Goal: Task Accomplishment & Management: Manage account settings

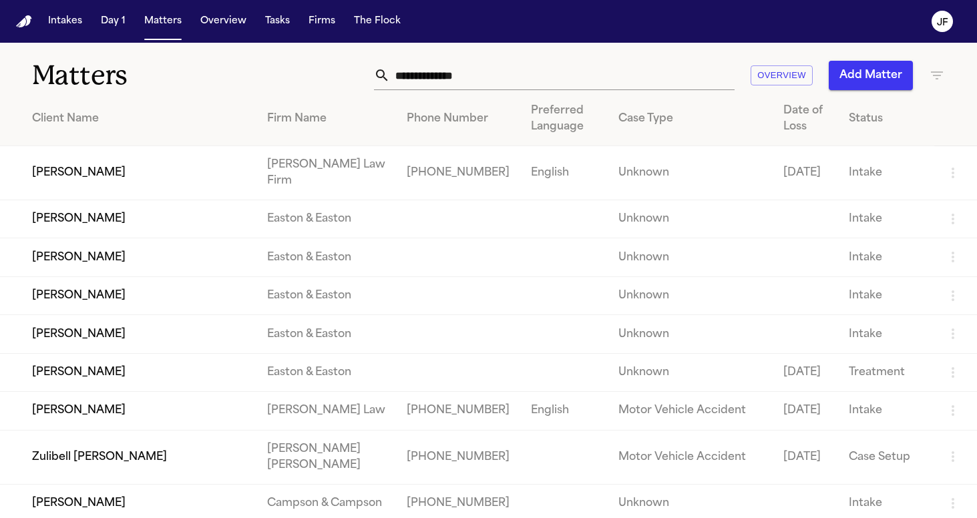
click at [249, 29] on div "Intakes Day 1 Matters Overview Tasks Firms The Flock" at bounding box center [224, 21] width 363 height 24
click at [266, 29] on button "Tasks" at bounding box center [277, 21] width 35 height 24
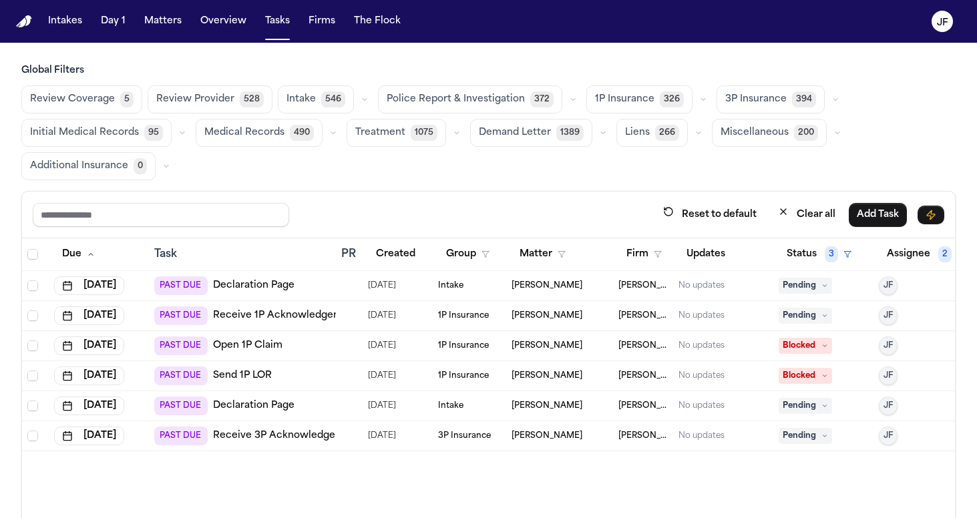
click at [461, 82] on div "Global Filters Review Coverage 5 Review Provider 528 Intake 546 Police Report &…" at bounding box center [488, 122] width 934 height 116
click at [466, 93] on span "Police Report & Investigation" at bounding box center [455, 99] width 138 height 13
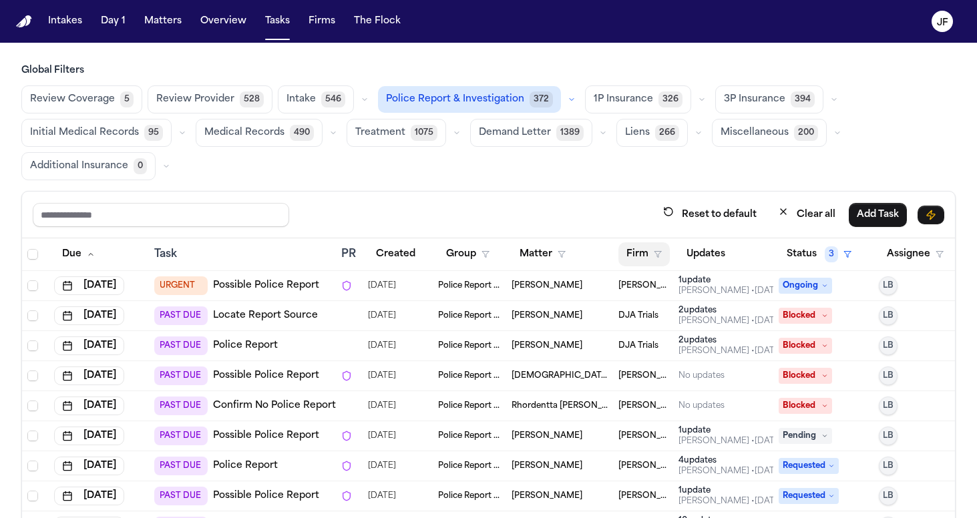
click at [668, 249] on button "Firm" at bounding box center [643, 254] width 51 height 24
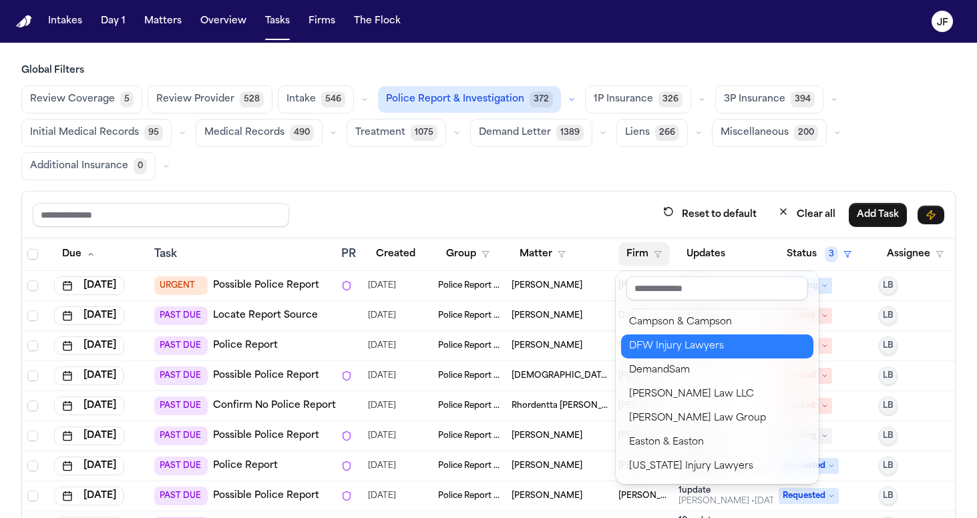
scroll to position [266, 0]
click at [670, 346] on div "DFW Injury Lawyers" at bounding box center [717, 346] width 176 height 16
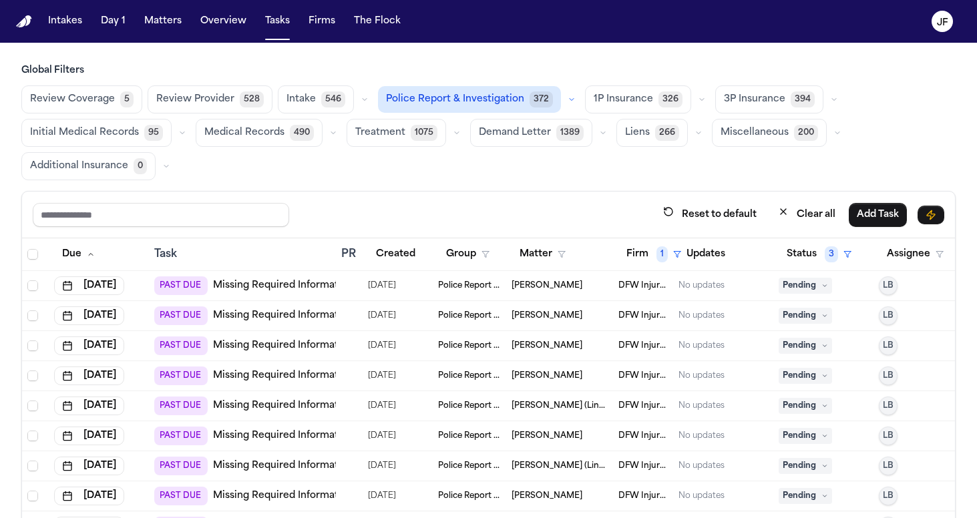
click at [571, 131] on span "1389" at bounding box center [569, 133] width 27 height 16
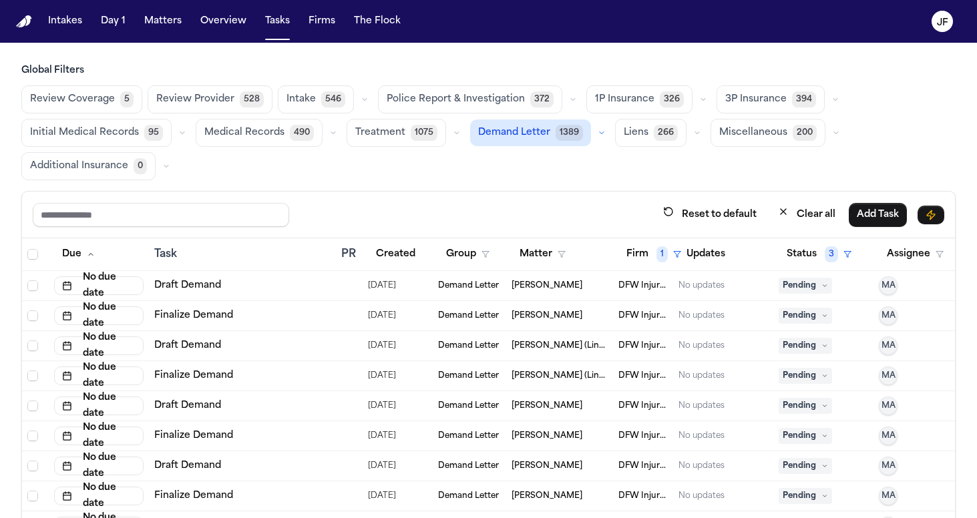
click at [558, 132] on span "1389" at bounding box center [568, 133] width 27 height 16
click at [523, 112] on button "Police Report & Investigation 372" at bounding box center [470, 99] width 184 height 28
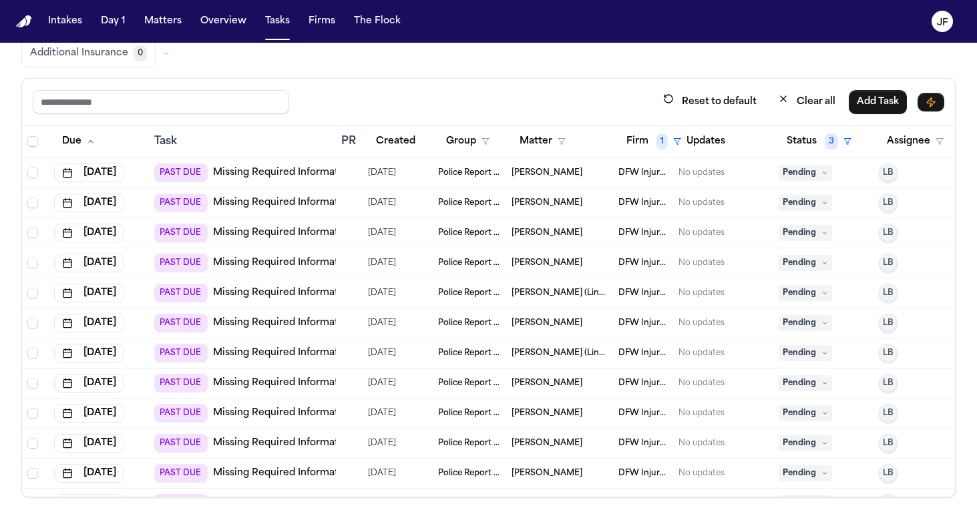
scroll to position [0, 0]
click at [663, 138] on span "1" at bounding box center [661, 141] width 11 height 16
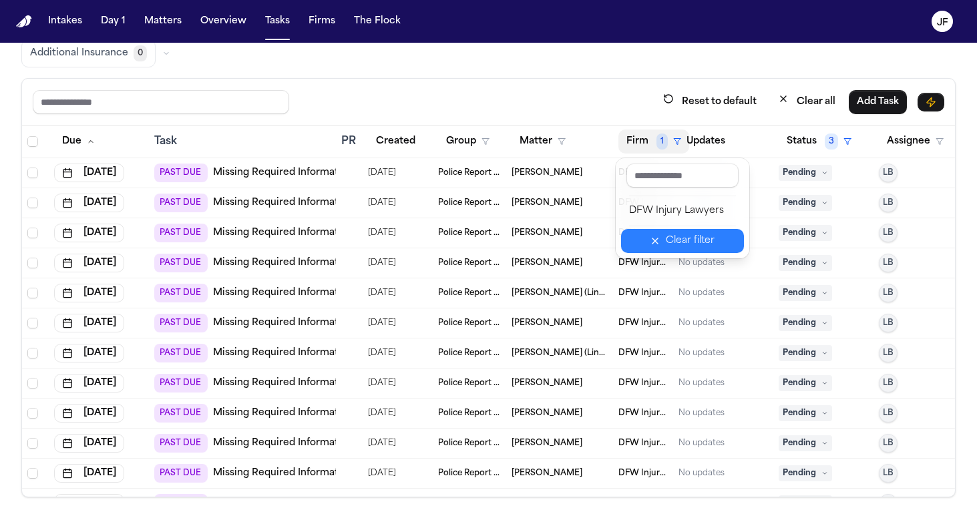
click at [677, 239] on button "Clear filter" at bounding box center [682, 241] width 123 height 24
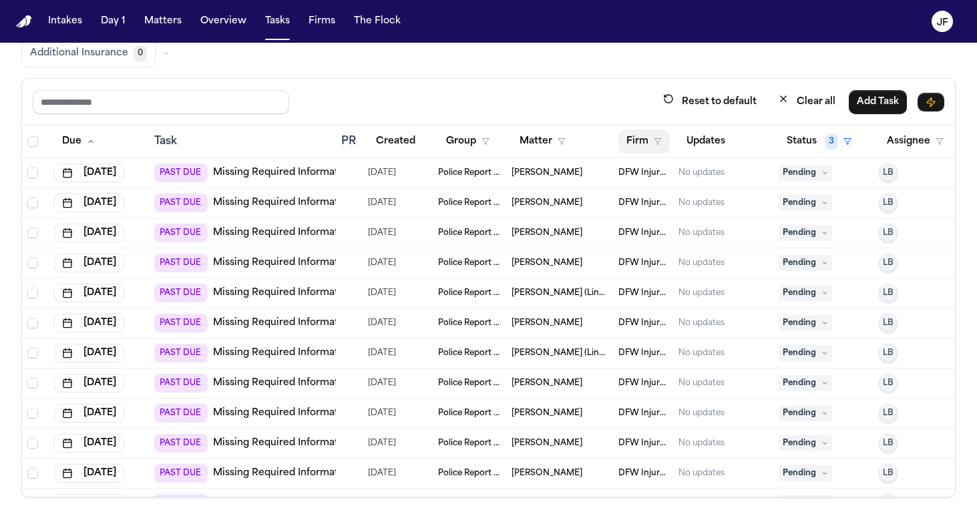
click at [650, 142] on button "Firm" at bounding box center [643, 141] width 51 height 24
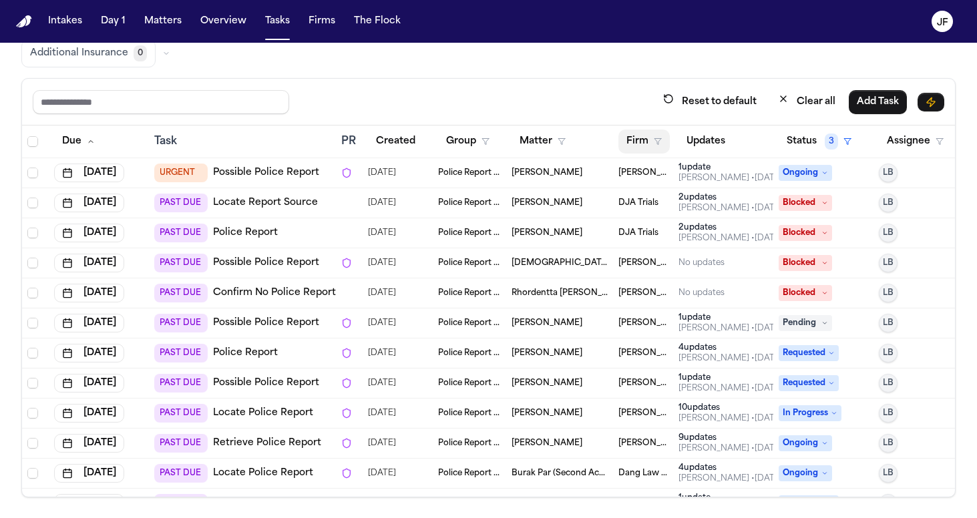
click at [655, 133] on button "Firm" at bounding box center [643, 141] width 51 height 24
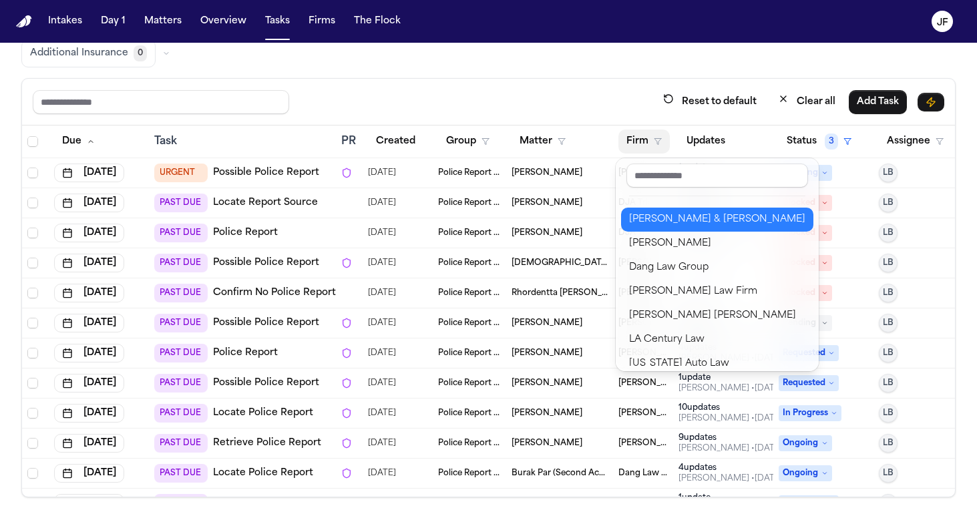
scroll to position [72, 0]
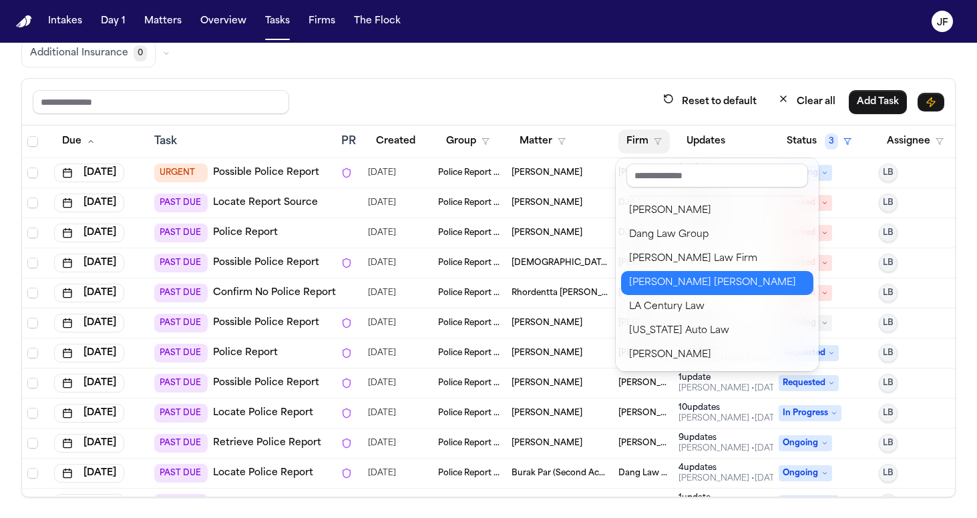
click at [681, 288] on div "Steele Adams Hosman" at bounding box center [717, 283] width 176 height 16
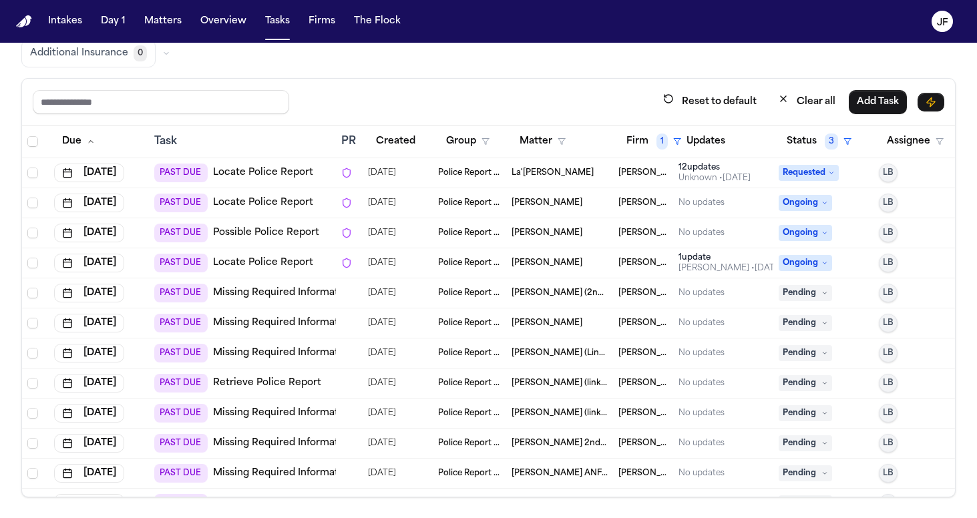
click at [261, 172] on link "Locate Police Report" at bounding box center [263, 172] width 100 height 13
click at [653, 145] on button "Firm 1" at bounding box center [653, 141] width 71 height 24
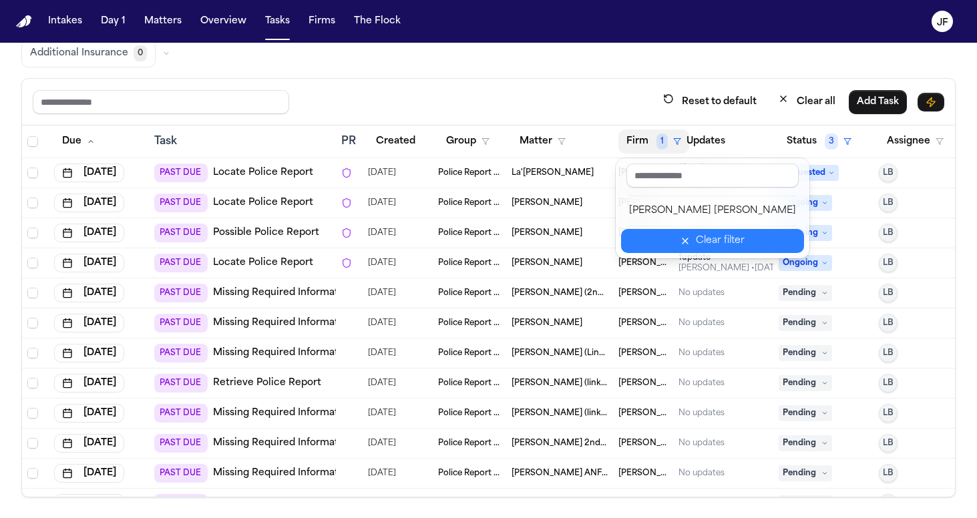
click at [678, 240] on button "Clear filter" at bounding box center [712, 241] width 183 height 24
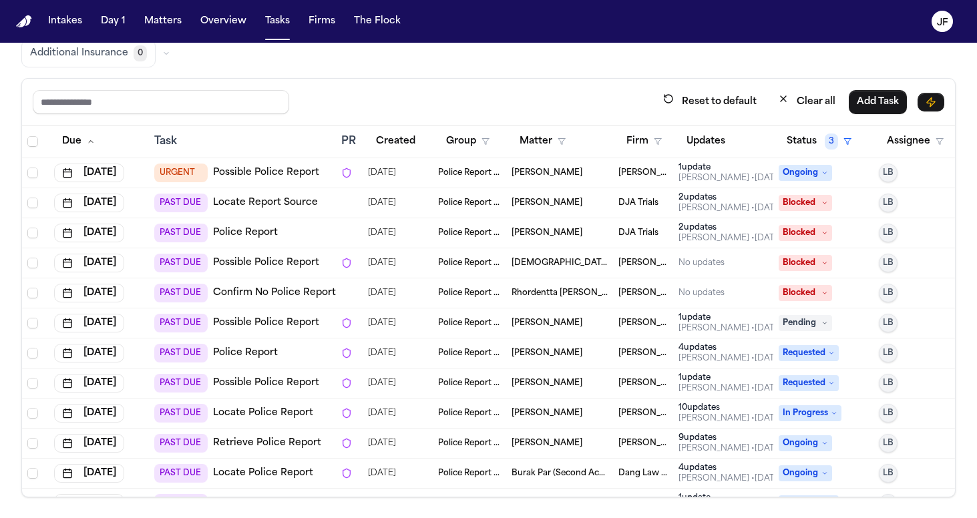
click at [659, 144] on icon "button" at bounding box center [657, 142] width 8 height 8
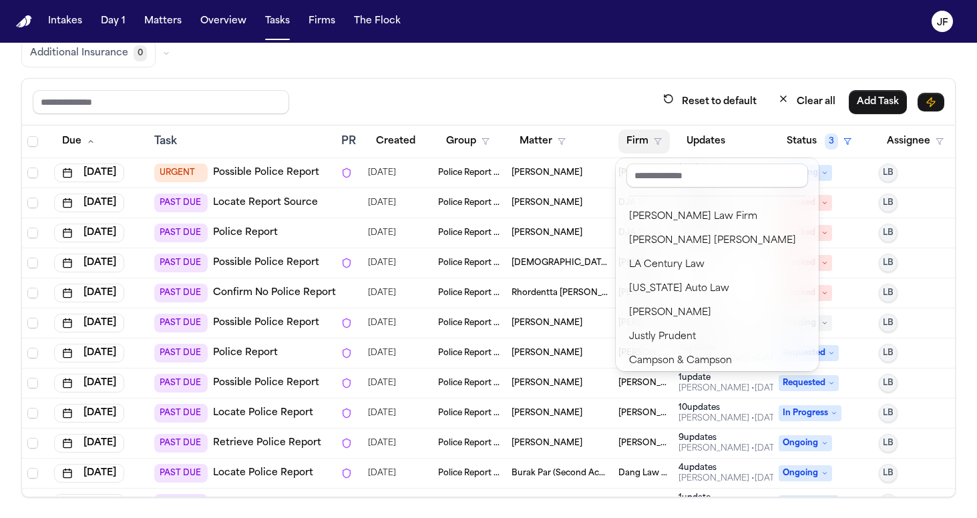
scroll to position [136, 0]
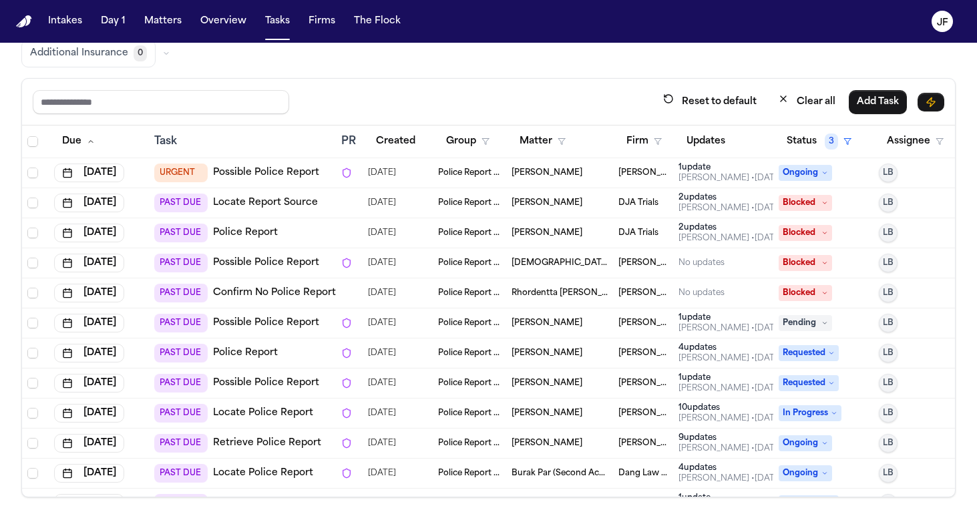
click at [273, 172] on link "Possible Police Report" at bounding box center [266, 172] width 106 height 13
click at [651, 136] on button "Firm" at bounding box center [643, 141] width 51 height 24
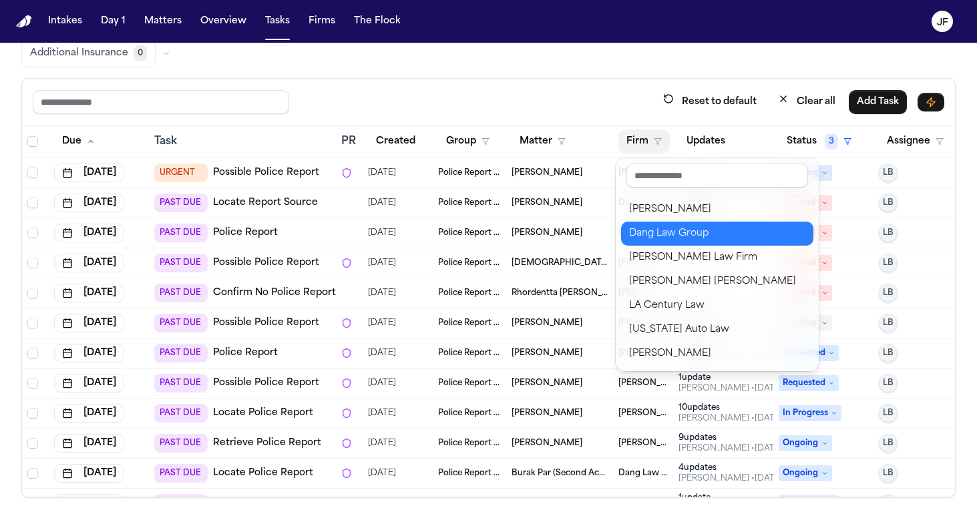
scroll to position [91, 0]
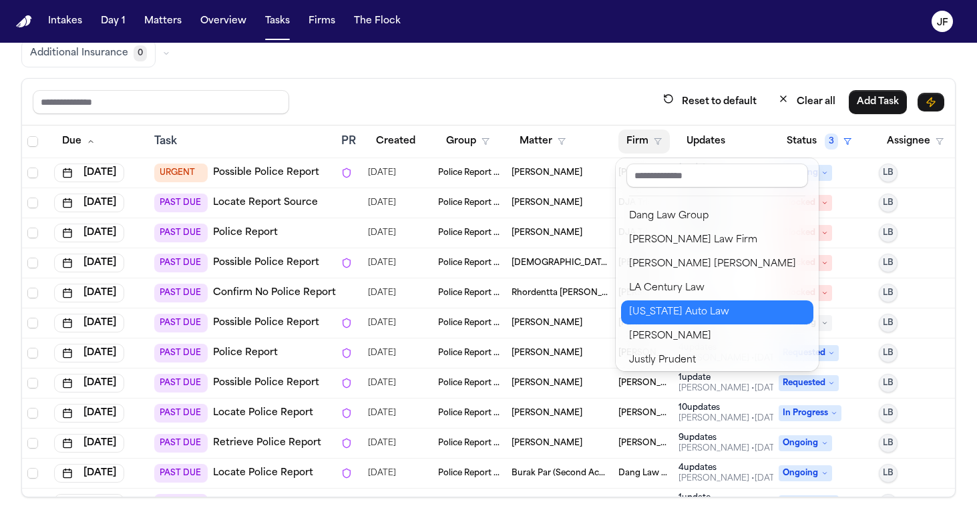
click at [663, 318] on div "Michigan Auto Law" at bounding box center [717, 312] width 176 height 16
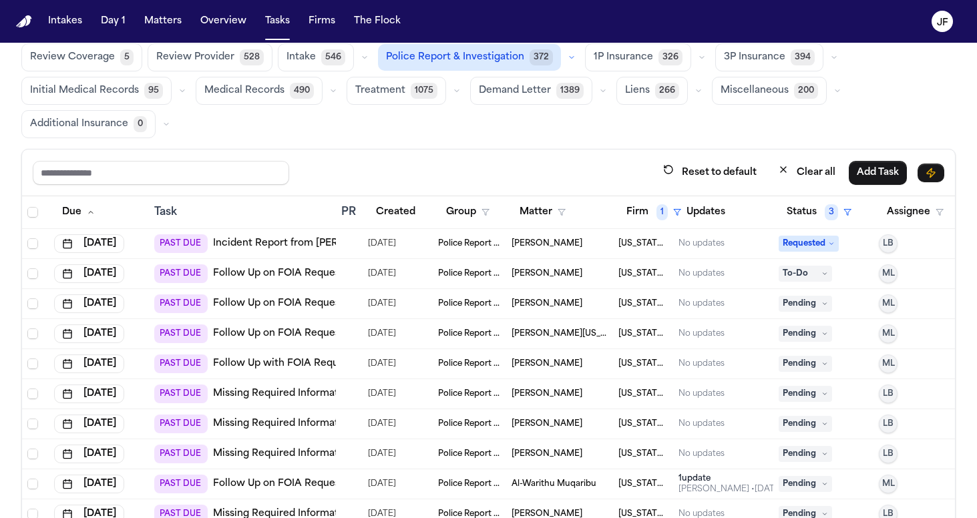
scroll to position [75, 0]
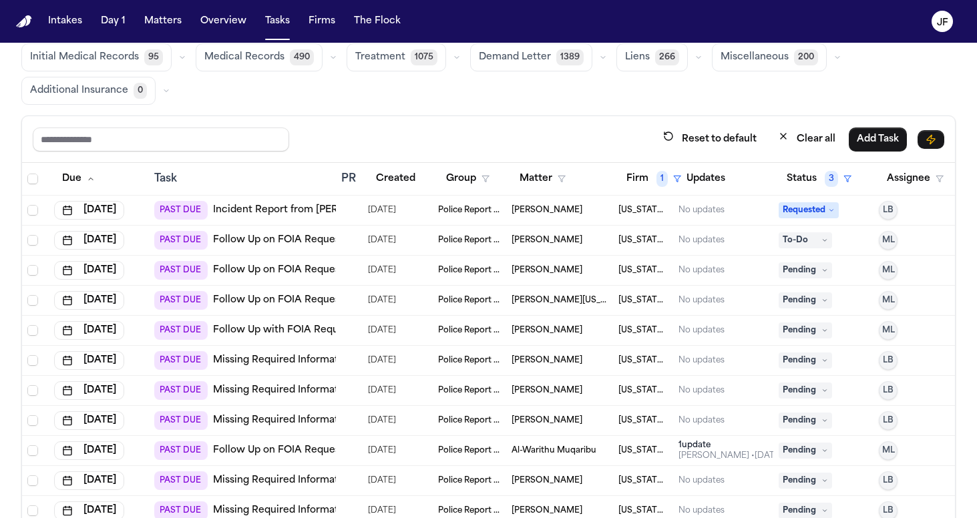
click at [250, 212] on link "Incident Report from Sam's Club" at bounding box center [321, 210] width 216 height 13
click at [266, 235] on link "Follow Up on FOIA Request" at bounding box center [278, 240] width 131 height 13
click at [296, 271] on link "Follow Up on FOIA Request" at bounding box center [278, 270] width 131 height 13
click at [654, 184] on button "Firm 1" at bounding box center [653, 179] width 71 height 24
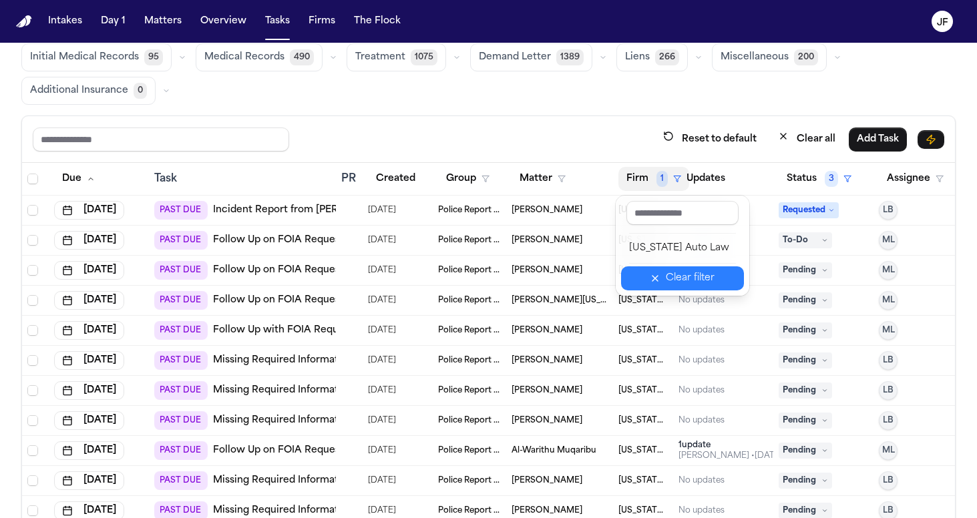
click at [660, 280] on icon "button" at bounding box center [654, 278] width 11 height 11
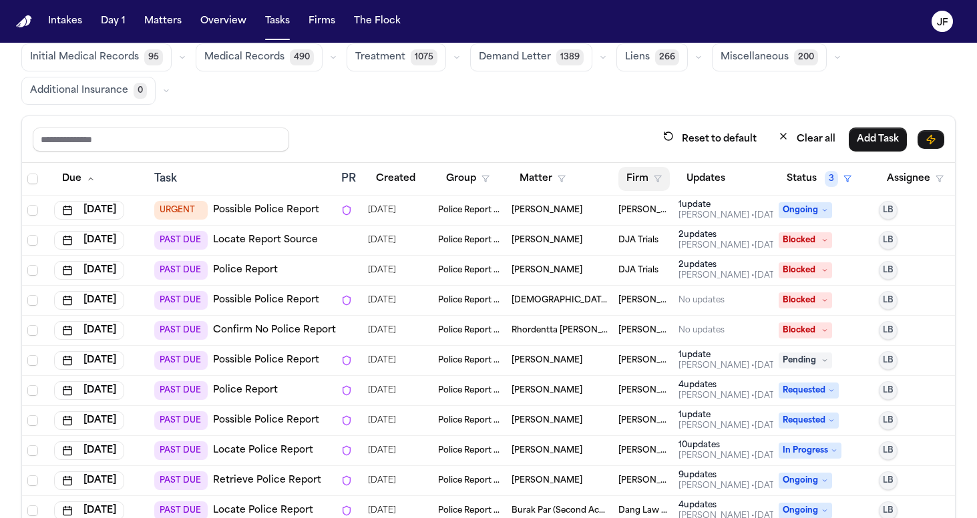
click at [656, 174] on button "Firm" at bounding box center [643, 179] width 51 height 24
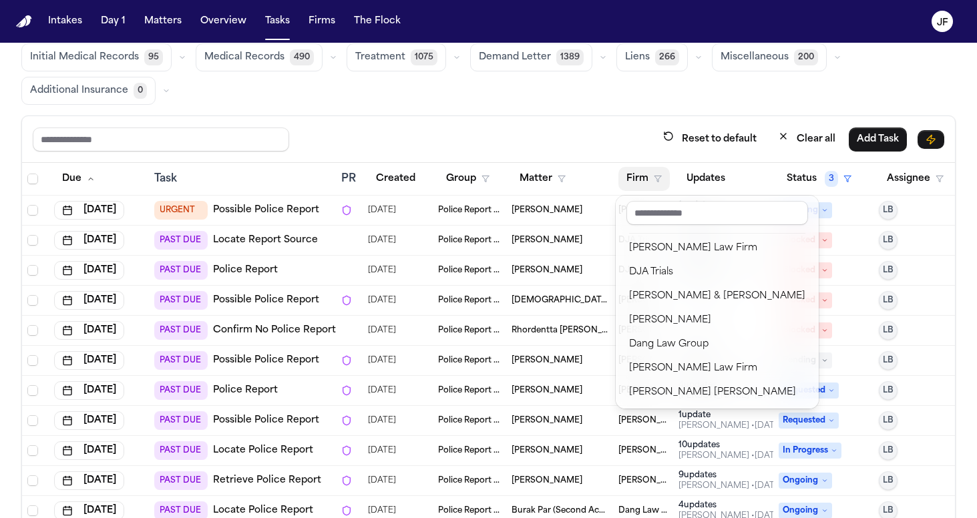
click at [571, 2] on div "Intakes Day 1 Matters Overview Tasks Firms The Flock JF Global Filters Review C…" at bounding box center [488, 259] width 977 height 518
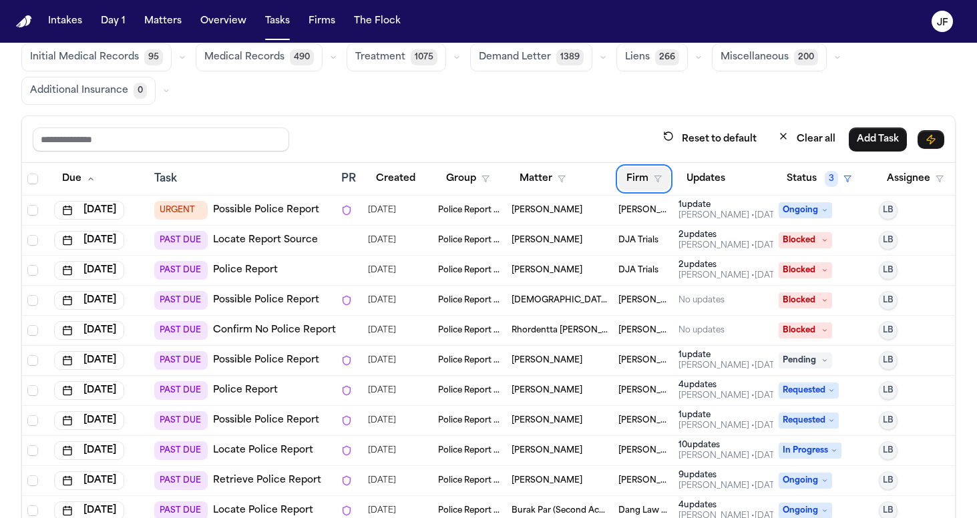
click at [639, 178] on button "Firm" at bounding box center [643, 179] width 51 height 24
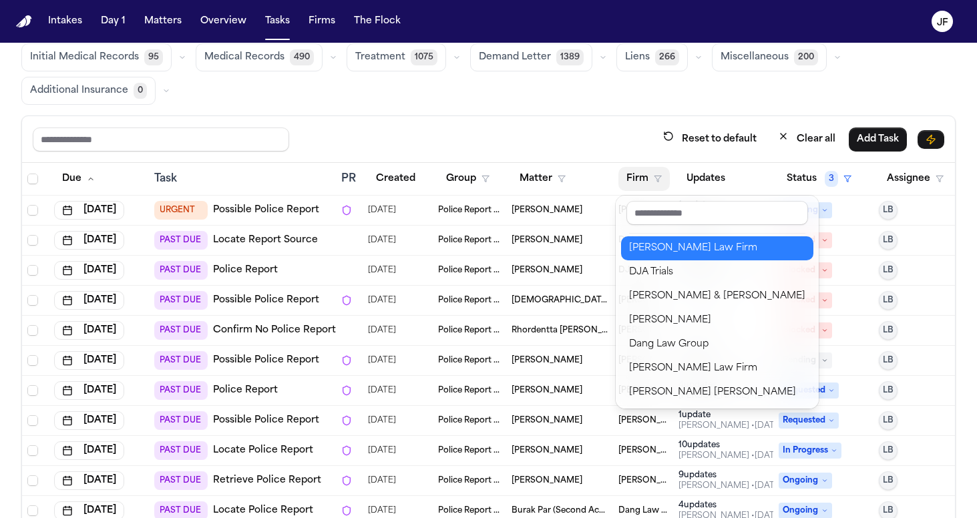
click at [658, 254] on div "[PERSON_NAME] Law Firm" at bounding box center [717, 248] width 176 height 16
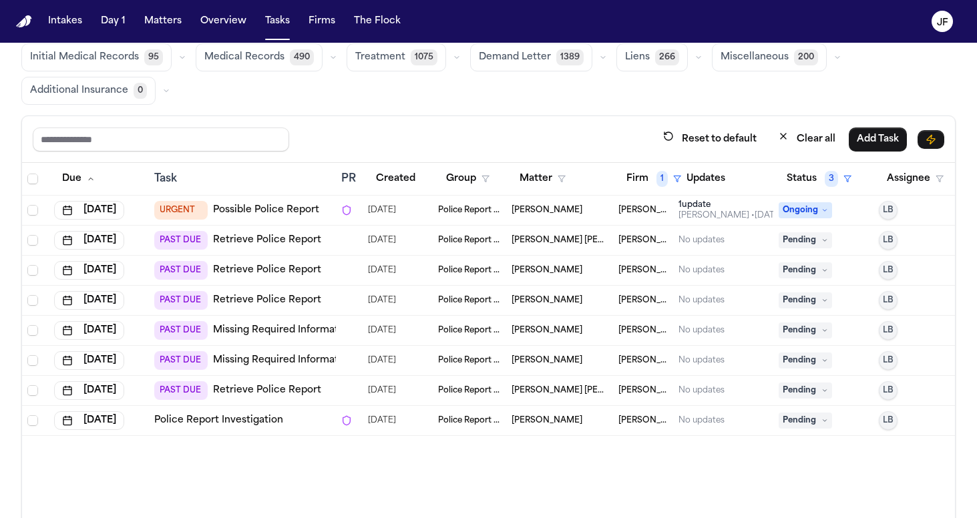
click at [527, 146] on div "Reset to default Clear all Add Task" at bounding box center [488, 139] width 911 height 25
click at [249, 212] on link "Possible Police Report" at bounding box center [266, 210] width 106 height 13
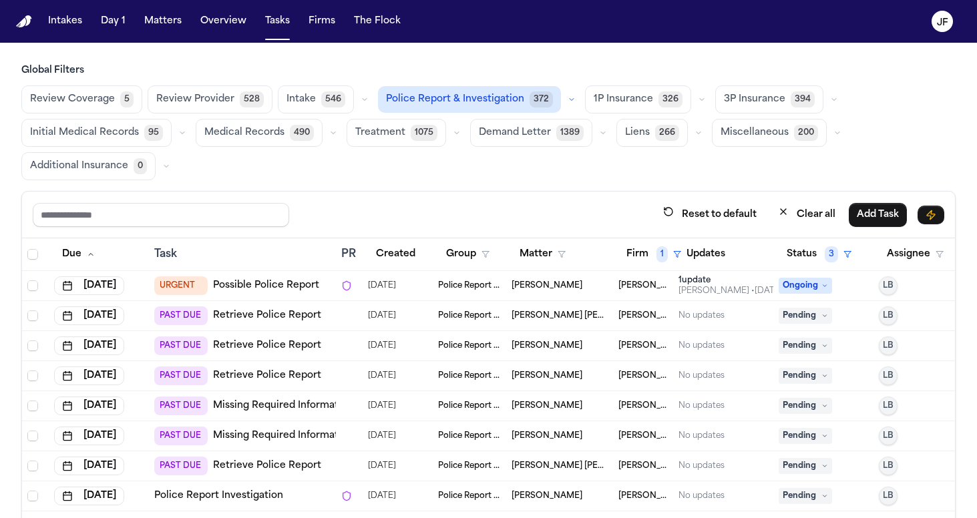
click at [164, 31] on button "Matters" at bounding box center [163, 21] width 48 height 24
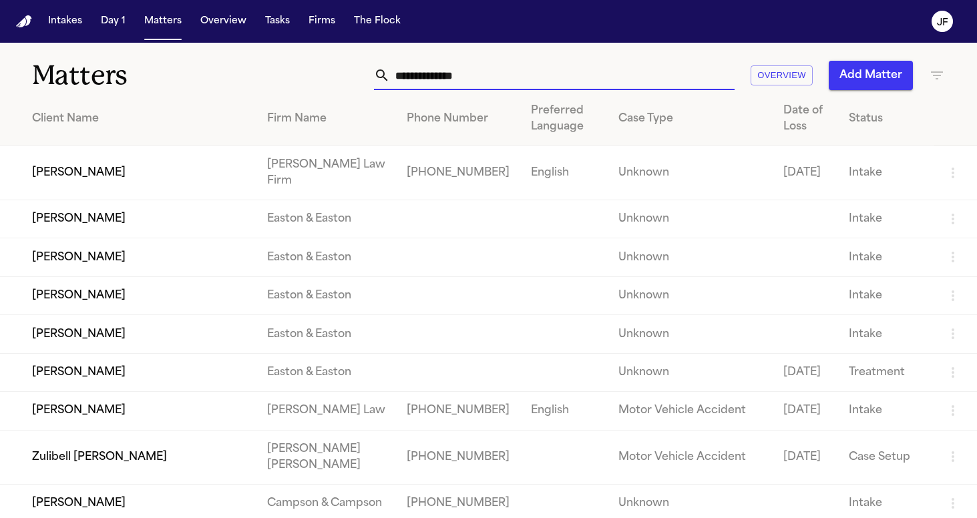
click at [447, 79] on input "text" at bounding box center [562, 75] width 344 height 29
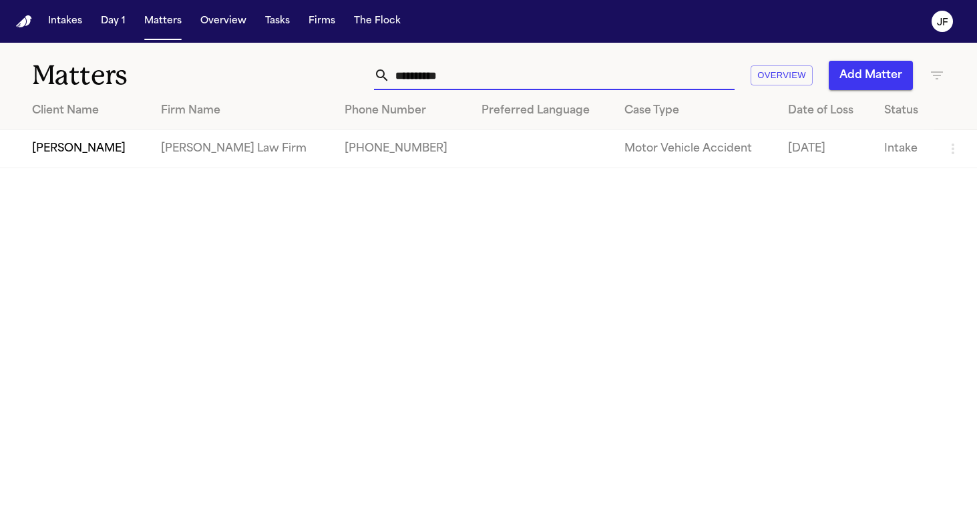
type input "**********"
click at [71, 152] on td "Adama Fall" at bounding box center [75, 149] width 150 height 38
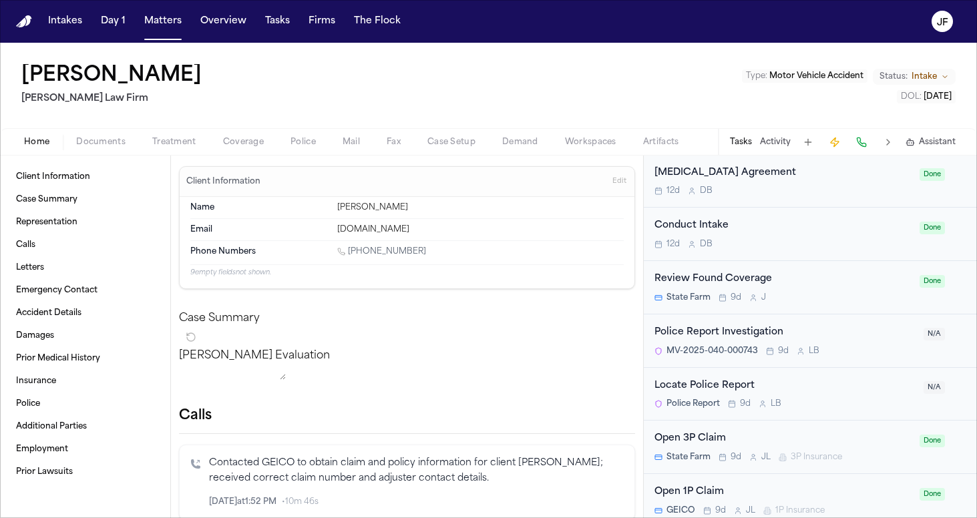
click at [93, 152] on div "Home Documents Treatment Coverage Police Mail Fax Case Setup Demand Workspaces …" at bounding box center [488, 141] width 977 height 27
click at [100, 137] on span "Documents" at bounding box center [100, 142] width 49 height 11
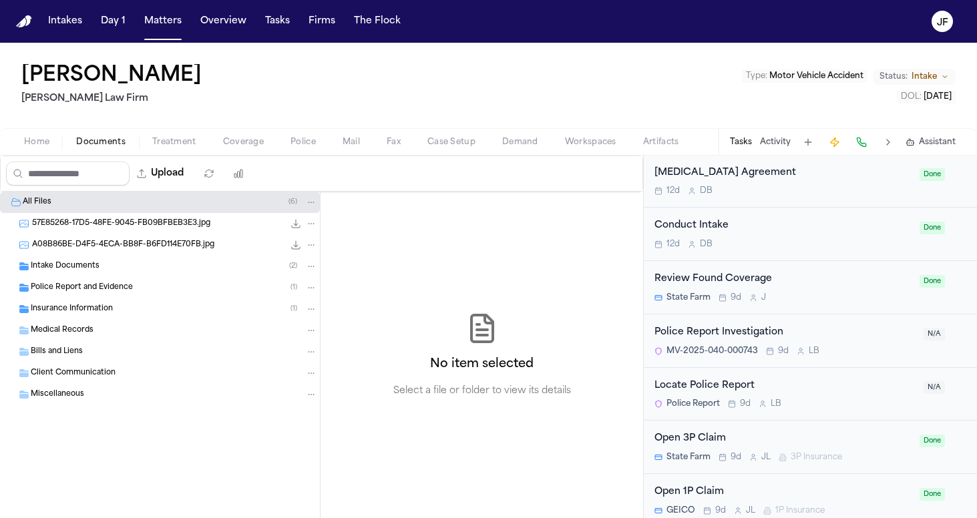
click at [85, 274] on div "Intake Documents ( 2 )" at bounding box center [160, 266] width 320 height 21
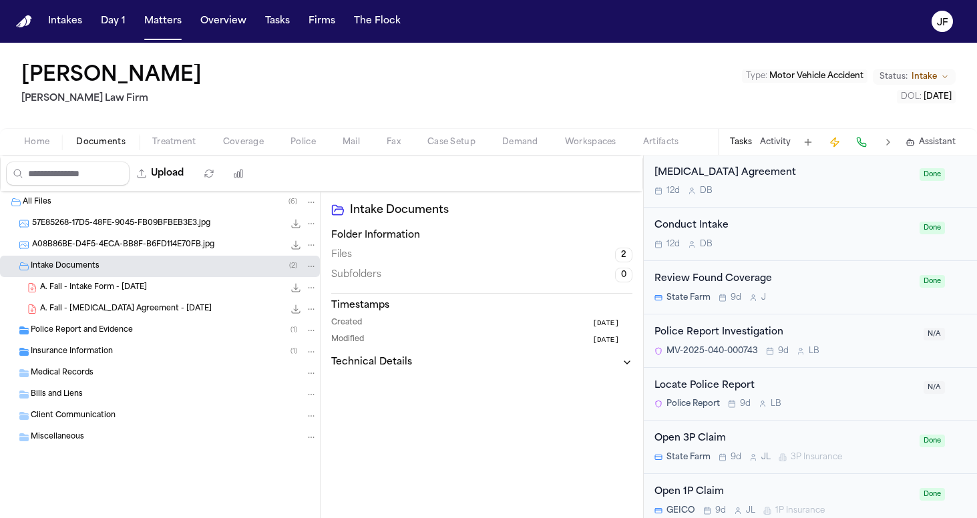
click at [87, 294] on div "A. Fall - Intake Form - 8.13.25 20.6 KB • PDF" at bounding box center [160, 287] width 320 height 21
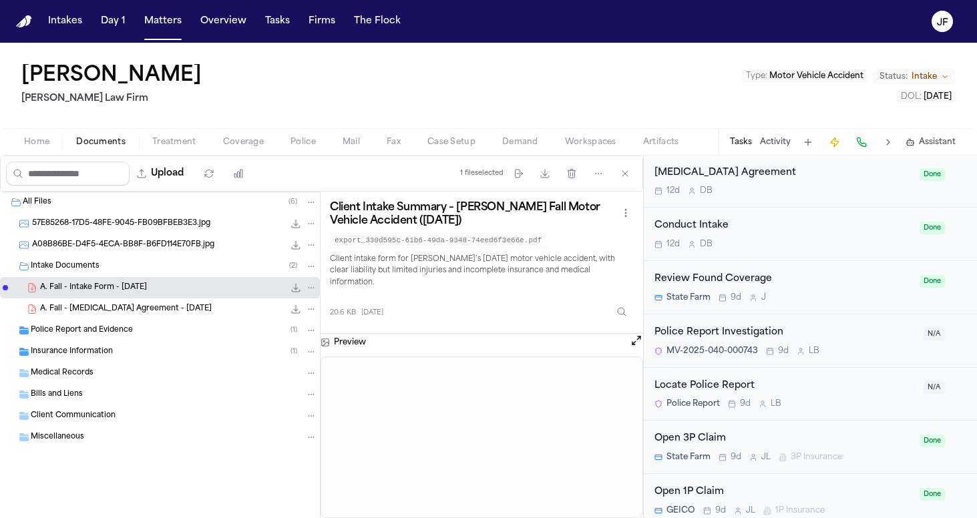
click at [300, 292] on icon "File: A. Fall - Intake Form - 8.13.25" at bounding box center [295, 287] width 11 height 11
click at [168, 327] on div "Police Report and Evidence ( 1 )" at bounding box center [174, 330] width 286 height 12
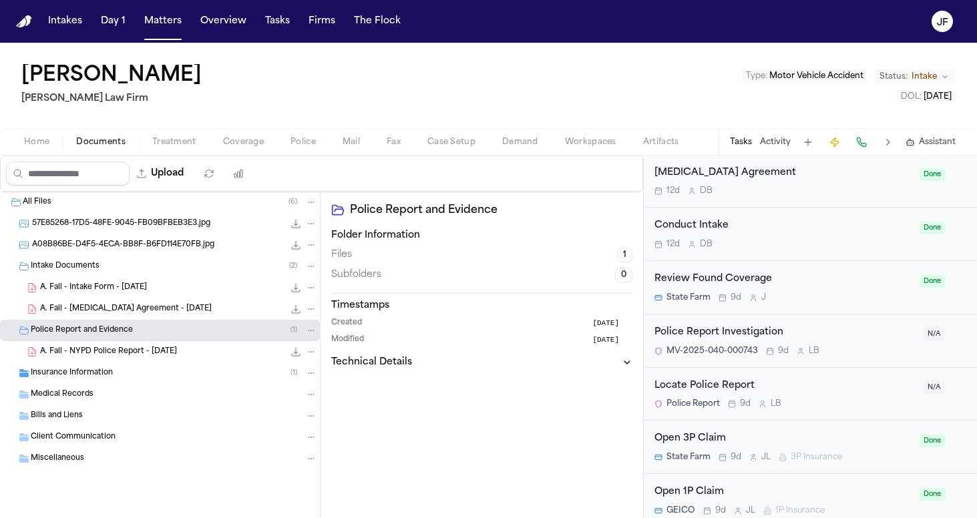
click at [162, 354] on span "A. Fall - NYPD Police Report - 8.6.25" at bounding box center [108, 351] width 137 height 11
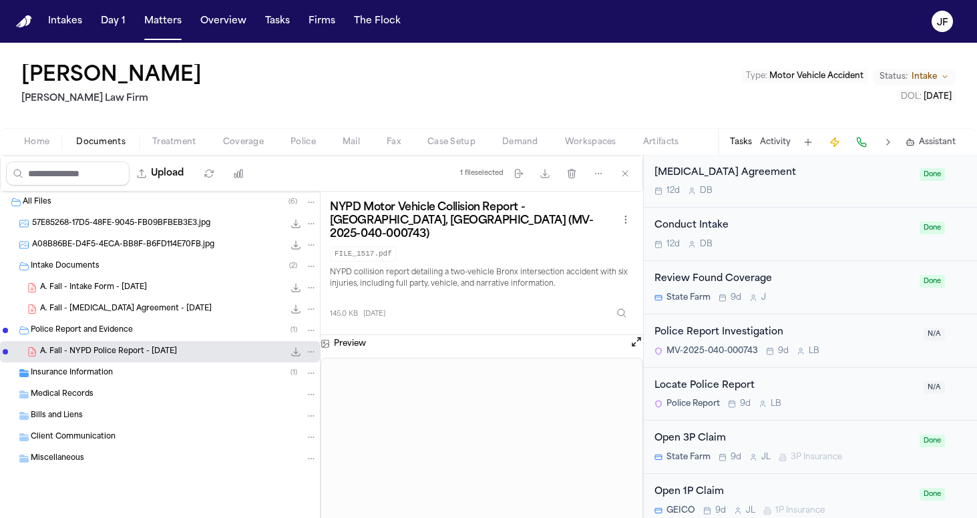
click at [292, 353] on icon "File: A. Fall - NYPD Police Report - 8.6.25" at bounding box center [295, 351] width 11 height 11
click at [266, 13] on button "Tasks" at bounding box center [277, 21] width 35 height 24
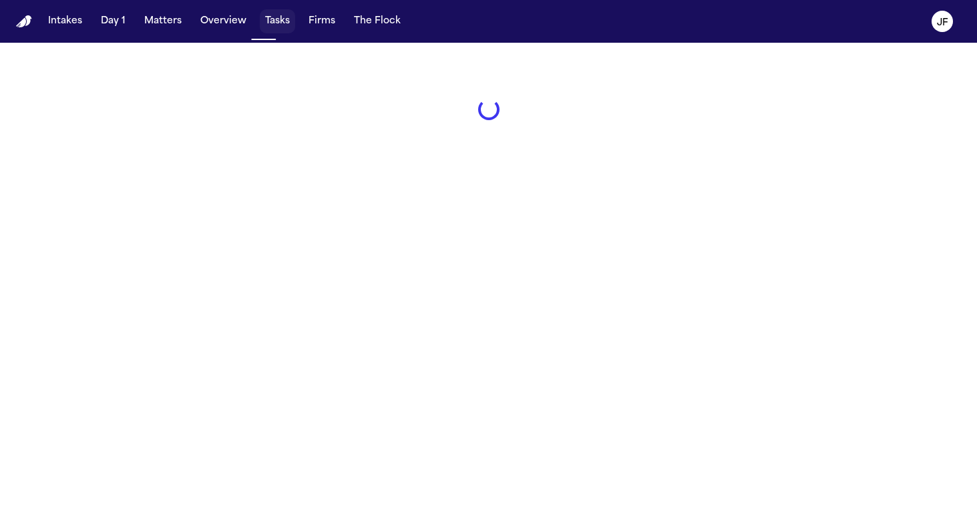
click at [268, 23] on button "Tasks" at bounding box center [277, 21] width 35 height 24
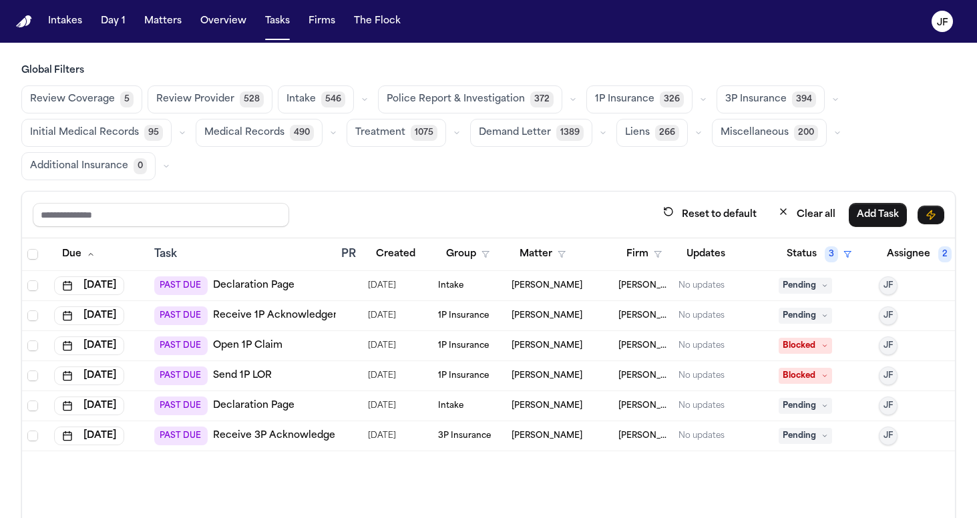
click at [479, 101] on span "Police Report & Investigation" at bounding box center [455, 99] width 138 height 13
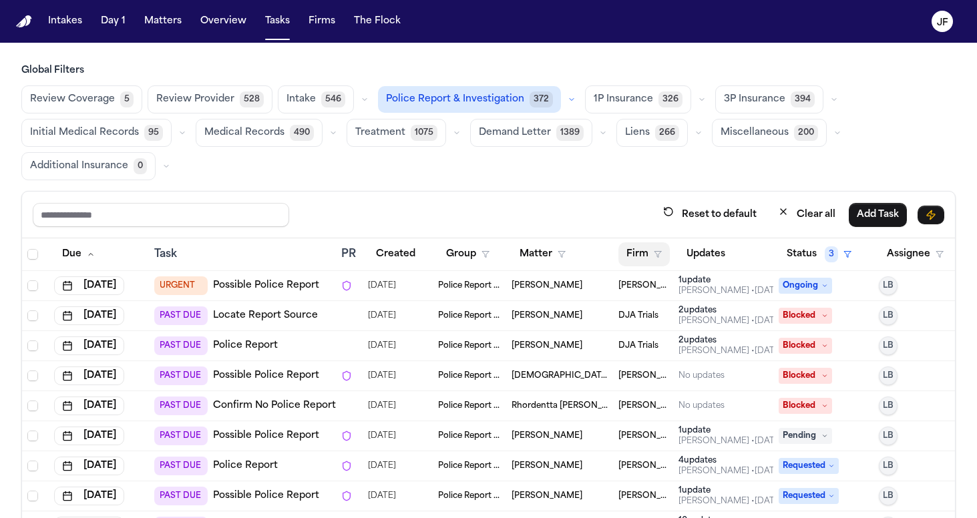
click at [659, 259] on button "Firm" at bounding box center [643, 254] width 51 height 24
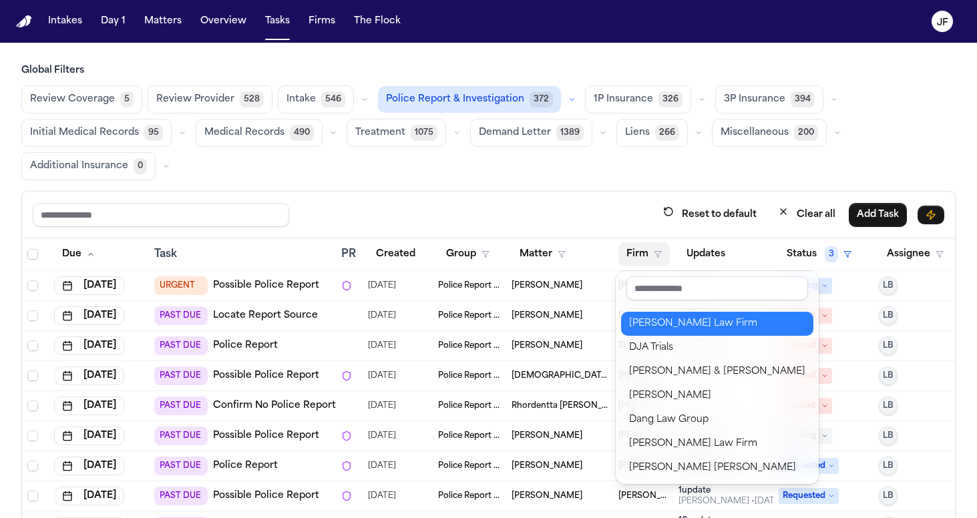
click at [657, 330] on div "[PERSON_NAME] Law Firm" at bounding box center [717, 324] width 176 height 16
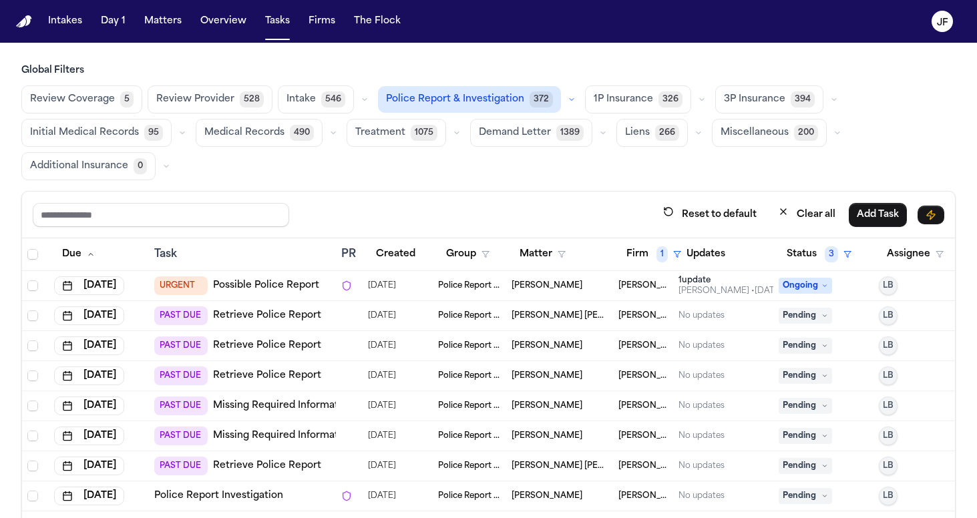
click at [513, 202] on div "Reset to default Clear all Add Task" at bounding box center [488, 214] width 911 height 25
click at [256, 288] on link "Possible Police Report" at bounding box center [266, 285] width 106 height 13
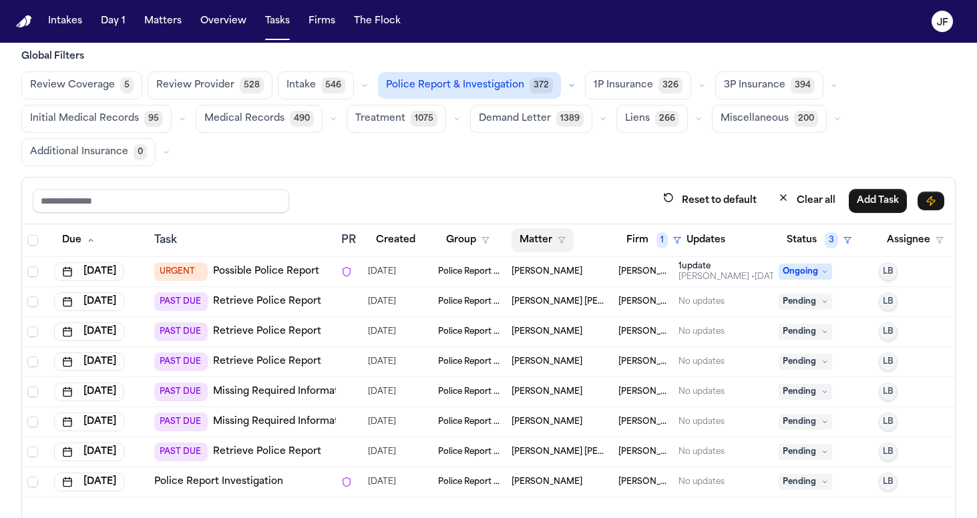
scroll to position [31, 0]
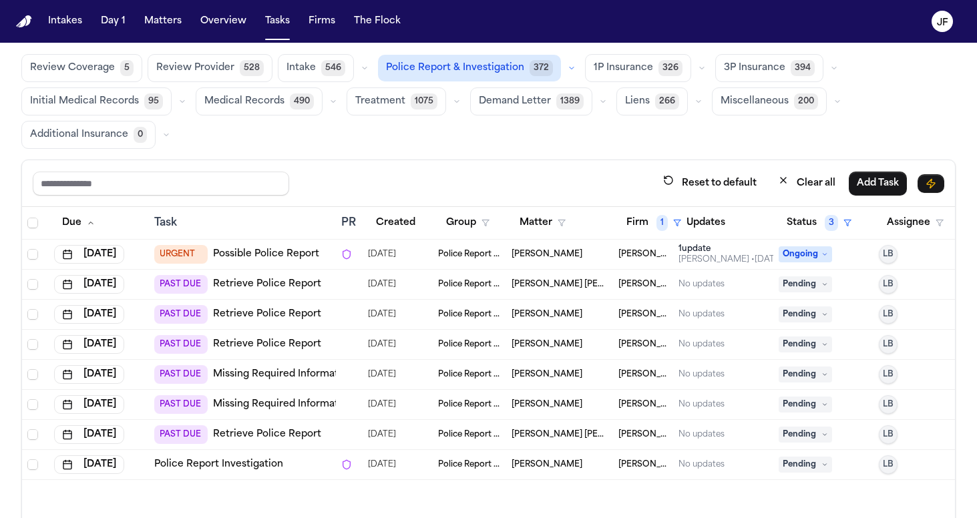
click at [286, 287] on link "Retrieve Police Report" at bounding box center [267, 284] width 108 height 13
click at [257, 312] on link "Retrieve Police Report" at bounding box center [267, 314] width 108 height 13
click at [827, 284] on icon at bounding box center [824, 284] width 7 height 7
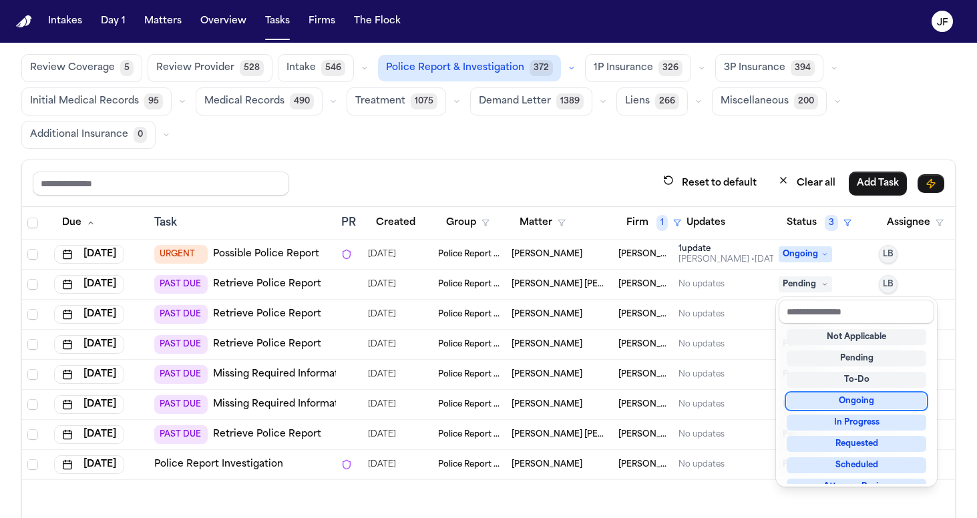
click at [822, 399] on div "Ongoing" at bounding box center [856, 401] width 140 height 16
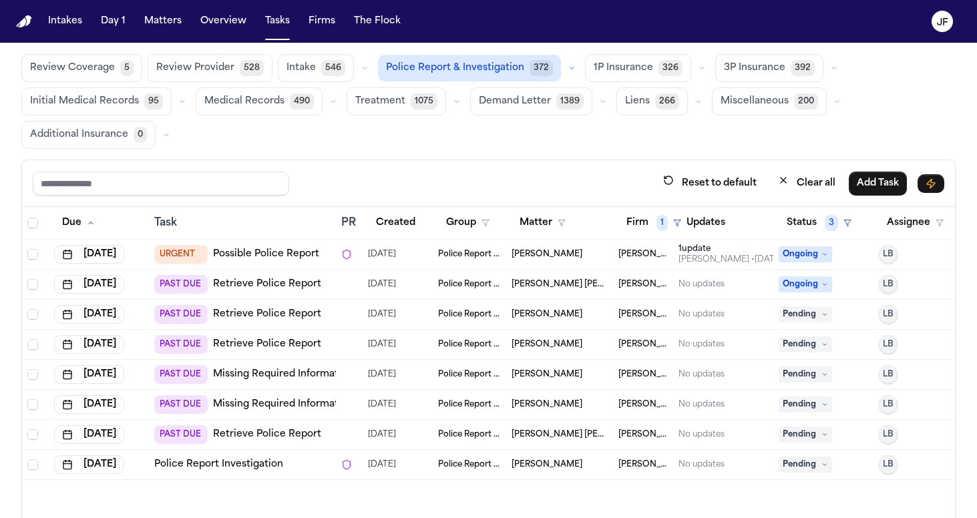
click at [289, 318] on link "Retrieve Police Report" at bounding box center [267, 314] width 108 height 13
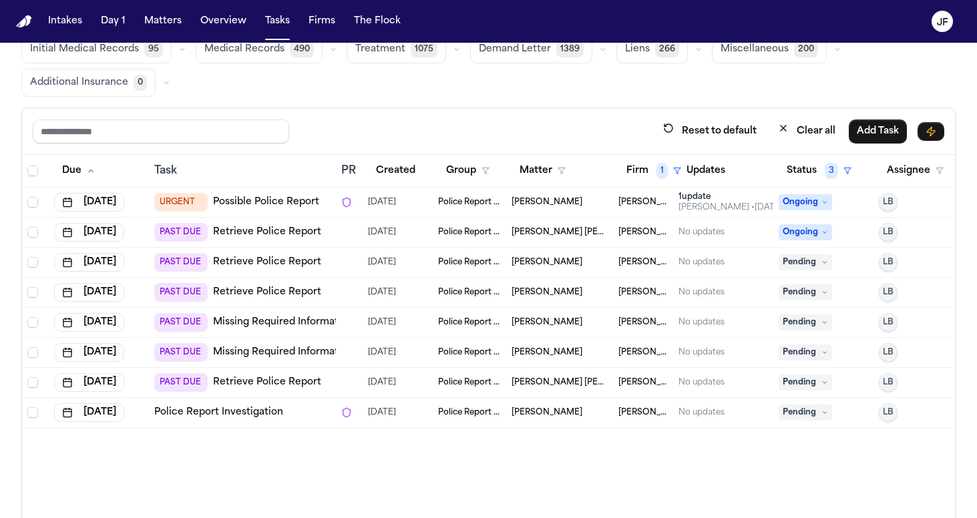
scroll to position [103, 0]
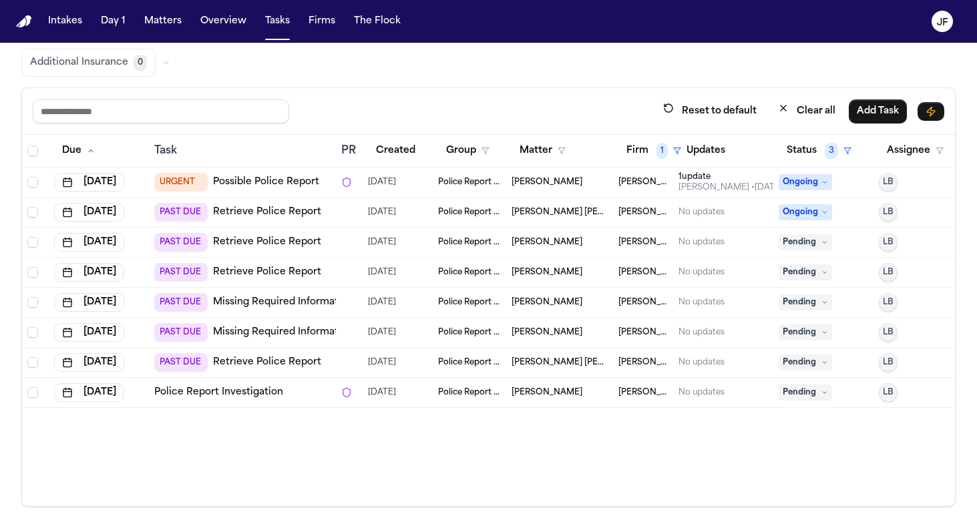
click at [222, 391] on link "Police Report Investigation" at bounding box center [218, 392] width 129 height 13
click at [822, 3] on nav "Intakes Day 1 Matters Overview Tasks Firms The Flock JF" at bounding box center [488, 21] width 977 height 43
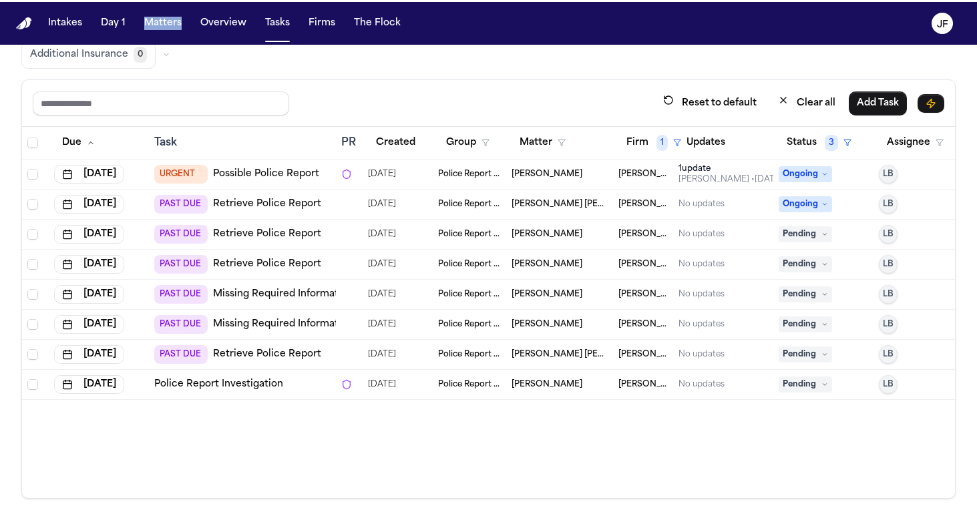
scroll to position [113, 0]
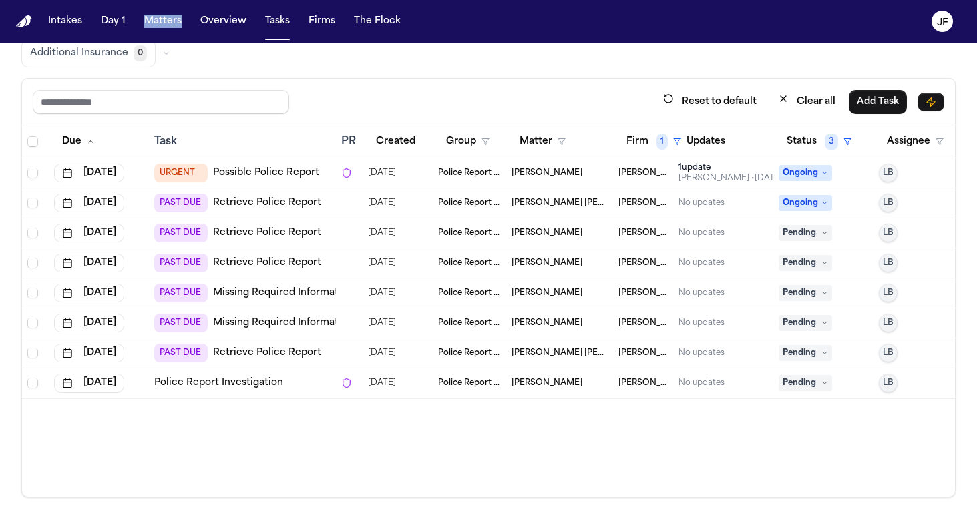
click at [262, 262] on link "Retrieve Police Report" at bounding box center [267, 262] width 108 height 13
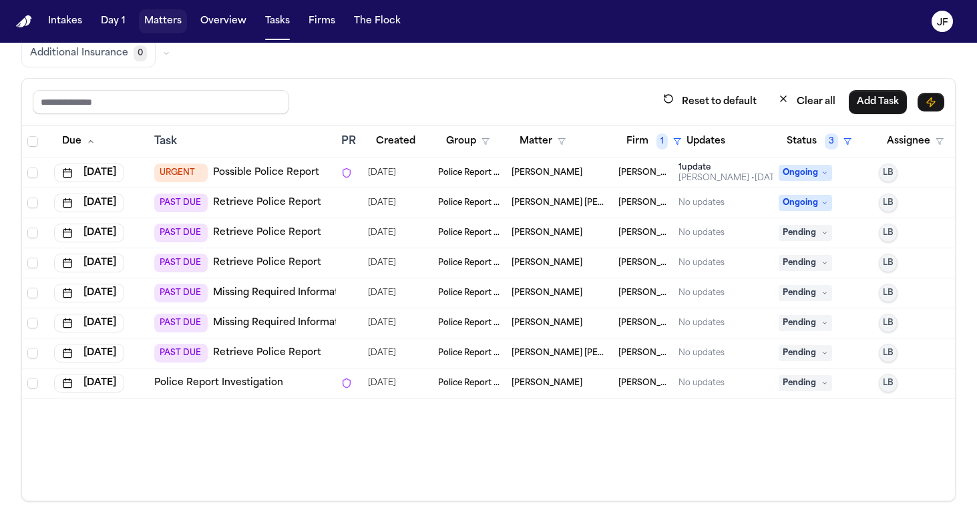
click at [93, 2] on nav "Intakes Day 1 Matters Overview Tasks Firms The Flock JF" at bounding box center [488, 21] width 977 height 43
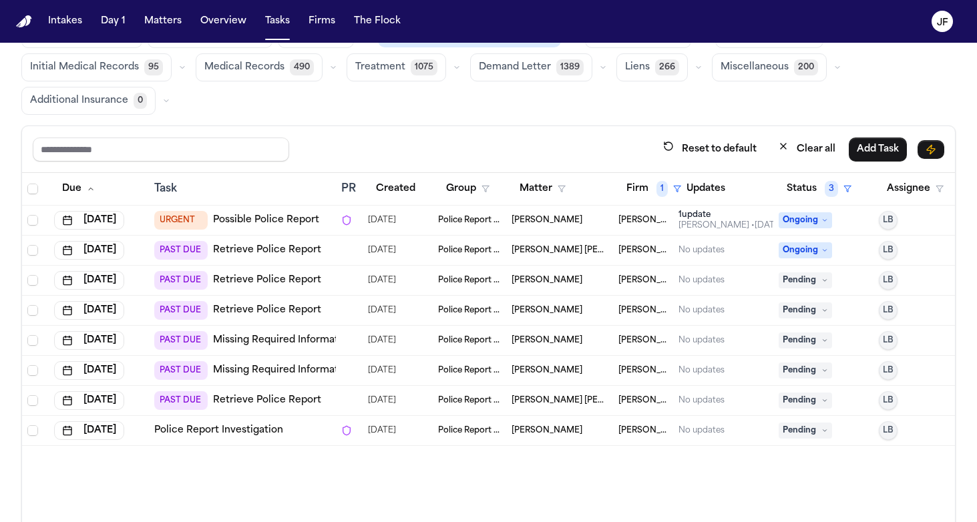
scroll to position [75, 0]
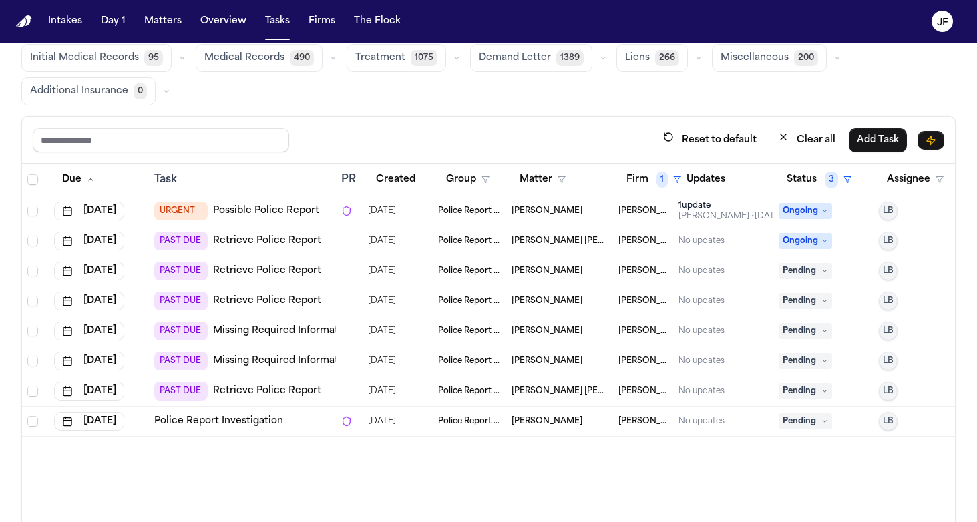
click at [571, 391] on span "Jennifer Mabel De León Rivas" at bounding box center [559, 391] width 96 height 11
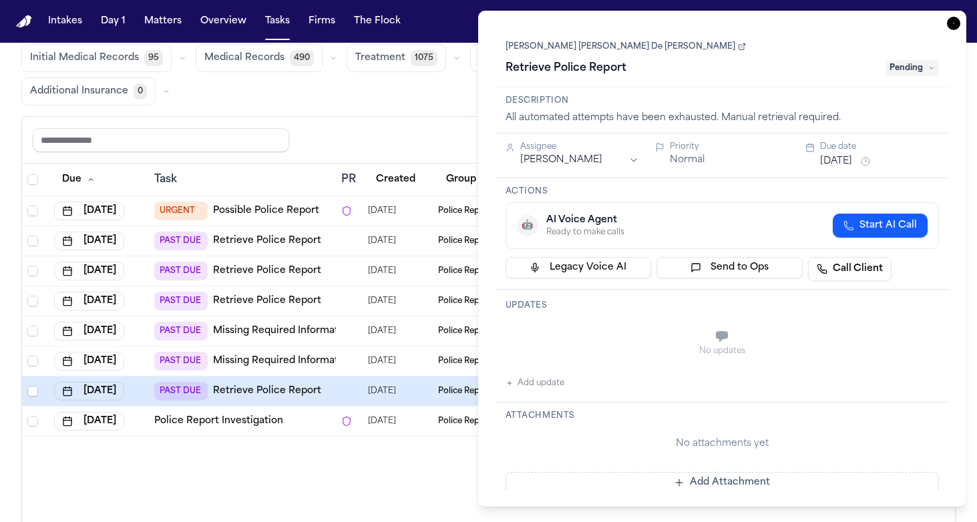
click at [292, 386] on link "Retrieve Police Report" at bounding box center [267, 390] width 108 height 13
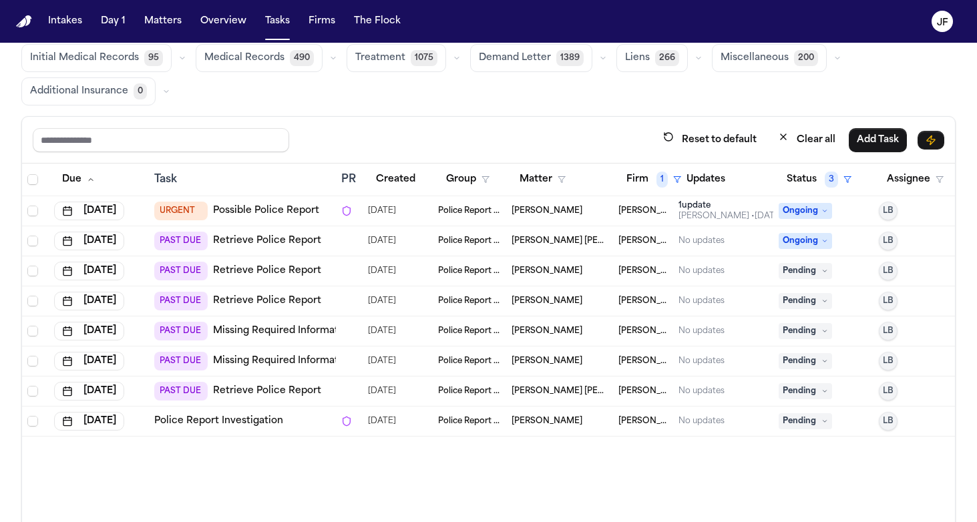
click at [811, 393] on span "Pending" at bounding box center [804, 391] width 53 height 16
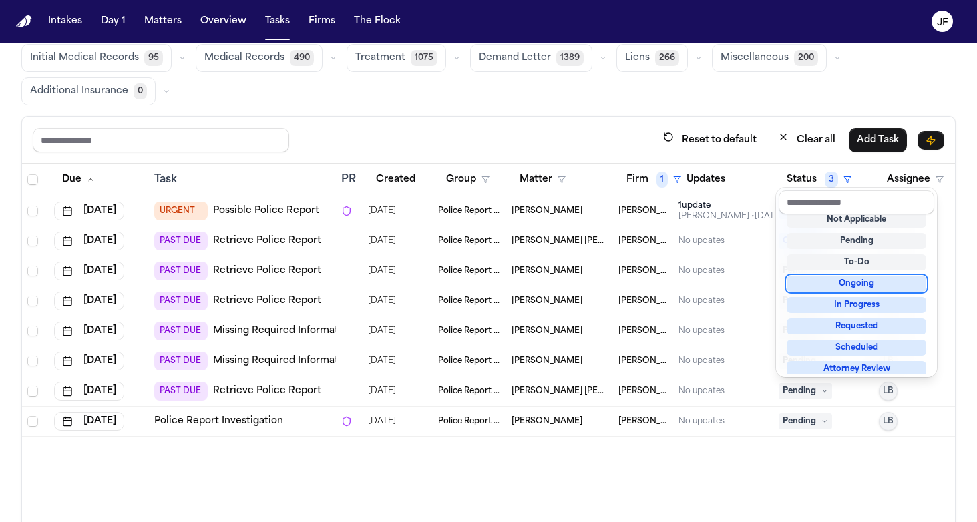
click at [846, 284] on div "Ongoing" at bounding box center [856, 284] width 140 height 16
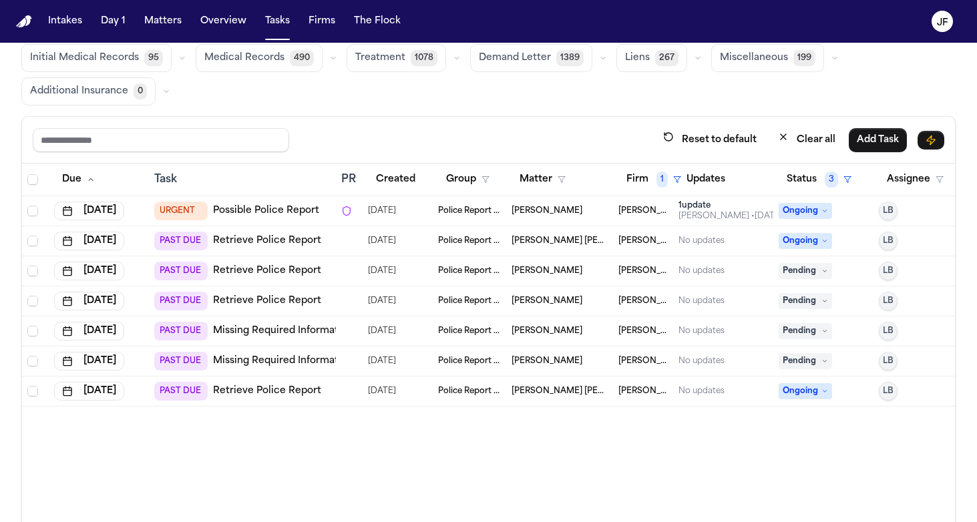
click at [708, 464] on div "Due Task PR Created Group Matter Firm 1 Updates Status 3 Assignee Aug 6, 2025 U…" at bounding box center [488, 351] width 932 height 375
click at [270, 362] on link "Missing Required Information" at bounding box center [283, 360] width 140 height 13
click at [813, 359] on span "Pending" at bounding box center [804, 361] width 53 height 16
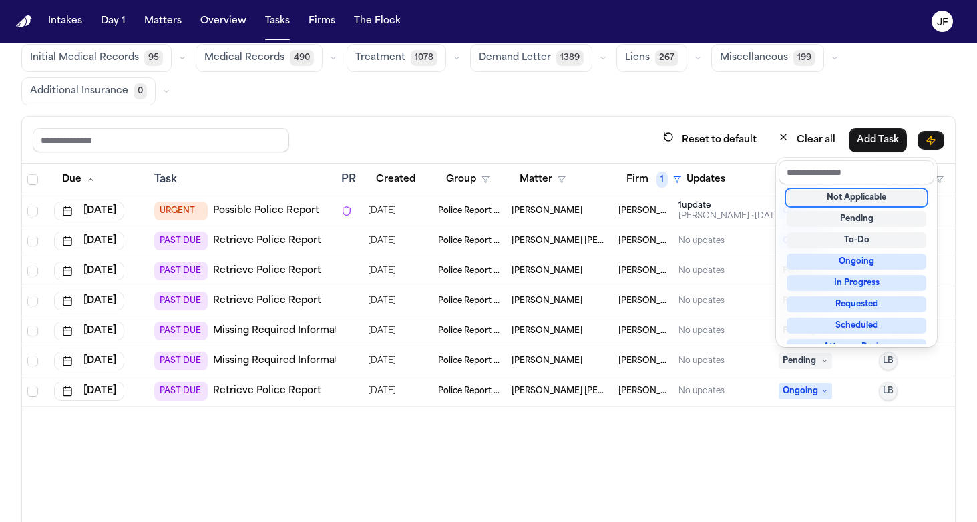
click at [843, 190] on div "Not Applicable" at bounding box center [856, 198] width 140 height 16
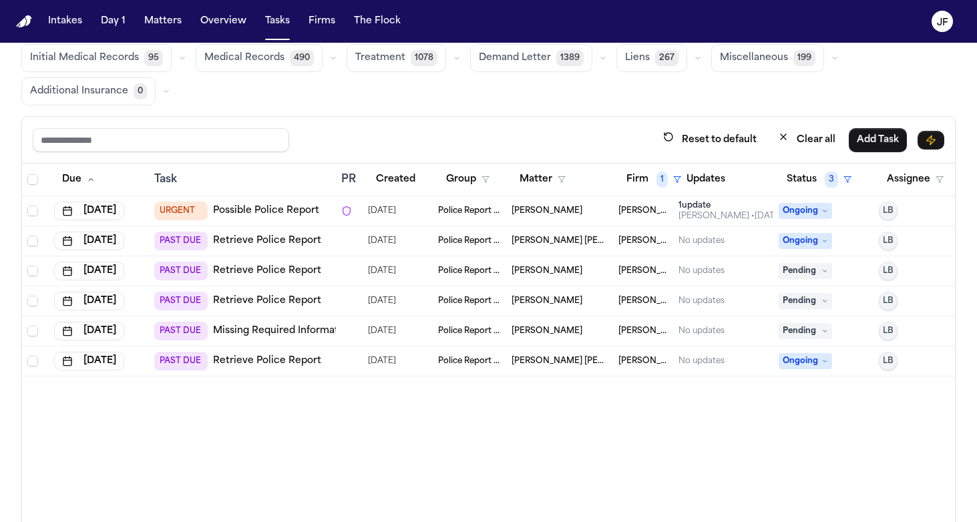
click at [302, 332] on link "Missing Required Information" at bounding box center [283, 330] width 140 height 13
click at [818, 331] on span "Pending" at bounding box center [804, 331] width 53 height 16
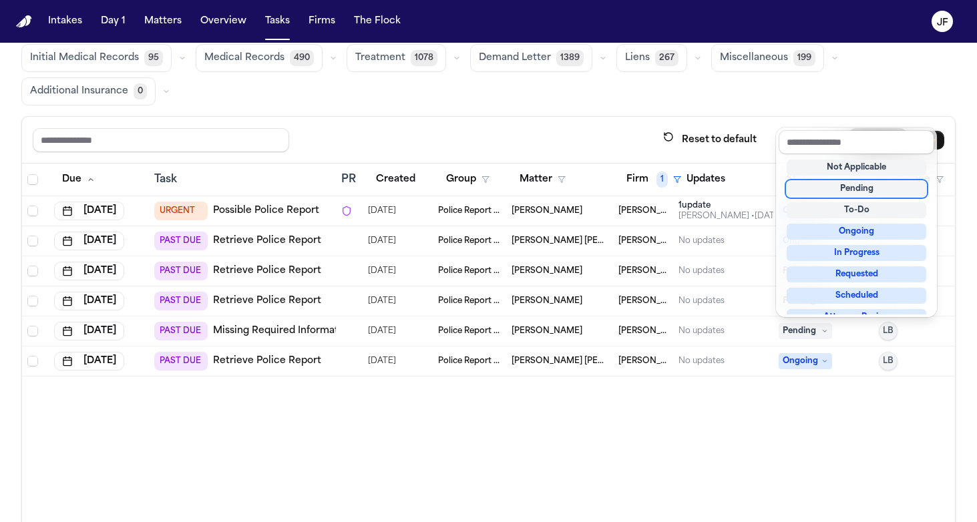
click at [310, 343] on table "Due Task PR Created Group Matter Firm 1 Updates Status 3 Assignee Aug 6, 2025 U…" at bounding box center [494, 270] width 944 height 213
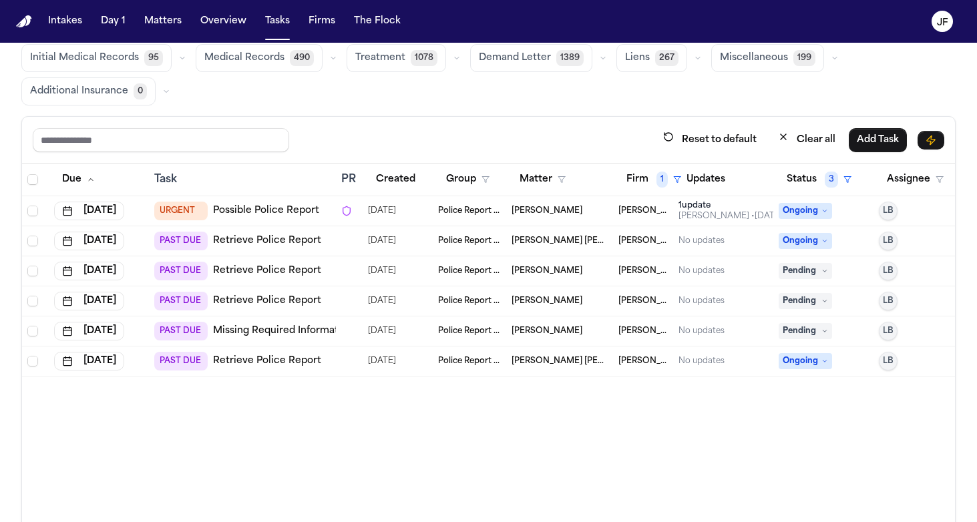
click at [309, 337] on div "PAST DUE Missing Required Information" at bounding box center [253, 331] width 199 height 19
click at [293, 328] on link "Missing Required Information" at bounding box center [283, 330] width 140 height 13
click at [812, 336] on span "Pending" at bounding box center [804, 331] width 53 height 16
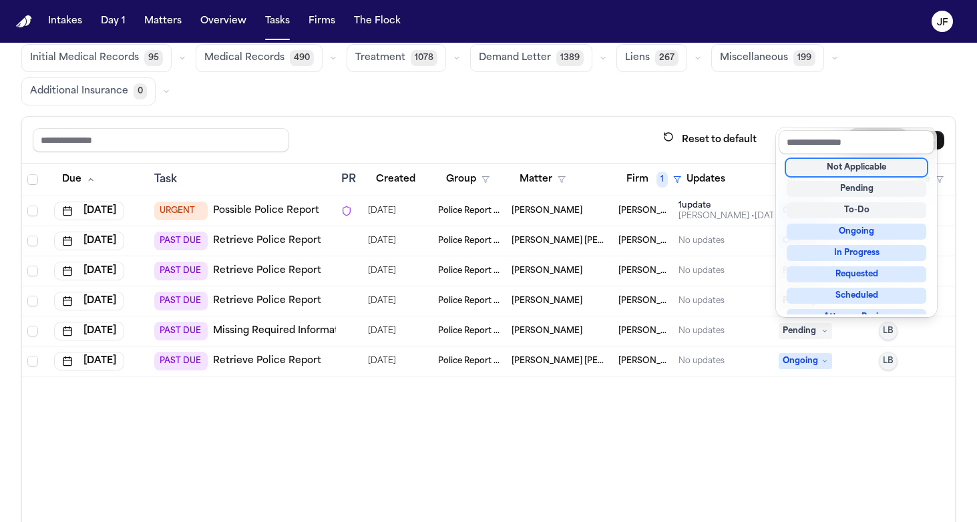
click at [833, 169] on div "Not Applicable" at bounding box center [856, 168] width 140 height 16
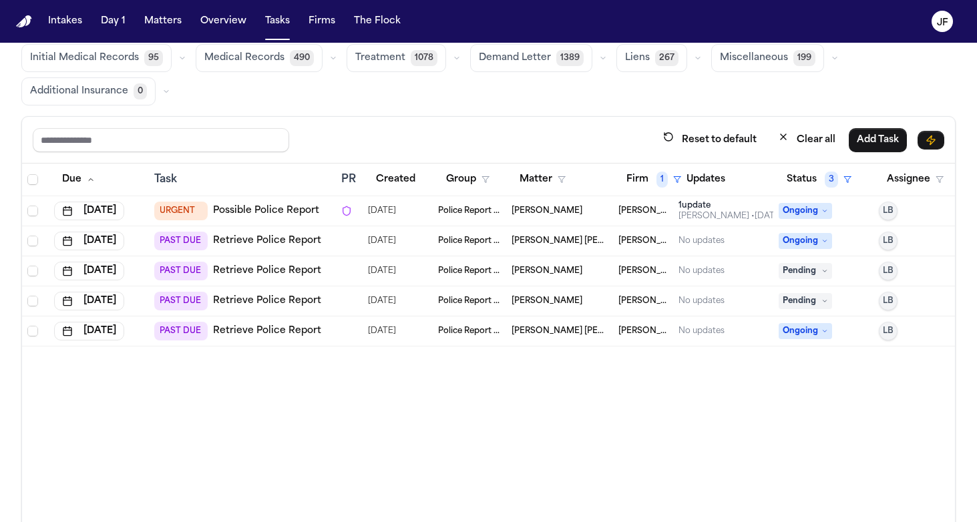
click at [777, 0] on nav "Intakes Day 1 Matters Overview Tasks Firms The Flock JF" at bounding box center [488, 21] width 977 height 43
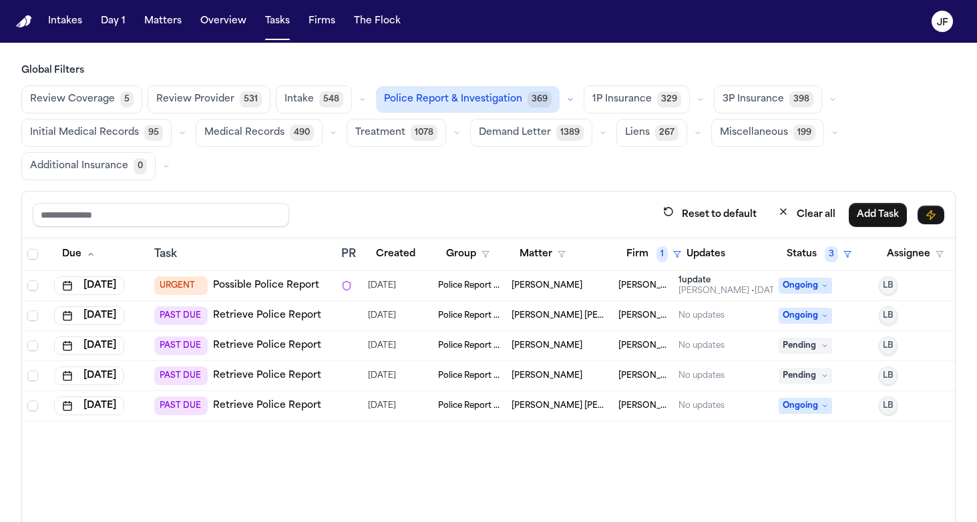
click at [650, 152] on div "Review Coverage 5 Review Provider 531 Intake 548 Police Report & Investigation …" at bounding box center [488, 132] width 934 height 95
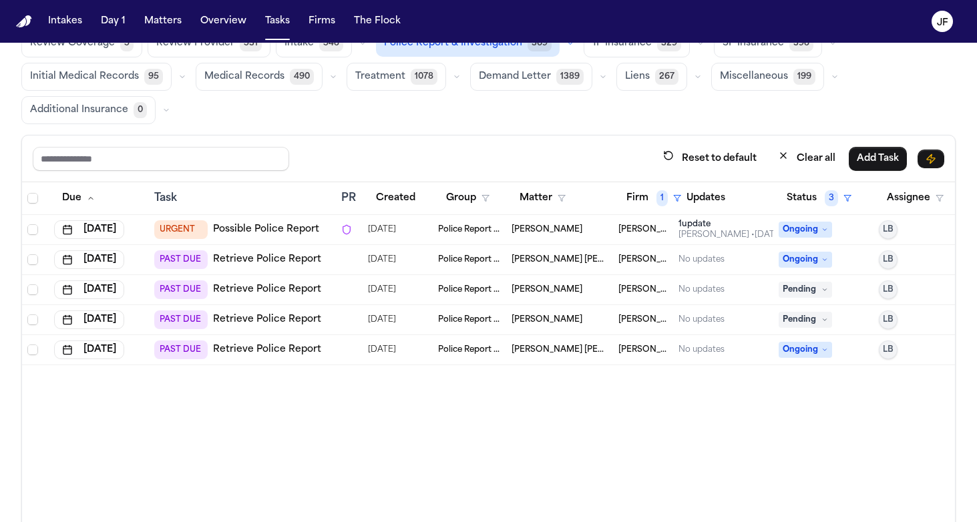
scroll to position [67, 0]
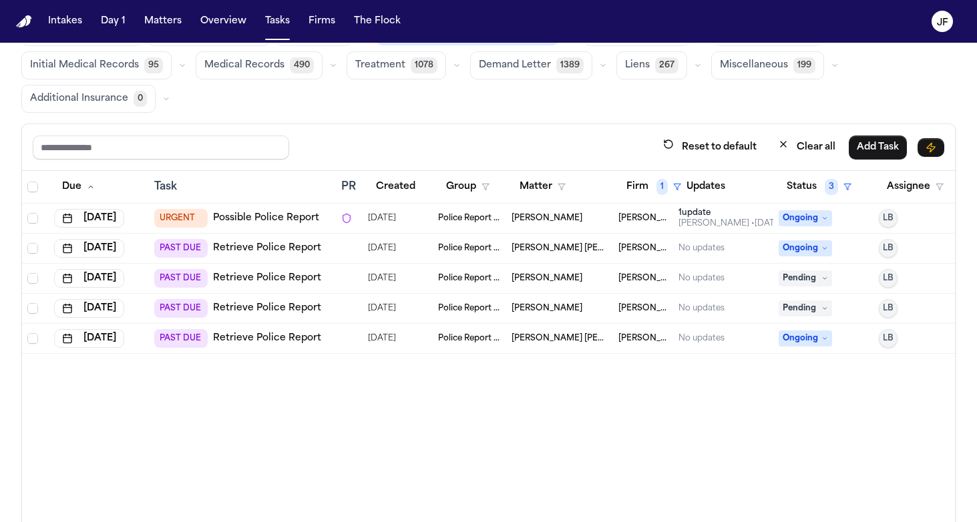
click at [359, 438] on div "Due Task PR Created Group Matter Firm 1 Updates Status 3 Assignee Aug 6, 2025 U…" at bounding box center [488, 358] width 932 height 375
click at [246, 216] on link "Possible Police Report" at bounding box center [266, 218] width 106 height 13
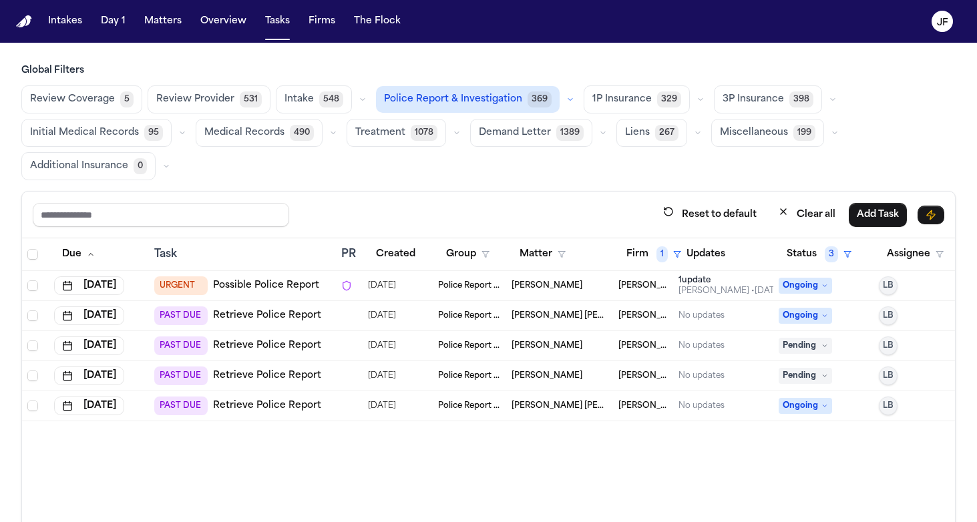
scroll to position [0, 0]
click at [296, 350] on link "Retrieve Police Report" at bounding box center [267, 345] width 108 height 13
click at [776, 1] on nav "Intakes Day 1 Matters Overview Tasks Firms The Flock JF" at bounding box center [488, 21] width 977 height 43
click at [298, 378] on link "Retrieve Police Report" at bounding box center [267, 375] width 108 height 13
click at [522, 212] on div "Reset to default Clear all Add Task" at bounding box center [488, 214] width 911 height 25
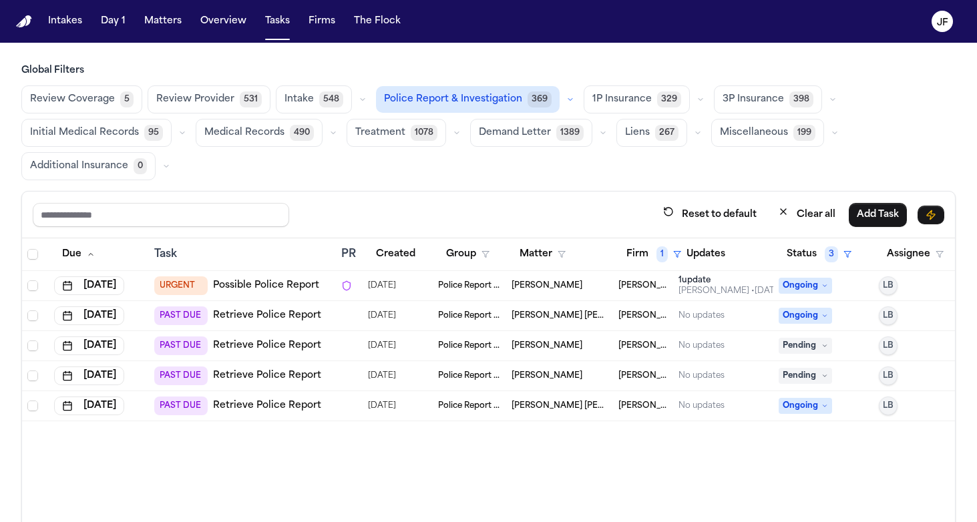
click at [617, 48] on main "Global Filters Review Coverage 5 Review Provider 531 Intake 548 Police Report &…" at bounding box center [488, 282] width 977 height 479
click at [730, 471] on div "Due Task PR Created Group Matter Firm 1 Updates Status 3 Assignee Aug 6, 2025 U…" at bounding box center [488, 425] width 932 height 375
click at [809, 349] on span "Pending" at bounding box center [804, 346] width 53 height 16
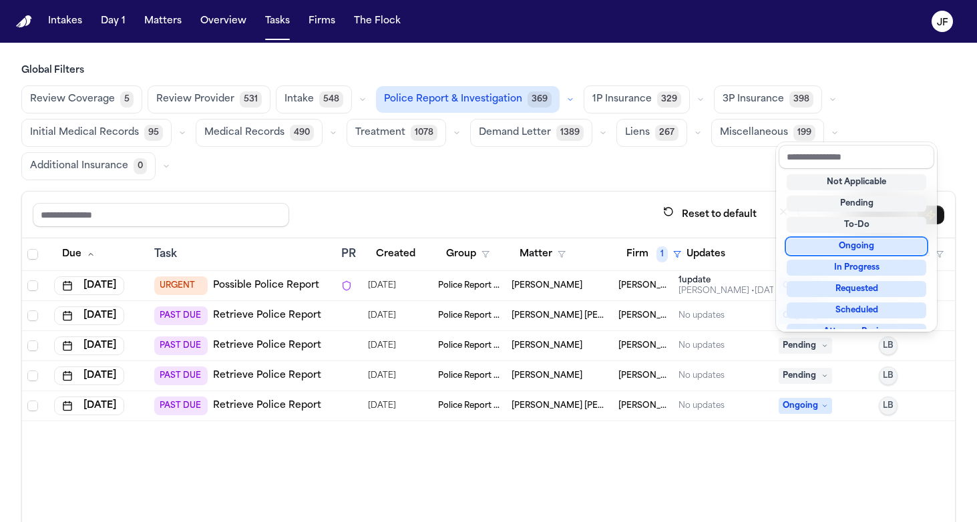
click at [824, 250] on div "Ongoing" at bounding box center [856, 246] width 140 height 16
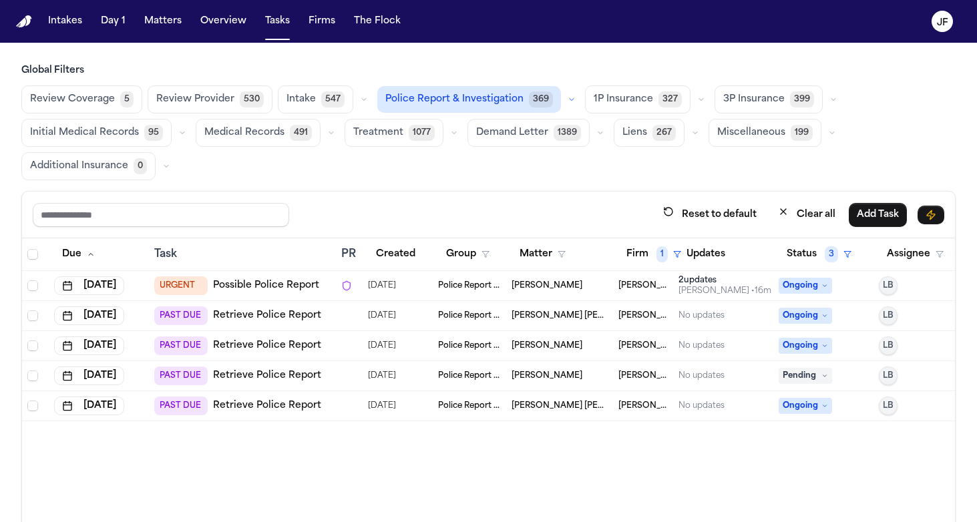
click at [589, 192] on div "Reset to default Clear all Add Task" at bounding box center [488, 215] width 932 height 47
click at [294, 375] on link "Retrieve Police Report" at bounding box center [267, 375] width 108 height 13
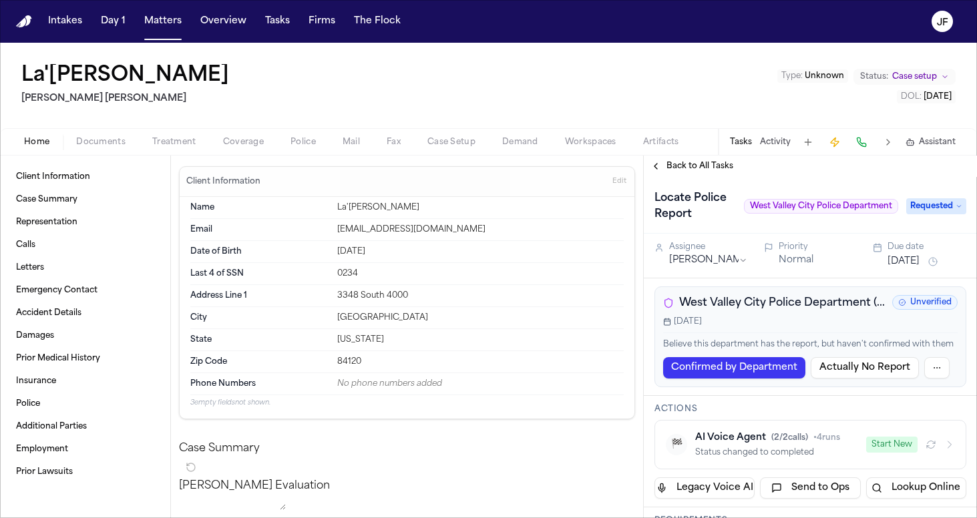
click at [89, 150] on span "button" at bounding box center [100, 149] width 65 height 1
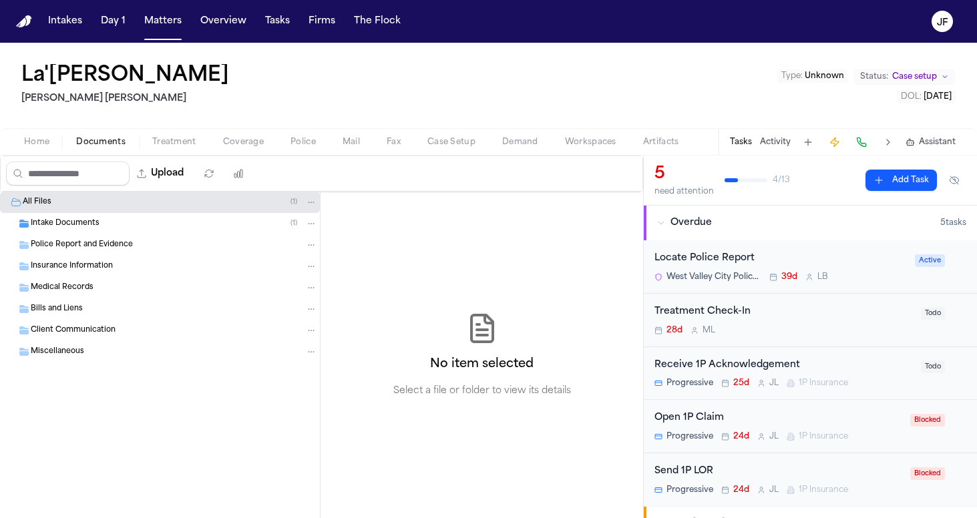
click at [76, 230] on div "Intake Documents ( 1 )" at bounding box center [160, 223] width 320 height 21
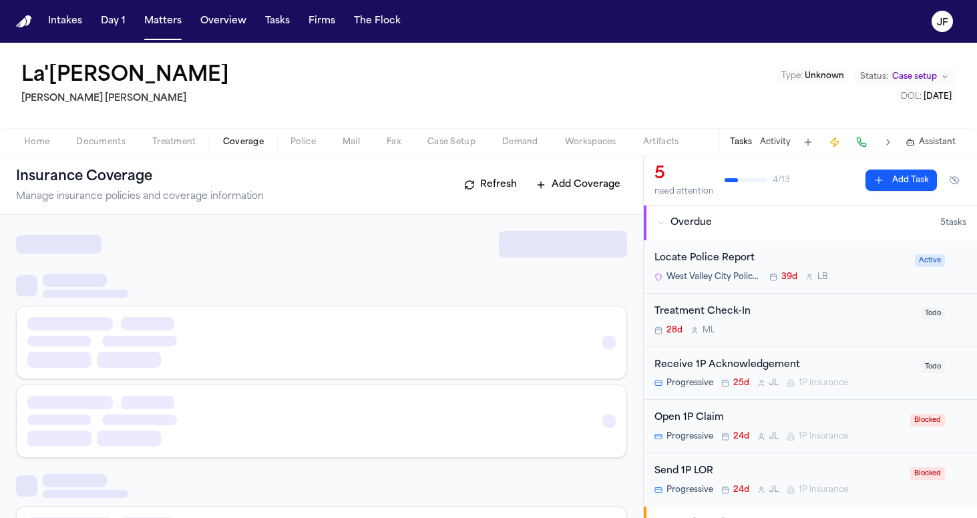
click at [248, 137] on span "Coverage" at bounding box center [243, 142] width 41 height 11
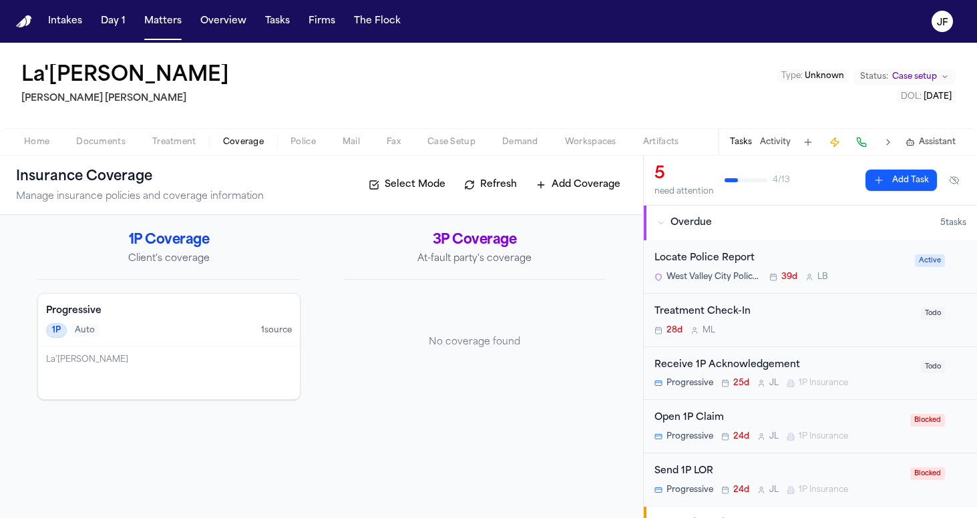
click at [210, 119] on div "La'Tia Newbins Steele Adams Hosman Type : Unknown Status: Case setup DOL : 2025…" at bounding box center [488, 85] width 977 height 85
click at [179, 150] on div "Home Documents Treatment Coverage Police Mail Fax Case Setup Demand Workspaces …" at bounding box center [488, 141] width 977 height 27
click at [178, 142] on span "Treatment" at bounding box center [174, 142] width 44 height 11
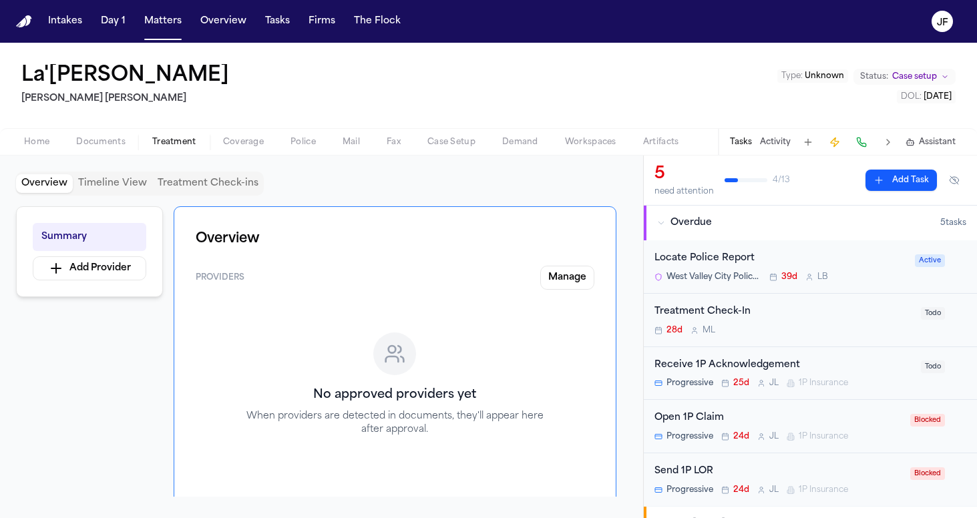
click at [97, 157] on div "Overview Timeline View Treatment Check-ins Summary Add Provider Overview Provid…" at bounding box center [321, 337] width 643 height 362
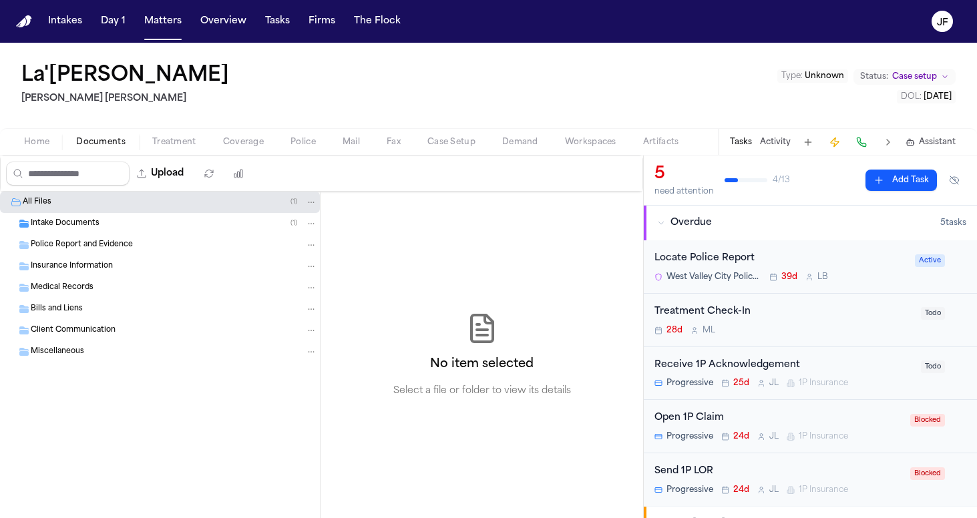
click at [97, 144] on span "Documents" at bounding box center [100, 142] width 49 height 11
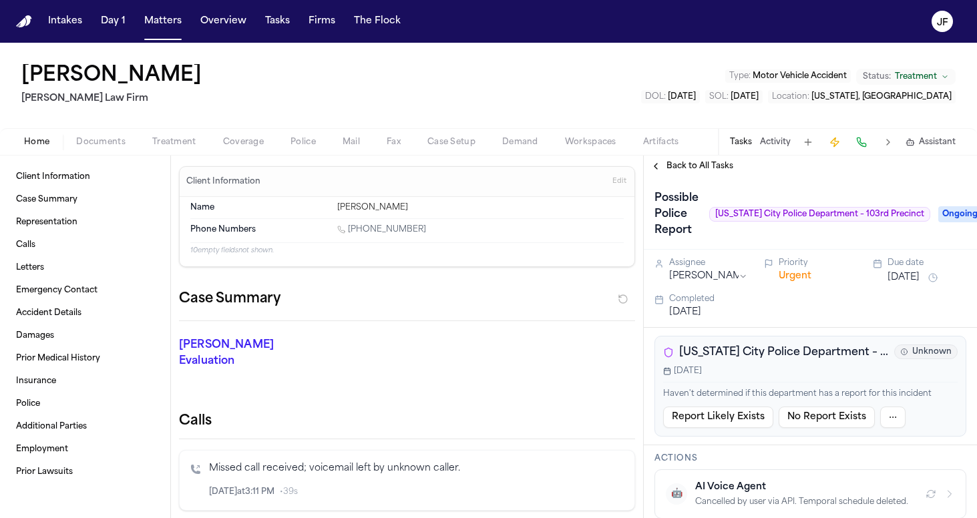
click at [105, 129] on div "Home Documents Treatment Coverage Police Mail Fax Case Setup Demand Workspaces …" at bounding box center [488, 141] width 977 height 27
click at [105, 146] on span "Documents" at bounding box center [100, 142] width 49 height 11
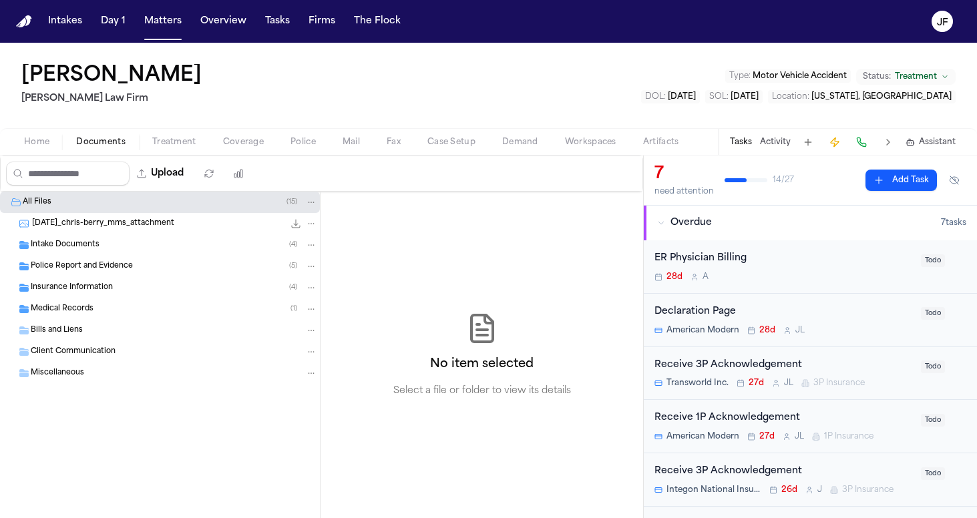
click at [121, 250] on div "Intake Documents ( 4 )" at bounding box center [174, 245] width 286 height 12
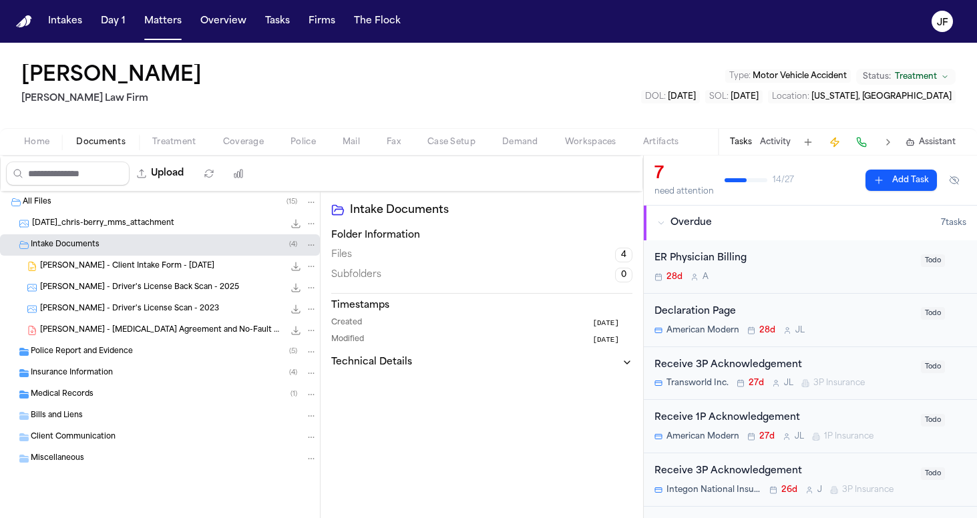
click at [121, 259] on div "C. Berry - Client Intake Form - 7.11.25 12.4 KB • DOCX" at bounding box center [160, 266] width 320 height 21
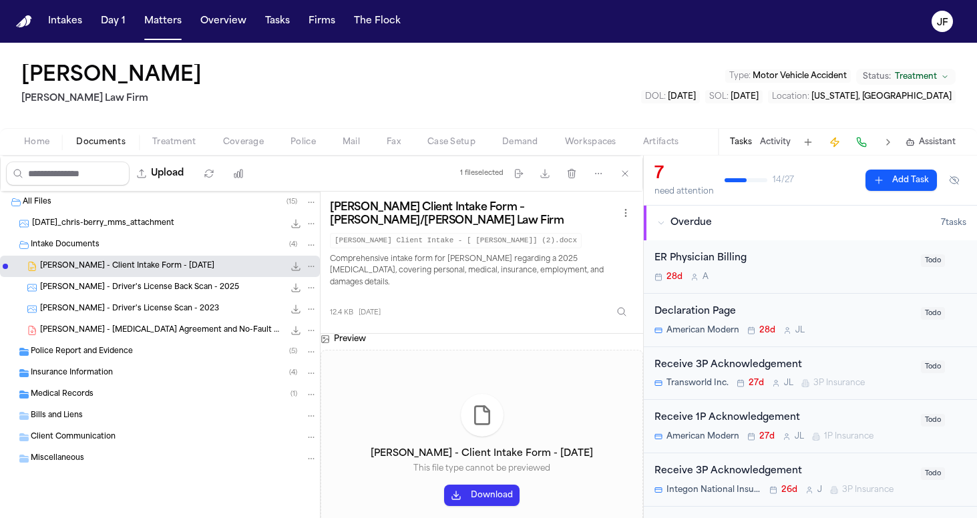
click at [83, 360] on div "Police Report and Evidence ( 5 )" at bounding box center [160, 351] width 320 height 21
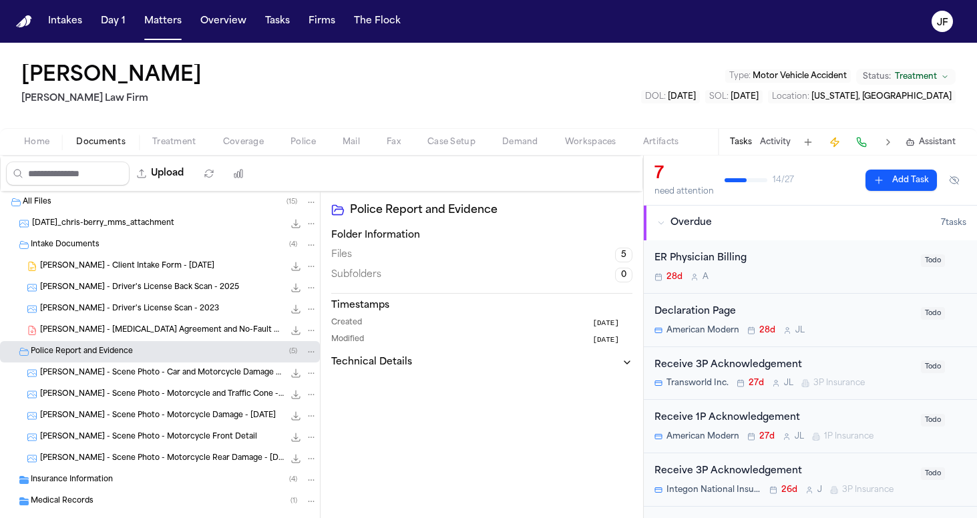
click at [101, 374] on span "C. Berry - Scene Photo - Car and Motorcycle Damage - 7.30.25" at bounding box center [162, 373] width 244 height 11
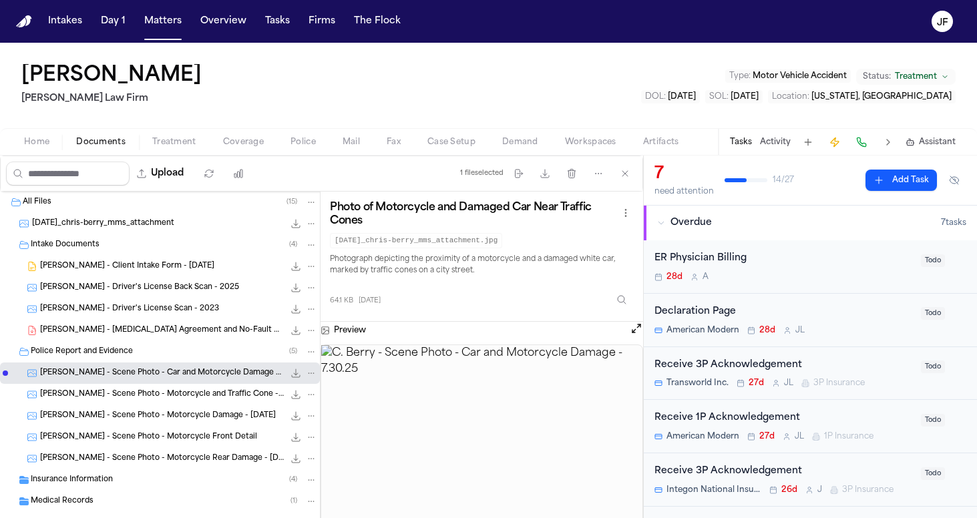
click at [203, 397] on span "C. Berry - Scene Photo - Motorcycle and Traffic Cone - 7.30.25" at bounding box center [162, 394] width 244 height 11
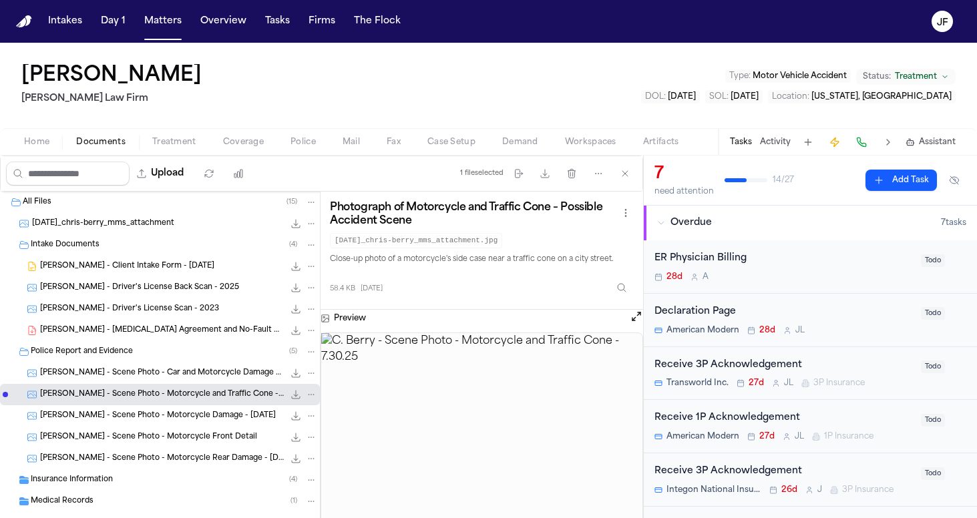
click at [204, 409] on div "C. Berry - Scene Photo - Motorcycle Damage - 7.30.25 94.9 KB • JPG" at bounding box center [178, 415] width 277 height 13
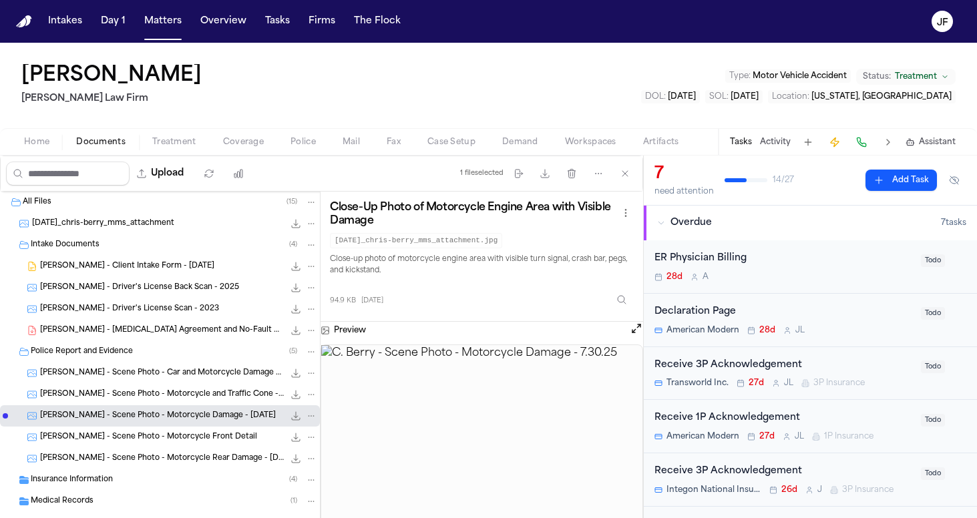
click at [208, 434] on span "C. Berry - Scene Photo - Motorcycle Front Detail" at bounding box center [148, 437] width 217 height 11
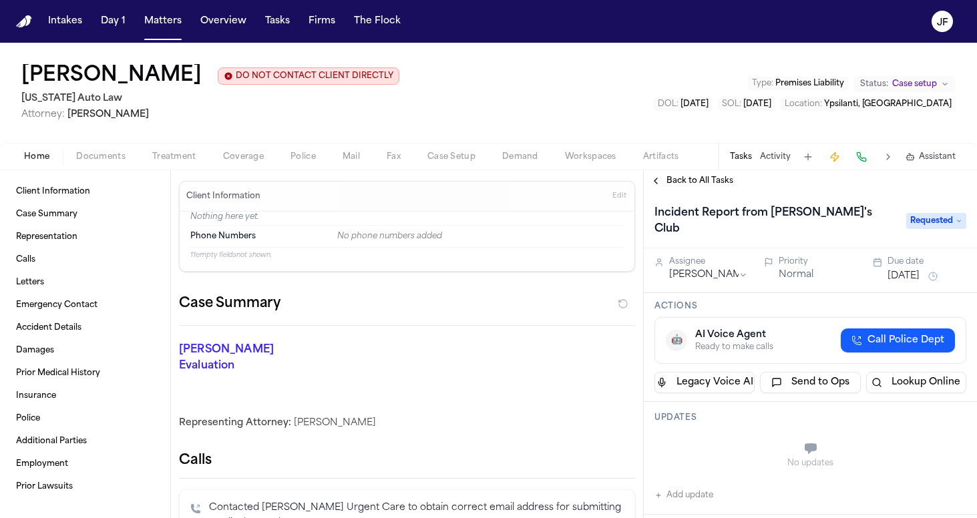
click at [101, 158] on span "Documents" at bounding box center [100, 157] width 49 height 11
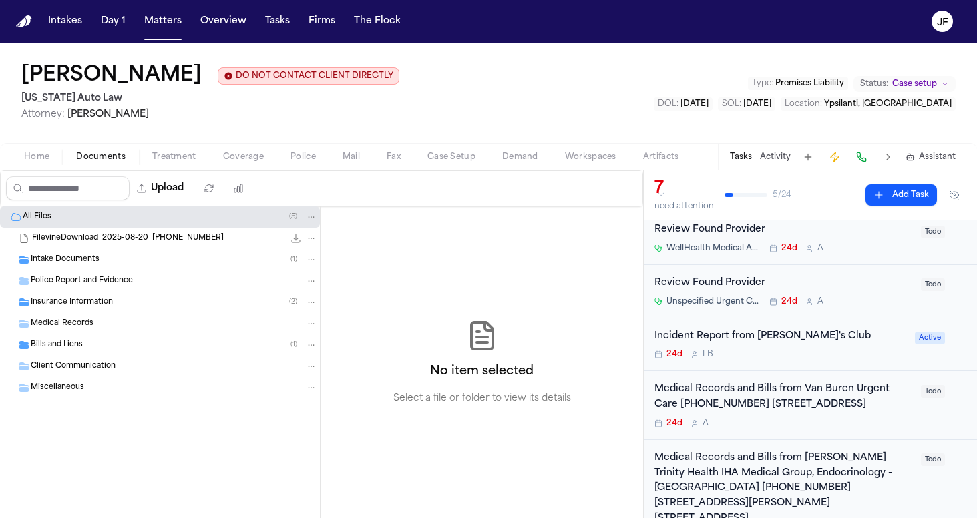
scroll to position [44, 0]
click at [729, 336] on div "Incident Report from Sam's Club" at bounding box center [780, 335] width 252 height 15
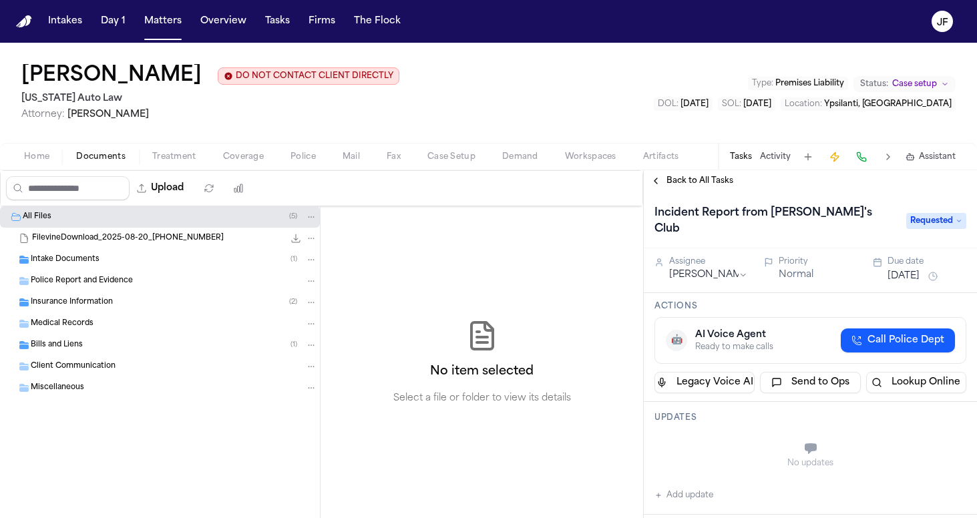
click at [680, 186] on span "Back to All Tasks" at bounding box center [699, 181] width 67 height 11
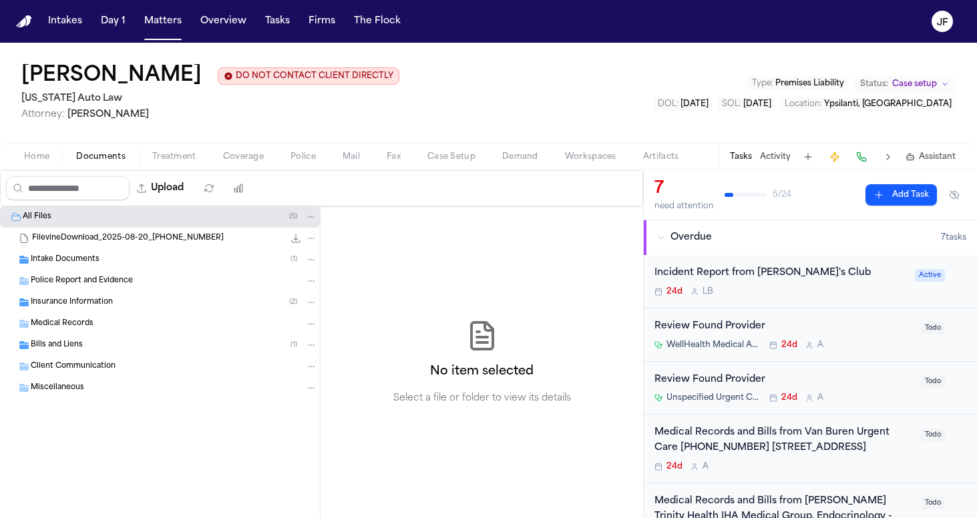
click at [142, 256] on div "Intake Documents ( 1 )" at bounding box center [174, 260] width 286 height 12
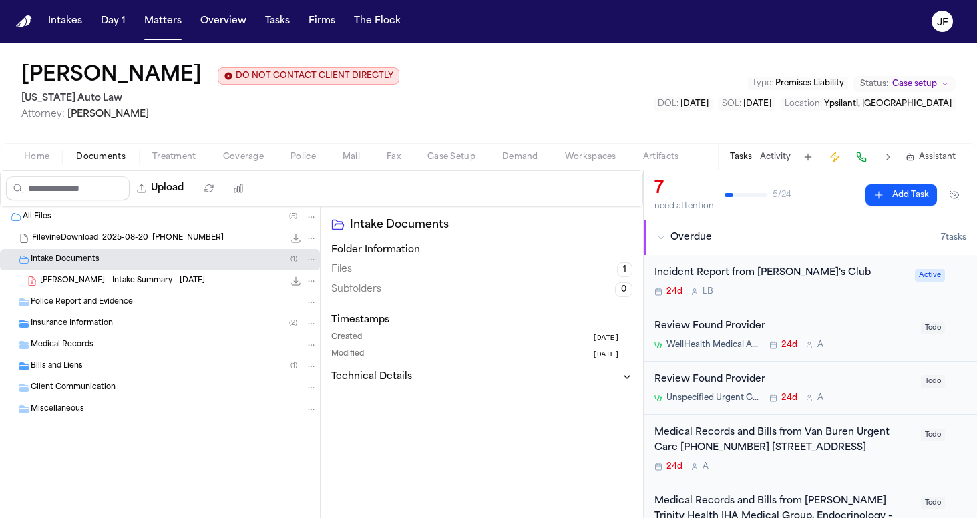
click at [153, 283] on span "R. Johnson - Intake Summary - 8.20.25" at bounding box center [122, 281] width 165 height 11
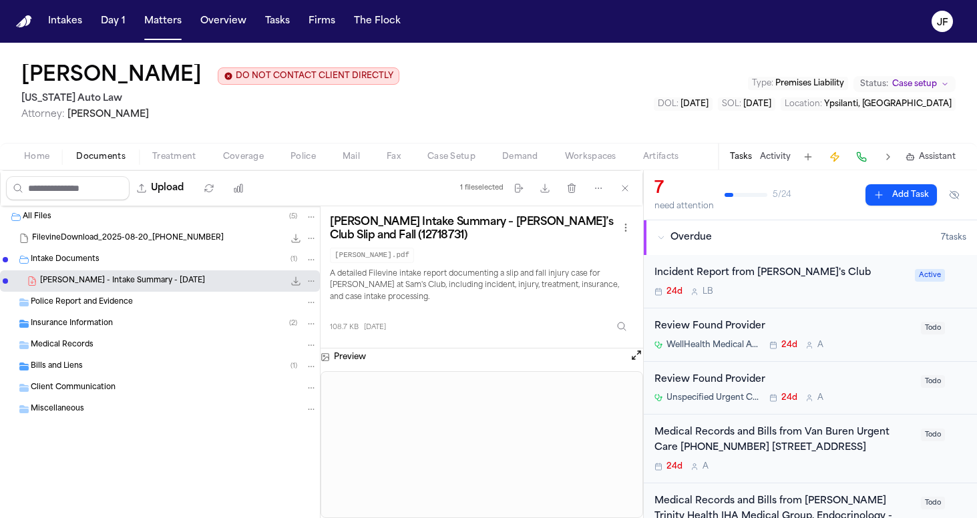
click at [32, 145] on div "Home Documents Treatment Coverage Police Mail Fax Case Setup Demand Workspaces …" at bounding box center [488, 156] width 977 height 27
click at [33, 154] on span "Home" at bounding box center [36, 157] width 25 height 11
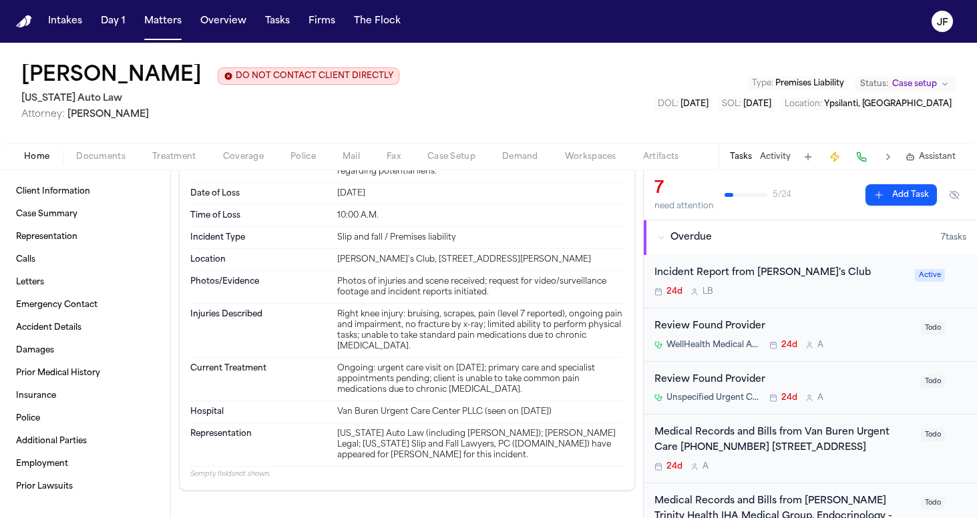
scroll to position [912, 0]
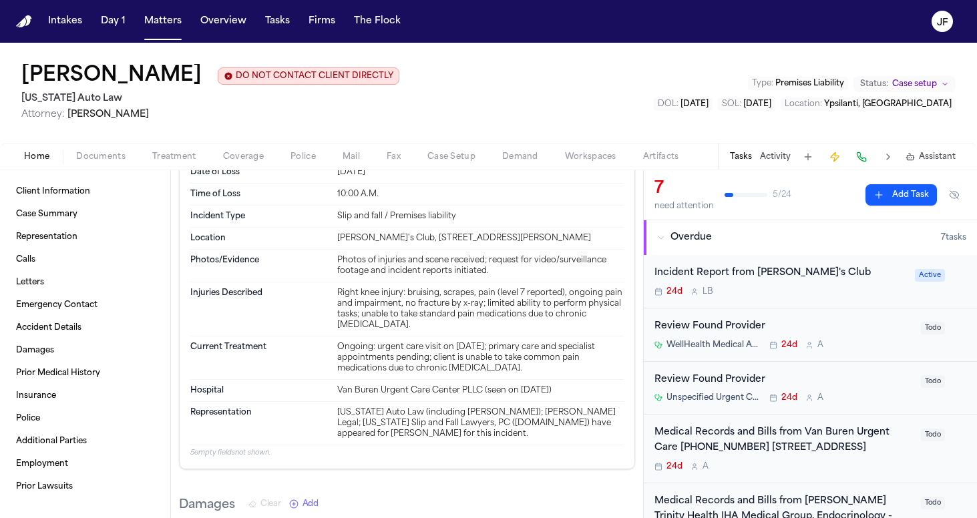
click at [102, 170] on div "Roger Johnson DO NOT CONTACT CLIENT DIRECTLY DO NOT CONTACT Michigan Auto Law A…" at bounding box center [488, 106] width 977 height 127
click at [300, 162] on span "Police" at bounding box center [302, 157] width 25 height 11
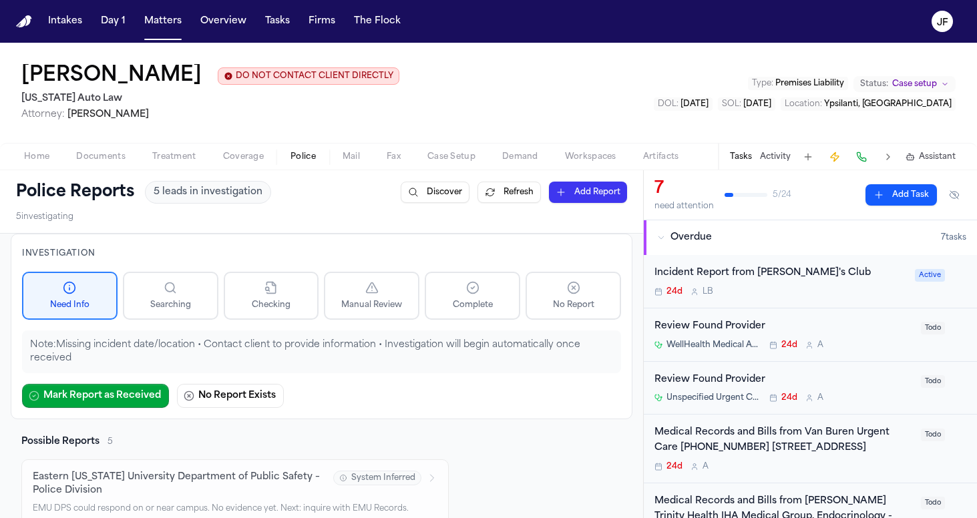
click at [39, 150] on button "Home" at bounding box center [37, 157] width 52 height 16
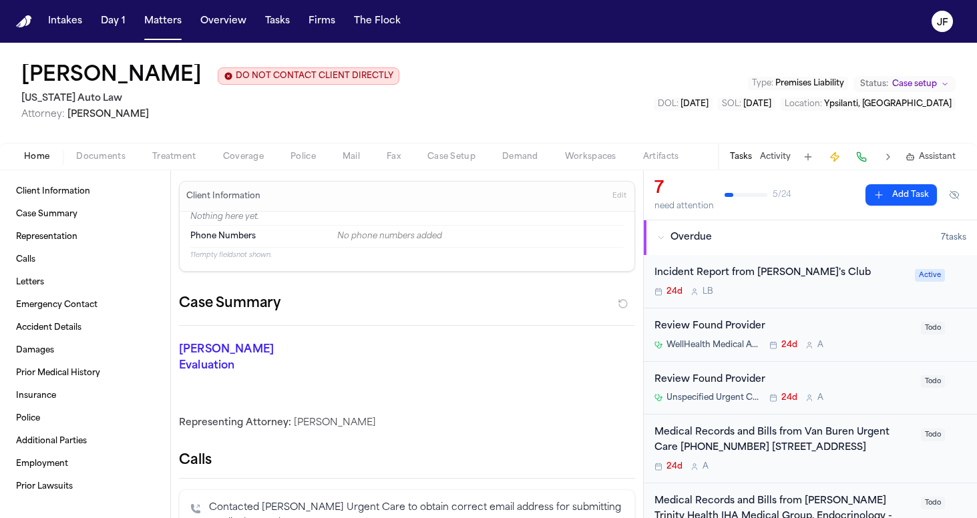
click at [113, 161] on span "Documents" at bounding box center [100, 157] width 49 height 11
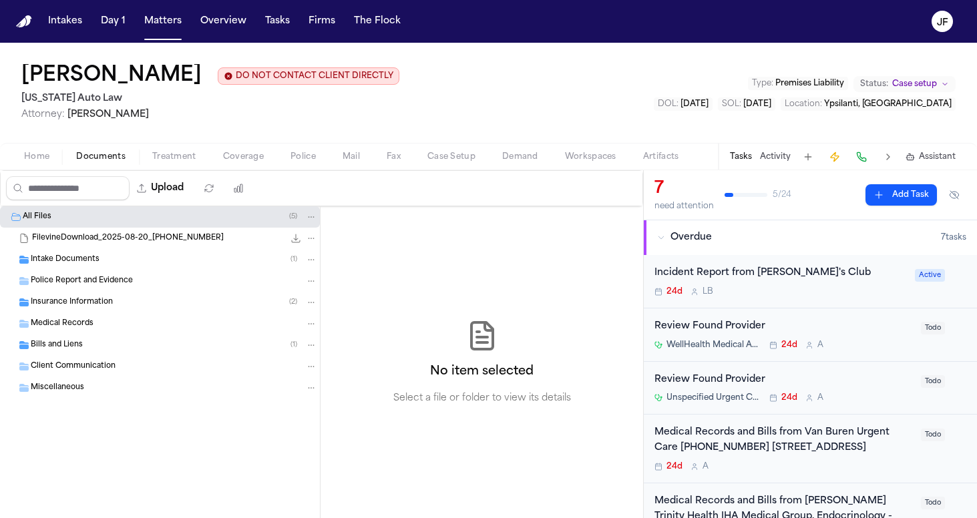
click at [77, 312] on div "Insurance Information ( 2 )" at bounding box center [160, 302] width 320 height 21
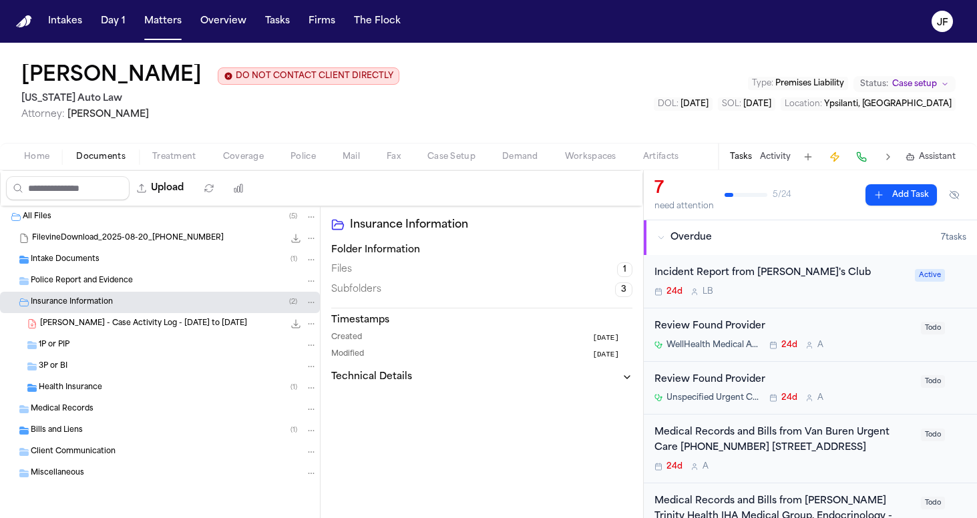
click at [90, 327] on span "R. Johnson - Case Activity Log - 7.1.25 to 8.31.25" at bounding box center [143, 323] width 207 height 11
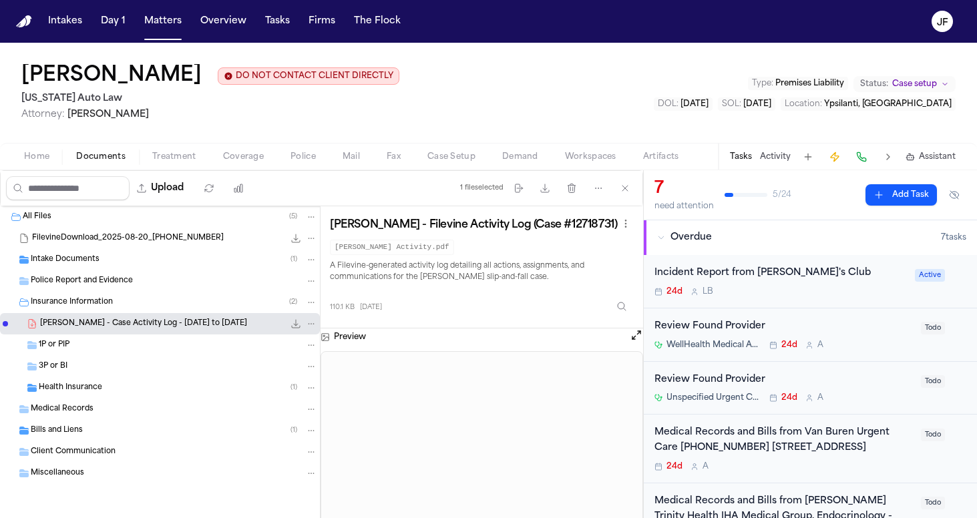
click at [110, 304] on span "Insurance Information" at bounding box center [72, 302] width 82 height 11
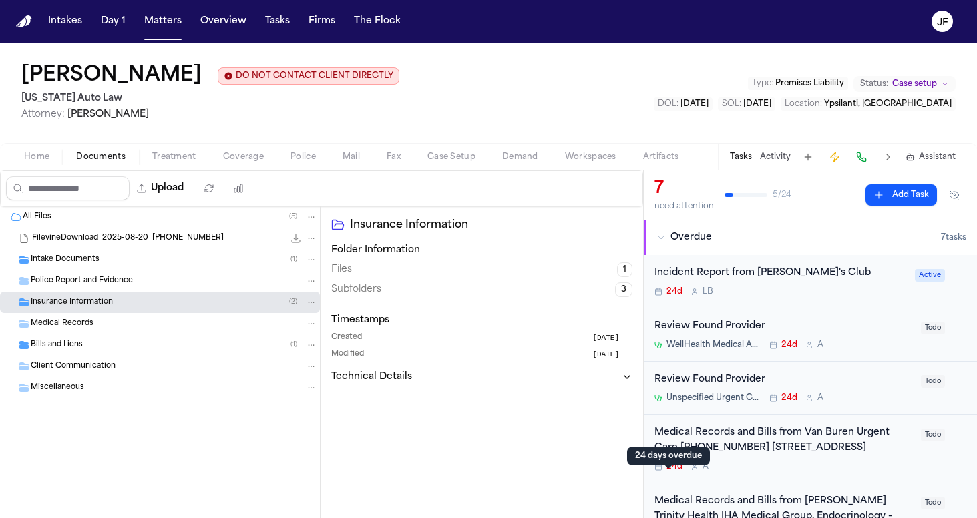
click at [728, 279] on div "Incident Report from Sam's Club" at bounding box center [780, 273] width 252 height 15
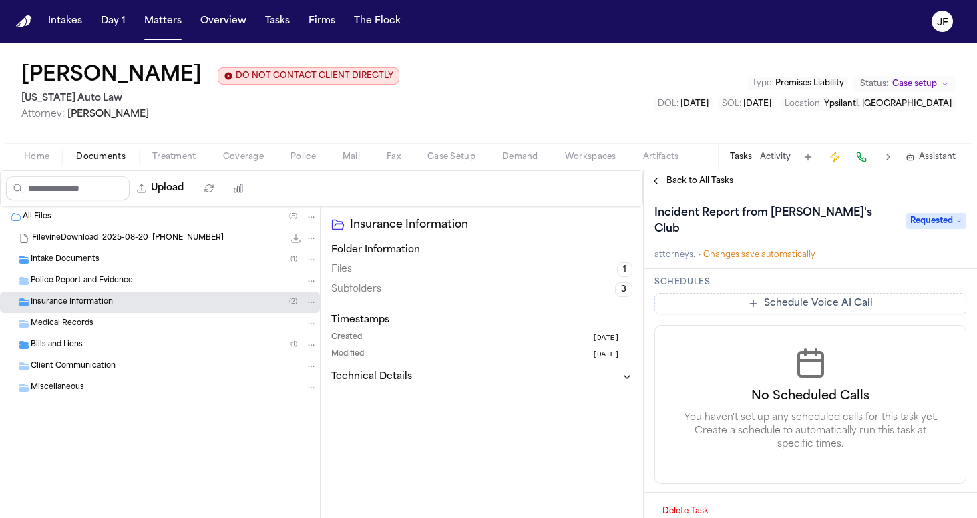
click at [688, 186] on span "Back to All Tasks" at bounding box center [699, 181] width 67 height 11
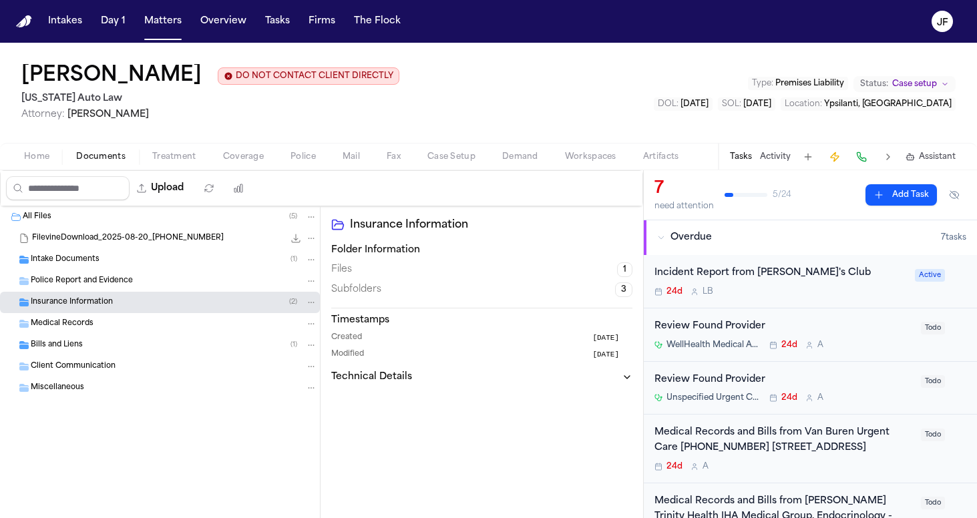
click at [766, 158] on button "Activity" at bounding box center [775, 157] width 31 height 11
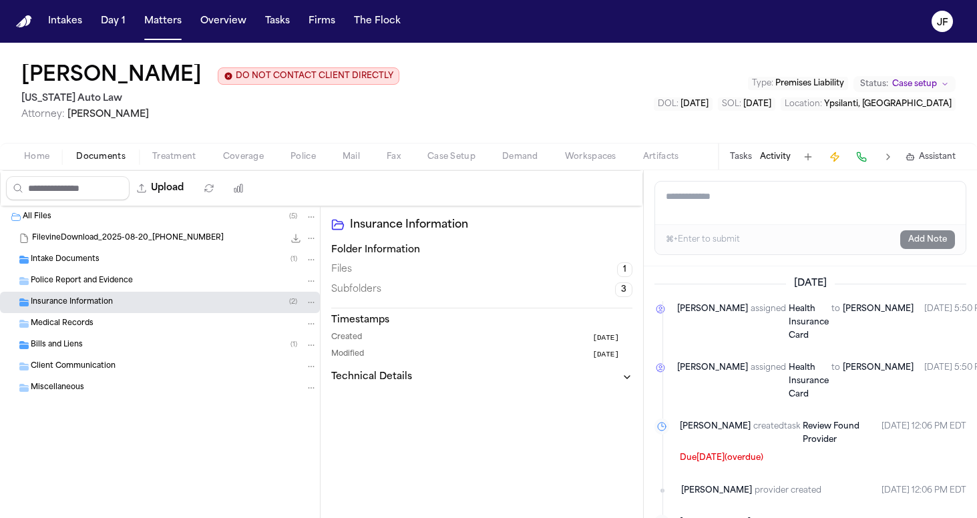
click at [167, 358] on div "Client Communication" at bounding box center [160, 366] width 320 height 21
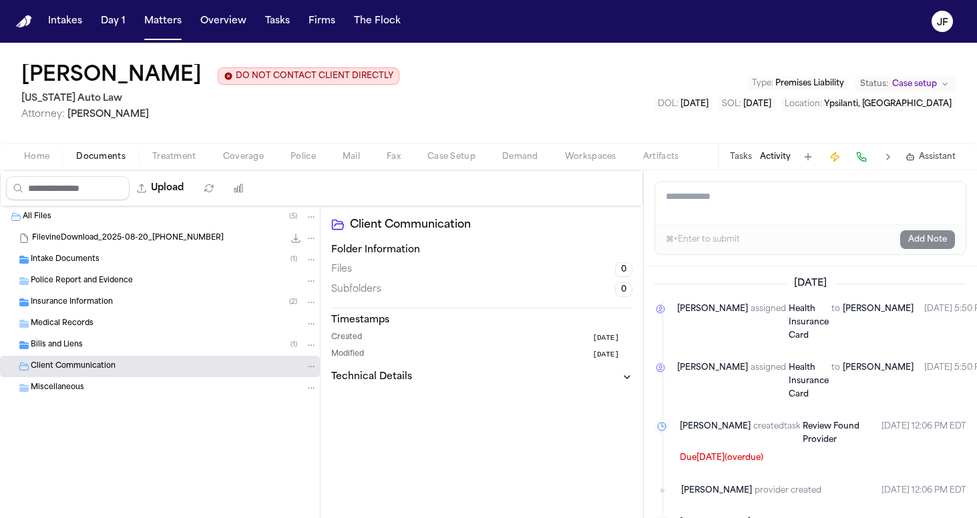
click at [176, 343] on div "Bills and Liens ( 1 )" at bounding box center [174, 345] width 286 height 12
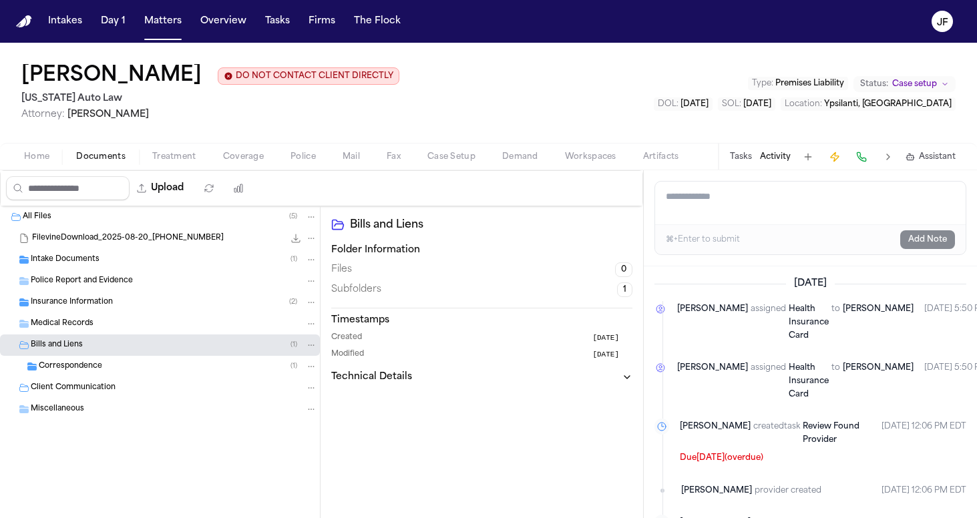
click at [166, 366] on div "Correspondence ( 1 )" at bounding box center [178, 366] width 278 height 12
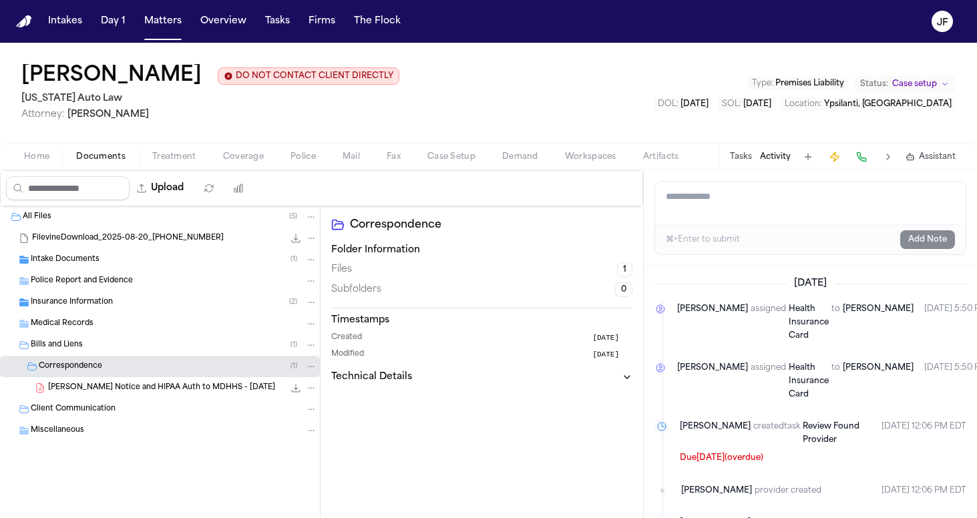
click at [166, 366] on div "Correspondence ( 1 )" at bounding box center [178, 366] width 278 height 12
click at [172, 338] on div "Bills and Liens ( 1 )" at bounding box center [160, 344] width 320 height 21
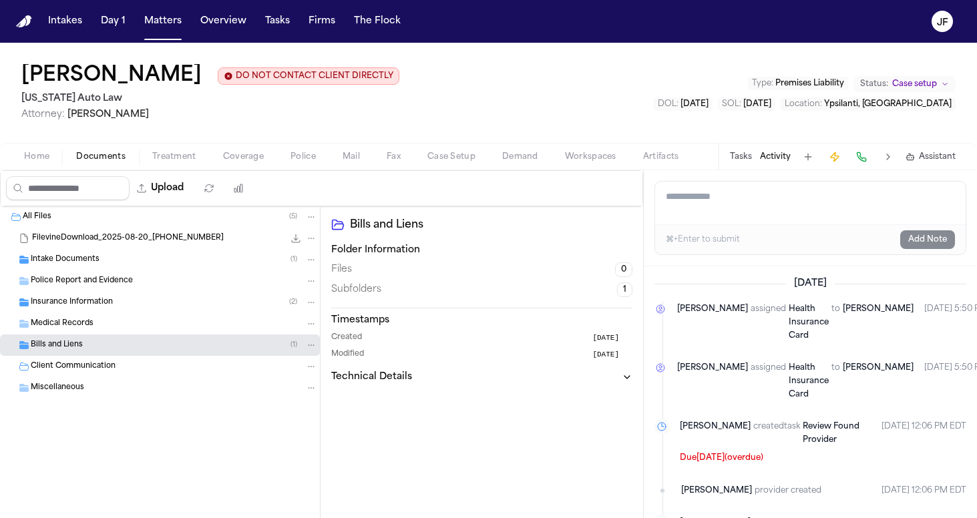
click at [173, 326] on div "Medical Records" at bounding box center [174, 324] width 286 height 12
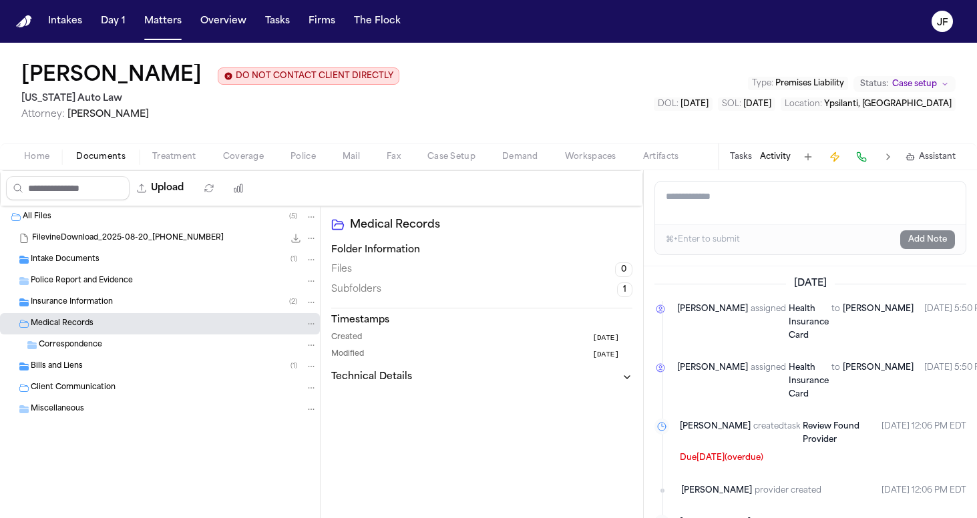
click at [176, 312] on div "Insurance Information ( 2 )" at bounding box center [160, 302] width 320 height 21
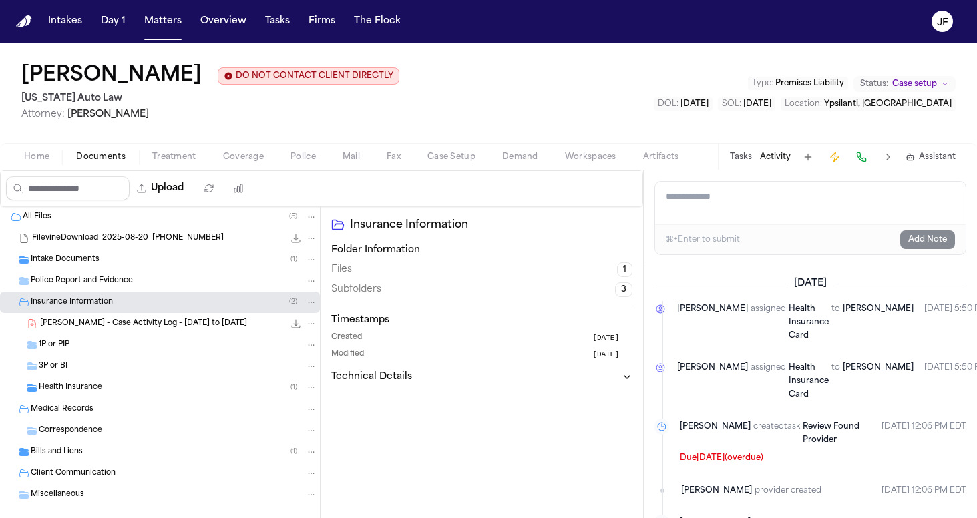
click at [176, 330] on div "R. Johnson - Case Activity Log - 7.1.25 to 8.31.25 110.1 KB • PDF" at bounding box center [178, 323] width 277 height 13
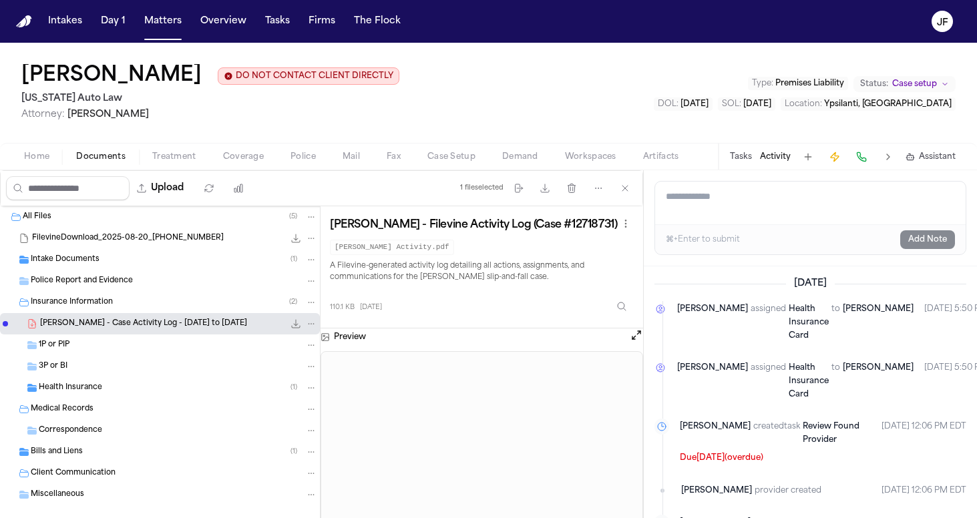
click at [178, 325] on span "R. Johnson - Case Activity Log - 7.1.25 to 8.31.25" at bounding box center [143, 323] width 207 height 11
click at [178, 299] on div "Insurance Information ( 2 )" at bounding box center [174, 302] width 286 height 12
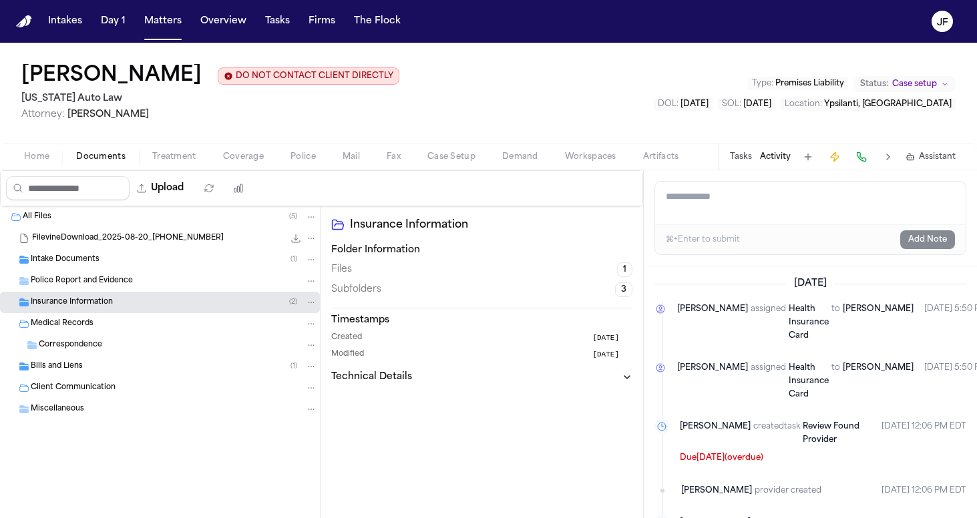
click at [169, 341] on div "Correspondence" at bounding box center [178, 345] width 278 height 12
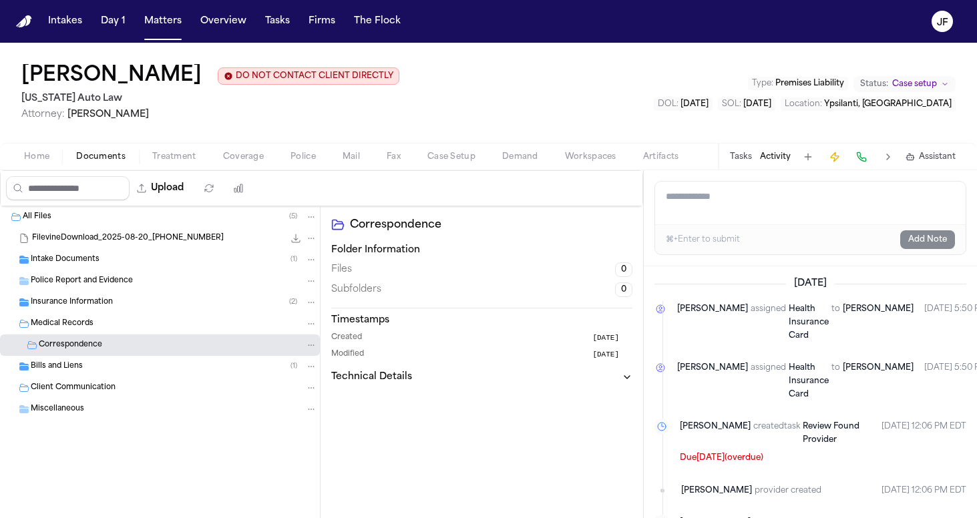
click at [170, 330] on div "Medical Records" at bounding box center [174, 324] width 286 height 12
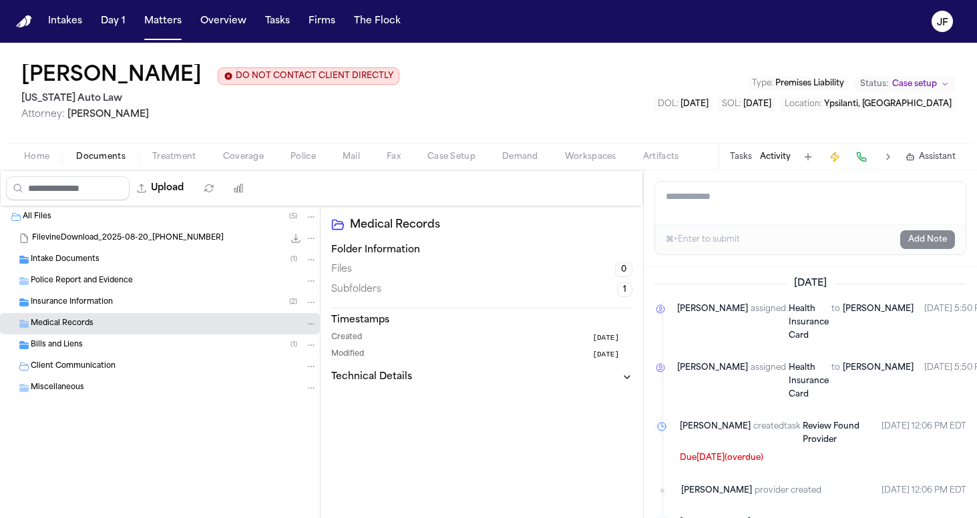
click at [176, 245] on div "FilevineDownload_2025-08-20_16-01-10-212 42.2 MB" at bounding box center [174, 238] width 285 height 13
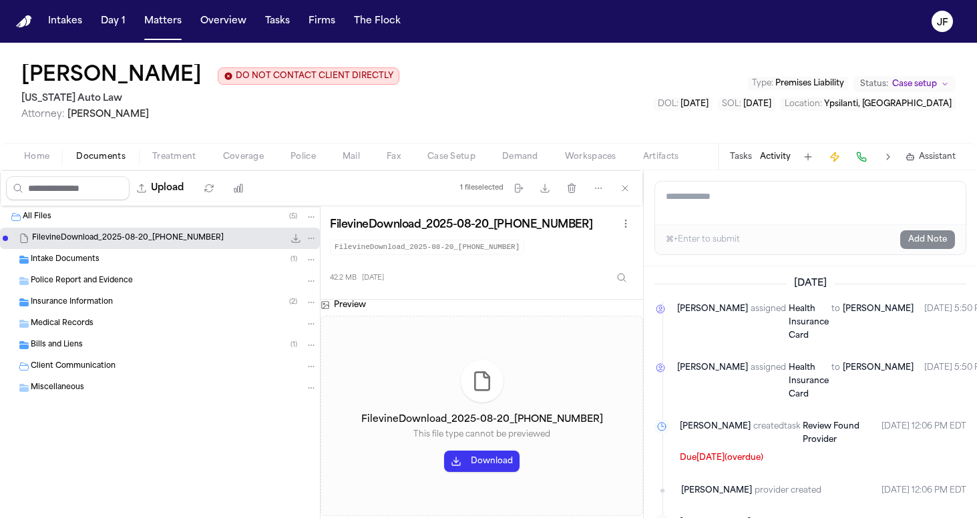
click at [175, 268] on div "Intake Documents ( 1 )" at bounding box center [160, 259] width 320 height 21
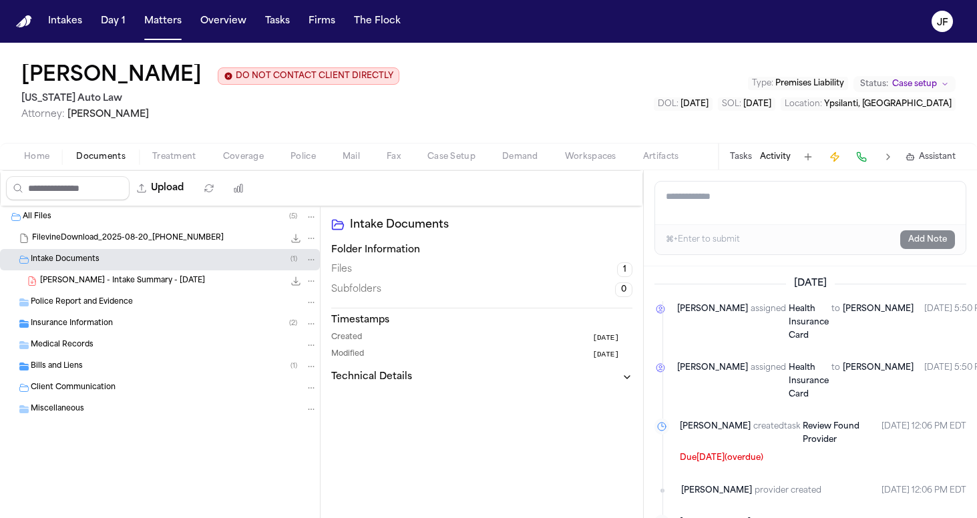
click at [176, 273] on div "R. Johnson - Intake Summary - 8.20.25 108.7 KB • PDF" at bounding box center [160, 280] width 320 height 21
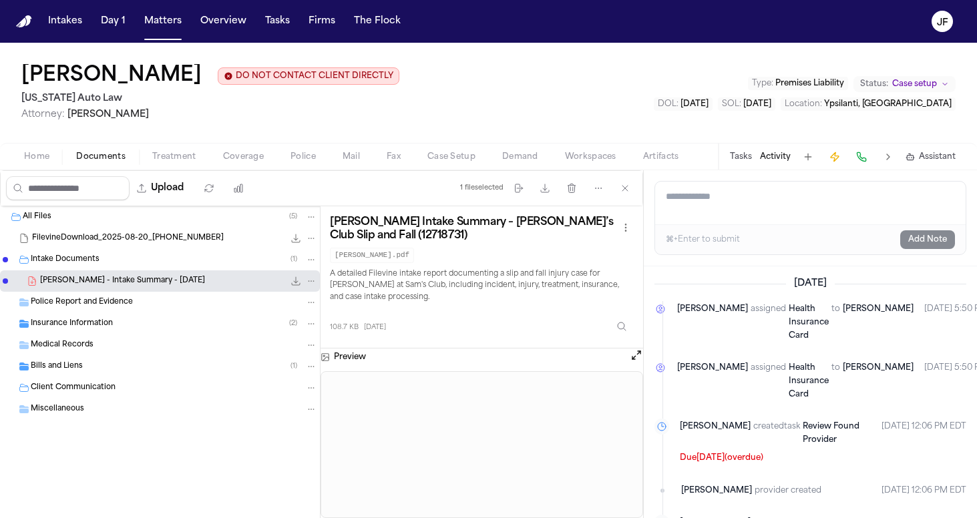
click at [182, 262] on div "Intake Documents ( 1 )" at bounding box center [174, 260] width 286 height 12
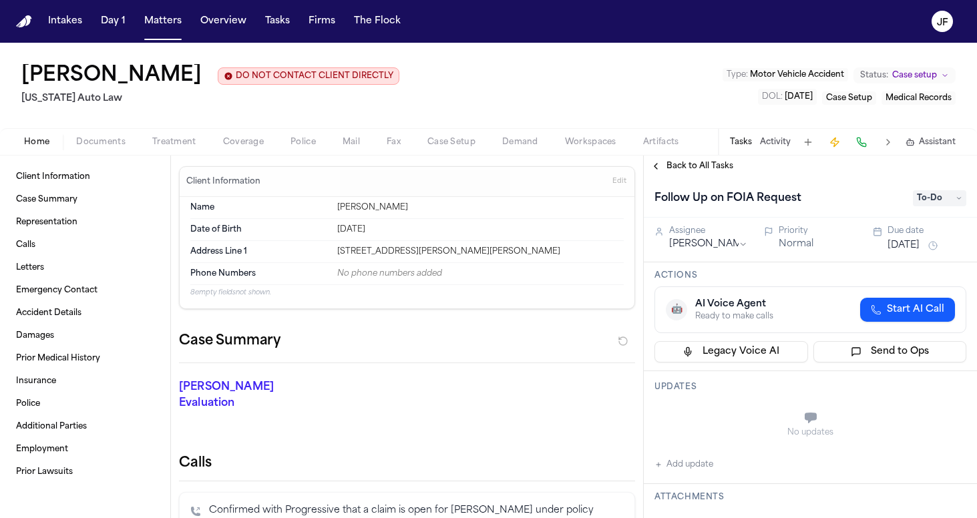
click at [91, 123] on div "[PERSON_NAME] DO NOT CONTACT CLIENT DIRECTLY DO NOT CONTACT [US_STATE] Auto Law…" at bounding box center [488, 85] width 977 height 85
click at [91, 138] on span "Documents" at bounding box center [100, 142] width 49 height 11
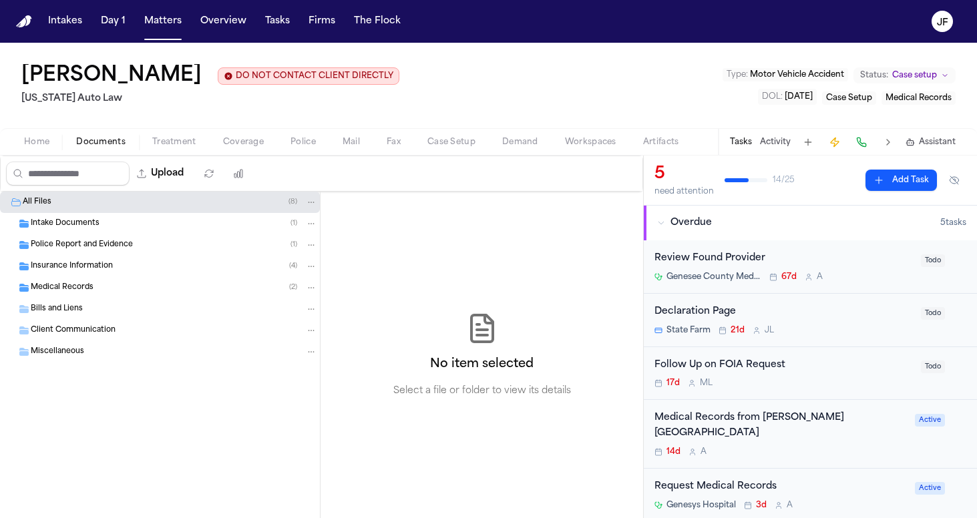
click at [186, 228] on div "Intake Documents ( 1 )" at bounding box center [174, 224] width 286 height 12
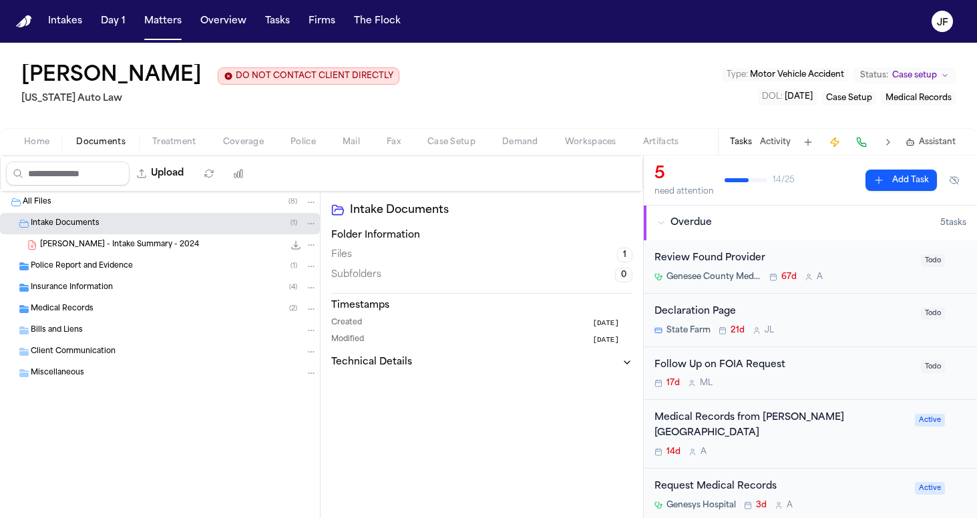
click at [194, 255] on div "[PERSON_NAME] - Intake Summary - 2024 129.7 KB • PDF" at bounding box center [160, 244] width 320 height 21
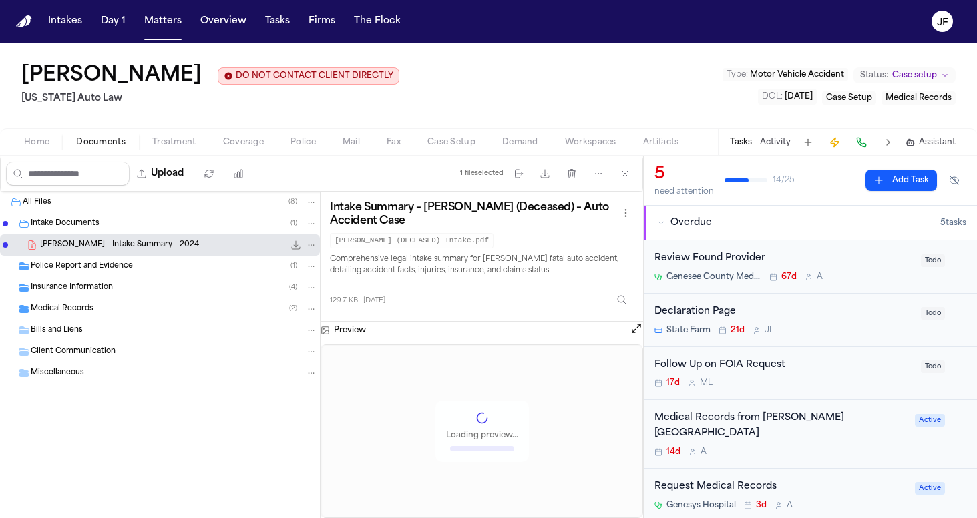
click at [244, 269] on div "Police Report and Evidence ( 1 )" at bounding box center [174, 266] width 286 height 12
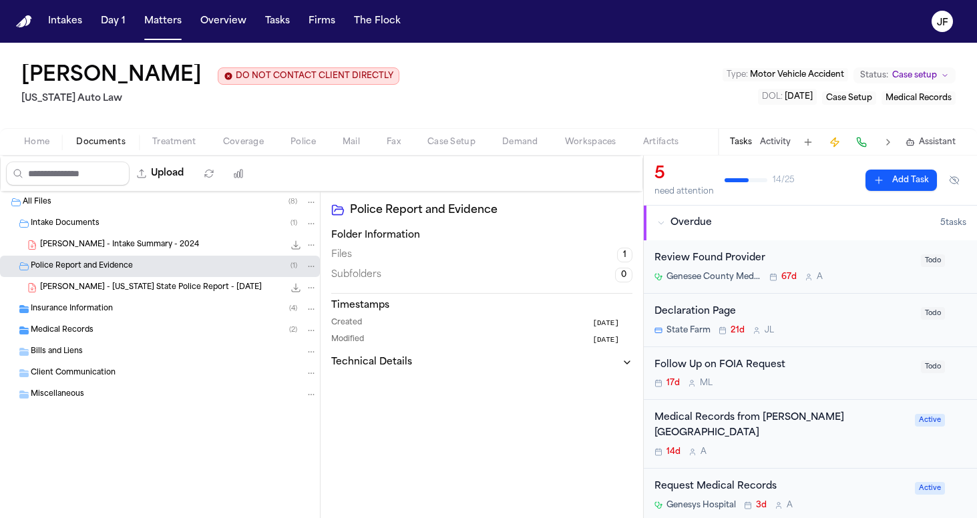
click at [240, 294] on div "C. Palmer - Michigan State Police Report - 5.30.25 1.2 MB • PDF" at bounding box center [178, 287] width 277 height 13
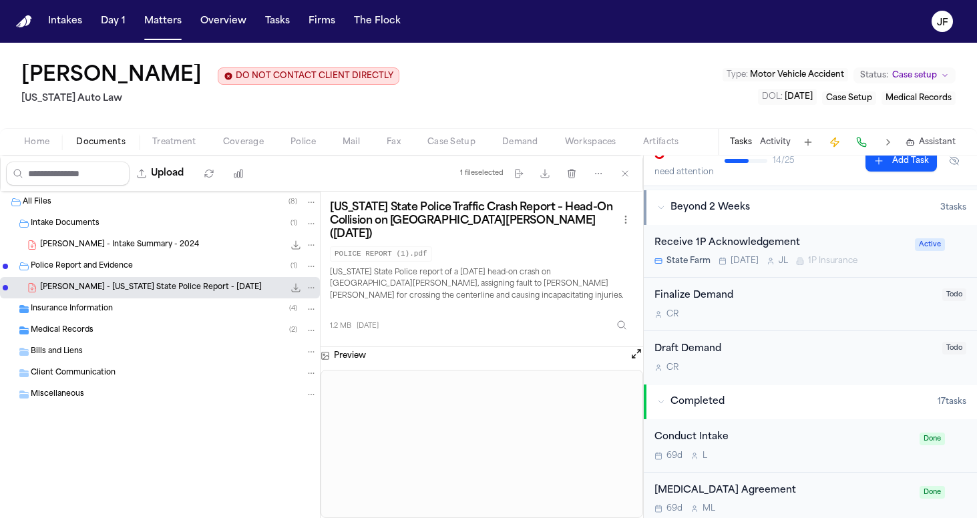
click at [700, 395] on span "Completed" at bounding box center [697, 401] width 54 height 13
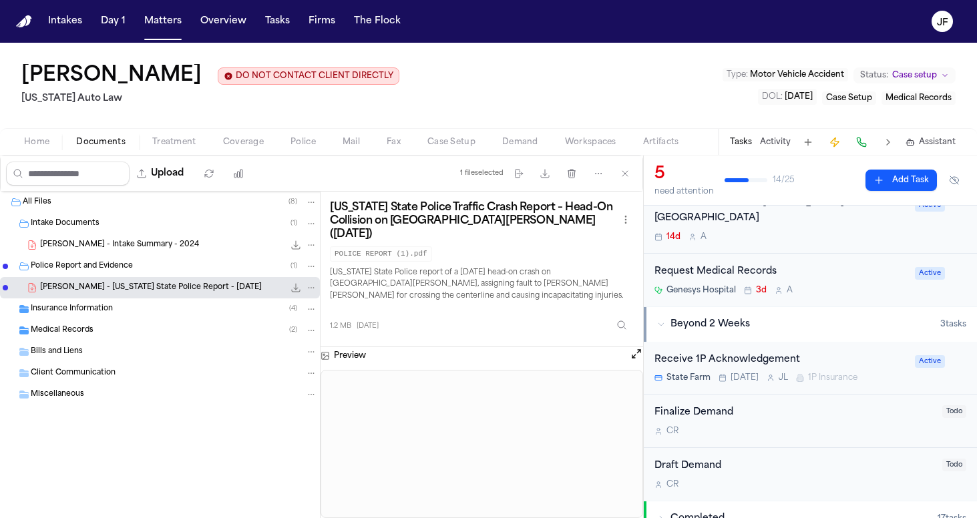
click at [700, 318] on span "Beyond 2 Weeks" at bounding box center [709, 324] width 79 height 13
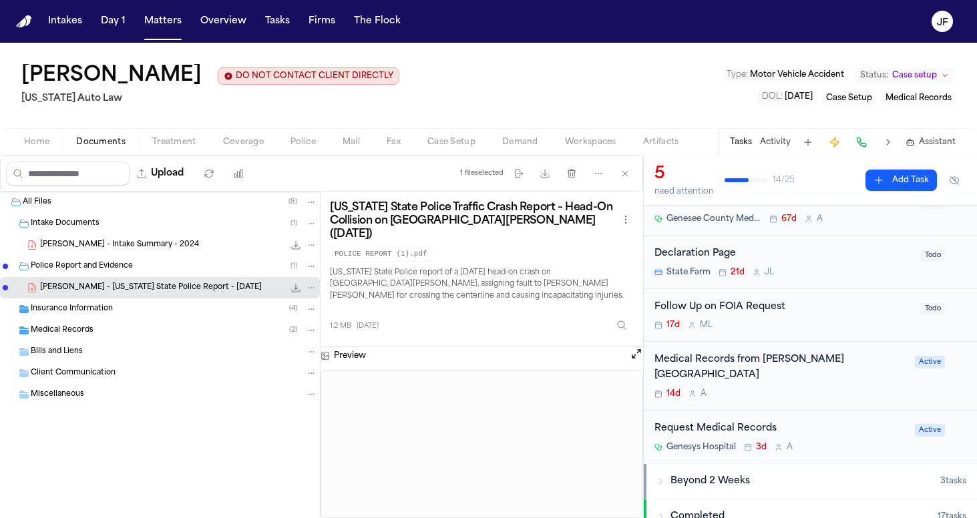
scroll to position [57, 0]
click at [162, 262] on div "Police Report and Evidence ( 1 )" at bounding box center [174, 266] width 286 height 12
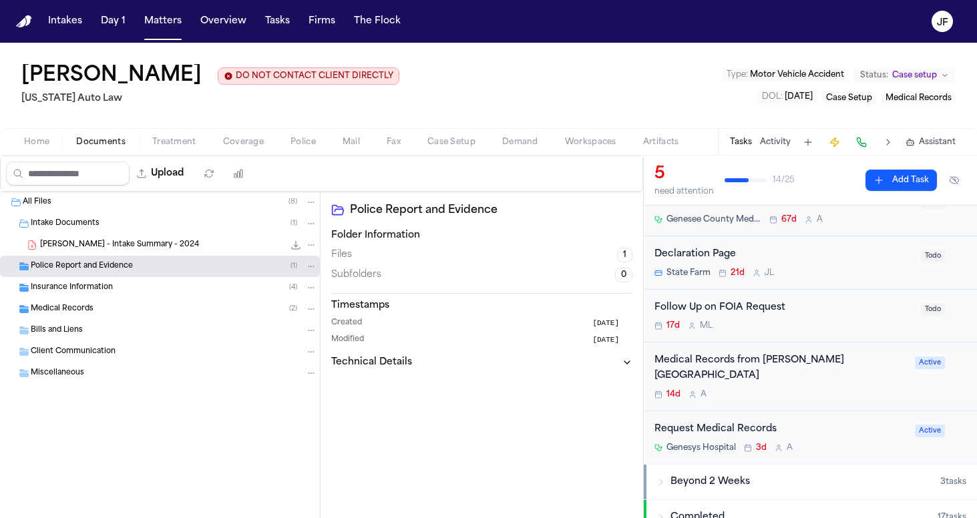
click at [168, 232] on div "Intake Documents ( 1 )" at bounding box center [160, 223] width 320 height 21
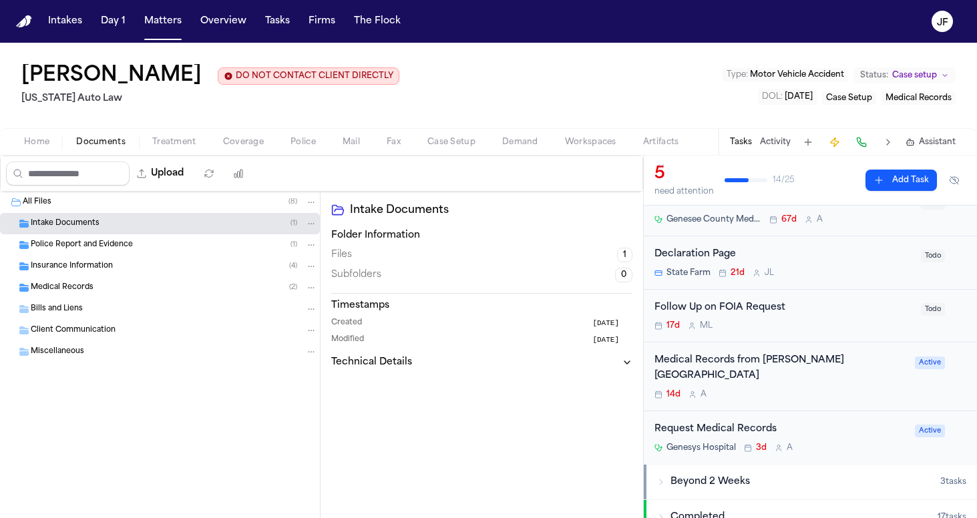
click at [163, 258] on div "Insurance Information ( 4 )" at bounding box center [160, 266] width 320 height 21
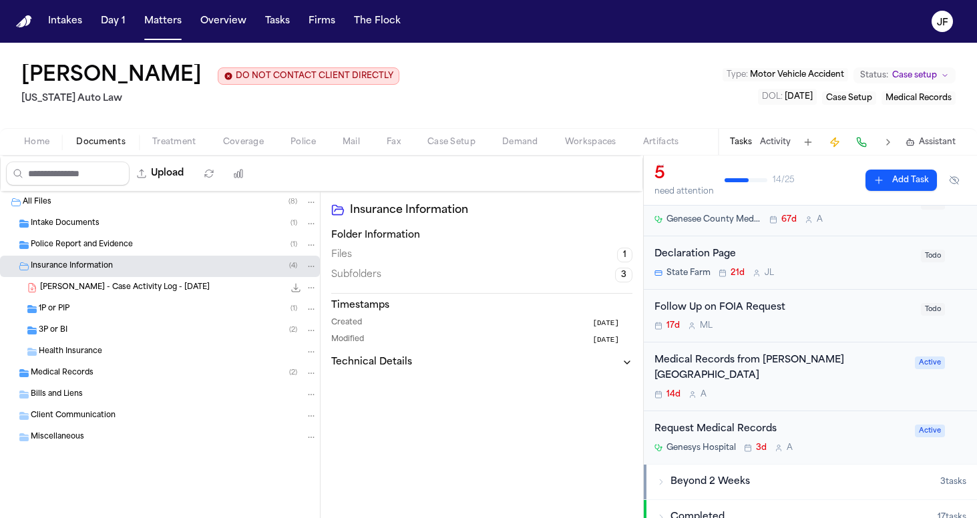
click at [163, 258] on div "Insurance Information ( 4 )" at bounding box center [160, 266] width 320 height 21
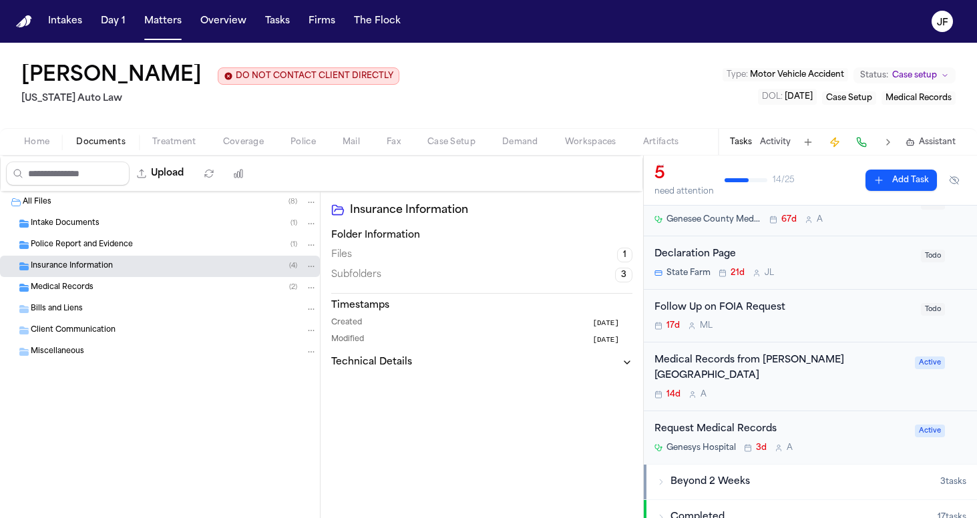
click at [163, 258] on div "Insurance Information ( 4 )" at bounding box center [160, 266] width 320 height 21
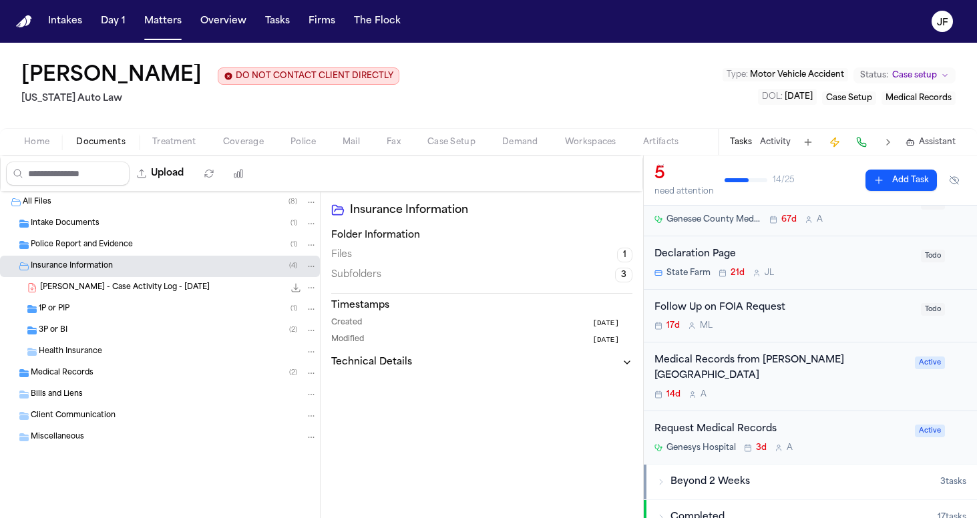
click at [163, 258] on div "Insurance Information ( 4 )" at bounding box center [160, 266] width 320 height 21
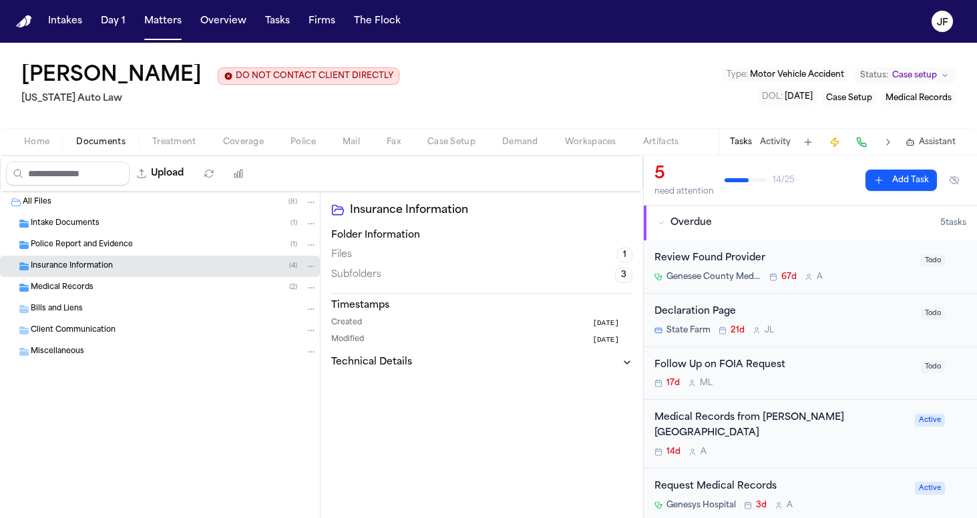
scroll to position [0, 0]
click at [233, 148] on span "Coverage" at bounding box center [243, 142] width 41 height 11
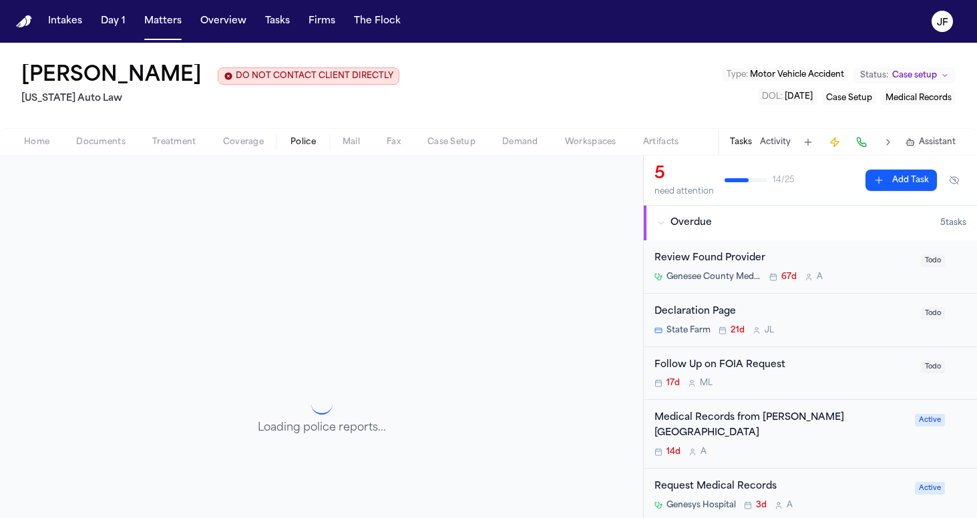
click at [310, 144] on span "Police" at bounding box center [302, 142] width 25 height 11
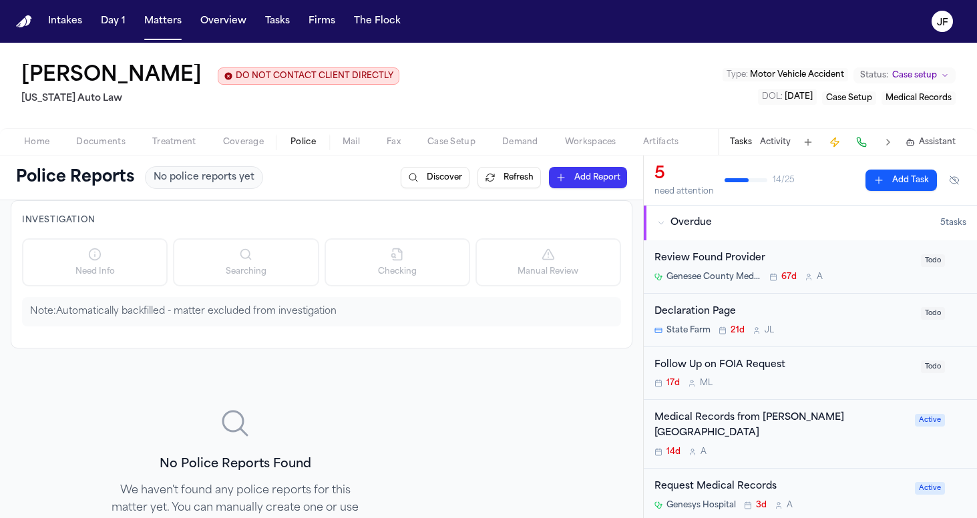
click at [101, 162] on div "Police Reports No police reports yet Discover Refresh Add Report" at bounding box center [321, 178] width 643 height 44
click at [101, 154] on div "Home Documents Treatment Coverage Police Mail Fax Case Setup Demand Workspaces …" at bounding box center [488, 141] width 977 height 27
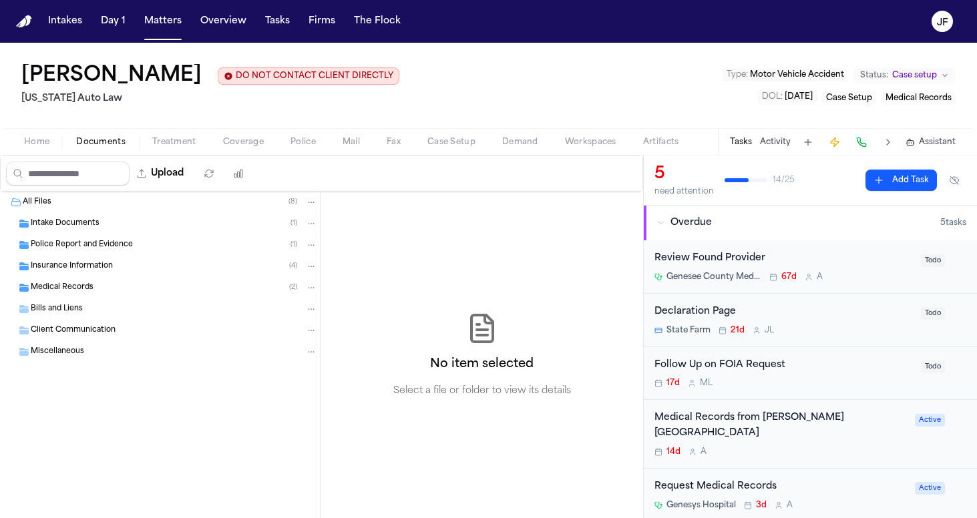
click at [101, 150] on span "button" at bounding box center [100, 149] width 65 height 1
click at [787, 146] on button "Activity" at bounding box center [775, 142] width 31 height 11
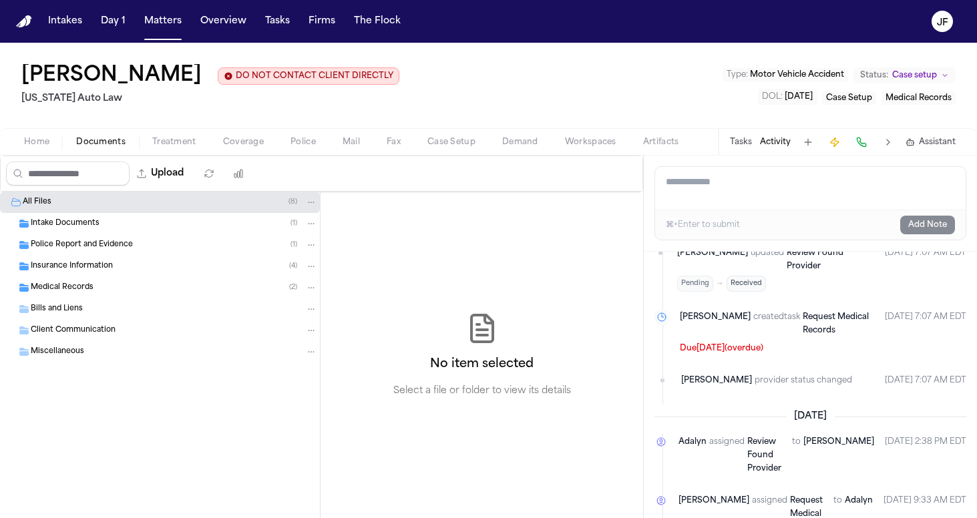
scroll to position [451, 0]
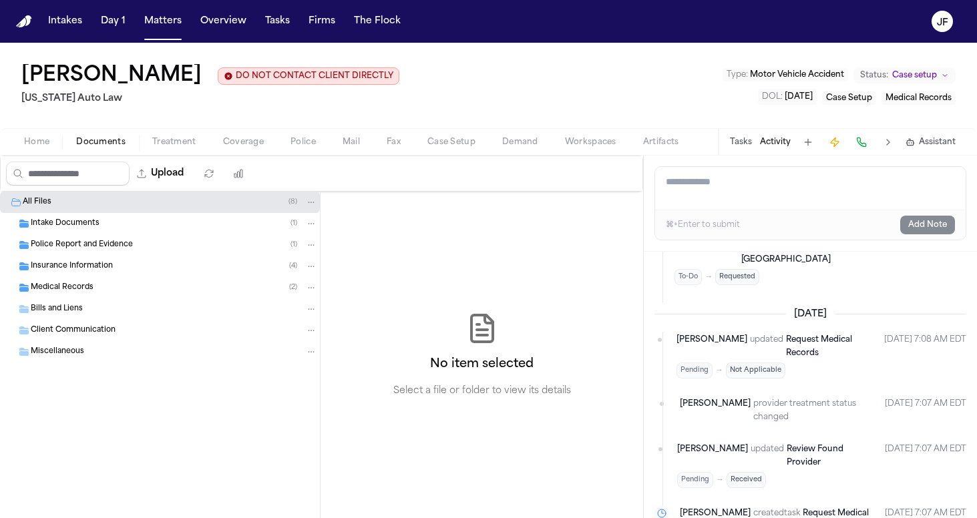
click at [133, 244] on div "Police Report and Evidence ( 1 )" at bounding box center [174, 245] width 286 height 12
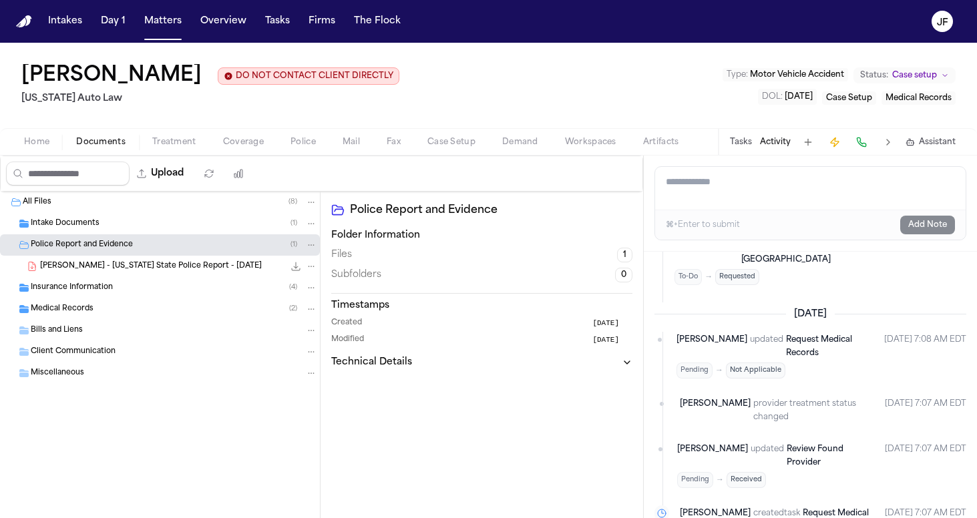
click at [152, 275] on div "C. Palmer - Michigan State Police Report - 5.30.25 1.2 MB • PDF" at bounding box center [160, 266] width 320 height 21
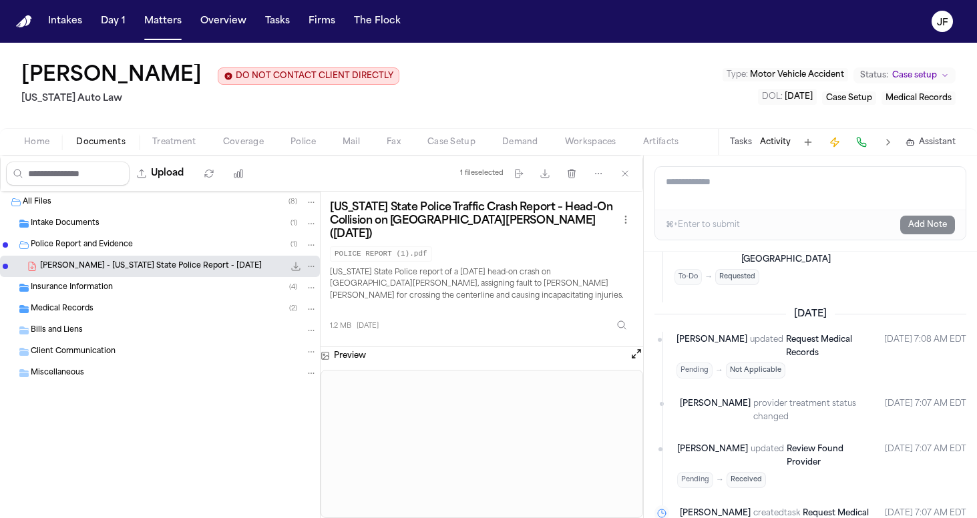
click at [87, 277] on div "C. Palmer - Michigan State Police Report - 5.30.25 1.2 MB • PDF" at bounding box center [160, 266] width 320 height 21
click at [88, 254] on div "Police Report and Evidence ( 1 )" at bounding box center [160, 244] width 320 height 21
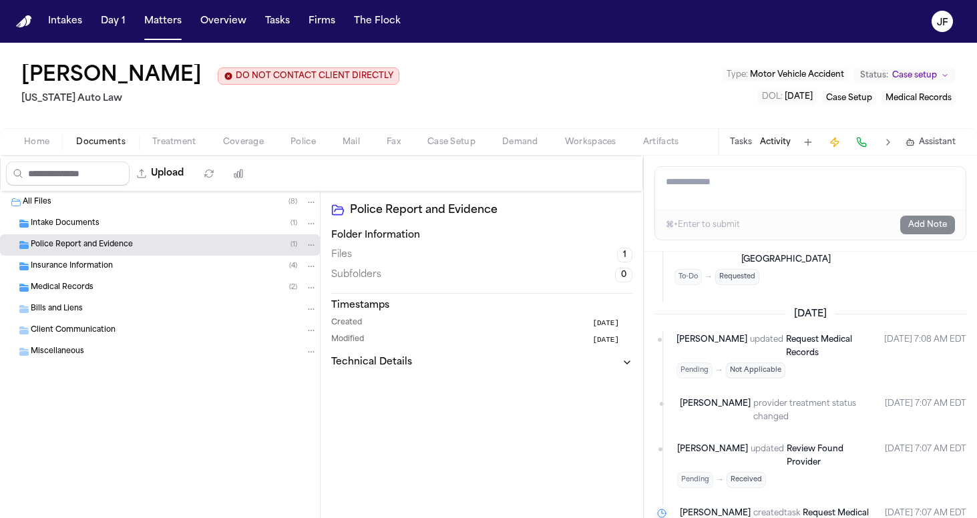
click at [89, 224] on span "Intake Documents" at bounding box center [65, 223] width 69 height 11
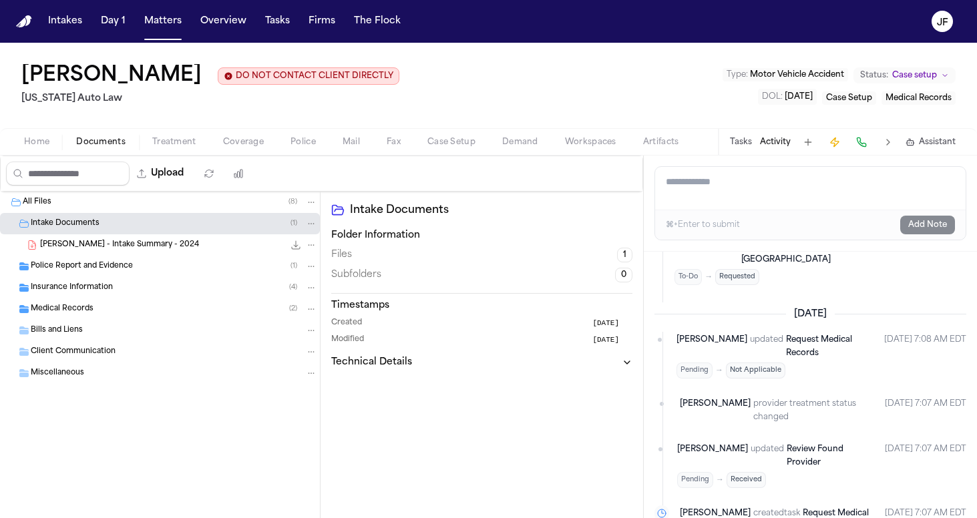
click at [89, 224] on span "Intake Documents" at bounding box center [65, 223] width 69 height 11
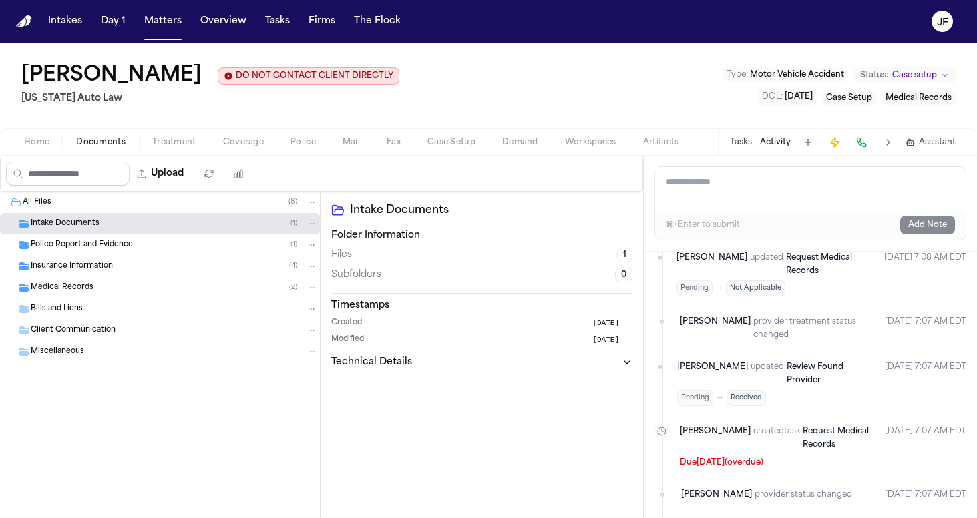
scroll to position [521, 0]
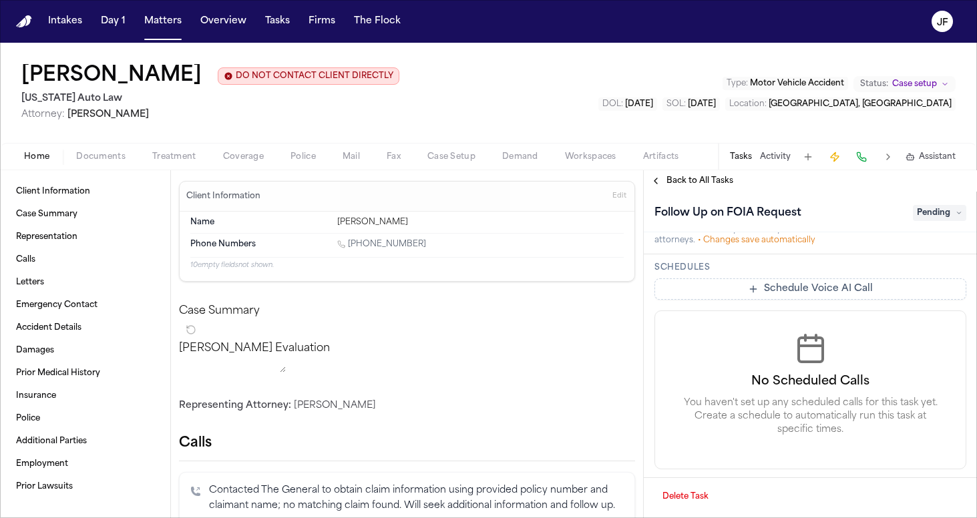
scroll to position [517, 0]
click at [685, 186] on span "Back to All Tasks" at bounding box center [699, 181] width 67 height 11
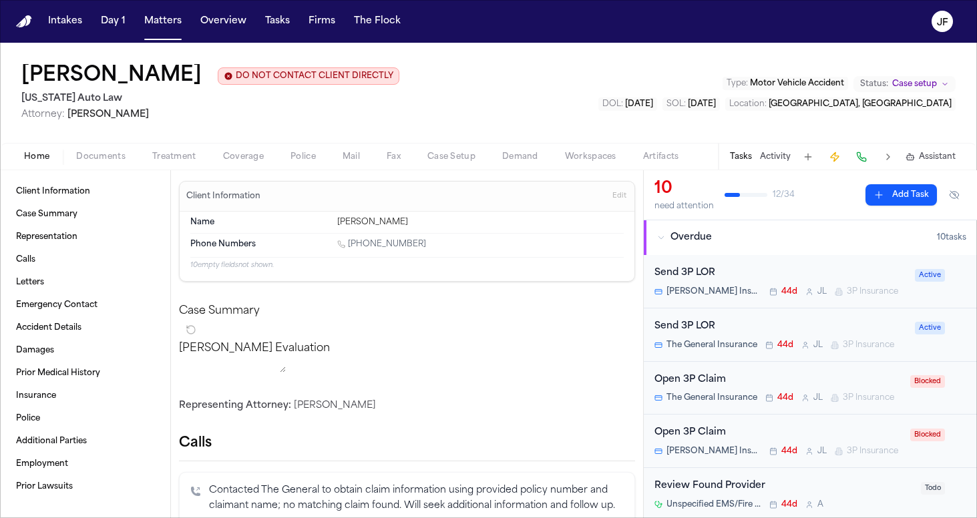
click at [778, 166] on div "Tasks Activity Assistant" at bounding box center [842, 157] width 248 height 26
click at [778, 158] on button "Activity" at bounding box center [775, 157] width 31 height 11
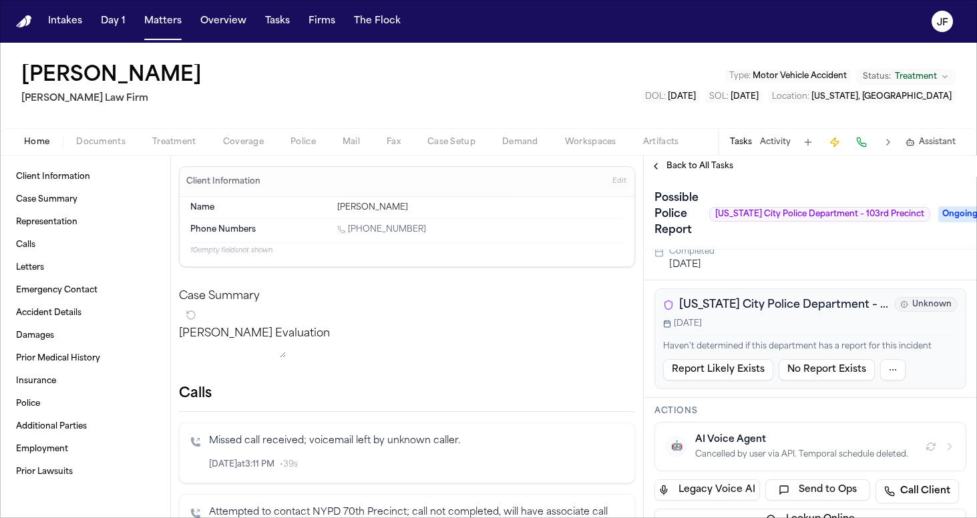
scroll to position [53, 0]
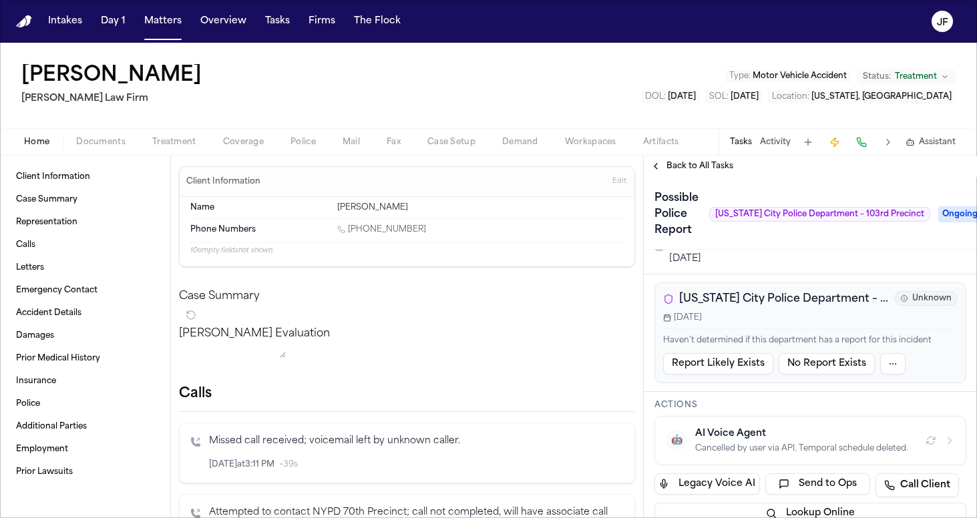
click at [786, 299] on span "[US_STATE] City Police Department – [GEOGRAPHIC_DATA] ([GEOGRAPHIC_DATA])" at bounding box center [784, 299] width 210 height 16
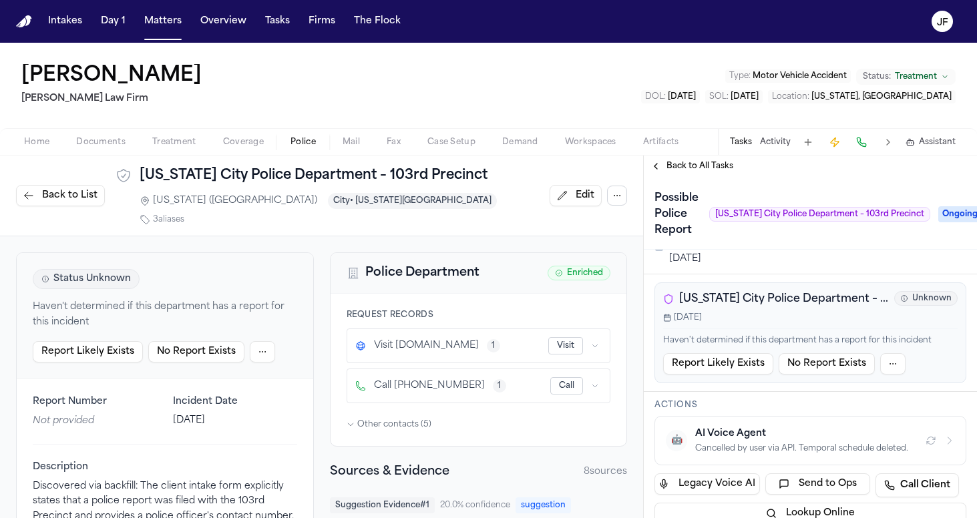
click at [656, 166] on button "Back to All Tasks" at bounding box center [691, 166] width 96 height 11
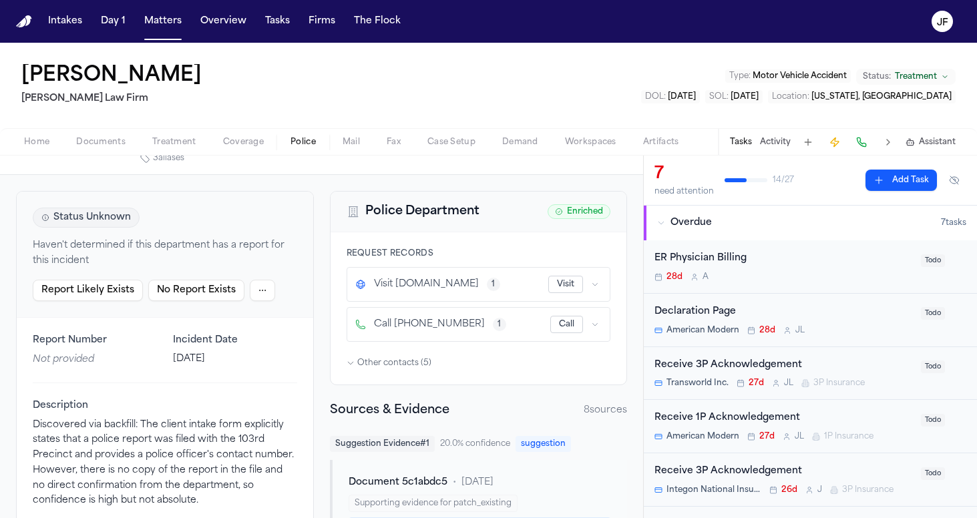
scroll to position [73, 0]
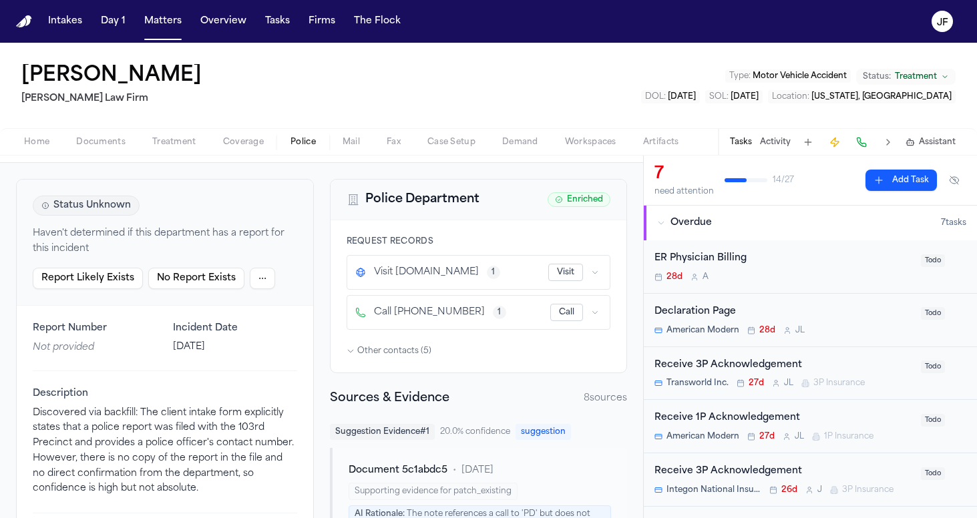
click at [103, 131] on div "Home Documents Treatment Coverage Police Mail Fax Case Setup Demand Workspaces …" at bounding box center [488, 141] width 977 height 27
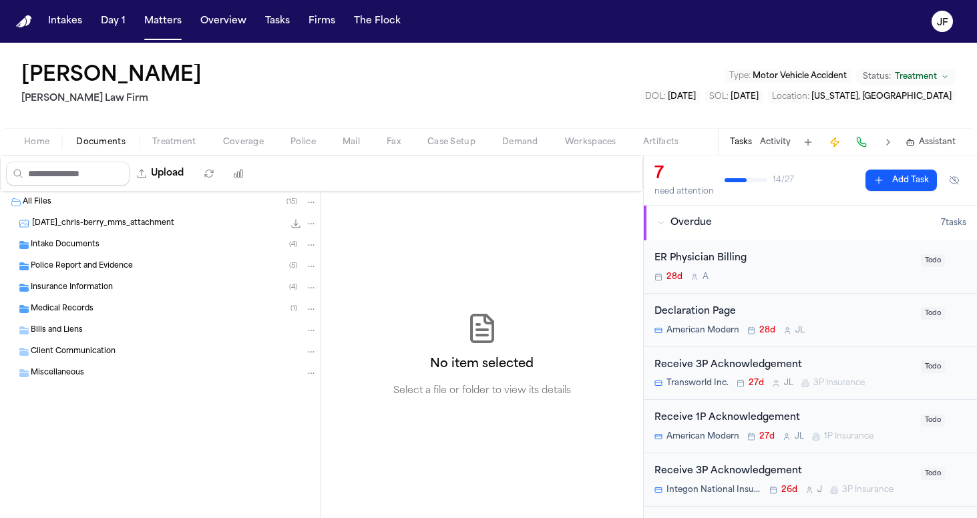
click at [105, 140] on span "Documents" at bounding box center [100, 142] width 49 height 11
click at [101, 259] on div "Police Report and Evidence ( 5 )" at bounding box center [160, 266] width 320 height 21
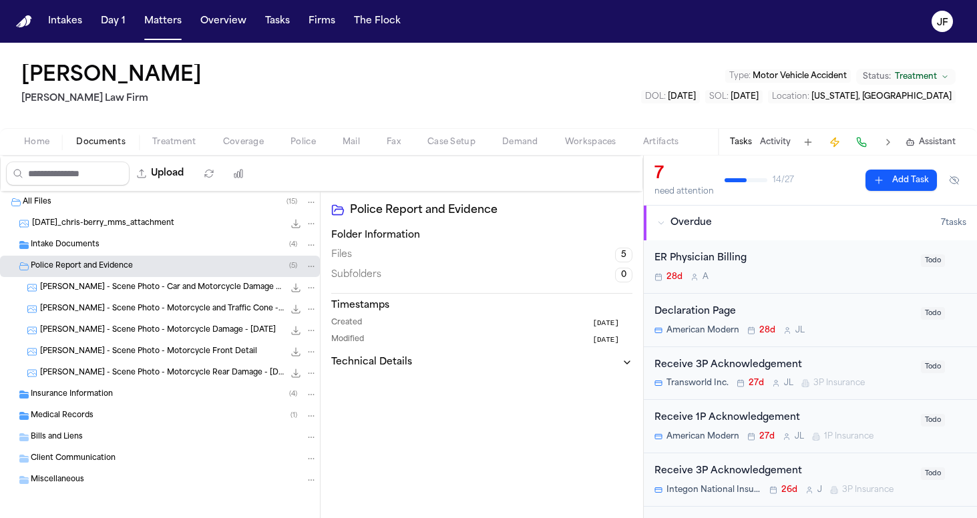
click at [111, 296] on div "[PERSON_NAME] - Scene Photo - Car and Motorcycle Damage - [DATE] 64.1 KB • JPG" at bounding box center [160, 287] width 320 height 21
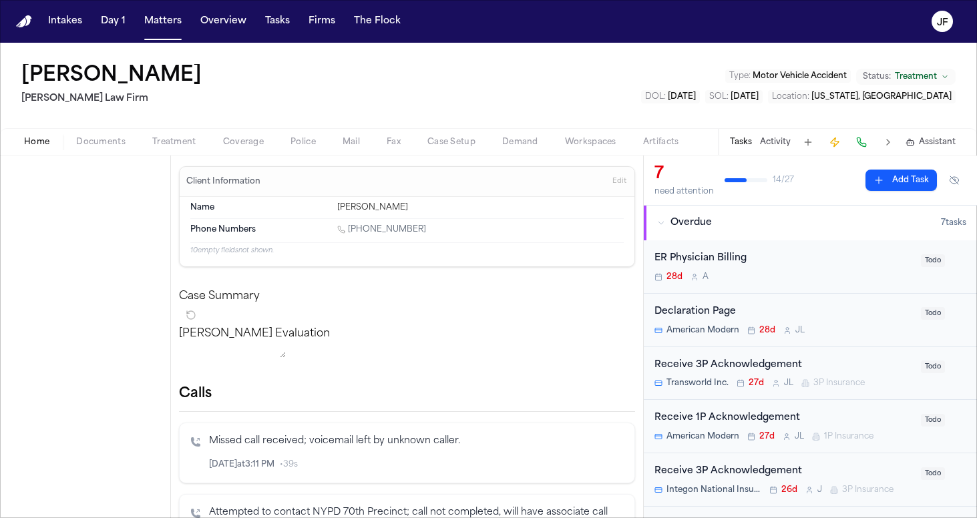
click at [45, 140] on span "Home" at bounding box center [36, 142] width 25 height 11
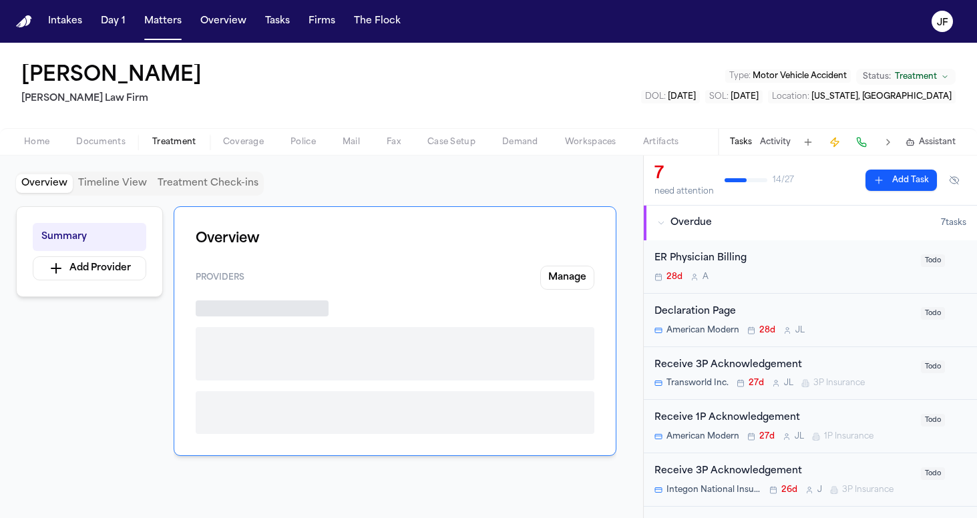
click at [173, 141] on span "Treatment" at bounding box center [174, 142] width 44 height 11
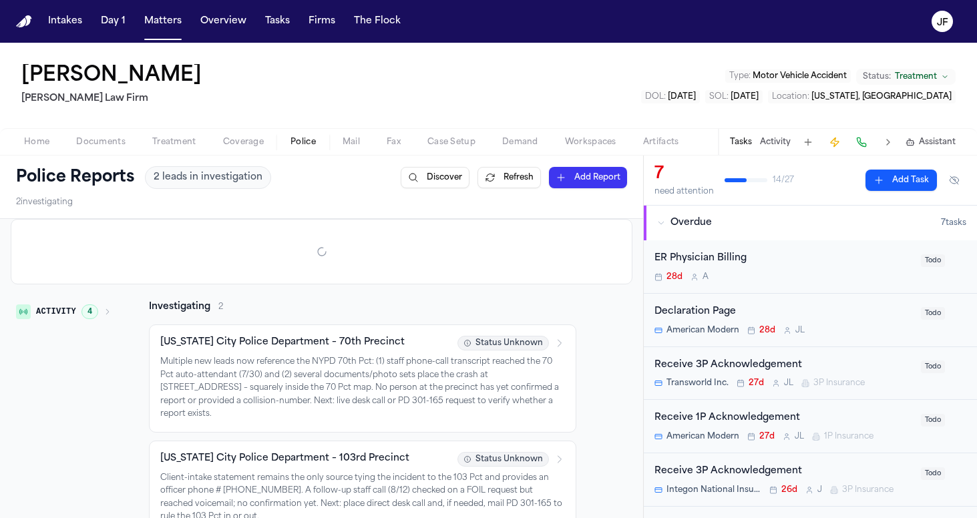
click at [310, 142] on span "Police" at bounding box center [302, 142] width 25 height 11
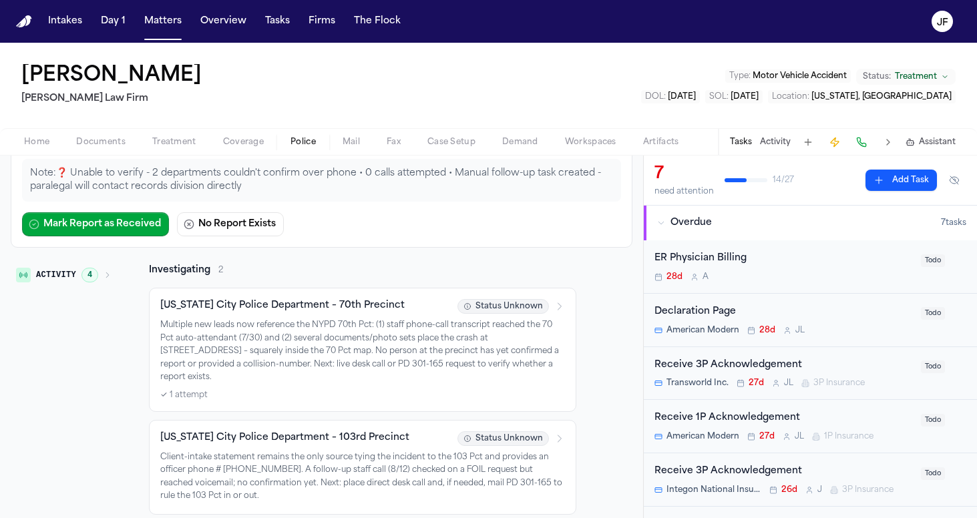
scroll to position [156, 0]
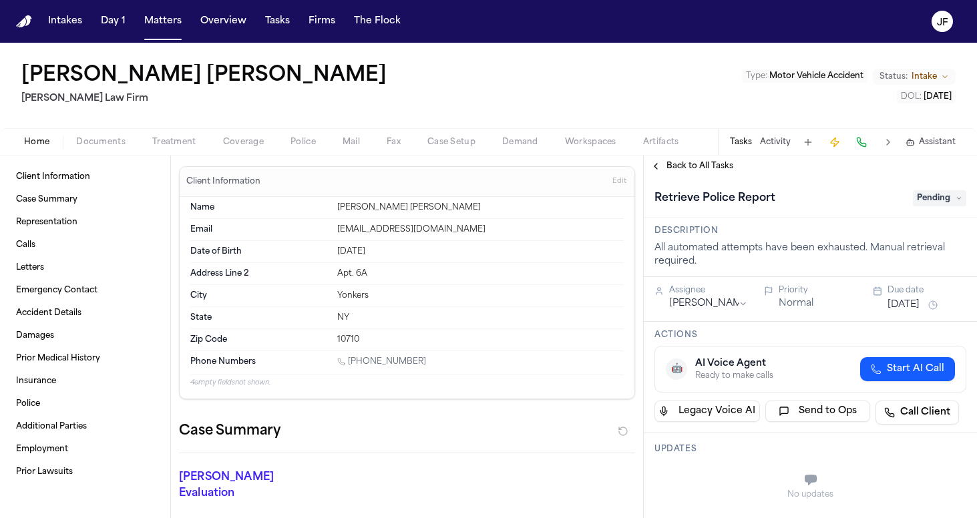
click at [85, 140] on span "Documents" at bounding box center [100, 142] width 49 height 11
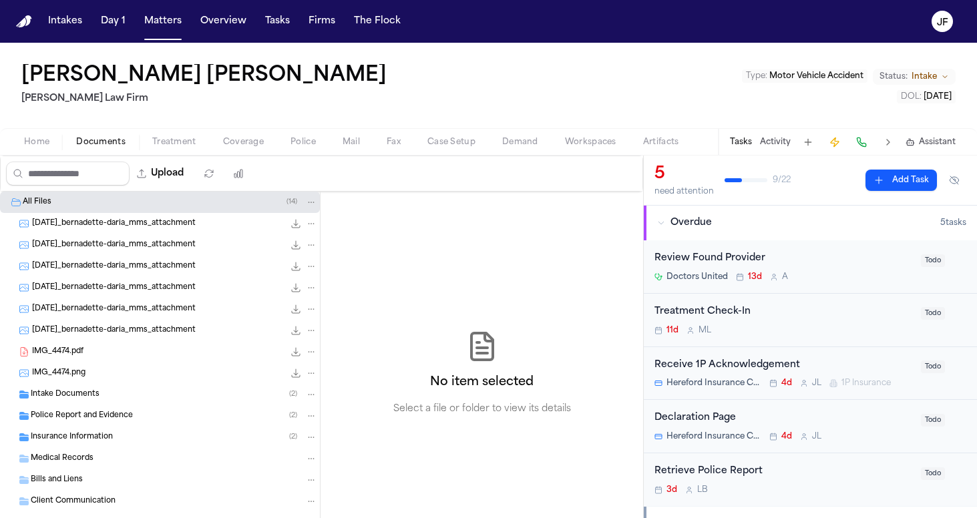
click at [72, 423] on div "Police Report and Evidence ( 2 )" at bounding box center [160, 415] width 320 height 21
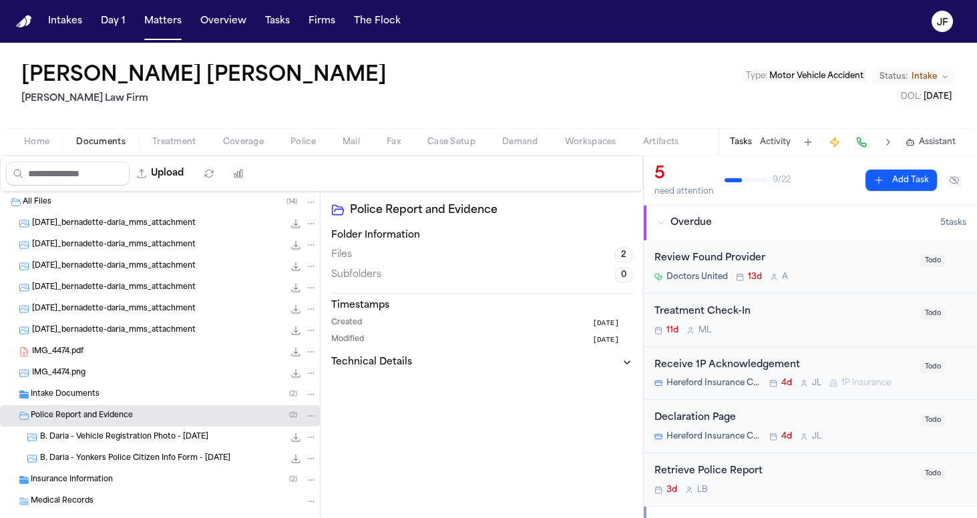
click at [87, 439] on span "B. Daria - Vehicle Registration Photo - [DATE]" at bounding box center [124, 437] width 168 height 11
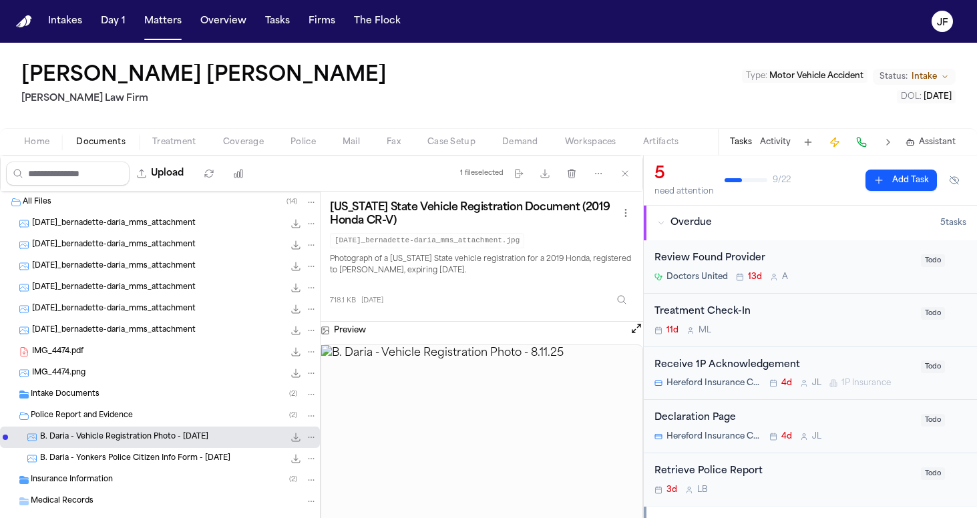
click at [296, 439] on icon "File: B. Daria - Vehicle Registration Photo - 8.11.25" at bounding box center [296, 437] width 9 height 9
click at [154, 458] on span "B. Daria - Yonkers Police Citizen Info Form - 8.25.25" at bounding box center [135, 458] width 190 height 11
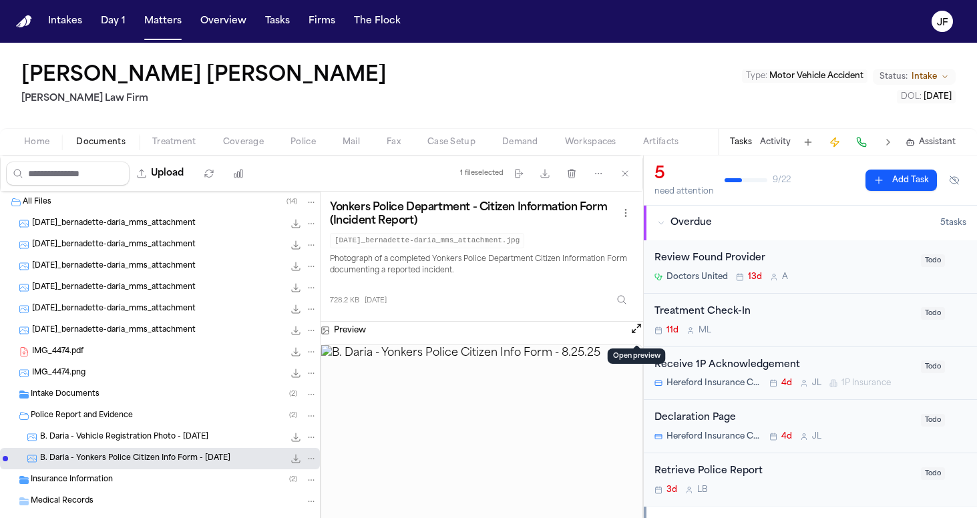
click at [638, 331] on button "Open preview" at bounding box center [635, 328] width 13 height 13
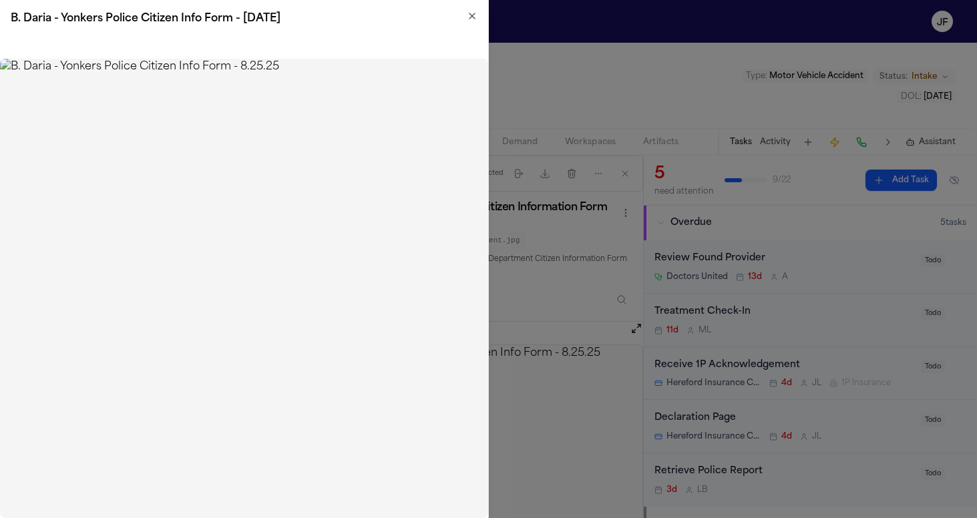
click at [477, 16] on icon "button" at bounding box center [472, 16] width 11 height 11
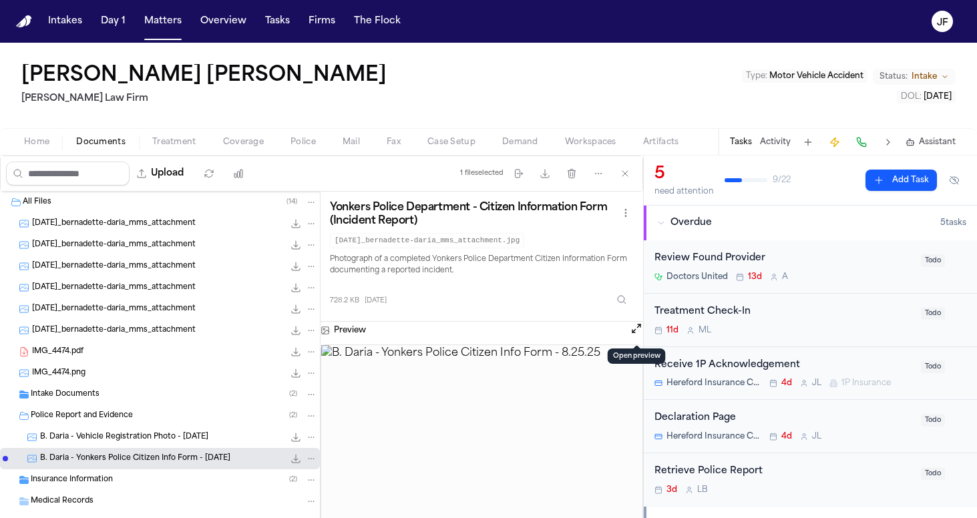
click at [176, 437] on span "B. Daria - Vehicle Registration Photo - 8.11.25" at bounding box center [124, 437] width 168 height 11
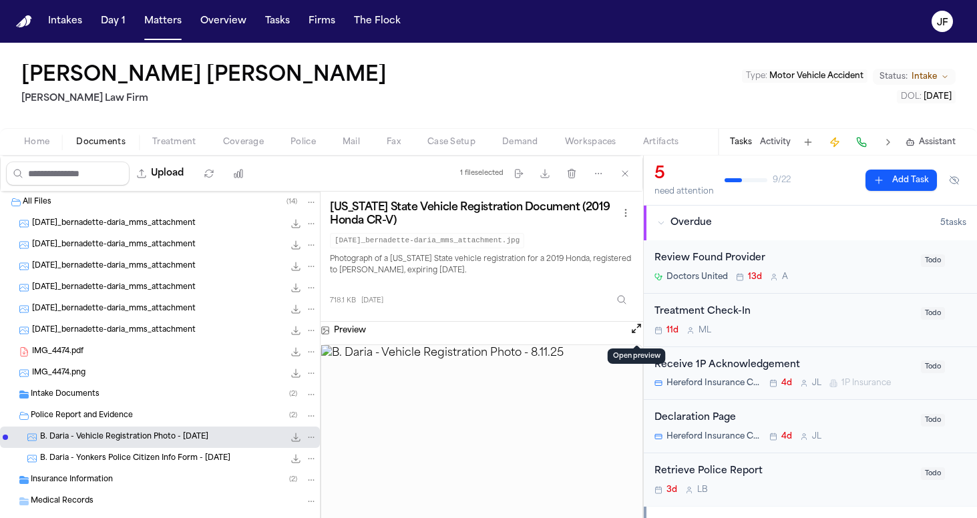
click at [637, 330] on button "Open preview" at bounding box center [635, 328] width 13 height 13
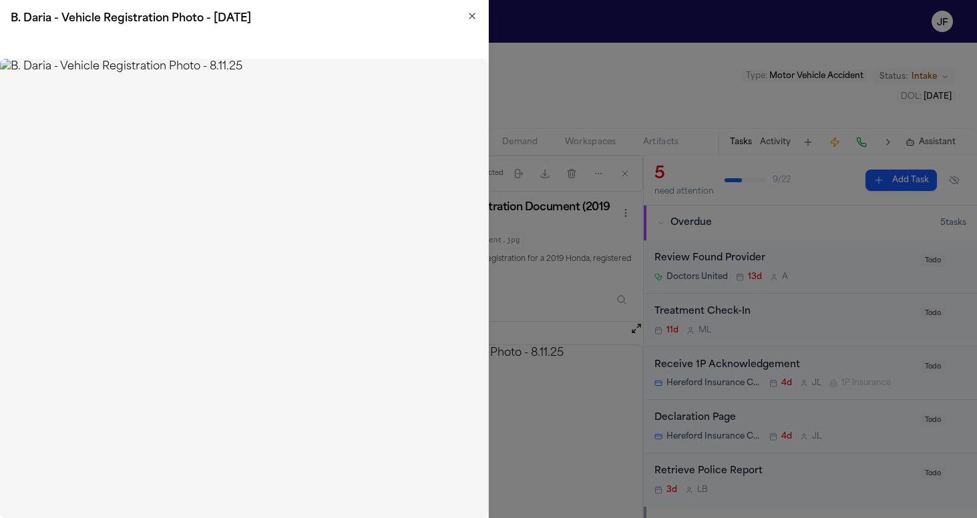
click at [471, 14] on icon "button" at bounding box center [472, 16] width 11 height 11
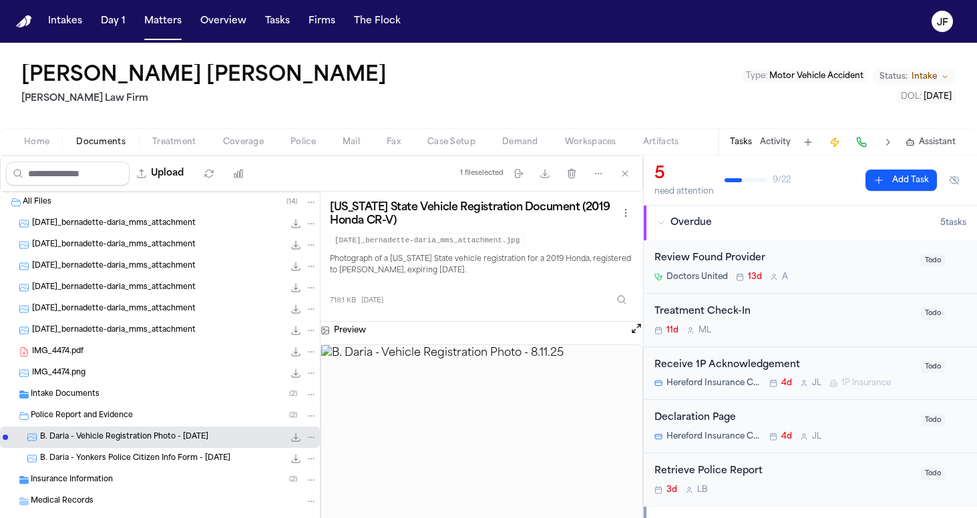
click at [299, 439] on icon "File: B. Daria - Vehicle Registration Photo - 8.11.25" at bounding box center [295, 437] width 11 height 11
click at [150, 459] on span "B. Daria - Yonkers Police Citizen Info Form - 8.25.25" at bounding box center [135, 458] width 190 height 11
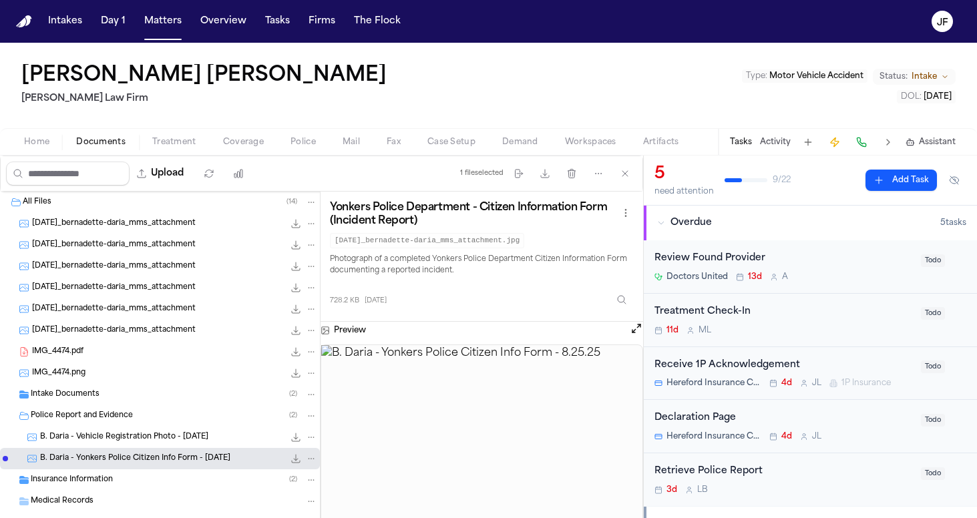
click at [163, 477] on div "Insurance Information ( 2 )" at bounding box center [174, 480] width 286 height 12
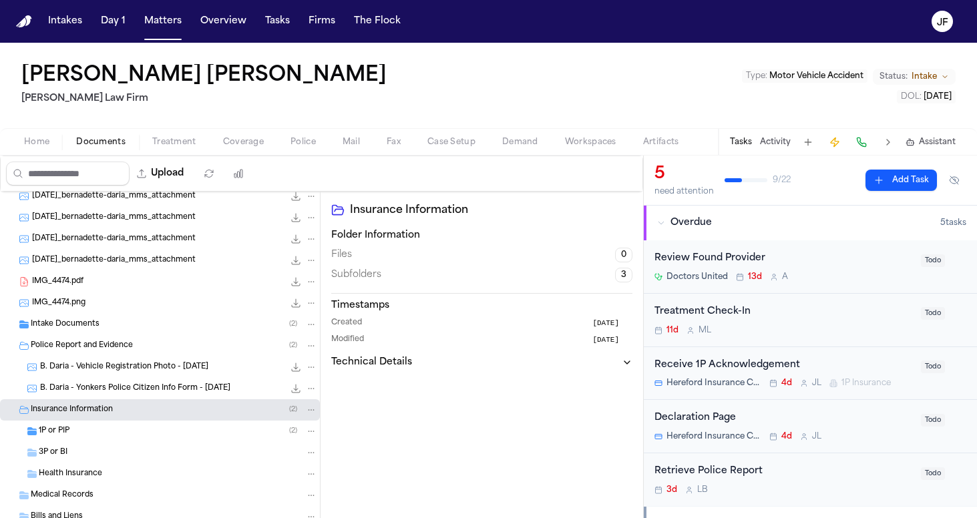
scroll to position [77, 0]
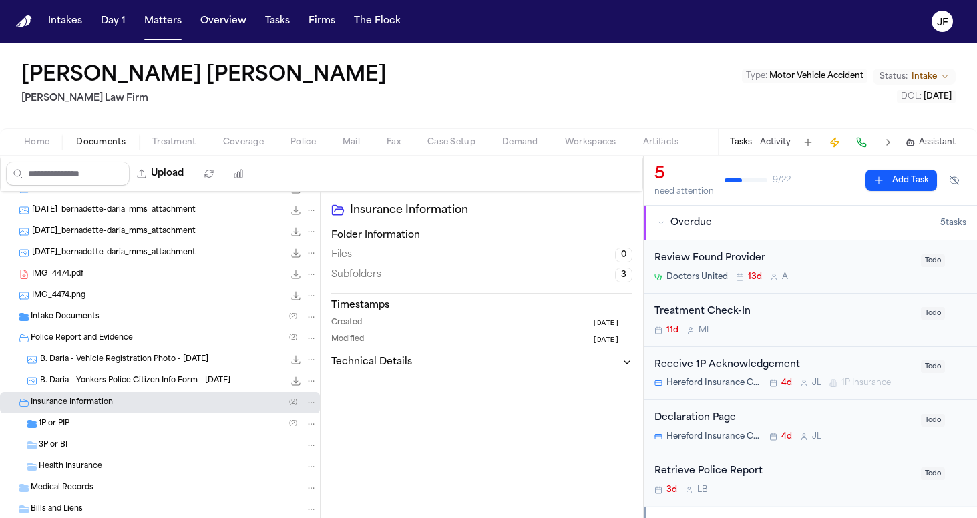
click at [149, 435] on div "3P or BI" at bounding box center [160, 445] width 320 height 21
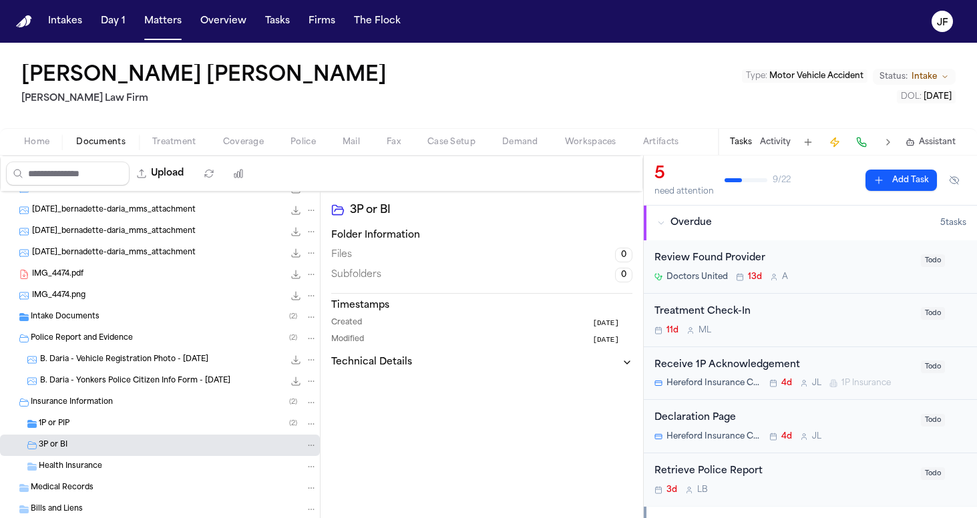
click at [149, 430] on div "1P or PIP ( 2 )" at bounding box center [160, 423] width 320 height 21
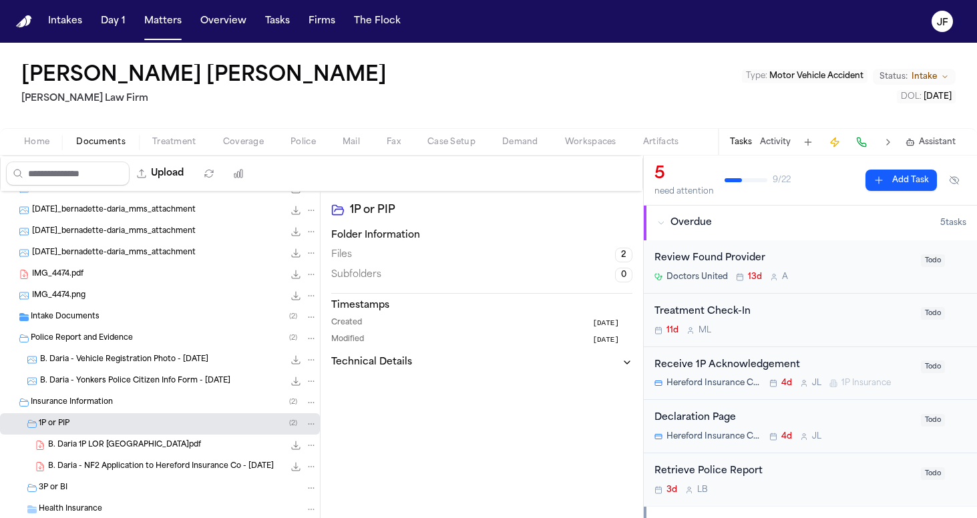
click at [150, 452] on div "B. Daria 1P LOR Hereford.pdf 134.2 KB • PDF" at bounding box center [160, 445] width 320 height 21
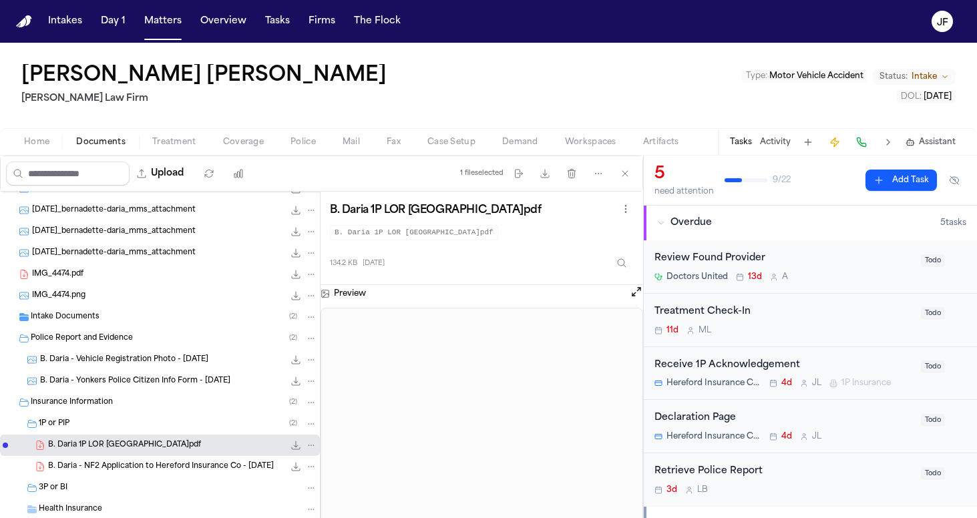
click at [202, 470] on span "B. Daria - NF2 Application to Hereford Insurance Co - 8.13.25" at bounding box center [161, 466] width 226 height 11
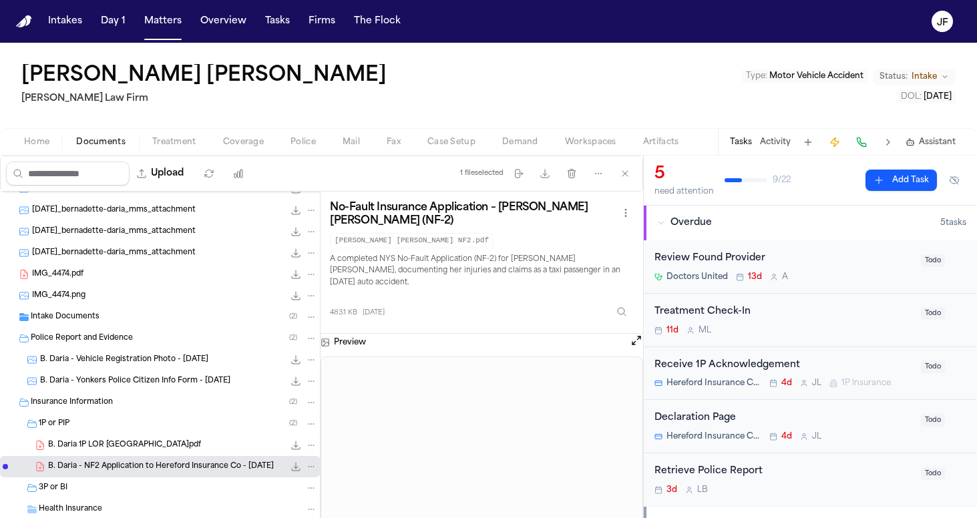
click at [174, 449] on div "B. Daria 1P LOR Hereford.pdf 134.2 KB • PDF" at bounding box center [182, 445] width 269 height 13
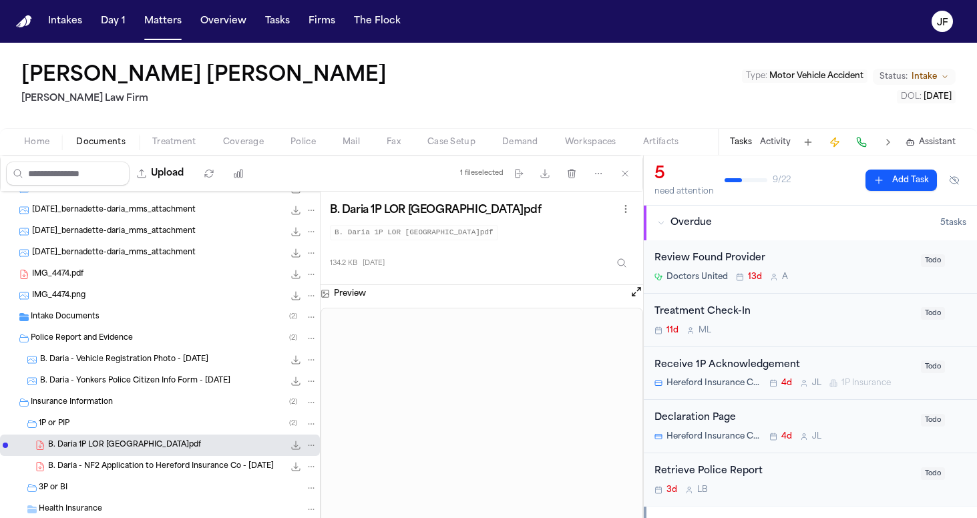
click at [169, 148] on span "Treatment" at bounding box center [174, 142] width 44 height 11
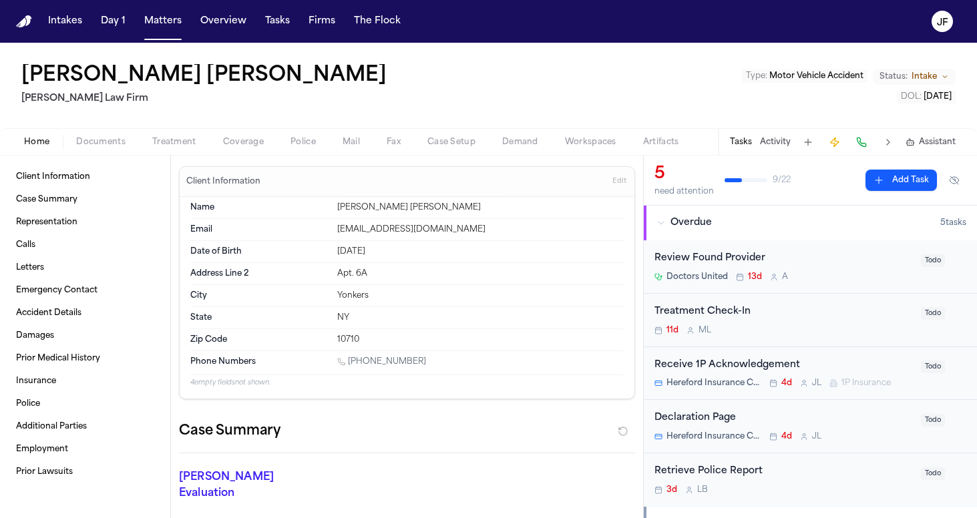
click at [27, 140] on span "Home" at bounding box center [36, 142] width 25 height 11
click at [311, 143] on span "Police" at bounding box center [302, 142] width 25 height 11
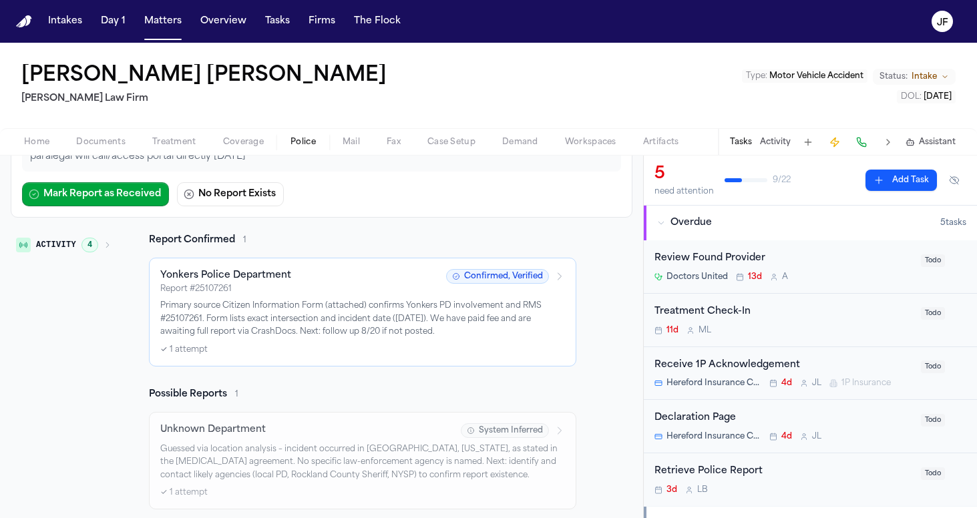
click at [272, 346] on div "✓ 1 attempt" at bounding box center [362, 349] width 404 height 11
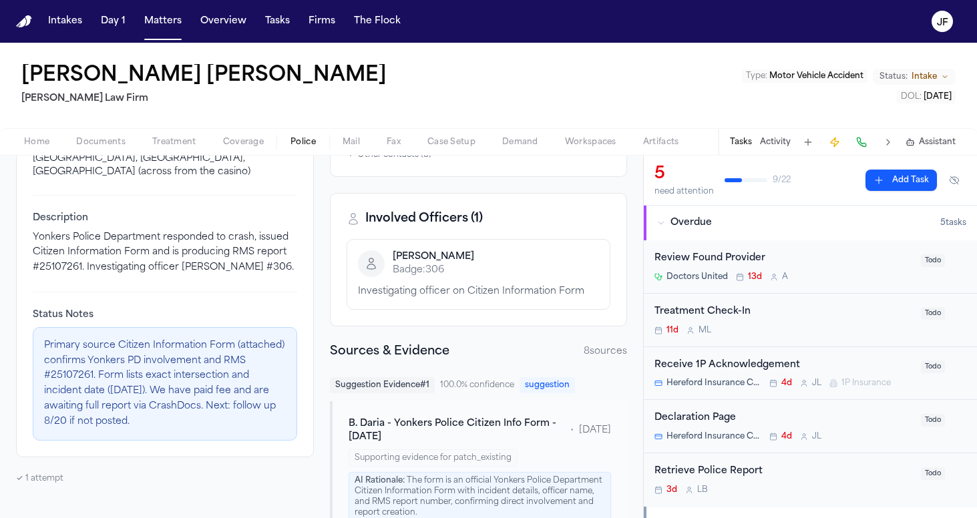
scroll to position [295, 0]
click at [769, 141] on button "Activity" at bounding box center [775, 142] width 31 height 11
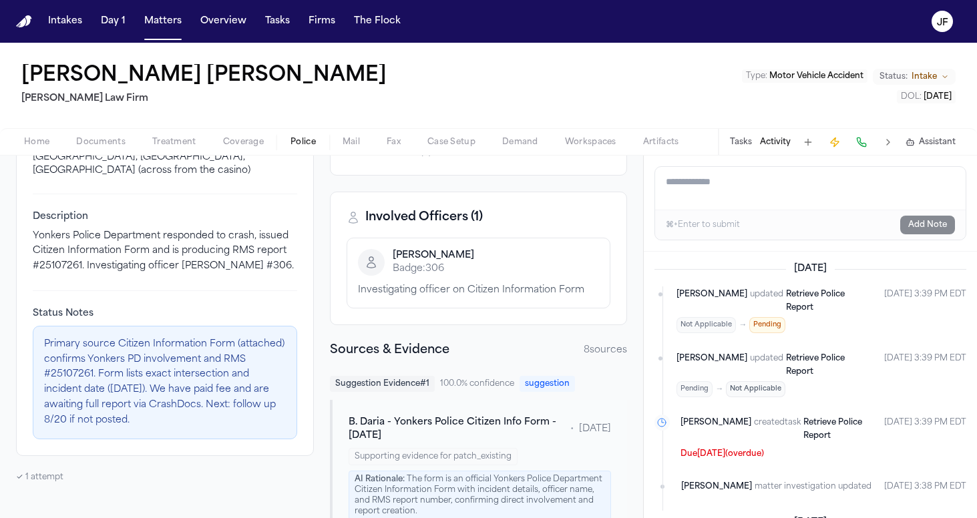
scroll to position [0, 0]
click at [743, 150] on div "Tasks Activity Assistant" at bounding box center [842, 142] width 248 height 26
click at [743, 138] on button "Tasks" at bounding box center [741, 142] width 22 height 11
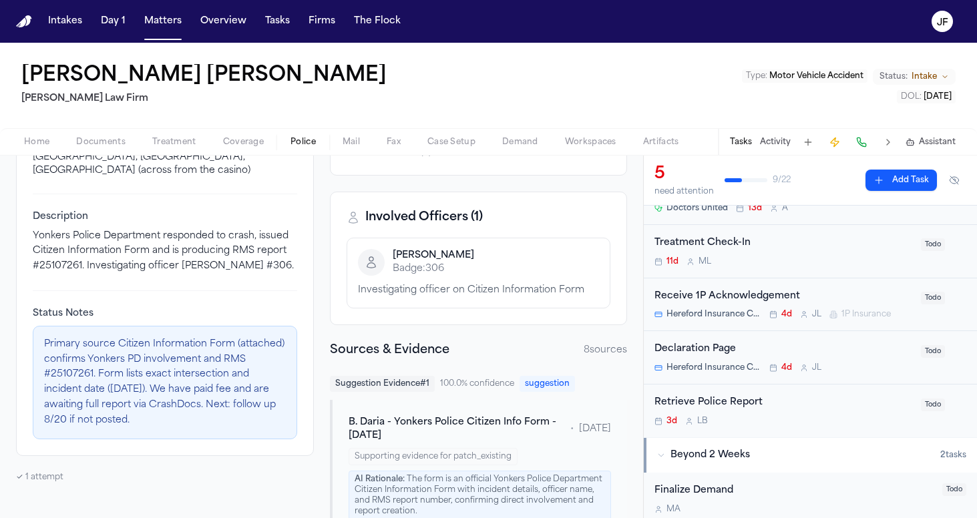
scroll to position [79, 0]
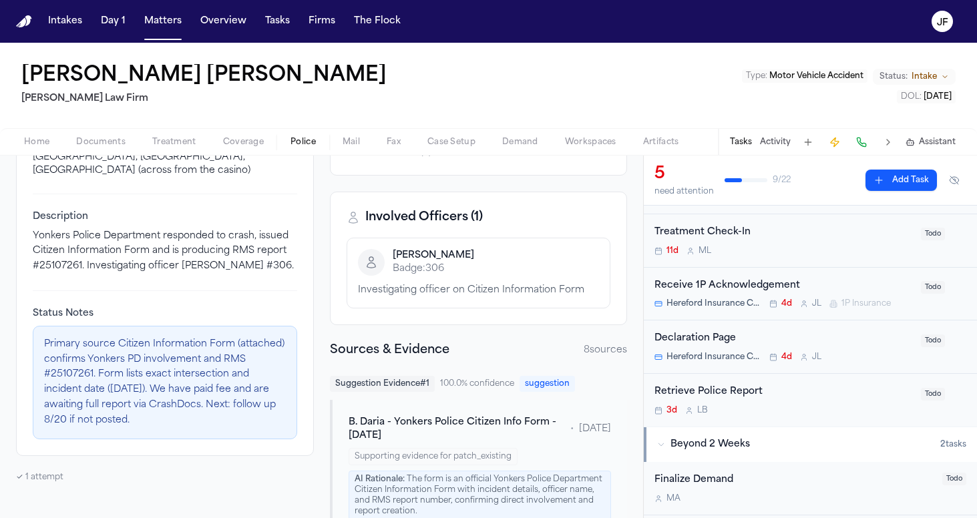
click at [742, 391] on div "Retrieve Police Report" at bounding box center [783, 391] width 258 height 15
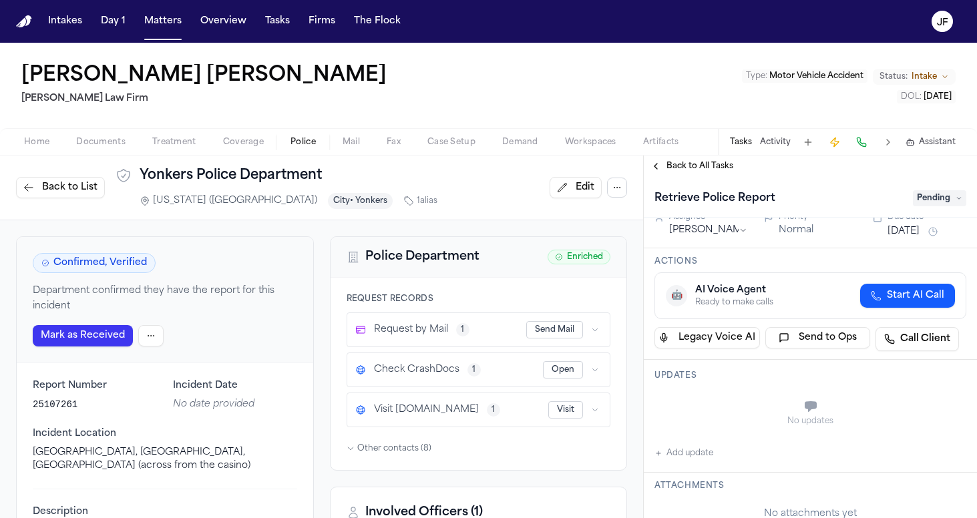
click at [561, 369] on button "Open" at bounding box center [563, 369] width 40 height 17
drag, startPoint x: 80, startPoint y: 404, endPoint x: 33, endPoint y: 405, distance: 47.4
click at [33, 405] on p "25107261" at bounding box center [95, 404] width 124 height 13
copy p "25107261"
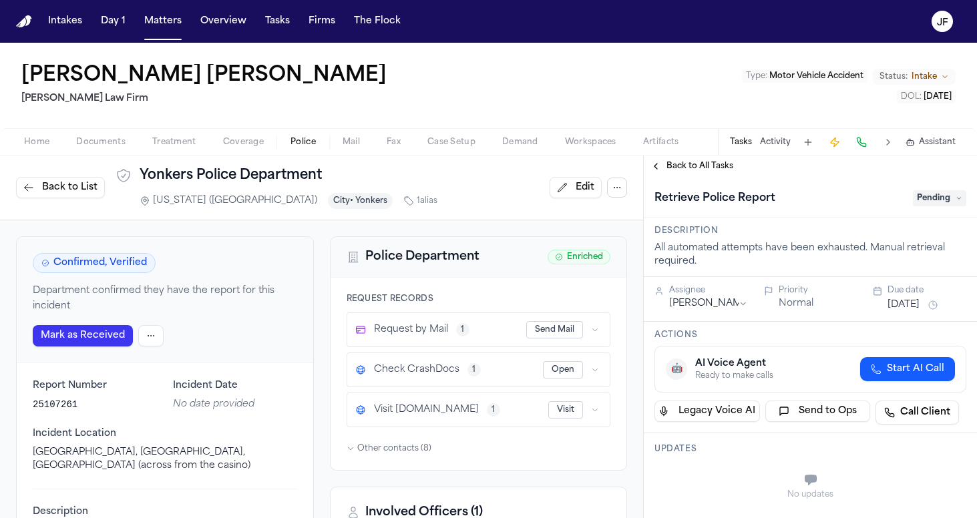
click at [944, 196] on span "Pending" at bounding box center [938, 198] width 53 height 16
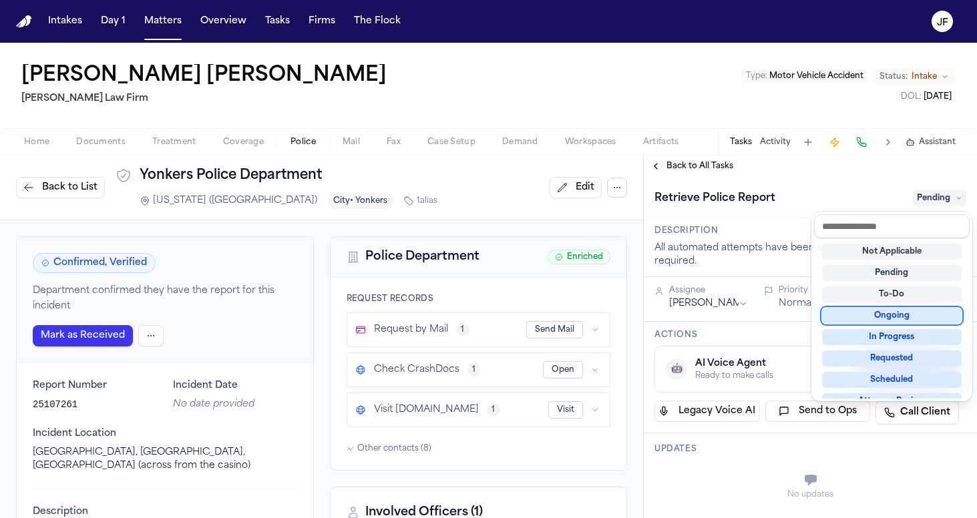
click at [880, 317] on div "Ongoing" at bounding box center [892, 316] width 140 height 16
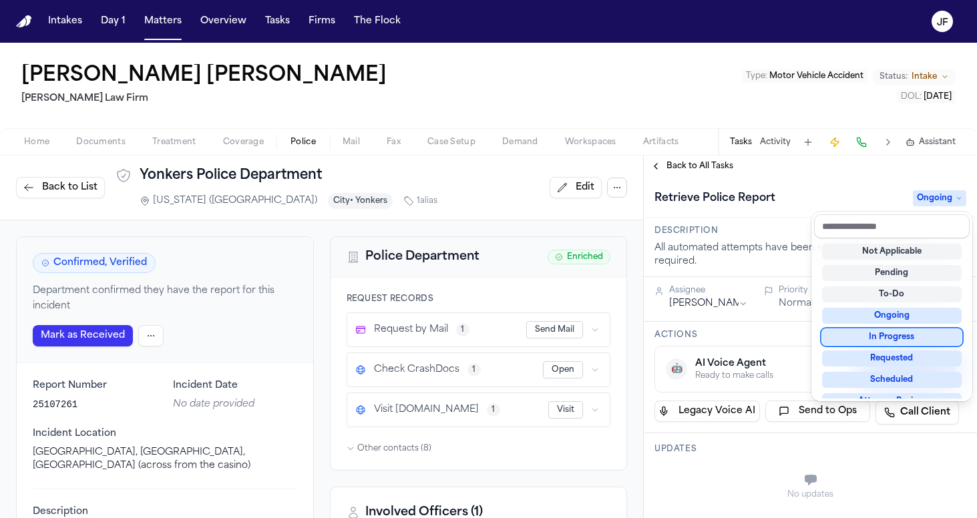
click at [779, 194] on div "Retrieve Police Report Ongoing" at bounding box center [810, 198] width 312 height 21
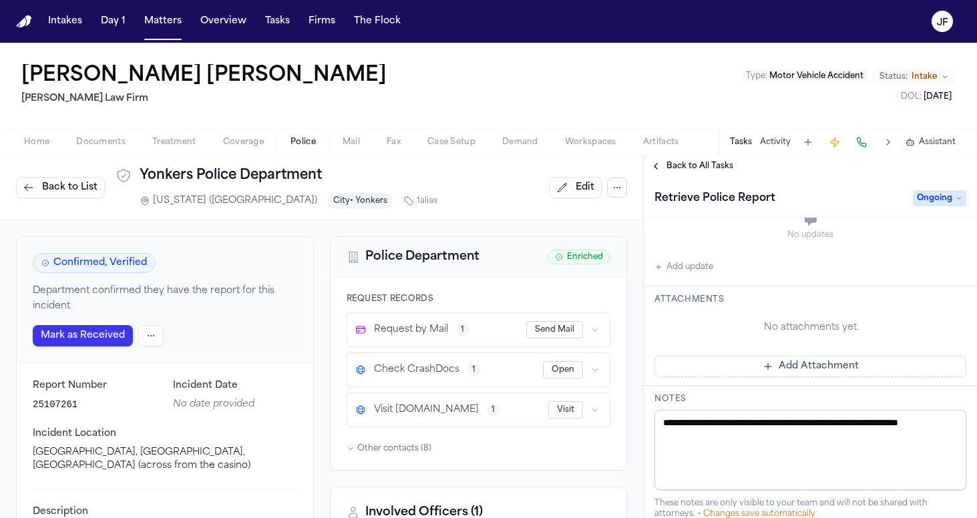
scroll to position [306, 0]
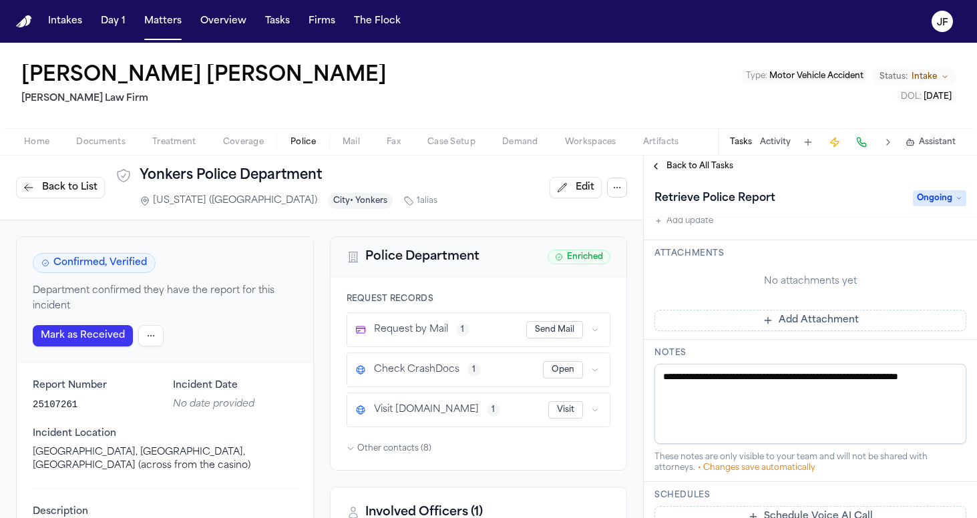
drag, startPoint x: 716, startPoint y: 391, endPoint x: 625, endPoint y: 366, distance: 94.1
click at [625, 370] on div "Back to List Yonkers Police Department New York (NY) City • Yonkers 1 alias Edi…" at bounding box center [488, 337] width 977 height 362
paste textarea "**********"
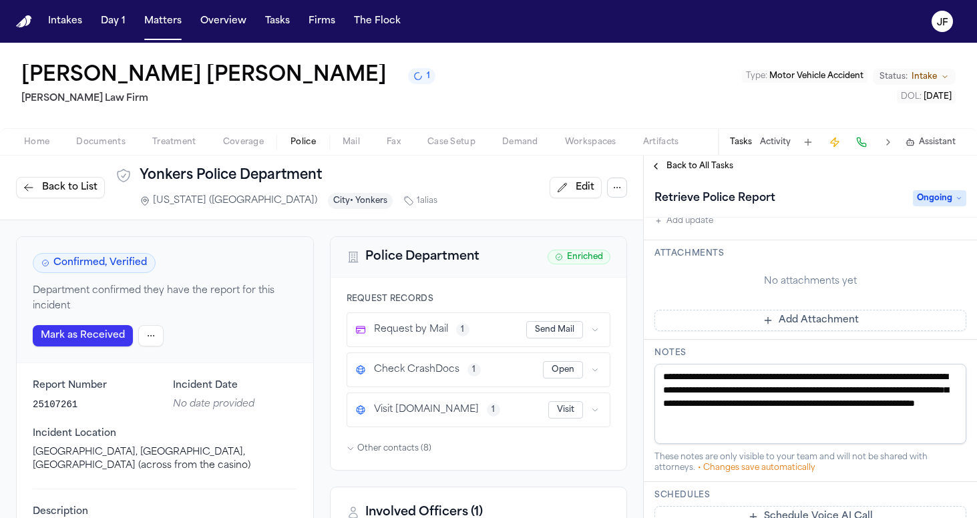
click at [658, 380] on textarea "**********" at bounding box center [810, 404] width 312 height 80
click at [948, 417] on textarea "**********" at bounding box center [810, 404] width 312 height 80
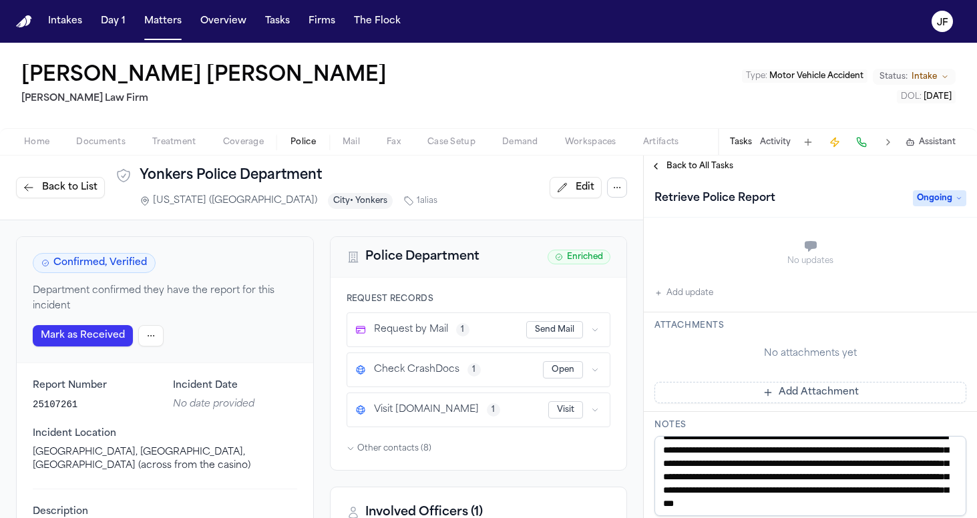
scroll to position [39, 0]
type textarea "**********"
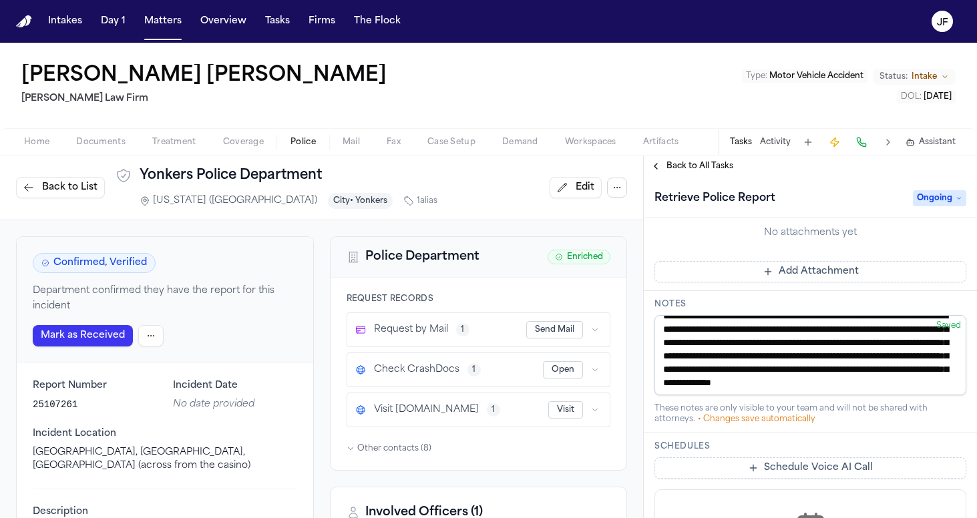
scroll to position [496, 0]
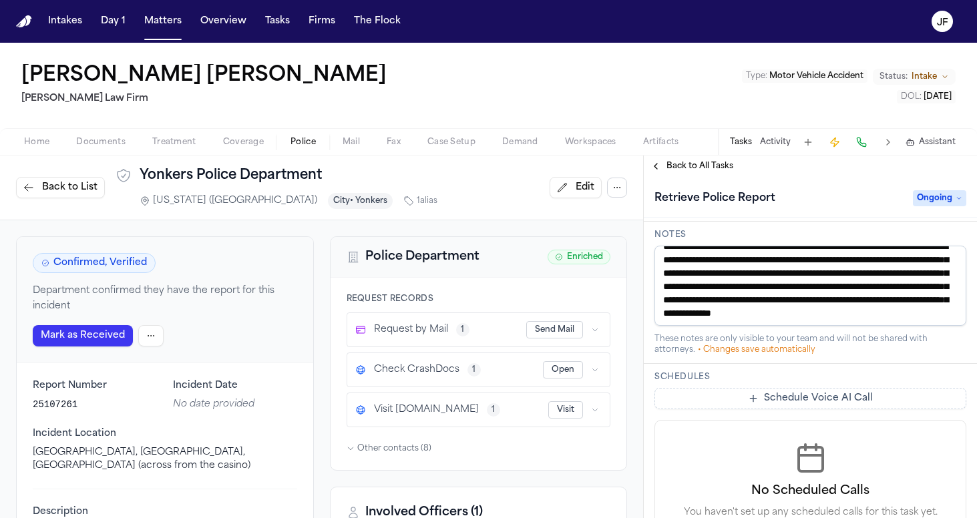
click at [689, 169] on span "Back to All Tasks" at bounding box center [699, 166] width 67 height 11
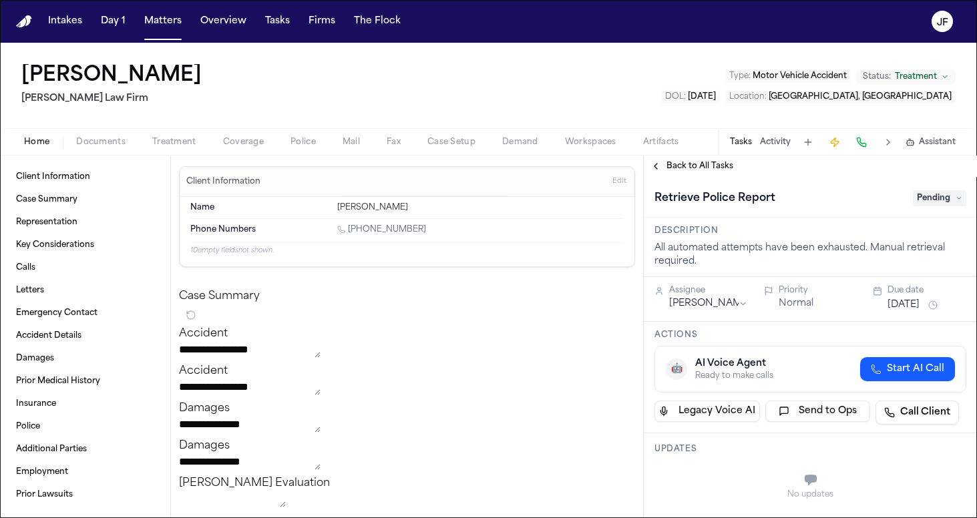
click at [95, 144] on span "Documents" at bounding box center [100, 142] width 49 height 11
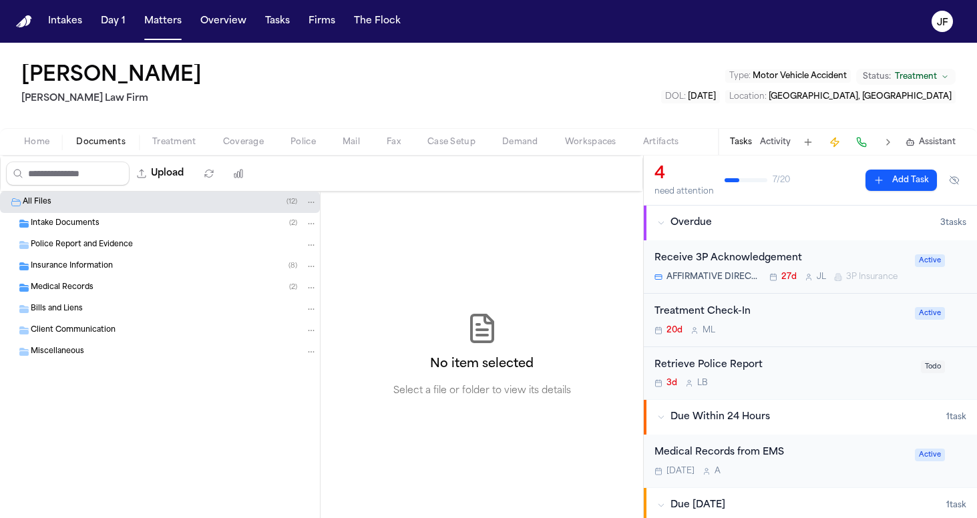
click at [106, 245] on span "Police Report and Evidence" at bounding box center [82, 245] width 102 height 11
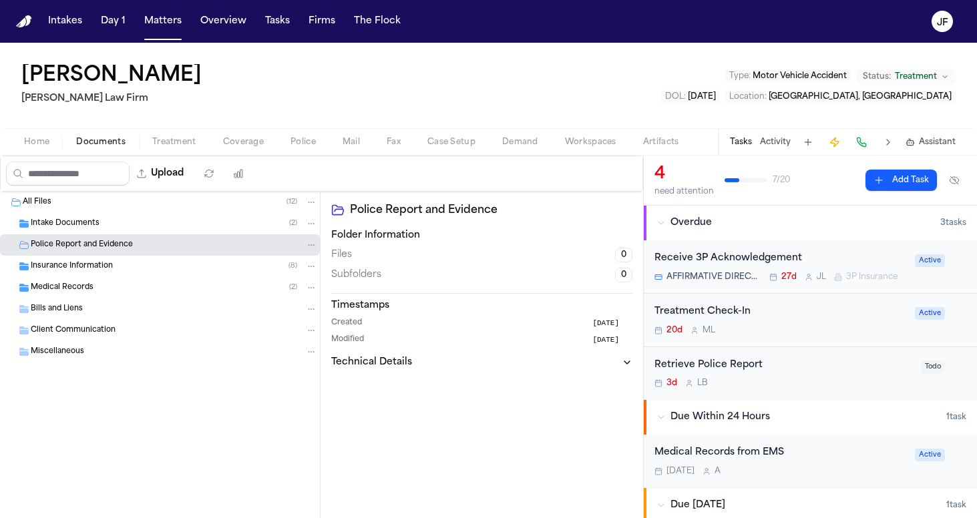
click at [106, 245] on span "Police Report and Evidence" at bounding box center [82, 245] width 102 height 11
click at [106, 220] on div "Intake Documents ( 2 )" at bounding box center [174, 224] width 286 height 12
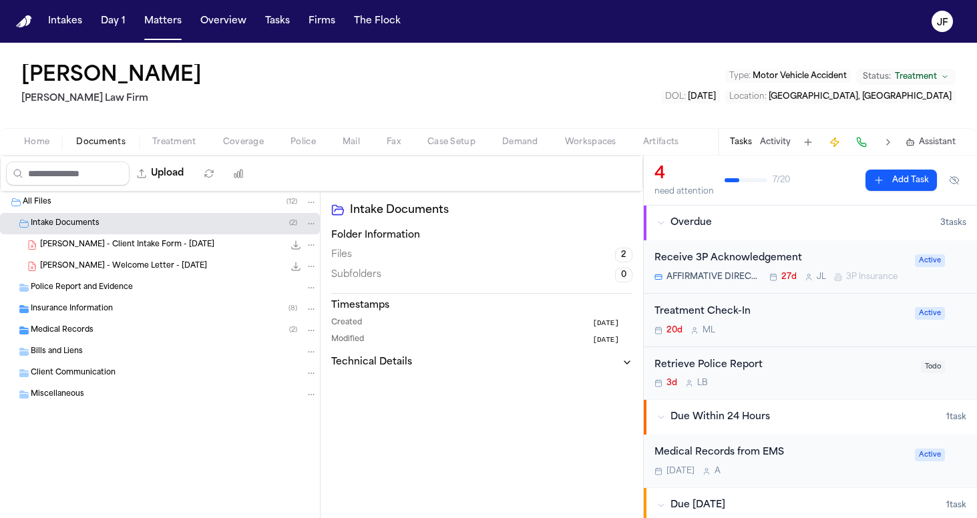
click at [0, 0] on span "147.7 KB • PDF" at bounding box center [0, 0] width 0 height 0
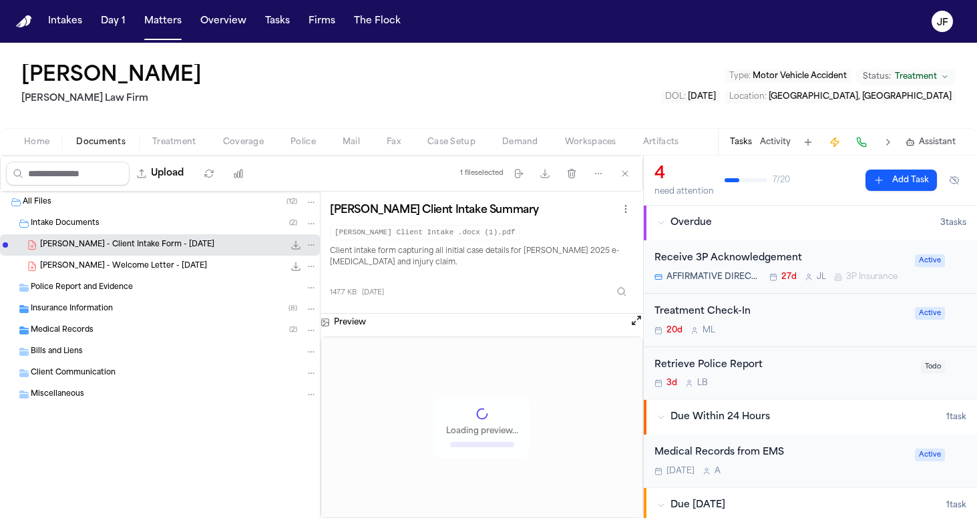
click at [290, 246] on icon "File: T. Noble - Client Intake Form - 6.24.25" at bounding box center [295, 245] width 11 height 11
click at [146, 313] on div "Insurance Information ( 8 )" at bounding box center [174, 309] width 286 height 12
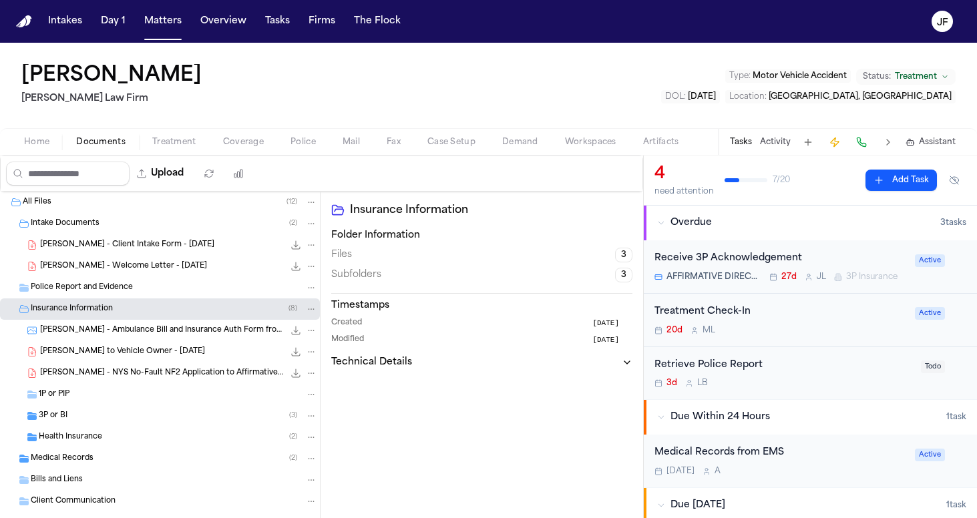
click at [146, 332] on span "T. Noble - Ambulance Bill and Insurance Auth Form from MSHS 911 Ambulance - 5.2…" at bounding box center [162, 330] width 244 height 11
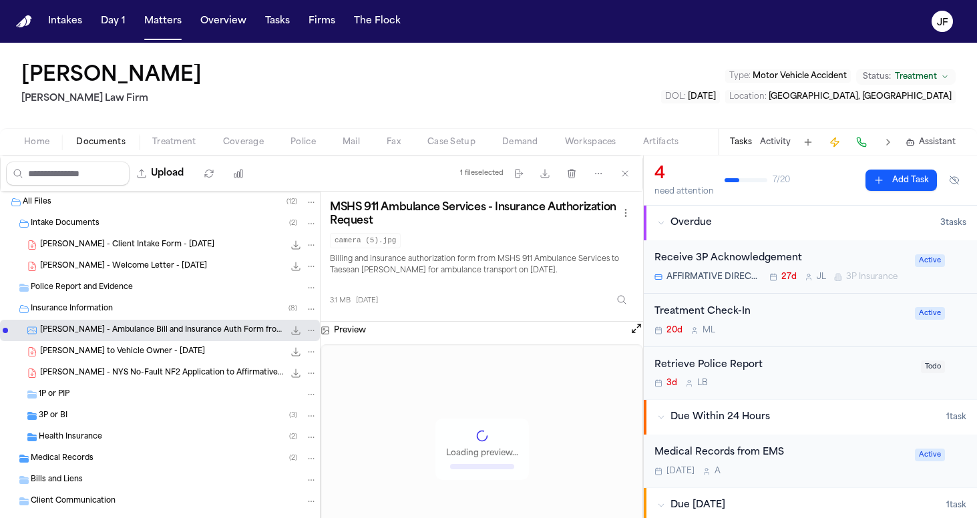
click at [172, 382] on div "T. Noble - NYS No-Fault NF2 Application to Affirmative Direct - 6.24.25 1.1 MB …" at bounding box center [160, 372] width 320 height 21
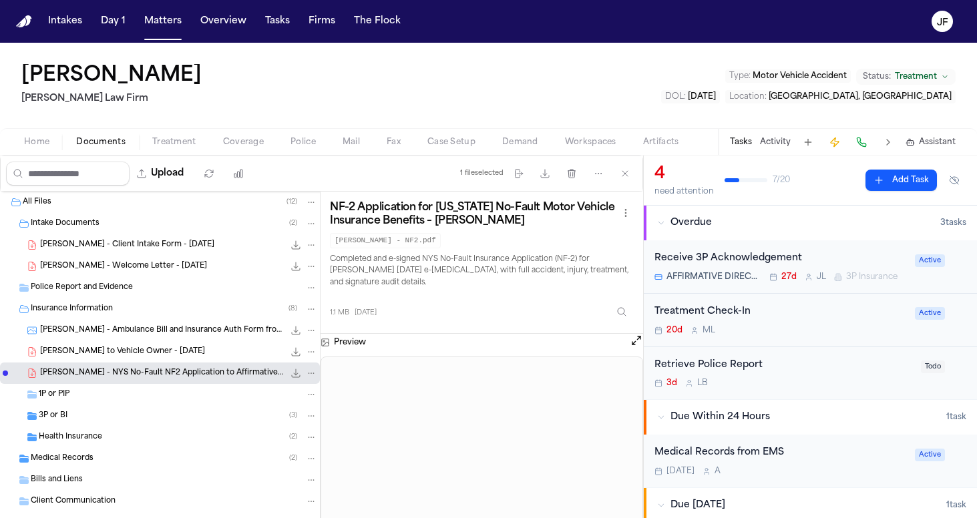
click at [196, 325] on span "T. Noble - Ambulance Bill and Insurance Auth Form from MSHS 911 Ambulance - 5.2…" at bounding box center [162, 330] width 244 height 11
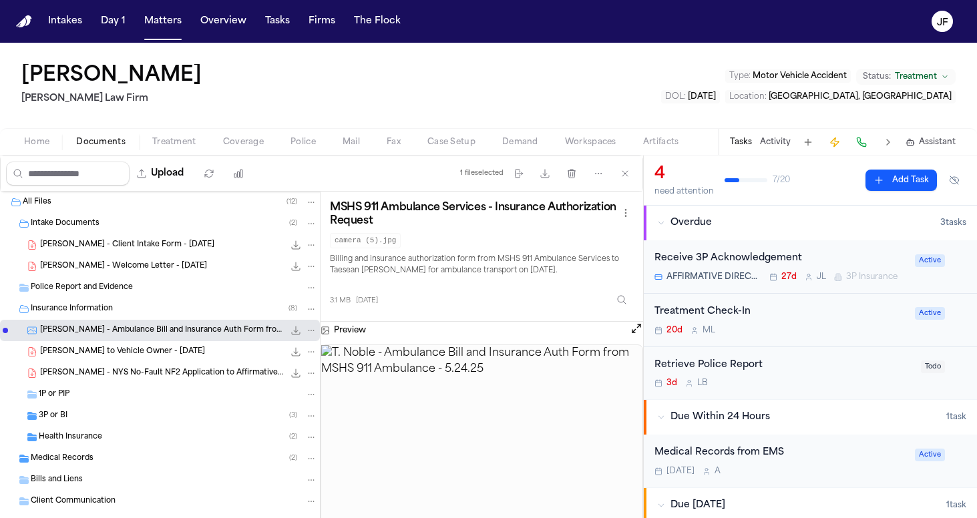
click at [126, 355] on span "T. Noble - LOR to Vehicle Owner - 7.2.25" at bounding box center [122, 351] width 165 height 11
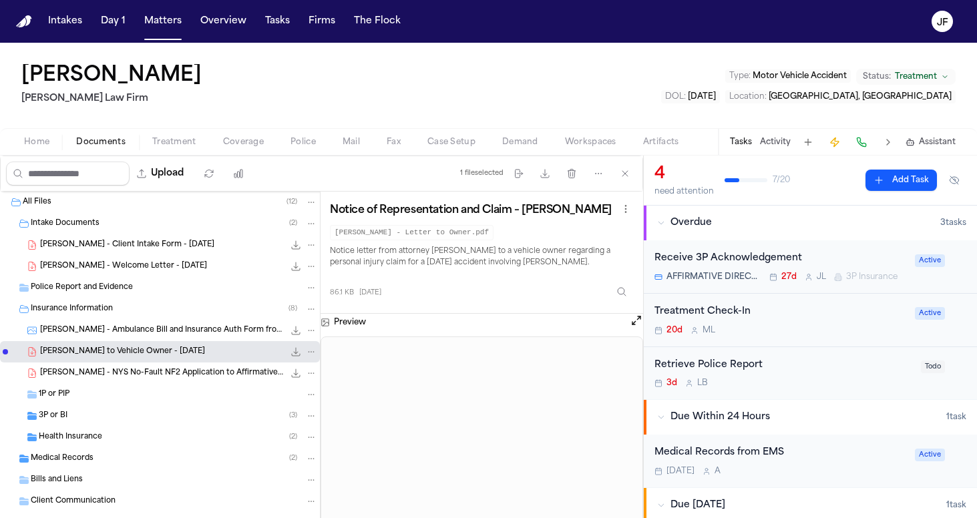
click at [143, 284] on div "Police Report and Evidence" at bounding box center [174, 288] width 286 height 12
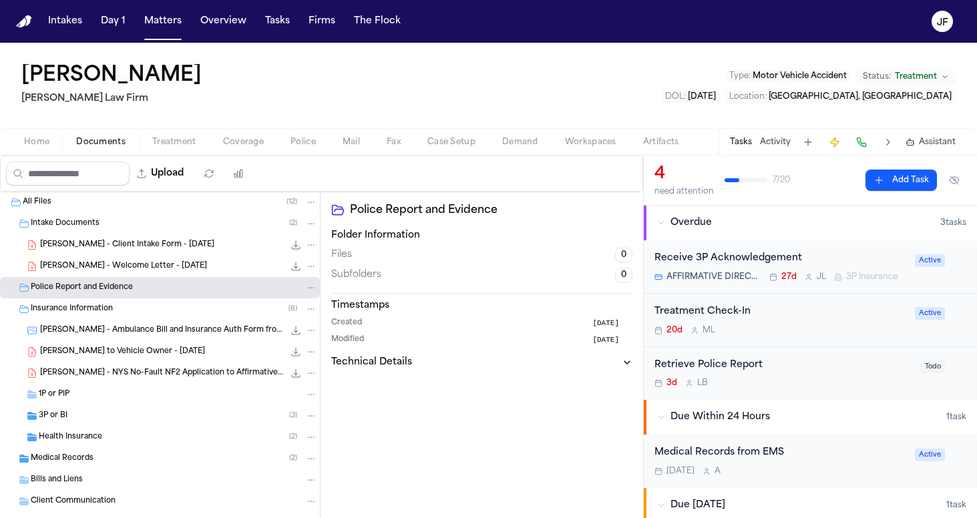
click at [126, 246] on span "T. Noble - Client Intake Form - 6.24.25" at bounding box center [127, 245] width 174 height 11
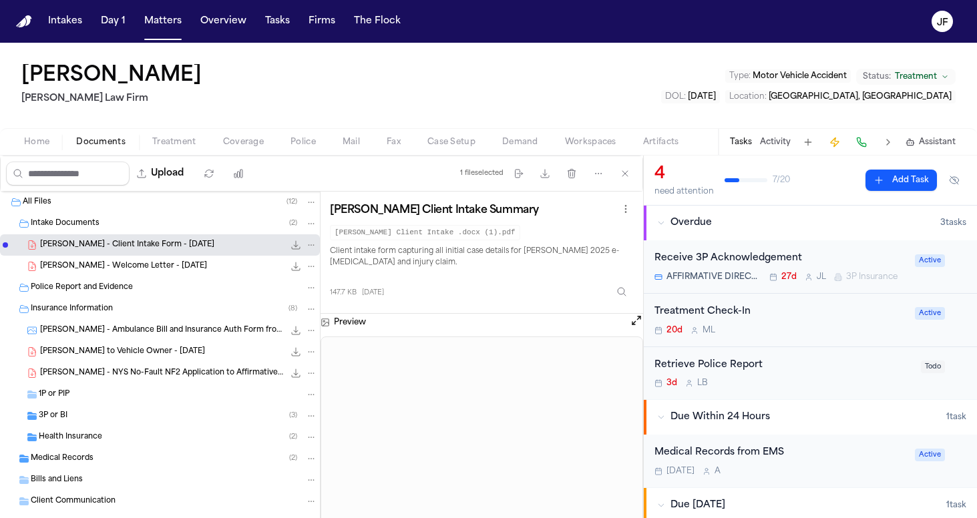
click at [302, 250] on button "File: T. Noble - Client Intake Form - 6.24.25" at bounding box center [295, 244] width 13 height 13
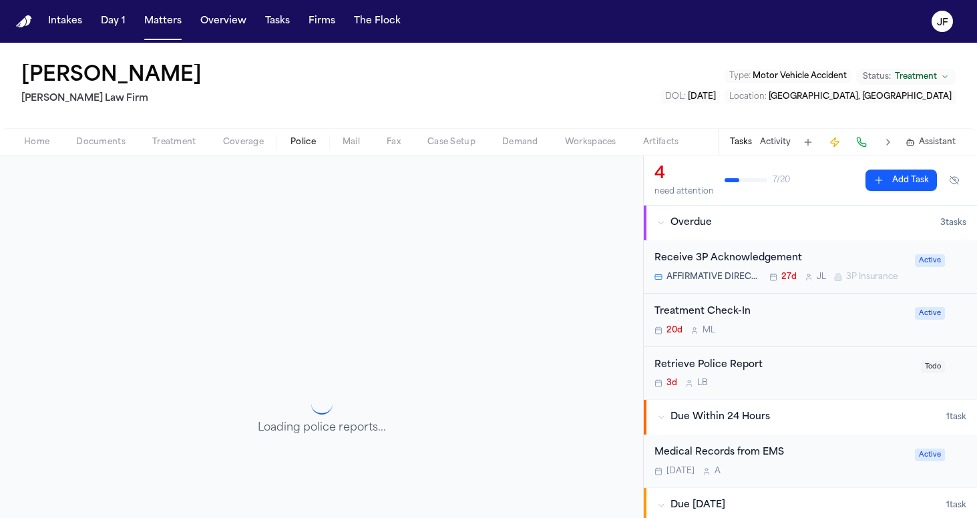
click at [282, 139] on button "Police" at bounding box center [303, 142] width 52 height 16
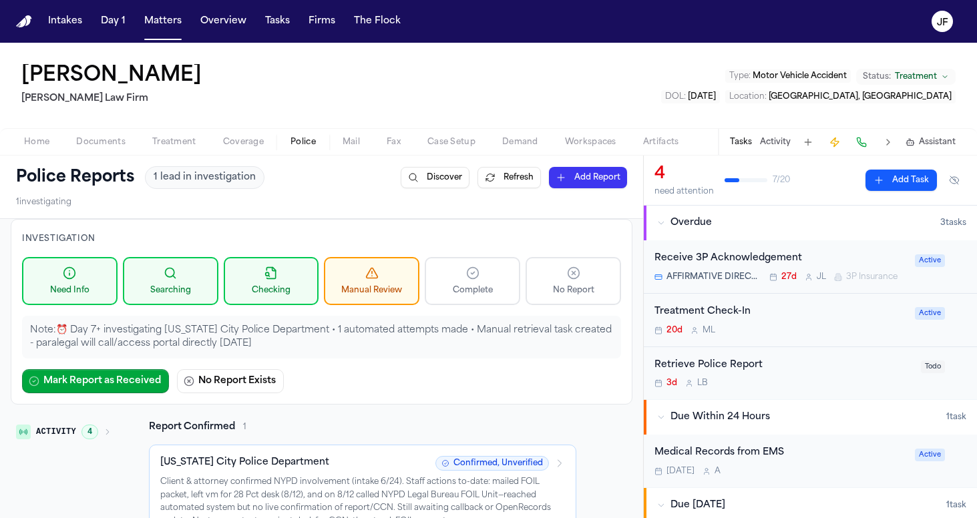
click at [65, 120] on div "Taesean Noble Martello Law Firm Type : Motor Vehicle Accident Status: Treatment…" at bounding box center [488, 85] width 977 height 85
click at [85, 131] on div "Home Documents Treatment Coverage Police Mail Fax Case Setup Demand Workspaces …" at bounding box center [488, 141] width 977 height 27
click at [91, 160] on div "Police Reports 1 lead in investigation Discover Refresh Add Report 1 investigat…" at bounding box center [321, 187] width 643 height 63
click at [30, 148] on span "Home" at bounding box center [36, 142] width 25 height 11
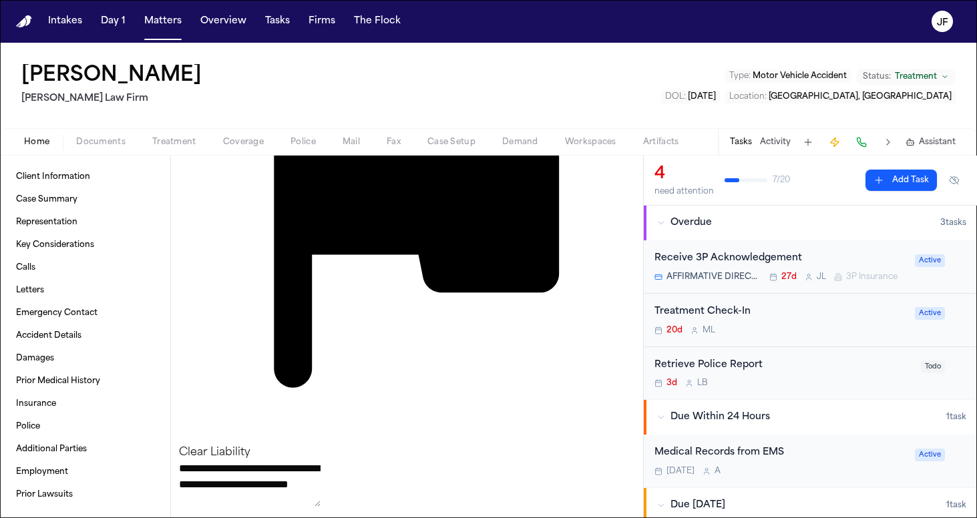
scroll to position [573, 0]
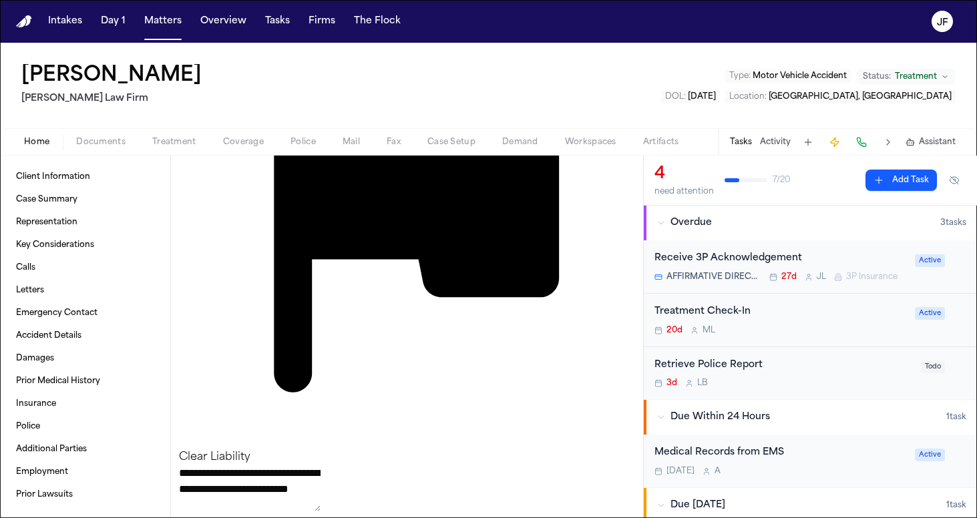
click at [312, 149] on span "button" at bounding box center [302, 149] width 41 height 1
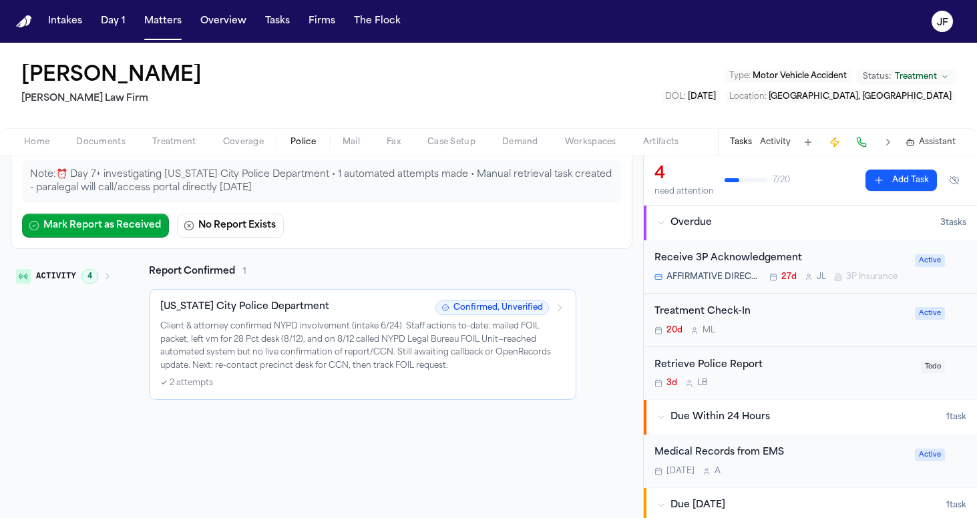
click at [420, 358] on p "Client & attorney confirmed NYPD involvement (intake 6/24). Staff actions to-da…" at bounding box center [362, 346] width 404 height 52
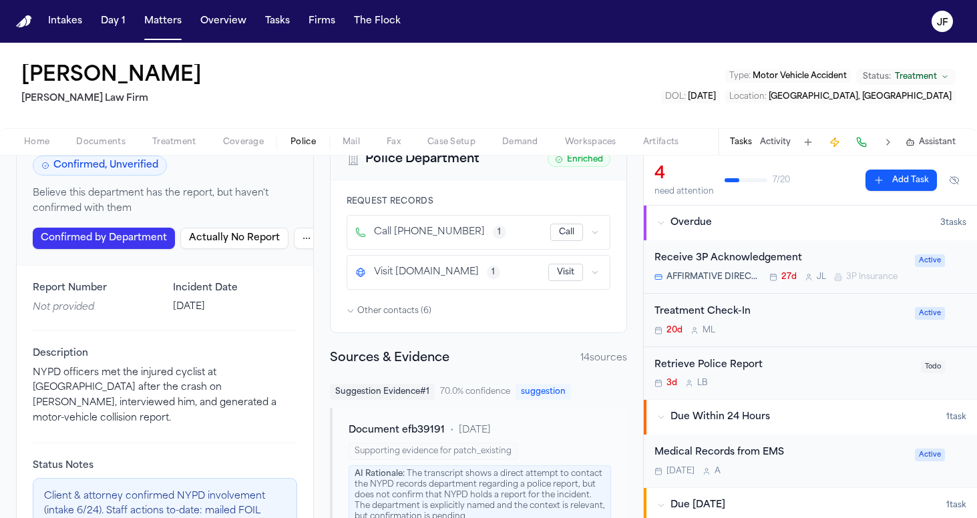
scroll to position [95, 0]
click at [565, 275] on button "Visit" at bounding box center [565, 274] width 35 height 17
click at [507, 227] on div "Call +16466105296 1 Call" at bounding box center [478, 234] width 247 height 17
click at [593, 229] on button "button" at bounding box center [594, 234] width 13 height 13
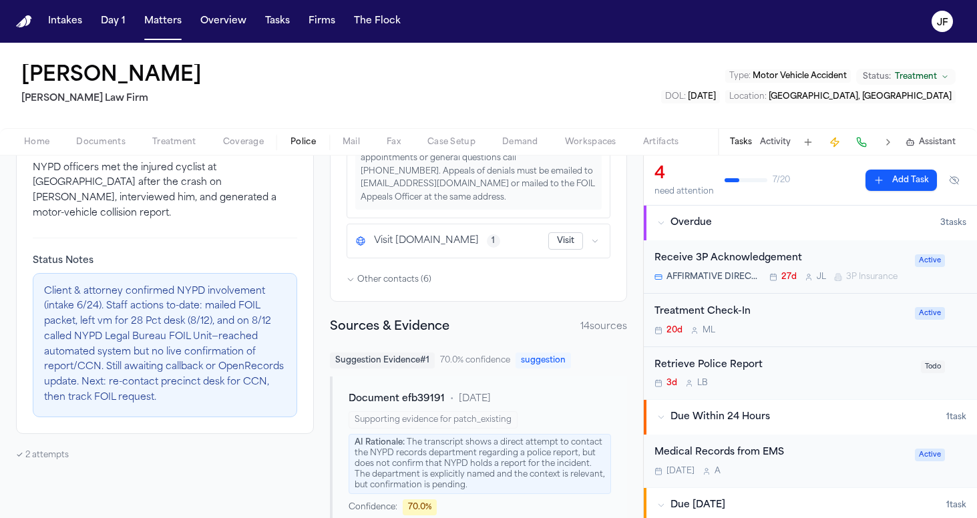
scroll to position [303, 0]
click at [236, 331] on p "Client & attorney confirmed NYPD involvement (intake 6/24). Staff actions to-da…" at bounding box center [165, 344] width 242 height 121
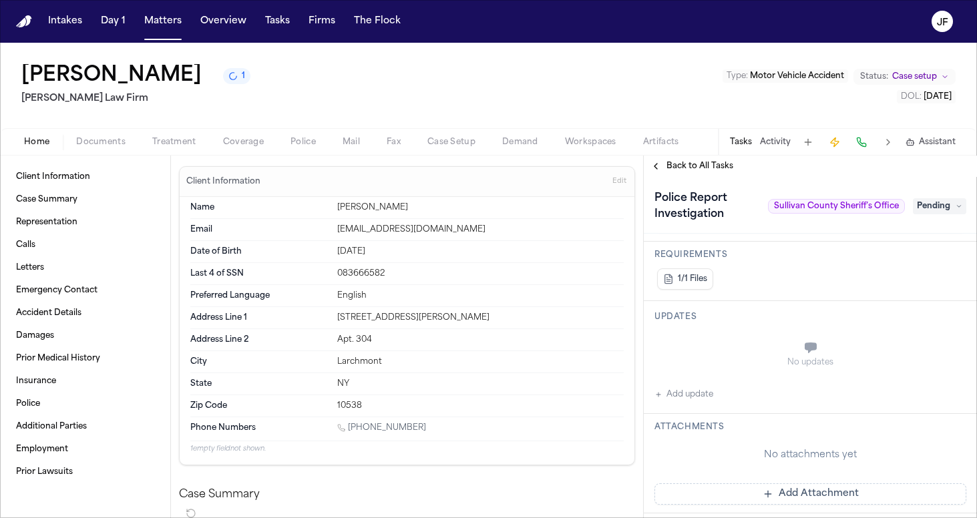
scroll to position [521, 0]
click at [290, 152] on div "Home Documents Treatment Coverage Police Mail Fax Case Setup Demand Workspaces …" at bounding box center [488, 141] width 977 height 27
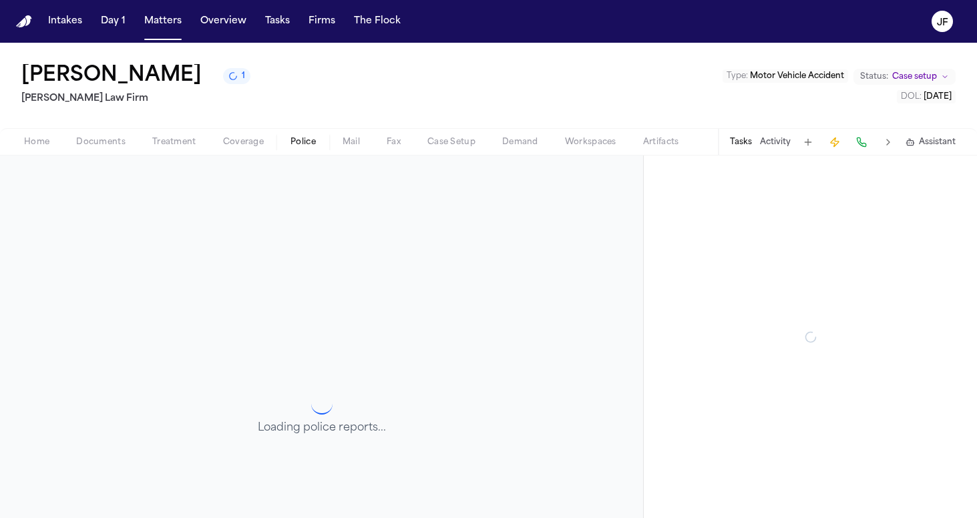
click at [305, 142] on span "Police" at bounding box center [302, 142] width 25 height 11
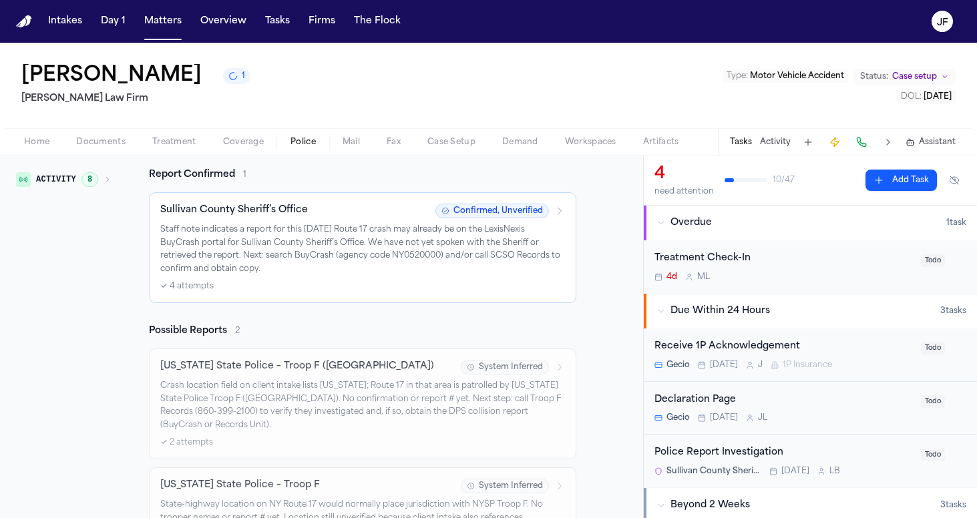
scroll to position [245, 0]
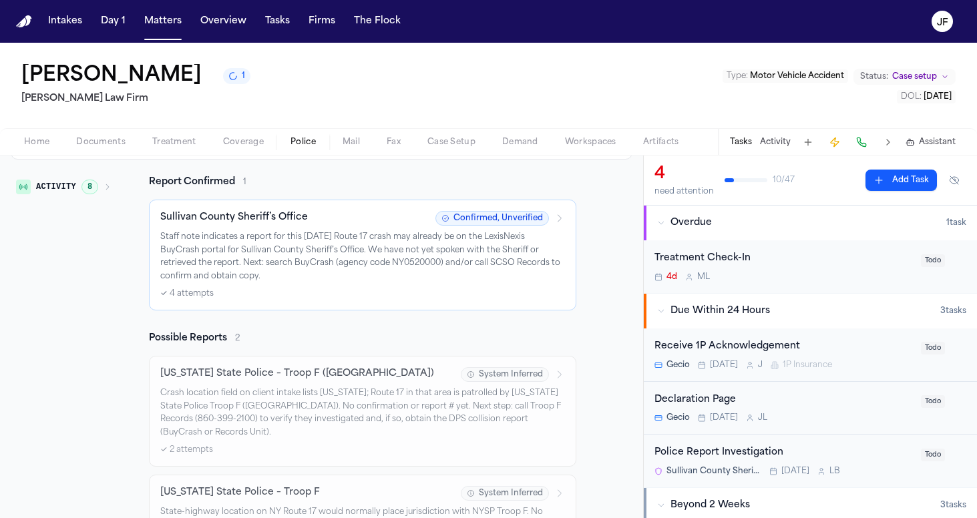
click at [101, 143] on span "Documents" at bounding box center [100, 142] width 49 height 11
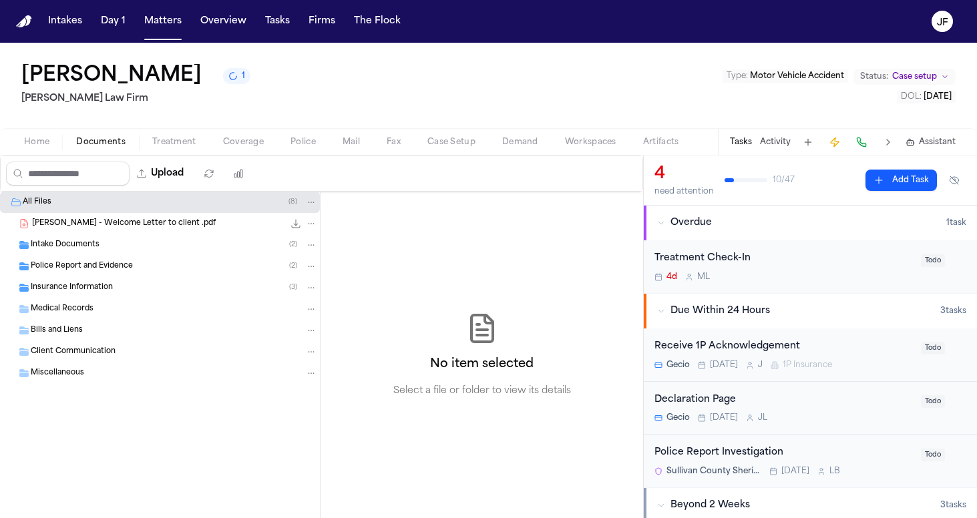
click at [87, 255] on div "Intake Documents ( 2 )" at bounding box center [160, 244] width 320 height 21
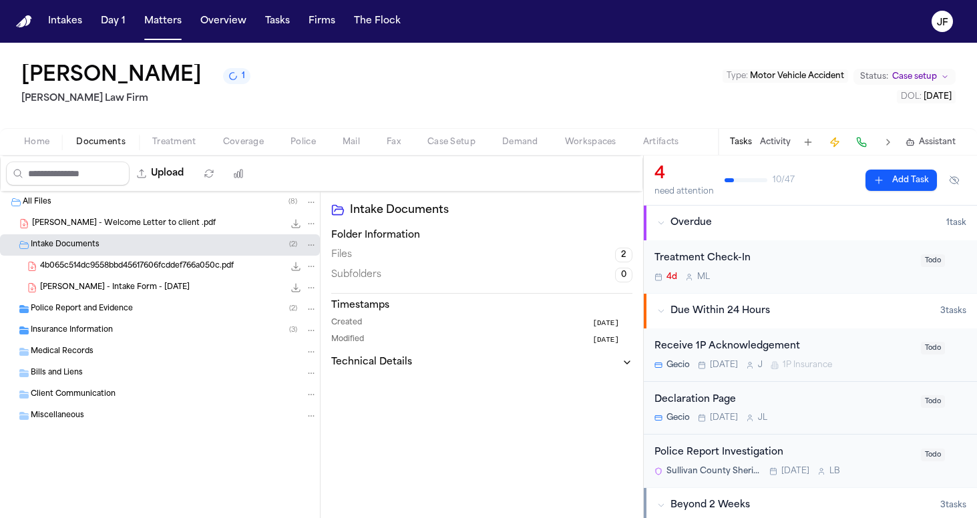
click at [219, 268] on span "4b065c514dc9558bbd45617606fcddef766a050c.pdf" at bounding box center [137, 266] width 194 height 11
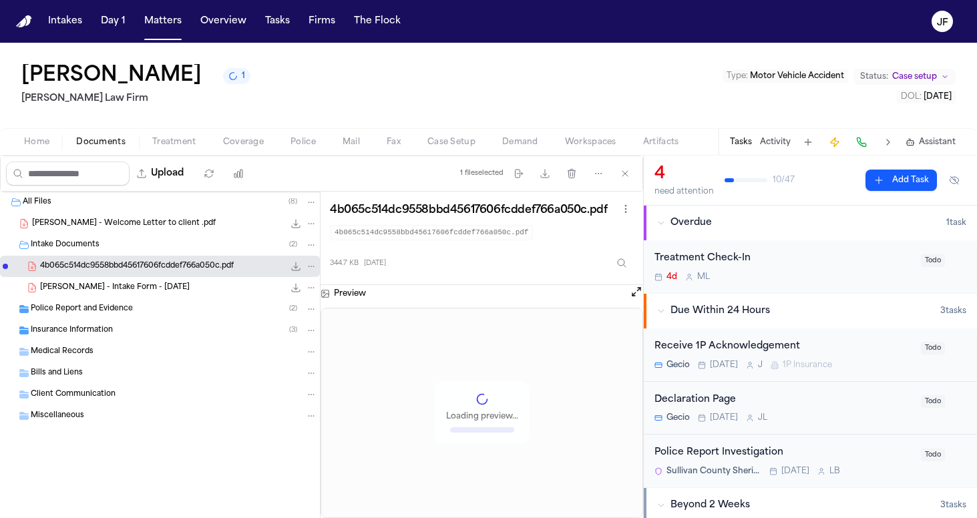
click at [292, 269] on icon "File: 4b065c514dc9558bbd45617606fcddef766a050c.pdf" at bounding box center [296, 266] width 9 height 9
click at [173, 289] on div "[PERSON_NAME] - Intake Form - [DATE] 23.5 KB • PDF" at bounding box center [178, 287] width 277 height 13
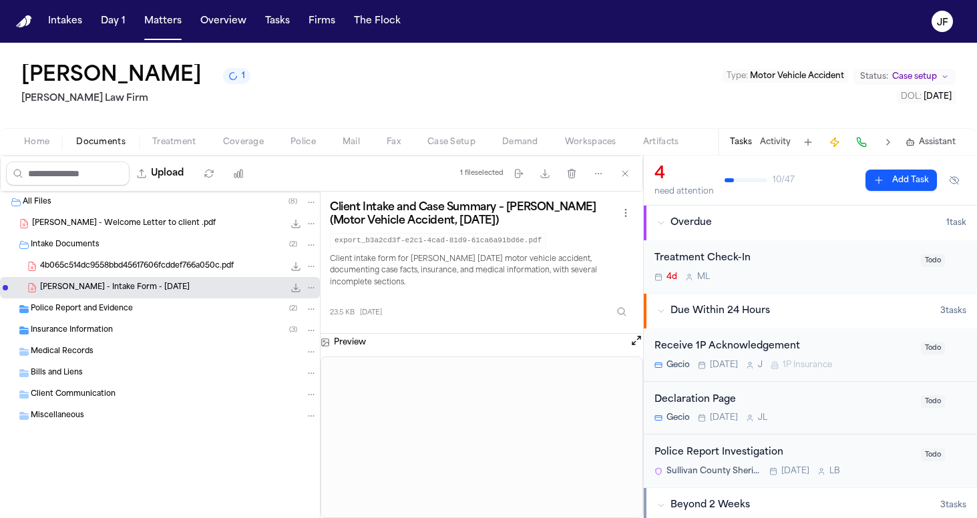
click at [296, 291] on icon "File: J. Perez - Intake Form - 8.18.25" at bounding box center [295, 287] width 11 height 11
click at [928, 3] on nav "Intakes Day 1 Matters Overview Tasks Firms The [PERSON_NAME]" at bounding box center [488, 21] width 977 height 43
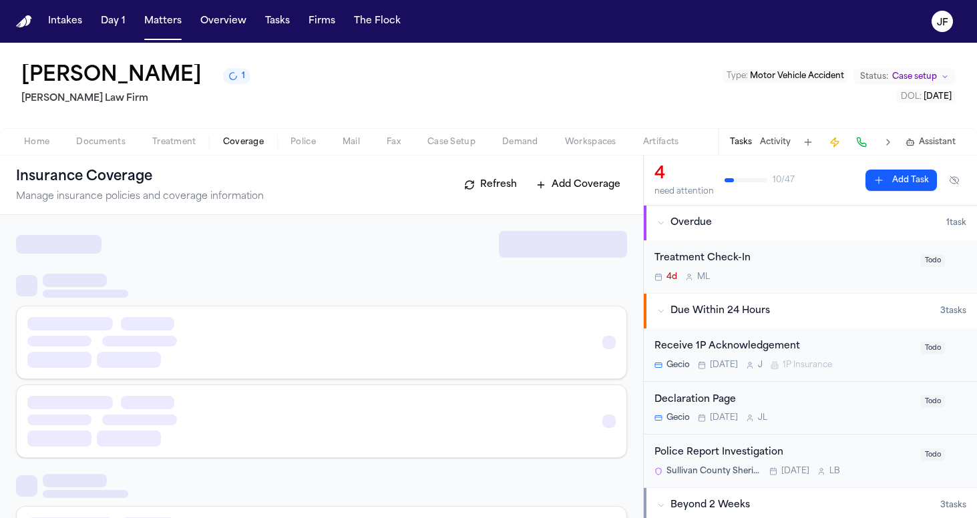
click at [234, 144] on span "Coverage" at bounding box center [243, 142] width 41 height 11
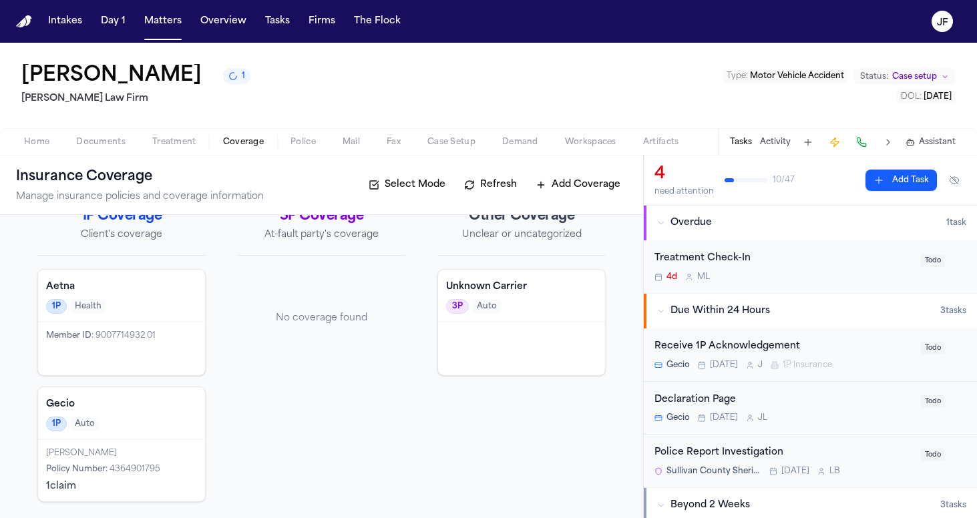
scroll to position [25, 0]
click at [165, 454] on div "[PERSON_NAME]" at bounding box center [121, 453] width 151 height 11
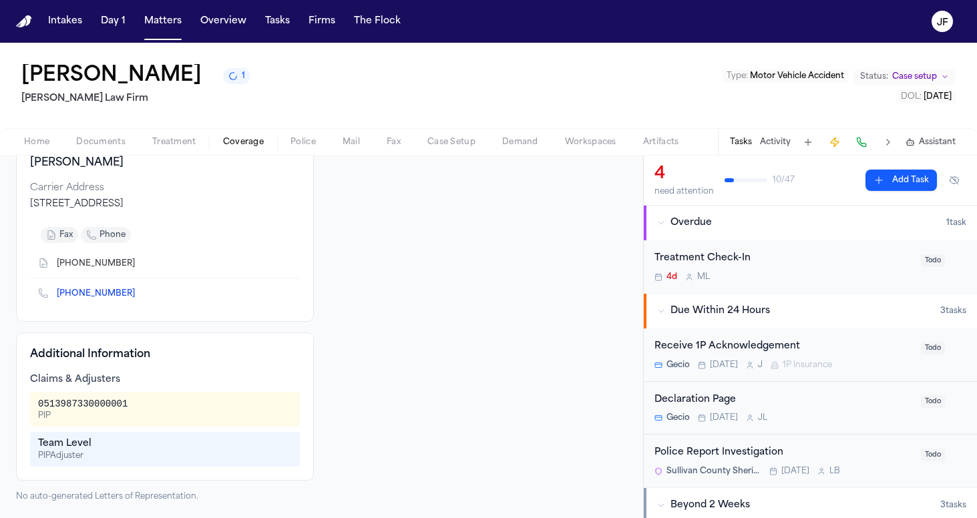
scroll to position [152, 0]
click at [100, 144] on span "Documents" at bounding box center [100, 142] width 49 height 11
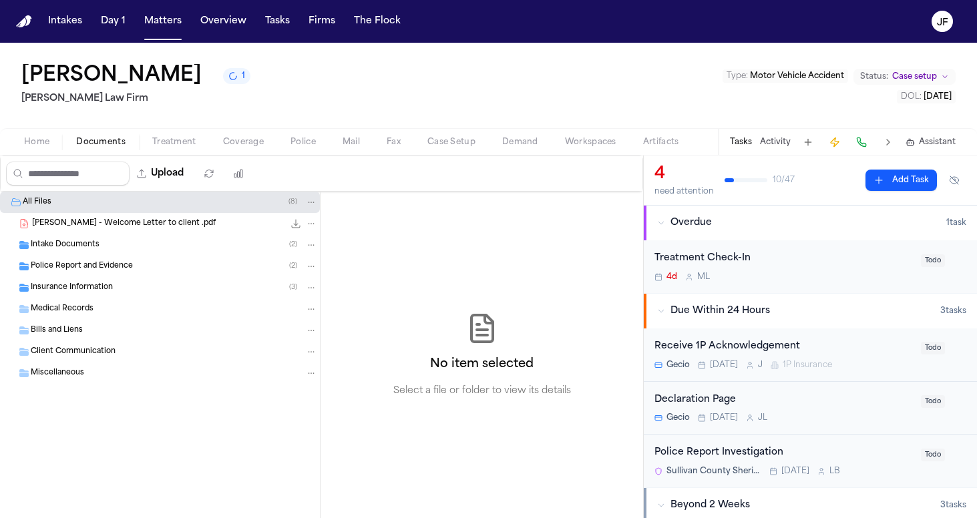
click at [67, 272] on div "Police Report and Evidence ( 2 )" at bounding box center [174, 266] width 286 height 12
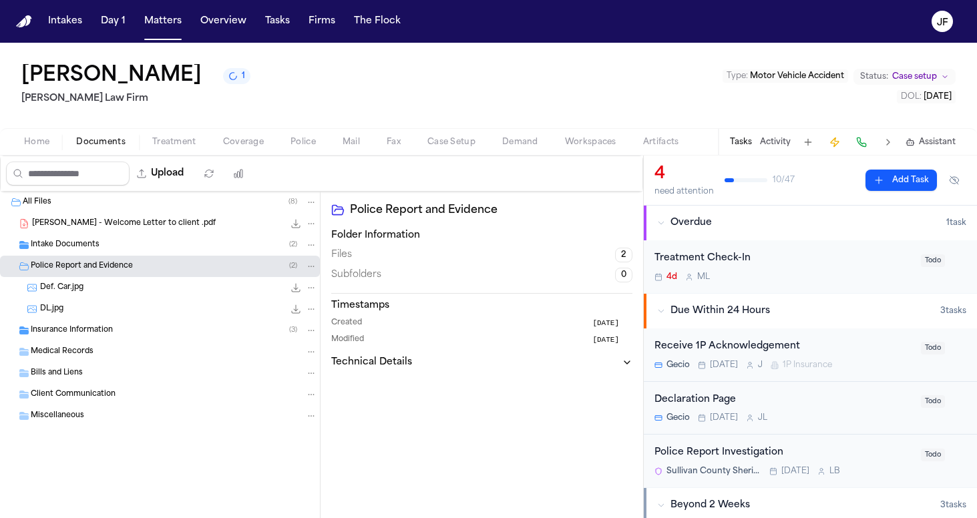
click at [91, 286] on div "Def. Car.jpg 27.3 KB • JPG" at bounding box center [178, 287] width 277 height 13
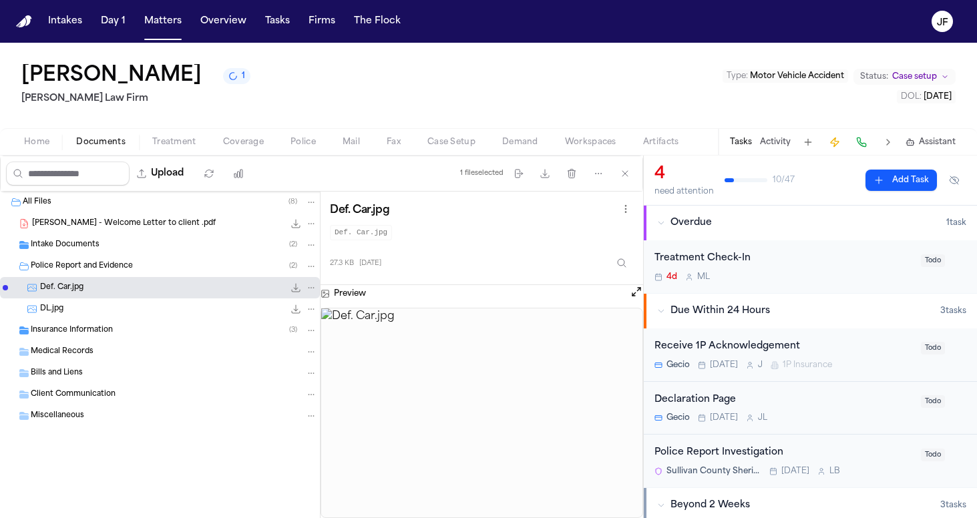
click at [204, 311] on div "DL.jpg 601.5 KB • JPG" at bounding box center [178, 308] width 277 height 13
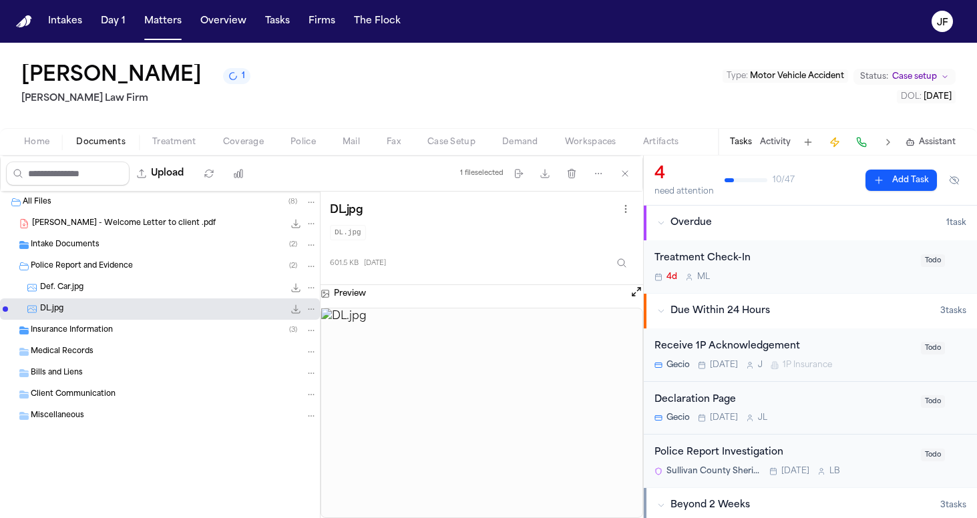
click at [640, 288] on button "Open preview" at bounding box center [635, 291] width 13 height 13
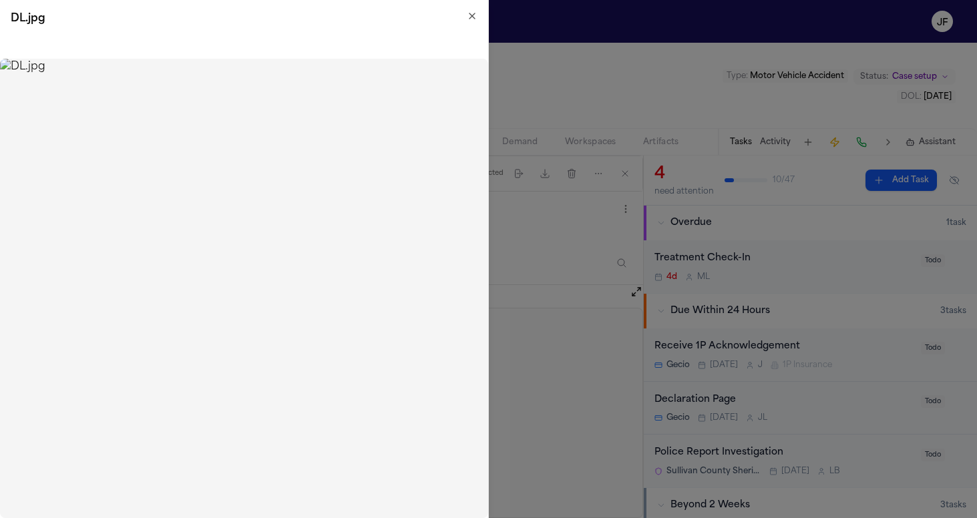
click at [465, 17] on div "DL.jpg Close" at bounding box center [244, 259] width 489 height 518
click at [475, 17] on icon "button" at bounding box center [472, 16] width 11 height 11
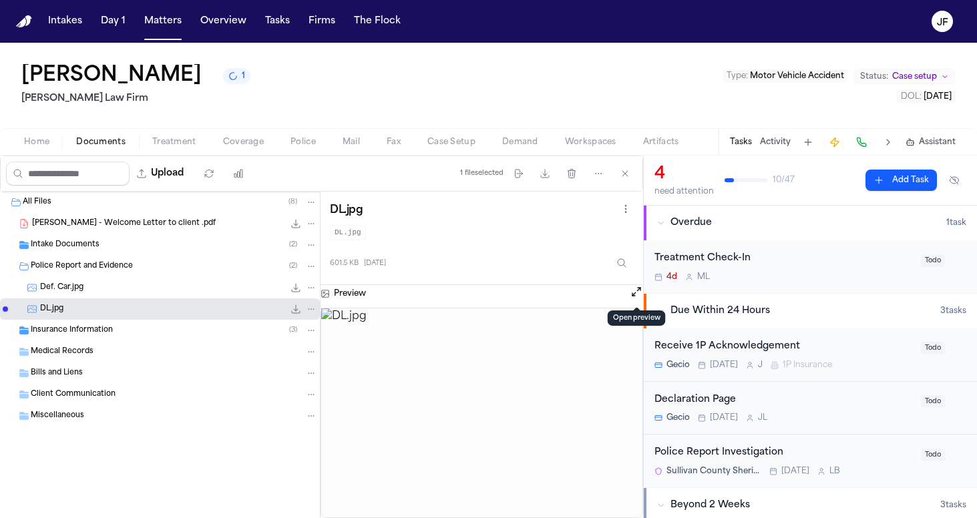
click at [528, 79] on div "[PERSON_NAME] 1 [PERSON_NAME] Law Firm Type : Motor Vehicle Accident Status: Ca…" at bounding box center [488, 85] width 977 height 85
click at [163, 266] on div "Police Report and Evidence ( 2 )" at bounding box center [174, 266] width 286 height 12
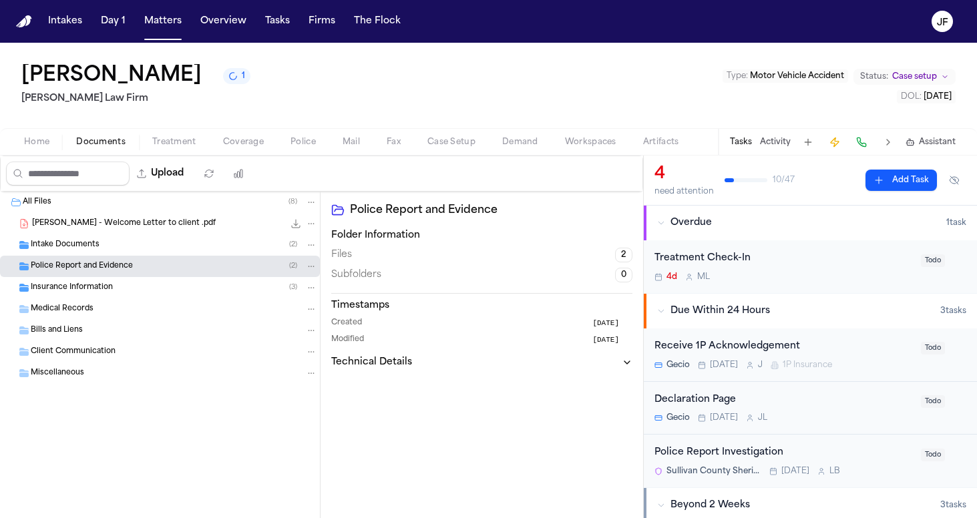
click at [158, 257] on div "Police Report and Evidence ( 2 )" at bounding box center [160, 266] width 320 height 21
click at [158, 248] on div "Intake Documents ( 2 )" at bounding box center [174, 245] width 286 height 12
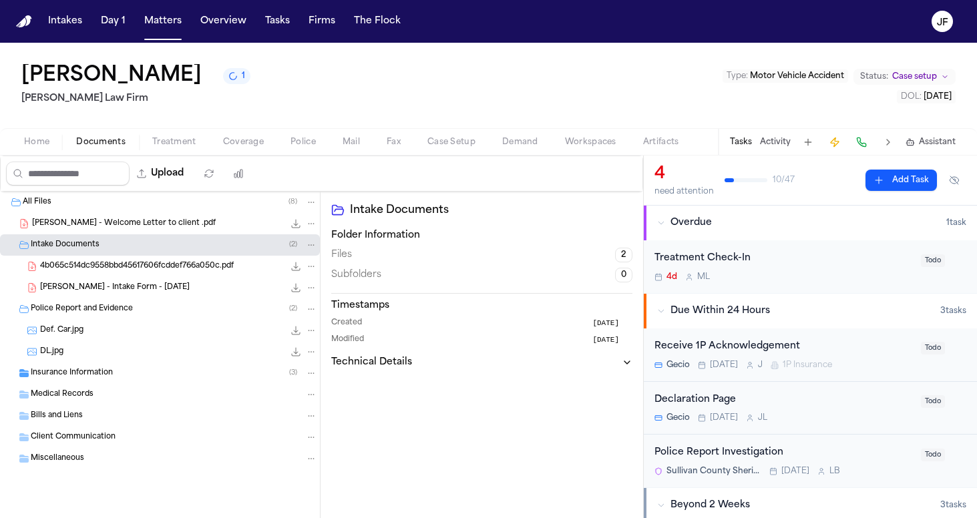
click at [163, 241] on div "Intake Documents ( 2 )" at bounding box center [174, 245] width 286 height 12
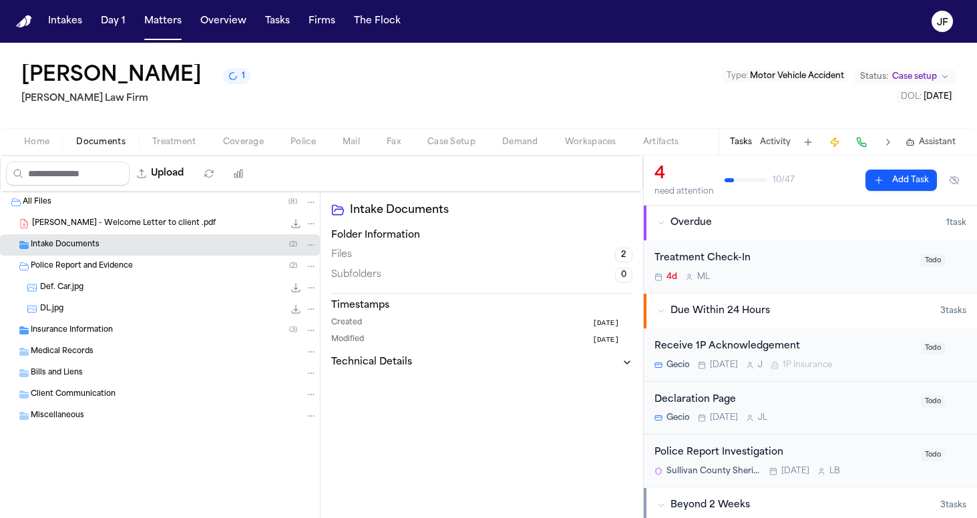
click at [168, 266] on div "Police Report and Evidence ( 2 )" at bounding box center [174, 266] width 286 height 12
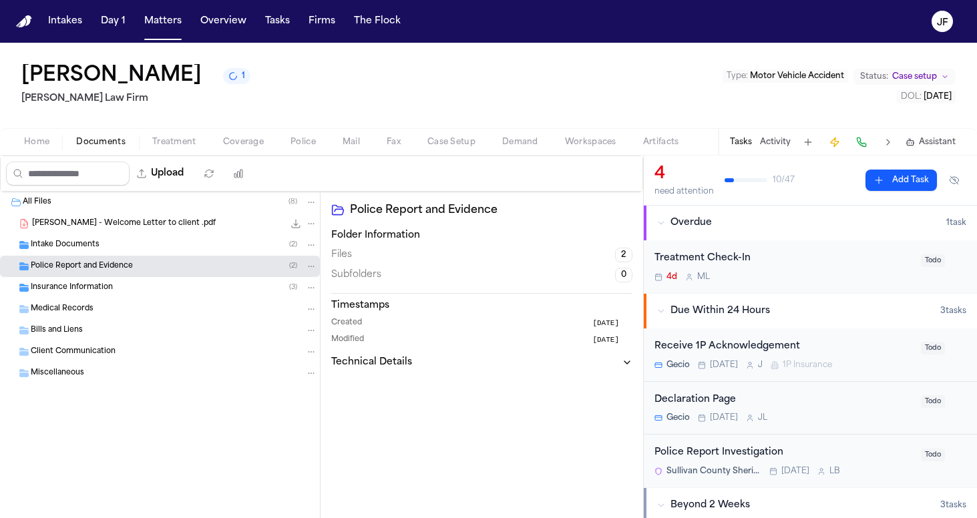
click at [168, 283] on div "Insurance Information ( 3 )" at bounding box center [174, 288] width 286 height 12
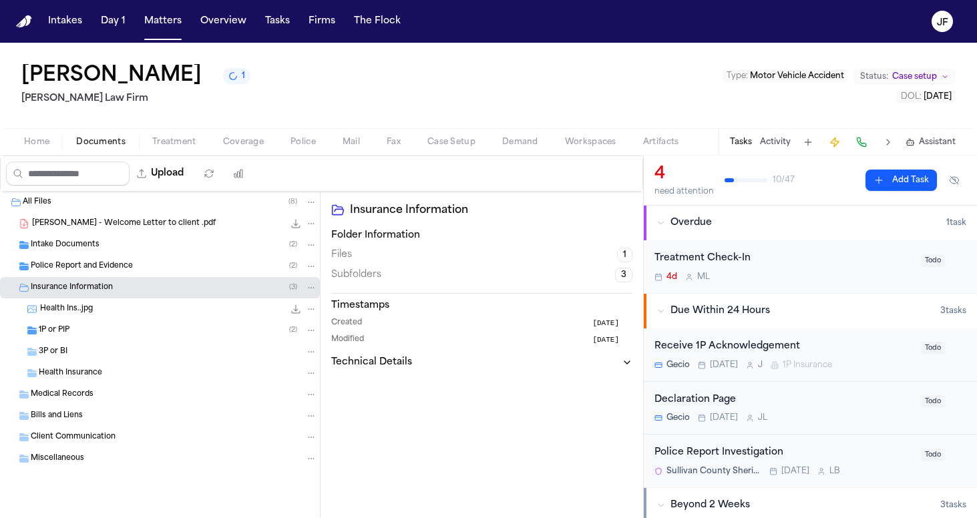
click at [158, 329] on div "1P or PIP ( 2 )" at bounding box center [178, 330] width 278 height 12
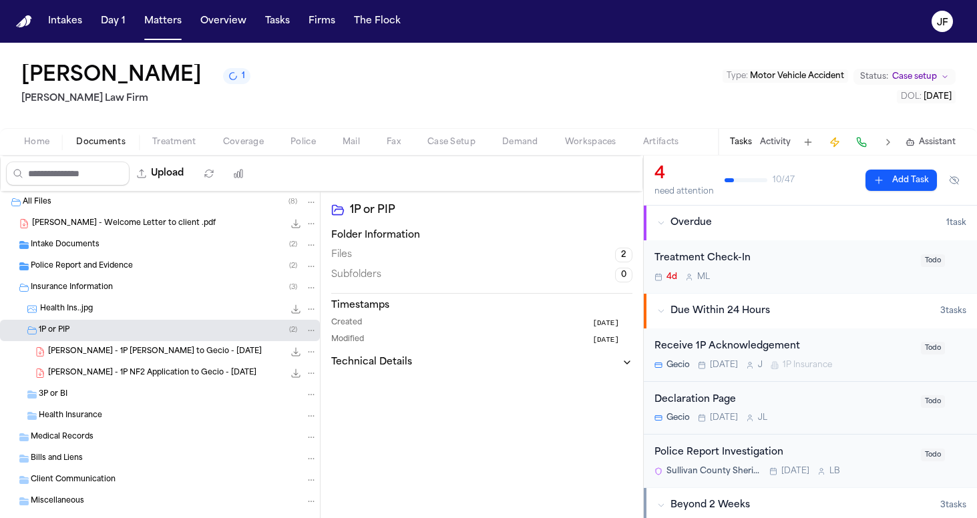
click at [168, 353] on span "J. Perez - 1P LOR to Gecio - 8.18.25" at bounding box center [155, 351] width 214 height 11
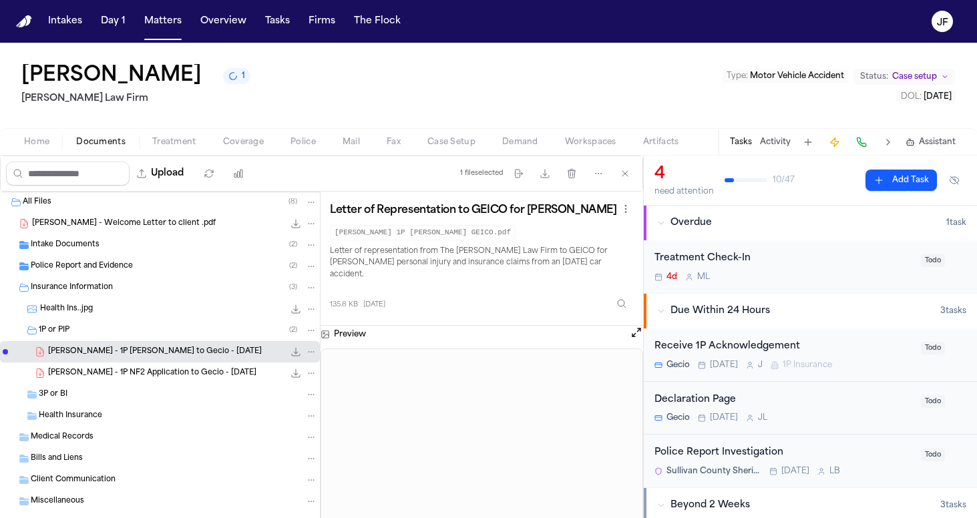
click at [81, 263] on span "Police Report and Evidence" at bounding box center [82, 266] width 102 height 11
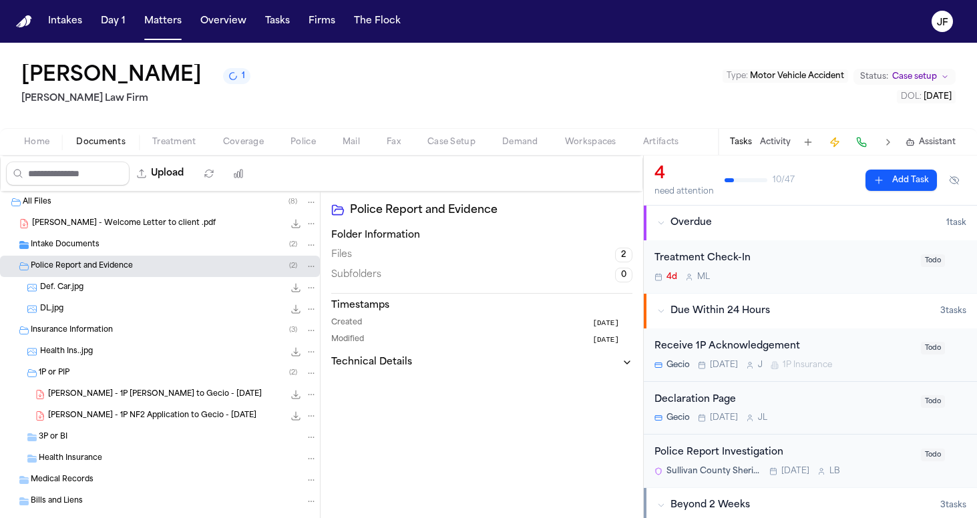
click at [91, 287] on div "Def. Car.jpg 27.3 KB • JPG" at bounding box center [178, 287] width 277 height 13
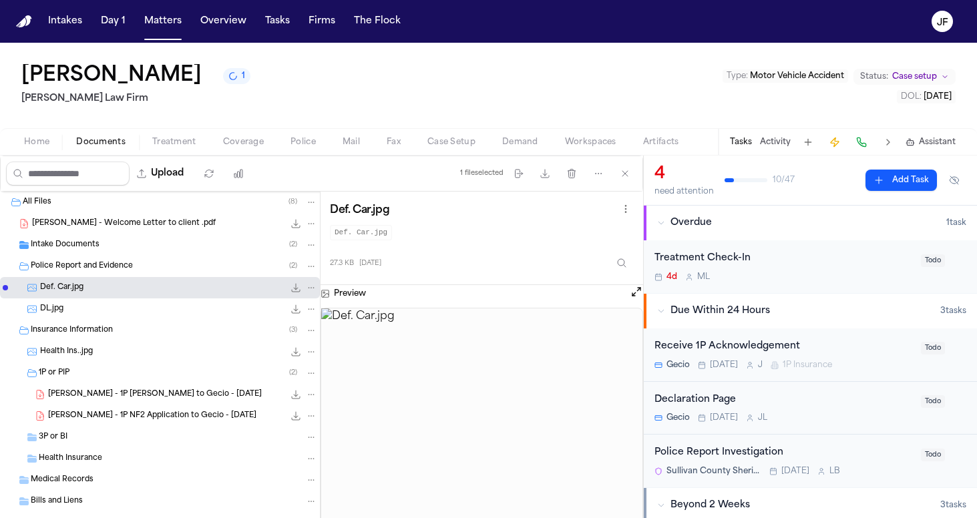
click at [113, 330] on div "Insurance Information ( 3 )" at bounding box center [174, 330] width 286 height 12
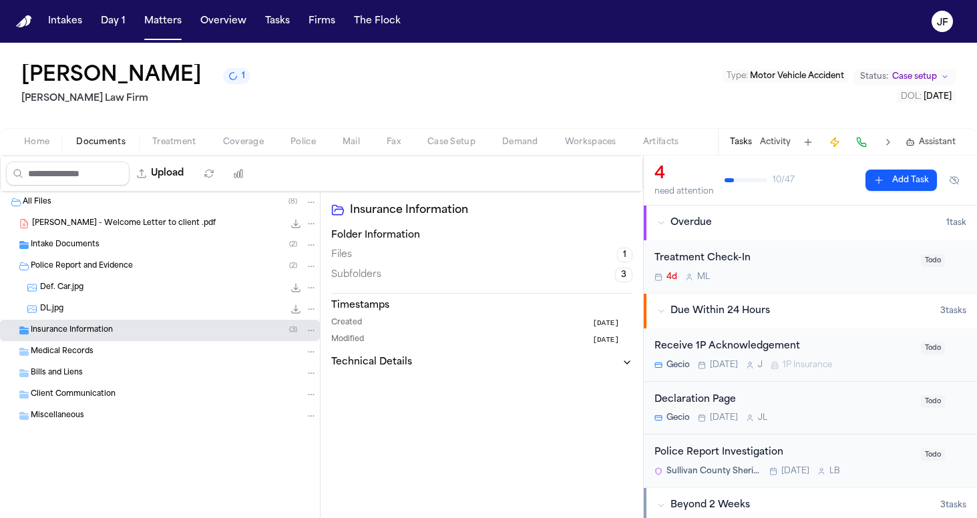
click at [112, 331] on div "Insurance Information ( 3 )" at bounding box center [174, 330] width 286 height 12
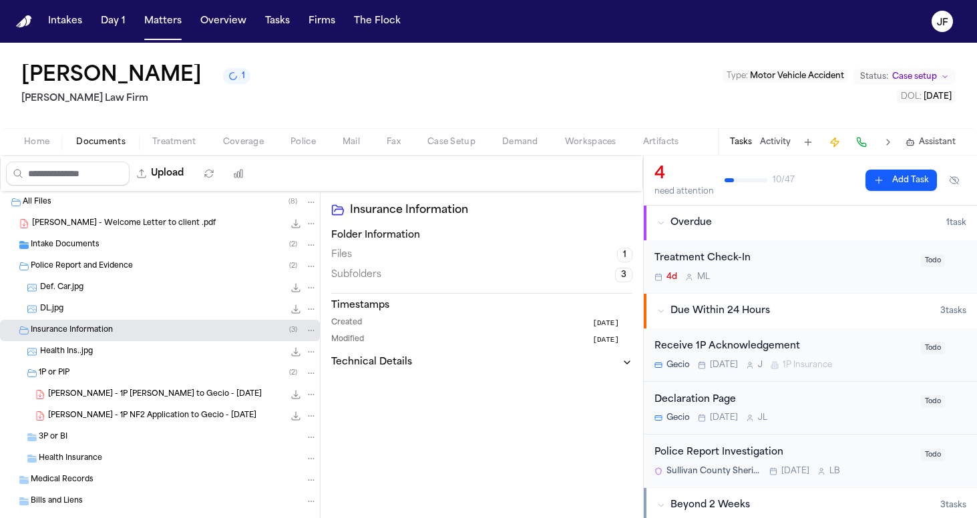
click at [107, 401] on div "J. Perez - 1P LOR to Gecio - 8.18.25 135.8 KB • PDF" at bounding box center [182, 394] width 269 height 13
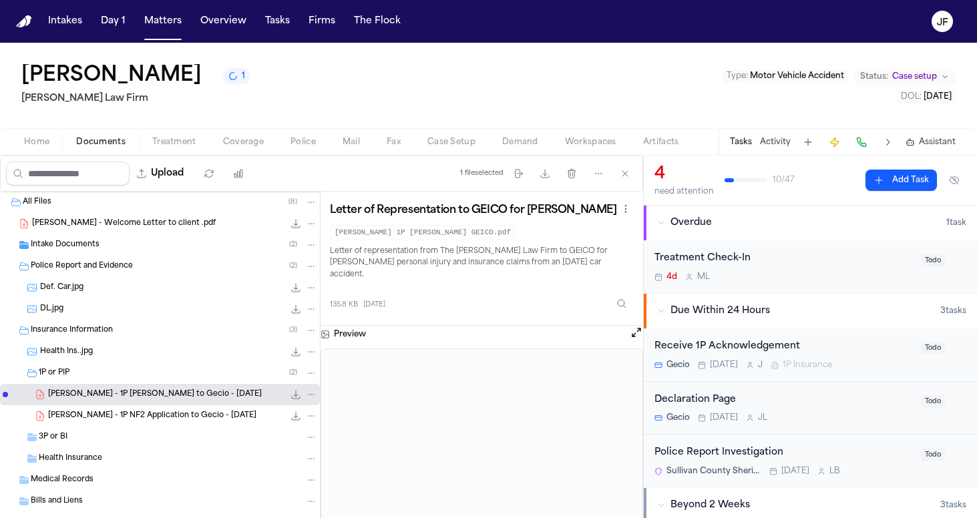
click at [142, 327] on div "Insurance Information ( 3 )" at bounding box center [174, 330] width 286 height 12
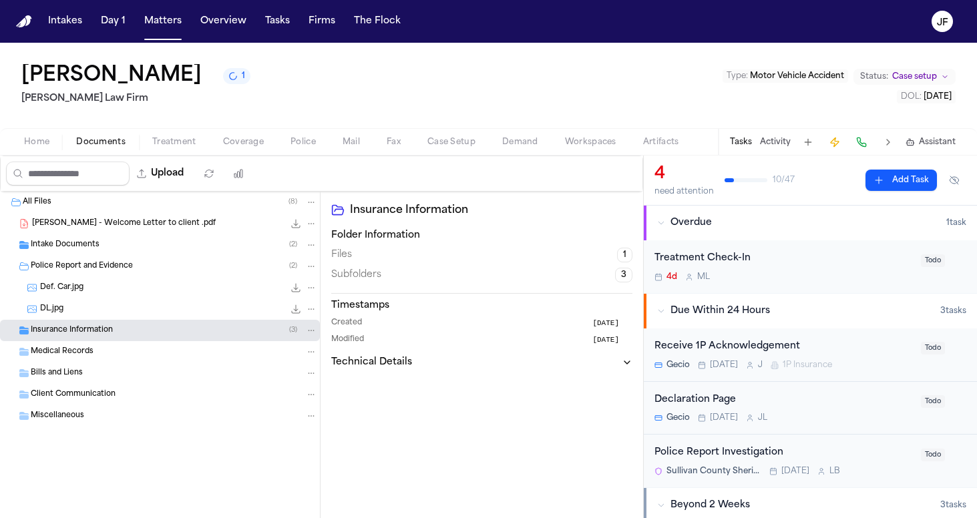
click at [148, 301] on div "DL.jpg 601.5 KB • JPG" at bounding box center [160, 308] width 320 height 21
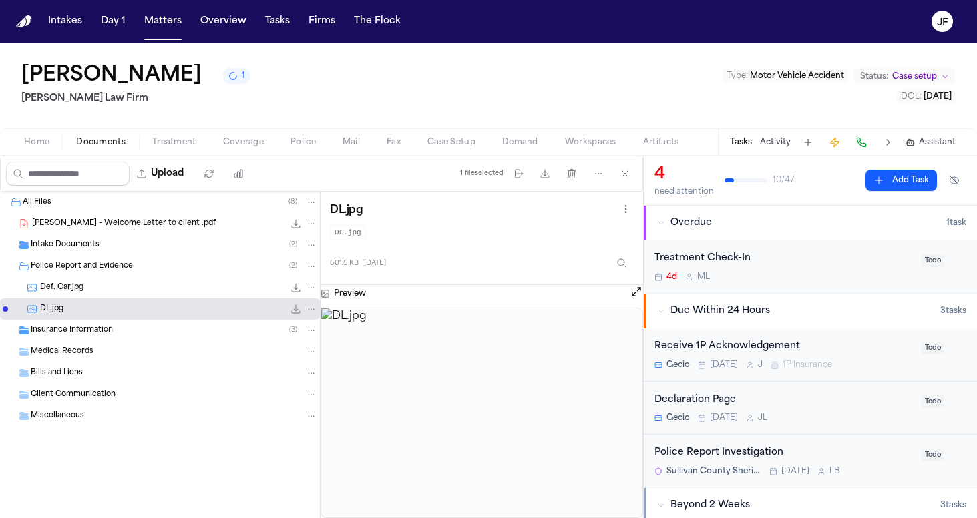
click at [149, 292] on div "Def. Car.jpg 27.3 KB • JPG" at bounding box center [178, 287] width 277 height 13
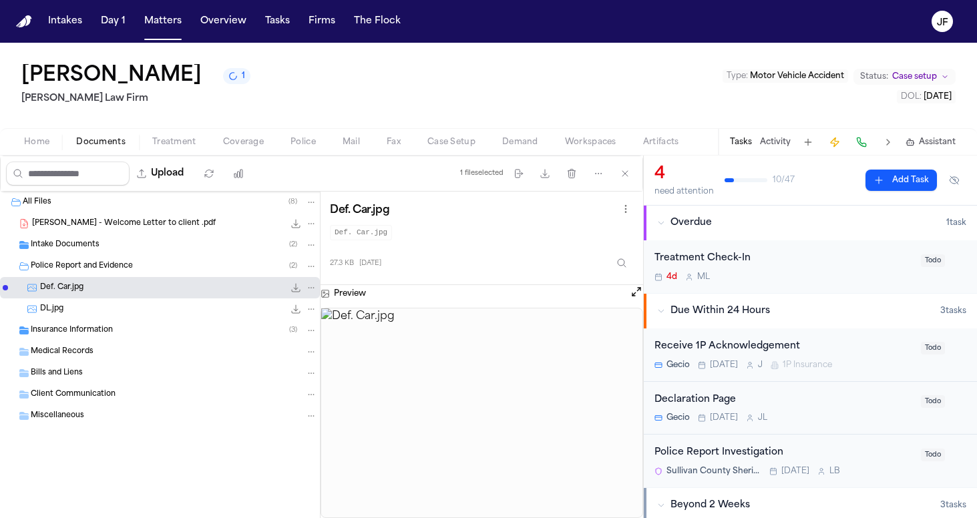
click at [633, 294] on button "Open preview" at bounding box center [635, 291] width 13 height 13
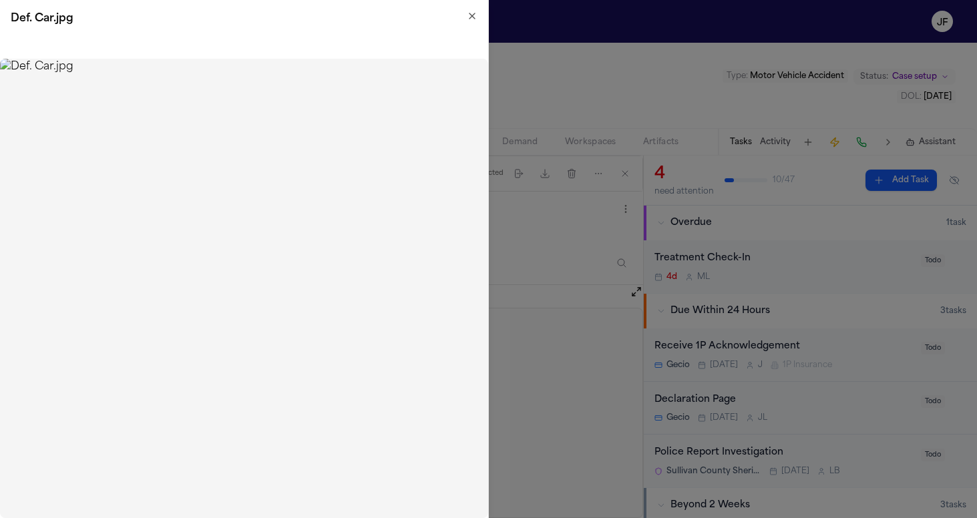
click at [470, 17] on icon "button" at bounding box center [471, 15] width 5 height 5
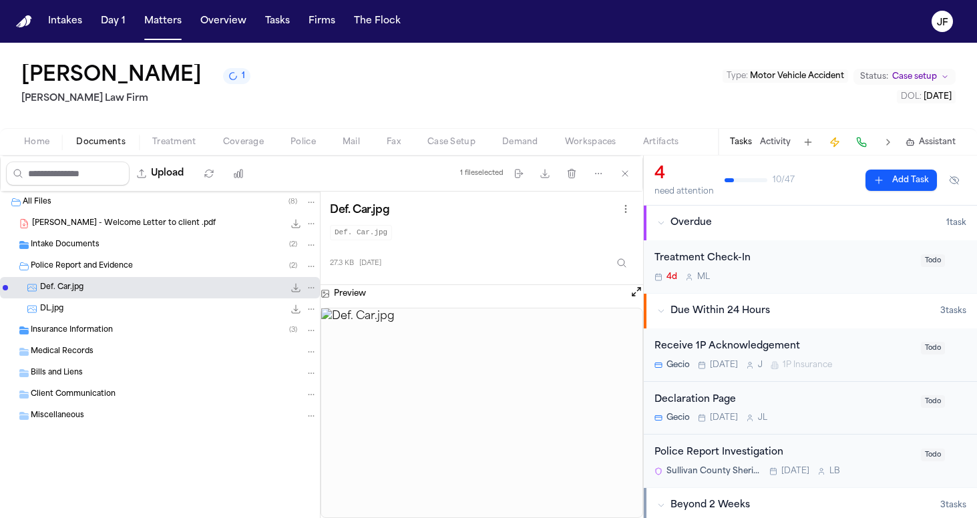
click at [222, 306] on div "DL.jpg 601.5 KB • JPG" at bounding box center [178, 308] width 277 height 13
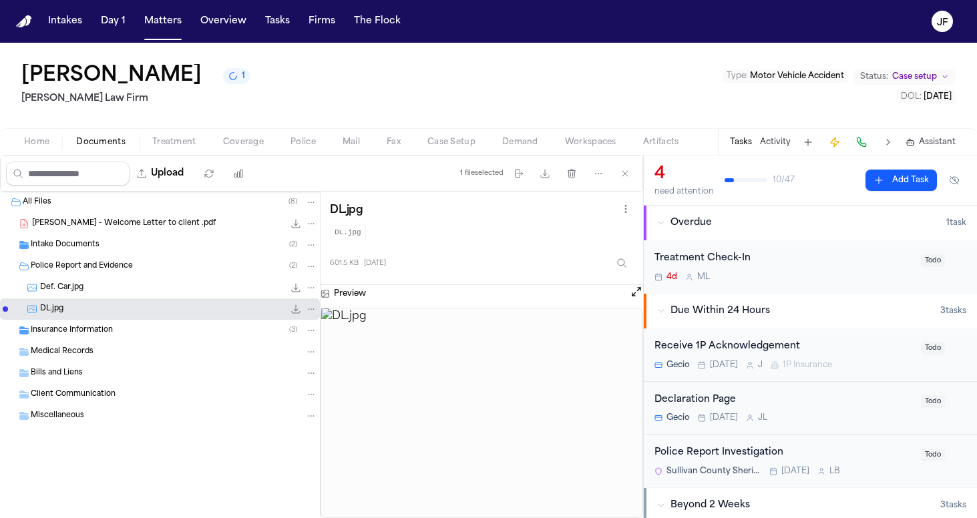
click at [111, 240] on div "Intake Documents ( 2 )" at bounding box center [174, 245] width 286 height 12
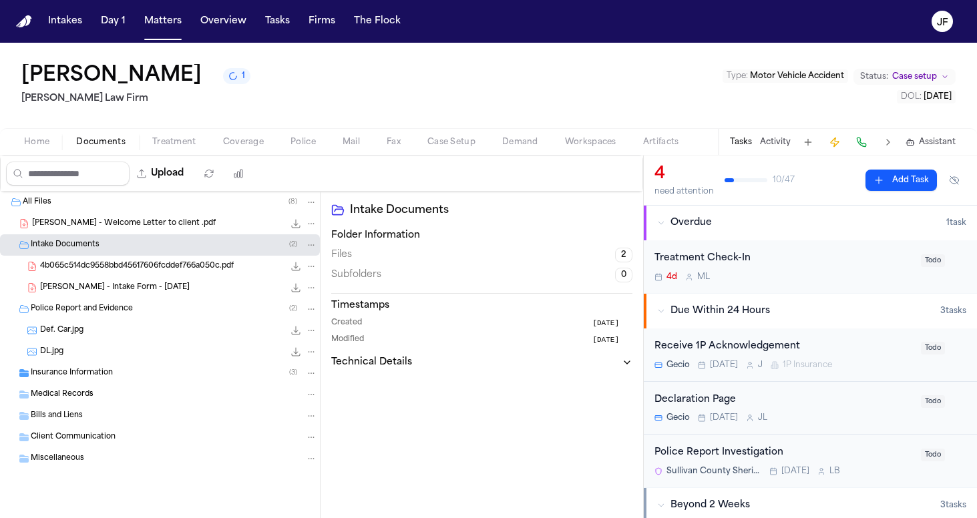
click at [222, 288] on div "J. Perez - Intake Form - 8.18.25 23.5 KB • PDF" at bounding box center [178, 287] width 277 height 13
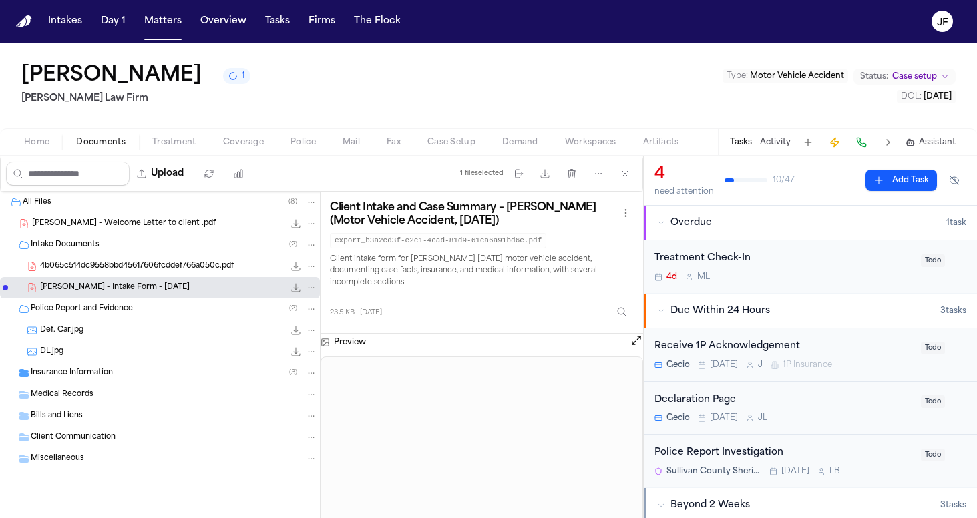
click at [218, 269] on span "4b065c514dc9558bbd45617606fcddef766a050c.pdf" at bounding box center [137, 266] width 194 height 11
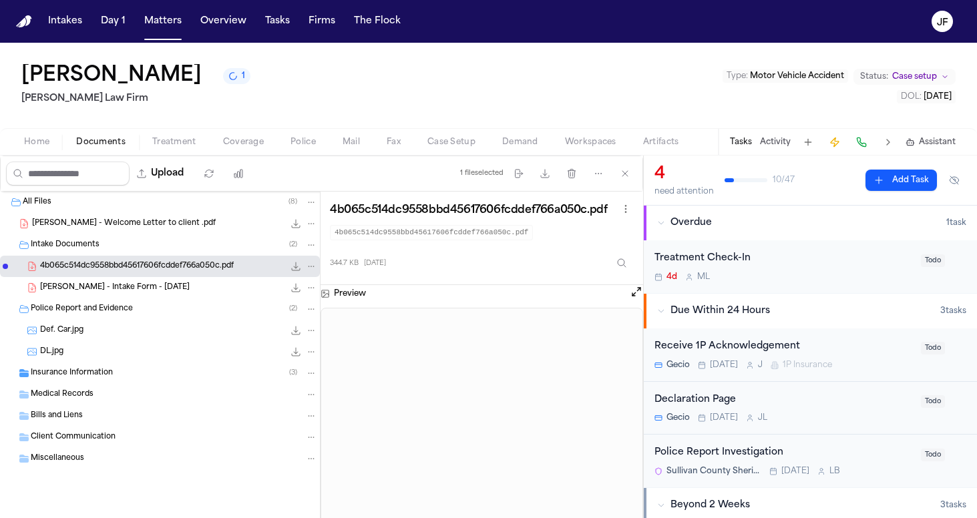
click at [113, 356] on div "DL.jpg 601.5 KB • JPG" at bounding box center [178, 351] width 277 height 13
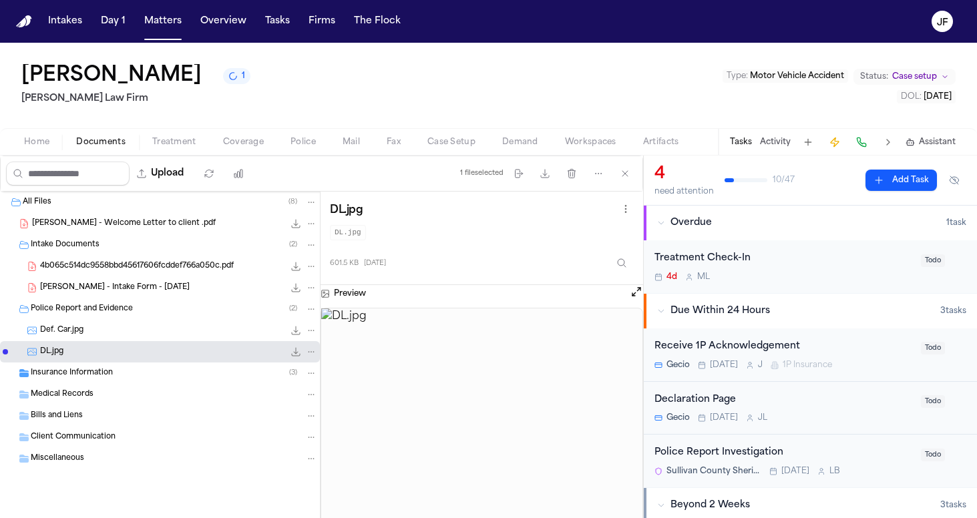
click at [127, 332] on div "Def. Car.jpg 27.3 KB • JPG" at bounding box center [178, 330] width 277 height 13
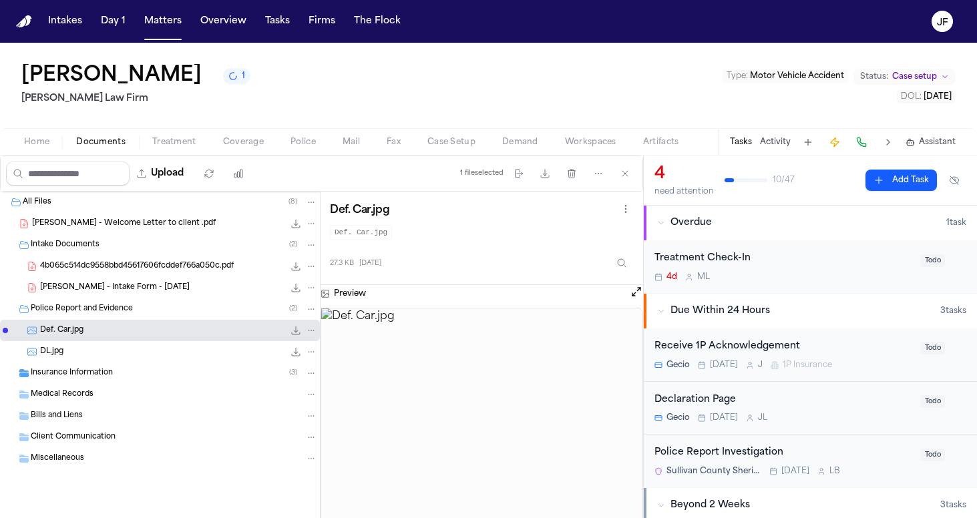
click at [903, 1] on nav "Intakes Day 1 Matters Overview Tasks Firms The [PERSON_NAME]" at bounding box center [488, 21] width 977 height 43
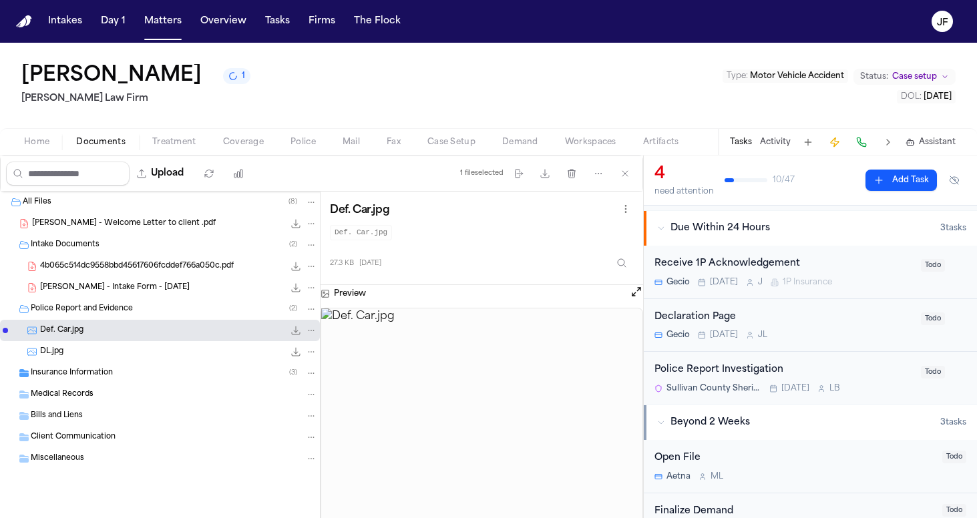
scroll to position [115, 0]
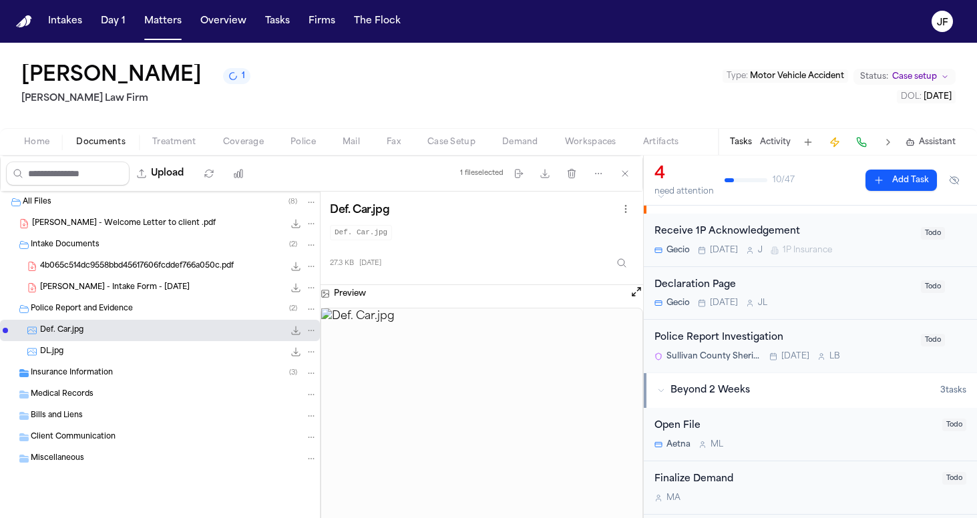
click at [733, 347] on div "Police Report Investigation Sullivan County Sheriff’s Office Today L B" at bounding box center [783, 345] width 258 height 31
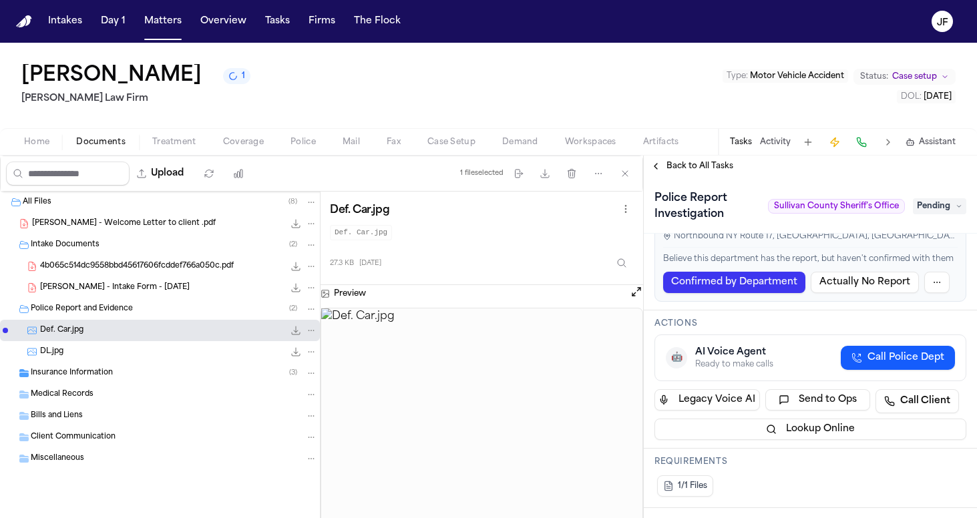
scroll to position [326, 0]
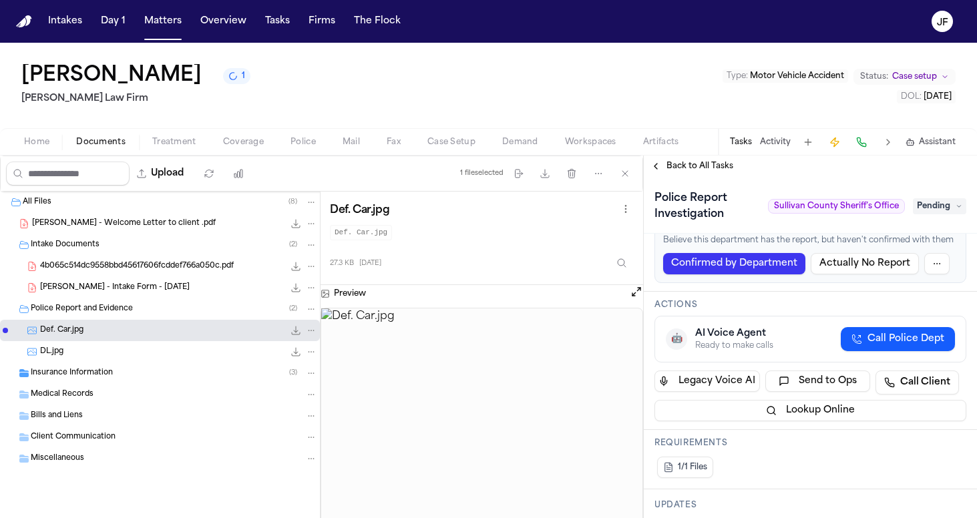
click at [168, 264] on span "4b065c514dc9558bbd45617606fcddef766a050c.pdf" at bounding box center [137, 266] width 194 height 11
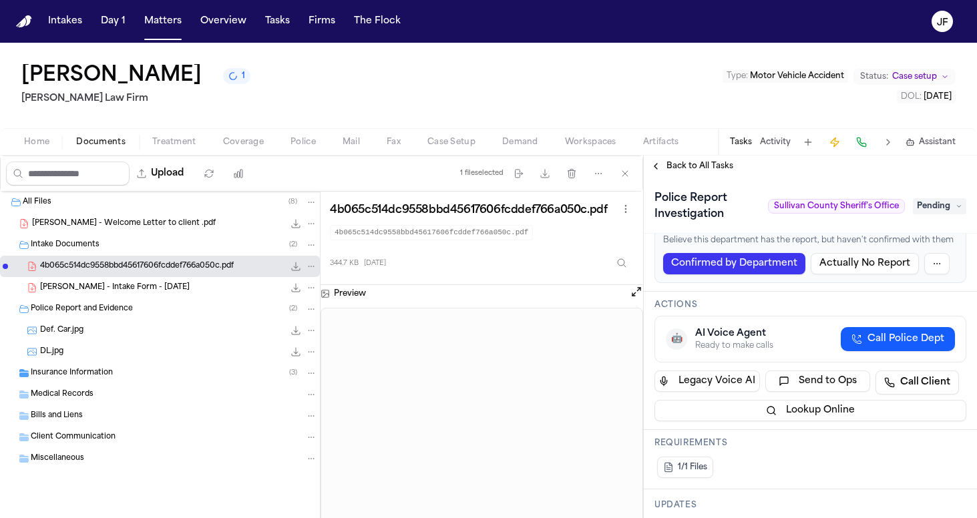
click at [192, 288] on div "J. Perez - Intake Form - 8.18.25 23.5 KB • PDF" at bounding box center [178, 287] width 277 height 13
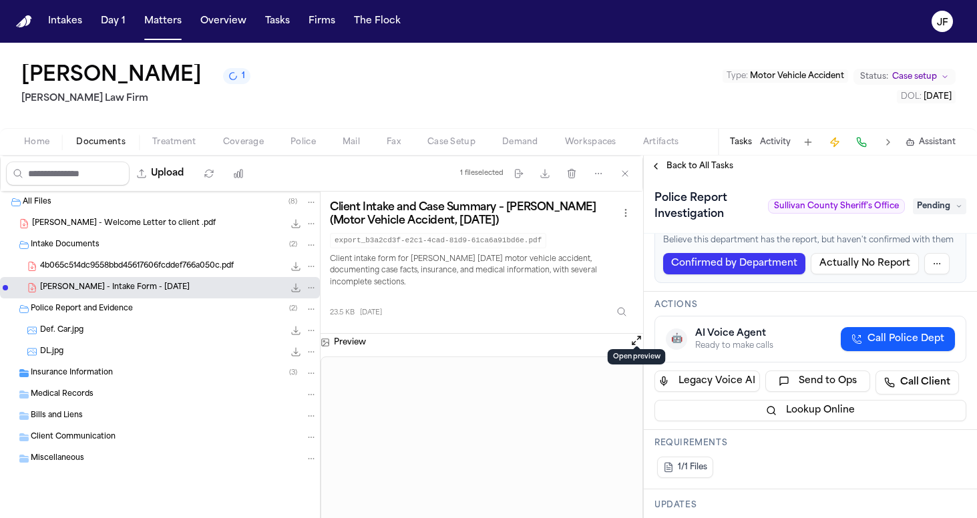
click at [637, 334] on button "Open preview" at bounding box center [635, 340] width 13 height 13
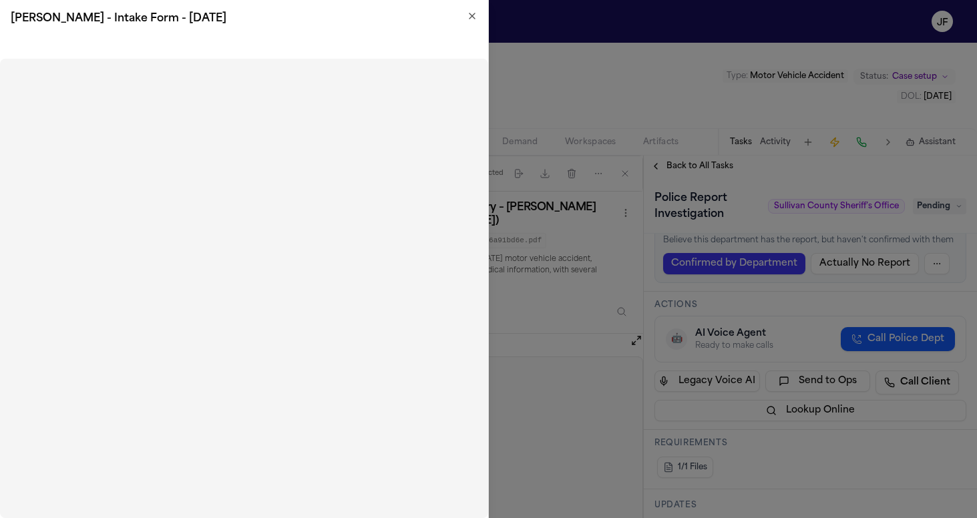
click at [467, 13] on icon "button" at bounding box center [472, 16] width 11 height 11
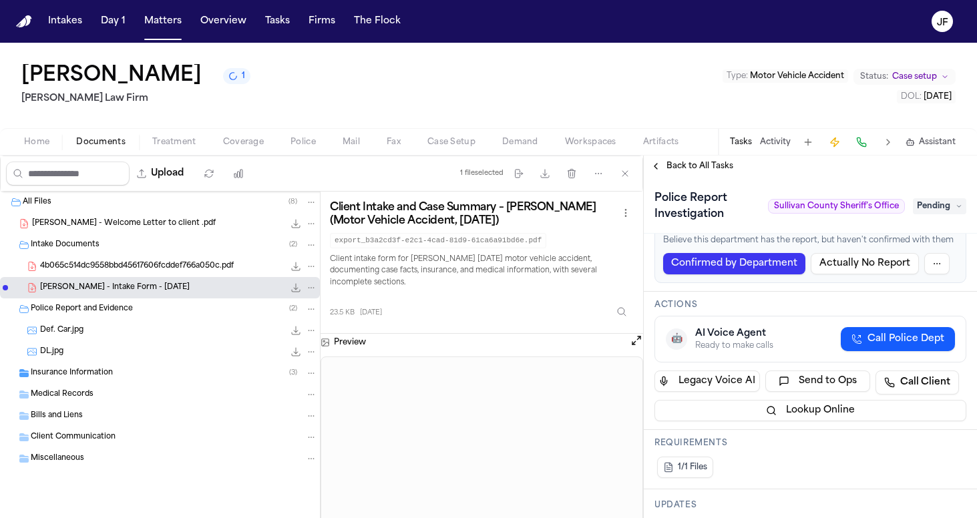
click at [688, 171] on span "Back to All Tasks" at bounding box center [699, 166] width 67 height 11
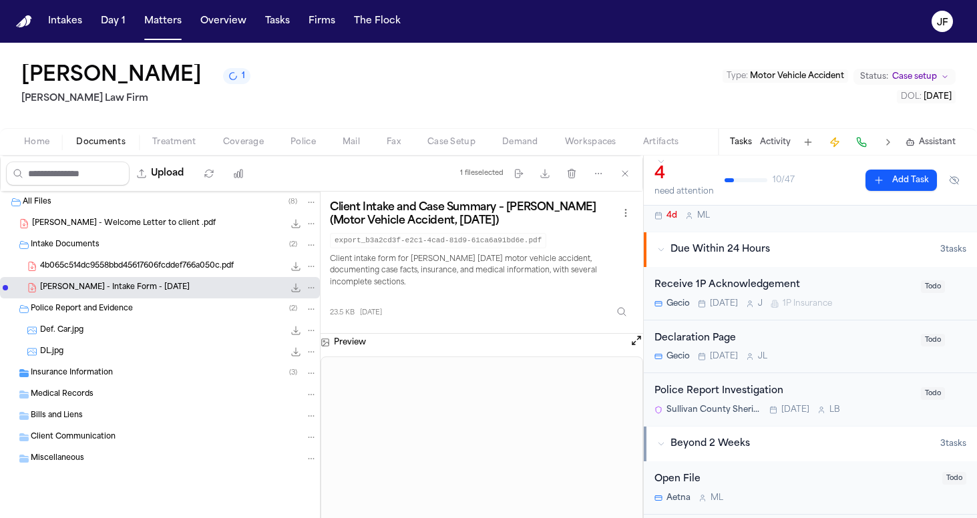
scroll to position [58, 0]
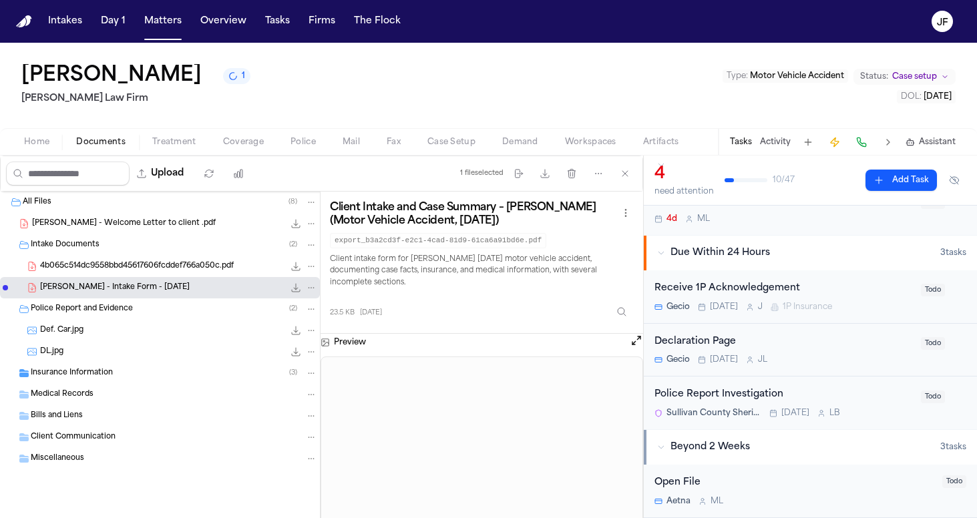
click at [730, 394] on div "Police Report Investigation" at bounding box center [783, 394] width 258 height 15
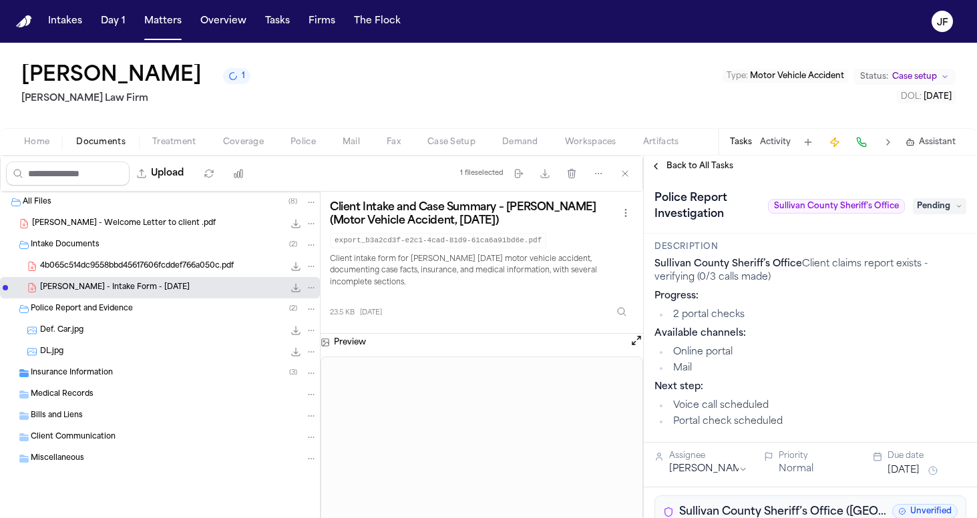
click at [934, 198] on div "Police Report Investigation Sullivan County Sheriff’s Office Pending" at bounding box center [810, 206] width 312 height 37
click at [934, 205] on span "Pending" at bounding box center [938, 206] width 53 height 16
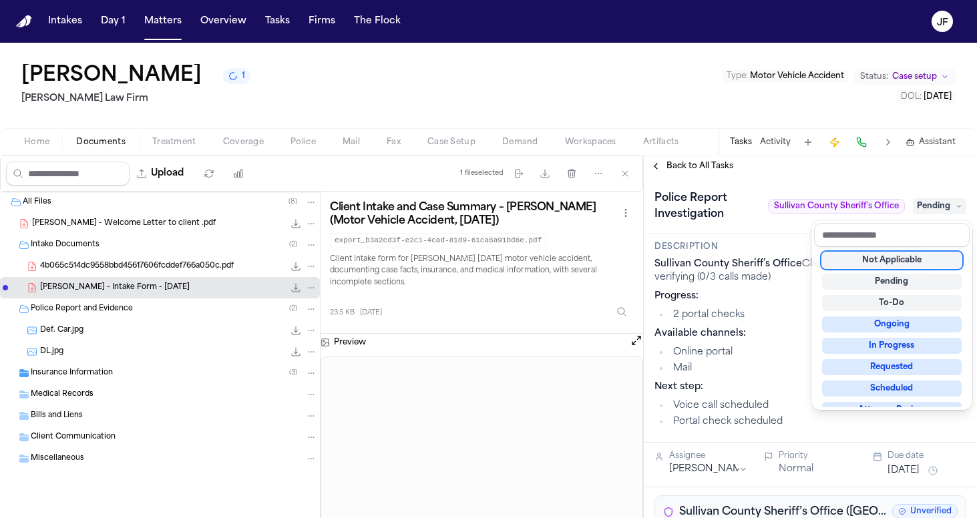
click at [894, 260] on div "Not Applicable" at bounding box center [892, 260] width 140 height 16
click at [703, 110] on div "Jenni Perez 1 Martello Law Firm Type : Motor Vehicle Accident Status: Case setu…" at bounding box center [488, 280] width 977 height 475
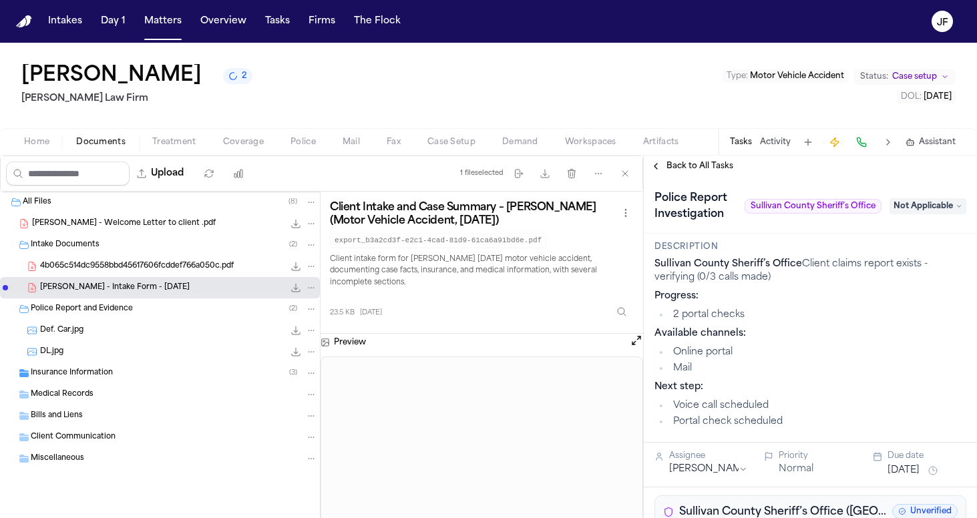
click at [664, 172] on button "Back to All Tasks" at bounding box center [691, 166] width 96 height 11
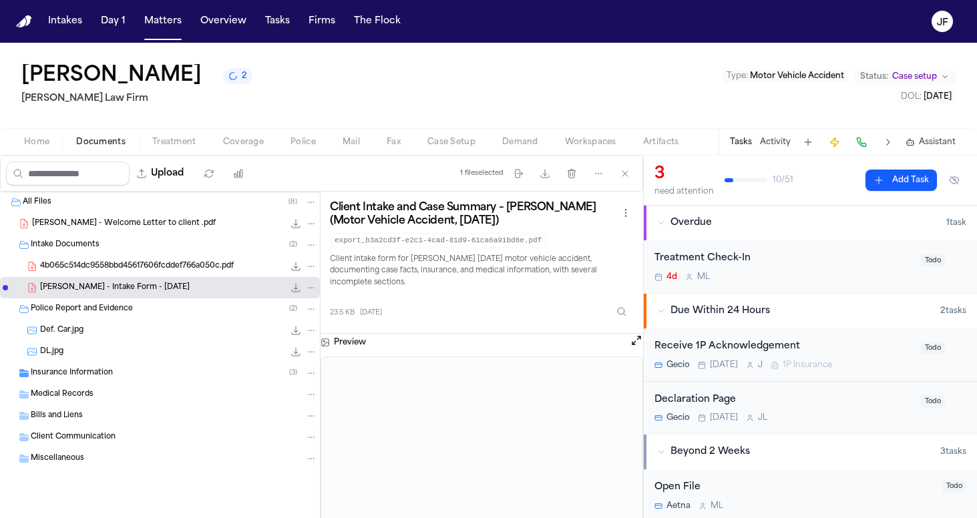
click at [775, 142] on button "Activity" at bounding box center [775, 142] width 31 height 11
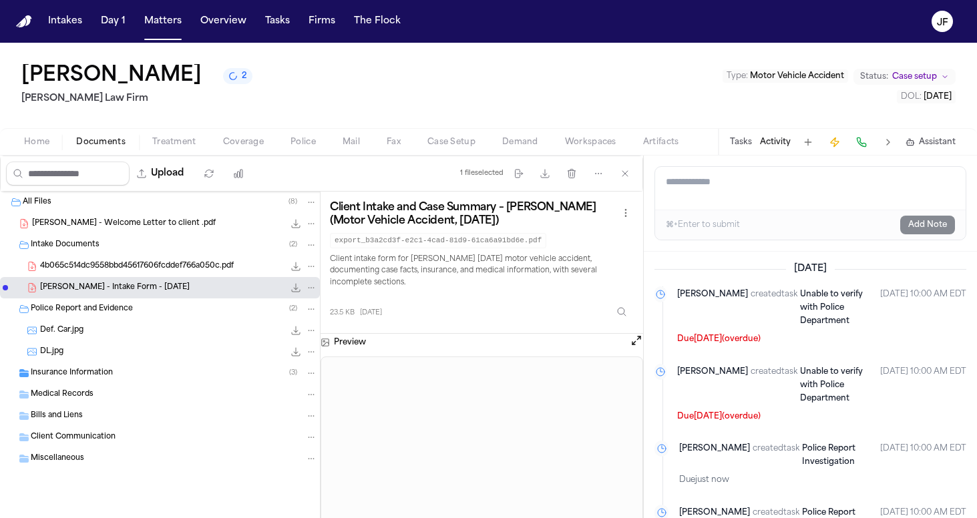
scroll to position [-1, 0]
click at [731, 190] on textarea "Add a note to this matter" at bounding box center [810, 188] width 310 height 43
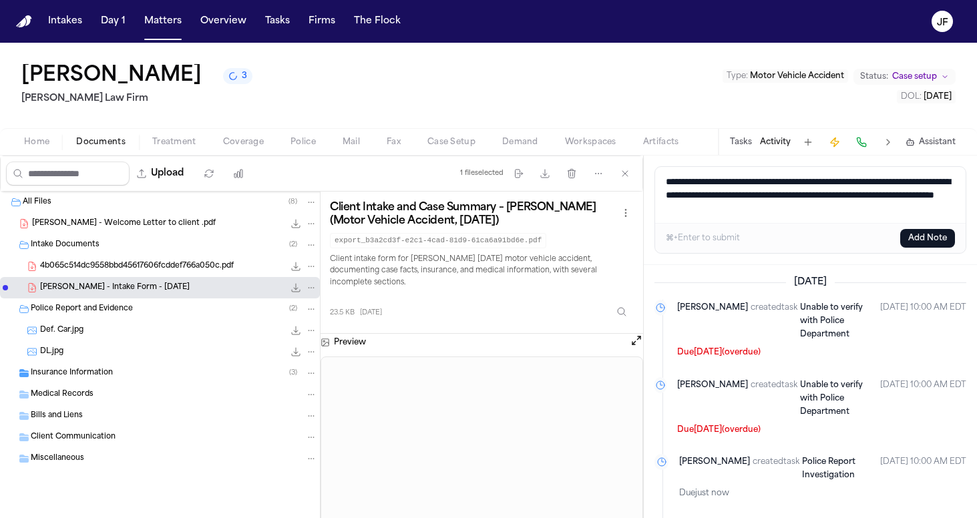
drag, startPoint x: 850, startPoint y: 206, endPoint x: 843, endPoint y: 208, distance: 7.5
click at [843, 207] on textarea "**********" at bounding box center [810, 195] width 310 height 56
drag, startPoint x: 778, startPoint y: 210, endPoint x: 905, endPoint y: 205, distance: 126.9
click at [905, 205] on textarea "**********" at bounding box center [810, 195] width 310 height 56
type textarea "**********"
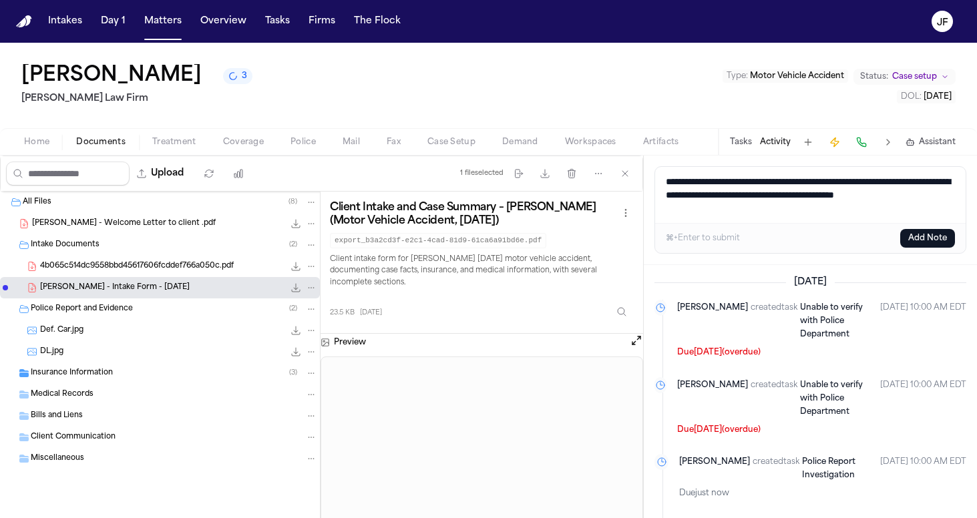
click at [942, 234] on button "Add Note" at bounding box center [927, 238] width 55 height 19
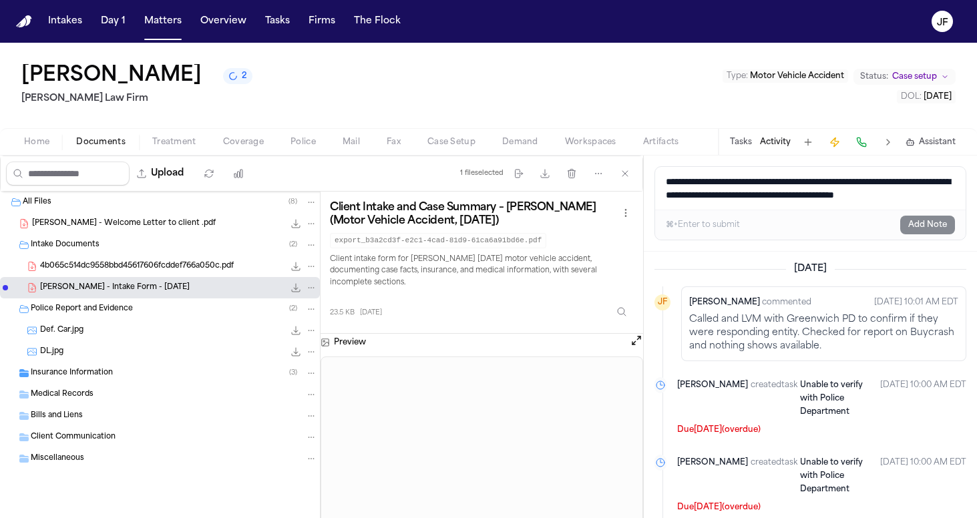
click at [740, 151] on div "Tasks Activity Assistant" at bounding box center [842, 142] width 248 height 26
click at [740, 146] on button "Tasks" at bounding box center [741, 142] width 22 height 11
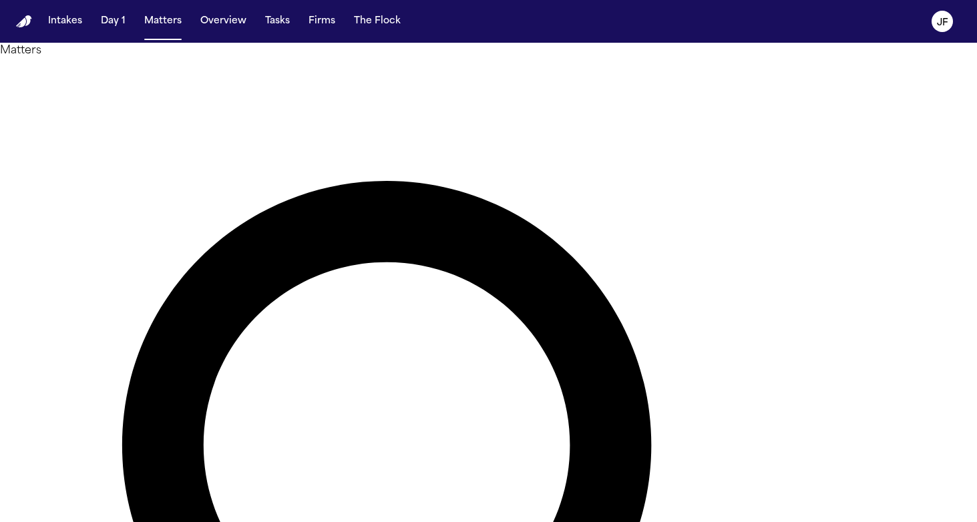
type input "**********"
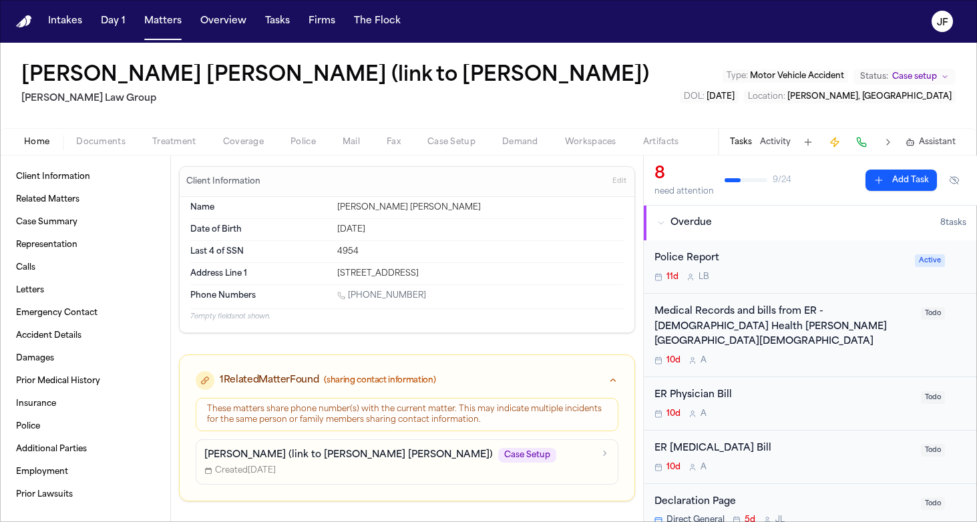
click at [689, 264] on div "Police Report" at bounding box center [780, 258] width 252 height 15
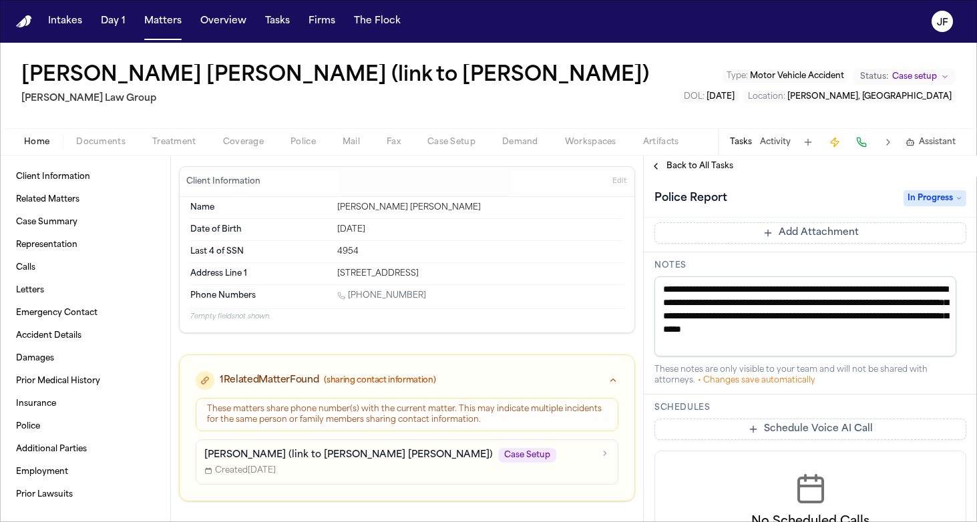
click at [712, 167] on span "Back to All Tasks" at bounding box center [699, 166] width 67 height 11
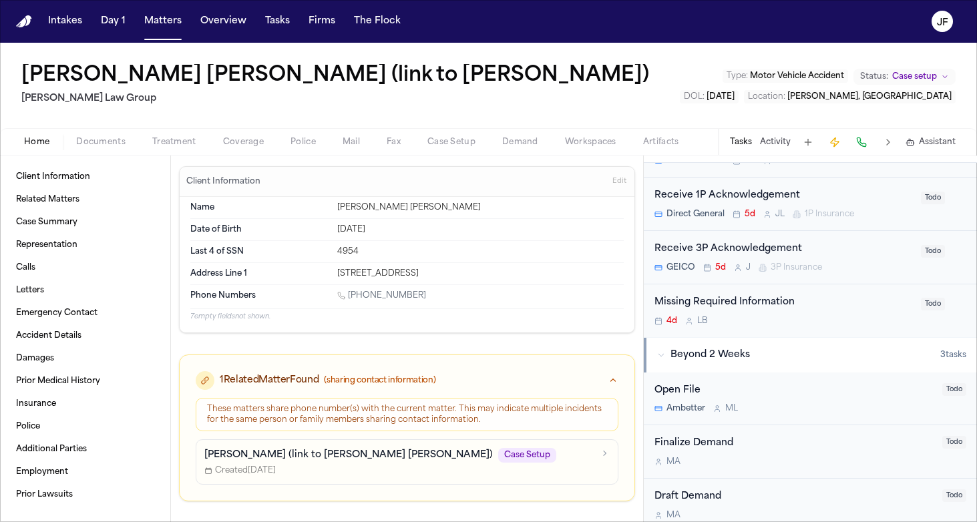
scroll to position [364, 0]
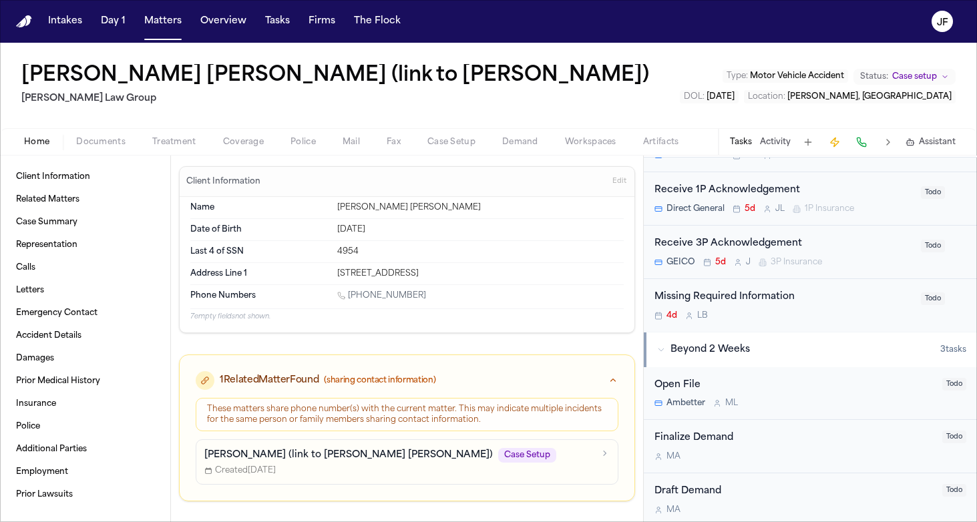
click at [751, 290] on div "Missing Required Information" at bounding box center [783, 297] width 258 height 15
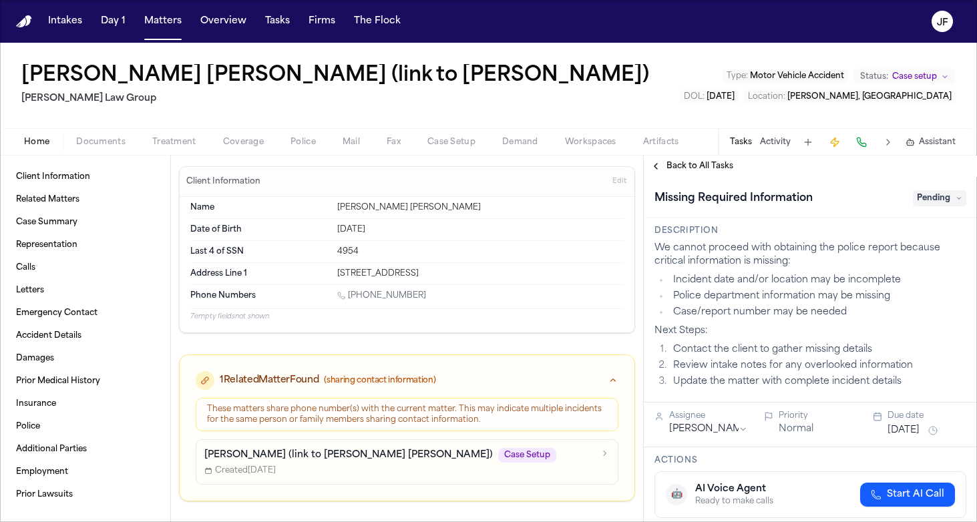
click at [945, 199] on span "Pending" at bounding box center [938, 198] width 53 height 16
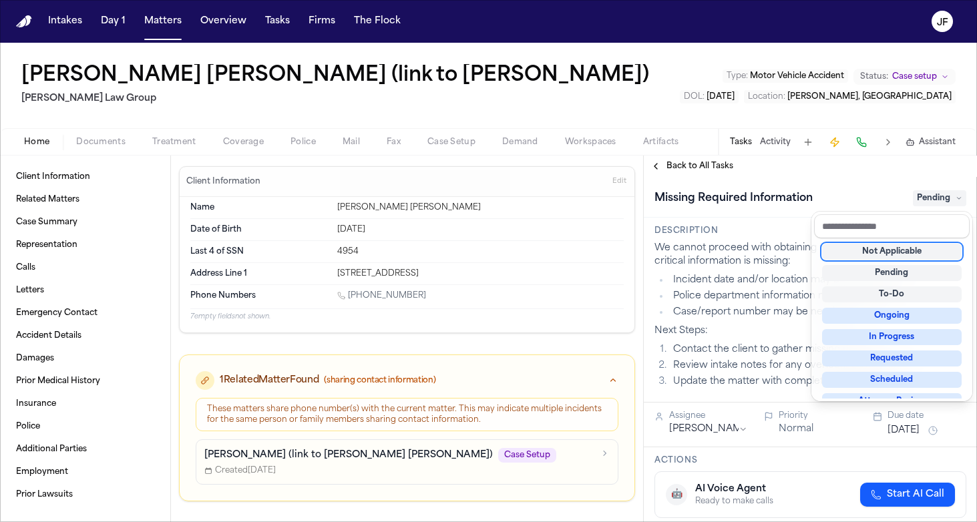
click at [908, 253] on div "Not Applicable" at bounding box center [892, 252] width 140 height 16
click at [784, 194] on div "Missing Required Information Not Applicable" at bounding box center [810, 198] width 312 height 21
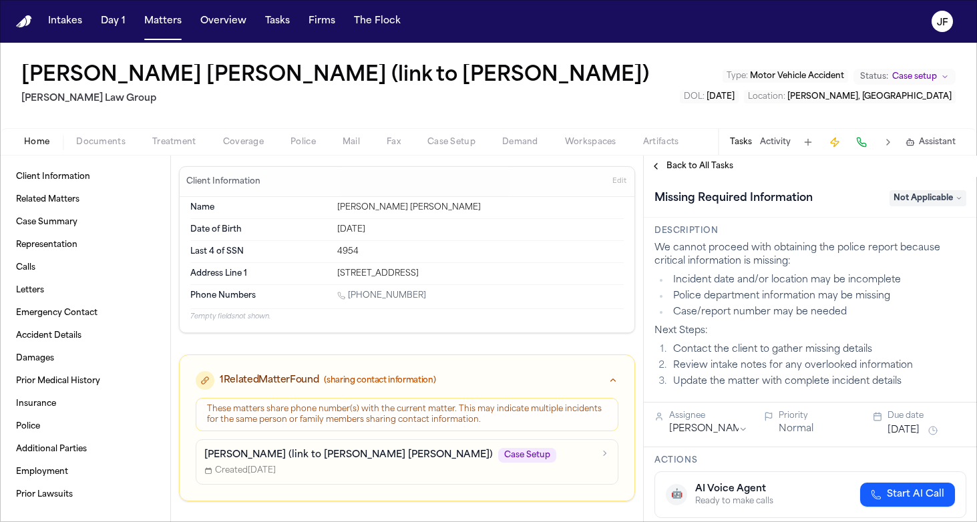
click at [702, 165] on span "Back to All Tasks" at bounding box center [699, 166] width 67 height 11
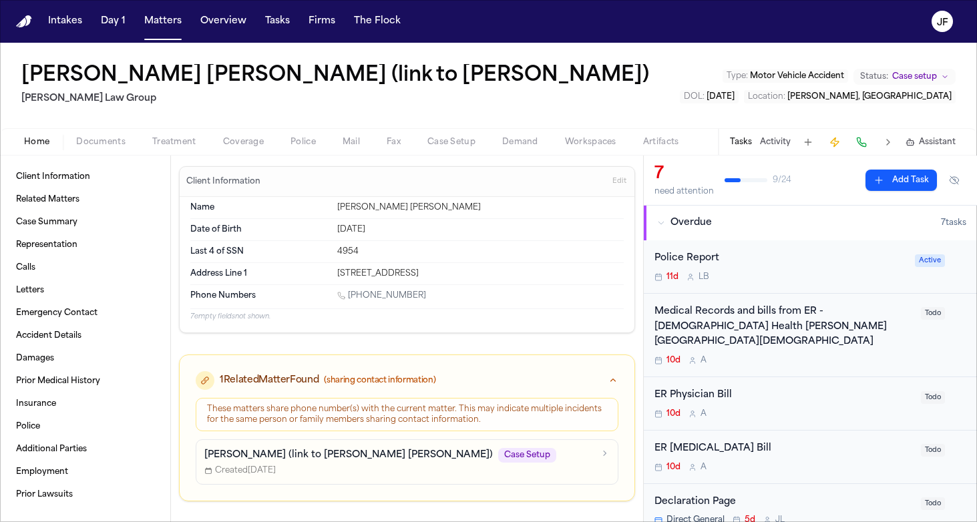
click at [689, 260] on div "Police Report" at bounding box center [780, 258] width 252 height 15
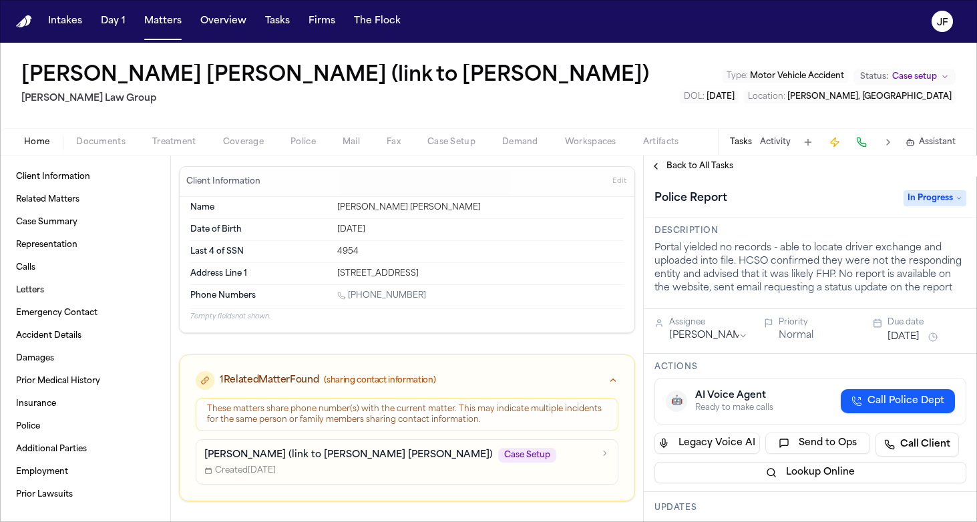
click at [949, 191] on span "In Progress" at bounding box center [934, 198] width 63 height 16
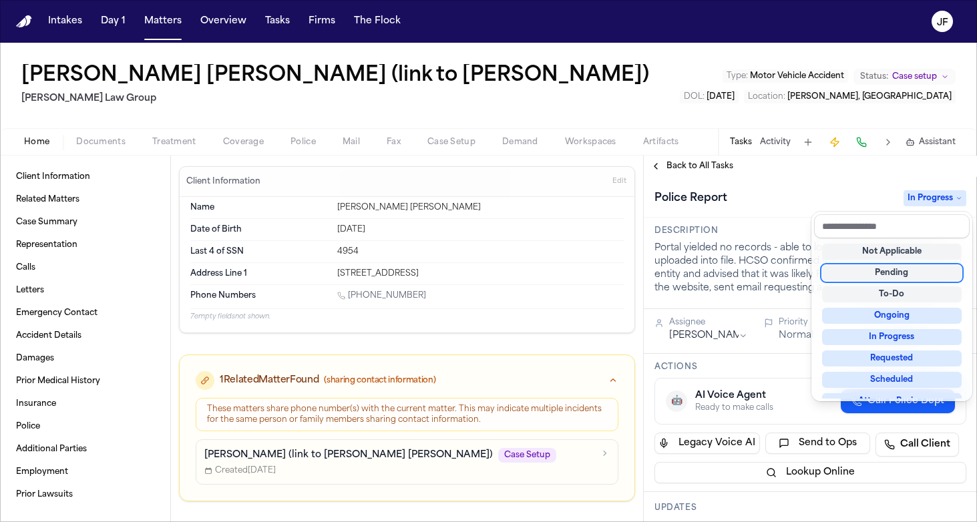
click at [815, 145] on div "Luis Santana Cabrera (link to Belgica Garcia) Morgan Law Group Type : Motor Veh…" at bounding box center [488, 282] width 977 height 479
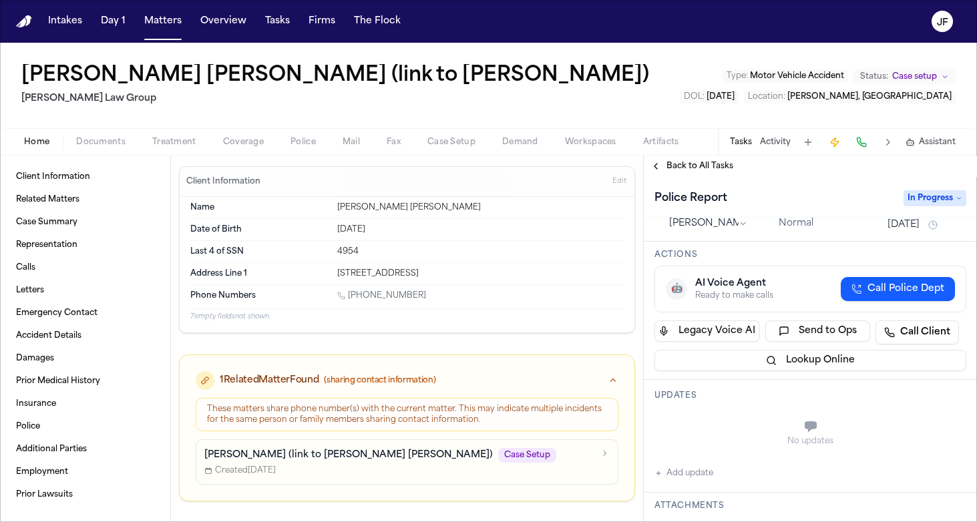
scroll to position [115, 0]
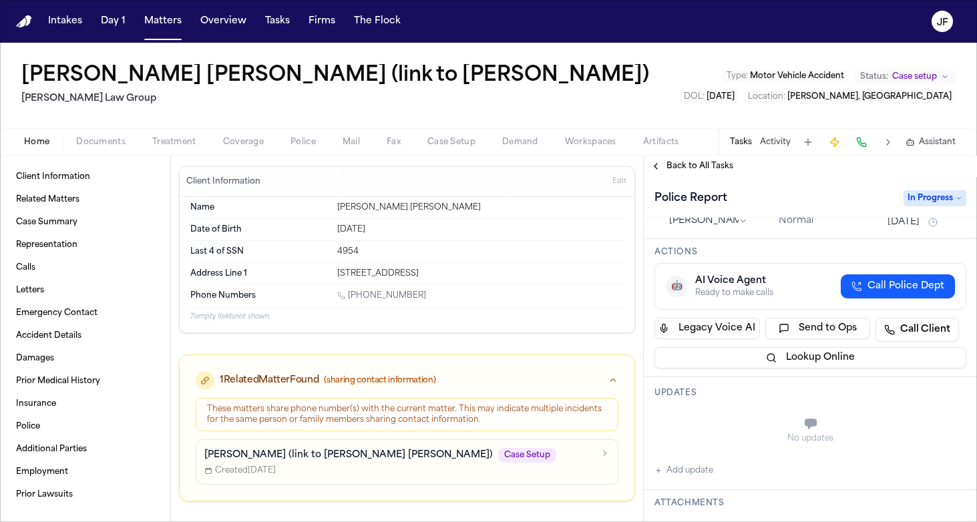
click at [940, 199] on span "In Progress" at bounding box center [934, 198] width 63 height 16
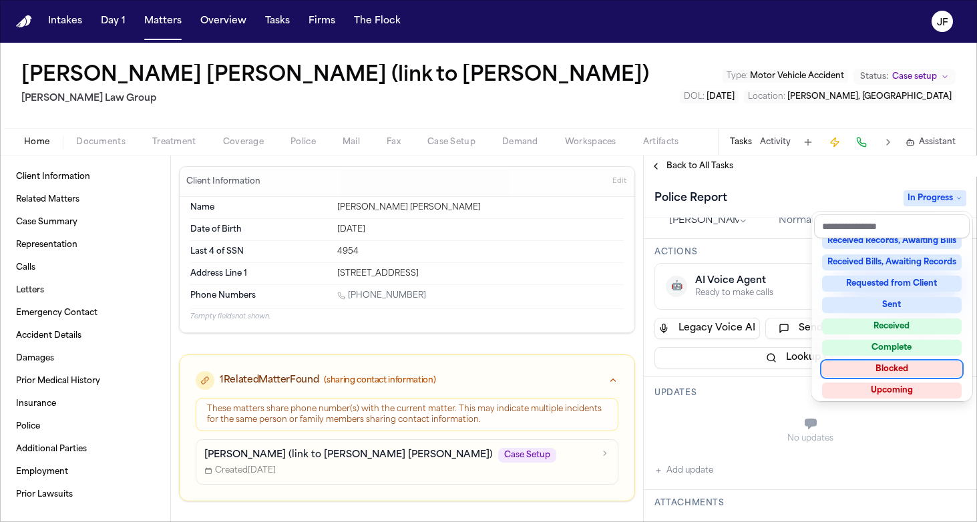
click at [882, 370] on div "Blocked" at bounding box center [892, 369] width 140 height 16
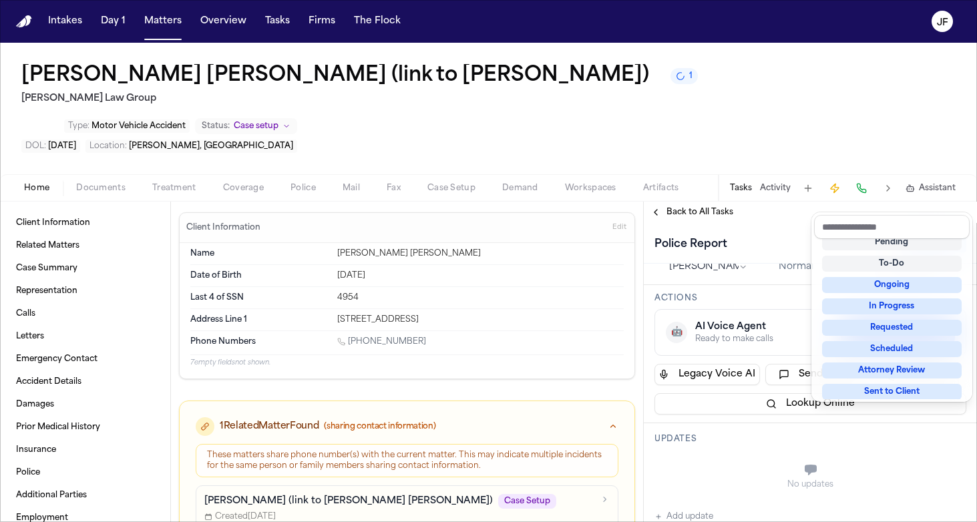
scroll to position [5, 0]
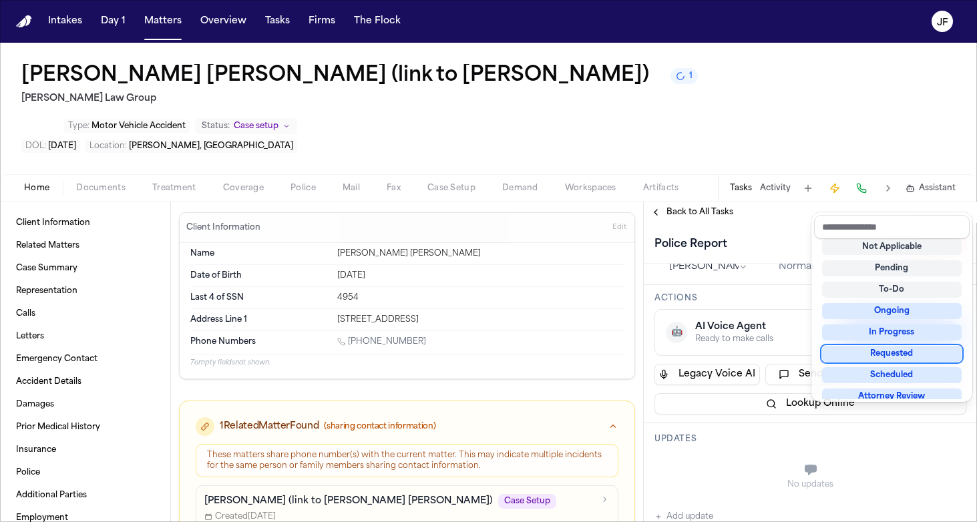
click at [766, 234] on div "Police Report Blocked" at bounding box center [810, 244] width 312 height 21
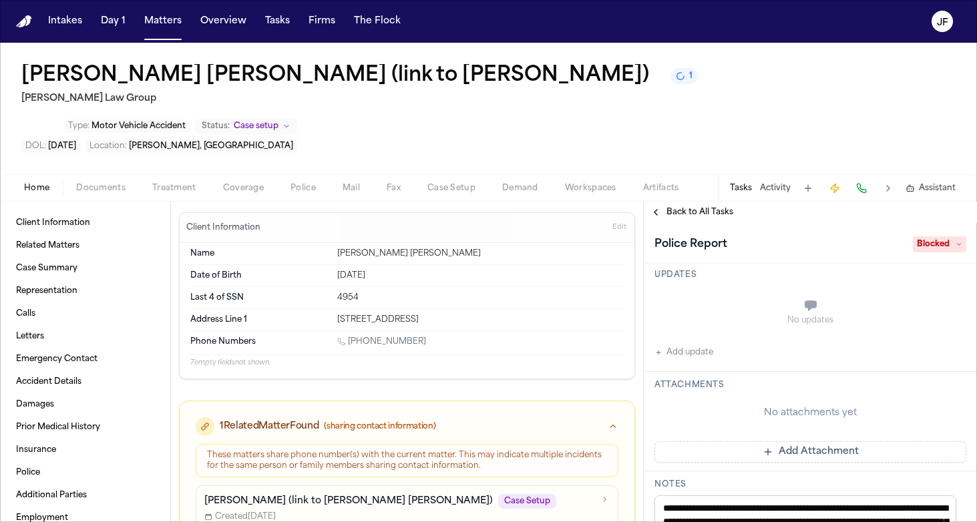
scroll to position [282, 0]
click at [698, 342] on button "Add update" at bounding box center [683, 350] width 59 height 16
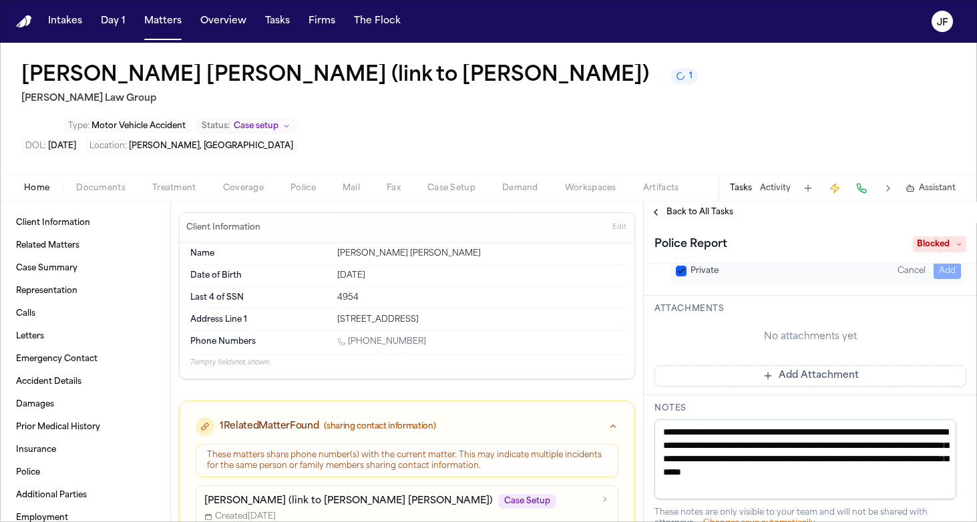
scroll to position [346, 0]
drag, startPoint x: 797, startPoint y: 463, endPoint x: 647, endPoint y: 394, distance: 164.3
click at [647, 396] on div "**********" at bounding box center [809, 467] width 333 height 142
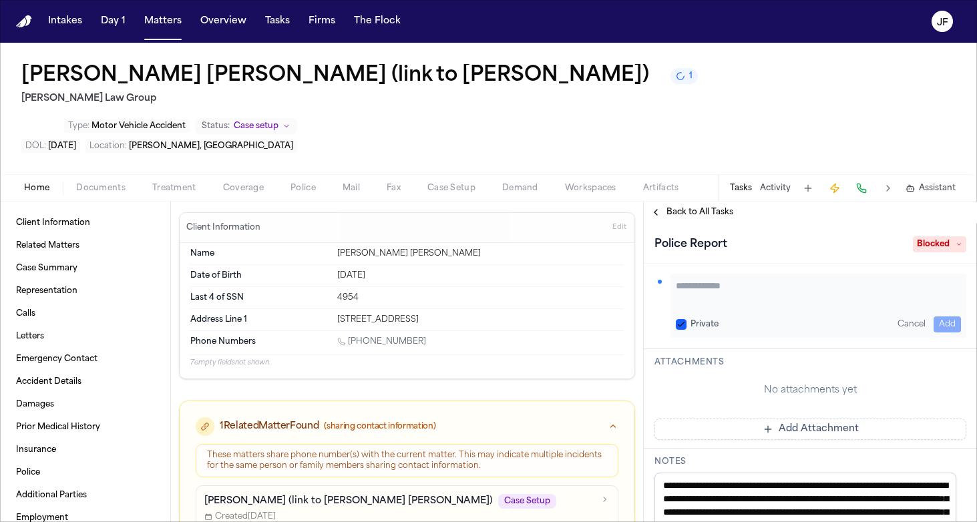
scroll to position [285, 0]
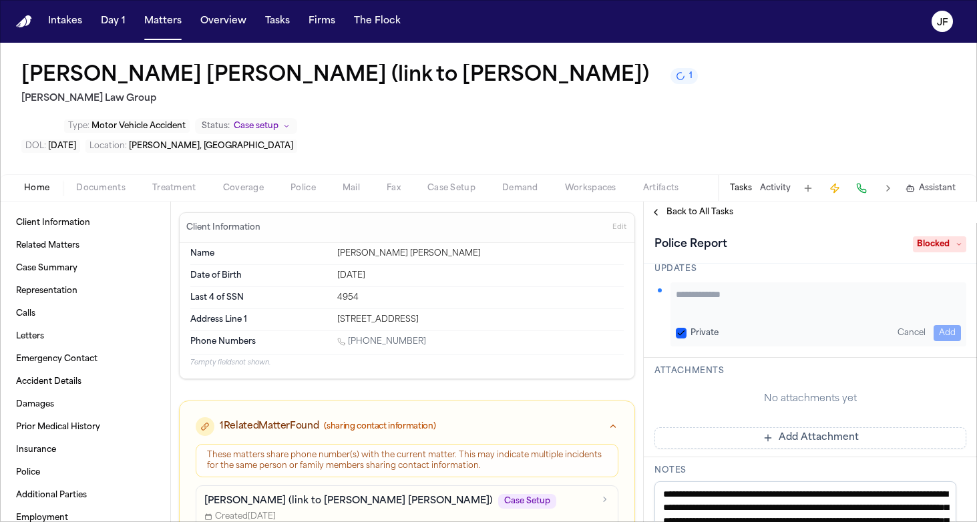
click at [752, 288] on textarea "Add your update" at bounding box center [817, 301] width 285 height 27
paste textarea "**********"
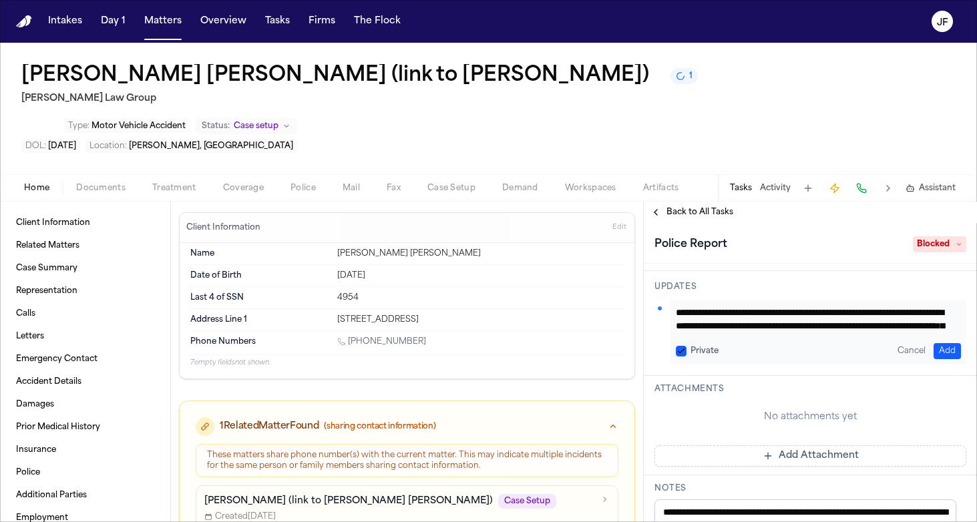
scroll to position [254, 0]
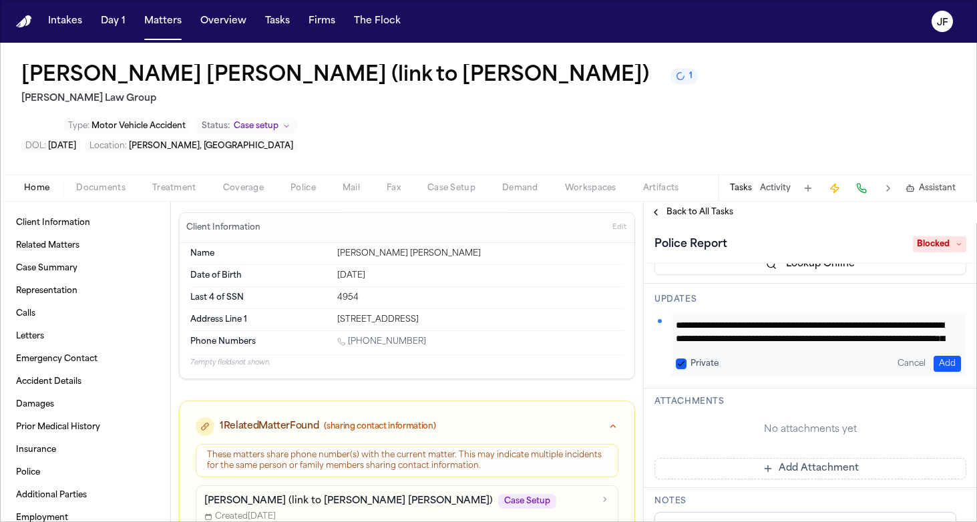
type textarea "**********"
click at [937, 356] on button "Add" at bounding box center [946, 364] width 27 height 16
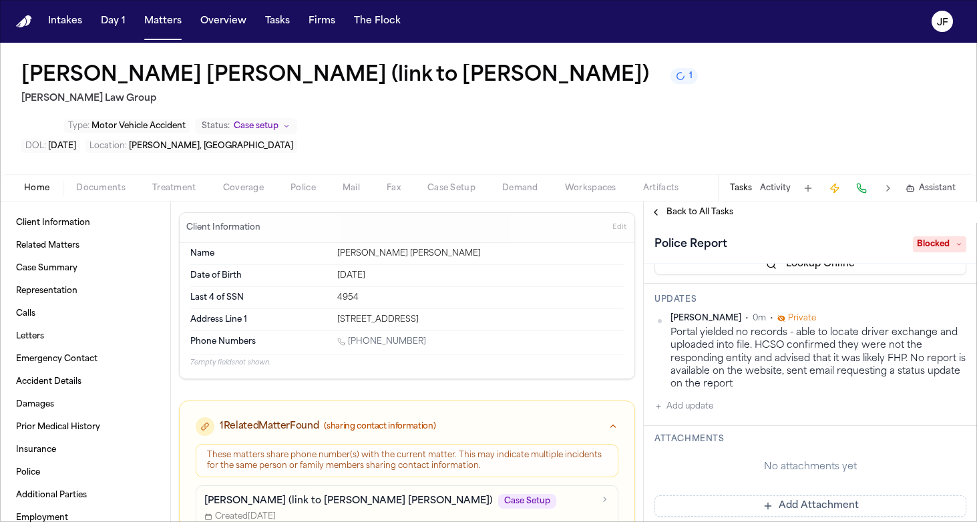
click at [686, 398] on button "Add update" at bounding box center [683, 406] width 59 height 16
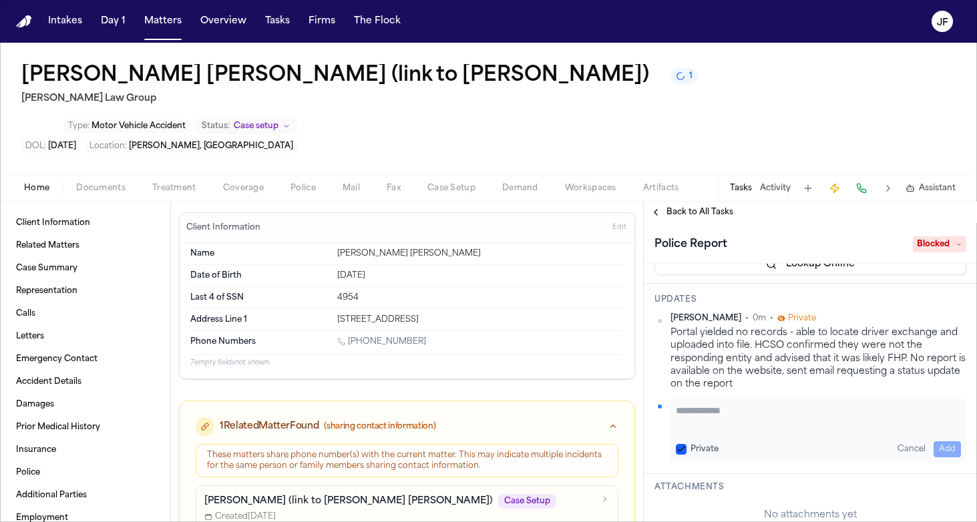
scroll to position [241, 0]
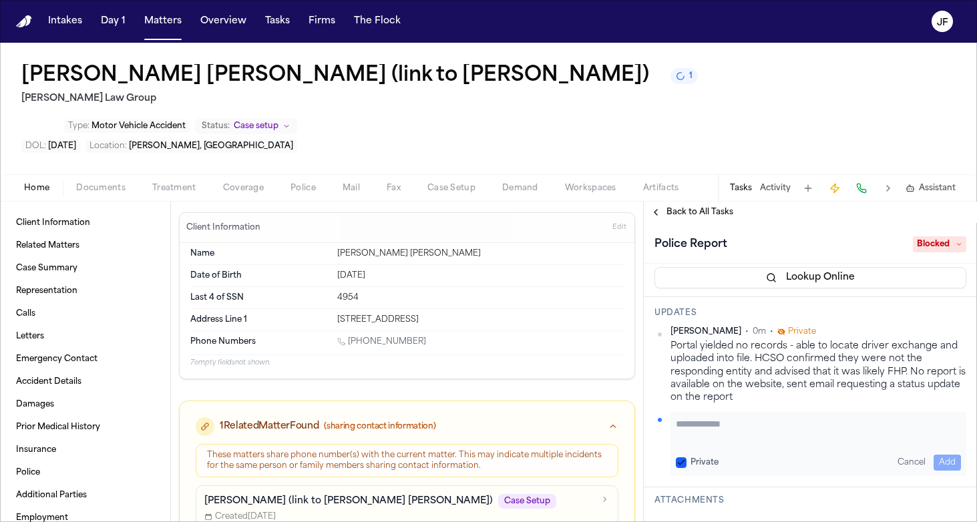
click at [704, 417] on textarea "Add your update" at bounding box center [817, 430] width 285 height 27
paste textarea "**********"
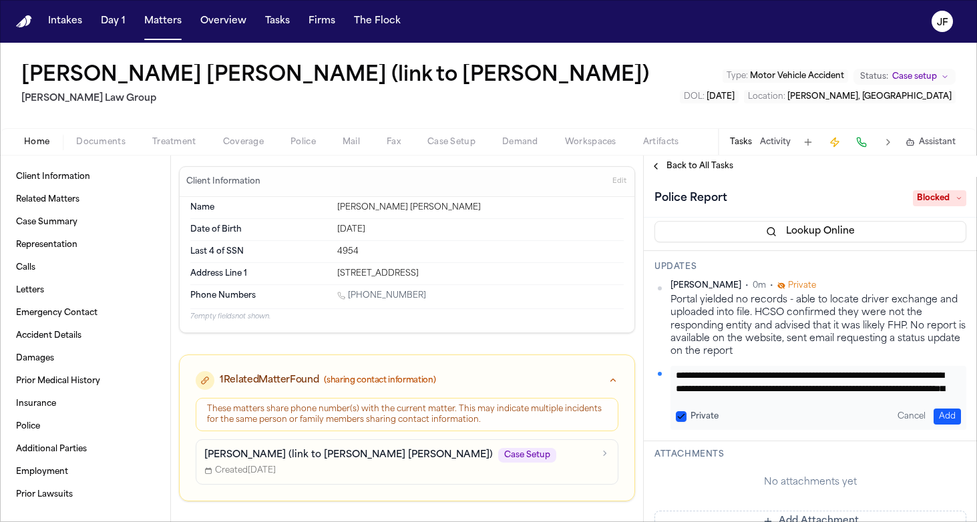
scroll to position [0, 0]
click at [844, 388] on textarea "**********" at bounding box center [812, 384] width 275 height 27
type textarea "**********"
click at [933, 425] on button "Add" at bounding box center [946, 417] width 27 height 16
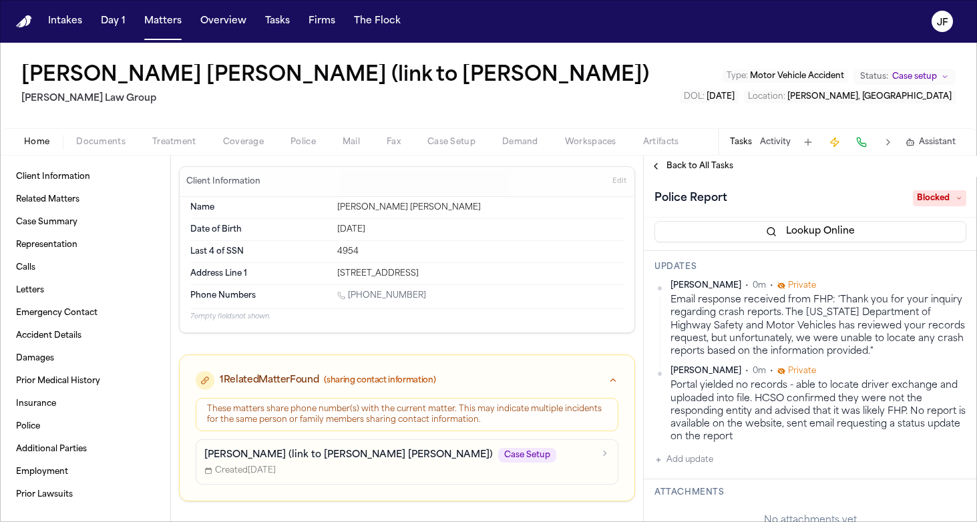
scroll to position [292, 0]
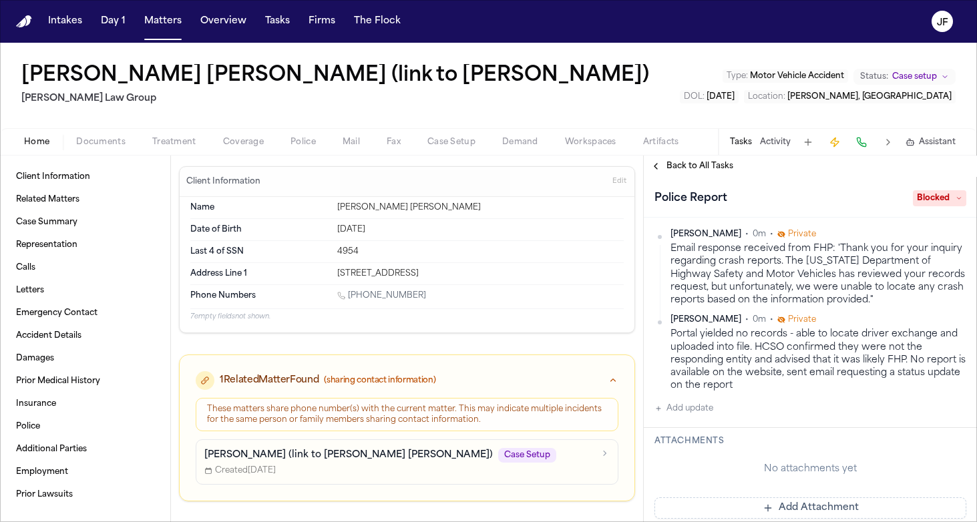
click at [96, 146] on span "Documents" at bounding box center [100, 142] width 49 height 11
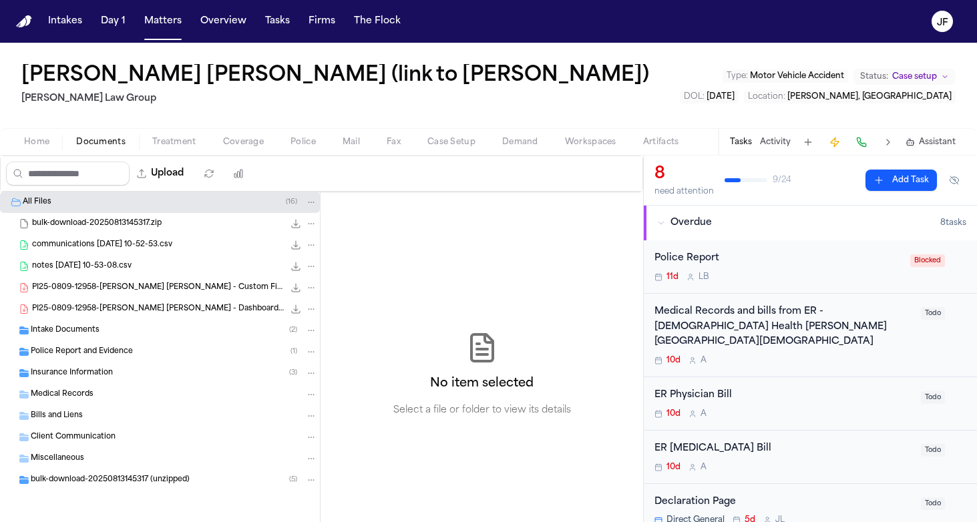
click at [114, 291] on span "PI25-0809-12958-Luis Santana Cabrera - Custom Fields _ Clio.pdf" at bounding box center [158, 287] width 252 height 11
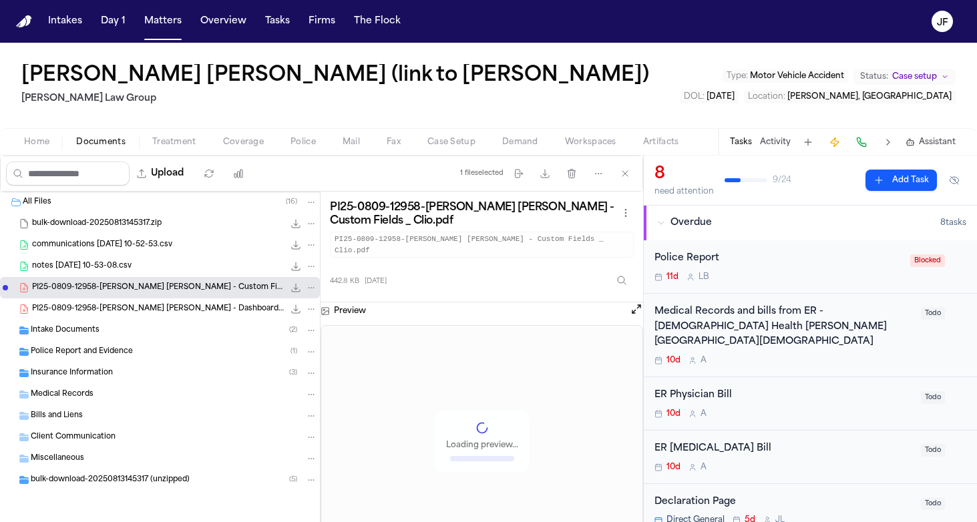
click at [127, 365] on div "Insurance Information ( 3 )" at bounding box center [160, 372] width 320 height 21
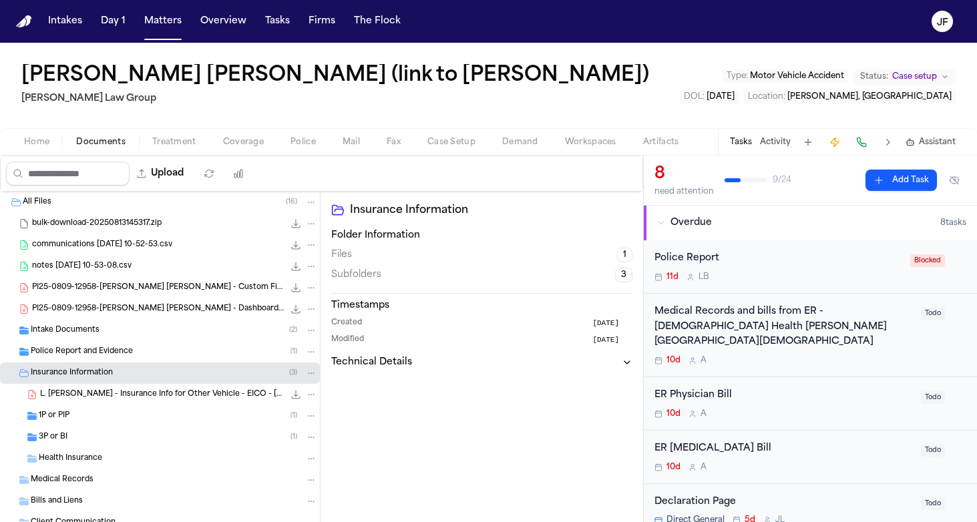
click at [127, 354] on span "Police Report and Evidence" at bounding box center [82, 351] width 102 height 11
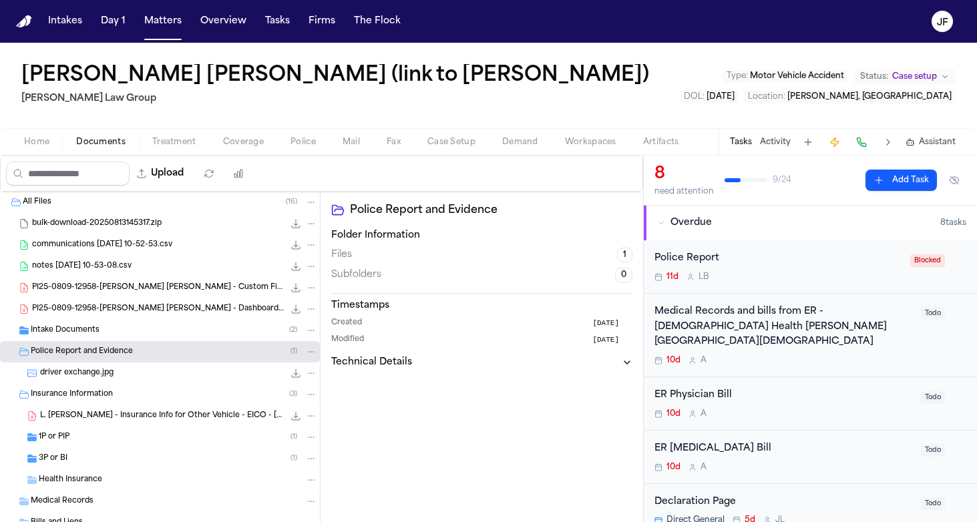
click at [132, 372] on div "driver exchange.jpg 968.8 KB • JPG" at bounding box center [178, 372] width 277 height 13
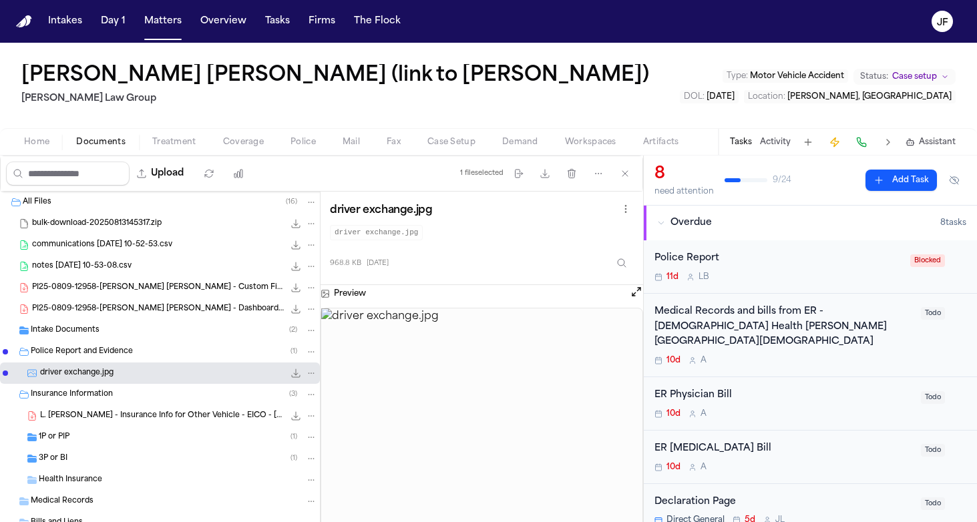
click at [290, 372] on icon "File: driver exchange.jpg" at bounding box center [295, 373] width 11 height 11
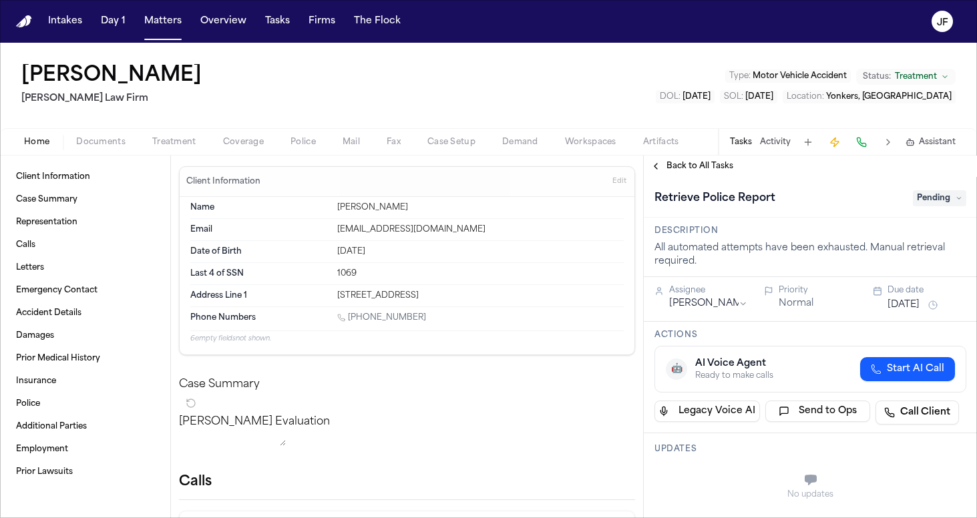
click at [748, 3] on nav "Intakes Day 1 Matters Overview Tasks Firms The [PERSON_NAME]" at bounding box center [488, 21] width 977 height 43
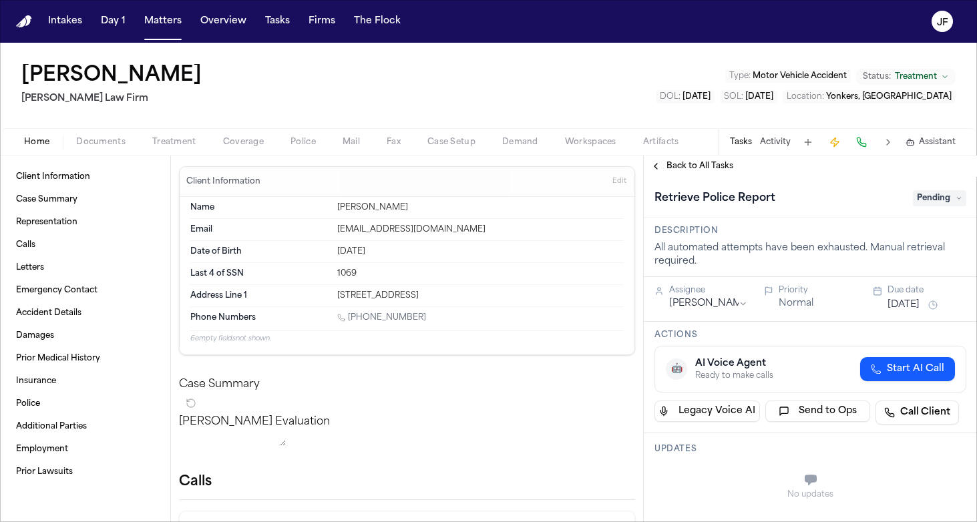
click at [93, 141] on span "Documents" at bounding box center [100, 142] width 49 height 11
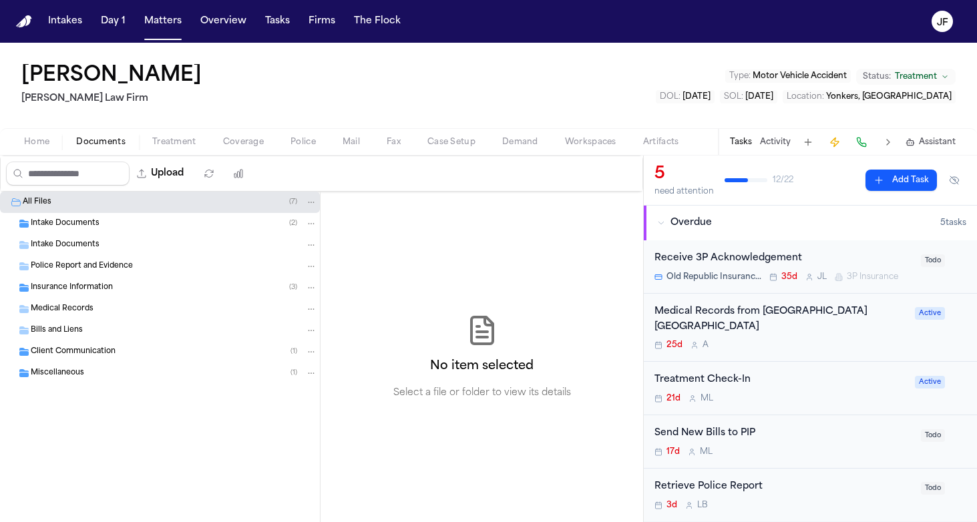
click at [130, 220] on div "Intake Documents ( 2 )" at bounding box center [174, 224] width 286 height 12
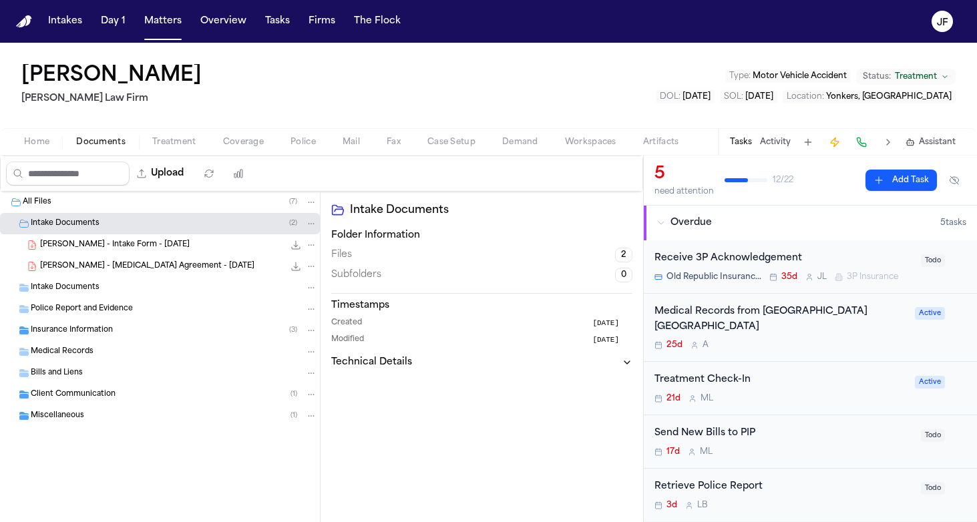
click at [157, 258] on div "[PERSON_NAME] - [MEDICAL_DATA] Agreement - [DATE] 234.3 KB • PDF" at bounding box center [160, 266] width 320 height 21
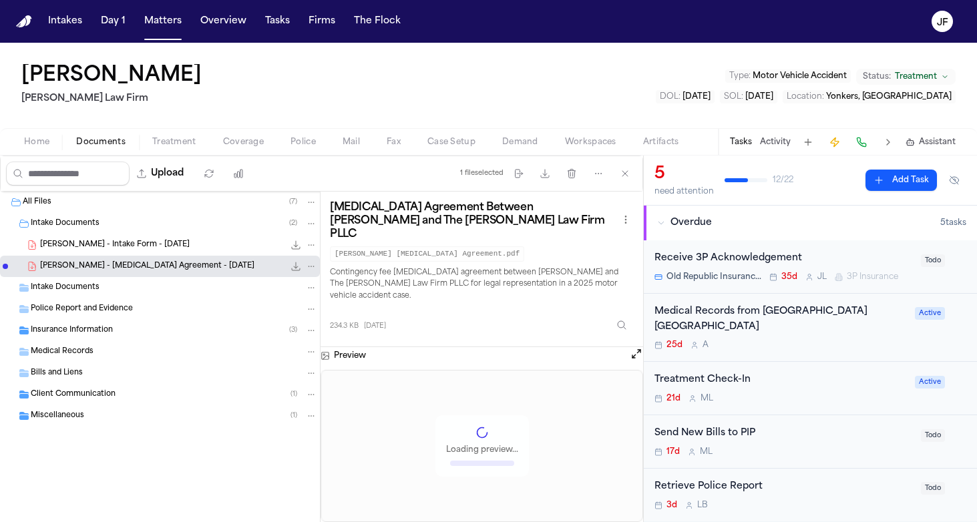
click at [164, 239] on div "[PERSON_NAME] - Intake Form - [DATE] 23.2 KB • PDF" at bounding box center [178, 244] width 277 height 13
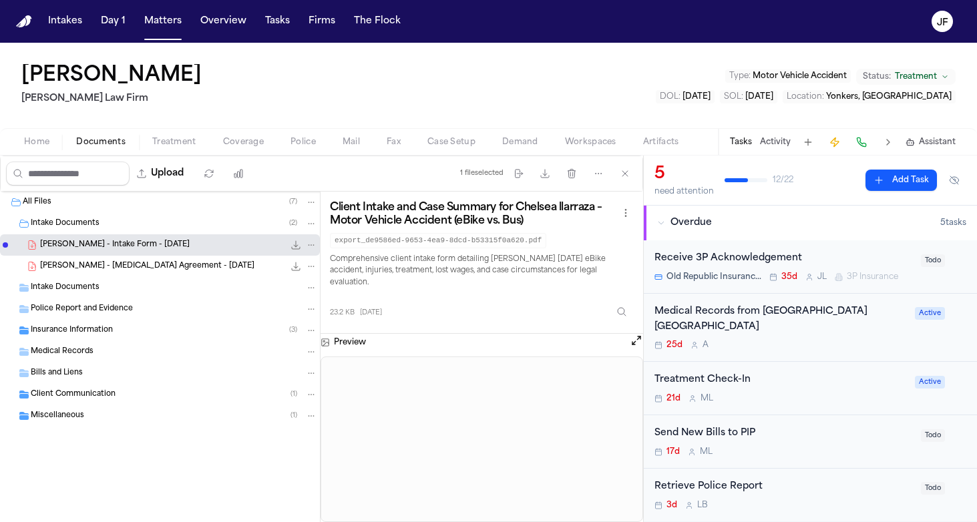
click at [288, 250] on div "23.2 KB • PDF" at bounding box center [300, 244] width 33 height 13
click at [288, 249] on div "23.2 KB • PDF" at bounding box center [300, 244] width 33 height 13
click at [294, 249] on icon "File: C. Ilarraza - Intake Form - 7.2.25" at bounding box center [296, 245] width 9 height 9
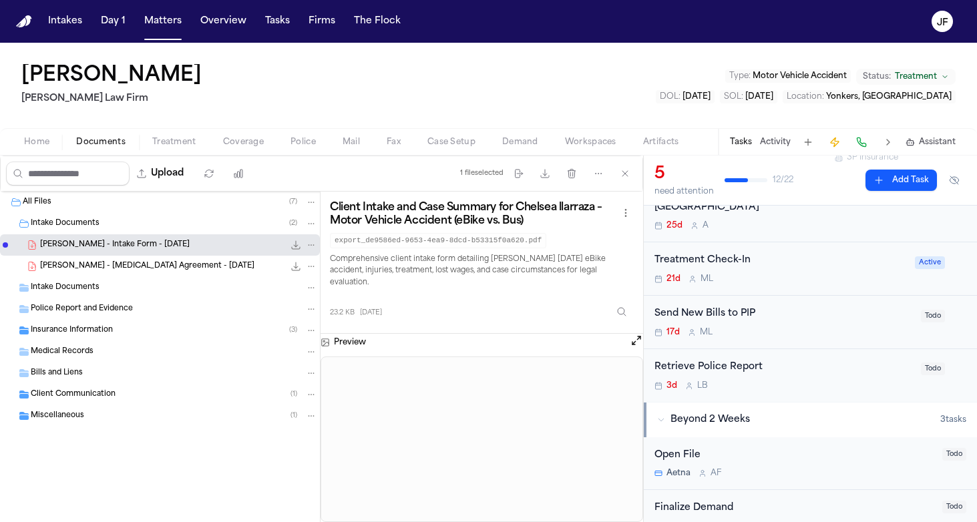
scroll to position [125, 0]
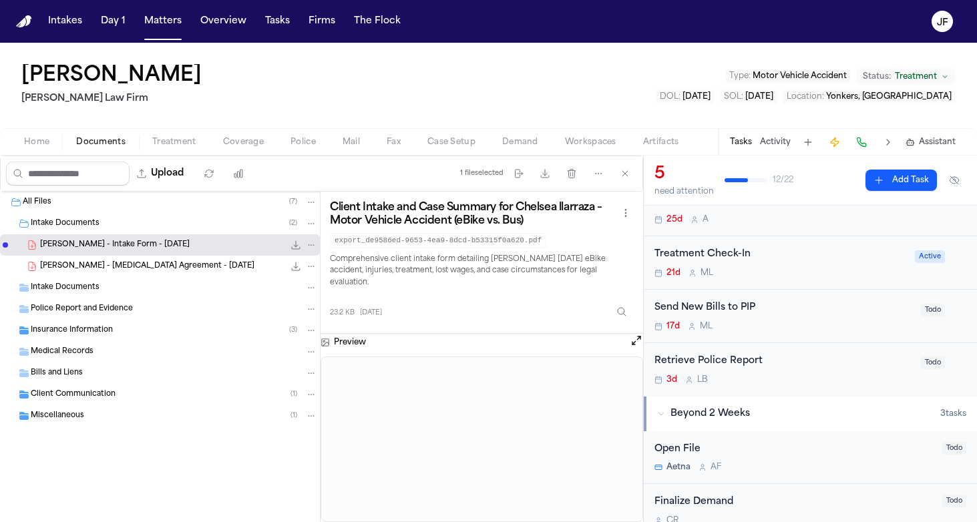
click at [745, 354] on div "Retrieve Police Report" at bounding box center [783, 361] width 258 height 15
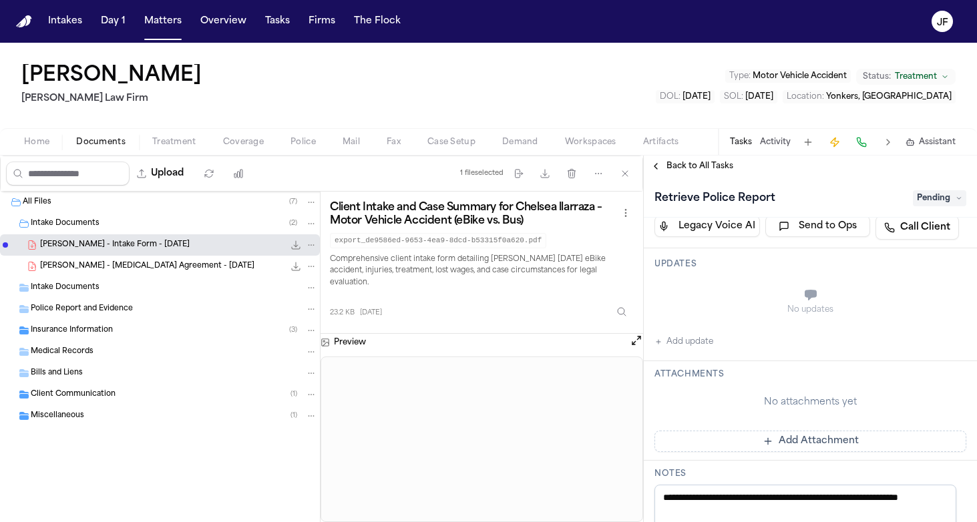
scroll to position [188, 0]
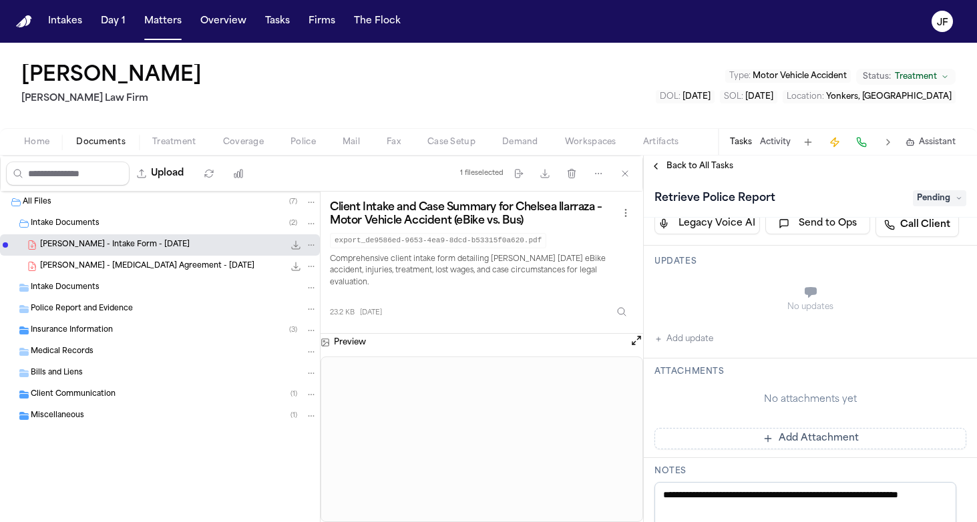
click at [304, 129] on div "Home Documents Treatment Coverage Police Mail Fax Case Setup Demand Workspaces …" at bounding box center [488, 141] width 977 height 27
click at [304, 142] on span "Police" at bounding box center [302, 142] width 25 height 11
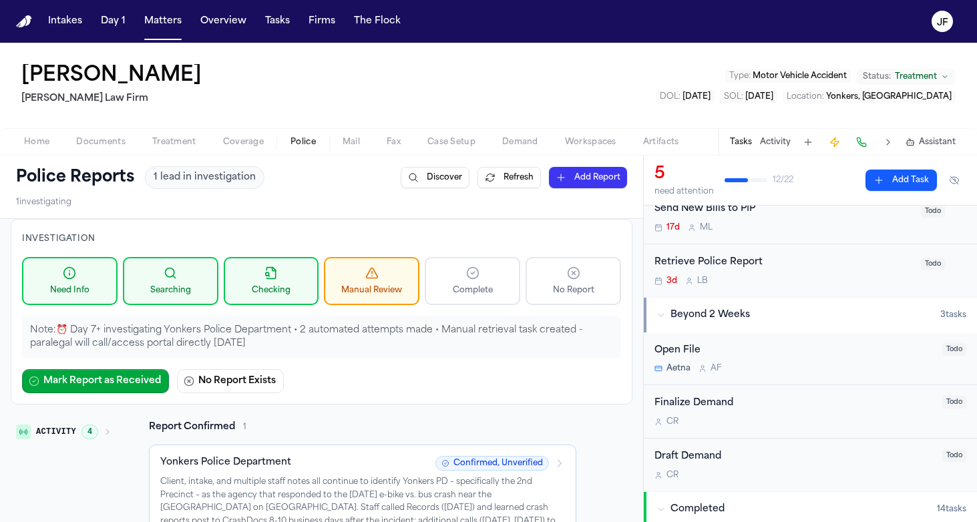
click at [327, 506] on p "Client, intake, and multiple staff notes all continue to identify Yonkers PD – …" at bounding box center [362, 521] width 404 height 91
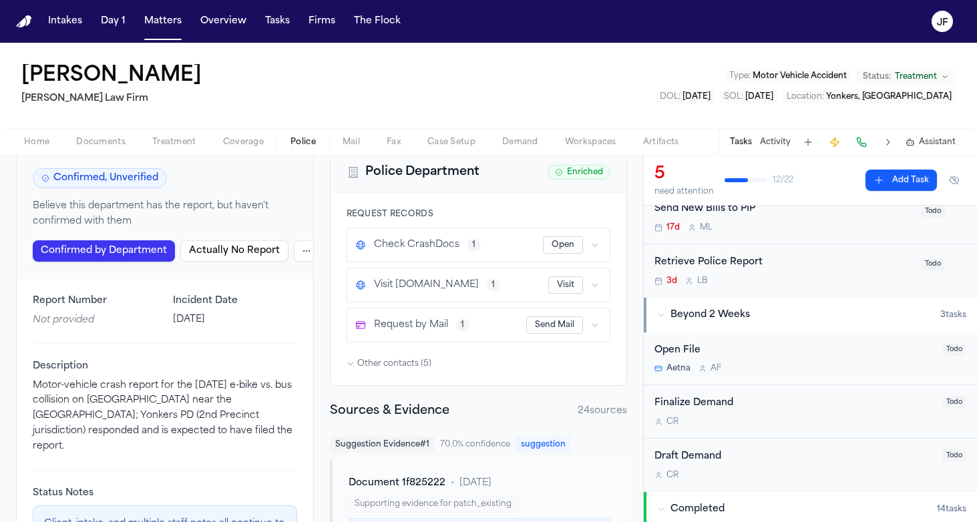
scroll to position [90, 0]
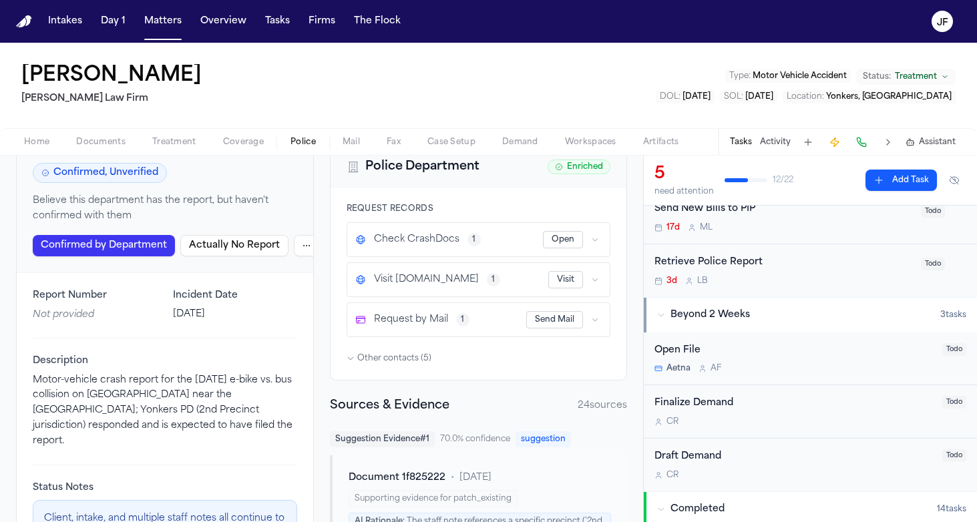
click at [559, 282] on button "Visit" at bounding box center [565, 279] width 35 height 17
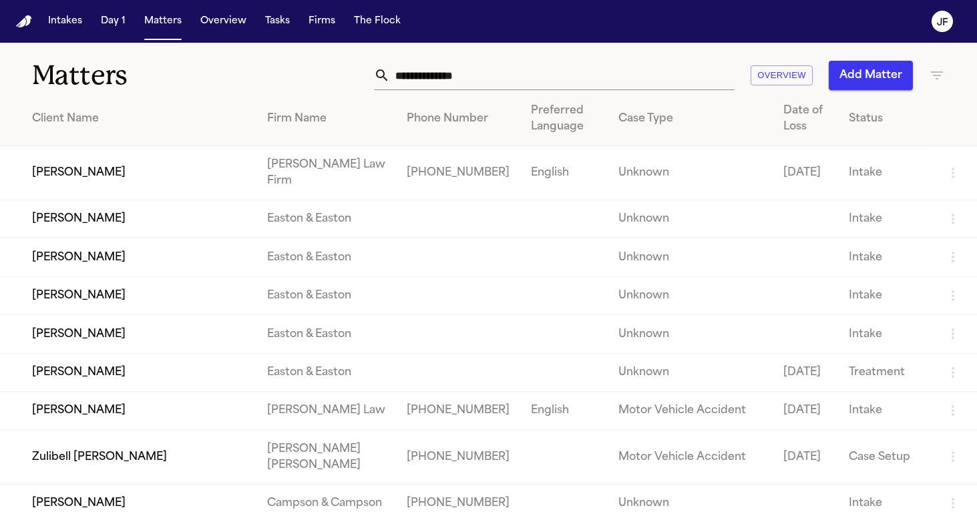
drag, startPoint x: 154, startPoint y: 34, endPoint x: 165, endPoint y: 22, distance: 16.1
click at [154, 33] on nav "Intakes Day 1 Matters Overview Tasks Firms The Flock JF" at bounding box center [488, 21] width 977 height 43
click at [164, 22] on button "Matters" at bounding box center [163, 21] width 48 height 24
click at [445, 77] on input "text" at bounding box center [562, 75] width 344 height 29
paste input "**********"
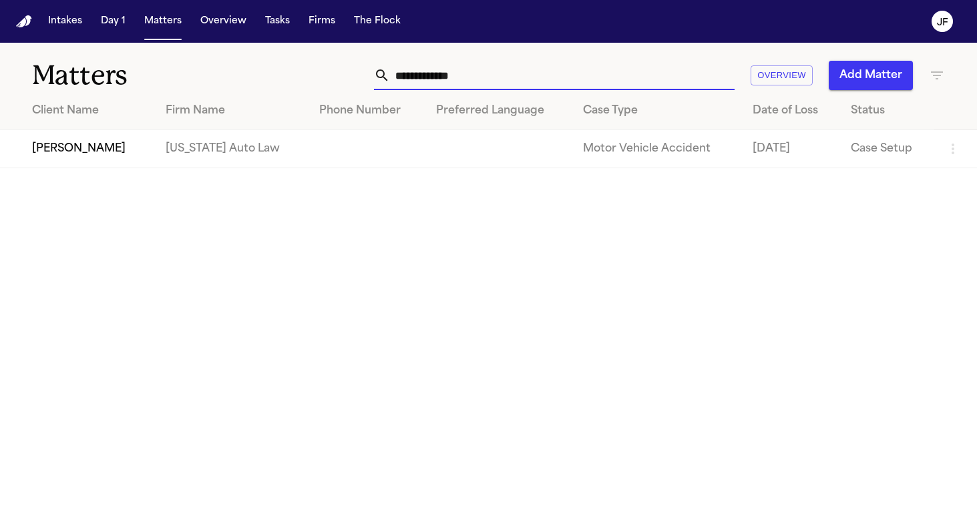
type input "**********"
click at [75, 150] on td "Lolita Troxell" at bounding box center [77, 149] width 155 height 38
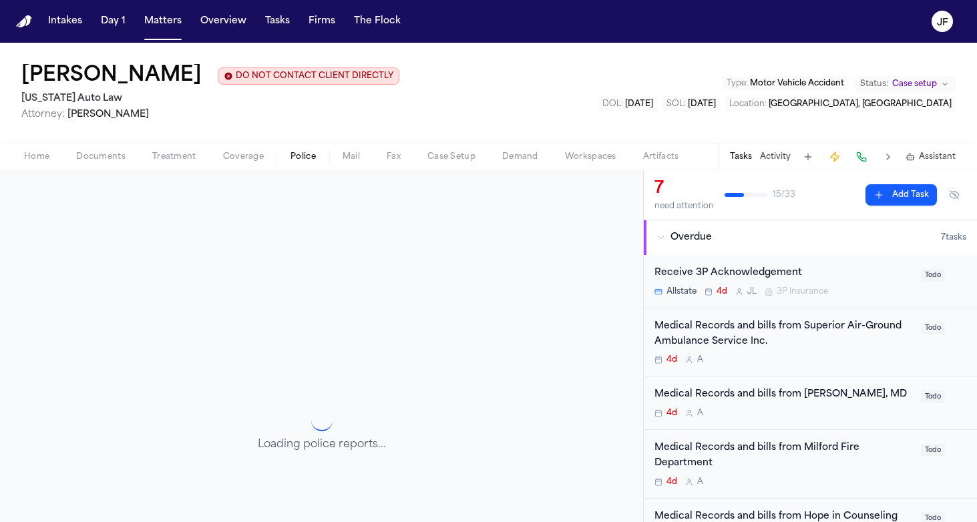
click at [312, 162] on span "Police" at bounding box center [302, 157] width 25 height 11
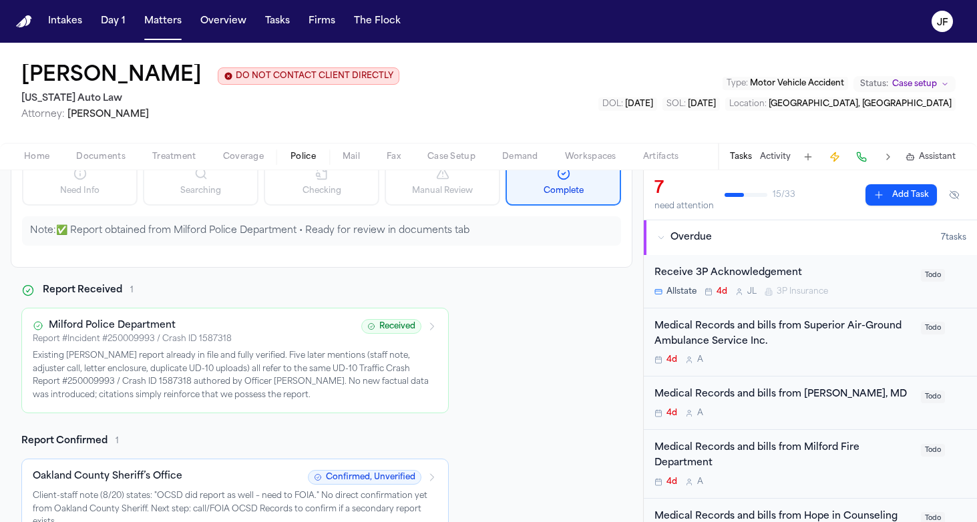
scroll to position [125, 0]
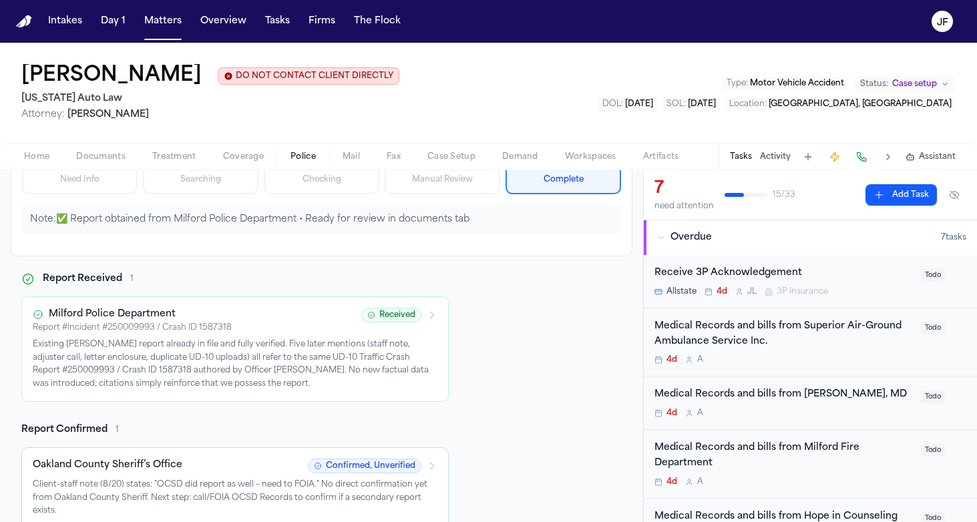
click at [97, 159] on span "Documents" at bounding box center [100, 157] width 49 height 11
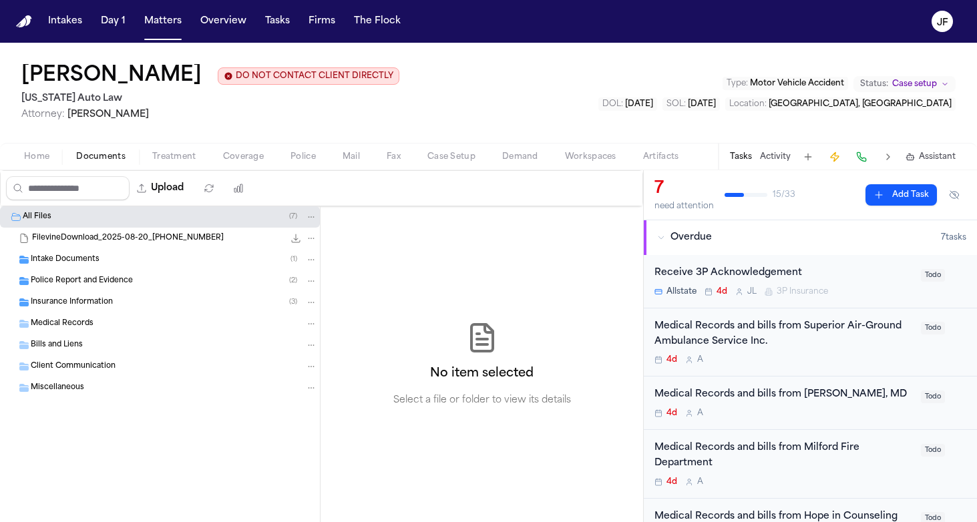
click at [71, 280] on span "Police Report and Evidence" at bounding box center [82, 281] width 102 height 11
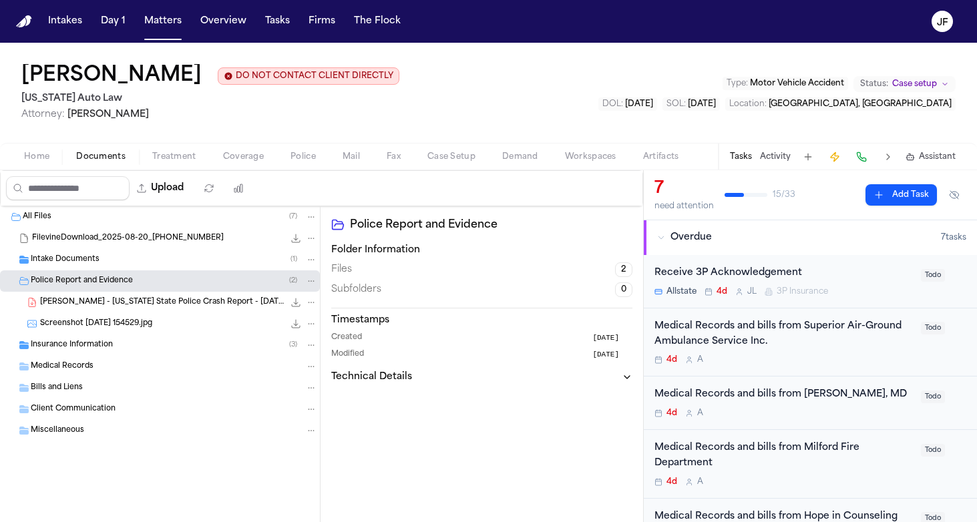
click at [111, 298] on span "L. Troxell - Michigan State Police Crash Report - 7.31.25" at bounding box center [162, 302] width 244 height 11
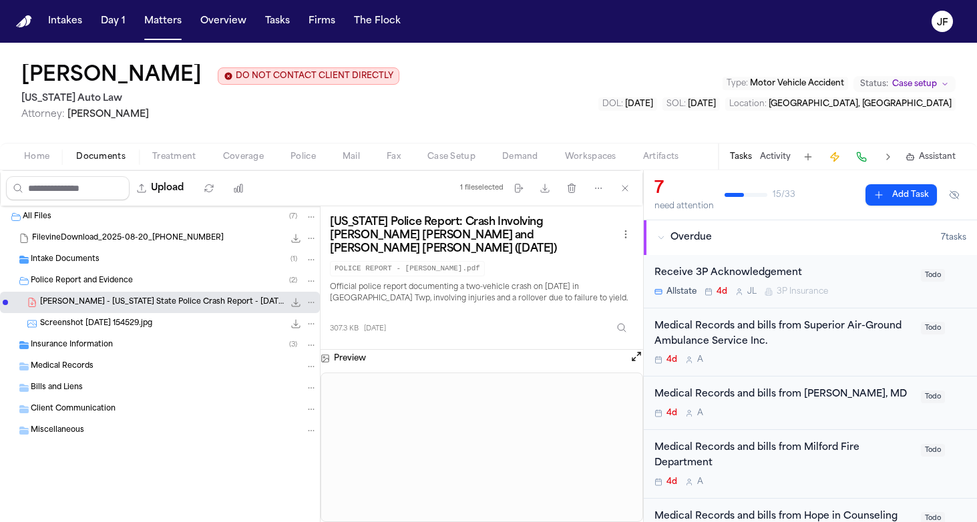
click at [99, 281] on span "Police Report and Evidence" at bounding box center [82, 281] width 102 height 11
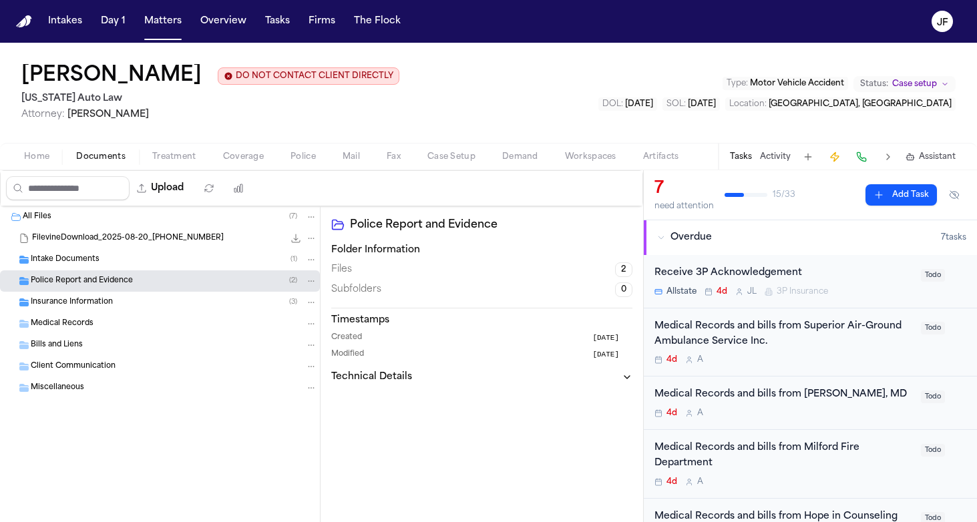
click at [133, 304] on div "Insurance Information ( 3 )" at bounding box center [174, 302] width 286 height 12
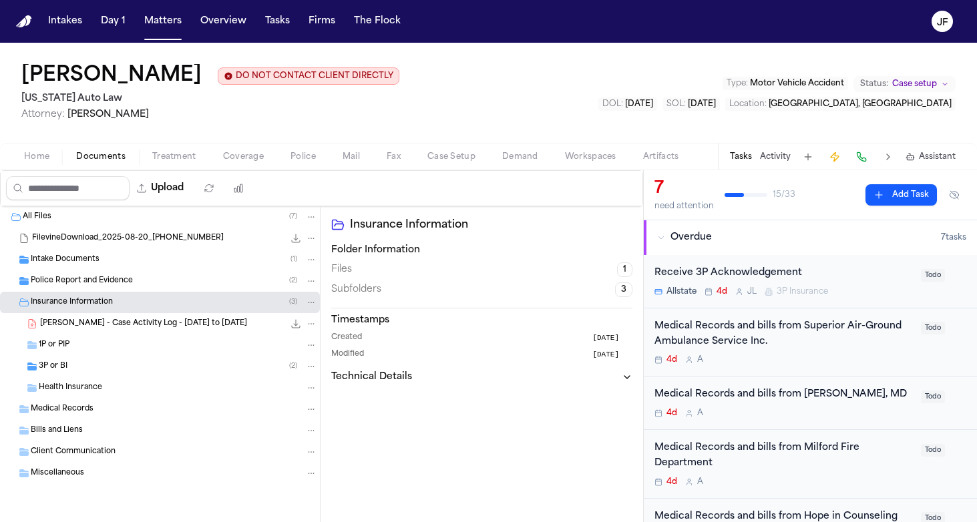
click at [122, 330] on span "L. Troxell - Case Activity Log - 8.8.25 to 8.20.25" at bounding box center [143, 323] width 207 height 11
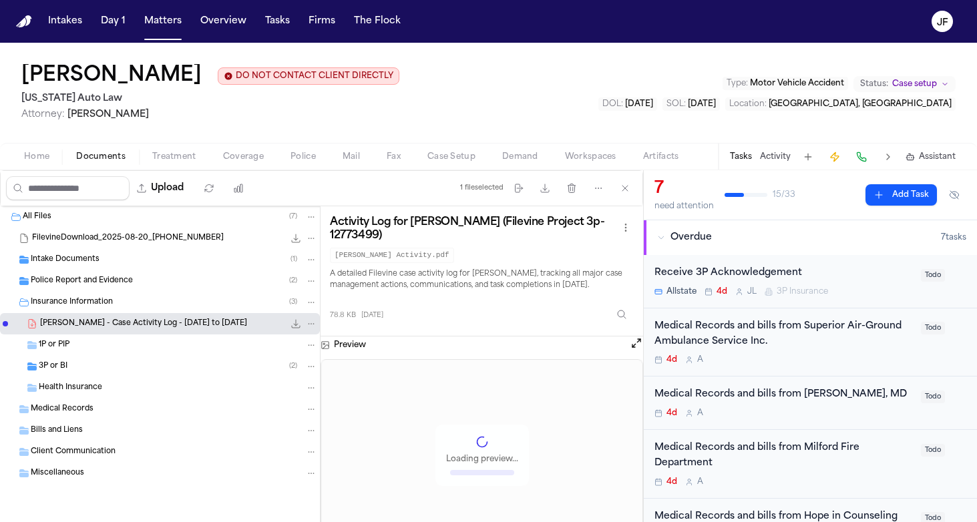
click at [108, 368] on div "3P or BI ( 2 )" at bounding box center [178, 366] width 278 height 12
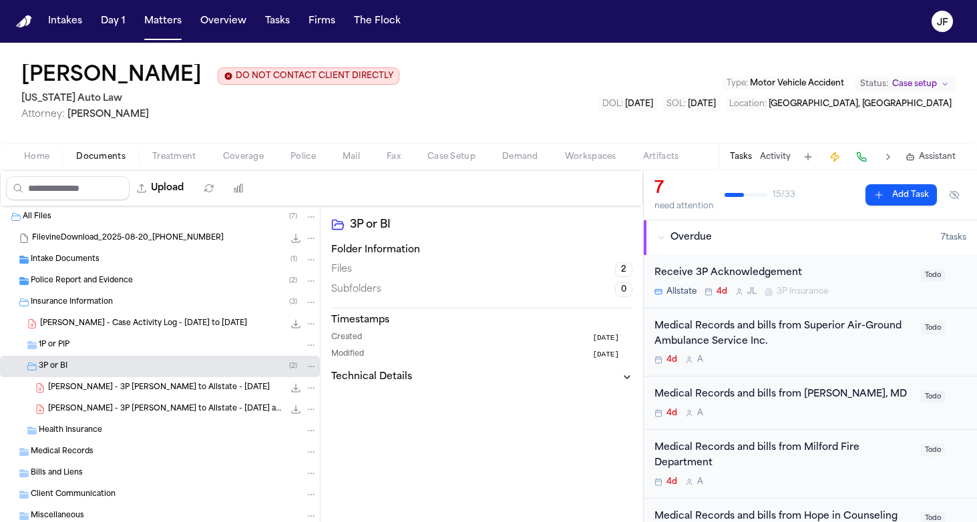
click at [150, 398] on div "L. Troxell - 3P LOR to Allstate - 8.14.25 321.1 KB • PDF" at bounding box center [160, 387] width 320 height 21
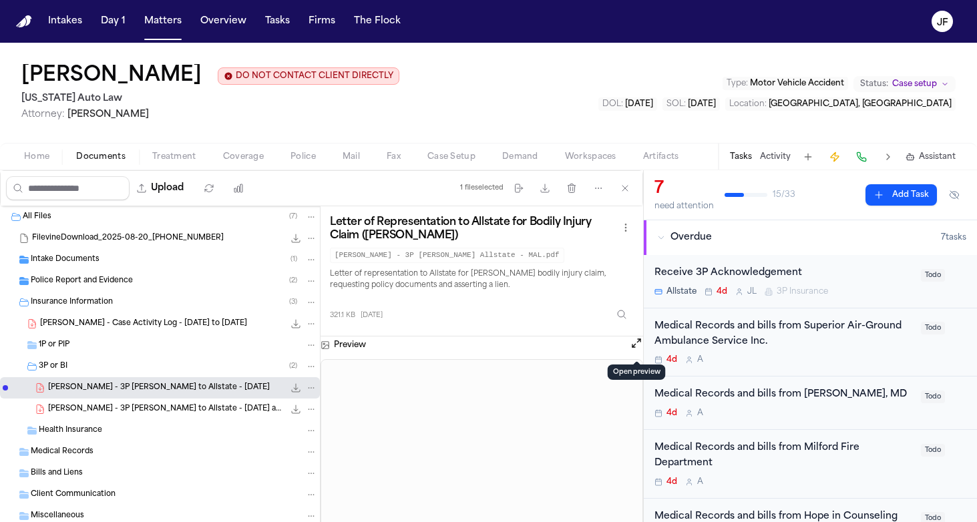
click at [632, 346] on button "Open preview" at bounding box center [635, 342] width 13 height 13
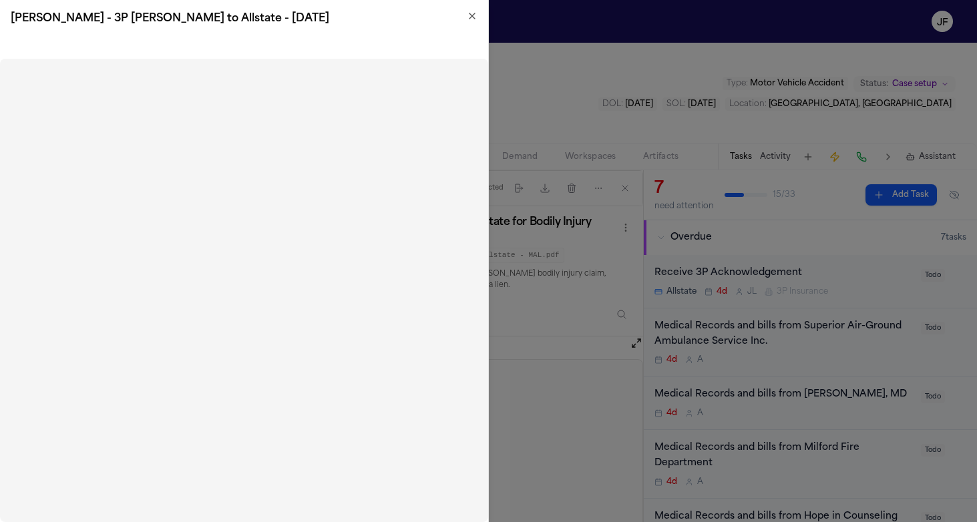
click at [473, 14] on icon "button" at bounding box center [471, 15] width 5 height 5
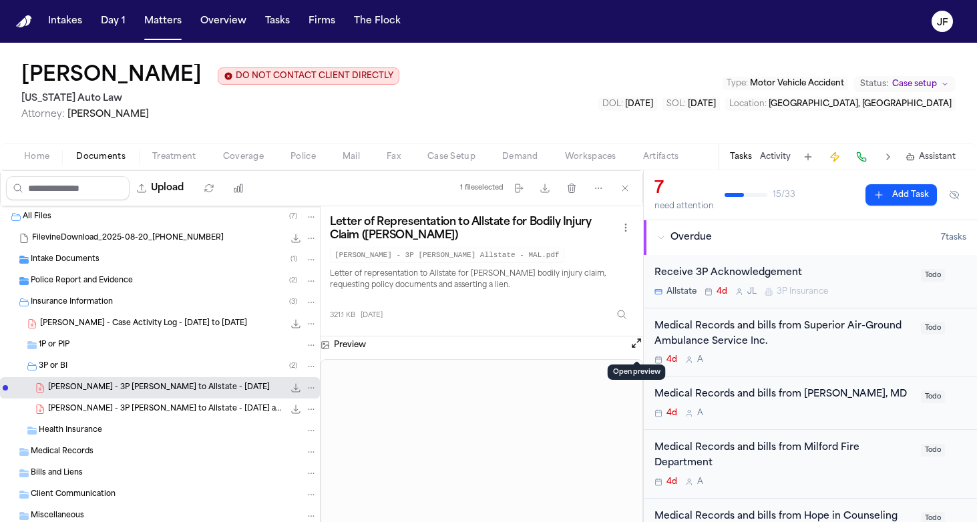
click at [117, 296] on div "Insurance Information ( 3 )" at bounding box center [160, 302] width 320 height 21
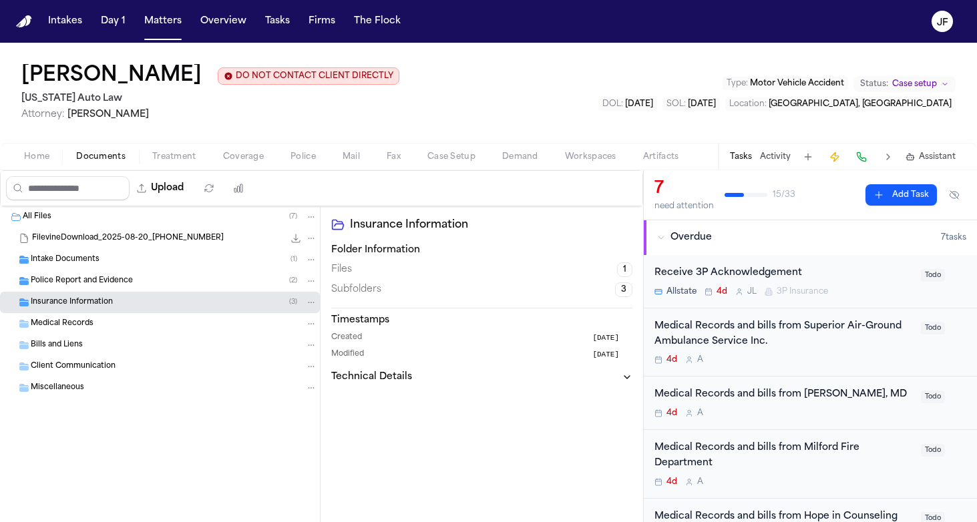
click at [117, 287] on div "Police Report and Evidence ( 2 )" at bounding box center [174, 281] width 286 height 12
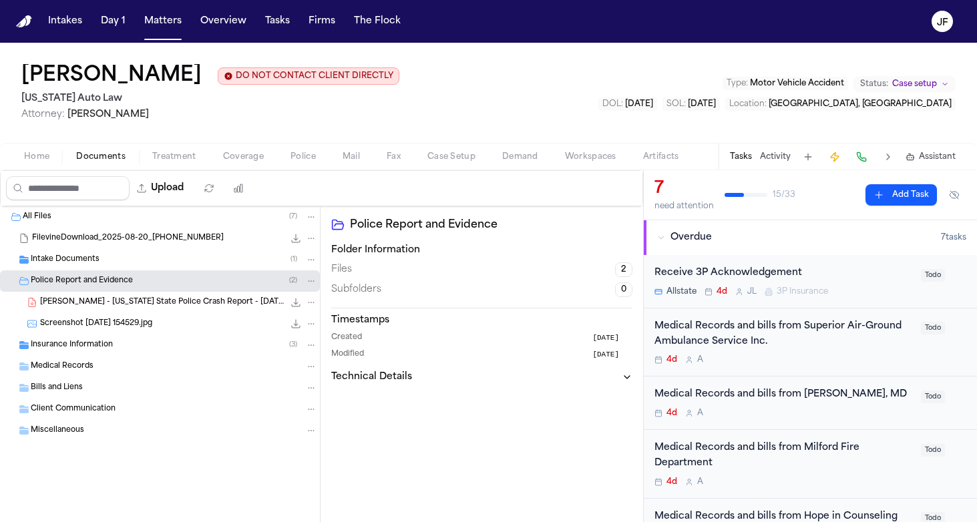
click at [150, 305] on span "L. Troxell - Michigan State Police Crash Report - 7.31.25" at bounding box center [162, 302] width 244 height 11
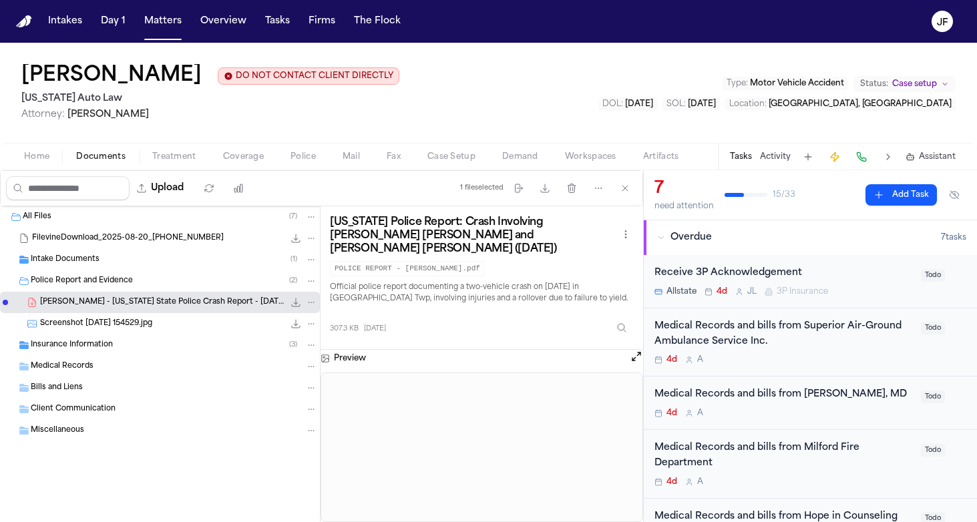
click at [647, 343] on div "Medical Records and bills from Superior Air-Ground Ambulance Service Inc. 4d A …" at bounding box center [809, 342] width 333 height 69
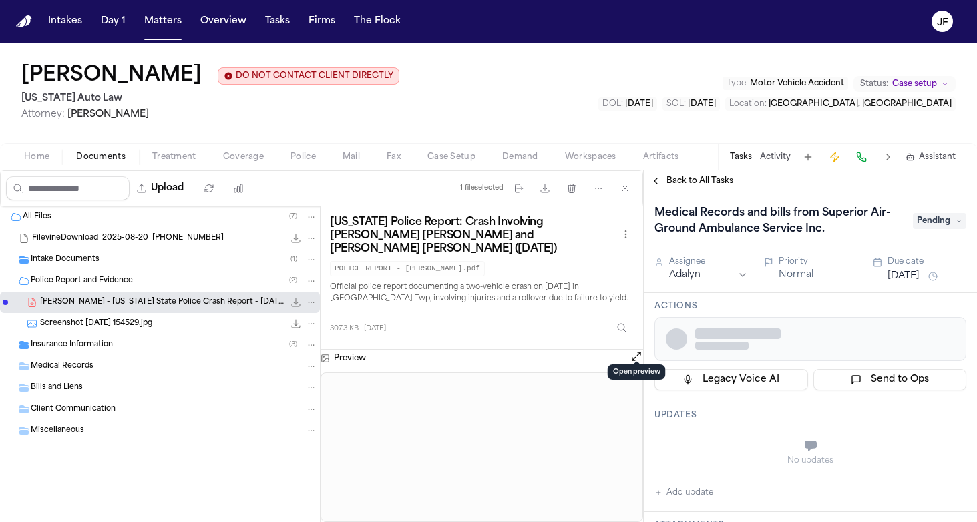
click at [637, 350] on button "Open preview" at bounding box center [635, 356] width 13 height 13
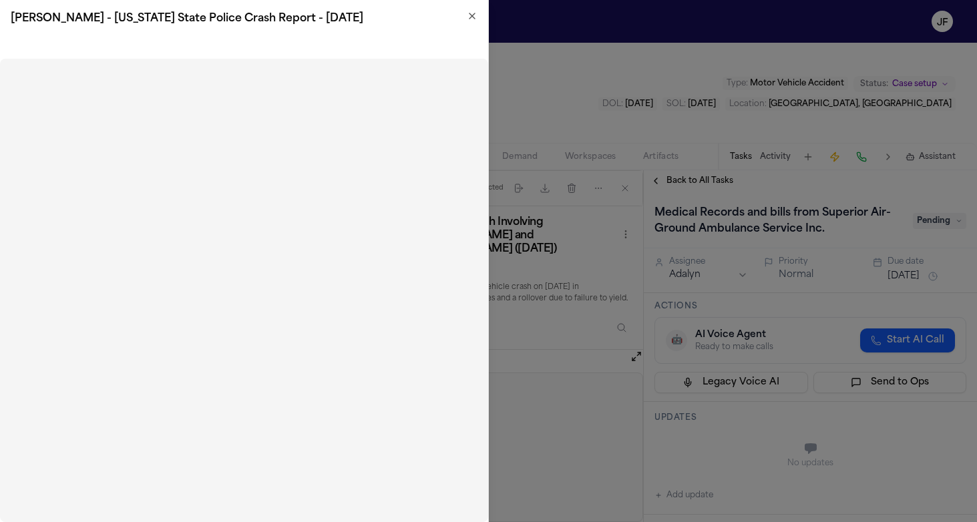
click at [473, 23] on h2 "L. Troxell - Michigan State Police Crash Report - 7.31.25" at bounding box center [244, 19] width 467 height 16
click at [473, 17] on icon "button" at bounding box center [471, 15] width 5 height 5
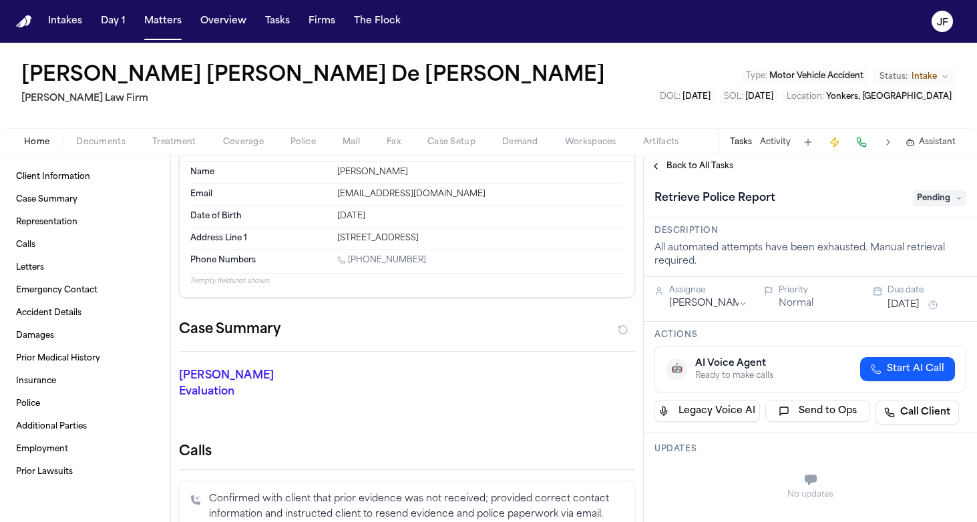
scroll to position [38, 0]
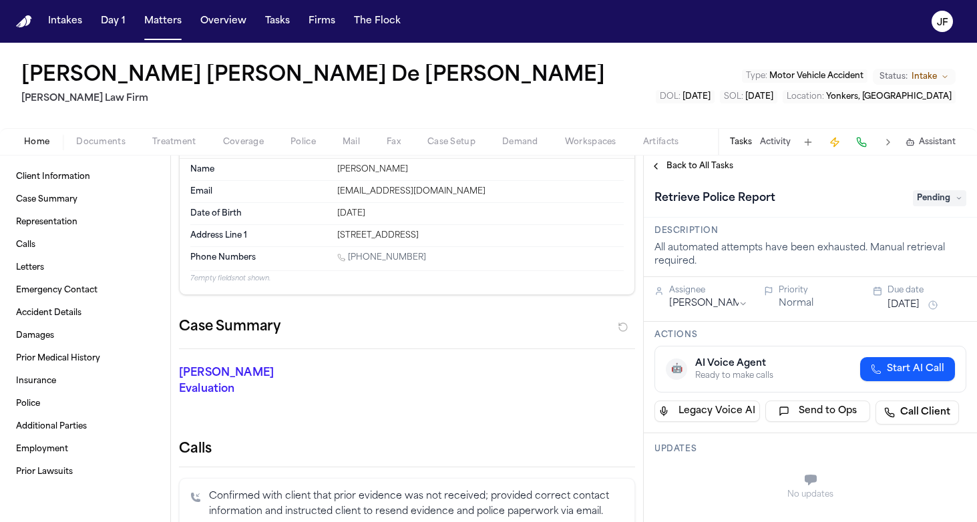
click at [123, 140] on span "Documents" at bounding box center [100, 142] width 49 height 11
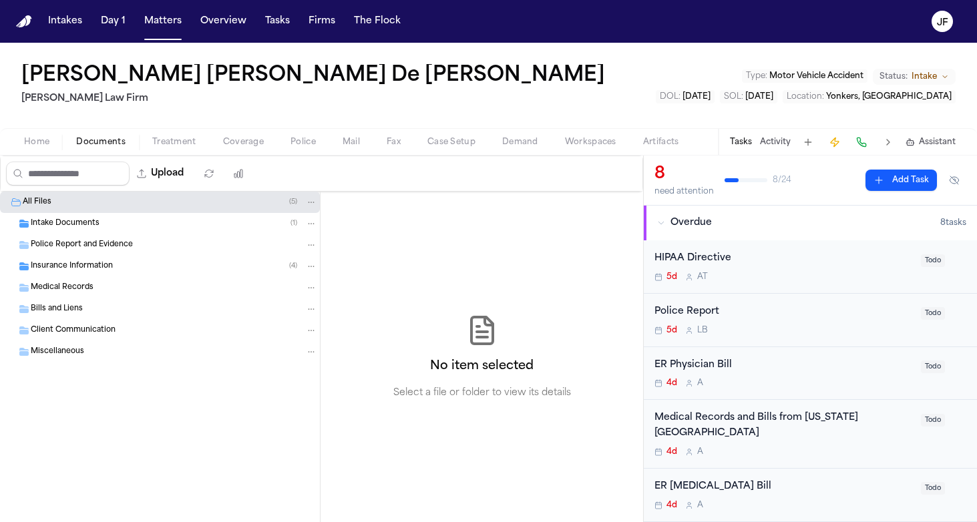
click at [131, 231] on div "Intake Documents ( 1 )" at bounding box center [160, 223] width 320 height 21
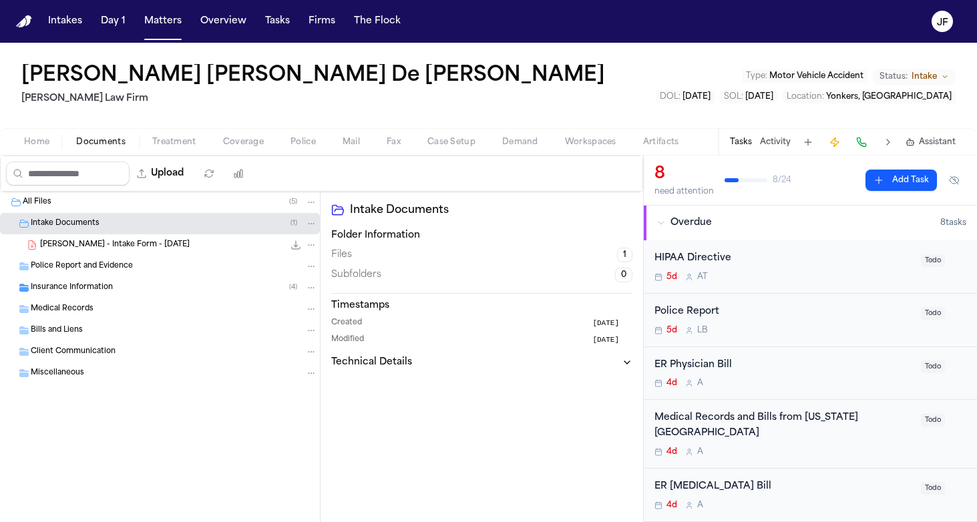
click at [131, 250] on span "[PERSON_NAME] - Intake Form - [DATE]" at bounding box center [115, 245] width 150 height 11
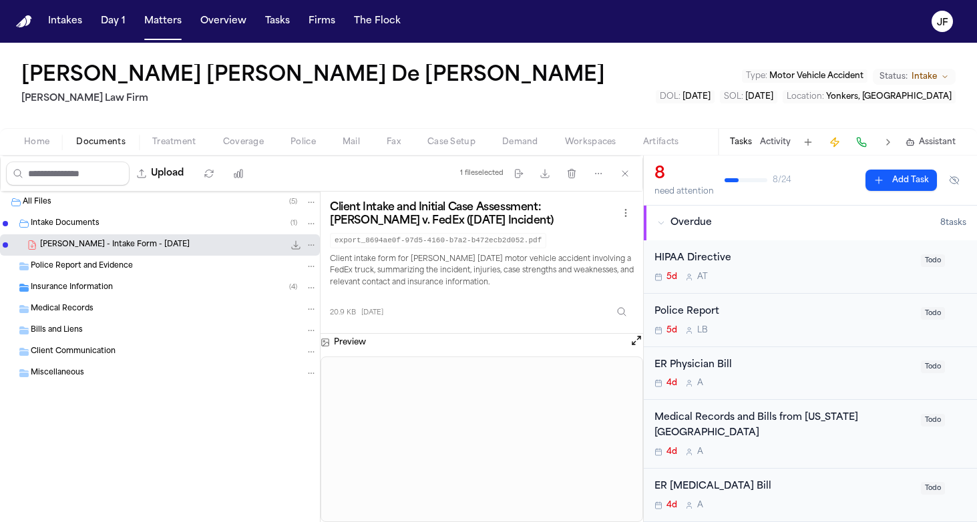
click at [139, 228] on div "Intake Documents ( 1 )" at bounding box center [174, 224] width 286 height 12
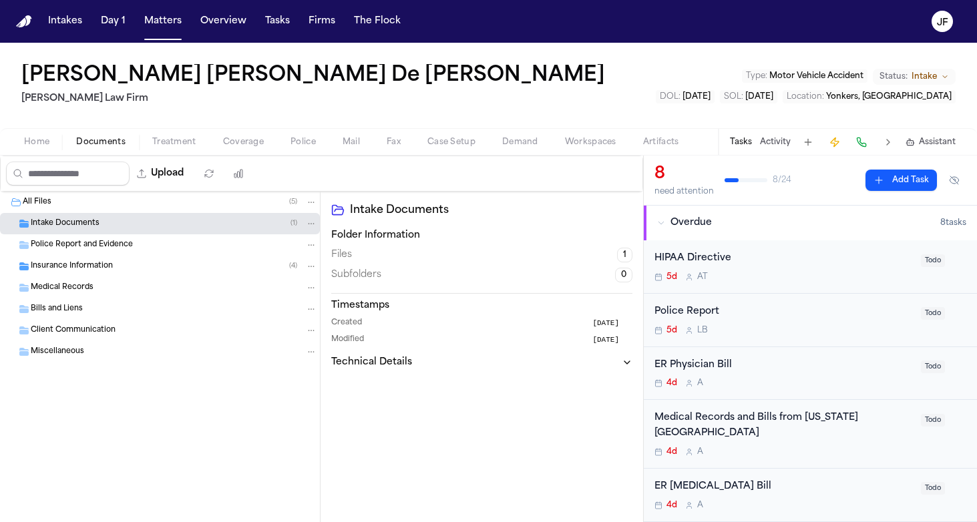
click at [146, 254] on div "Police Report and Evidence" at bounding box center [160, 244] width 320 height 21
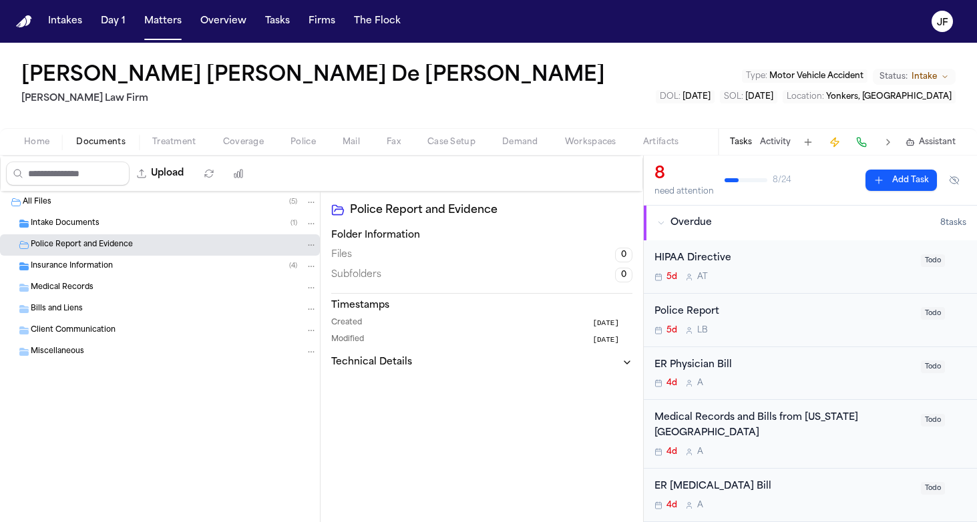
click at [146, 257] on div "Insurance Information ( 4 )" at bounding box center [160, 266] width 320 height 21
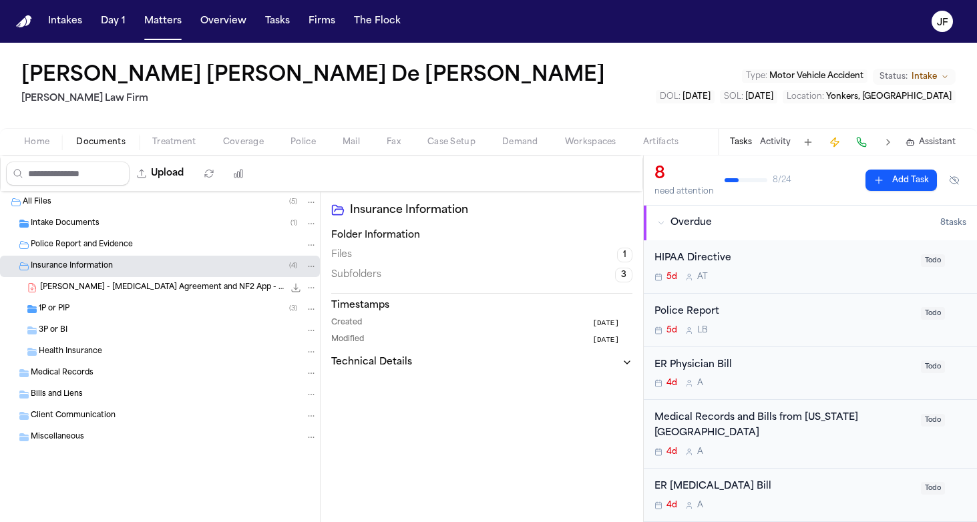
click at [162, 296] on div "[PERSON_NAME] - [MEDICAL_DATA] Agreement and NF2 App - [DATE] 333.4 KB • PDF" at bounding box center [160, 287] width 320 height 21
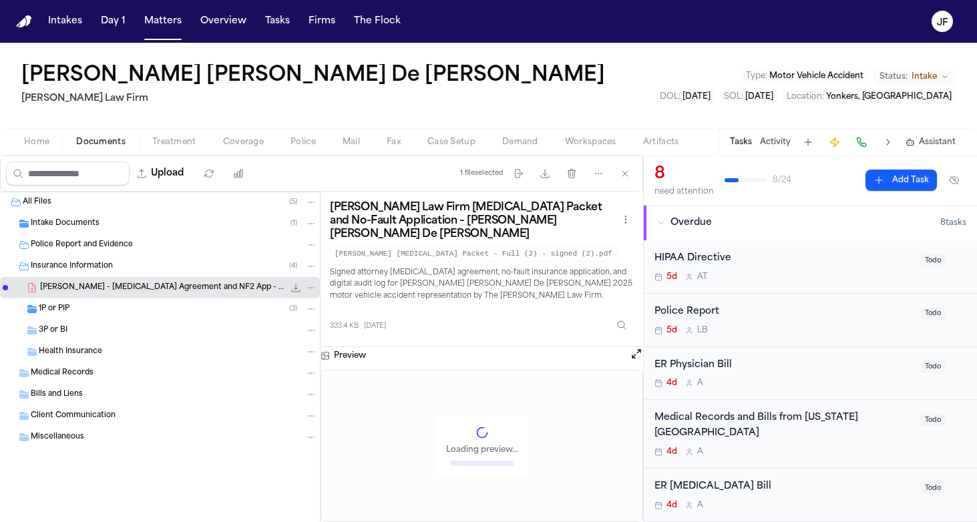
click at [131, 307] on div "1P or PIP ( 3 )" at bounding box center [178, 309] width 278 height 12
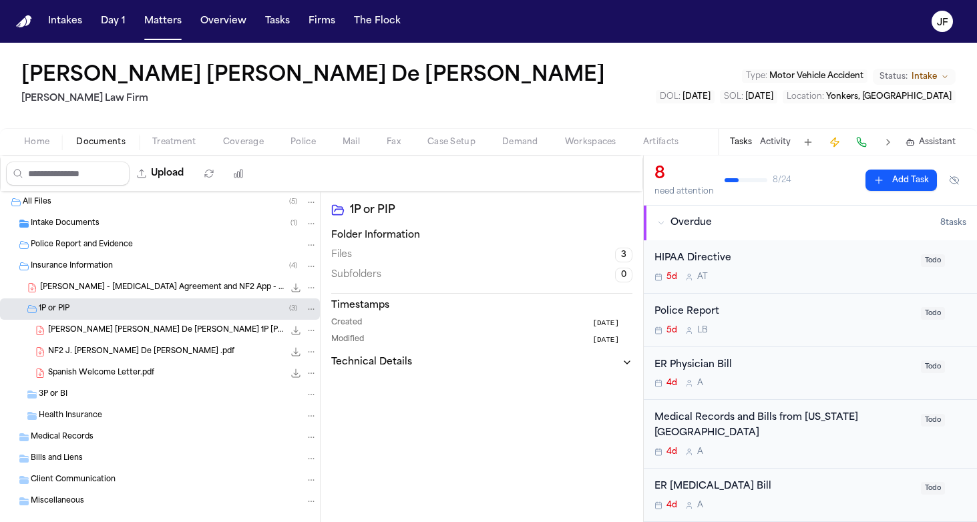
click at [131, 323] on div "[PERSON_NAME] [PERSON_NAME] De [PERSON_NAME] 1P [PERSON_NAME] Progressive.pdf 1…" at bounding box center [160, 330] width 320 height 21
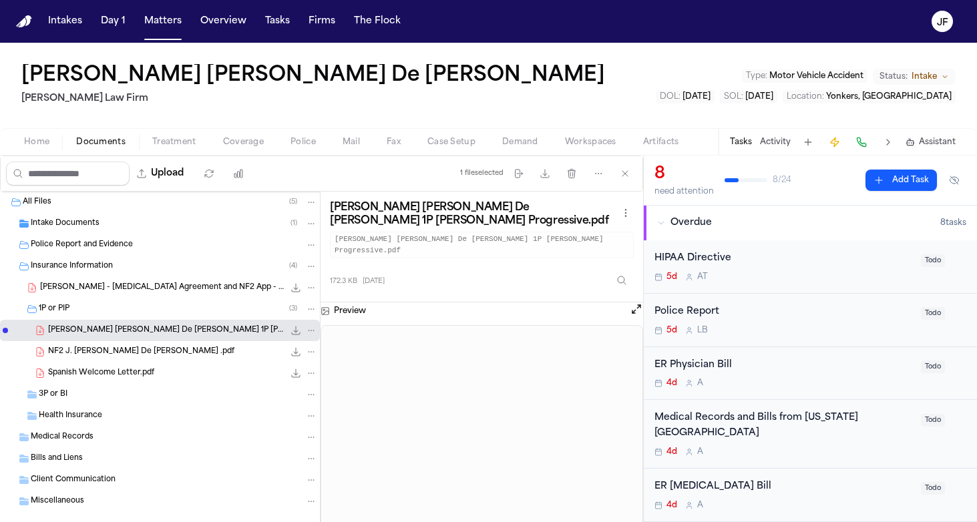
click at [168, 360] on div "NF2 J. [PERSON_NAME] De [PERSON_NAME] .pdf 586.0 KB • PDF" at bounding box center [160, 351] width 320 height 21
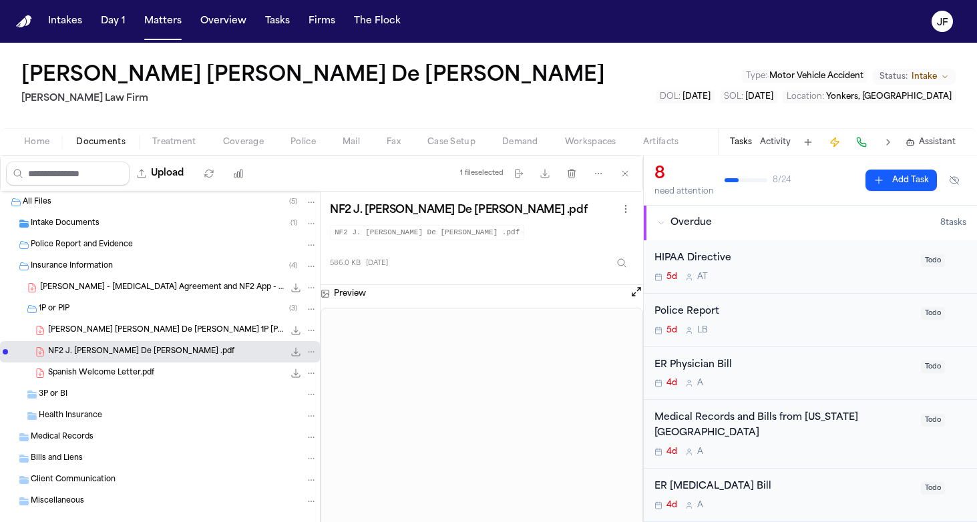
click at [162, 333] on span "[PERSON_NAME] [PERSON_NAME] De [PERSON_NAME] 1P [PERSON_NAME] Progressive.pdf" at bounding box center [166, 330] width 236 height 11
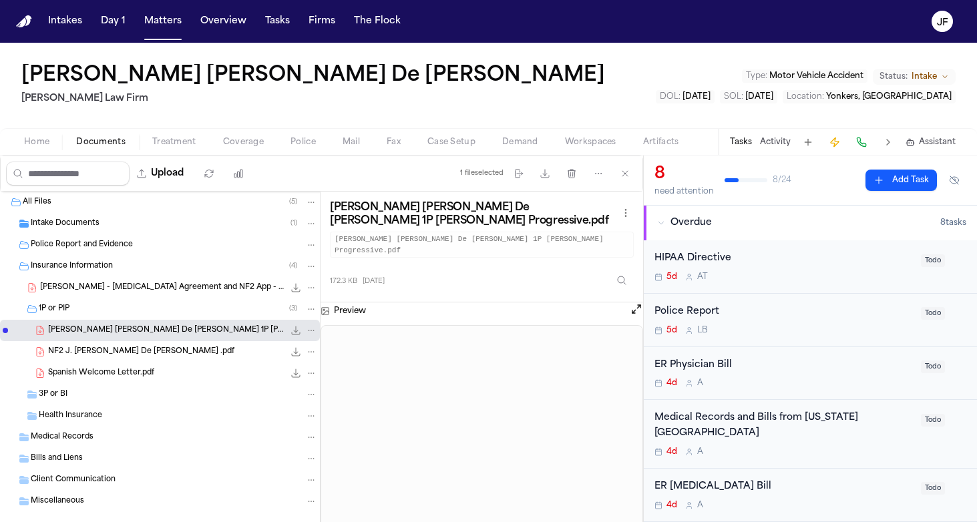
click at [244, 142] on span "Coverage" at bounding box center [243, 142] width 41 height 11
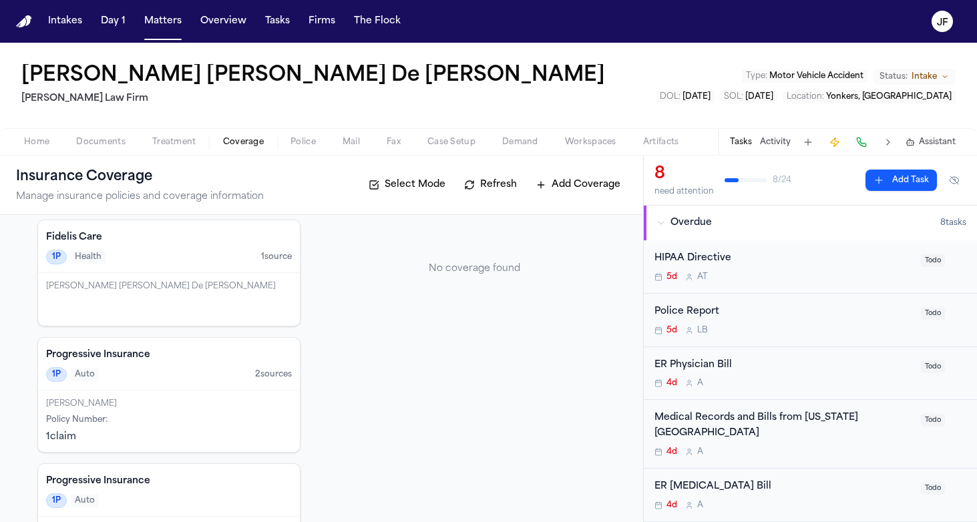
scroll to position [93, 0]
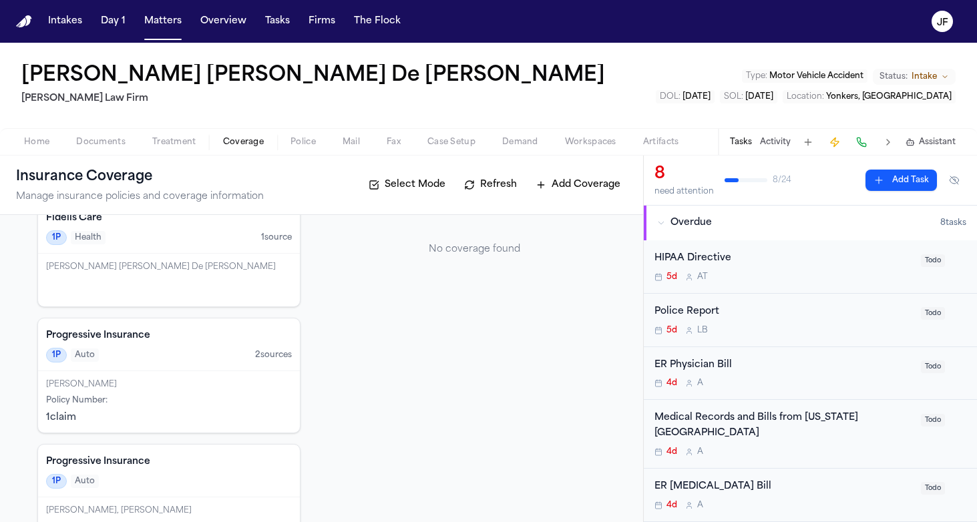
click at [310, 156] on div "Insurance Coverage Manage insurance policies and coverage information Select Mo…" at bounding box center [321, 185] width 643 height 59
click at [310, 153] on div "Home Documents Treatment Coverage Police Mail Fax Case Setup Demand Workspaces …" at bounding box center [488, 141] width 977 height 27
click at [306, 151] on div "Home Documents Treatment Coverage Police Mail Fax Case Setup Demand Workspaces …" at bounding box center [488, 141] width 977 height 27
click at [303, 147] on span "Police" at bounding box center [302, 142] width 25 height 11
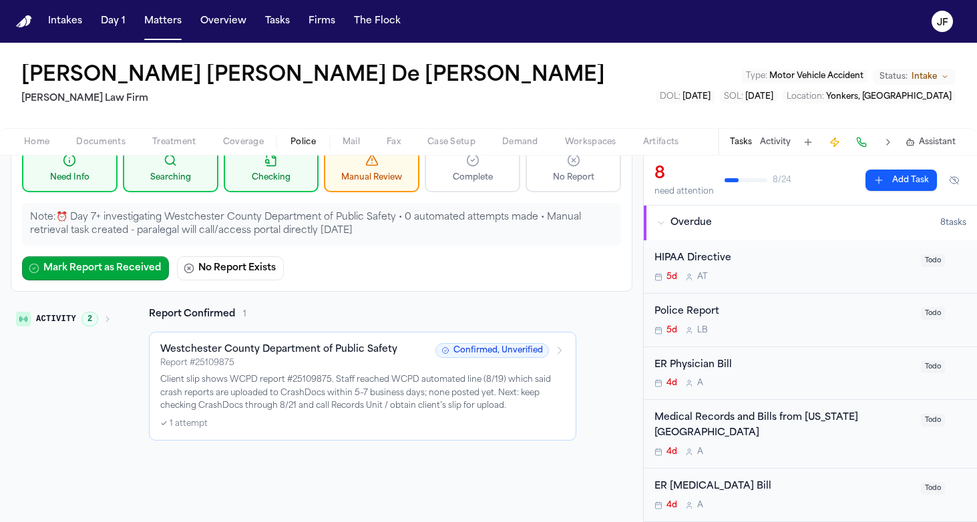
scroll to position [113, 0]
click at [336, 398] on p "Client slip shows WCPD report #25109875. Staff reached WCPD automated line (8/1…" at bounding box center [362, 393] width 404 height 39
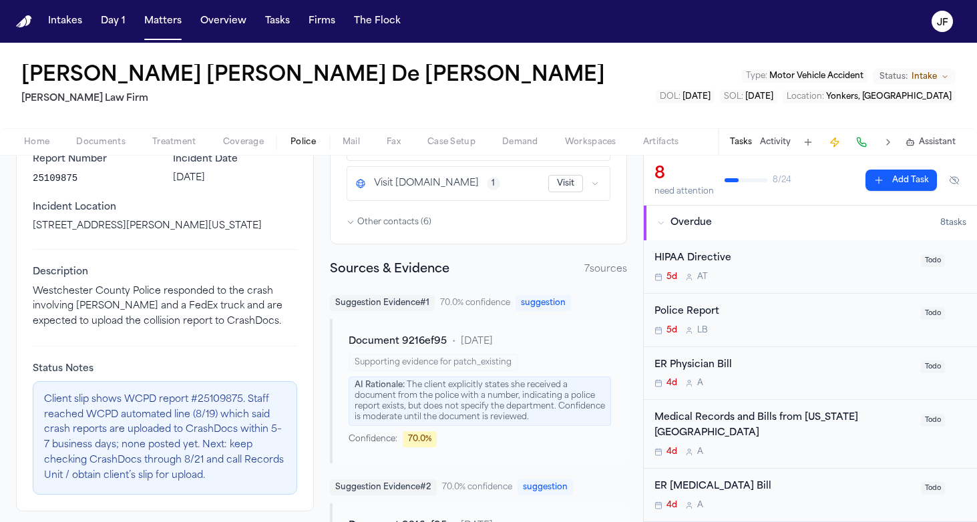
scroll to position [232, 0]
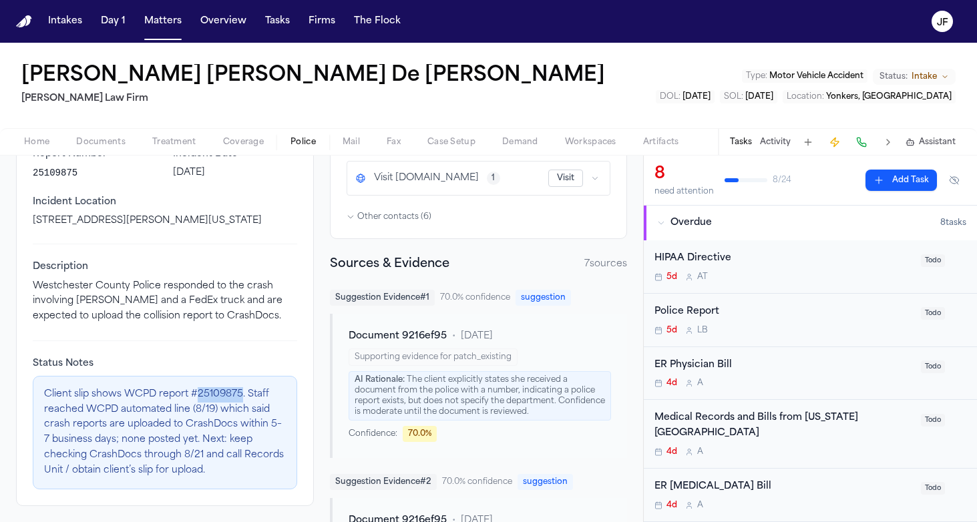
drag, startPoint x: 240, startPoint y: 393, endPoint x: 197, endPoint y: 393, distance: 43.4
click at [197, 393] on p "Client slip shows WCPD report #25109875. Staff reached WCPD automated line (8/1…" at bounding box center [165, 432] width 242 height 91
copy p "25109875"
click at [197, 461] on p "Client slip shows WCPD report #25109875. Staff reached WCPD automated line (8/1…" at bounding box center [165, 432] width 242 height 91
click at [208, 462] on p "Client slip shows WCPD report #25109875. Staff reached WCPD automated line (8/1…" at bounding box center [165, 432] width 242 height 91
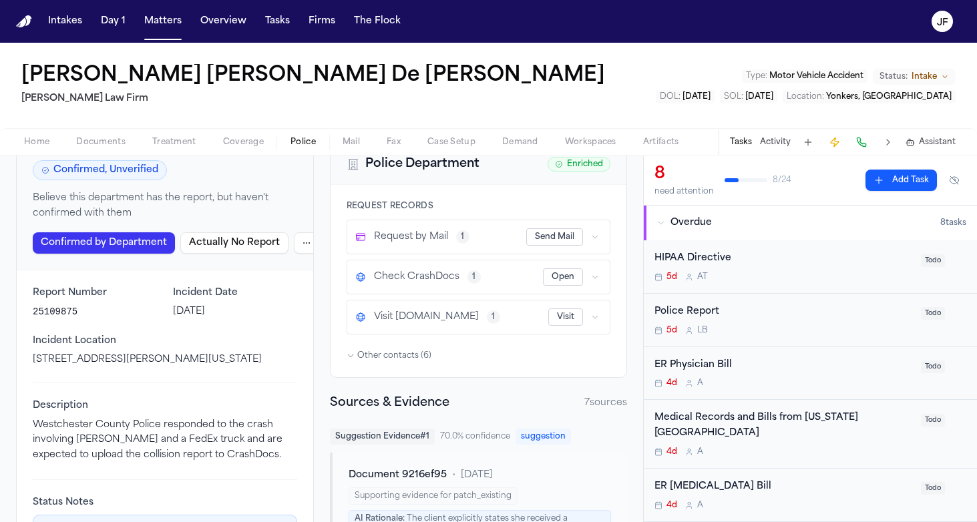
scroll to position [92, 0]
click at [117, 141] on span "Documents" at bounding box center [100, 142] width 49 height 11
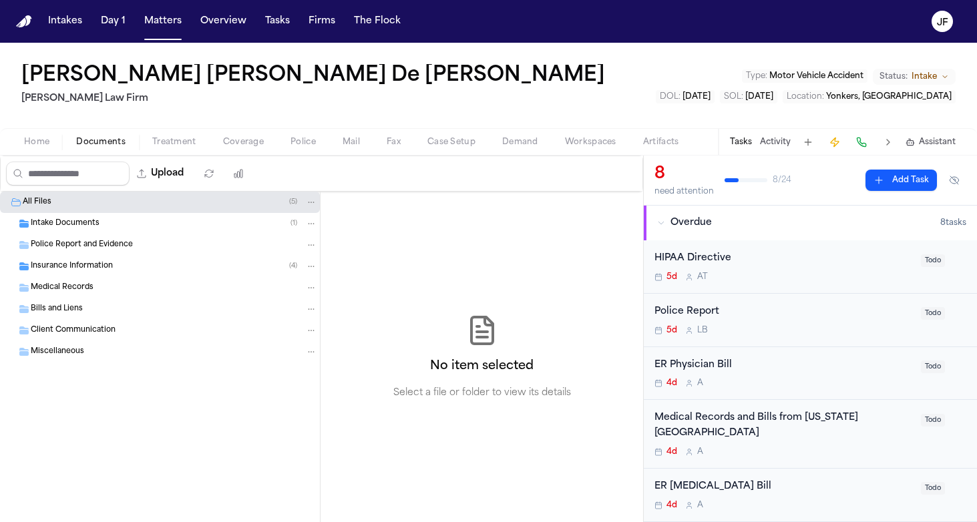
click at [132, 222] on div "Intake Documents ( 1 )" at bounding box center [174, 224] width 286 height 12
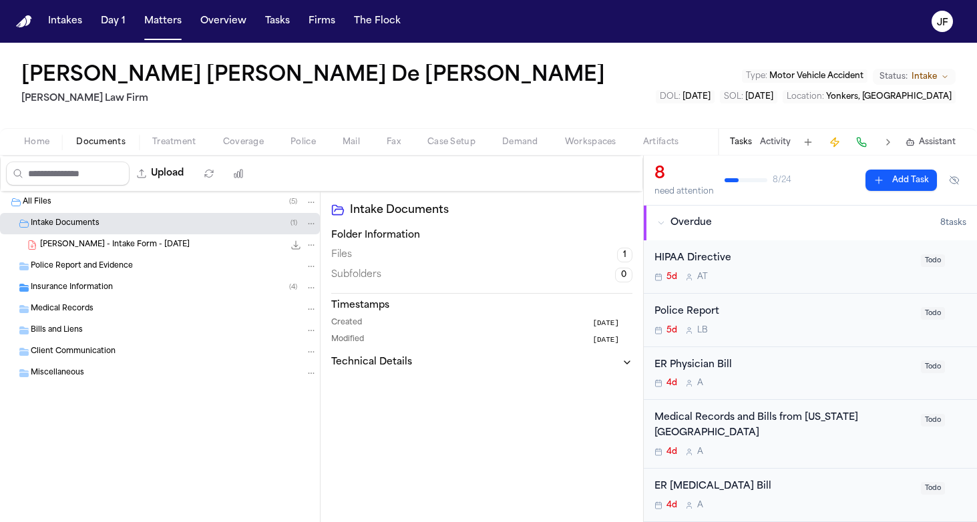
click at [132, 252] on div "J. De Leon - Intake Form - 8.14.25 20.9 KB • PDF" at bounding box center [160, 244] width 320 height 21
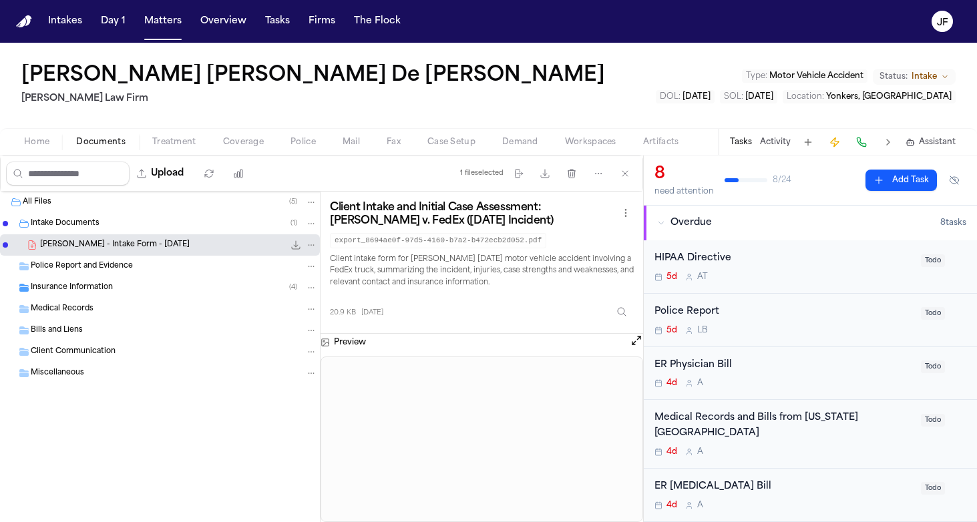
click at [292, 244] on icon "File: J. De Leon - Intake Form - 8.14.25" at bounding box center [295, 245] width 11 height 11
click at [660, 318] on div "Police Report 5d L B" at bounding box center [783, 319] width 258 height 31
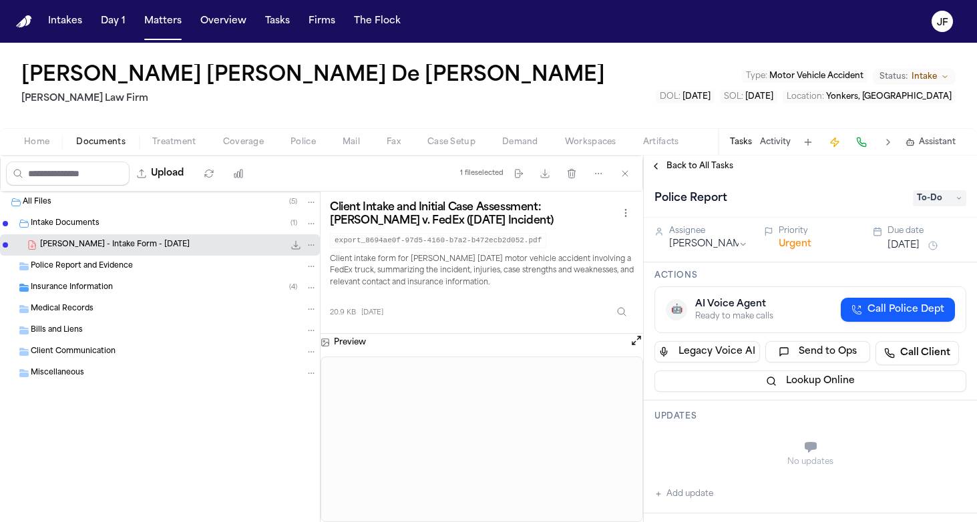
click at [938, 212] on div "Police Report To-Do" at bounding box center [809, 197] width 333 height 41
click at [930, 197] on span "To-Do" at bounding box center [938, 198] width 53 height 16
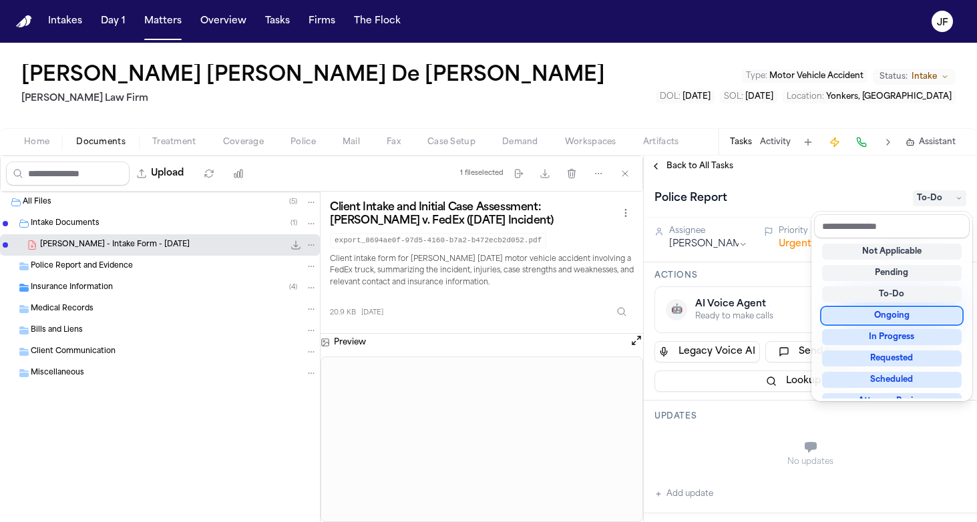
click at [866, 318] on div "Ongoing" at bounding box center [892, 316] width 140 height 16
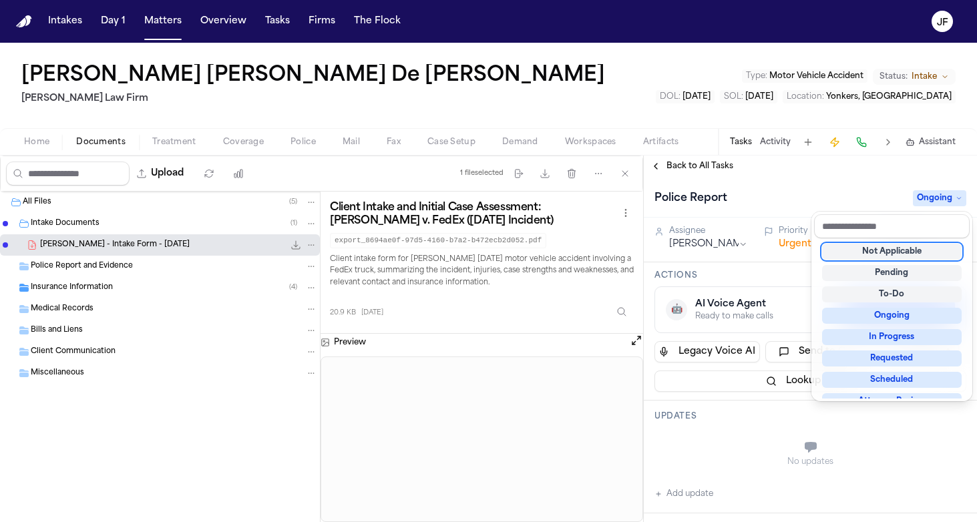
click at [808, 175] on div "Back to All Tasks Police Report Ongoing Assignee Lina Becerra Priority Urgent D…" at bounding box center [809, 339] width 333 height 366
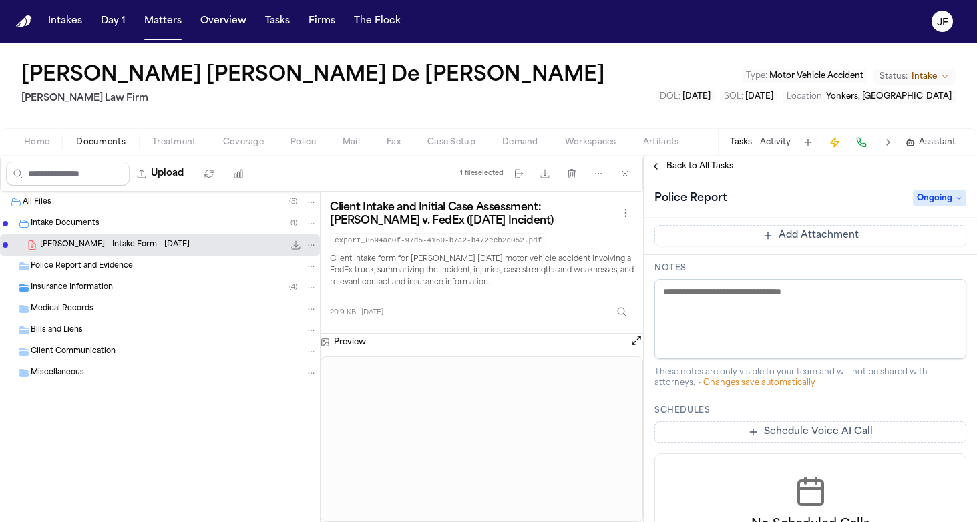
scroll to position [362, 0]
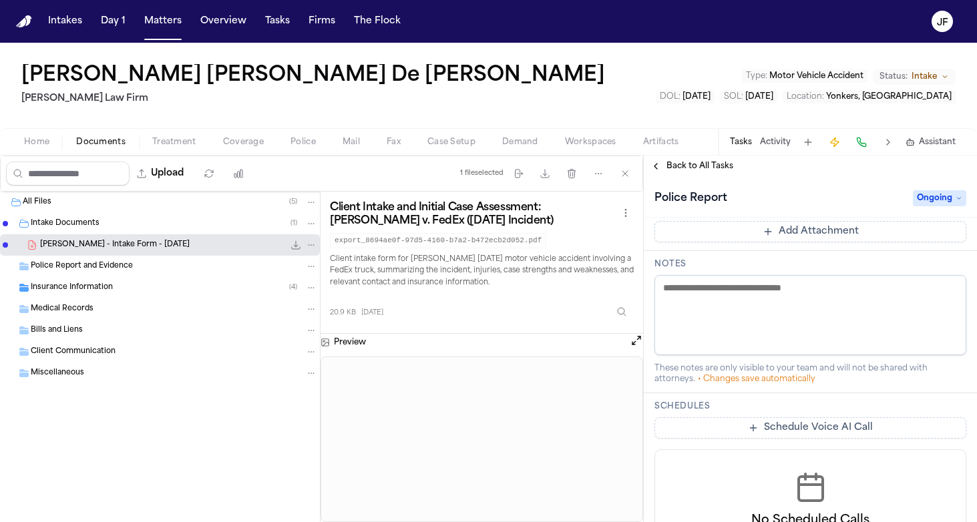
click at [767, 330] on textarea at bounding box center [810, 315] width 312 height 80
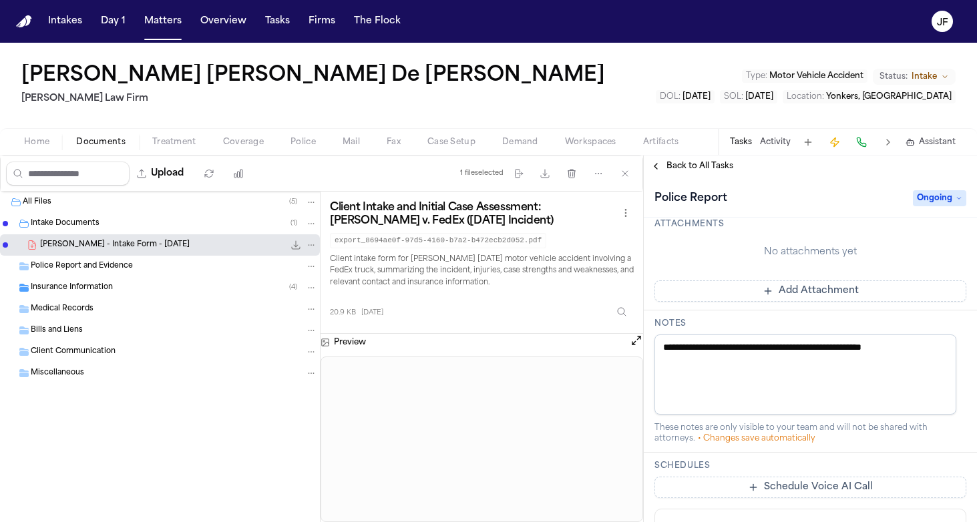
scroll to position [0, 0]
type textarea "**********"
click at [186, 131] on div "Home Documents Treatment Coverage Police Mail Fax Case Setup Demand Workspaces …" at bounding box center [488, 141] width 977 height 27
click at [54, 129] on div "Home Documents Treatment Coverage Police Mail Fax Case Setup Demand Workspaces …" at bounding box center [488, 141] width 977 height 27
click at [49, 142] on button "Home" at bounding box center [37, 142] width 52 height 16
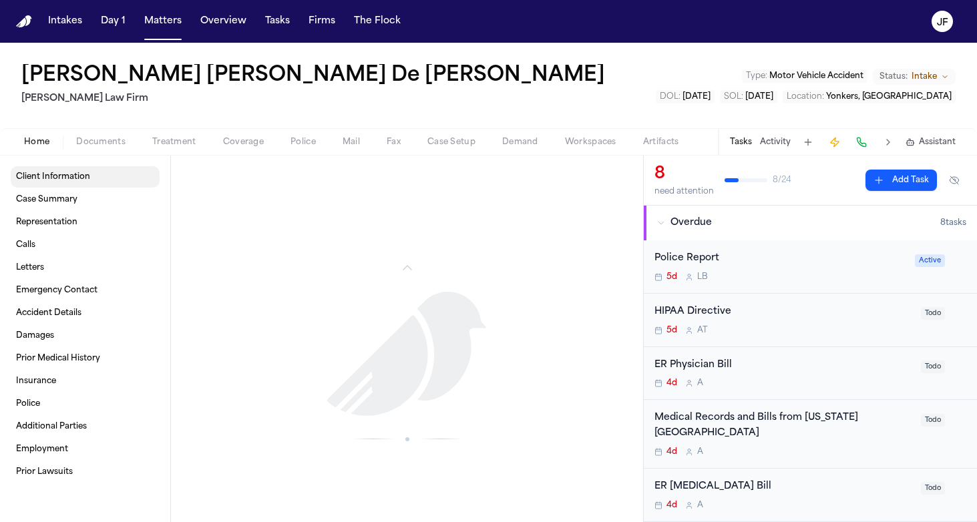
scroll to position [2161, 0]
click at [99, 132] on div "Home Documents Treatment Coverage Police Mail Fax Case Setup Demand Workspaces …" at bounding box center [488, 141] width 977 height 27
click at [95, 138] on span "Documents" at bounding box center [100, 142] width 49 height 11
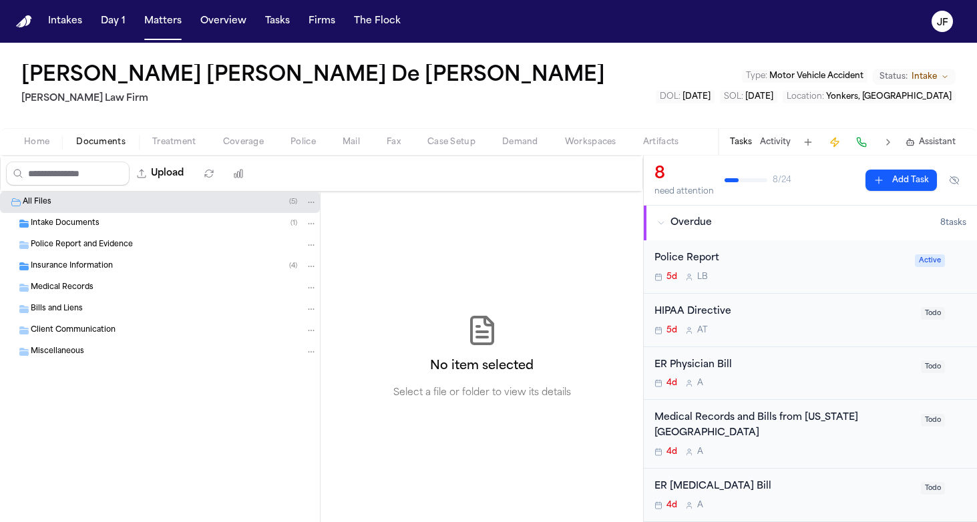
click at [75, 270] on span "Insurance Information" at bounding box center [72, 266] width 82 height 11
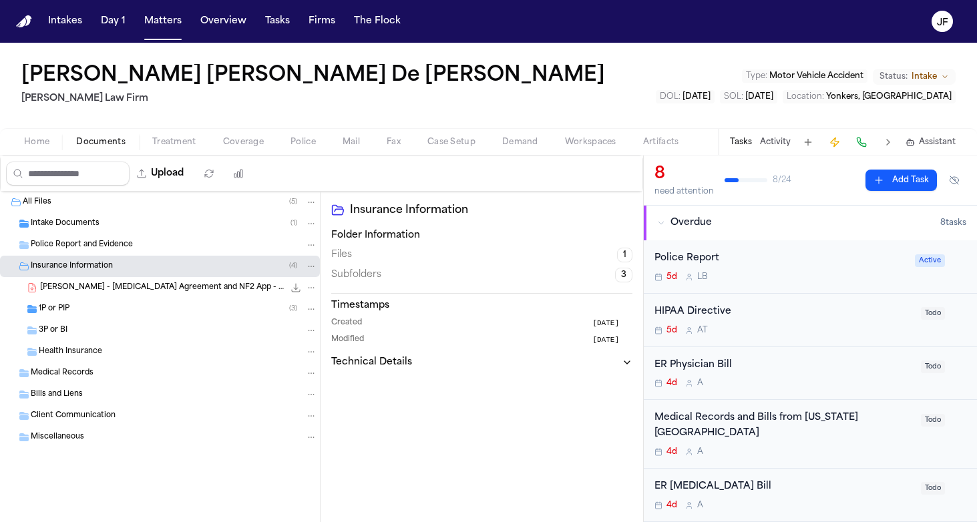
click at [83, 268] on span "Insurance Information" at bounding box center [72, 266] width 82 height 11
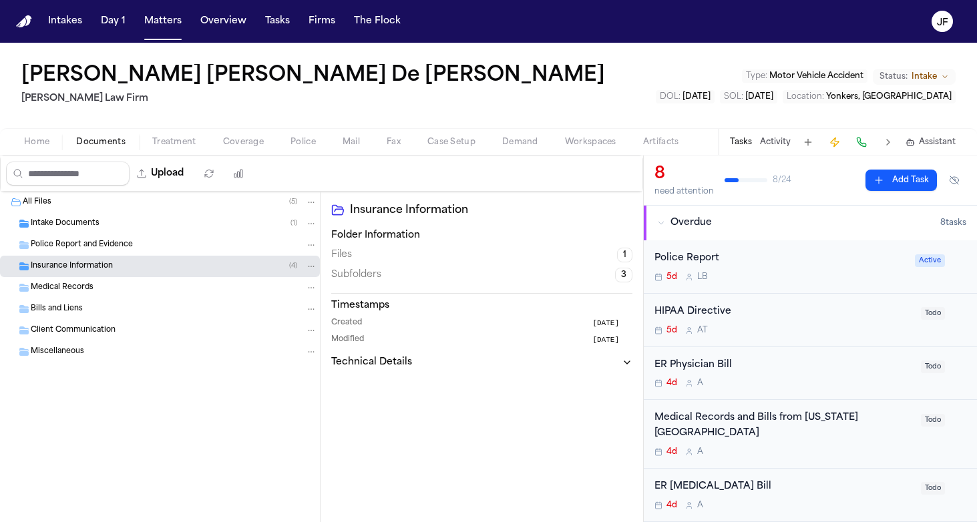
click at [83, 269] on span "Insurance Information" at bounding box center [72, 266] width 82 height 11
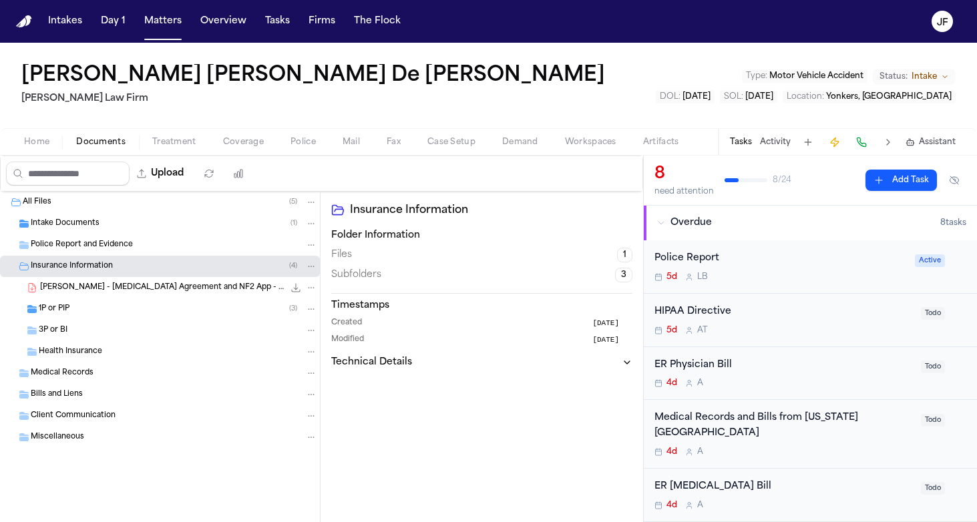
click at [83, 268] on span "Insurance Information" at bounding box center [72, 266] width 82 height 11
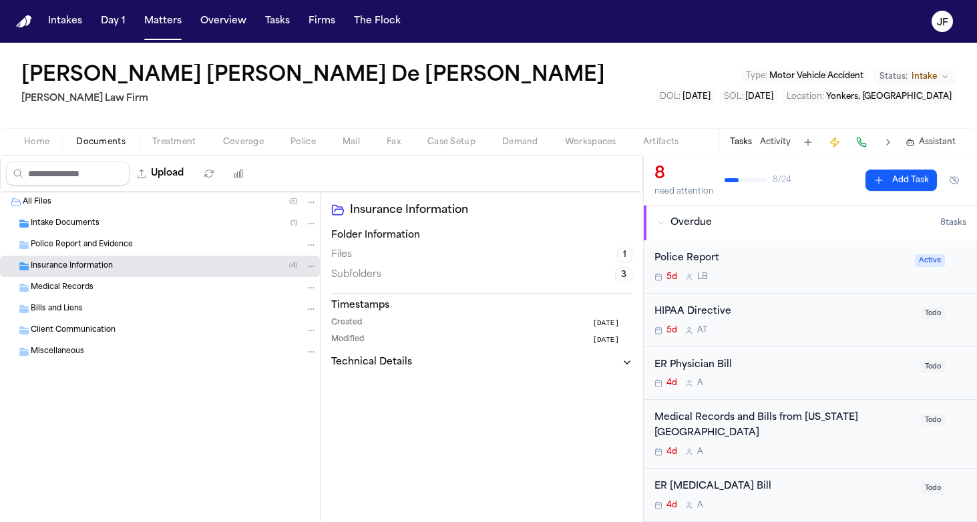
click at [83, 216] on div "Intake Documents ( 1 )" at bounding box center [160, 223] width 320 height 21
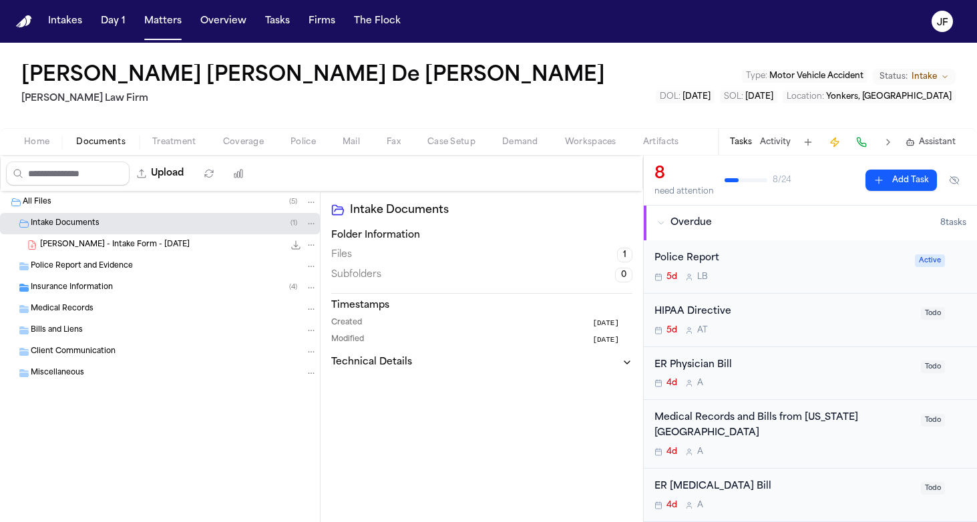
click at [83, 216] on div "Intake Documents ( 1 )" at bounding box center [160, 223] width 320 height 21
click at [82, 359] on div "Miscellaneous" at bounding box center [160, 351] width 320 height 21
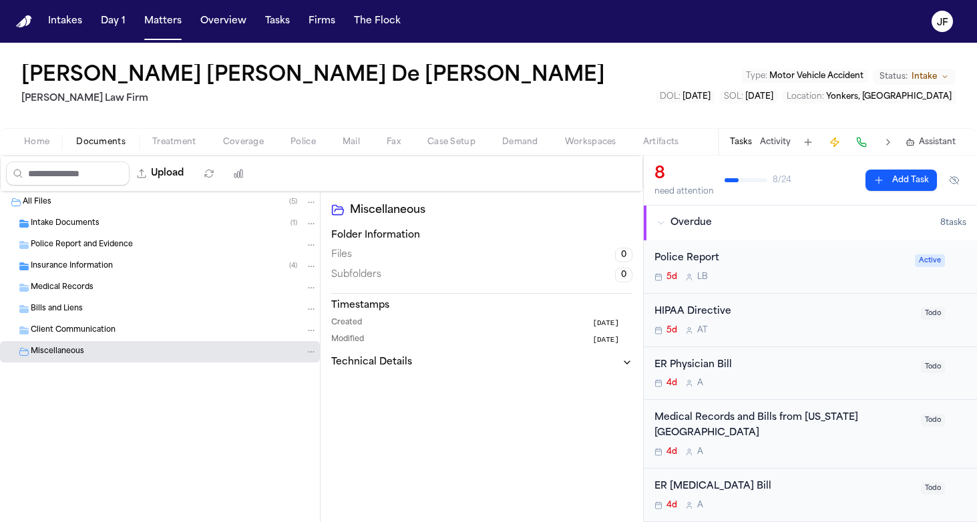
click at [83, 338] on div "Client Communication" at bounding box center [160, 330] width 320 height 21
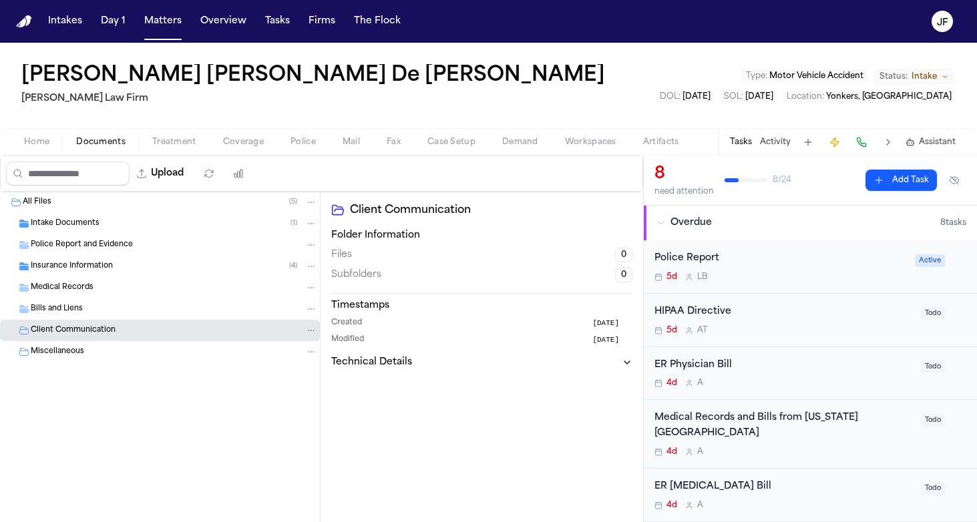
click at [83, 312] on div "Bills and Liens" at bounding box center [174, 309] width 286 height 12
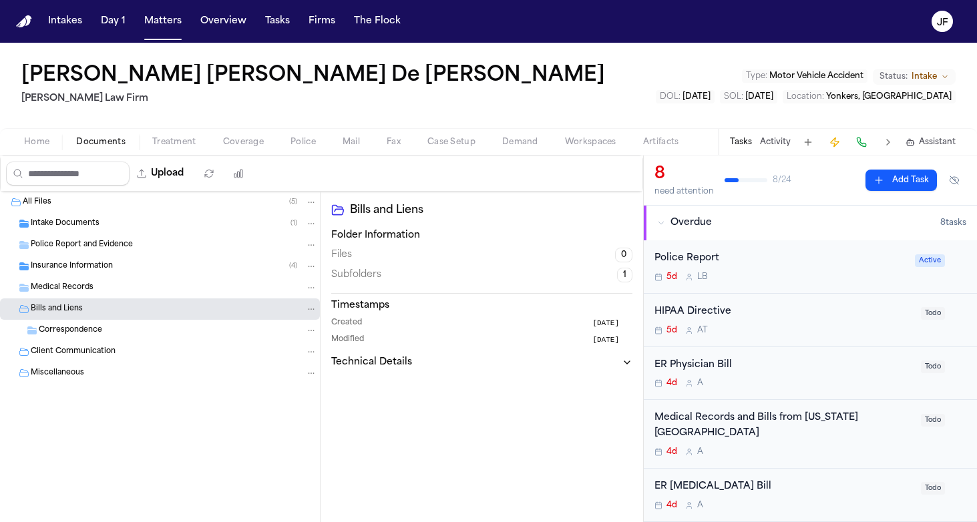
click at [83, 301] on div "Bills and Liens" at bounding box center [160, 308] width 320 height 21
click at [83, 292] on span "Medical Records" at bounding box center [62, 287] width 63 height 11
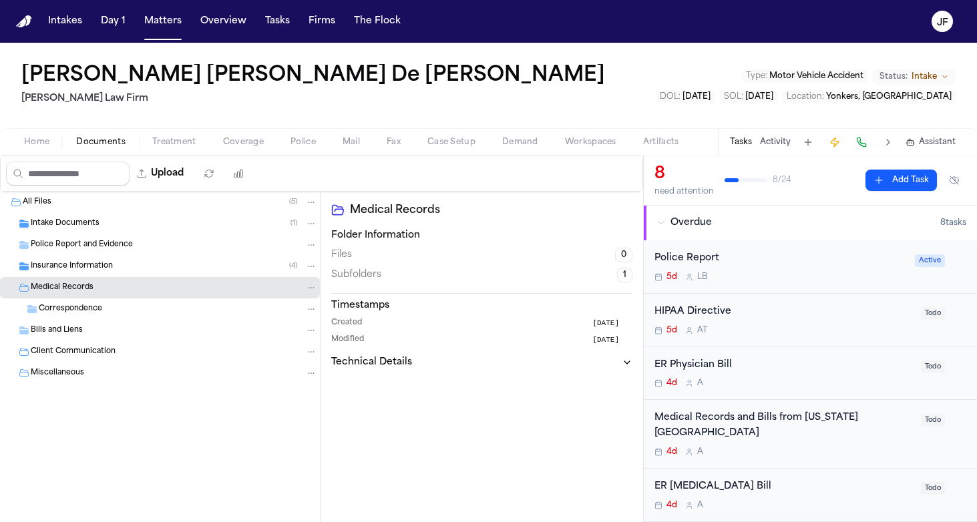
click at [84, 292] on div "Medical Records" at bounding box center [174, 288] width 286 height 12
click at [81, 339] on div "Client Communication" at bounding box center [160, 330] width 320 height 21
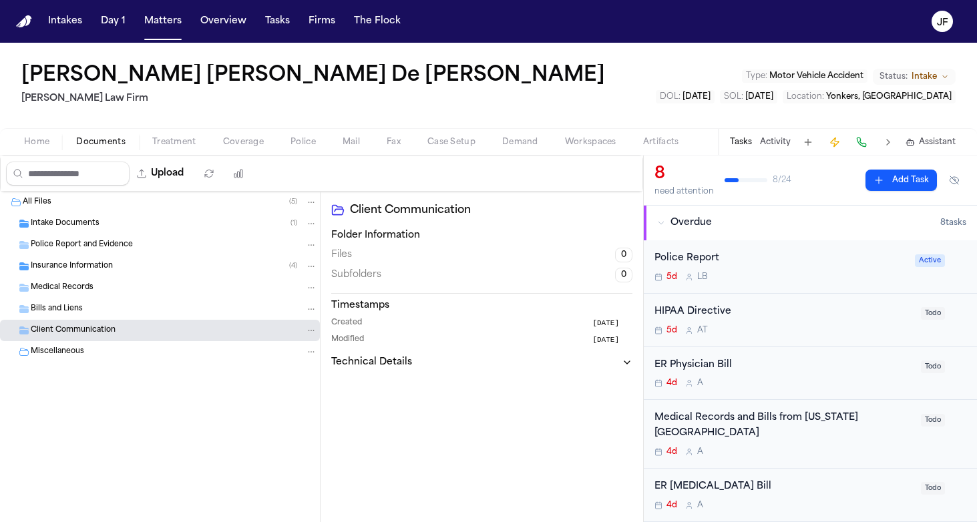
click at [81, 355] on span "Miscellaneous" at bounding box center [57, 351] width 53 height 11
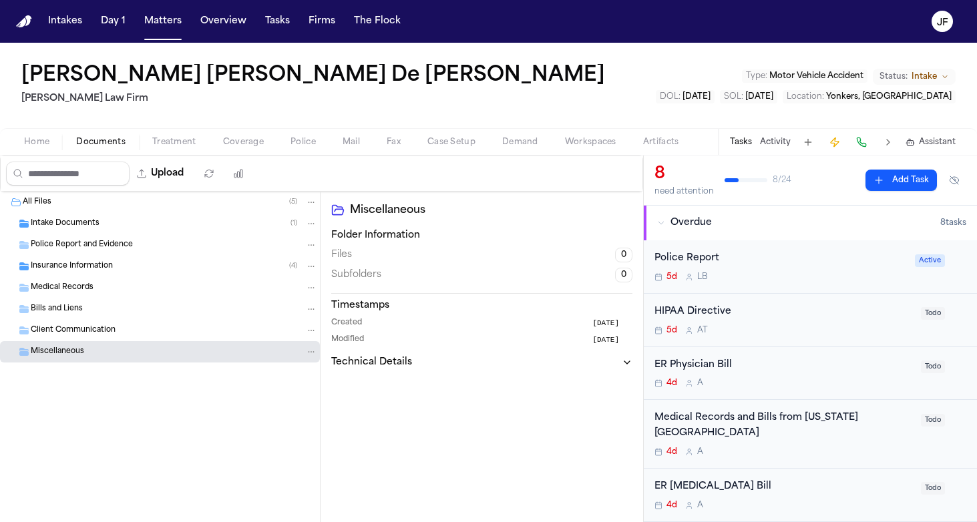
click at [303, 146] on span "Police" at bounding box center [302, 142] width 25 height 11
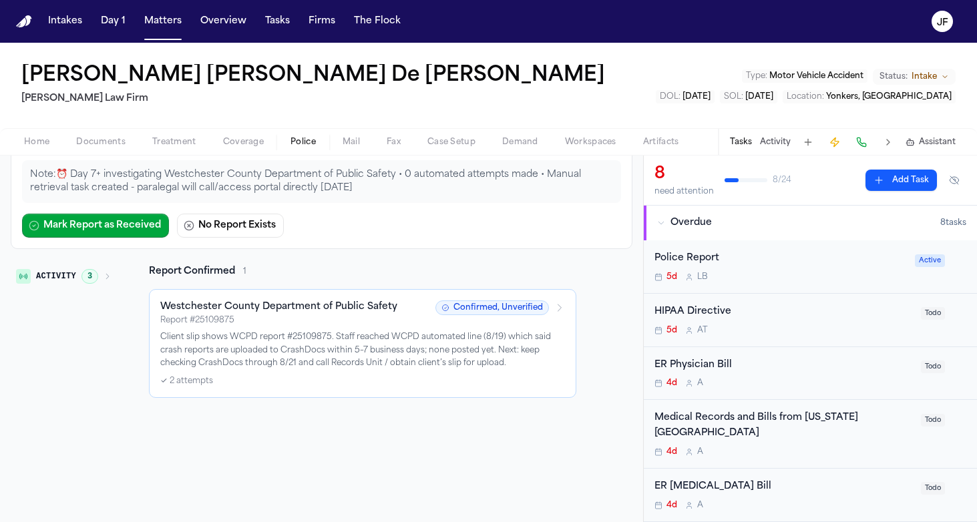
click at [610, 121] on div "Jennifer Mabel De León Rivas Martello Law Firm Type : Motor Vehicle Accident St…" at bounding box center [488, 85] width 977 height 85
click at [682, 258] on div "Police Report" at bounding box center [780, 258] width 252 height 15
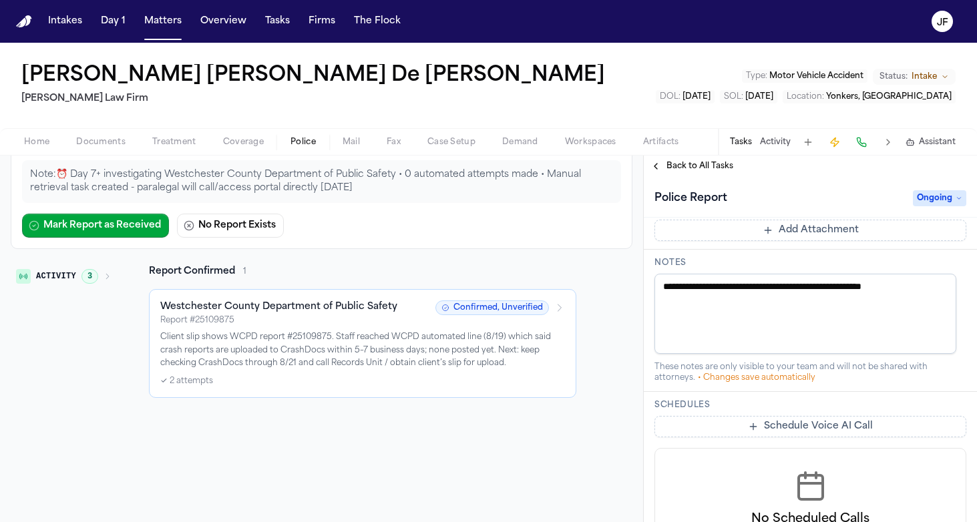
scroll to position [320, 0]
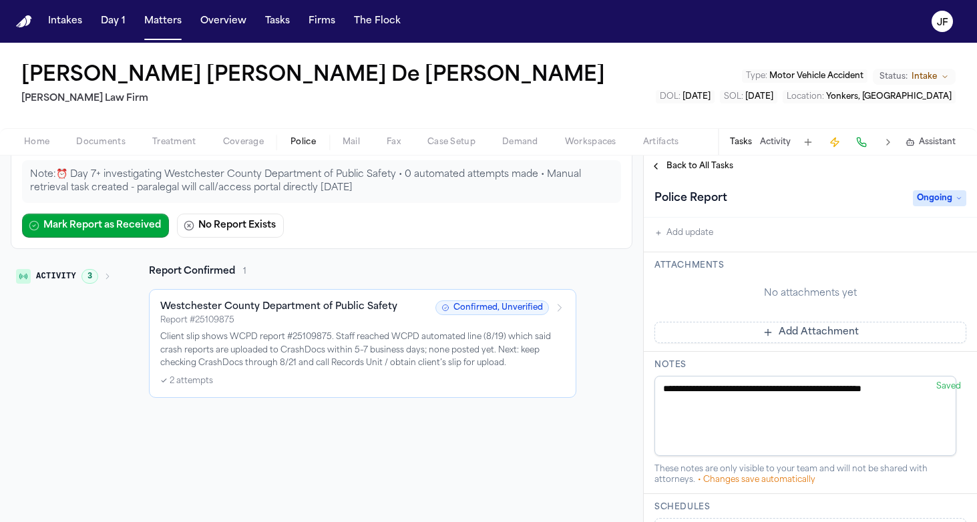
click at [932, 389] on textarea "**********" at bounding box center [805, 416] width 302 height 80
type textarea "**********"
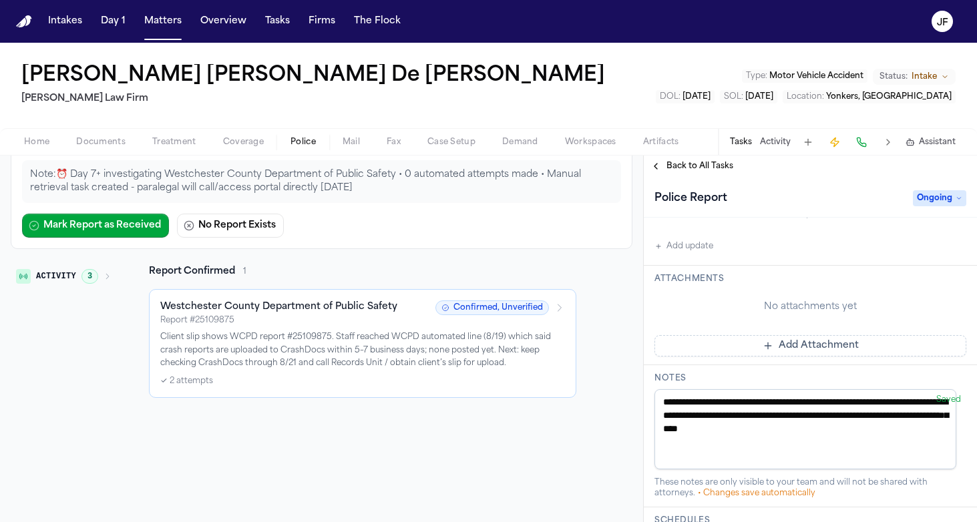
drag, startPoint x: 918, startPoint y: 405, endPoint x: 651, endPoint y: 364, distance: 270.2
click at [651, 364] on div "**********" at bounding box center [809, 334] width 333 height 874
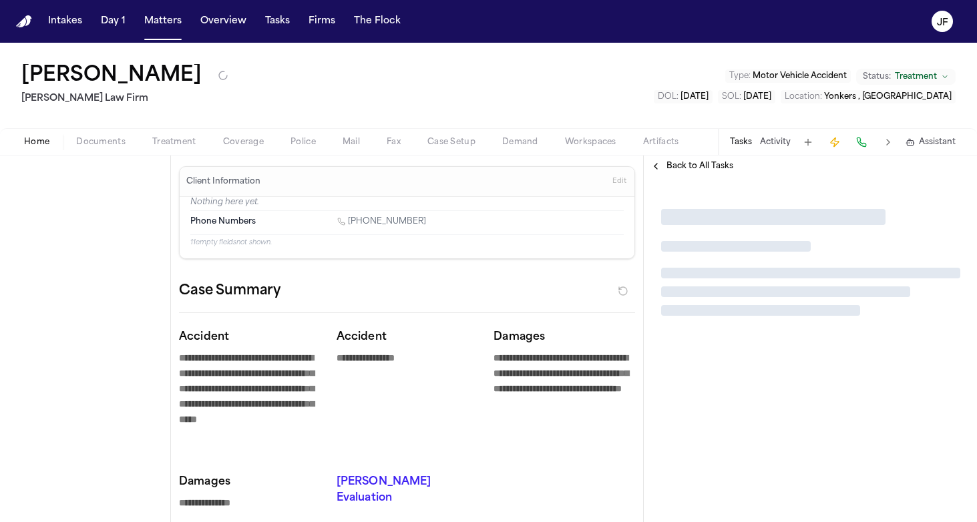
type textarea "*"
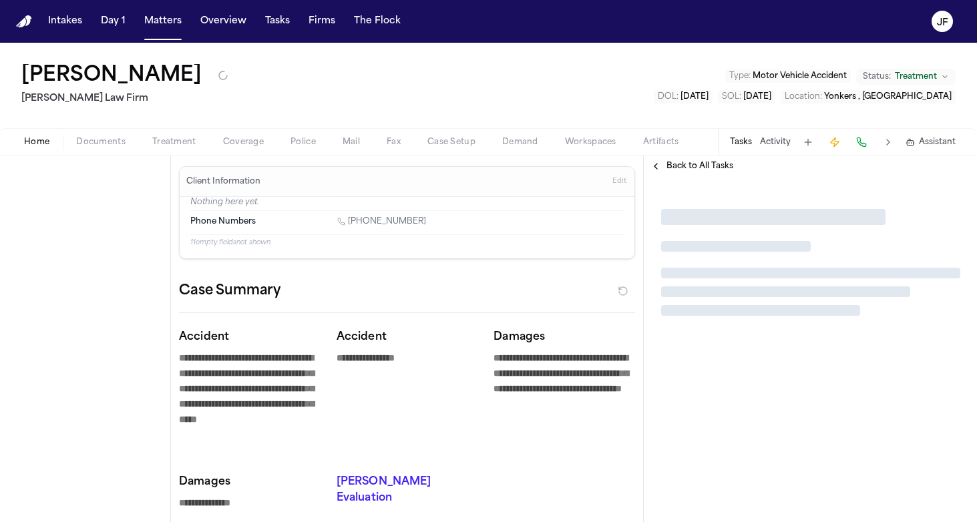
type textarea "*"
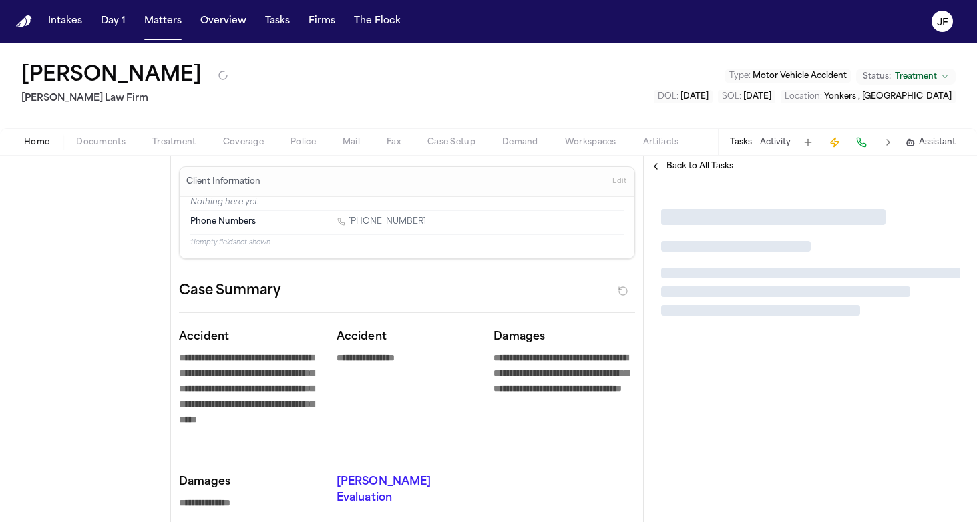
type textarea "*"
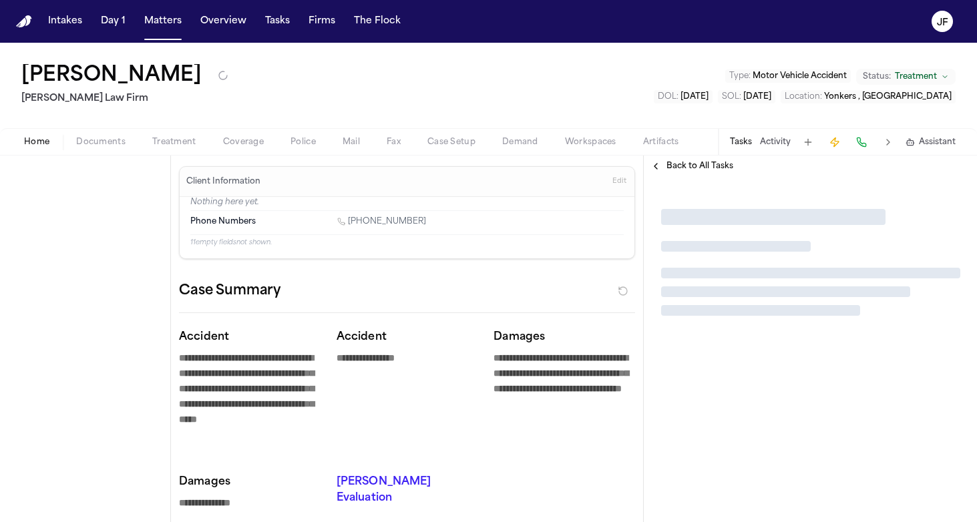
type textarea "*"
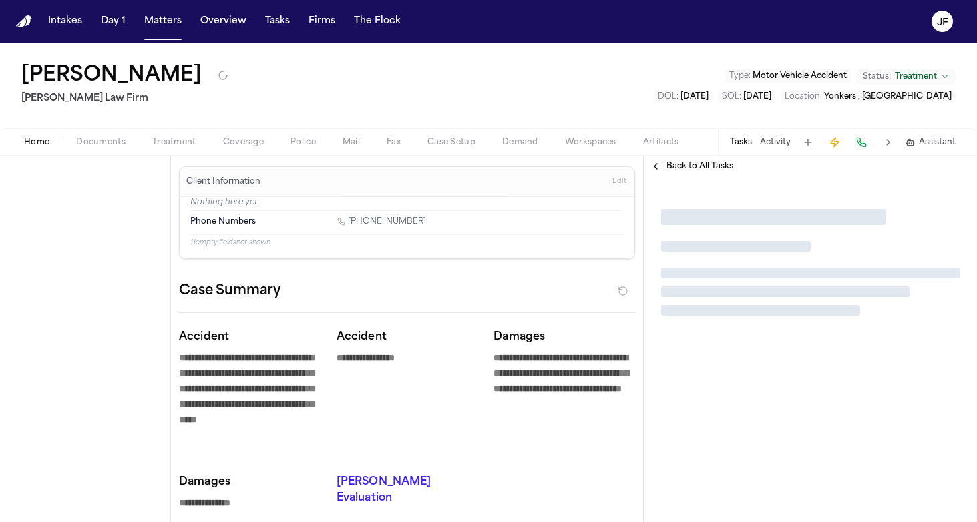
type textarea "*"
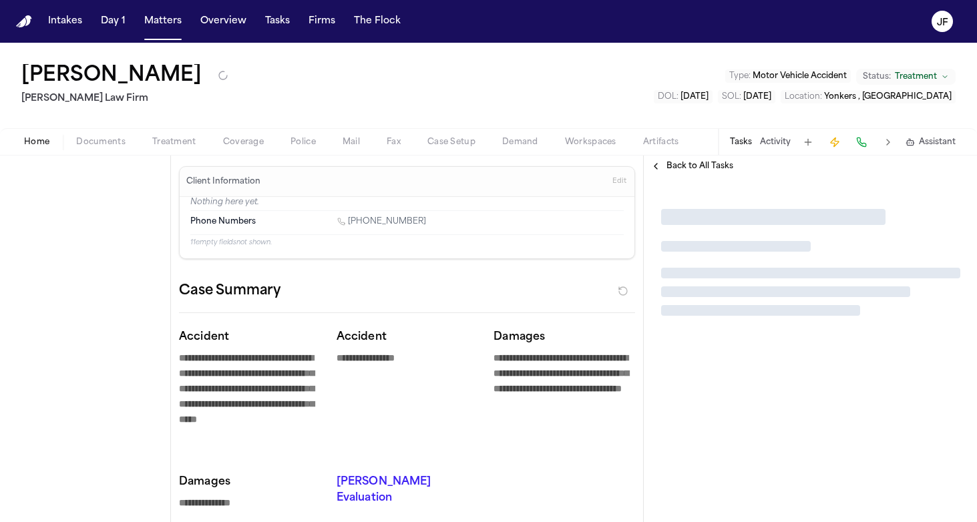
type textarea "*"
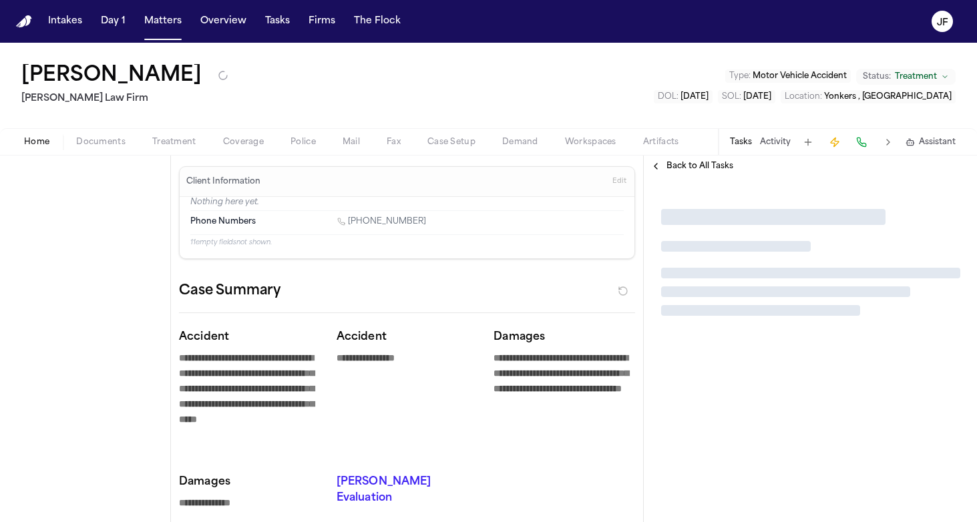
type textarea "*"
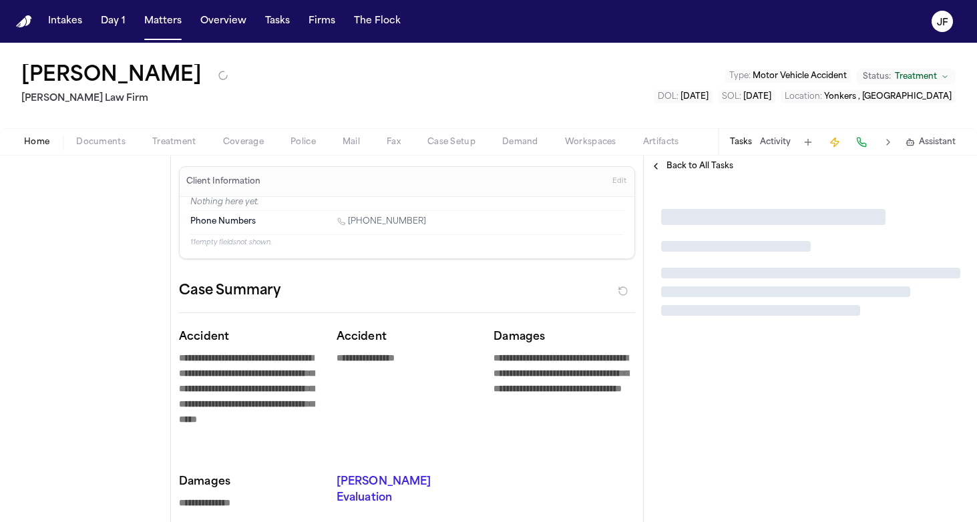
type textarea "*"
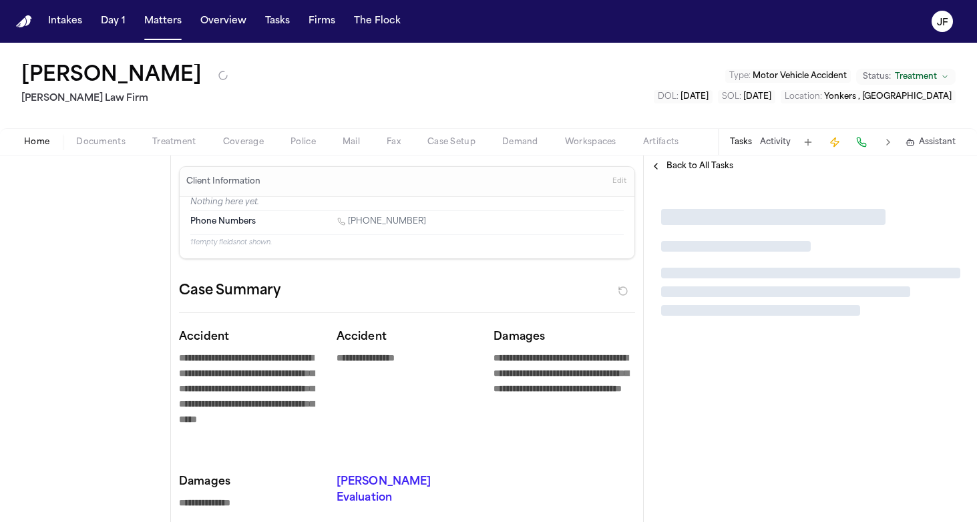
type textarea "*"
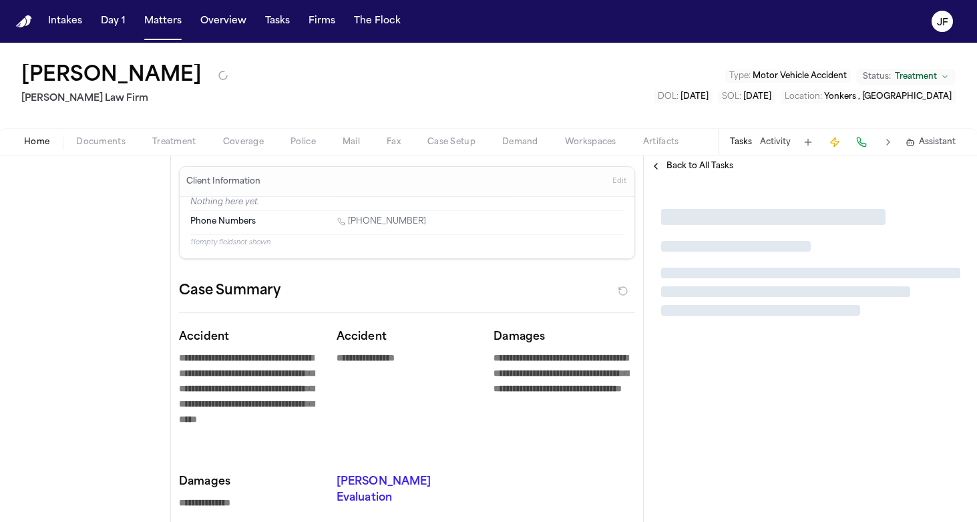
type textarea "*"
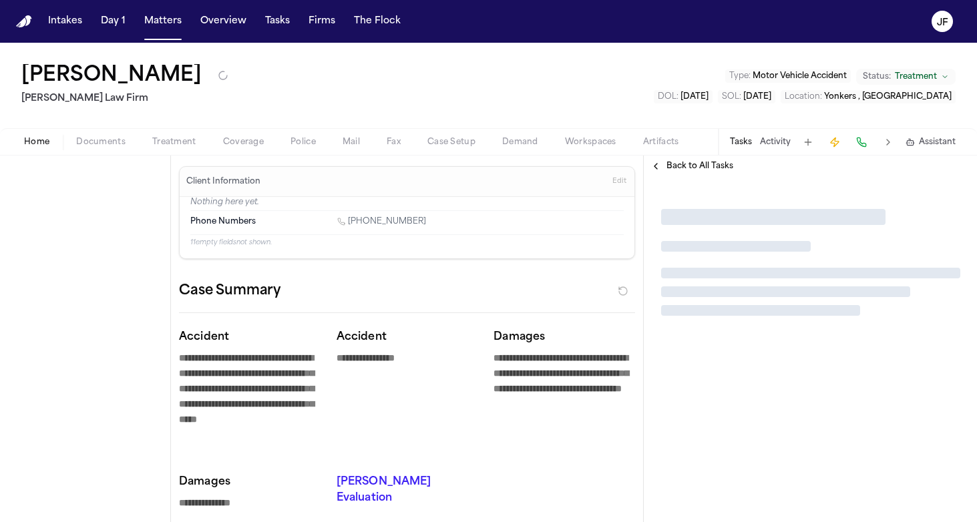
type textarea "*"
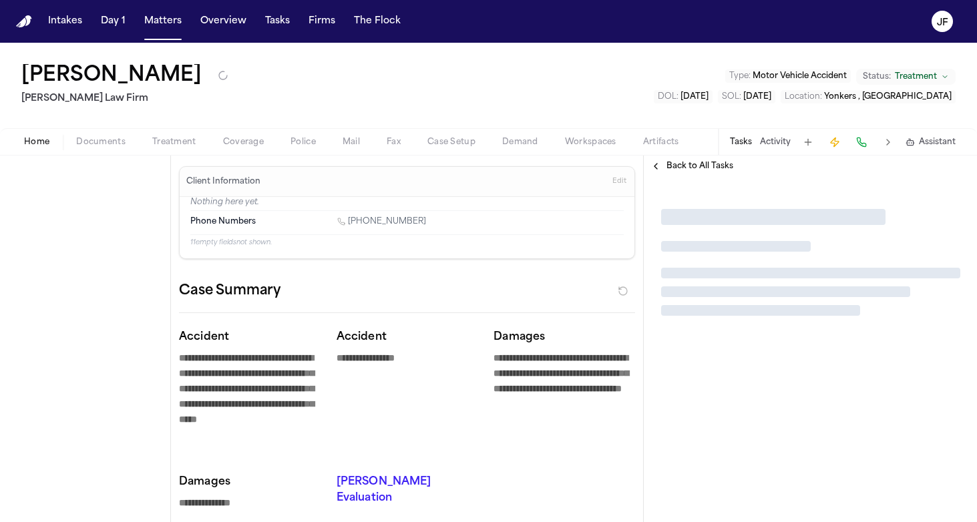
type textarea "*"
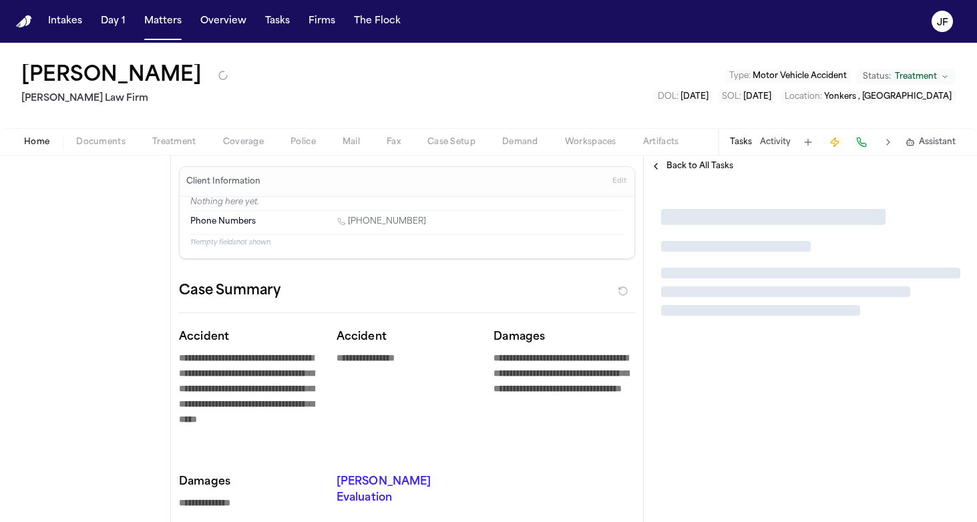
type textarea "*"
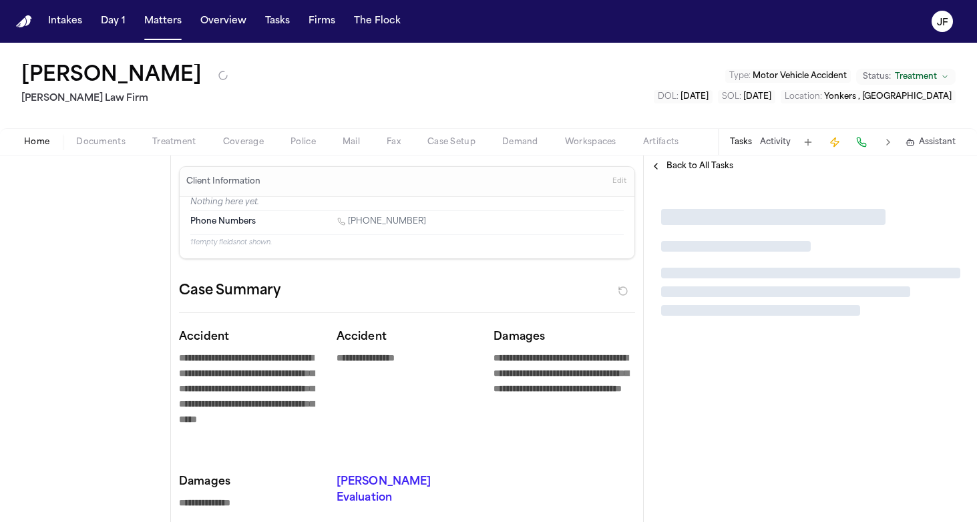
type textarea "*"
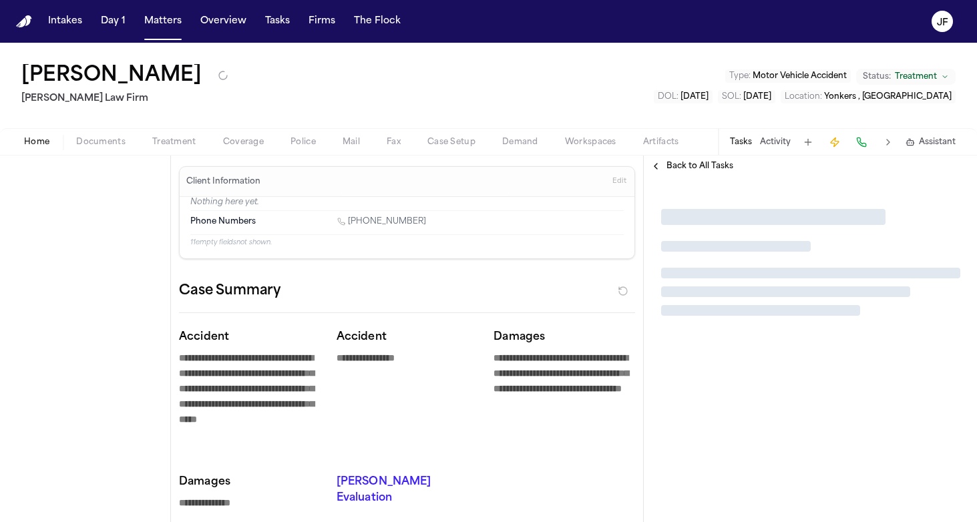
type textarea "*"
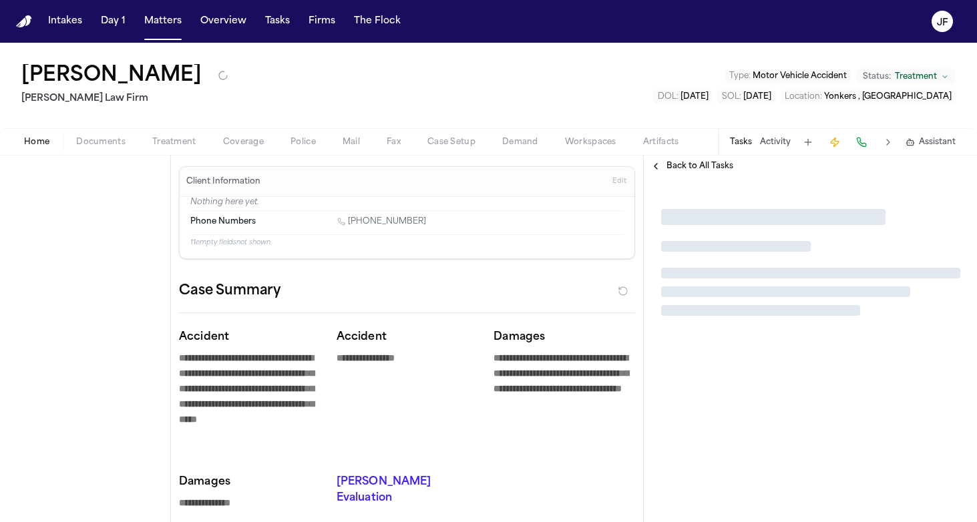
type textarea "*"
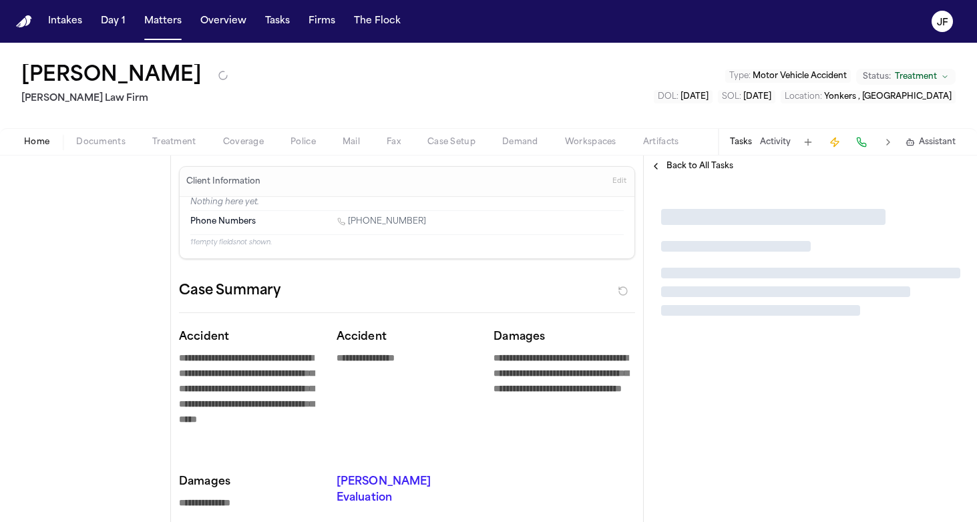
type textarea "*"
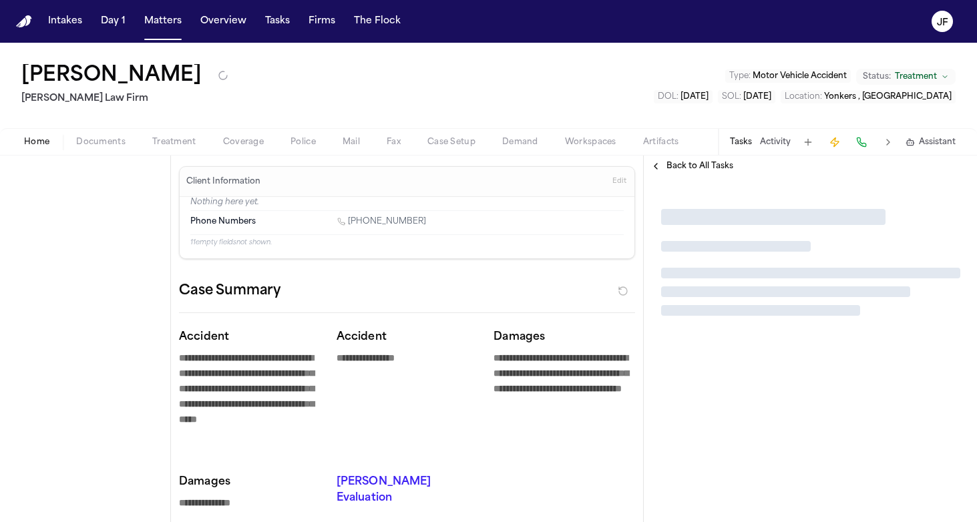
type textarea "*"
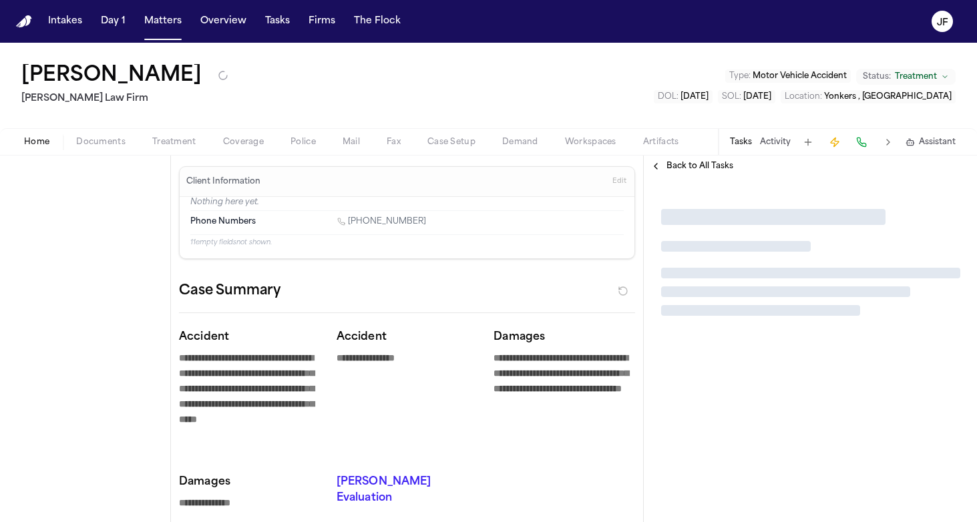
type textarea "*"
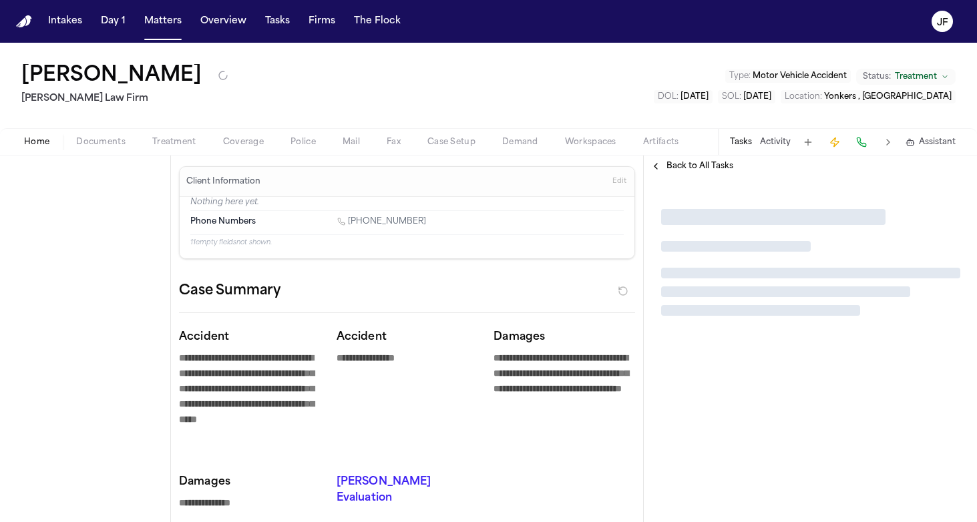
type textarea "*"
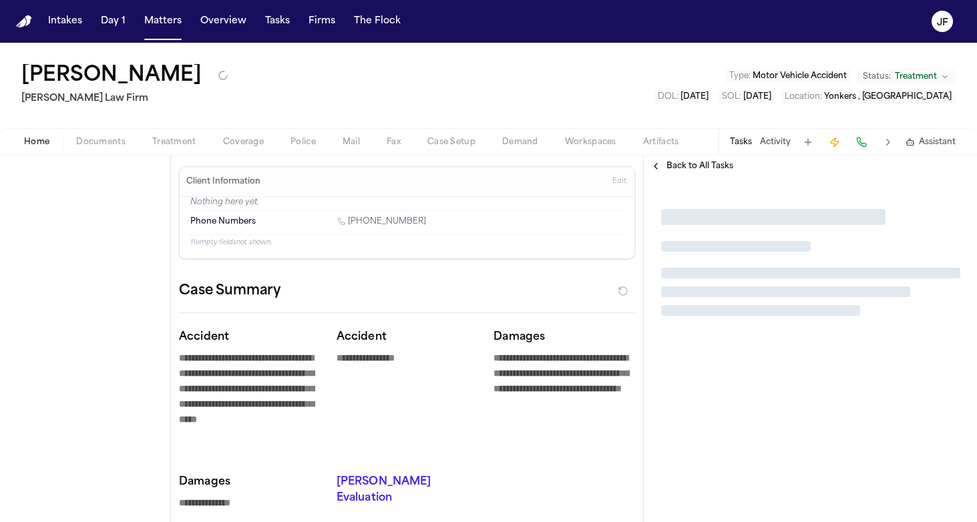
type textarea "*"
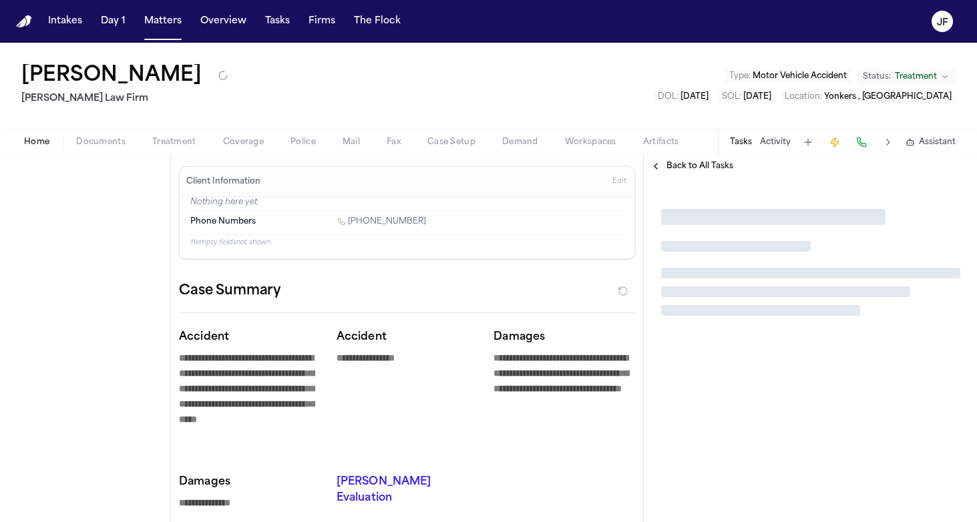
type textarea "*"
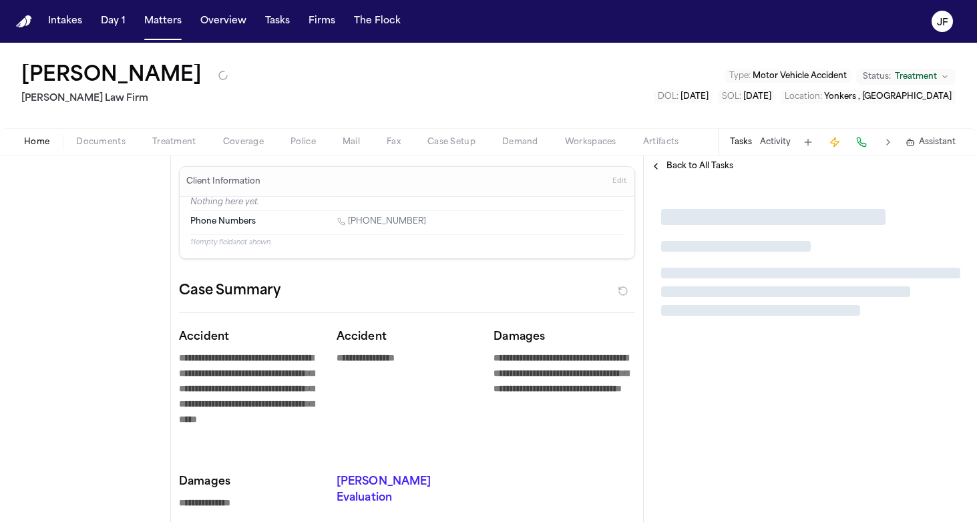
type textarea "*"
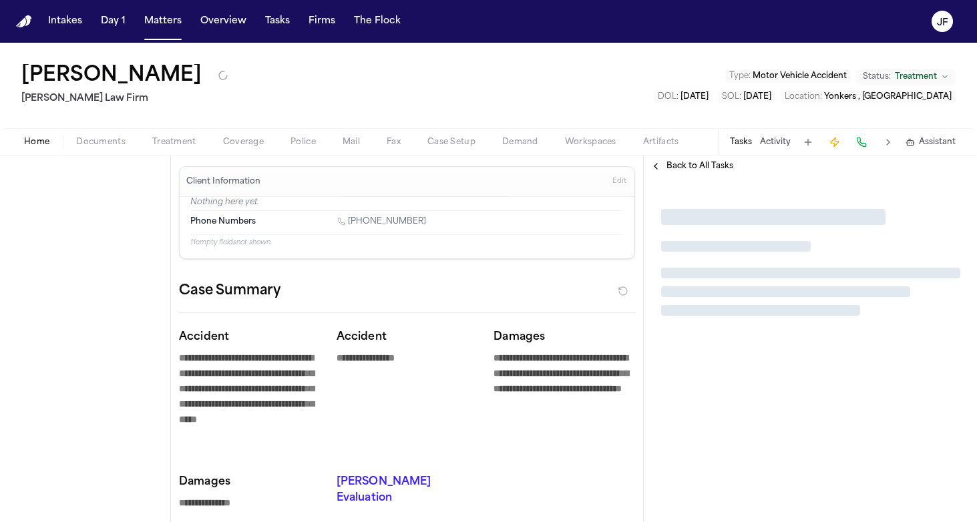
type textarea "*"
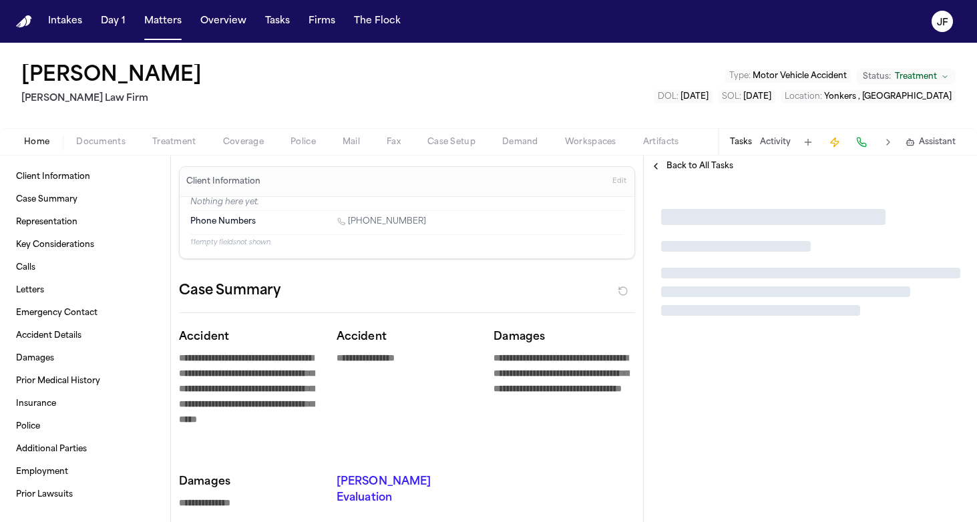
type textarea "*"
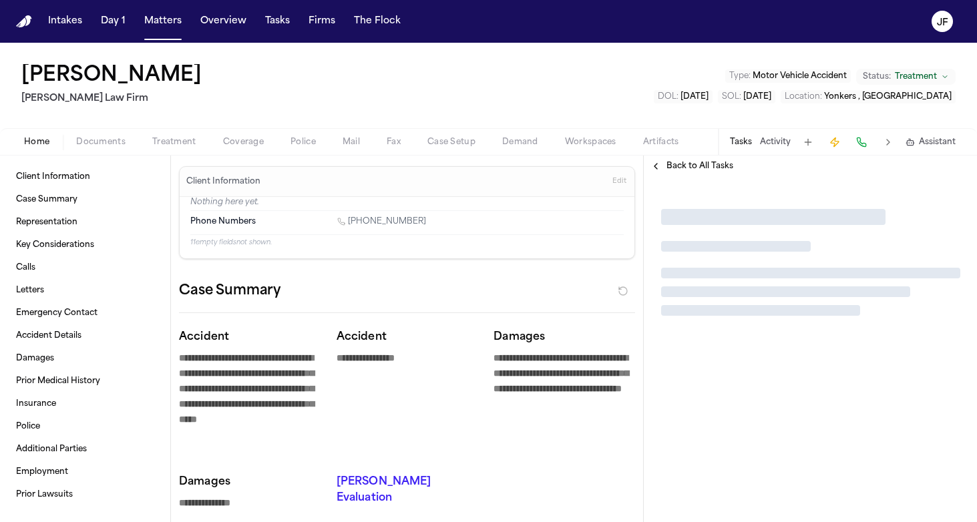
type textarea "*"
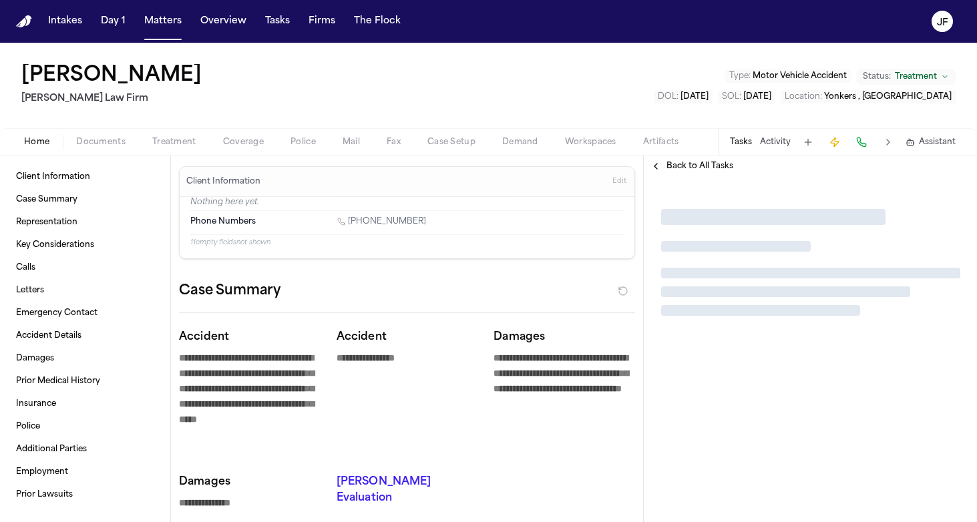
type textarea "*"
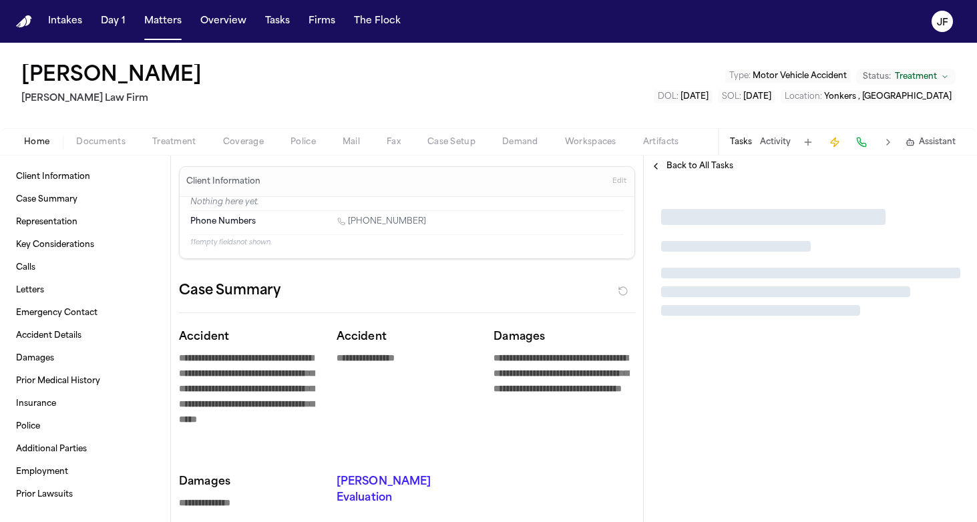
type textarea "*"
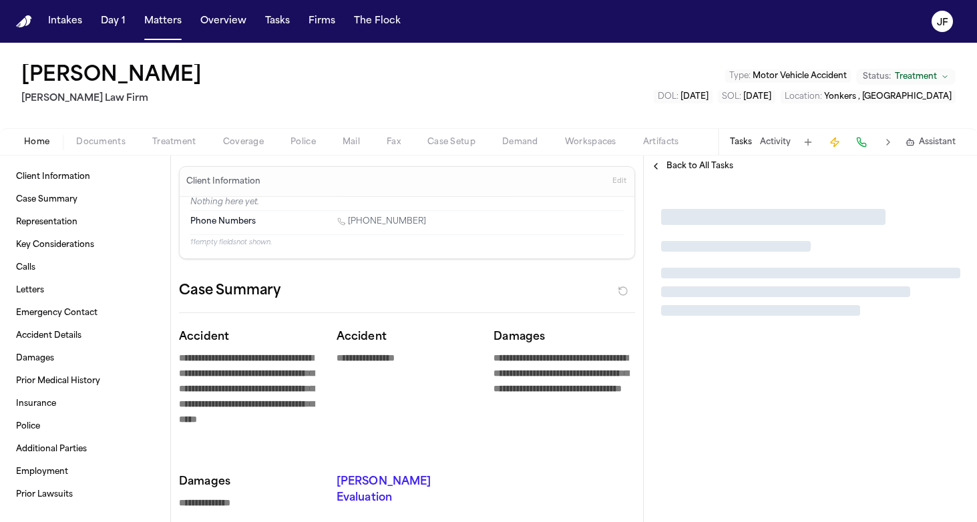
type textarea "*"
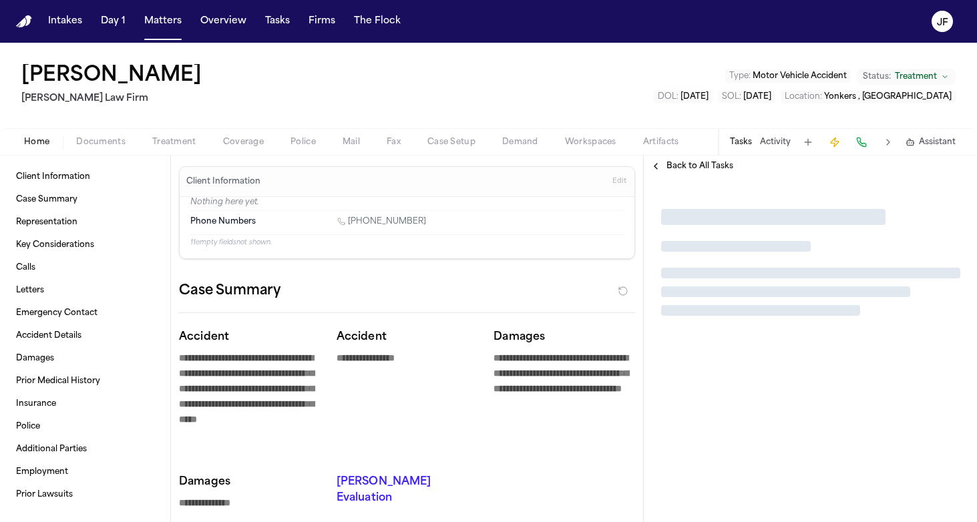
type textarea "*"
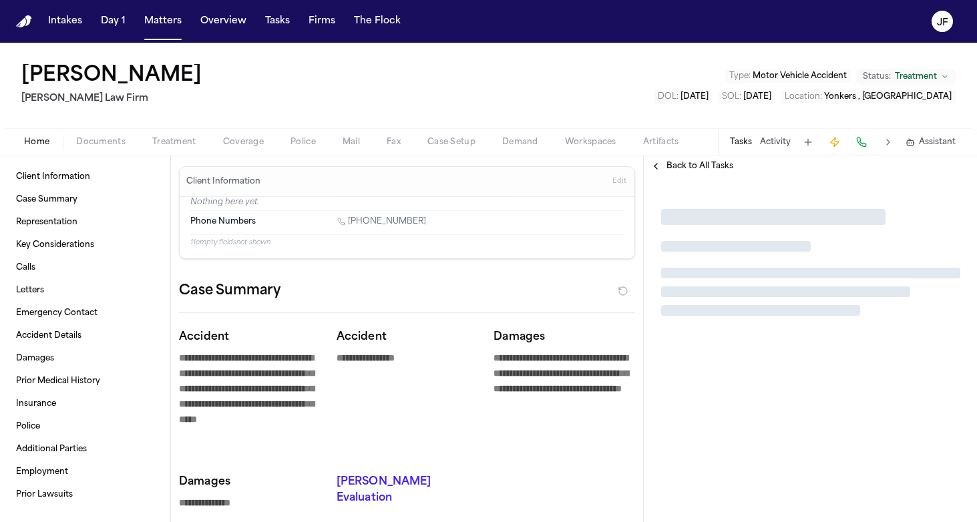
type textarea "*"
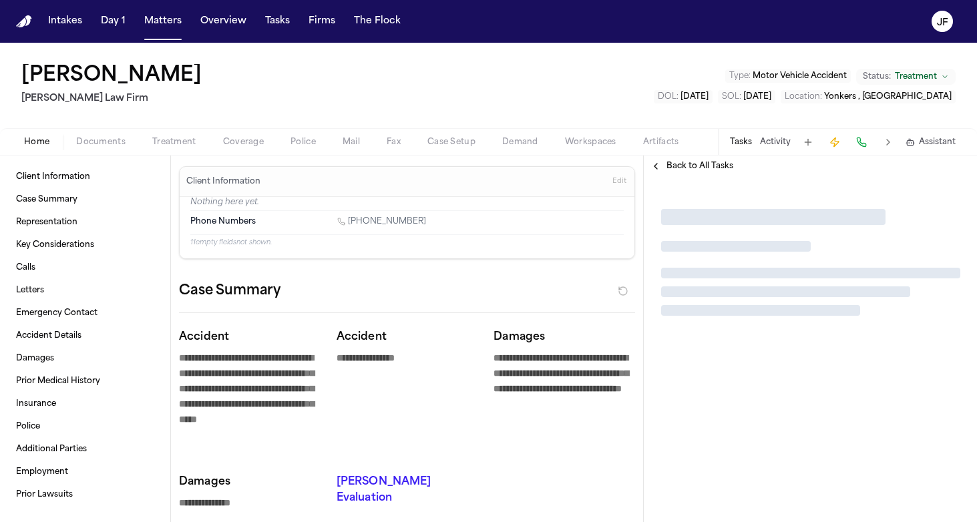
type textarea "*"
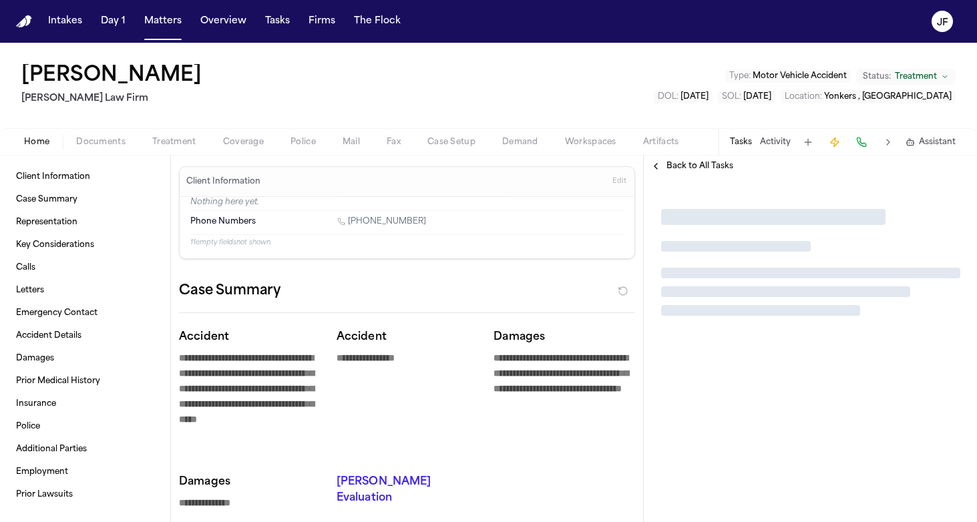
type textarea "*"
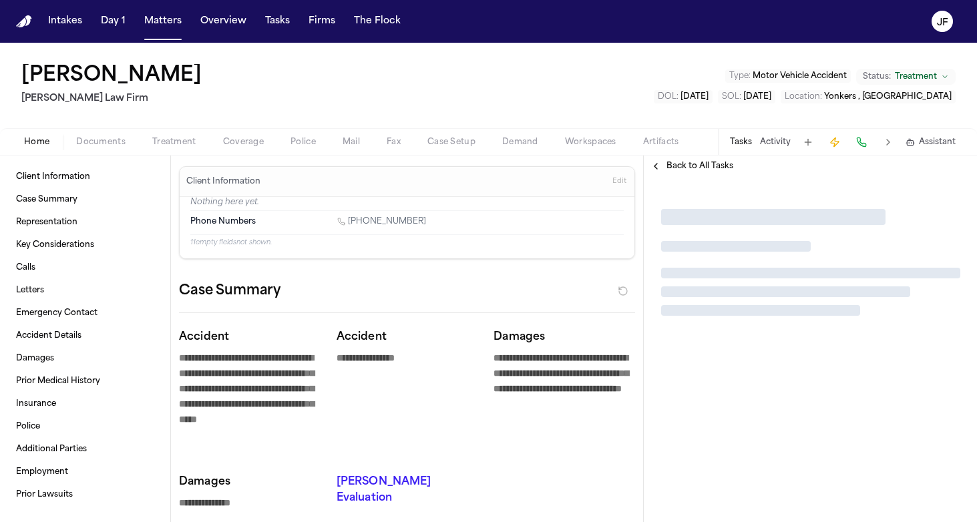
type textarea "*"
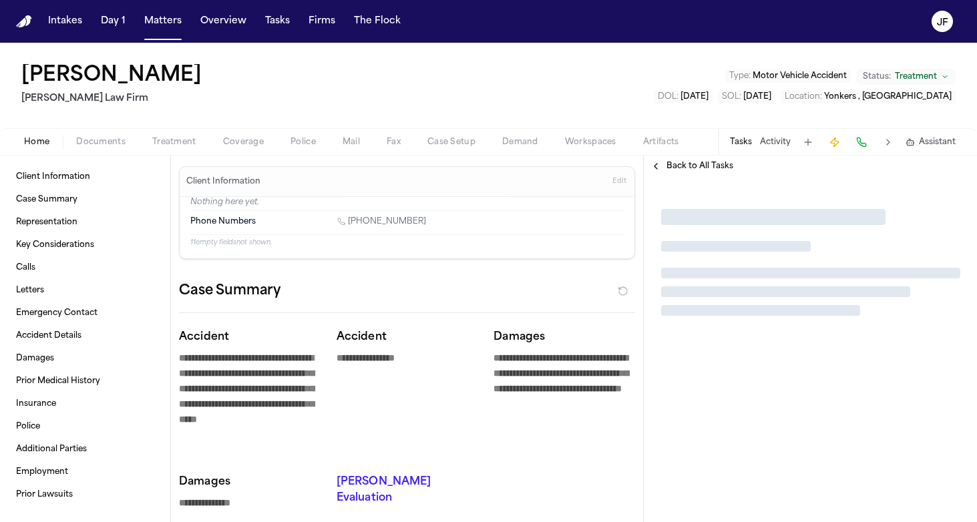
type textarea "*"
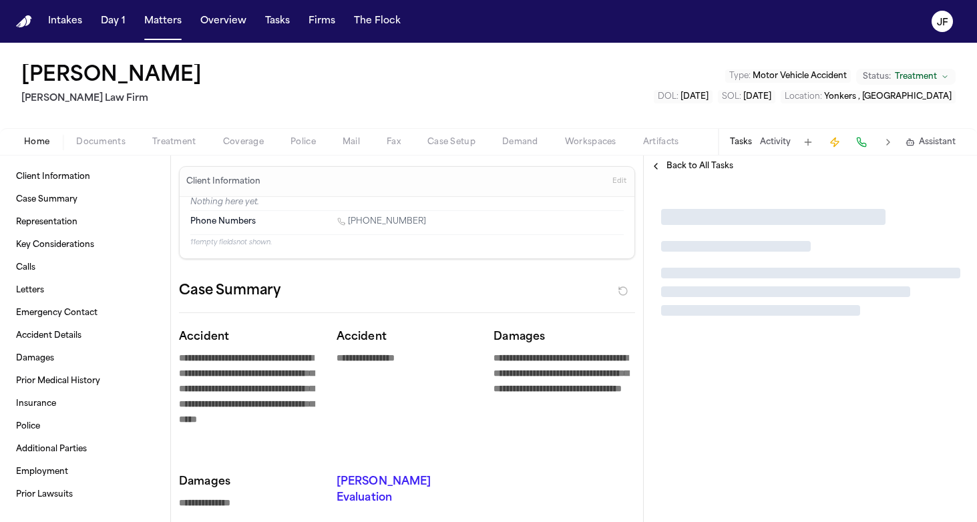
type textarea "*"
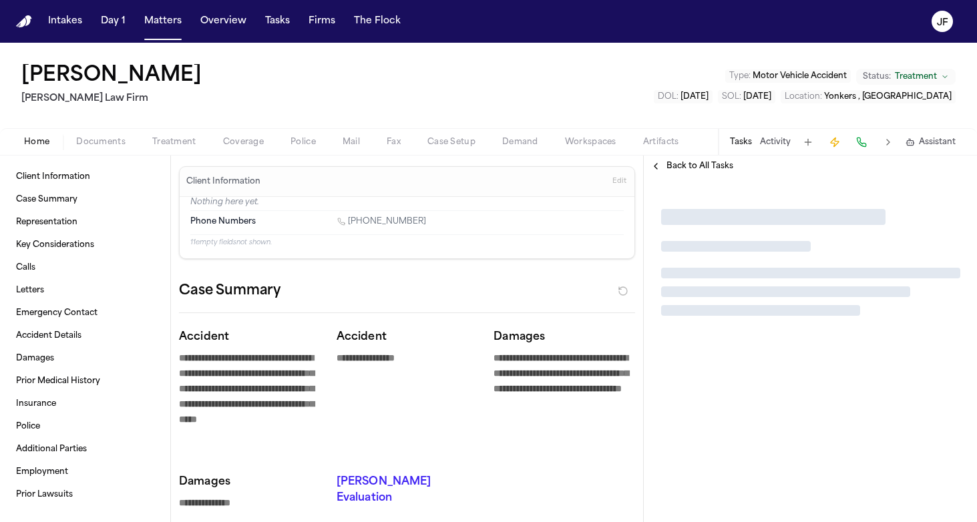
type textarea "*"
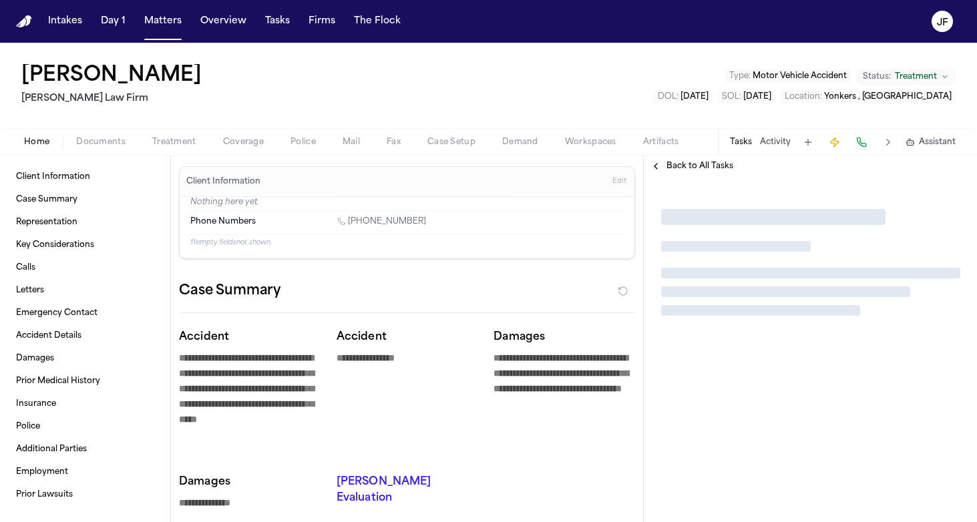
type textarea "*"
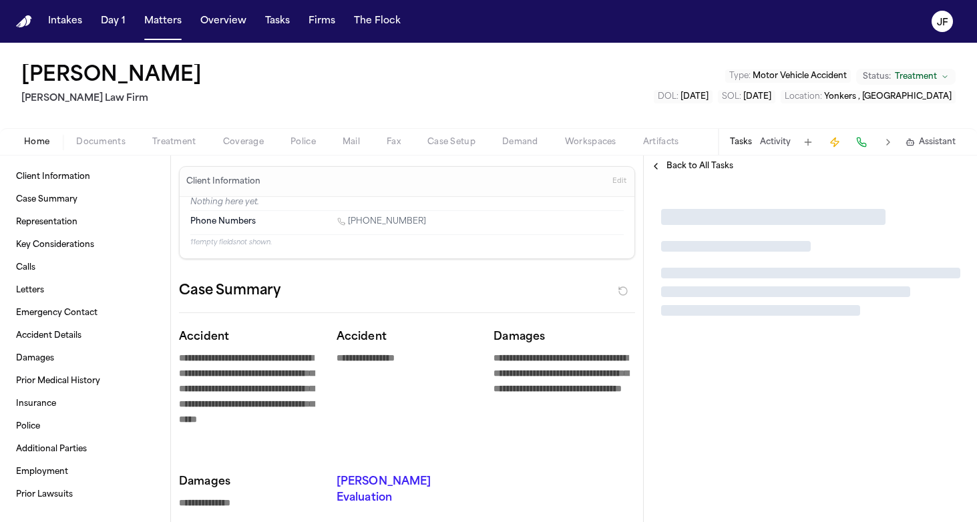
type textarea "*"
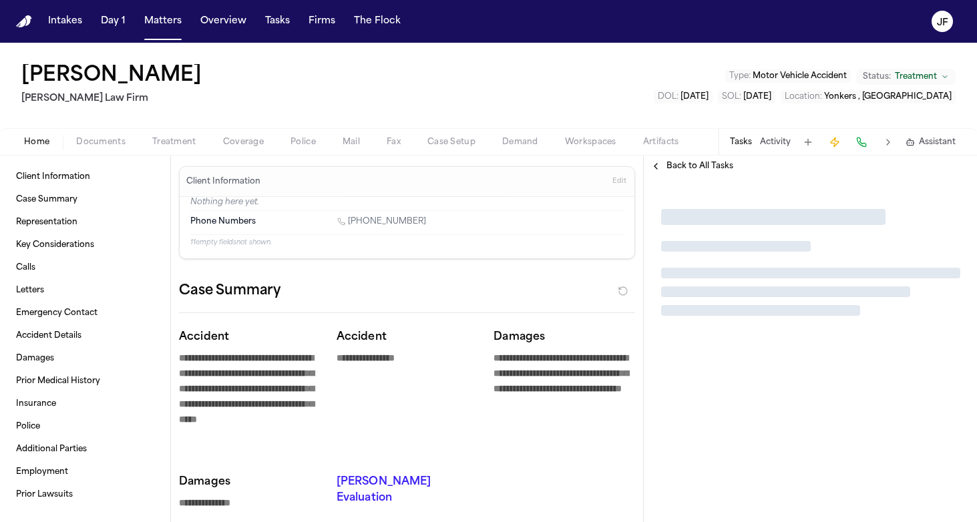
type textarea "*"
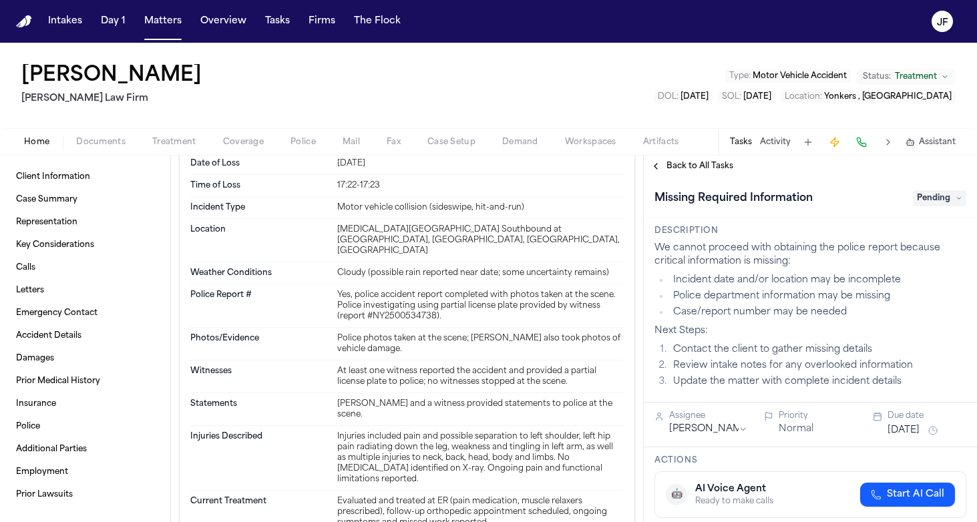
scroll to position [1368, 0]
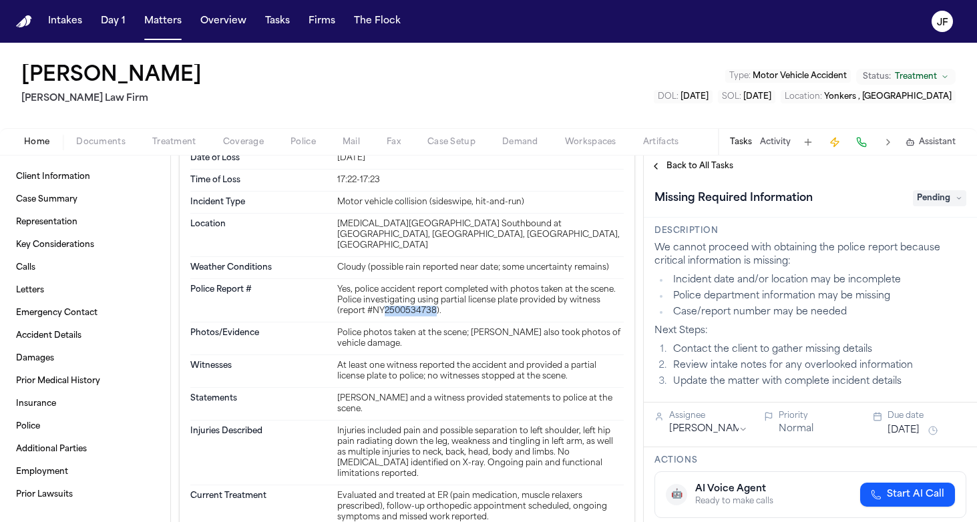
drag, startPoint x: 432, startPoint y: 259, endPoint x: 380, endPoint y: 259, distance: 51.4
click at [380, 284] on div "Yes, police accident report completed with photos taken at the scene. Police in…" at bounding box center [480, 300] width 286 height 32
copy div "2500534738"
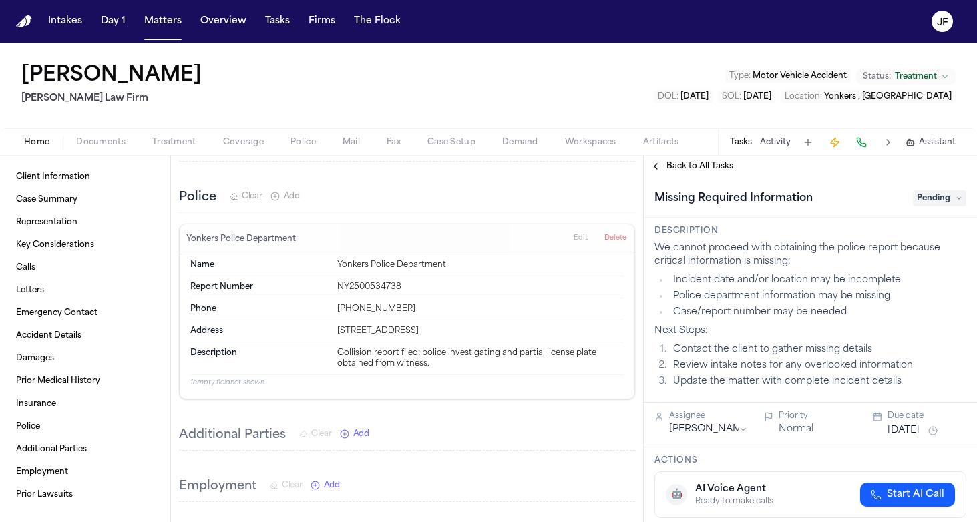
scroll to position [1989, 0]
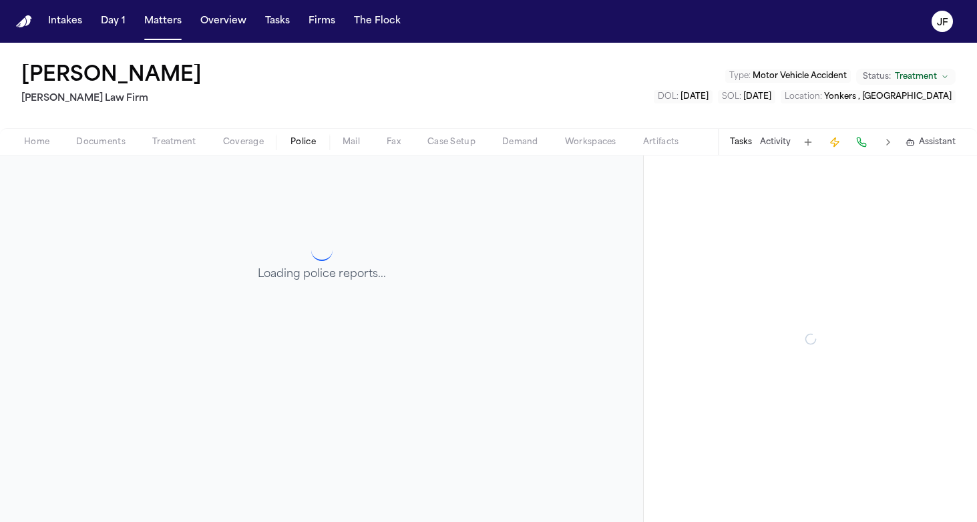
click at [298, 142] on span "Police" at bounding box center [302, 142] width 25 height 11
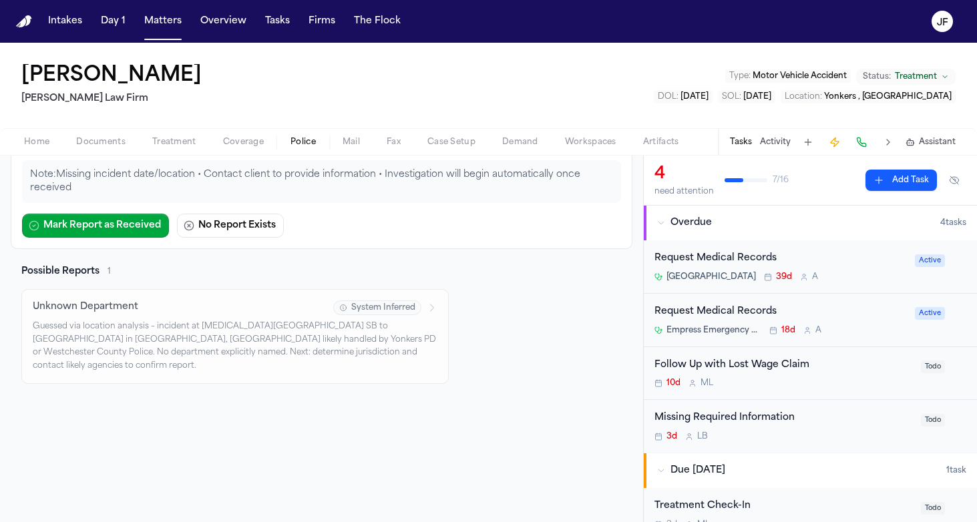
click at [342, 348] on p "Guessed via location analysis – incident at Sprain Brook Pkwy SB to Tuckahoe in…" at bounding box center [235, 346] width 404 height 52
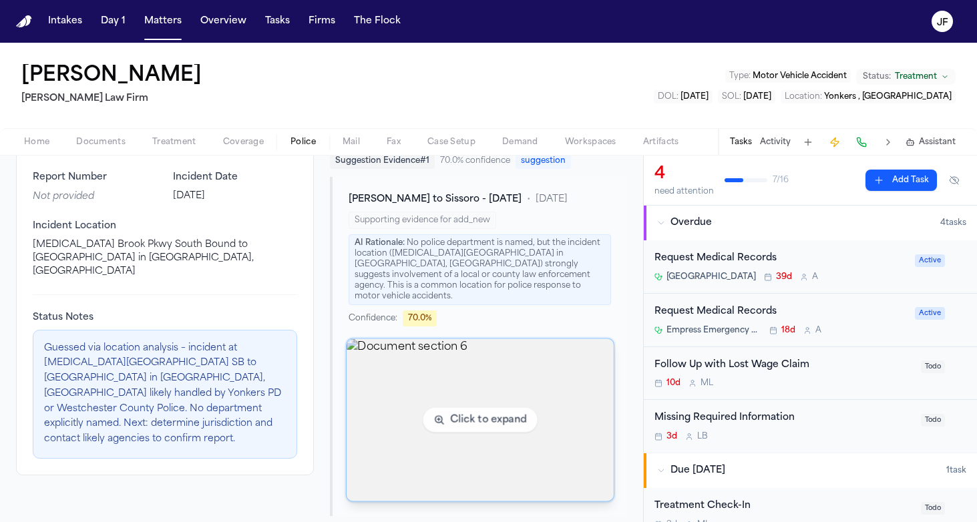
scroll to position [208, 0]
click at [491, 361] on img "View document section 6" at bounding box center [479, 421] width 266 height 162
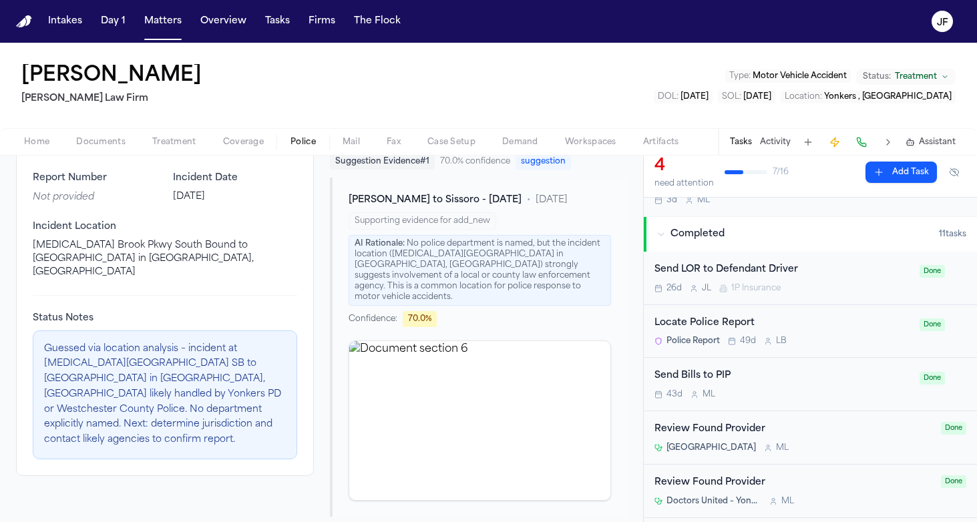
scroll to position [368, 0]
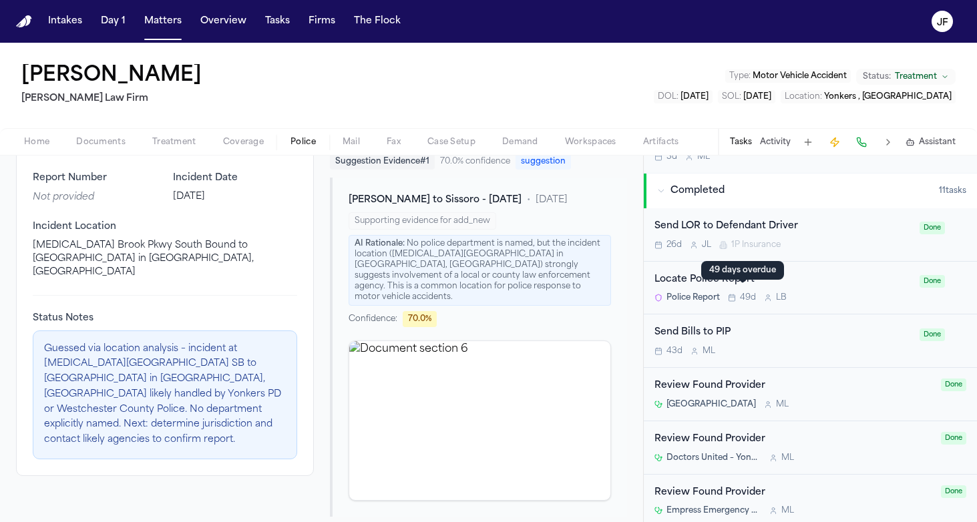
click at [746, 284] on div "Locate Police Report Police Report 49d L B" at bounding box center [782, 287] width 257 height 31
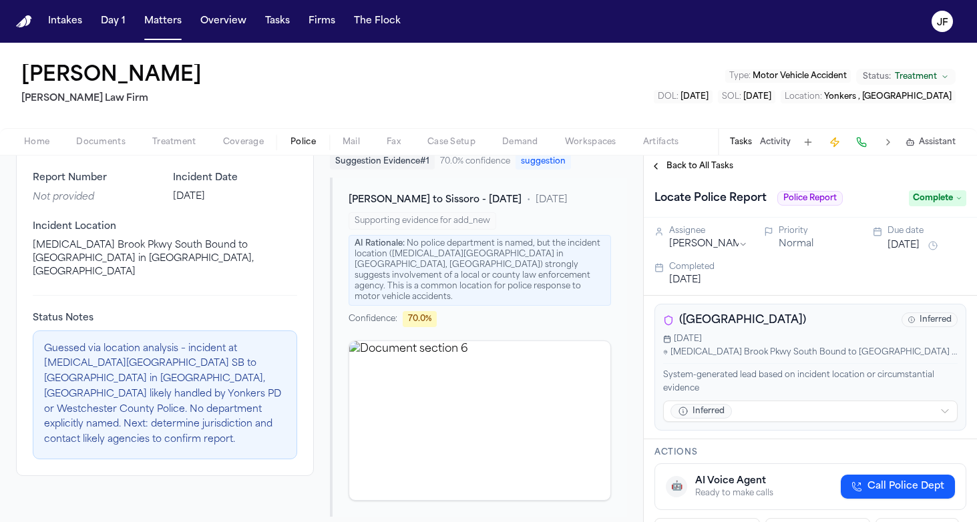
click at [672, 170] on span "Back to All Tasks" at bounding box center [699, 166] width 67 height 11
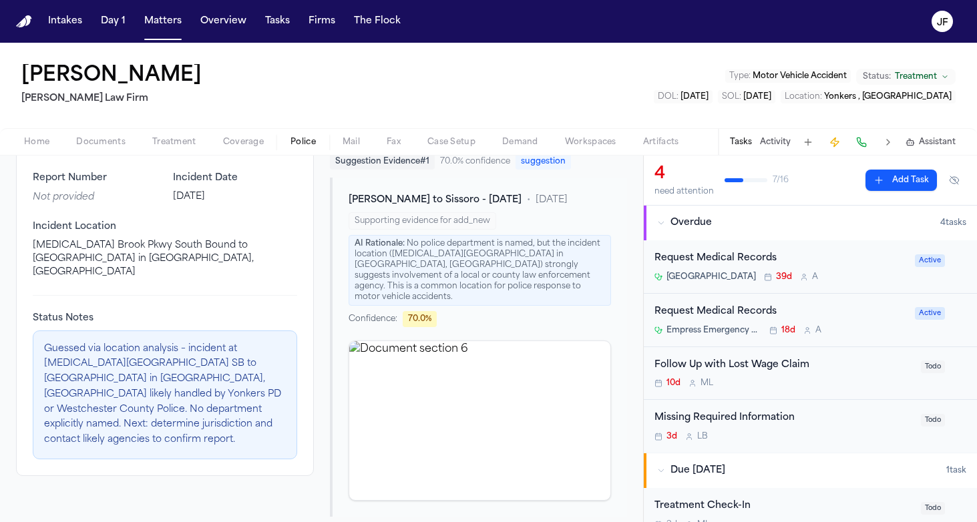
click at [288, 137] on button "Police" at bounding box center [303, 142] width 52 height 16
click at [77, 142] on span "Documents" at bounding box center [100, 142] width 49 height 11
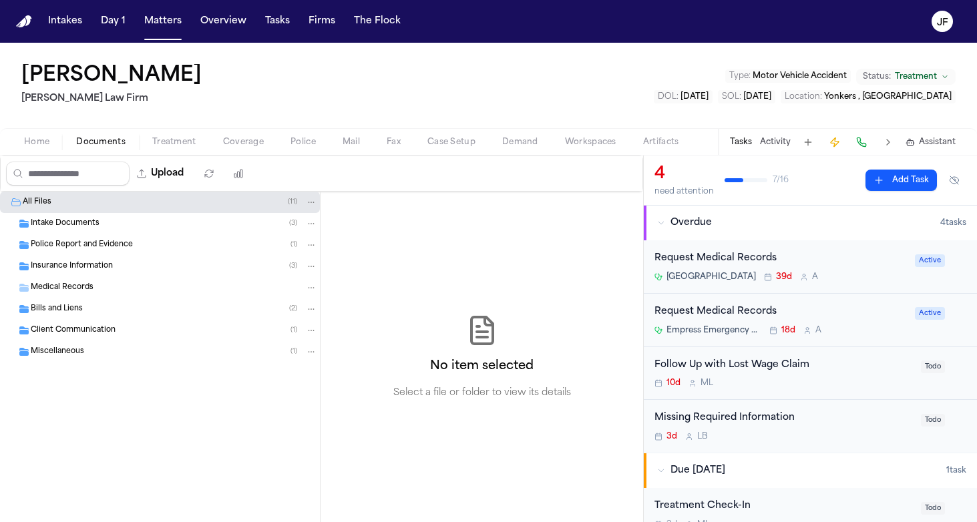
click at [101, 244] on span "Police Report and Evidence" at bounding box center [82, 245] width 102 height 11
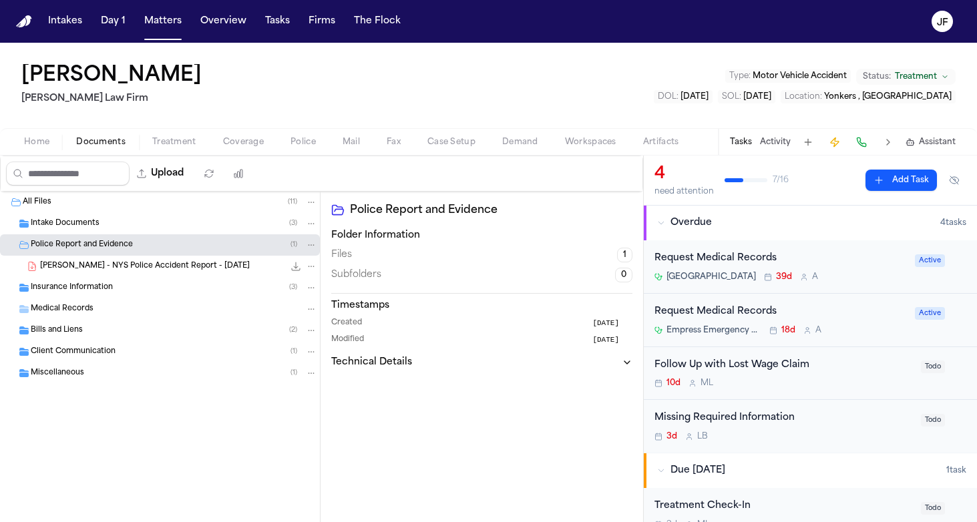
click at [110, 269] on span "S. DaSilva - NYS Police Accident Report - 6.17.25" at bounding box center [145, 266] width 210 height 11
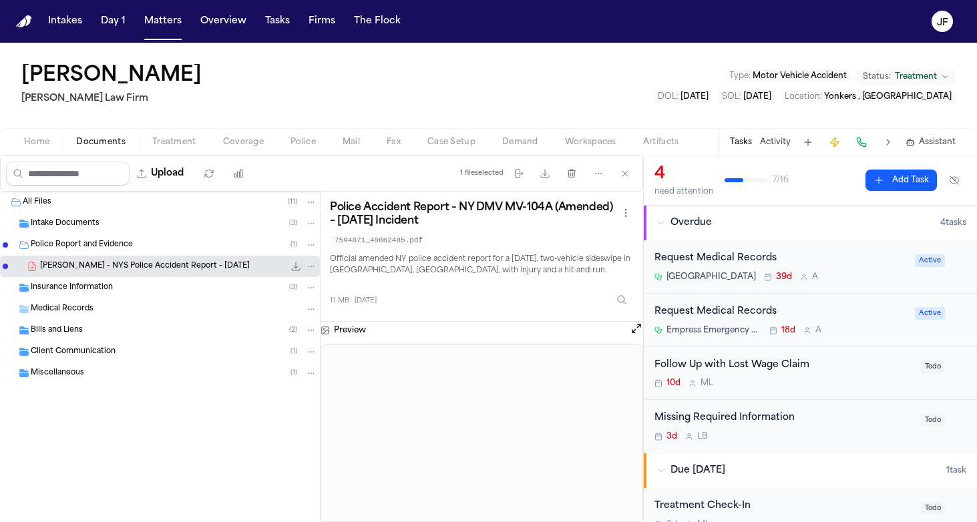
click at [696, 412] on div "Missing Required Information" at bounding box center [783, 418] width 258 height 15
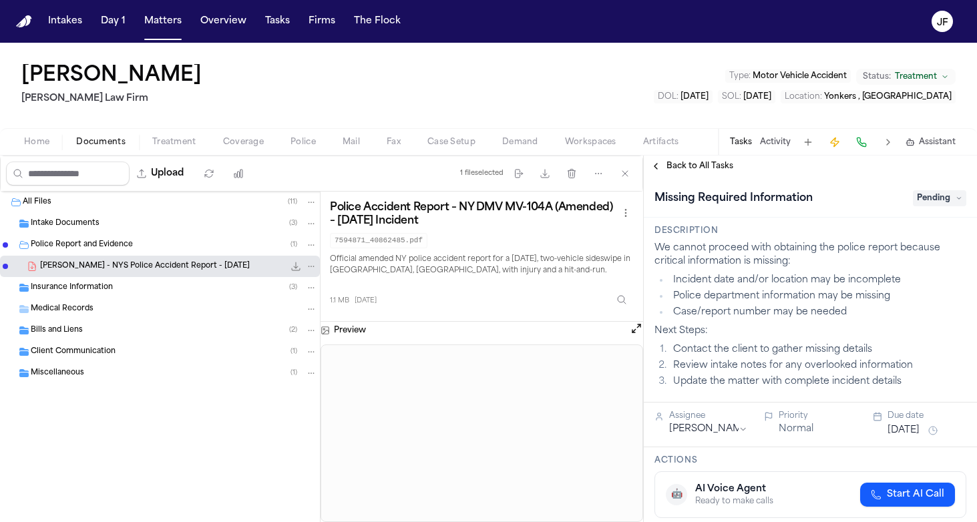
click at [959, 194] on span "Pending" at bounding box center [938, 198] width 53 height 16
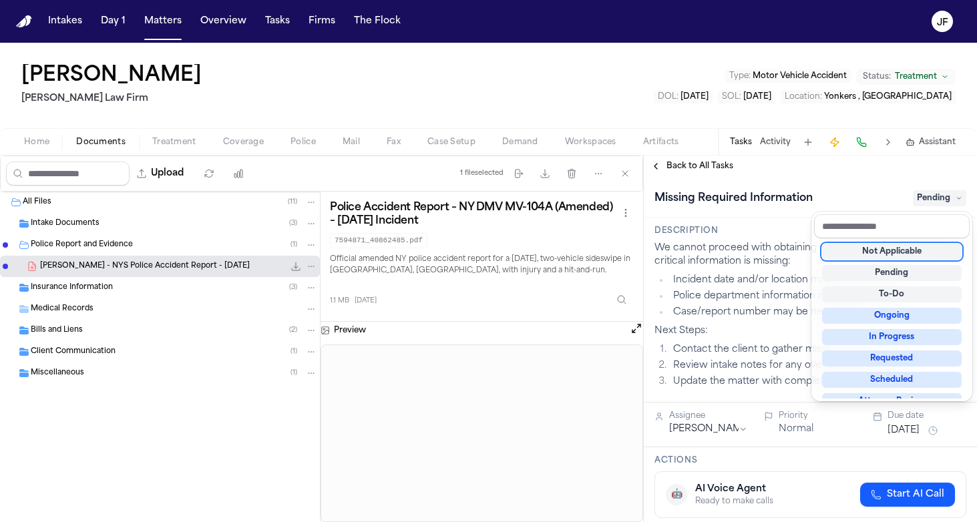
click at [894, 254] on div "Not Applicable" at bounding box center [892, 252] width 140 height 16
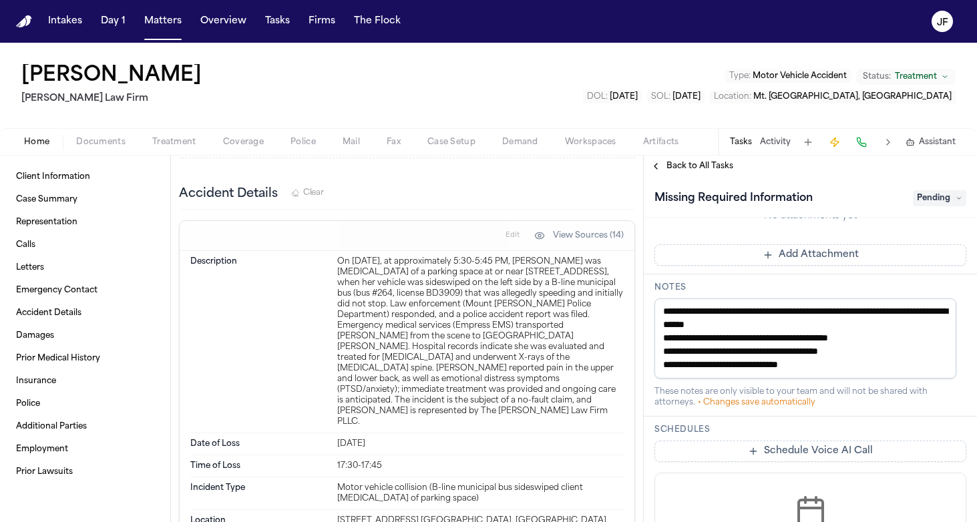
scroll to position [625, 0]
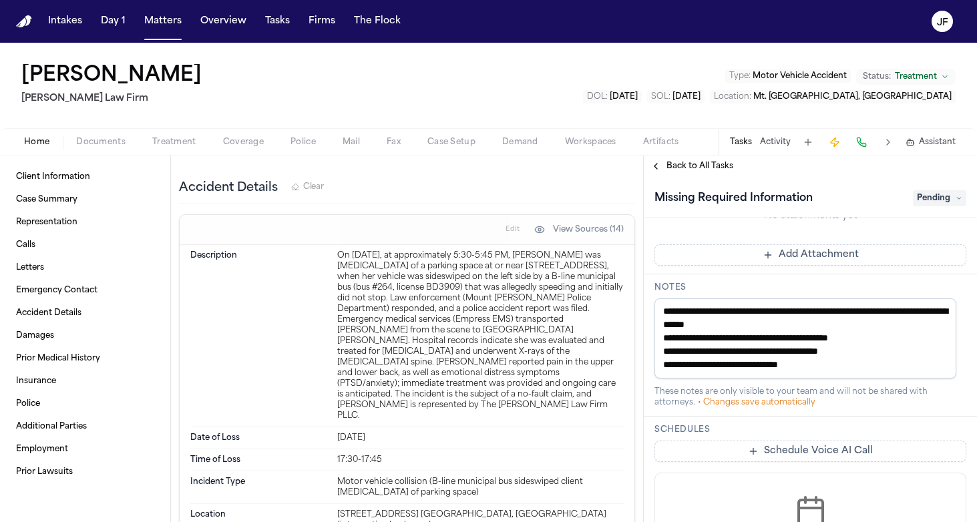
click at [111, 140] on span "Documents" at bounding box center [100, 142] width 49 height 11
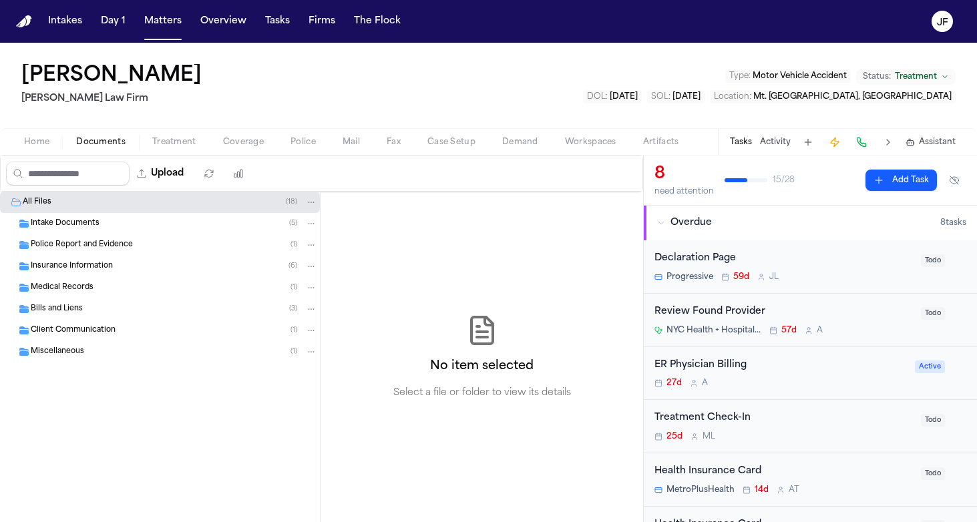
click at [69, 245] on span "Police Report and Evidence" at bounding box center [82, 245] width 102 height 11
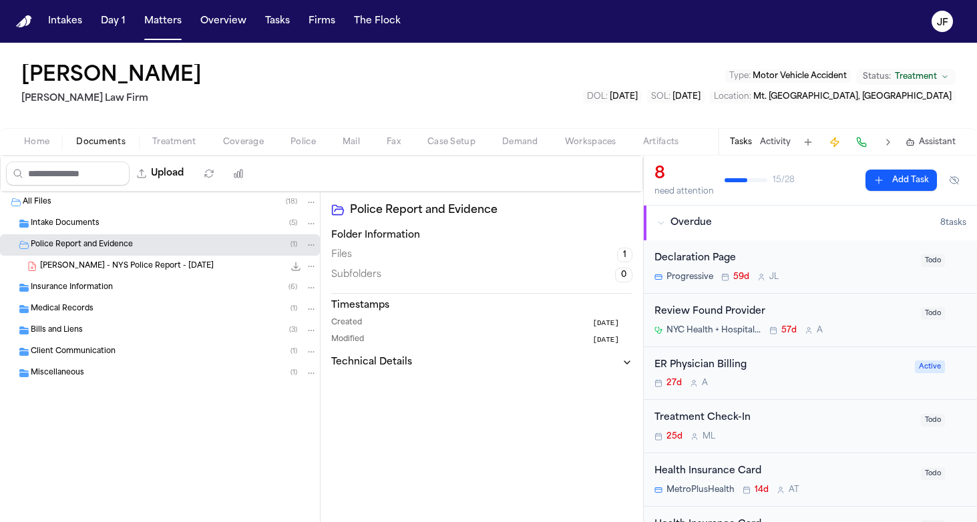
click at [78, 270] on span "[PERSON_NAME] - NYS Police Report - [DATE]" at bounding box center [127, 266] width 174 height 11
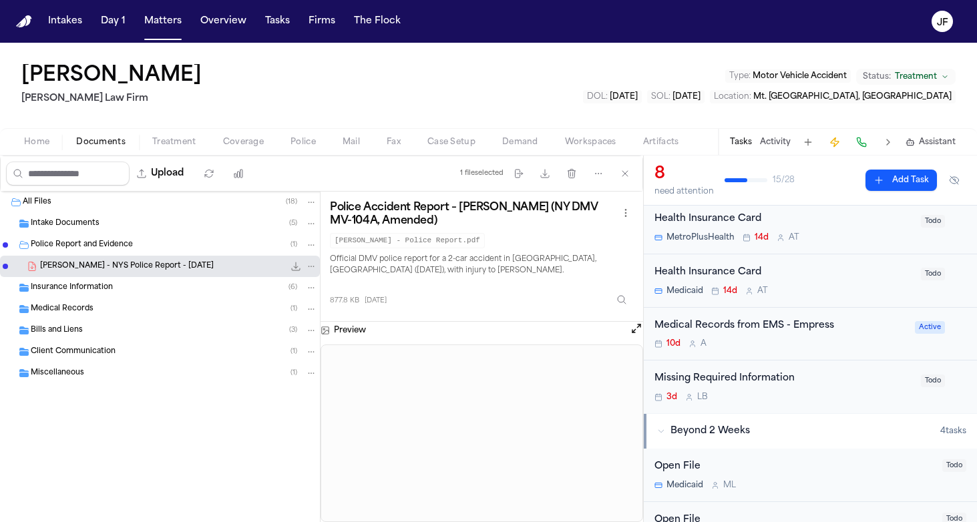
scroll to position [260, 0]
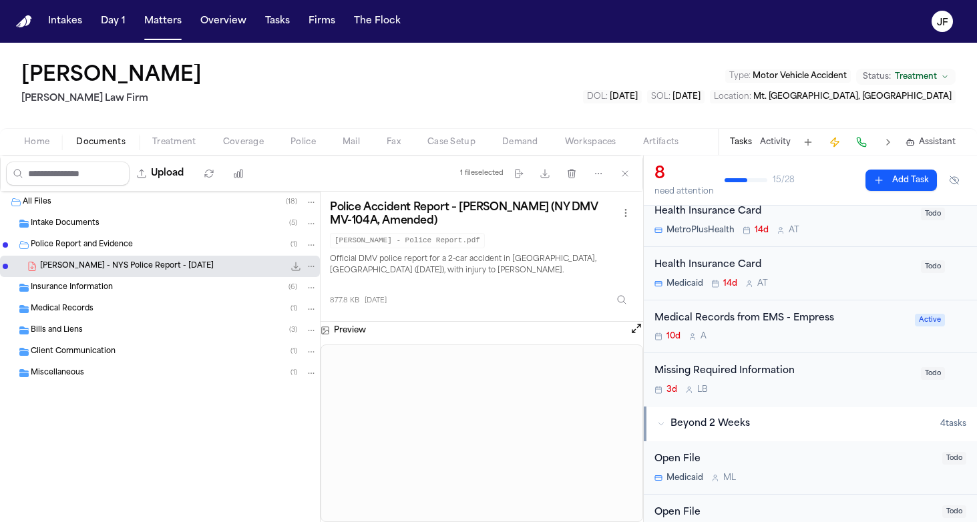
click at [683, 370] on div "Missing Required Information" at bounding box center [783, 371] width 258 height 15
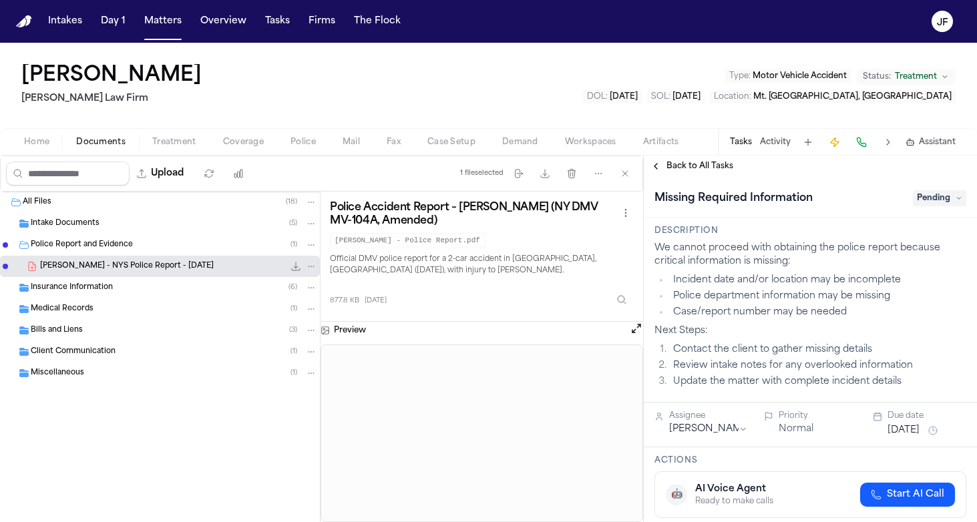
click at [914, 198] on span "Pending" at bounding box center [938, 198] width 53 height 16
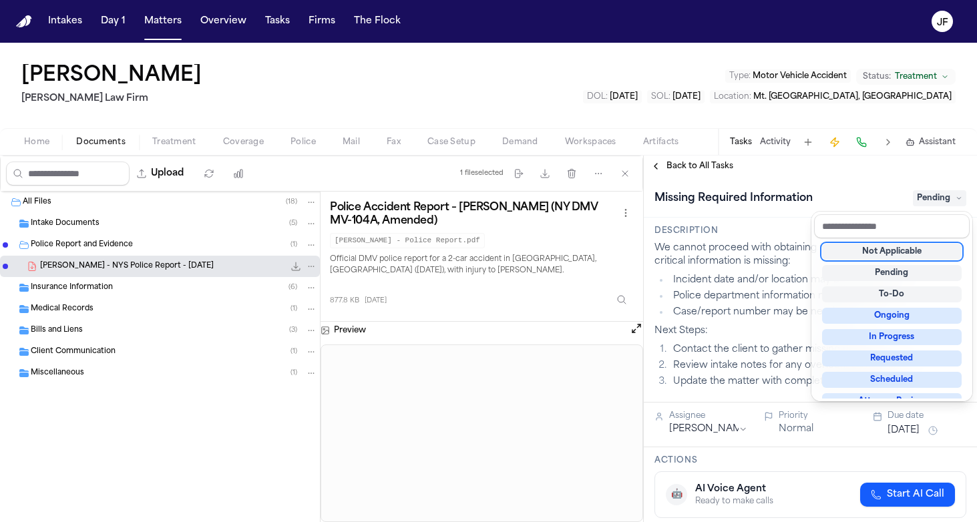
click at [908, 258] on div "Not Applicable" at bounding box center [892, 252] width 140 height 16
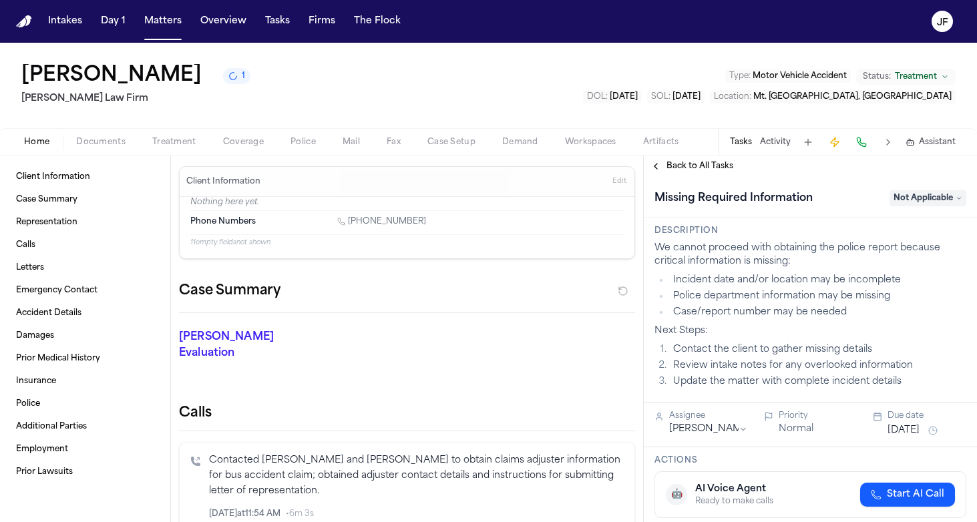
click at [118, 152] on div "Home Documents Treatment Coverage Police Mail Fax Case Setup Demand Workspaces …" at bounding box center [488, 141] width 977 height 27
click at [105, 150] on span "button" at bounding box center [100, 149] width 65 height 1
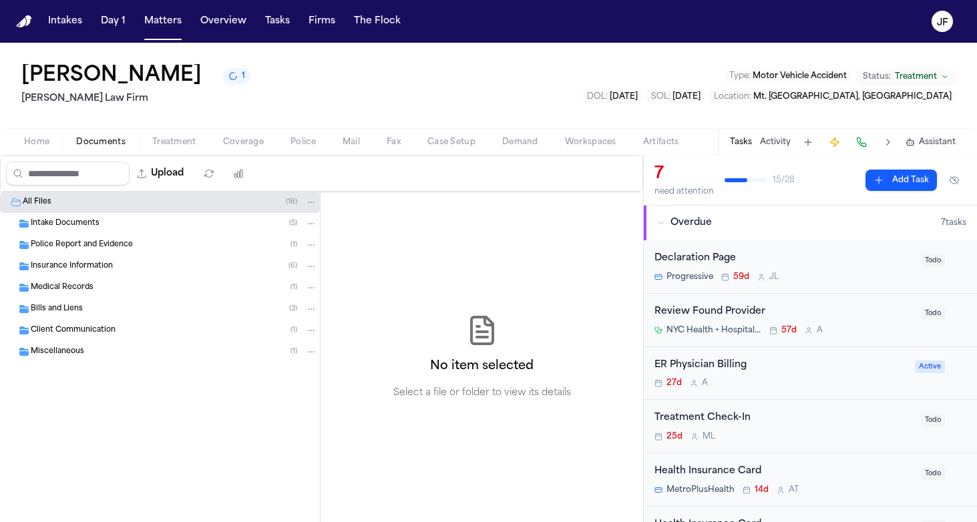
click at [112, 253] on div "Police Report and Evidence ( 1 )" at bounding box center [160, 244] width 320 height 21
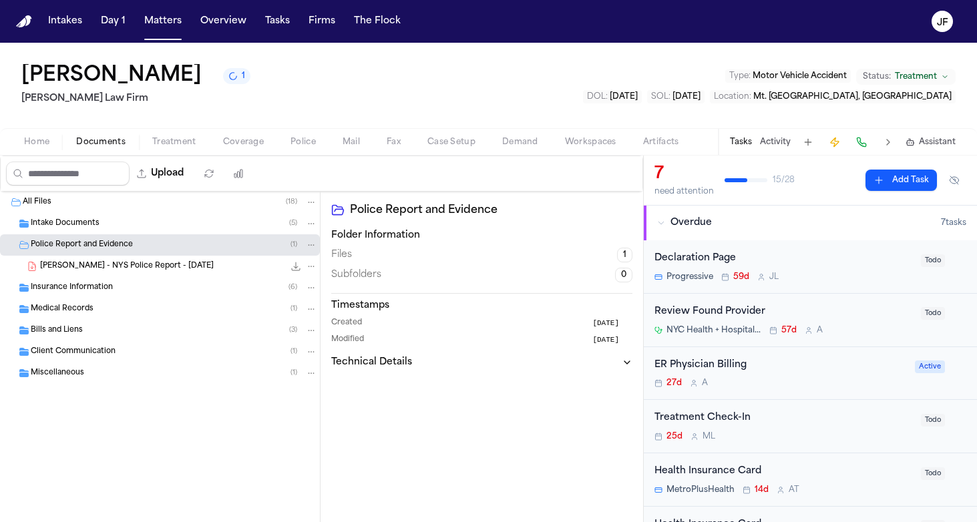
click at [497, 1] on nav "Intakes Day 1 Matters Overview Tasks Firms The Flock JF" at bounding box center [488, 21] width 977 height 43
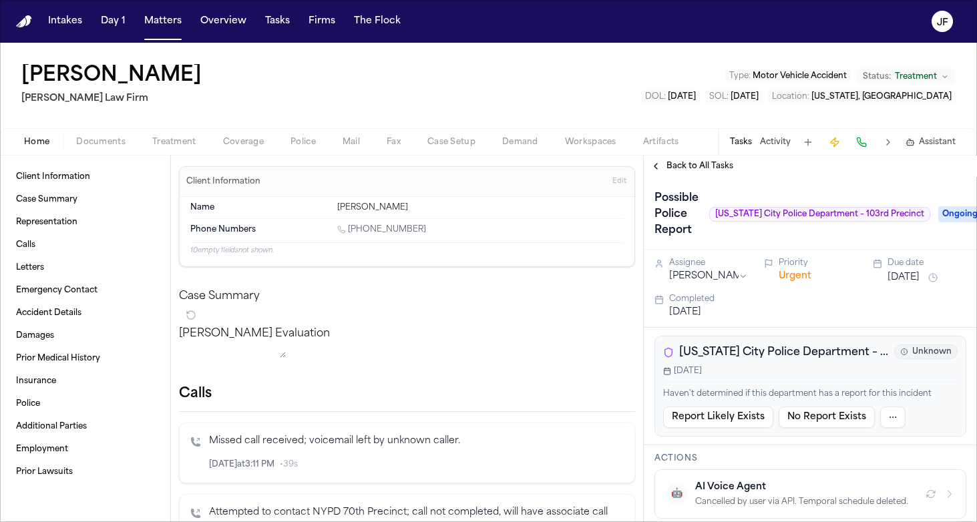
click at [666, 163] on span "Back to All Tasks" at bounding box center [699, 166] width 67 height 11
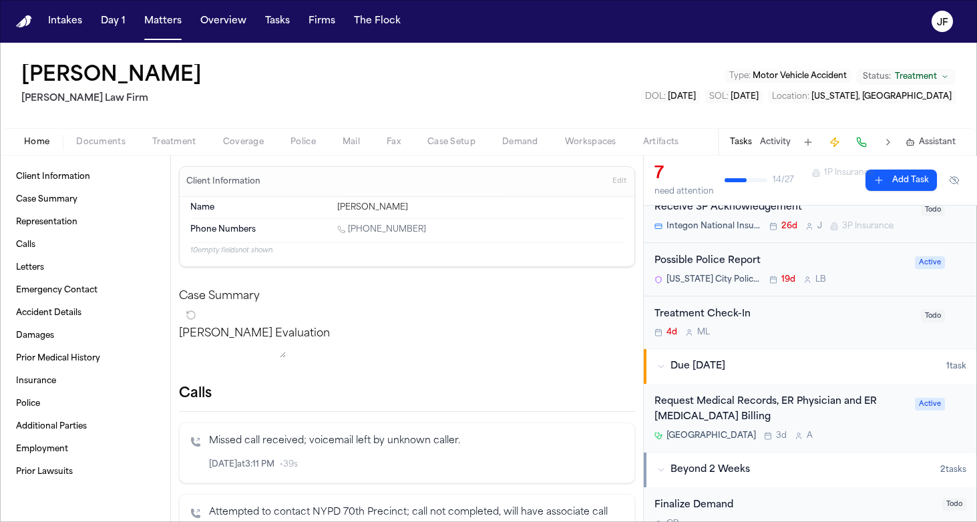
scroll to position [304, 0]
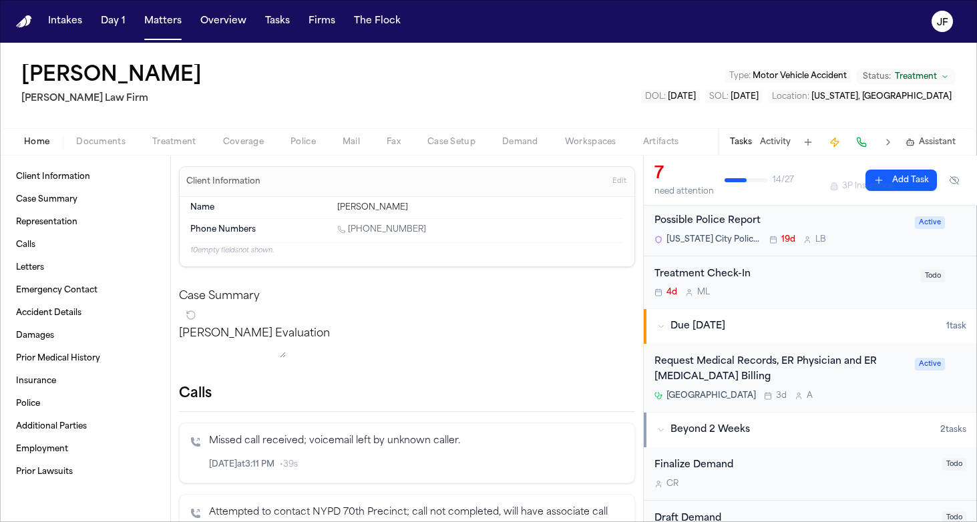
click at [122, 138] on span "Documents" at bounding box center [100, 142] width 49 height 11
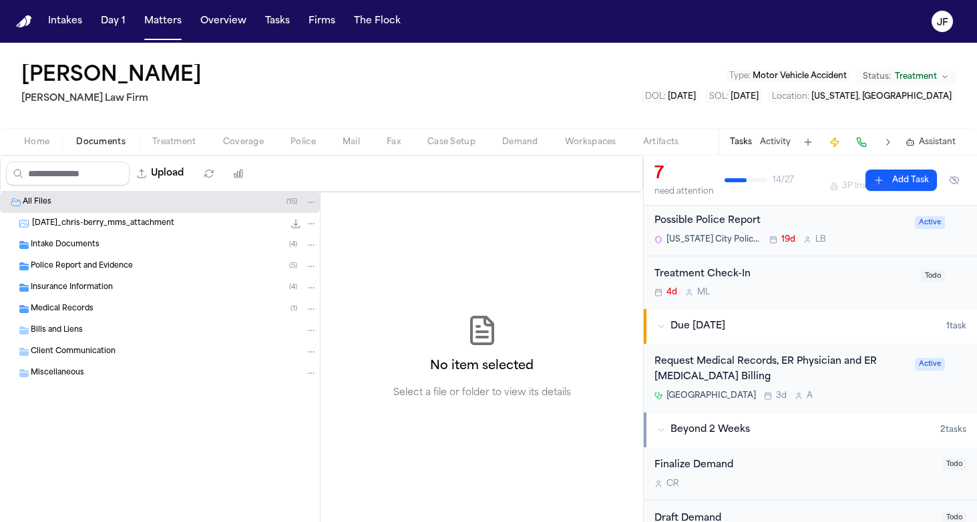
click at [167, 279] on div "Insurance Information ( 4 )" at bounding box center [160, 287] width 320 height 21
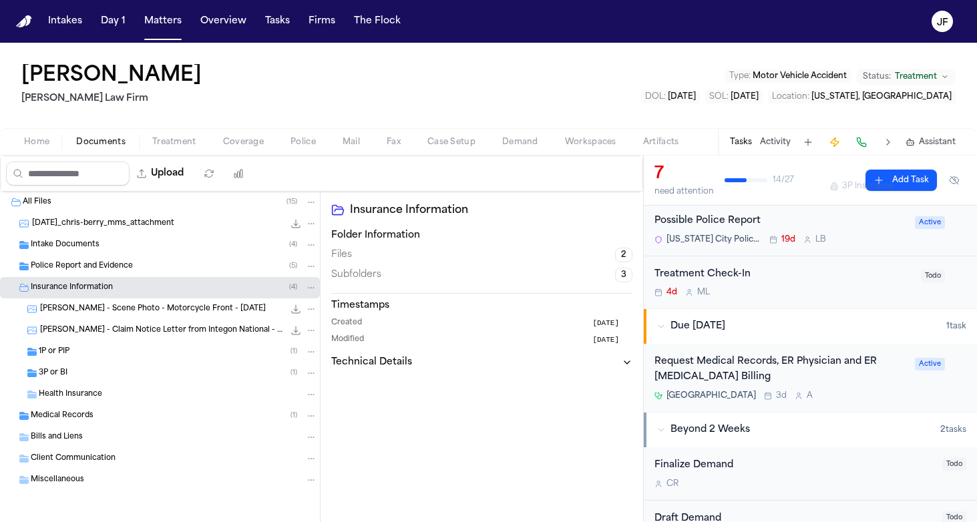
click at [167, 273] on div "Police Report and Evidence ( 5 )" at bounding box center [160, 266] width 320 height 21
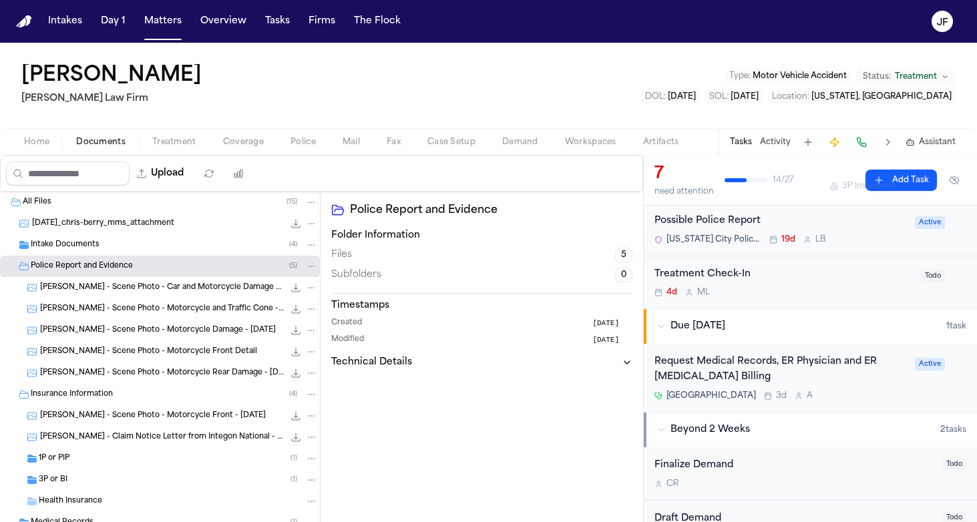
click at [170, 290] on span "[PERSON_NAME] - Scene Photo - Car and Motorcycle Damage - [DATE]" at bounding box center [162, 287] width 244 height 11
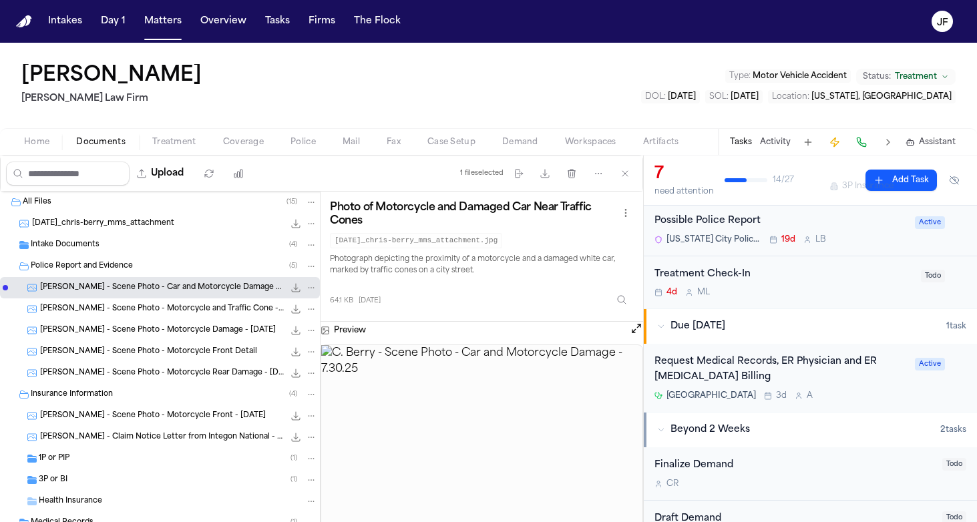
click at [176, 304] on span "C. Berry - Scene Photo - Motorcycle and Traffic Cone - 7.30.25" at bounding box center [162, 309] width 244 height 11
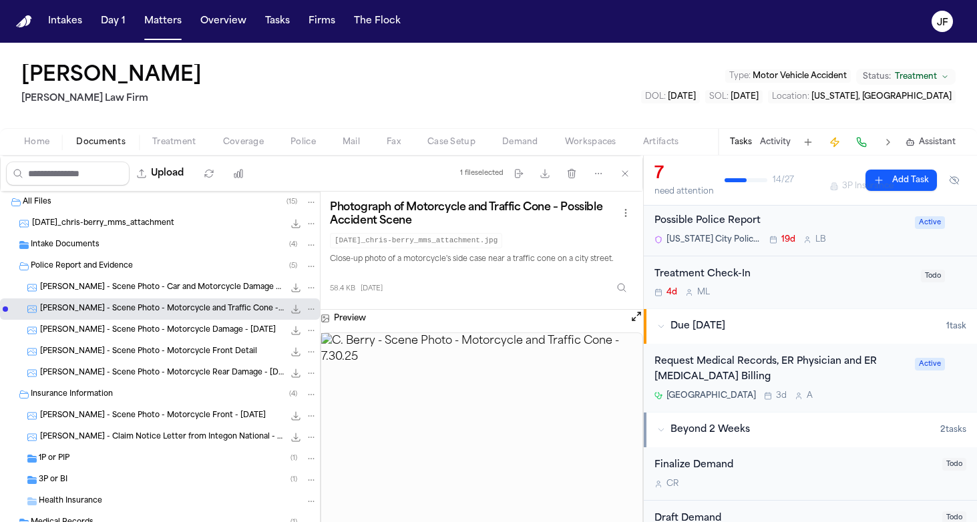
click at [194, 361] on div "C. Berry - Scene Photo - Motorcycle Front Detail 74.1 KB • JPG" at bounding box center [160, 351] width 320 height 21
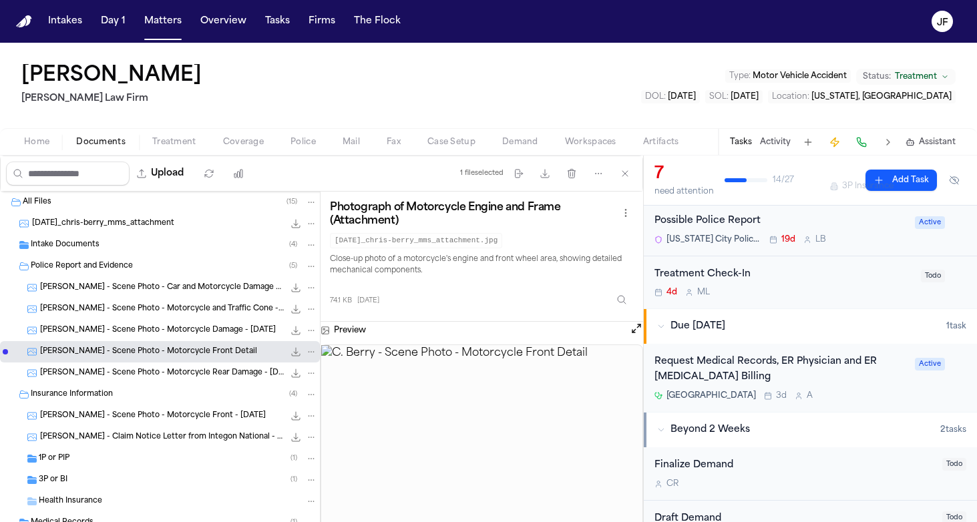
click at [187, 376] on span "C. Berry - Scene Photo - Motorcycle Rear Damage - 7.30.25" at bounding box center [162, 373] width 244 height 11
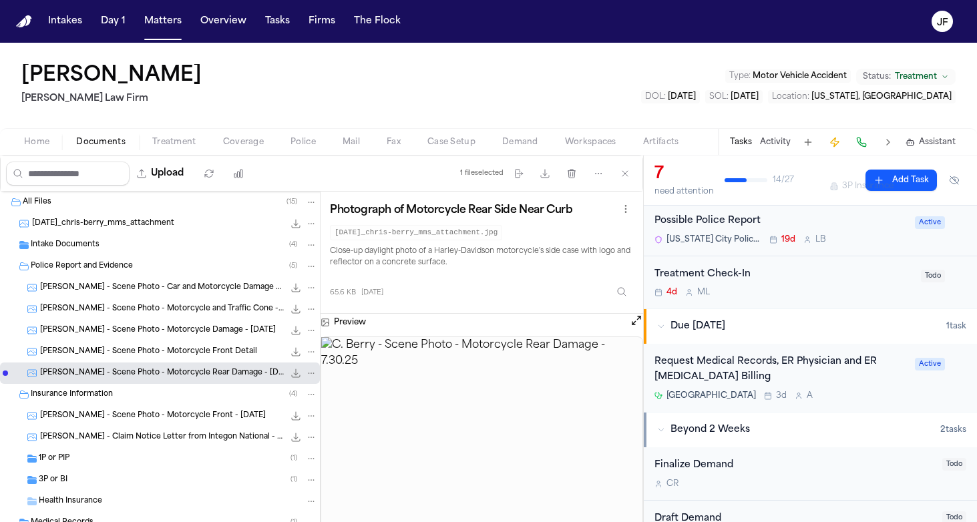
click at [79, 275] on div "Police Report and Evidence ( 5 )" at bounding box center [160, 266] width 320 height 21
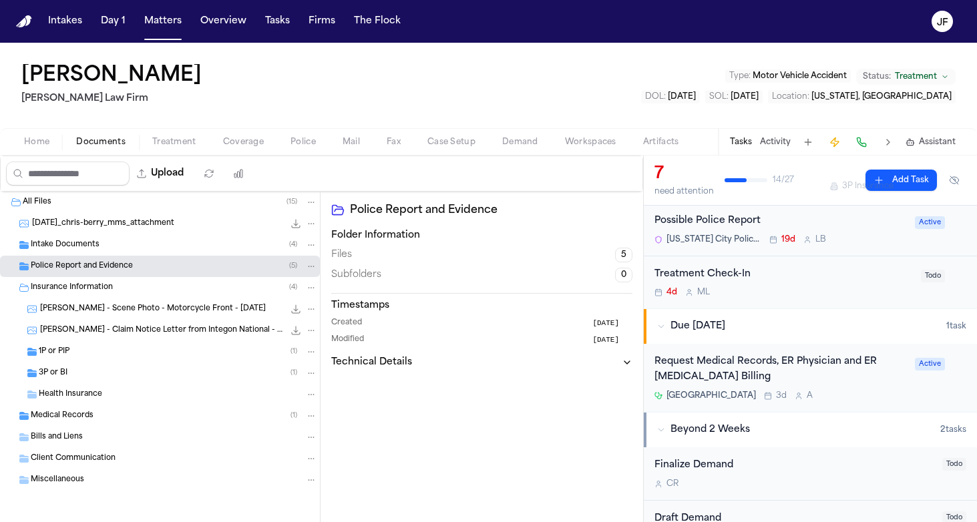
click at [79, 258] on div "Police Report and Evidence ( 5 )" at bounding box center [160, 266] width 320 height 21
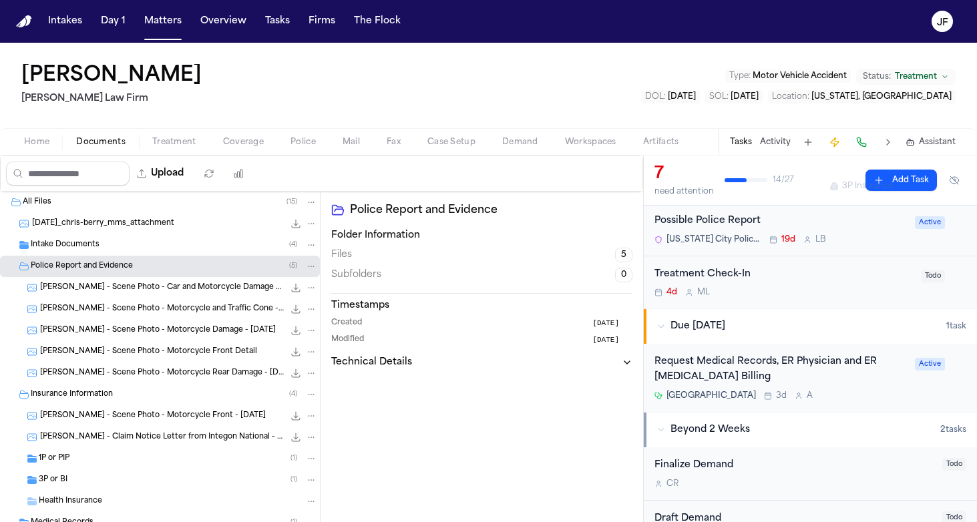
click at [79, 250] on div "Intake Documents ( 4 )" at bounding box center [174, 245] width 286 height 12
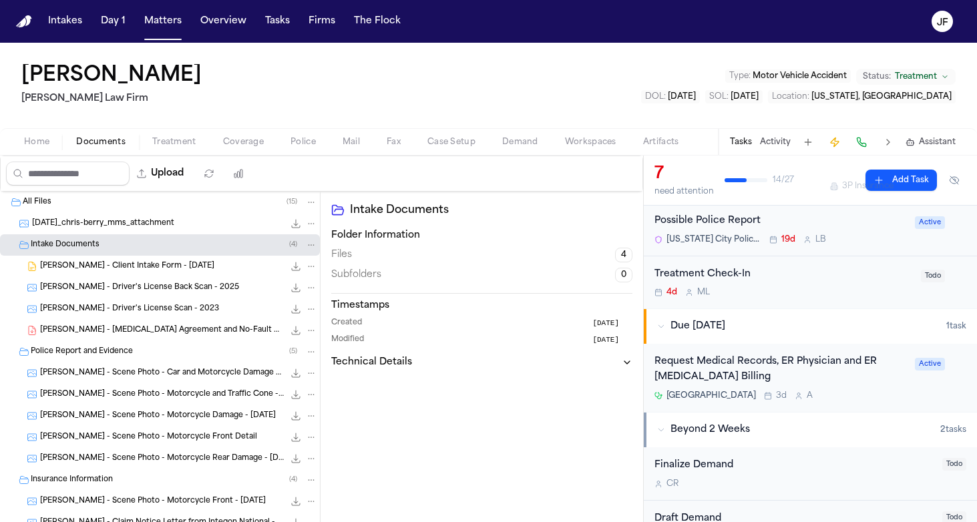
click at [86, 268] on span "C. Berry - Client Intake Form - 7.11.25" at bounding box center [127, 266] width 174 height 11
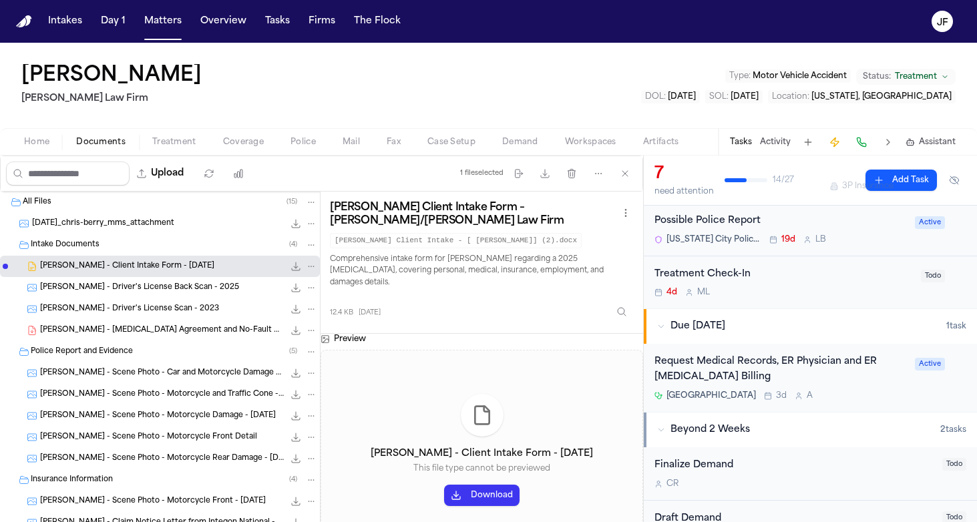
click at [98, 350] on span "Police Report and Evidence" at bounding box center [82, 351] width 102 height 11
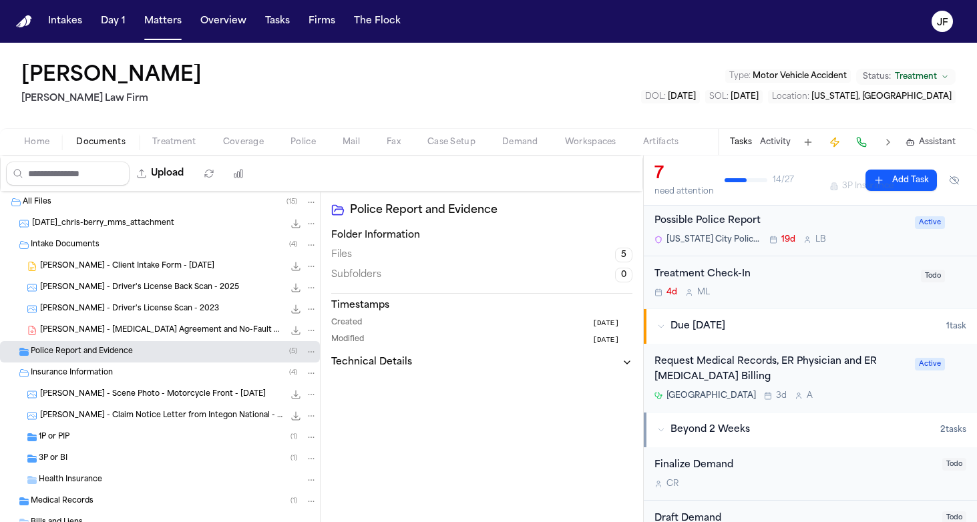
click at [186, 270] on div "C. Berry - Client Intake Form - 7.11.25 12.4 KB • DOCX" at bounding box center [178, 266] width 277 height 13
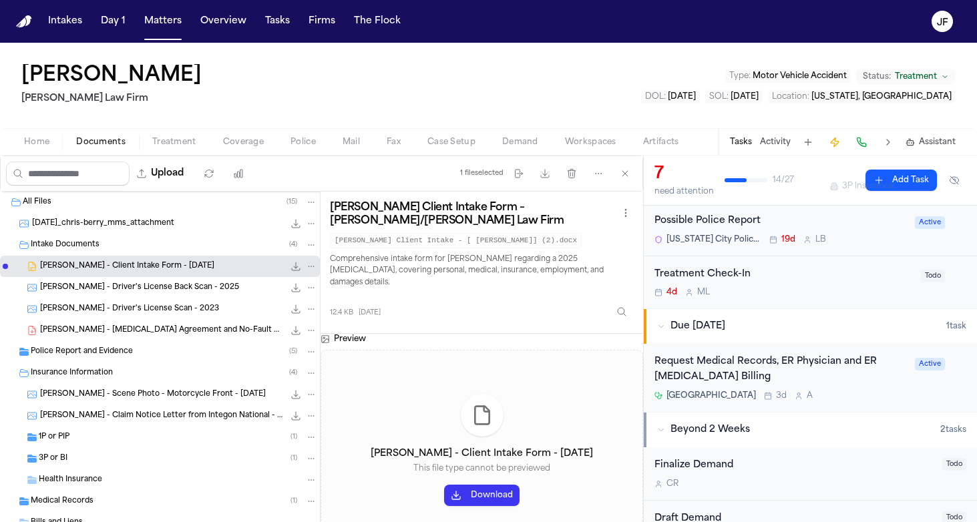
click at [292, 270] on icon "File: C. Berry - Client Intake Form - 7.11.25" at bounding box center [296, 266] width 9 height 9
click at [62, 433] on span "1P or PIP" at bounding box center [54, 437] width 31 height 11
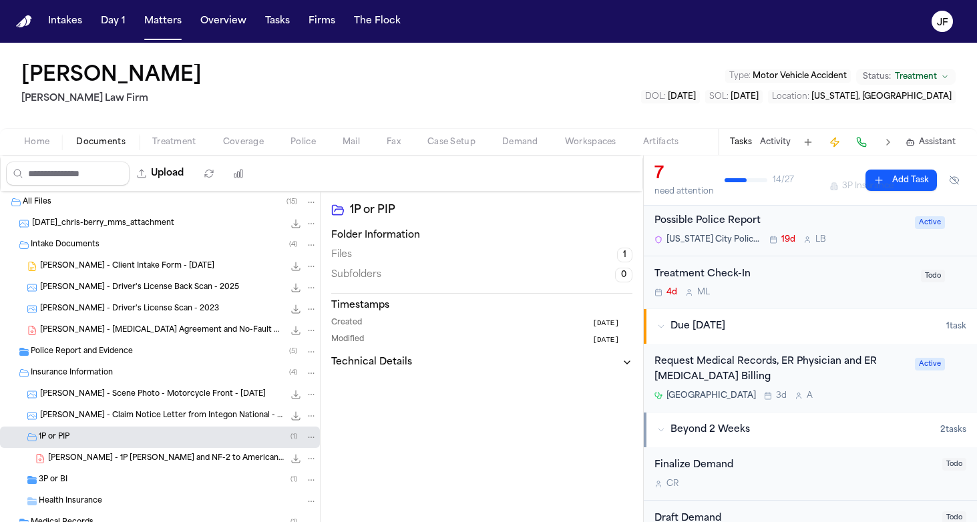
click at [66, 461] on span "C. Berry - 1P LOR and NF-2 to American Modern - 7.11.25 and 7.16.25" at bounding box center [166, 458] width 236 height 11
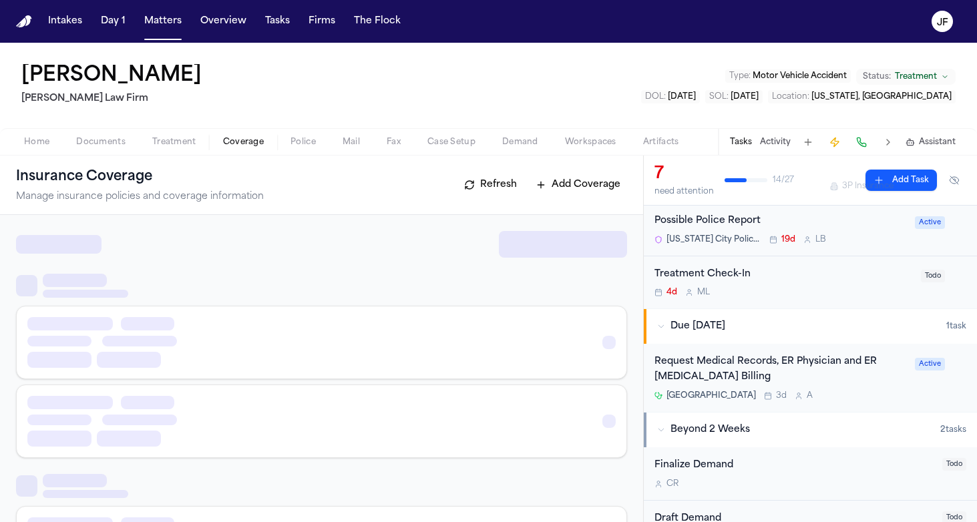
click at [247, 146] on span "Coverage" at bounding box center [243, 142] width 41 height 11
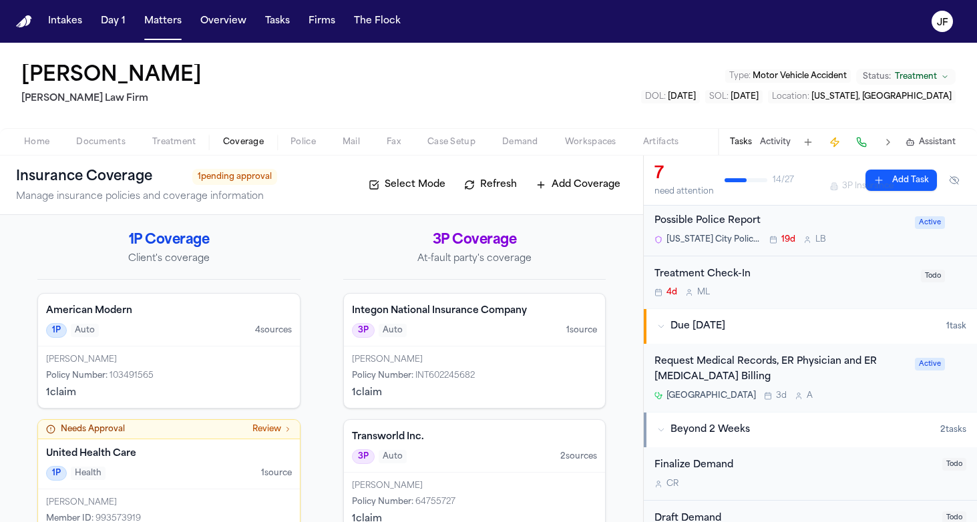
scroll to position [9, 0]
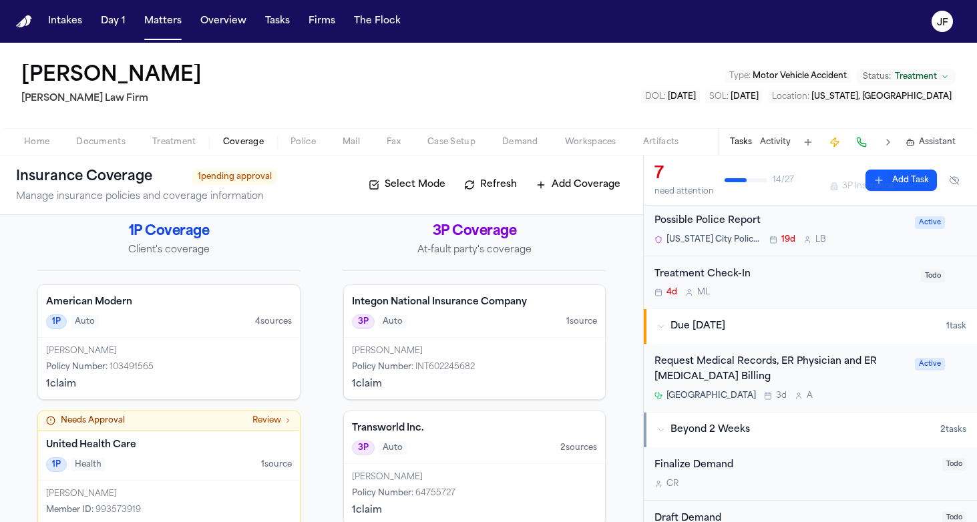
click at [213, 359] on div "Chris Berry Policy Number : 103491565 1 claim" at bounding box center [169, 368] width 262 height 61
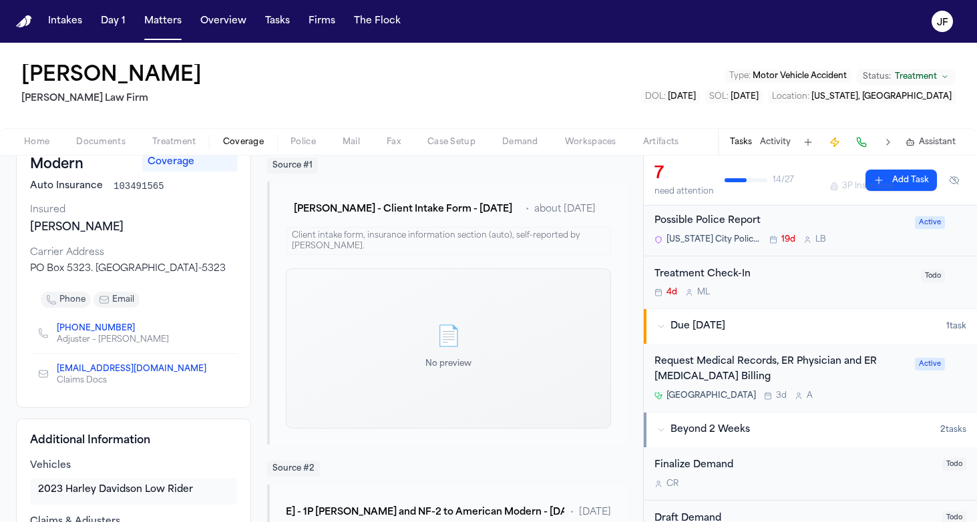
scroll to position [102, 0]
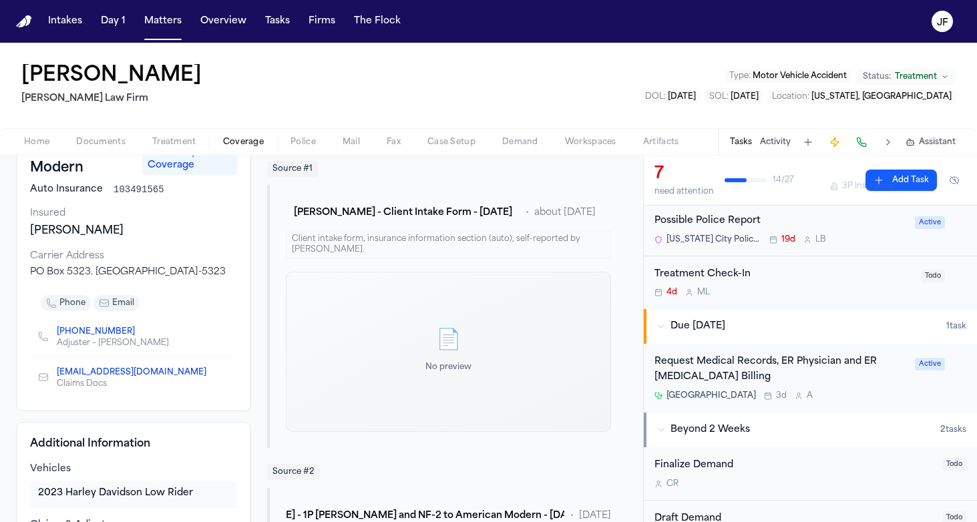
click at [107, 144] on span "Documents" at bounding box center [100, 142] width 49 height 11
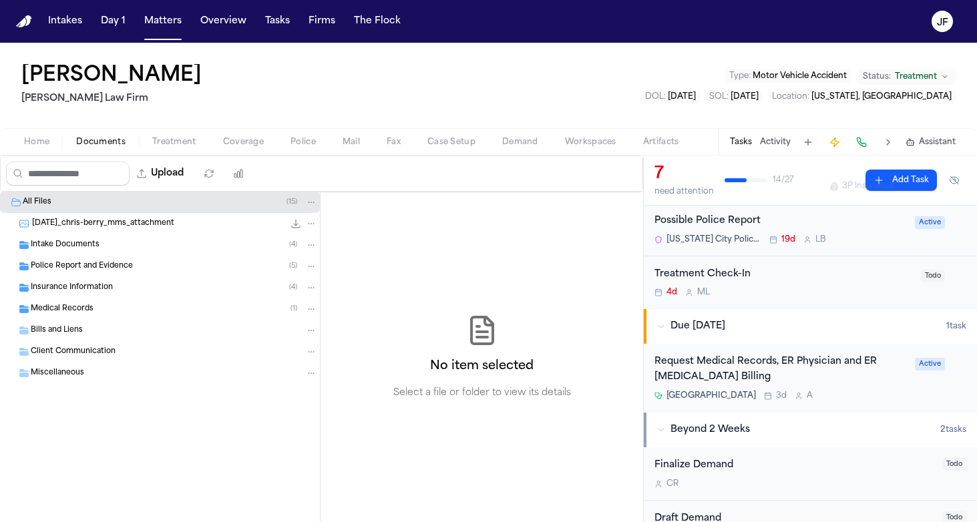
click at [684, 224] on div "Possible Police Report" at bounding box center [780, 221] width 252 height 15
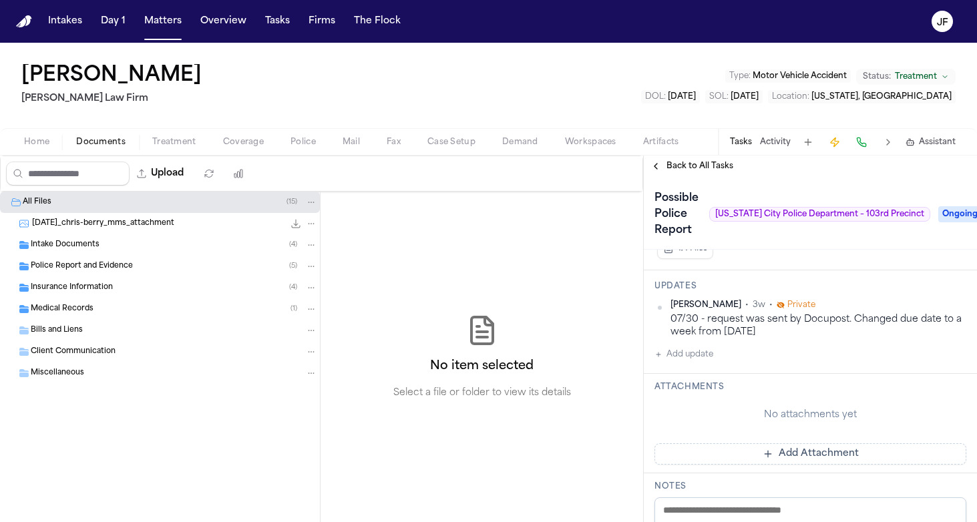
scroll to position [376, 0]
click at [694, 356] on button "Add update" at bounding box center [683, 354] width 59 height 16
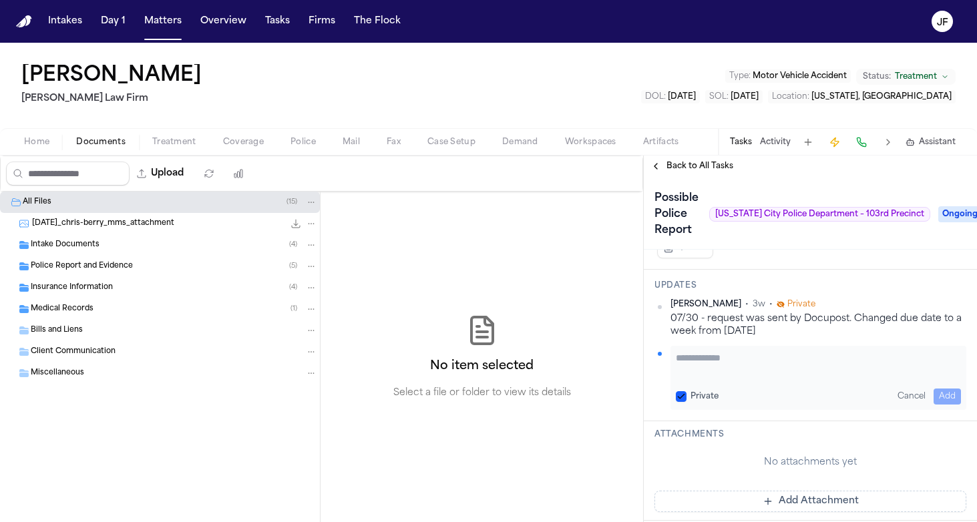
click at [735, 362] on textarea "Add your update" at bounding box center [817, 364] width 285 height 27
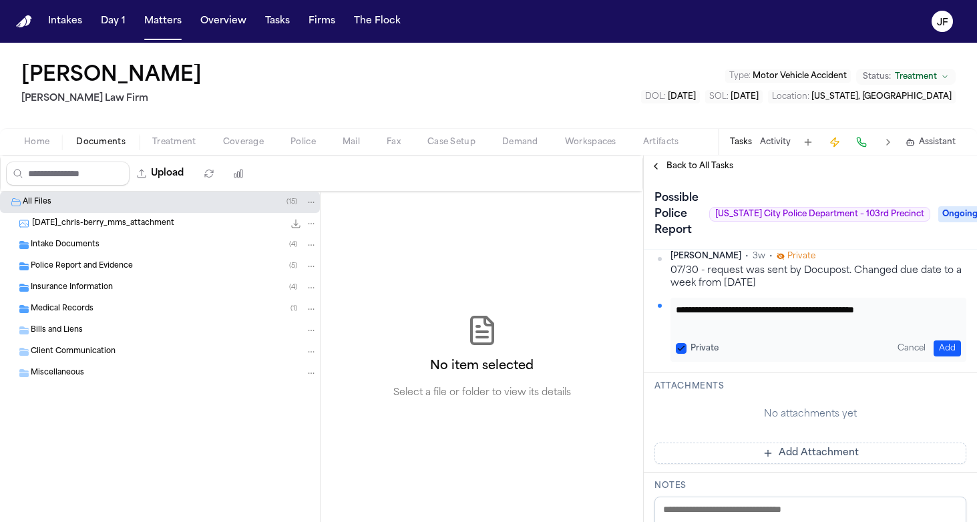
scroll to position [395, 0]
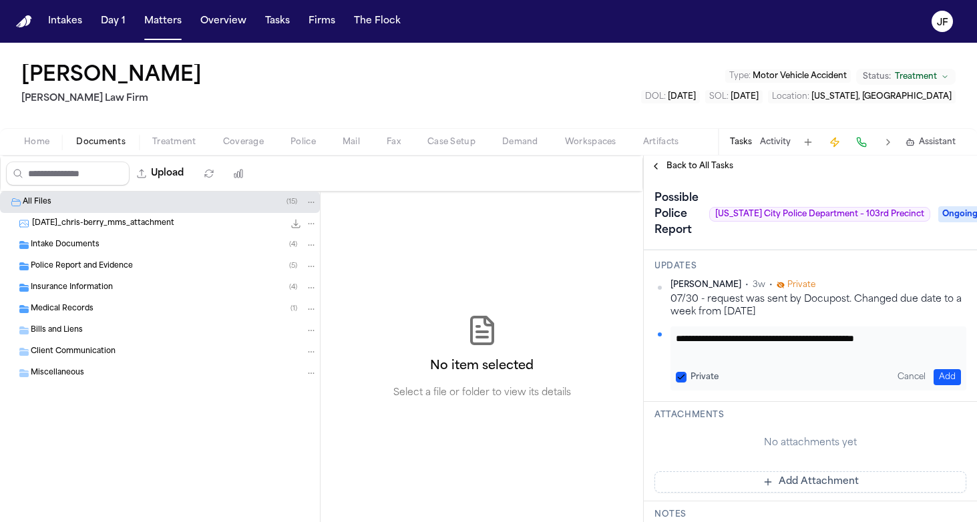
type textarea "**********"
click at [934, 372] on button "Add" at bounding box center [946, 377] width 27 height 16
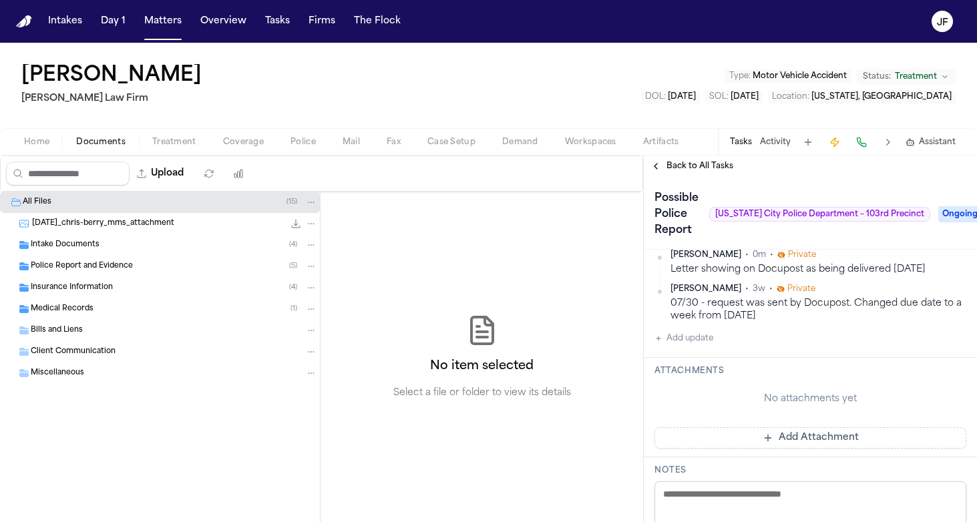
scroll to position [0, 0]
click at [146, 276] on div "Police Report and Evidence ( 5 )" at bounding box center [160, 266] width 320 height 21
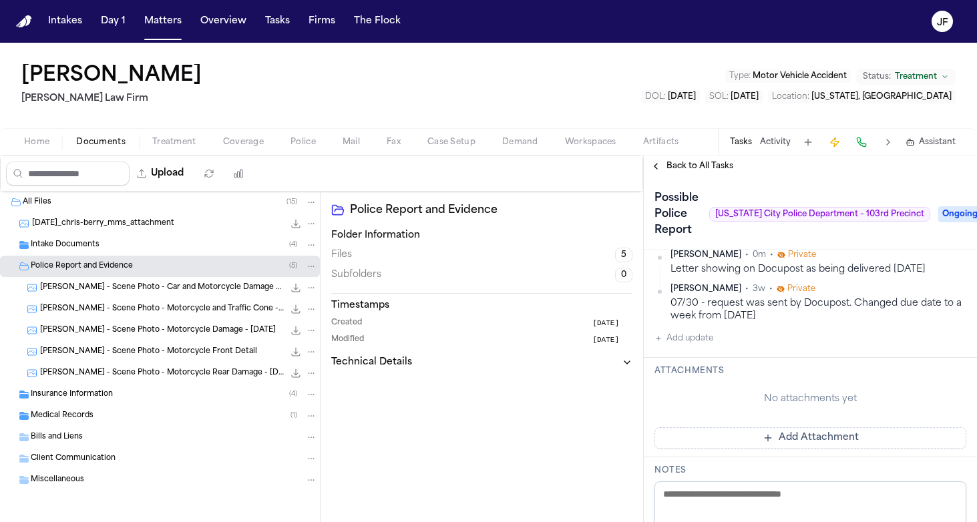
click at [152, 290] on span "C. Berry - Scene Photo - Car and Motorcycle Damage - 7.30.25" at bounding box center [162, 287] width 244 height 11
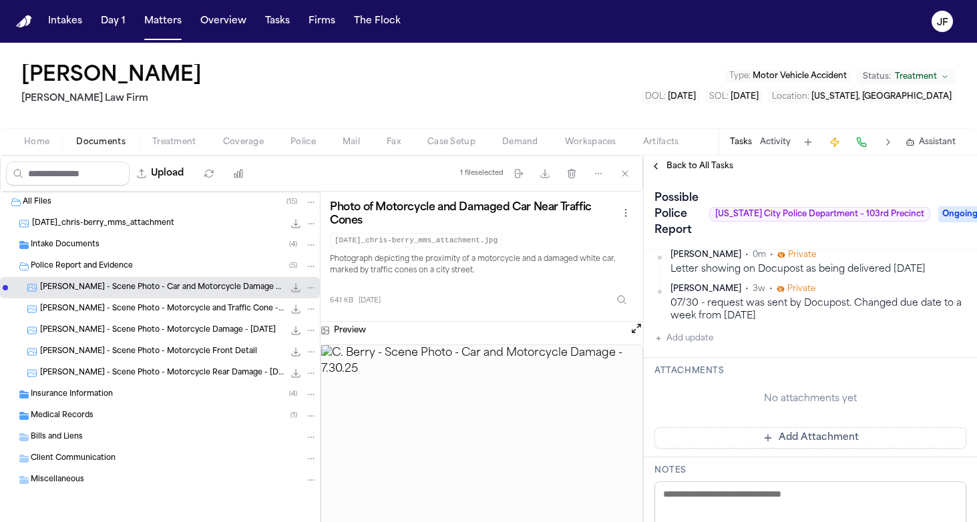
click at [140, 248] on div "Intake Documents ( 4 )" at bounding box center [174, 245] width 286 height 12
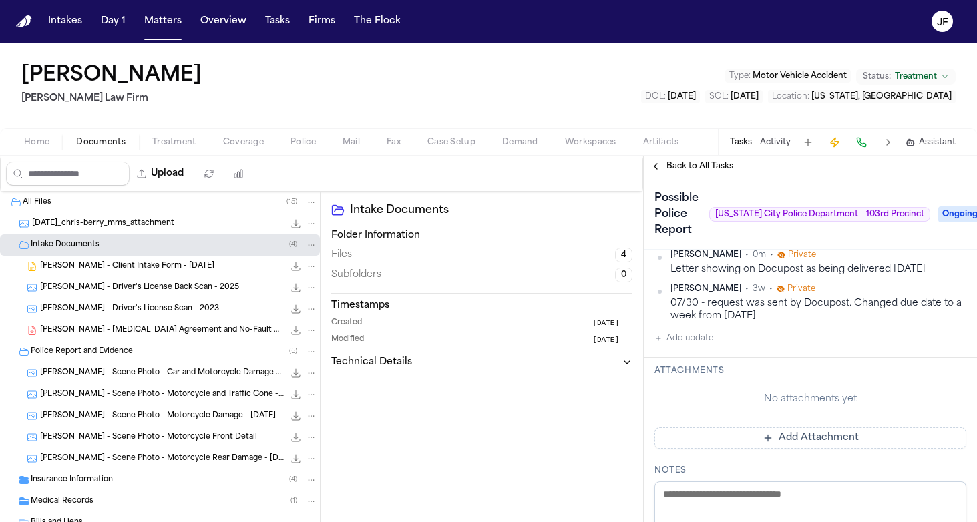
click at [150, 236] on div "Intake Documents ( 4 )" at bounding box center [160, 244] width 320 height 21
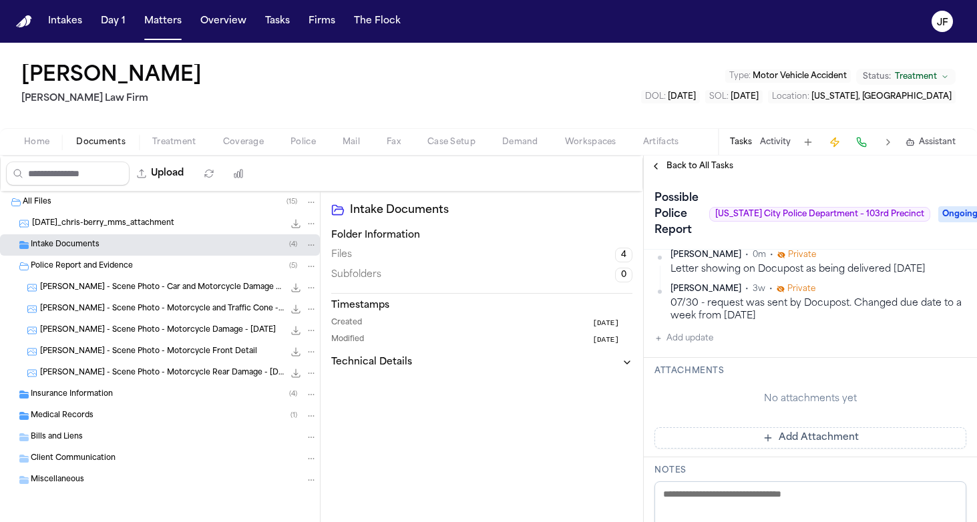
click at [159, 266] on div "Police Report and Evidence ( 5 )" at bounding box center [174, 266] width 286 height 12
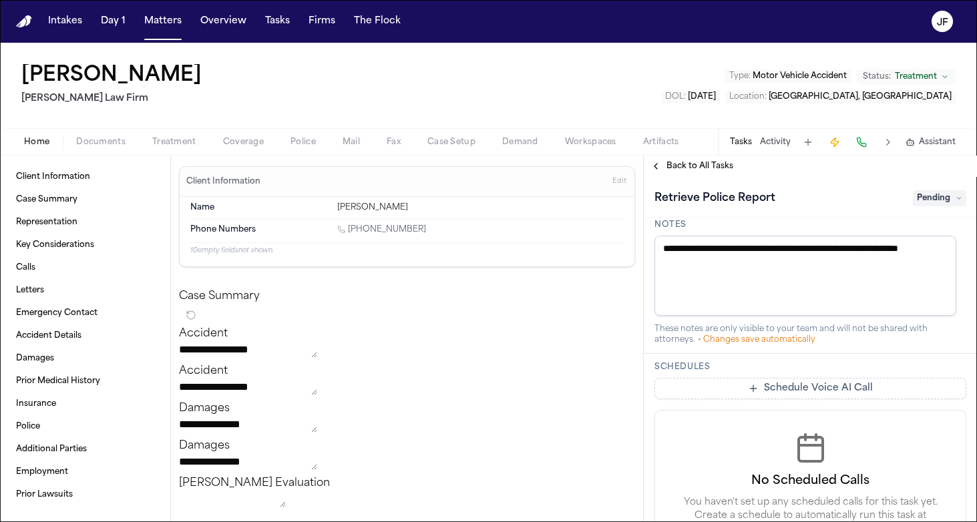
scroll to position [433, 0]
click at [302, 151] on div "Home Documents Treatment Coverage Police Mail Fax Case Setup Demand Workspaces …" at bounding box center [488, 141] width 977 height 27
click at [300, 137] on span "Police" at bounding box center [302, 142] width 25 height 11
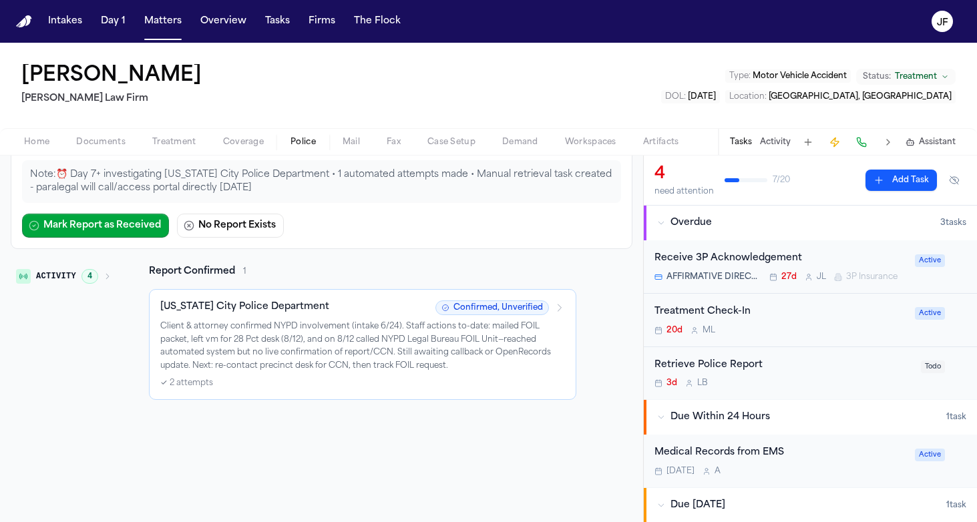
scroll to position [156, 0]
click at [725, 363] on div "Retrieve Police Report" at bounding box center [783, 365] width 258 height 15
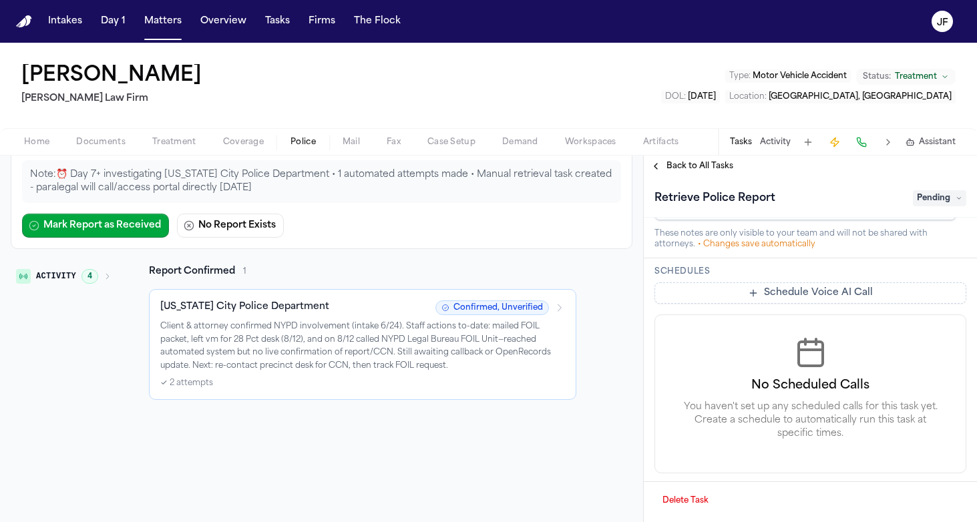
scroll to position [529, 0]
click at [687, 158] on div "Back to All Tasks" at bounding box center [809, 166] width 333 height 21
click at [687, 162] on span "Back to All Tasks" at bounding box center [699, 166] width 67 height 11
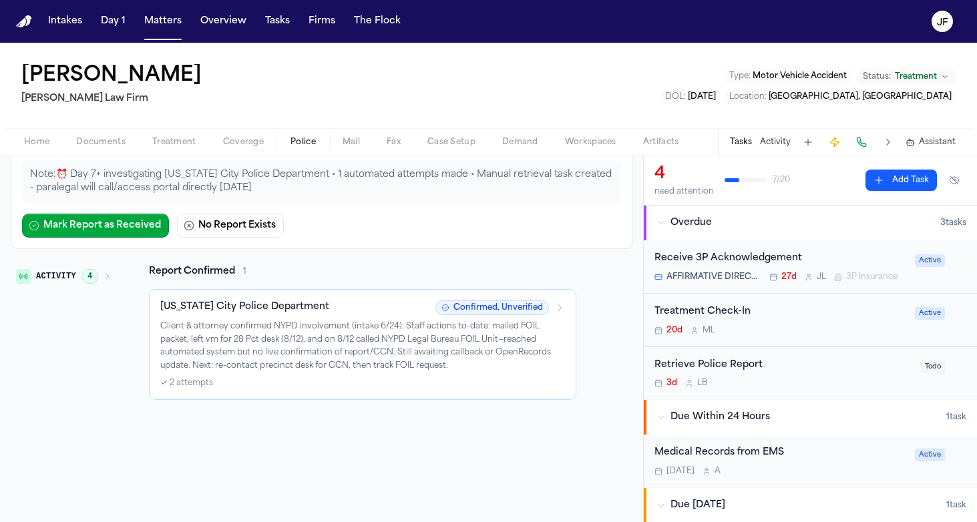
click at [778, 141] on button "Activity" at bounding box center [775, 142] width 31 height 11
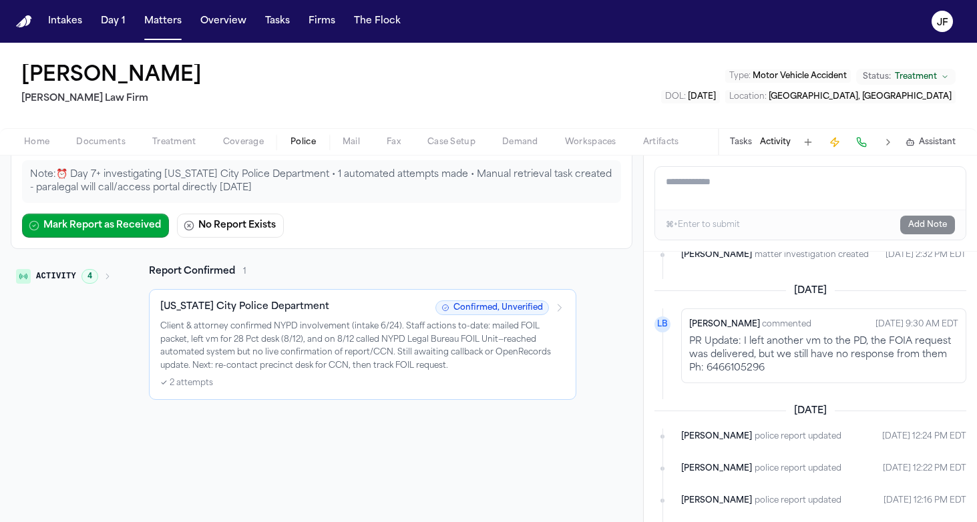
scroll to position [764, 0]
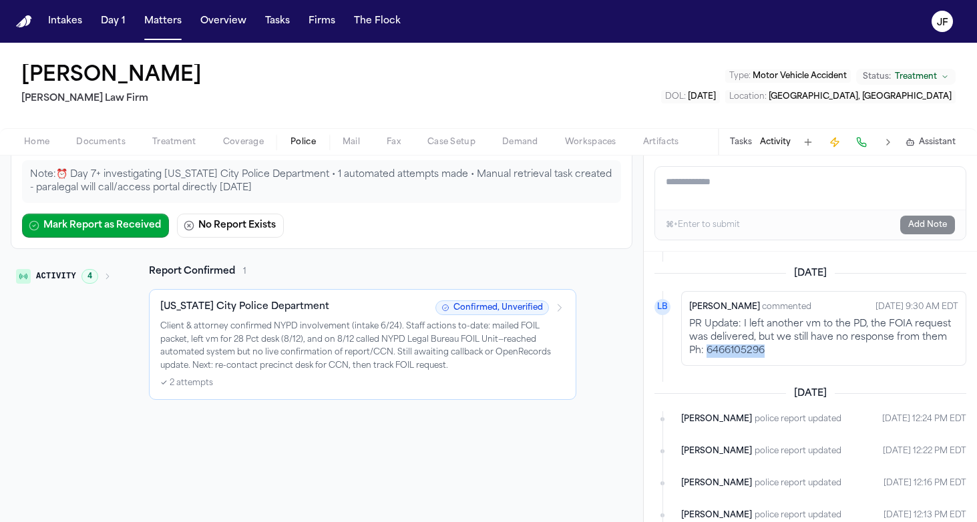
drag, startPoint x: 766, startPoint y: 325, endPoint x: 705, endPoint y: 330, distance: 60.9
click at [705, 330] on p "PR Update: I left another vm to the PD, the FOIA request was delivered, but we …" at bounding box center [823, 338] width 269 height 40
copy p "6466105296"
click at [768, 299] on div "Lina Becerra commented" at bounding box center [750, 307] width 122 height 16
click at [788, 323] on p "PR Update: I left another vm to the PD, the FOIA request was delivered, but we …" at bounding box center [823, 338] width 269 height 40
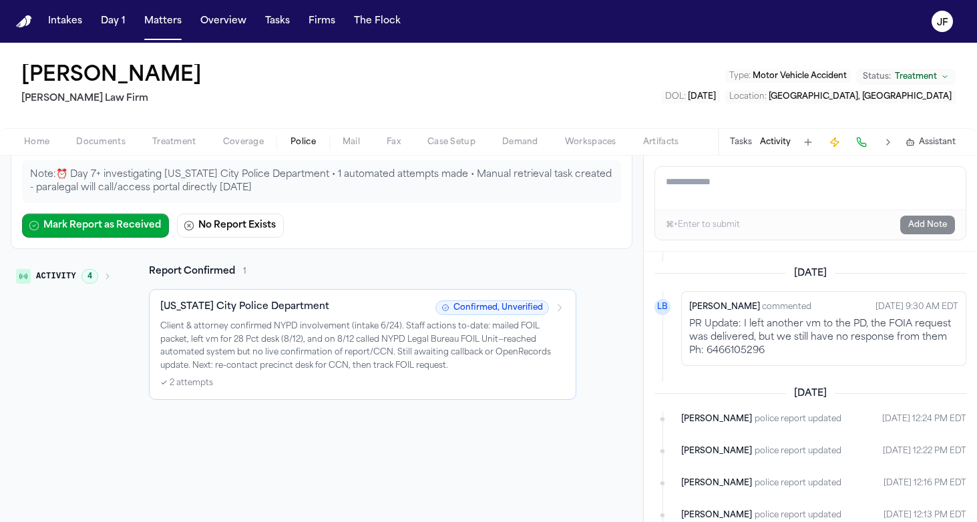
click at [113, 149] on span "button" at bounding box center [100, 149] width 65 height 1
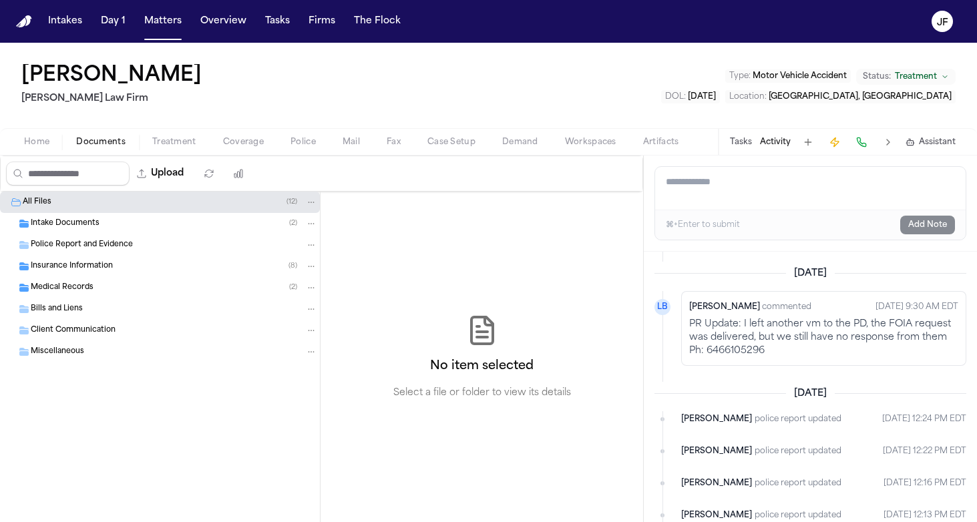
click at [117, 244] on span "Police Report and Evidence" at bounding box center [82, 245] width 102 height 11
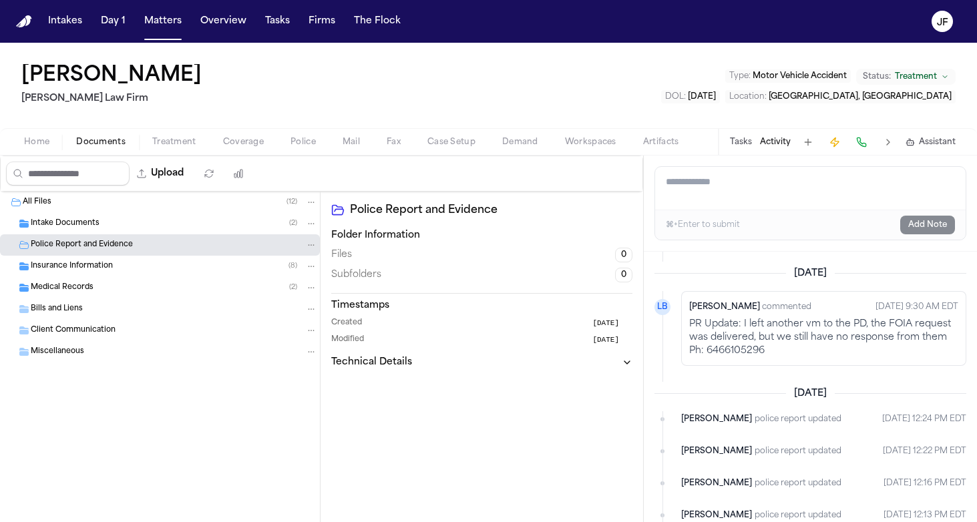
click at [117, 266] on div "Insurance Information ( 8 )" at bounding box center [174, 266] width 286 height 12
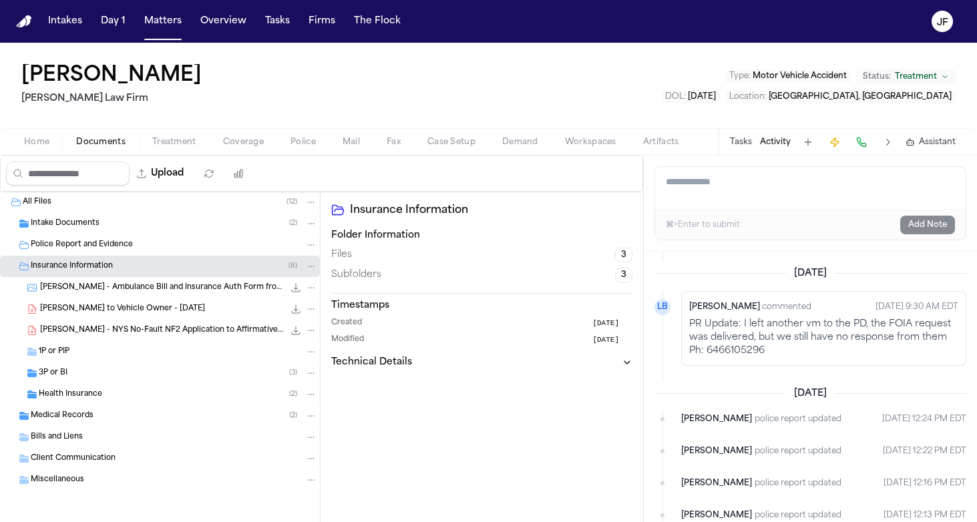
click at [119, 242] on span "Police Report and Evidence" at bounding box center [82, 245] width 102 height 11
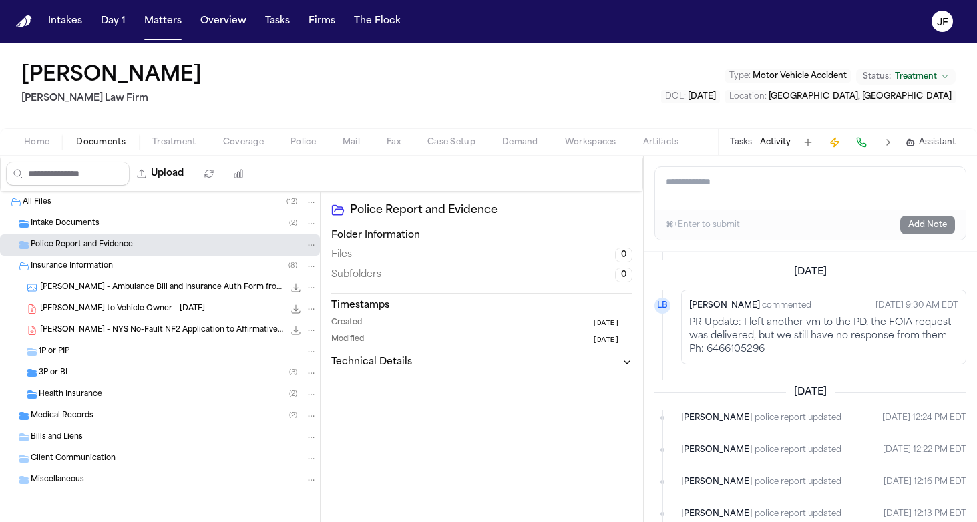
scroll to position [756, 0]
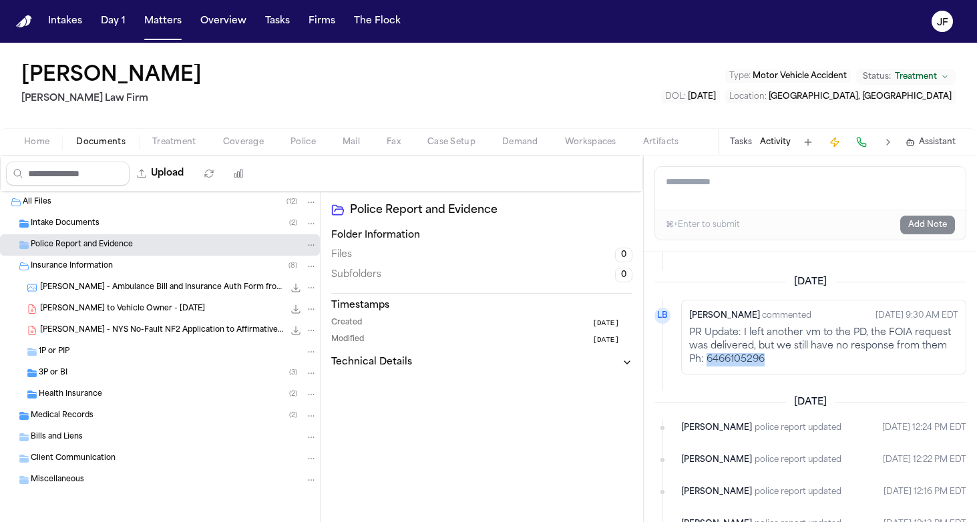
drag, startPoint x: 764, startPoint y: 332, endPoint x: 708, endPoint y: 330, distance: 56.1
click at [708, 330] on p "PR Update: I left another vm to the PD, the FOIA request was delivered, but we …" at bounding box center [823, 346] width 269 height 40
copy p "6466105296"
click at [642, 382] on div "Police Report and Evidence Folder Information Files 0 Subfolders 0 Timestamps C…" at bounding box center [481, 375] width 322 height 366
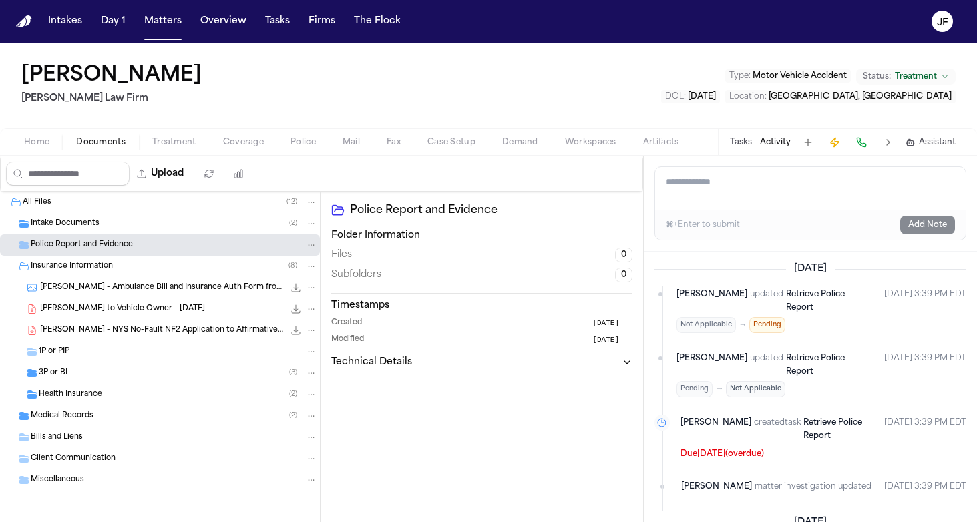
scroll to position [0, 0]
click at [733, 146] on button "Tasks" at bounding box center [741, 142] width 22 height 11
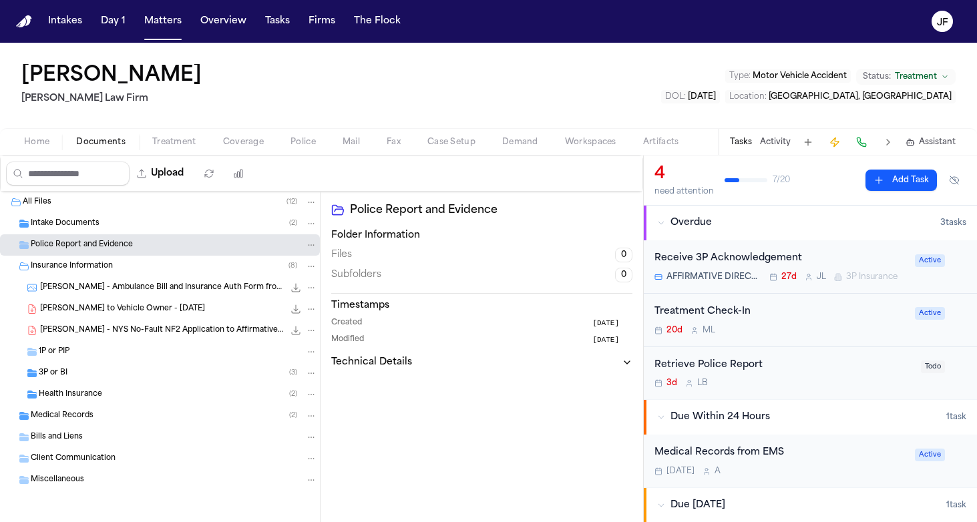
click at [734, 360] on div "Retrieve Police Report" at bounding box center [783, 365] width 258 height 15
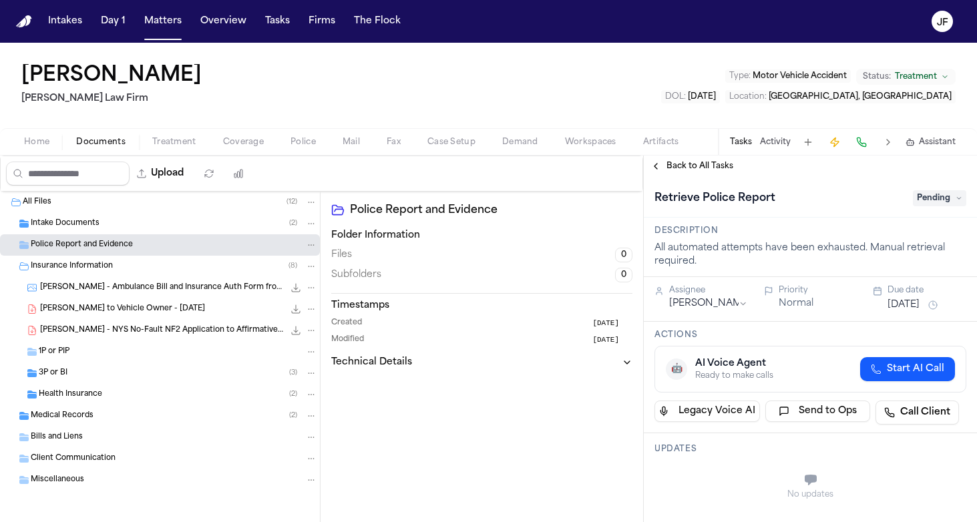
click at [934, 200] on span "Pending" at bounding box center [938, 198] width 53 height 16
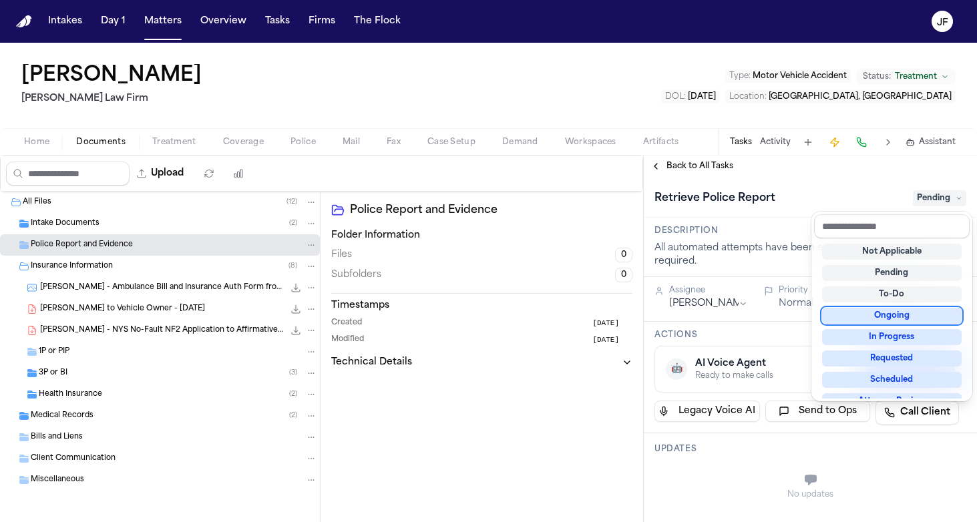
click at [892, 316] on div "Ongoing" at bounding box center [892, 316] width 140 height 16
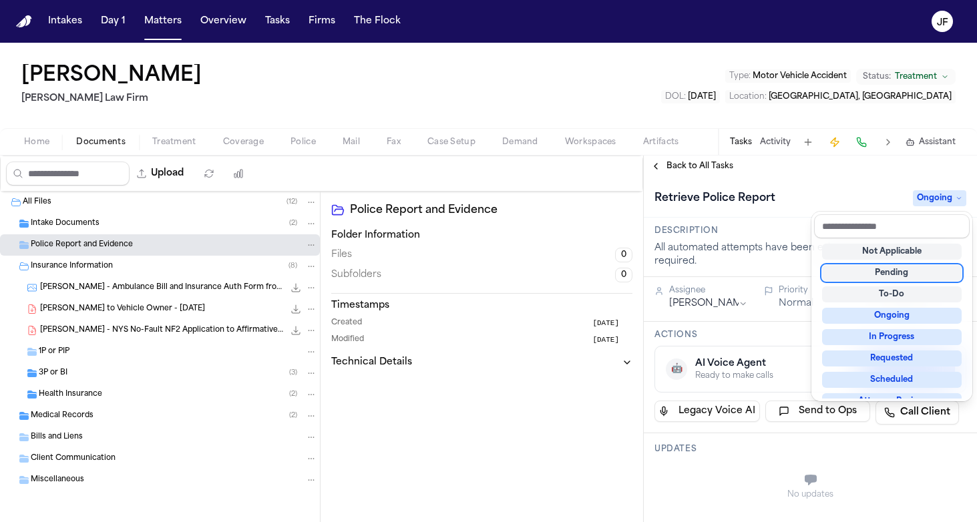
click at [774, 180] on div "Retrieve Police Report Ongoing" at bounding box center [809, 197] width 333 height 41
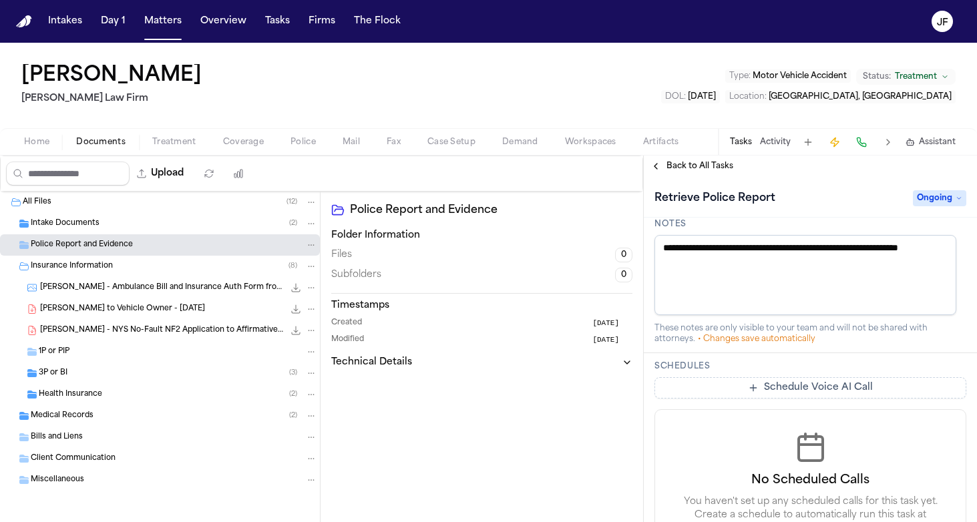
scroll to position [342, 0]
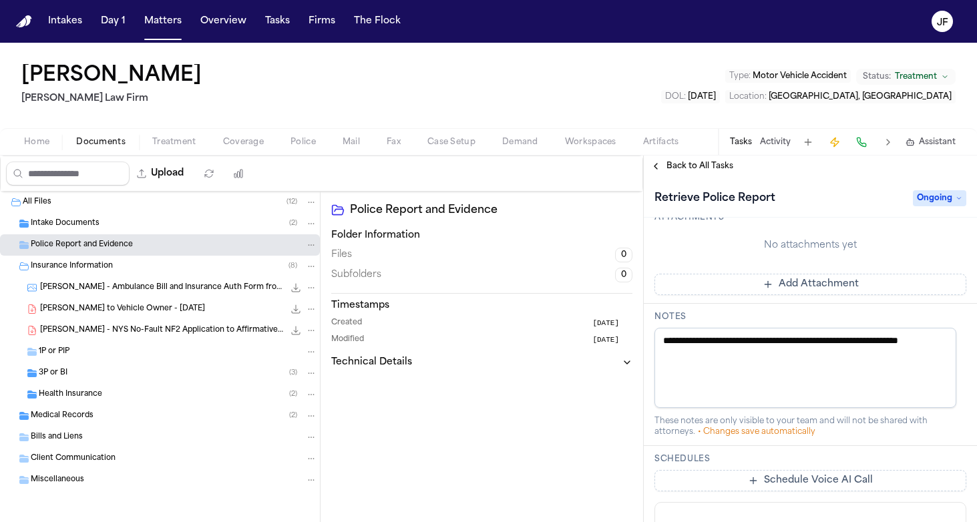
click at [752, 391] on textarea "**********" at bounding box center [805, 368] width 302 height 80
drag, startPoint x: 772, startPoint y: 358, endPoint x: 632, endPoint y: 335, distance: 142.1
click at [631, 336] on div "Upload 0 files selected Move files Download files Delete files More actions Cle…" at bounding box center [488, 339] width 977 height 366
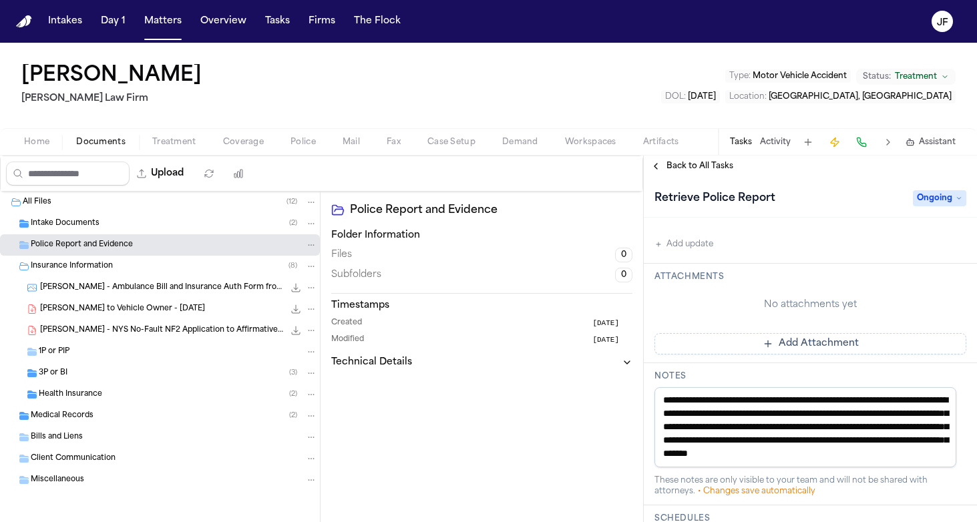
scroll to position [25, 0]
type textarea "**********"
click at [768, 227] on div "No updates" at bounding box center [810, 204] width 312 height 48
click at [702, 166] on span "Back to All Tasks" at bounding box center [699, 166] width 67 height 11
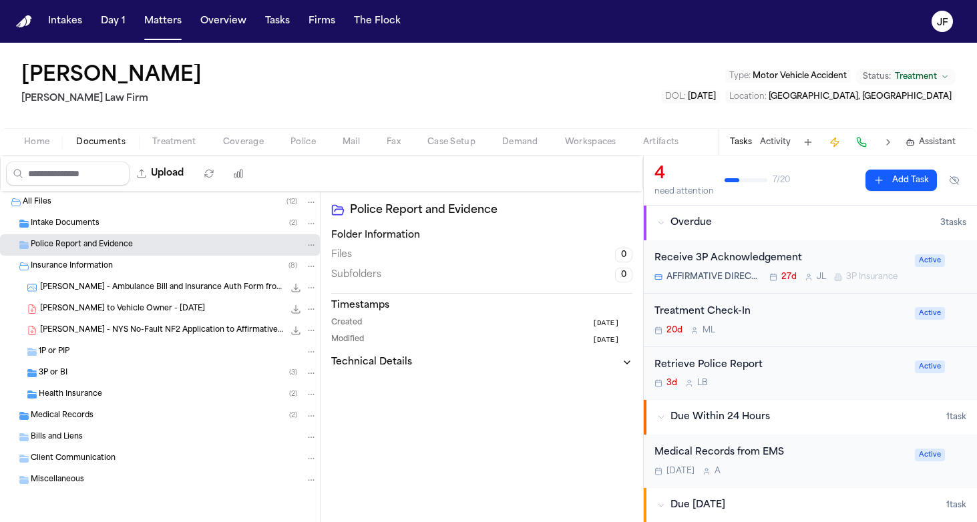
click at [704, 362] on div "Retrieve Police Report" at bounding box center [780, 365] width 252 height 15
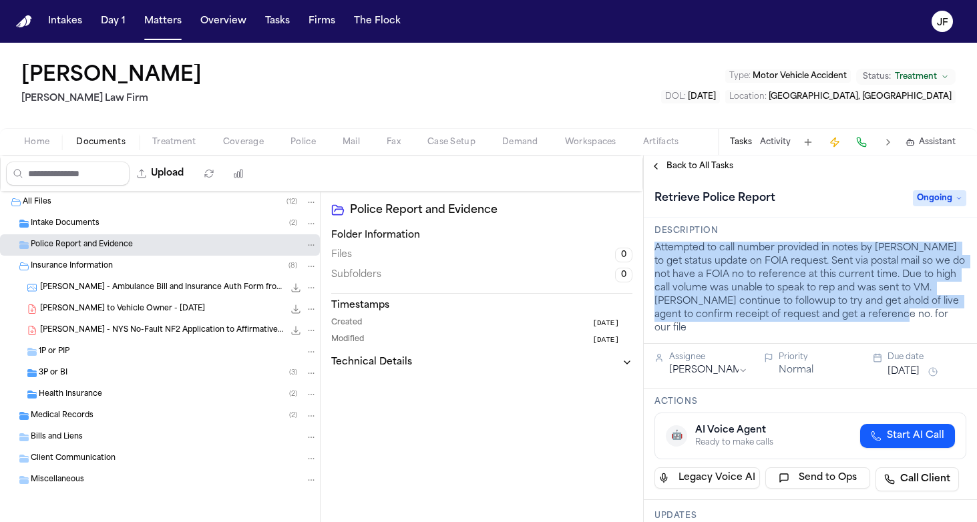
drag, startPoint x: 852, startPoint y: 320, endPoint x: 656, endPoint y: 250, distance: 208.6
click at [656, 250] on div "Attempted to call number provided in notes by Lina to get status update on FOIA…" at bounding box center [810, 288] width 312 height 93
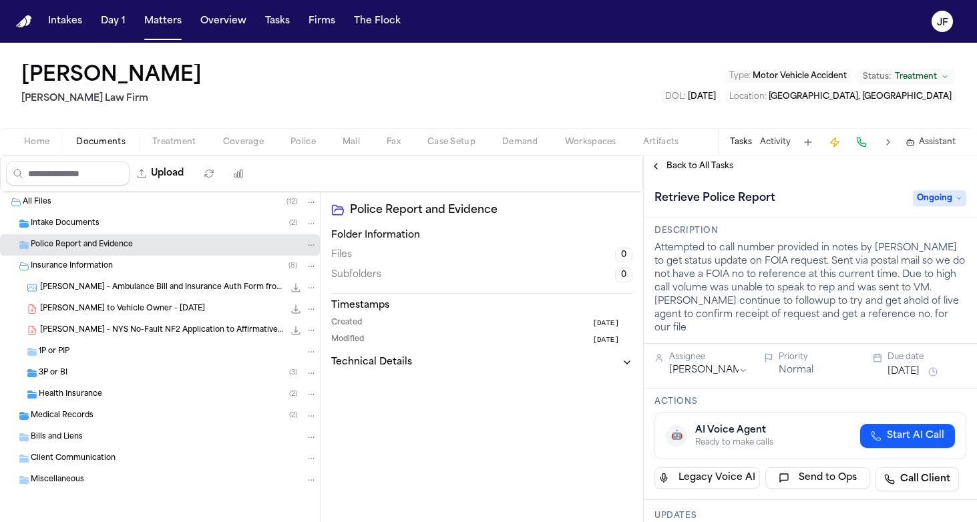
click at [689, 267] on div "Attempted to call number provided in notes by Lina to get status update on FOIA…" at bounding box center [810, 288] width 312 height 93
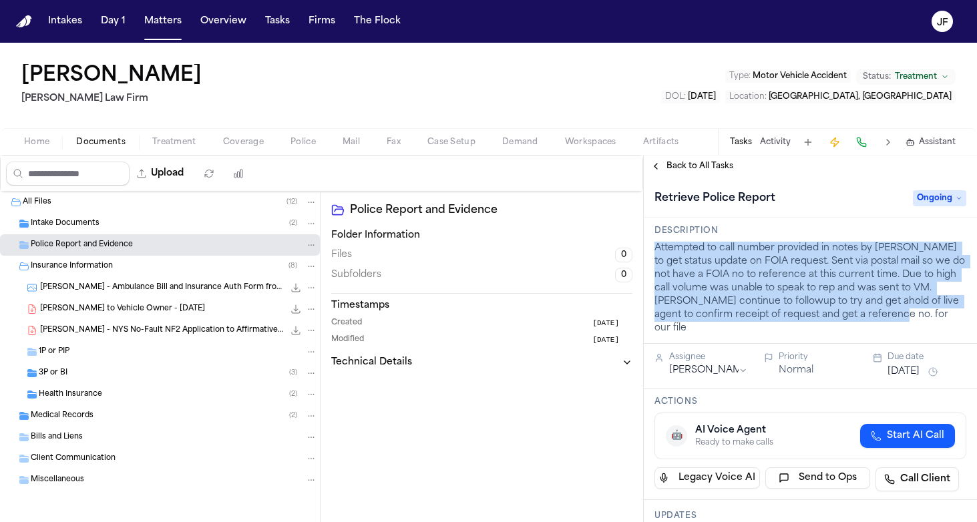
drag, startPoint x: 653, startPoint y: 247, endPoint x: 850, endPoint y: 310, distance: 206.9
click at [850, 310] on div "Description Attempted to call number provided in notes by Lina to get status up…" at bounding box center [809, 281] width 333 height 126
copy div "Attempted to call number provided in notes by Lina to get status update on FOIA…"
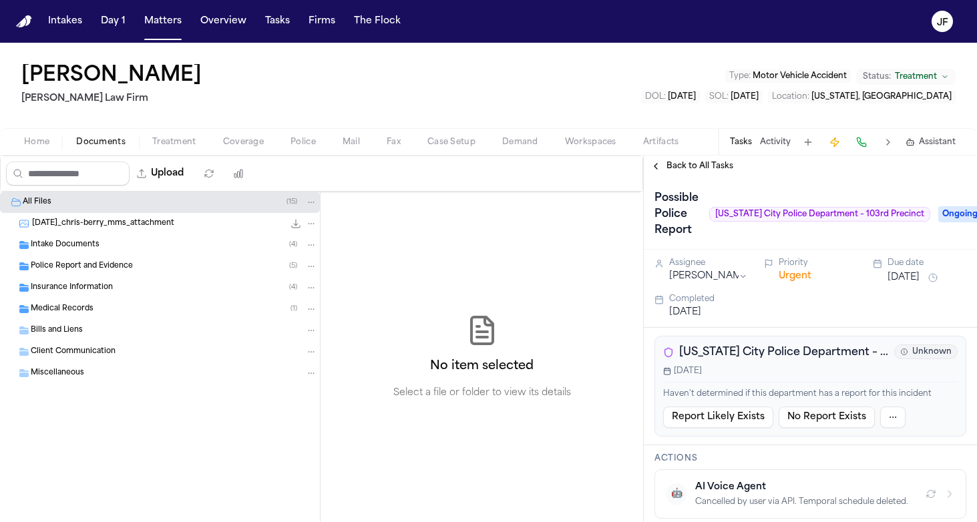
click at [152, 277] on div "Insurance Information ( 4 )" at bounding box center [160, 287] width 320 height 21
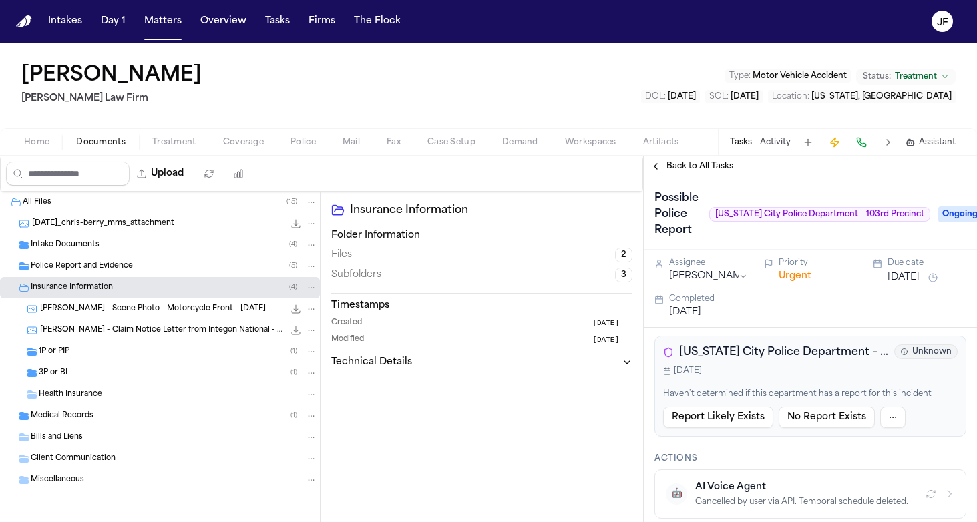
click at [153, 268] on div "Police Report and Evidence ( 5 )" at bounding box center [174, 266] width 286 height 12
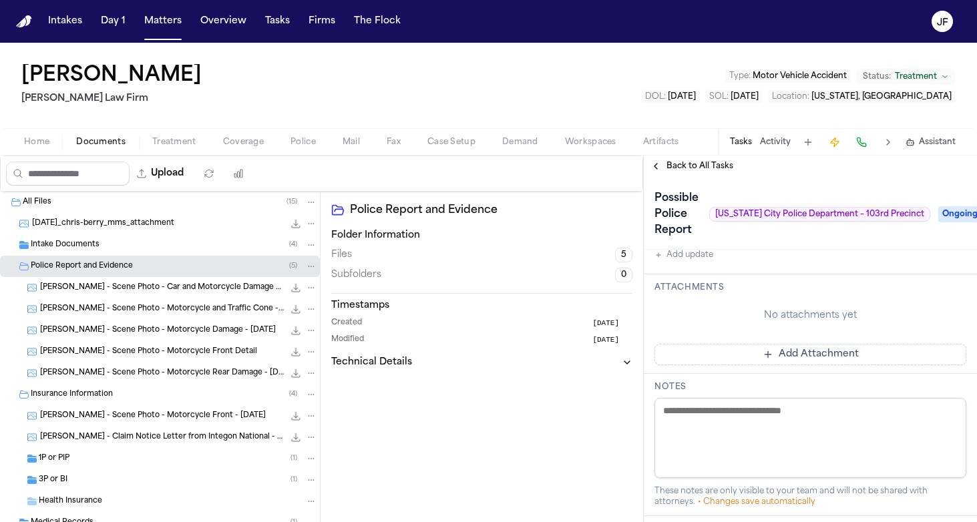
scroll to position [515, 0]
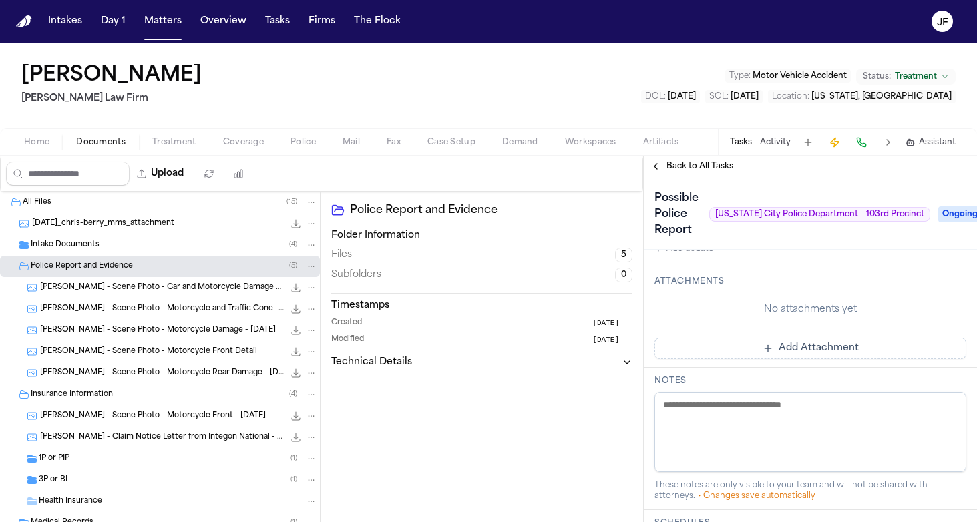
click at [737, 431] on textarea at bounding box center [810, 432] width 312 height 80
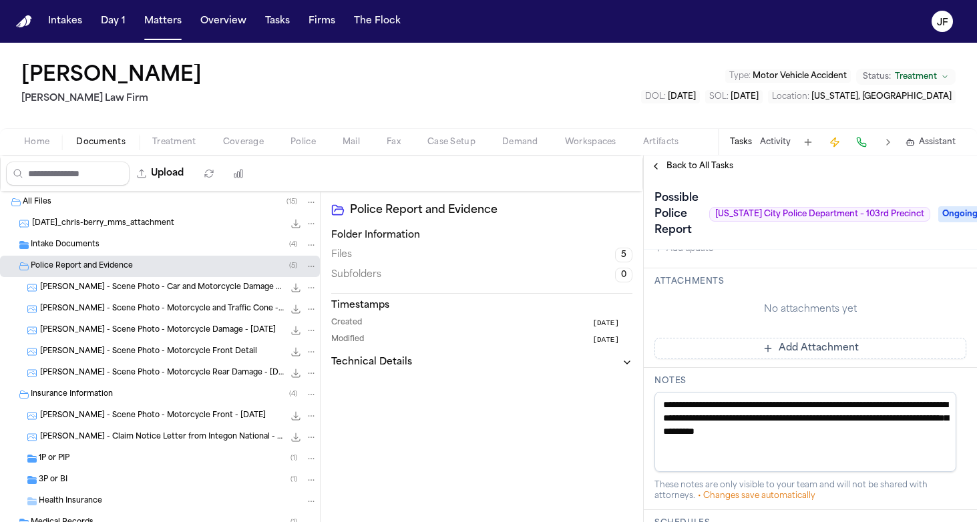
paste textarea "**********"
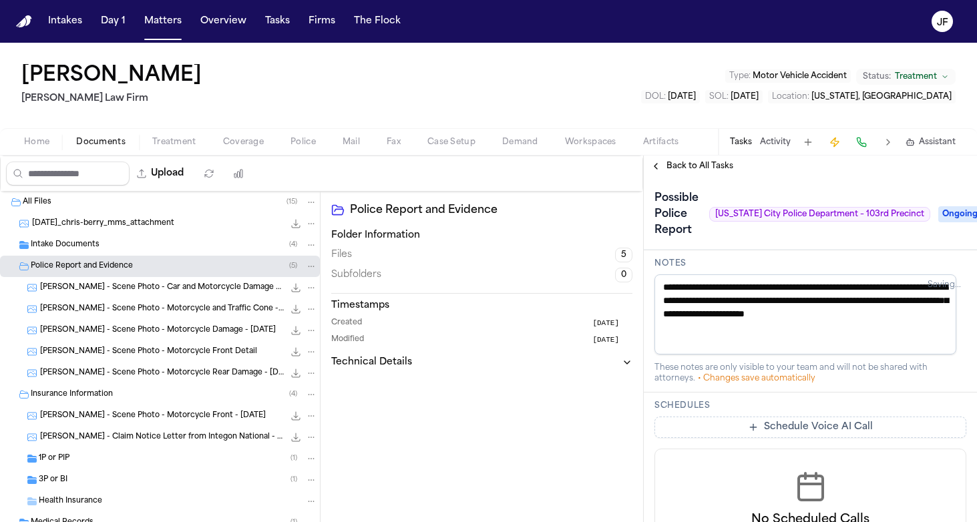
scroll to position [633, 0]
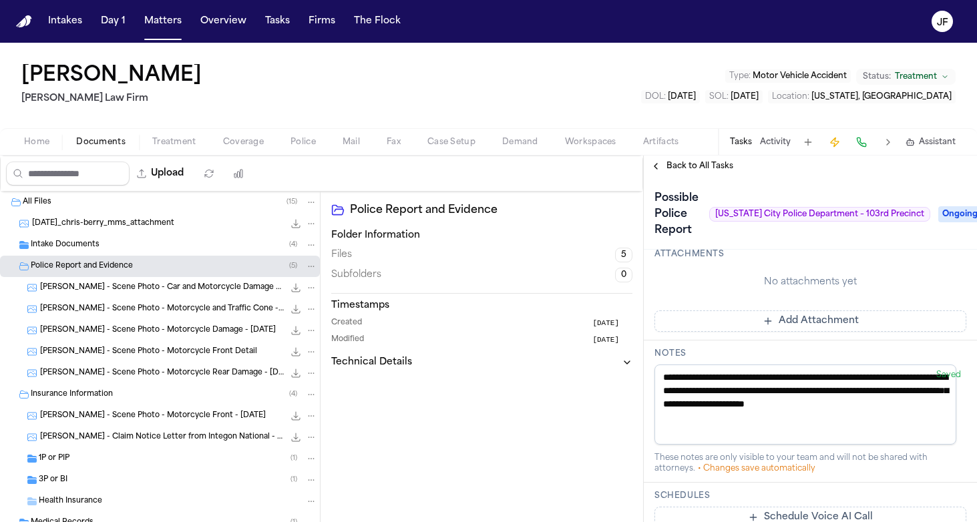
type textarea "**********"
click at [581, 419] on div "Police Report and Evidence Folder Information Files 5 Subfolders 0 Timestamps C…" at bounding box center [481, 375] width 322 height 366
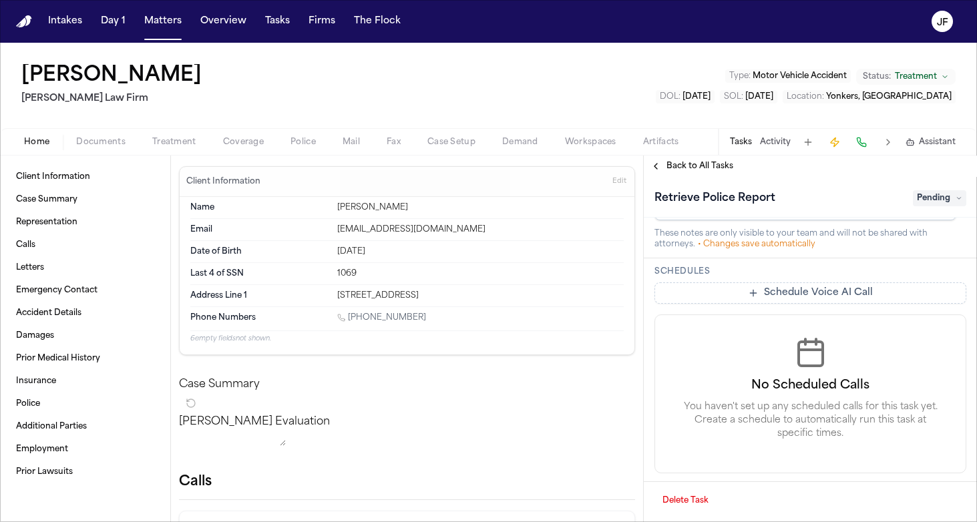
click at [670, 168] on span "Back to All Tasks" at bounding box center [699, 166] width 67 height 11
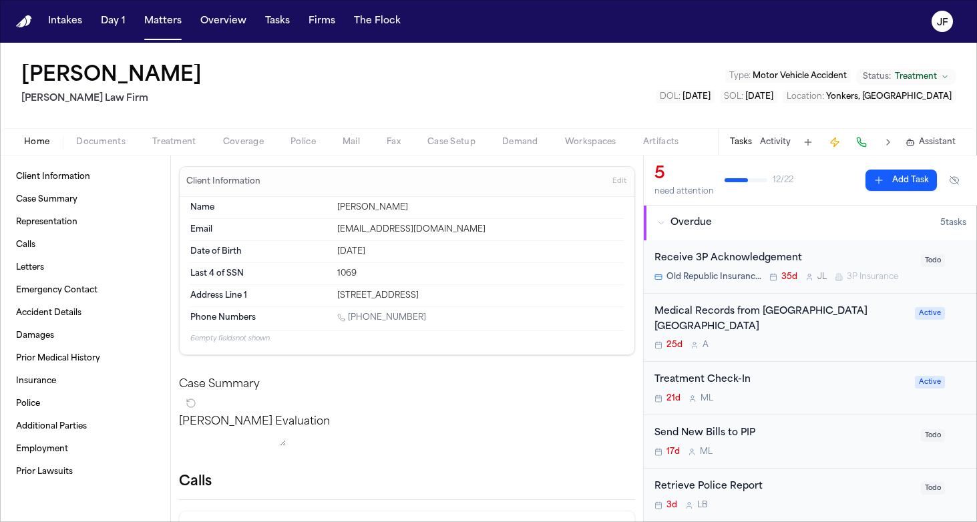
click at [786, 140] on button "Activity" at bounding box center [775, 142] width 31 height 11
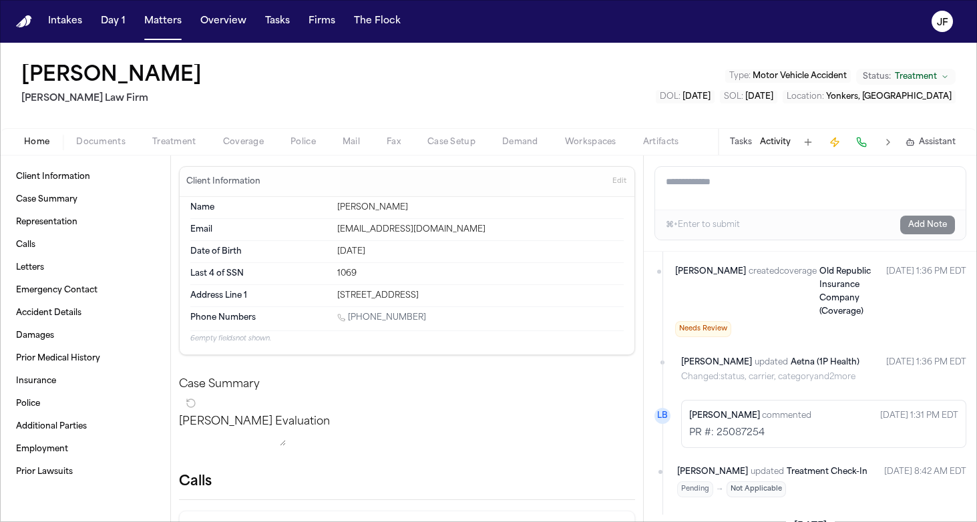
scroll to position [2523, 0]
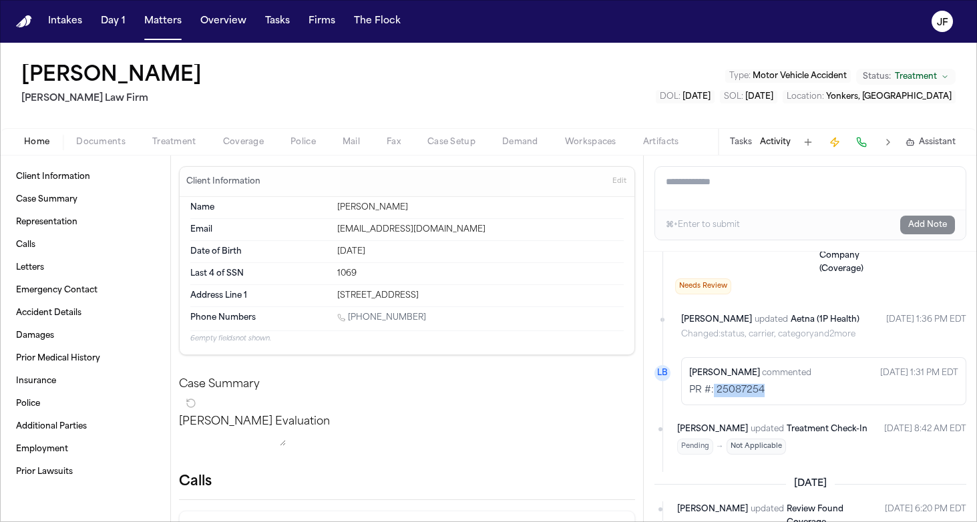
drag, startPoint x: 766, startPoint y: 432, endPoint x: 713, endPoint y: 435, distance: 52.8
click at [713, 397] on p "PR #: 25087254" at bounding box center [823, 390] width 269 height 13
copy p "25087254"
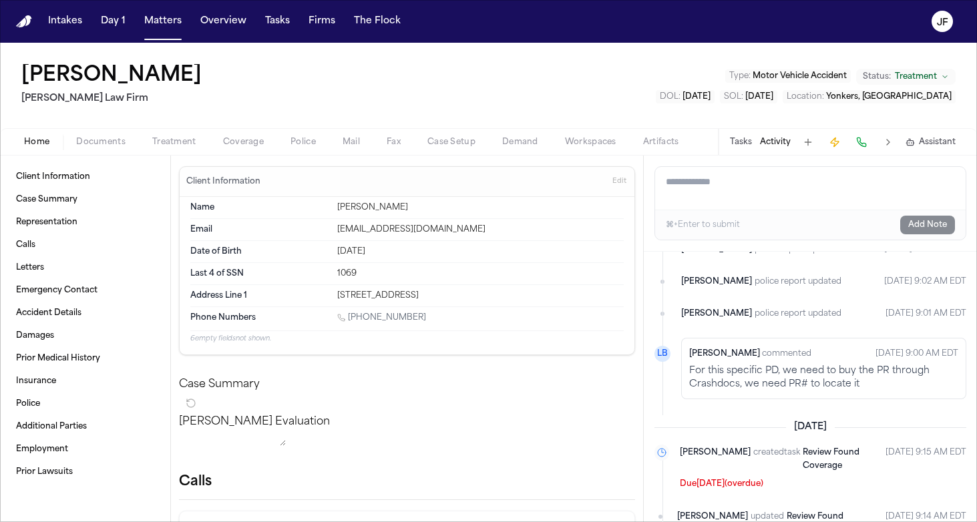
scroll to position [1545, 0]
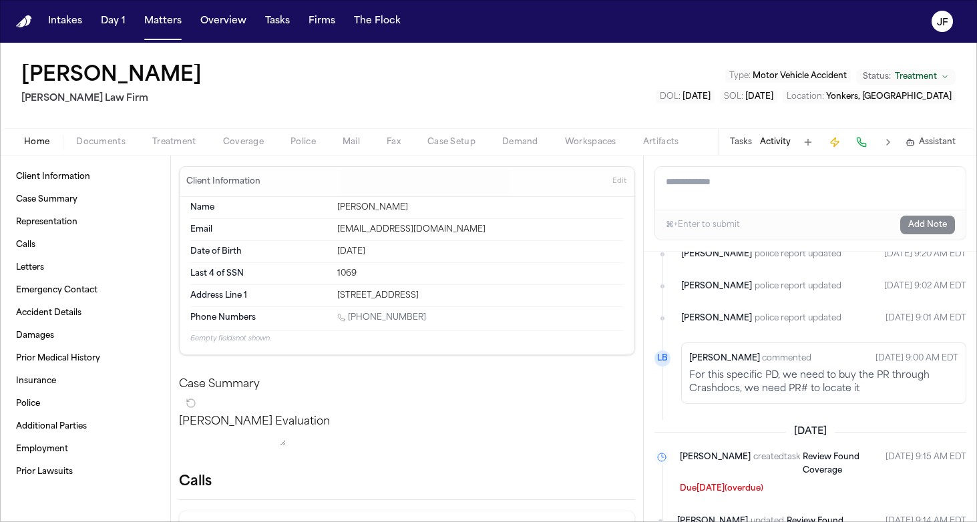
click at [861, 396] on p "For this specific PD, we need to buy the PR through Crashdocs, we need PR# to l…" at bounding box center [823, 382] width 269 height 27
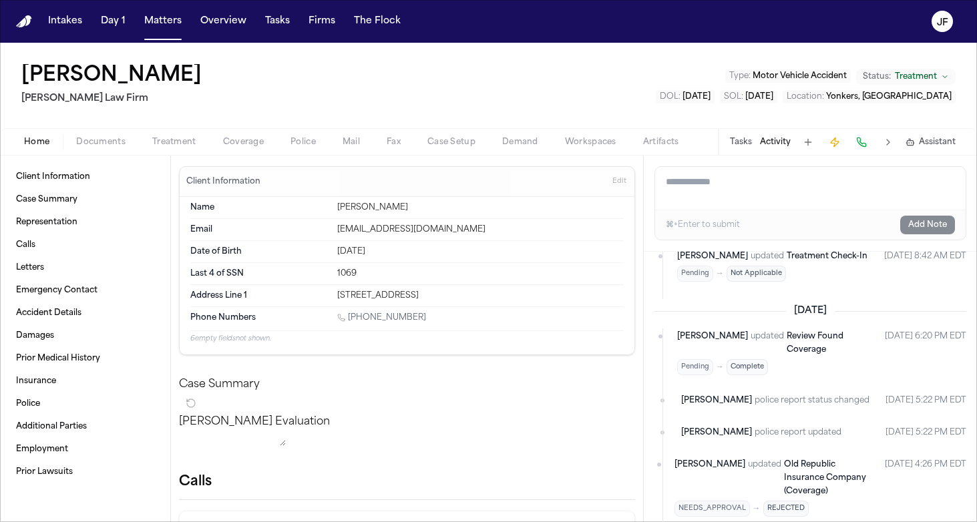
scroll to position [2649, 0]
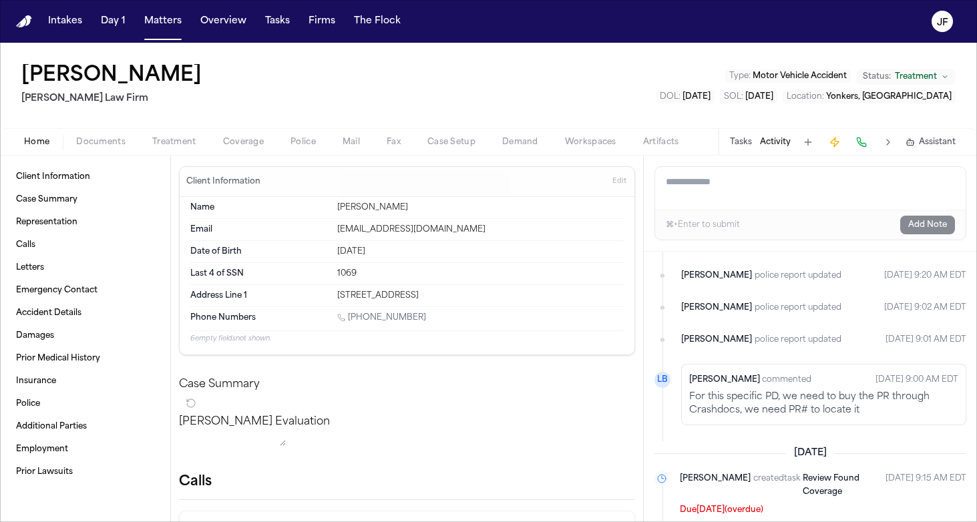
click at [793, 388] on div "Lina Becerra commented Aug 5, 2025 9:00 AM EDT" at bounding box center [823, 380] width 269 height 16
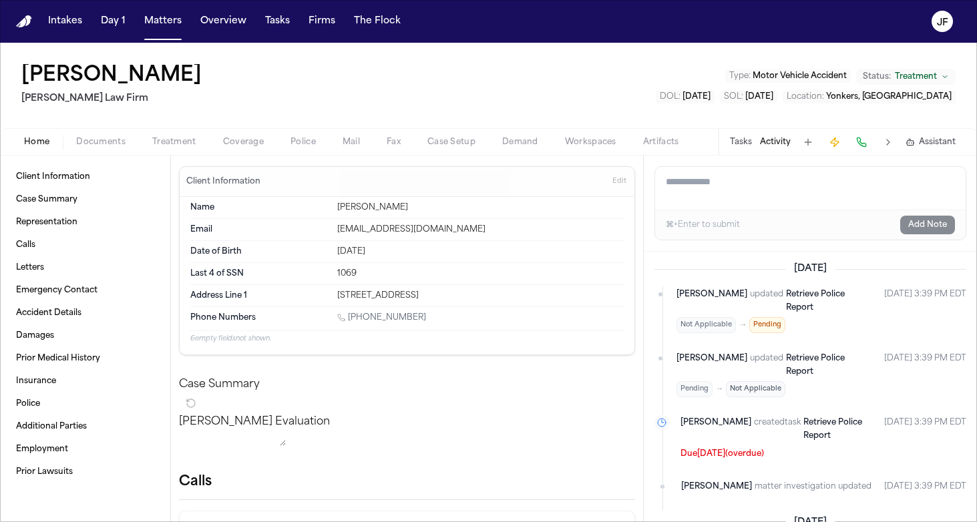
scroll to position [0, 0]
click at [105, 146] on span "Documents" at bounding box center [100, 142] width 49 height 11
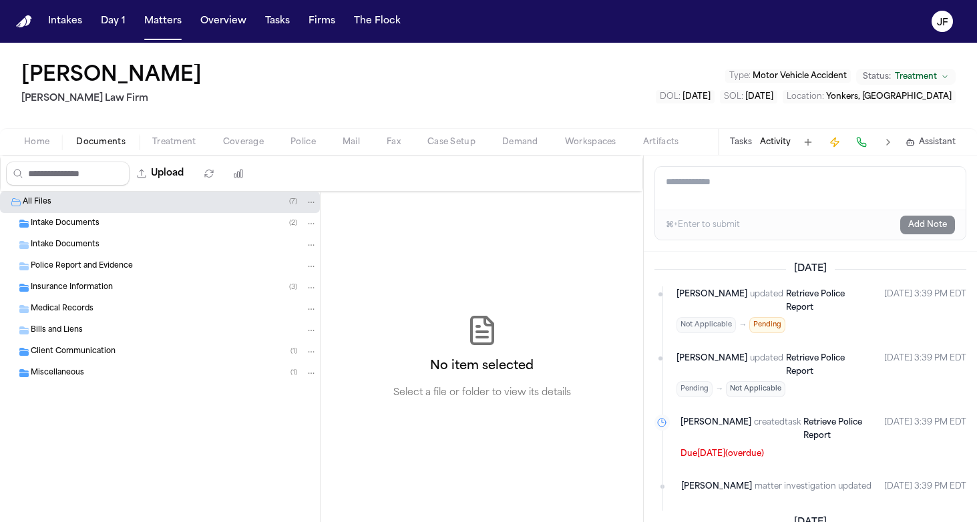
click at [107, 227] on div "Intake Documents ( 2 )" at bounding box center [174, 224] width 286 height 12
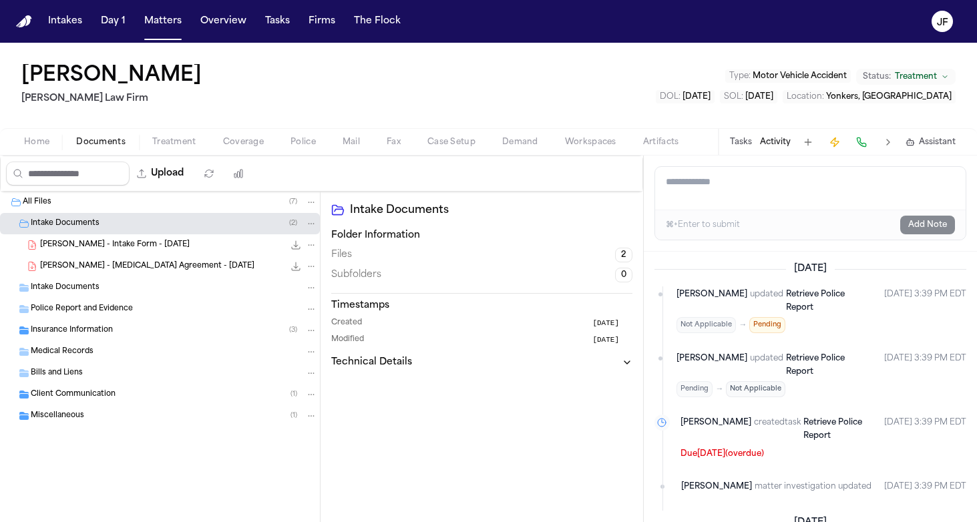
click at [113, 256] on div "C. Ilarraza - Retainer Agreement - 7.2.25 234.3 KB • PDF" at bounding box center [160, 266] width 320 height 21
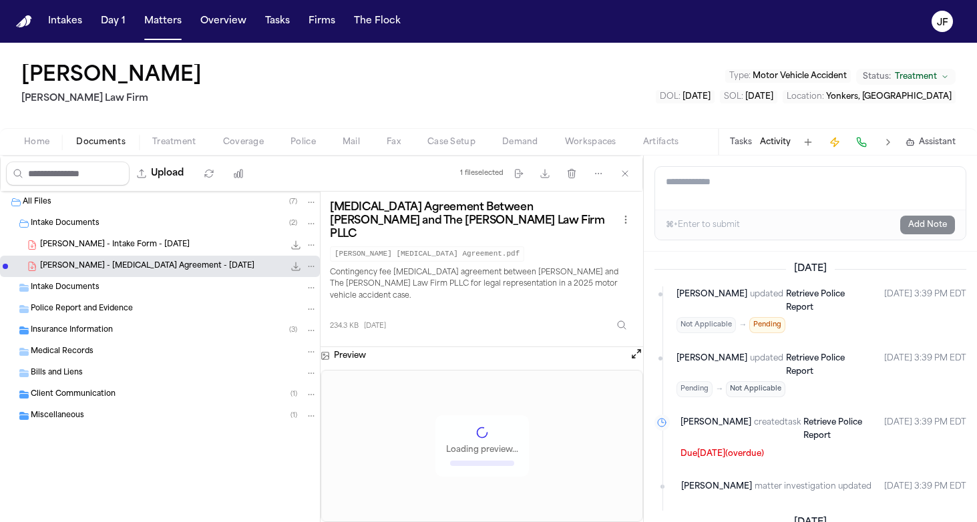
click at [115, 238] on div "C. Ilarraza - Intake Form - 7.2.25 23.2 KB • PDF" at bounding box center [178, 244] width 277 height 13
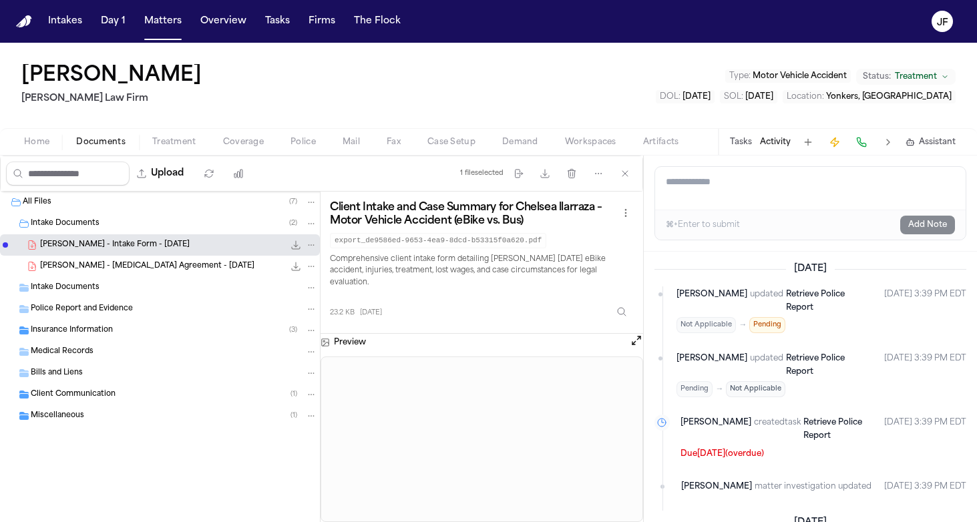
click at [296, 244] on icon "File: C. Ilarraza - Intake Form - 7.2.25" at bounding box center [295, 245] width 11 height 11
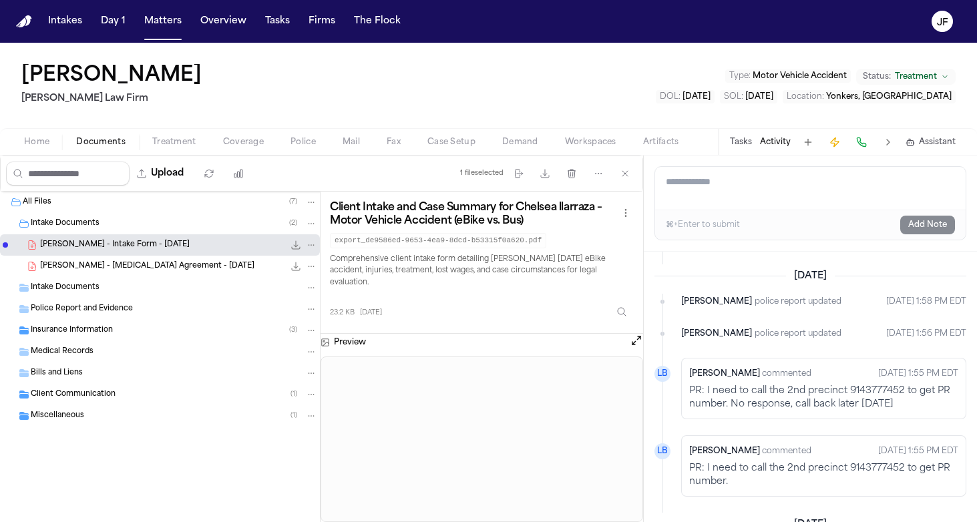
scroll to position [979, 0]
drag, startPoint x: 847, startPoint y: 416, endPoint x: 900, endPoint y: 414, distance: 53.4
click at [900, 413] on p "PR: I need to call the 2nd precinct 9143777452 to get PR number. No response, c…" at bounding box center [823, 399] width 269 height 27
copy p "9143777452"
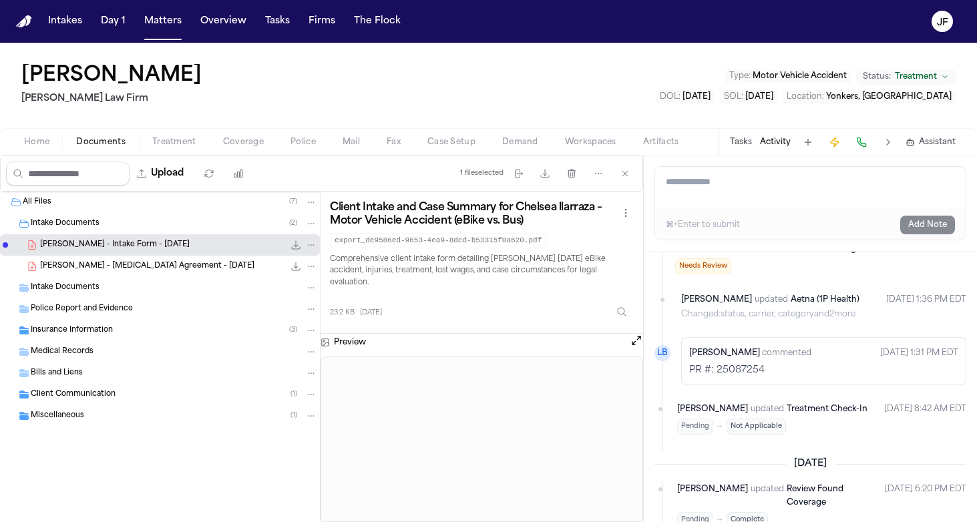
scroll to position [2544, 0]
drag, startPoint x: 766, startPoint y: 413, endPoint x: 716, endPoint y: 414, distance: 50.7
click at [716, 376] on p "PR #: 25087254" at bounding box center [823, 369] width 269 height 13
click at [763, 207] on textarea "Add a note to this matter" at bounding box center [810, 188] width 310 height 43
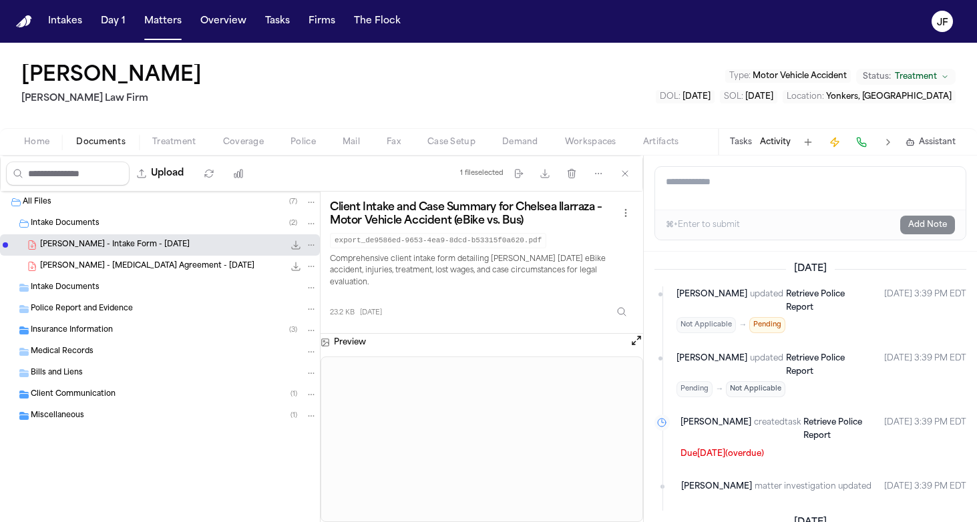
scroll to position [0, 0]
click at [415, 67] on div "Chelsea Ilarraza Martello Law Firm Type : Motor Vehicle Accident Status: Treatm…" at bounding box center [488, 85] width 977 height 85
click at [633, 342] on button "Open preview" at bounding box center [635, 340] width 13 height 13
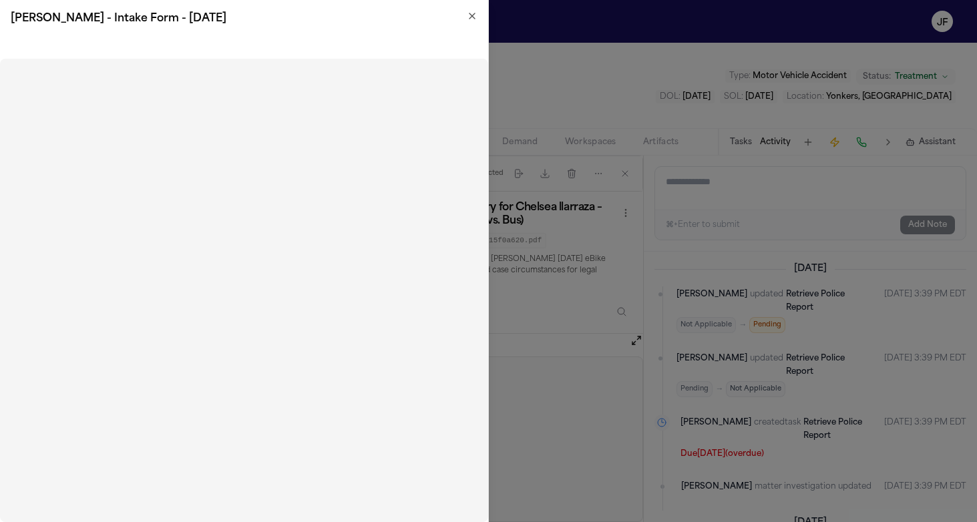
click at [467, 12] on icon "button" at bounding box center [472, 16] width 11 height 11
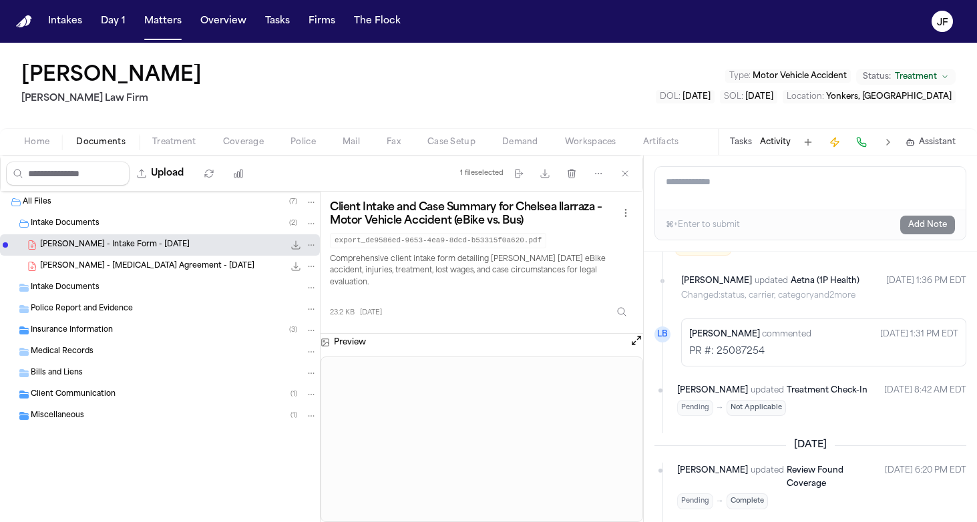
scroll to position [2563, 0]
click at [631, 342] on button "Open preview" at bounding box center [635, 340] width 13 height 13
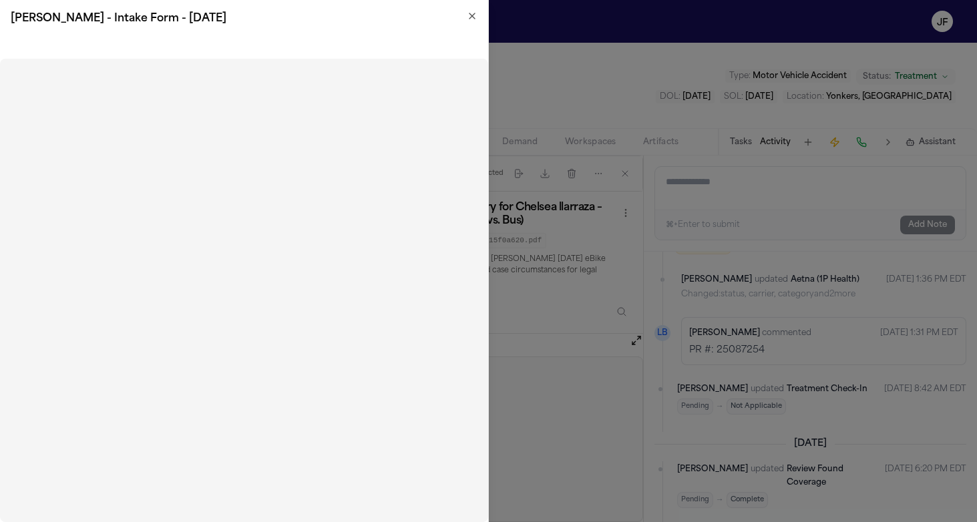
click at [470, 20] on icon "button" at bounding box center [472, 16] width 11 height 11
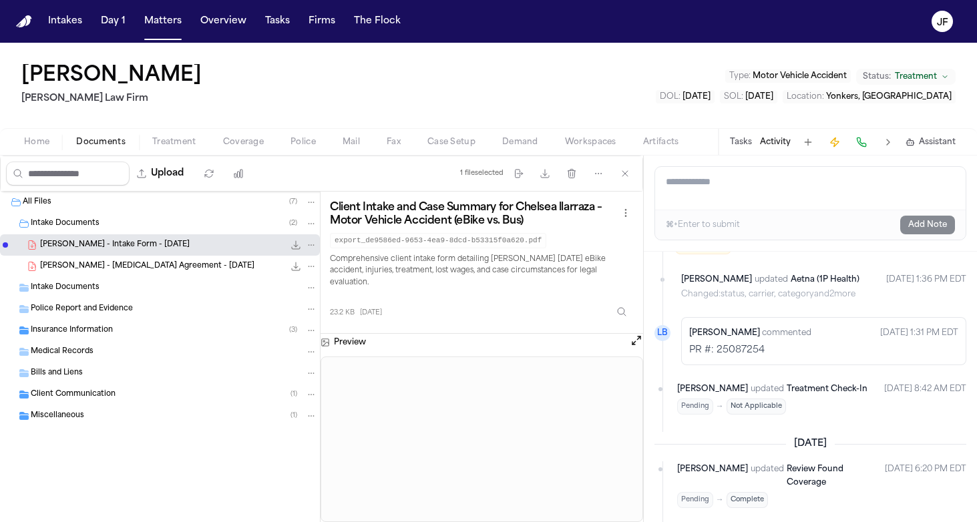
click at [771, 357] on p "PR #: 25087254" at bounding box center [823, 350] width 269 height 13
drag, startPoint x: 763, startPoint y: 391, endPoint x: 716, endPoint y: 390, distance: 46.7
click at [716, 357] on p "PR #: 25087254" at bounding box center [823, 350] width 269 height 13
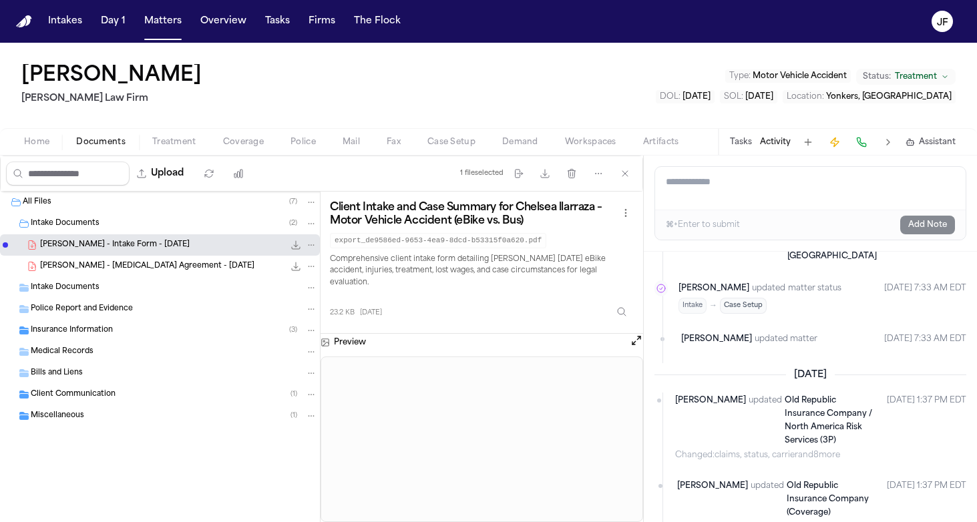
scroll to position [2175, 0]
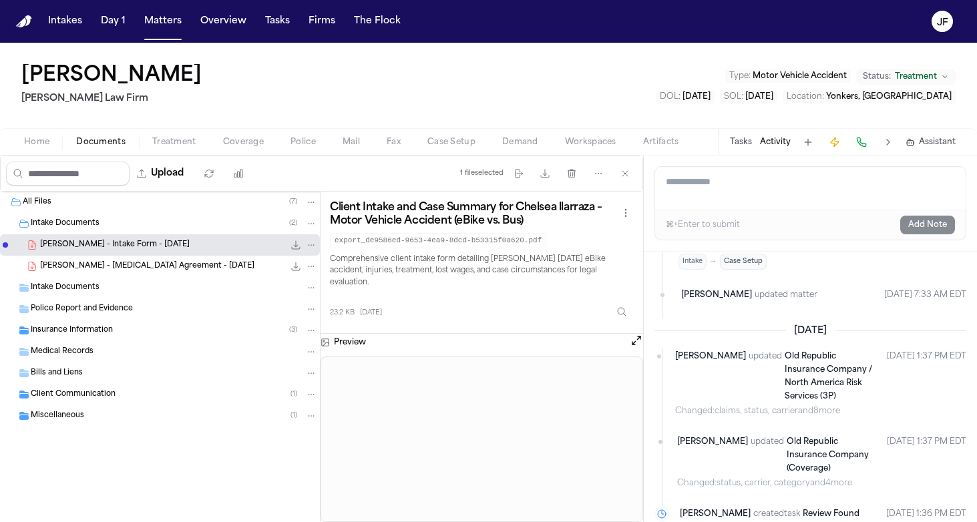
click at [762, 0] on nav "Intakes Day 1 Matters Overview Tasks Firms The Flock JF" at bounding box center [488, 21] width 977 height 43
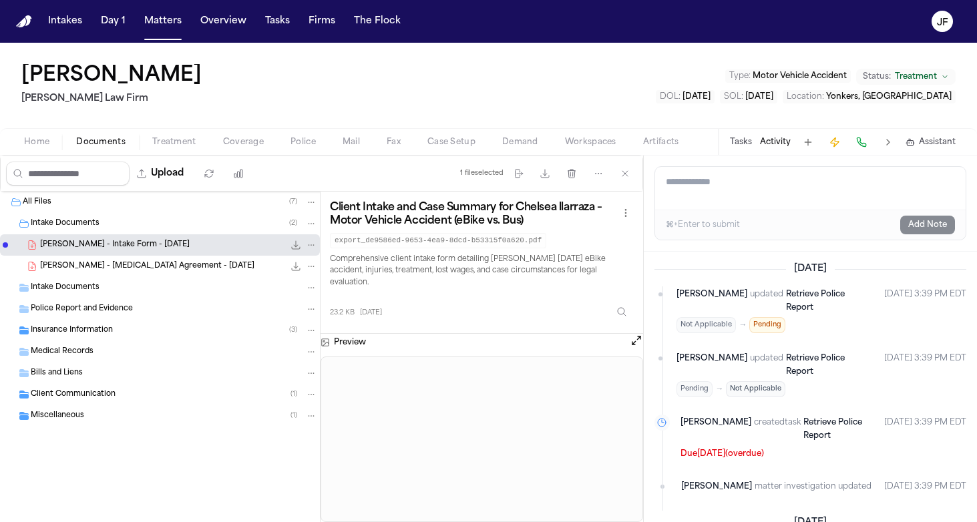
scroll to position [0, 0]
click at [306, 145] on span "Police" at bounding box center [302, 142] width 25 height 11
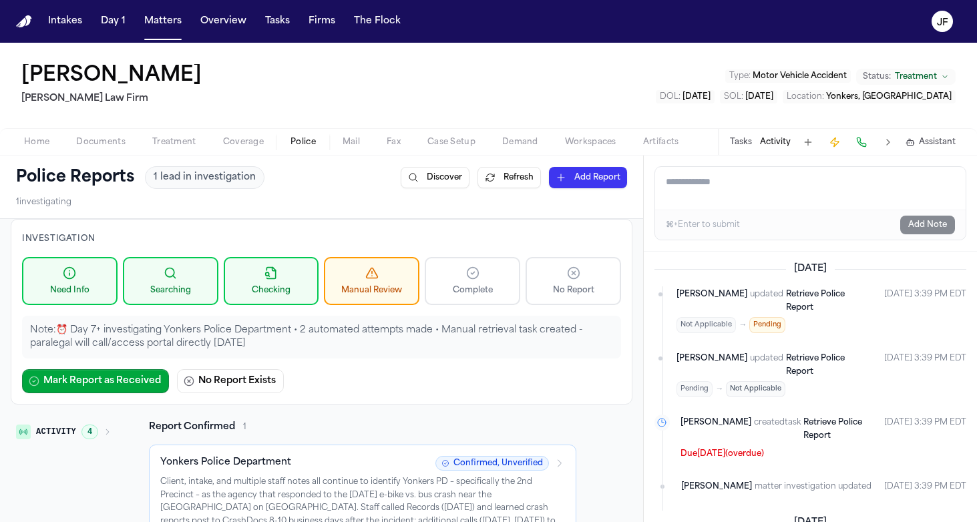
click at [756, 142] on div "Tasks Activity Assistant" at bounding box center [842, 142] width 248 height 26
click at [742, 142] on button "Tasks" at bounding box center [741, 142] width 22 height 11
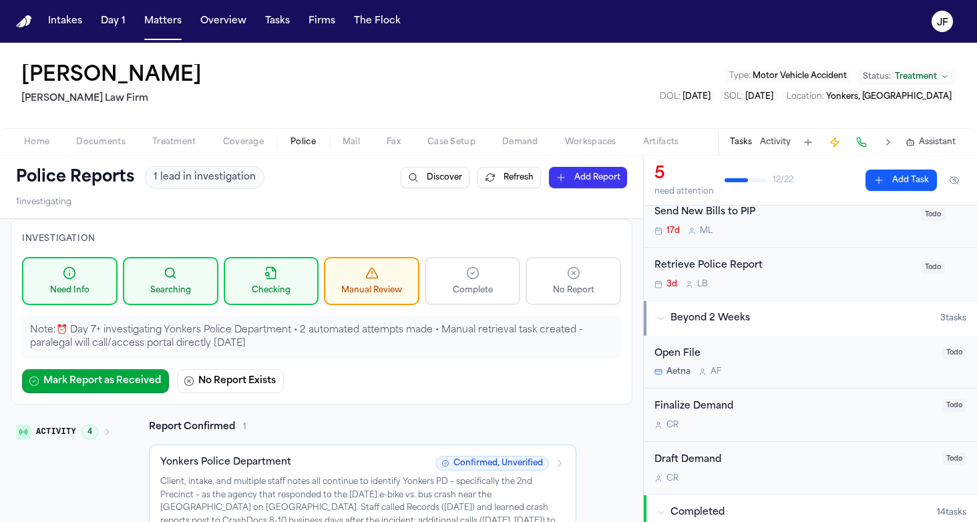
scroll to position [224, 0]
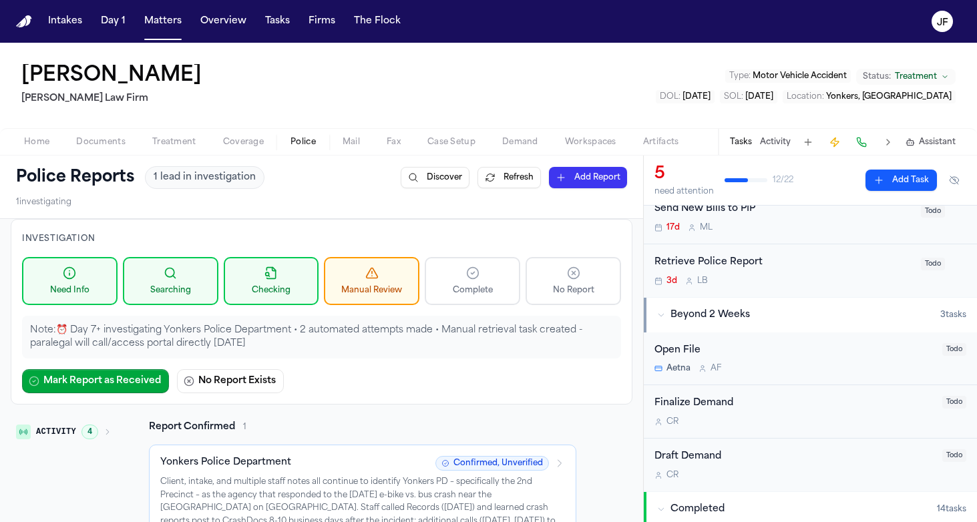
click at [718, 264] on div "Retrieve Police Report" at bounding box center [783, 262] width 258 height 15
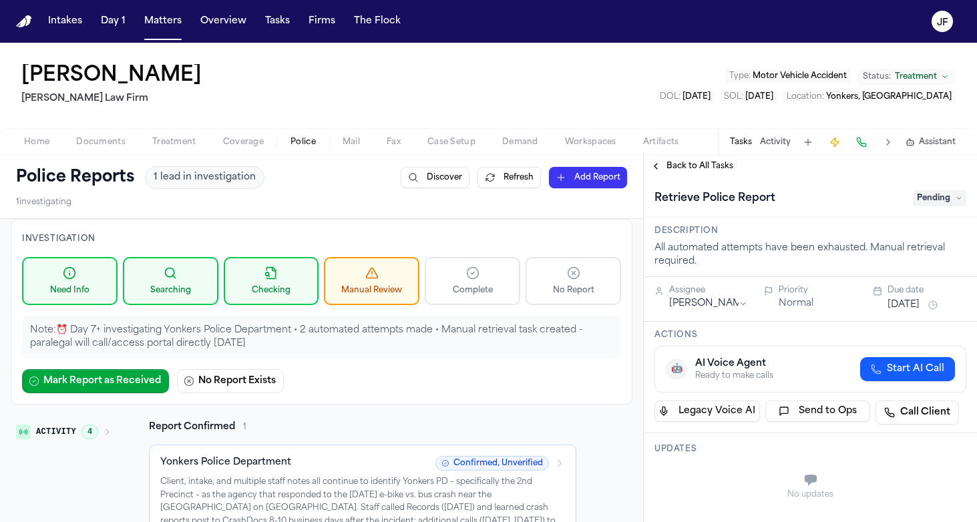
click at [922, 192] on span "Pending" at bounding box center [938, 198] width 53 height 16
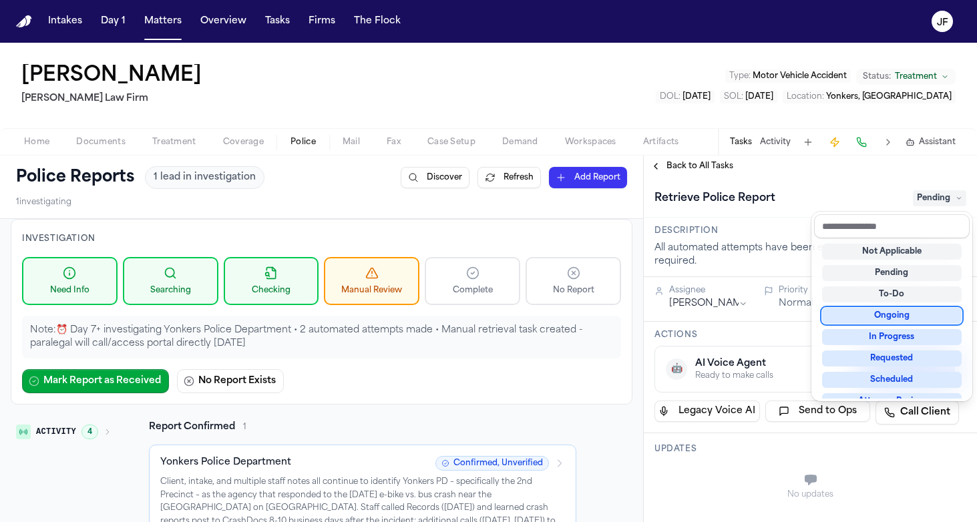
click at [880, 309] on div "Ongoing" at bounding box center [892, 316] width 140 height 16
click at [858, 316] on div "Ongoing" at bounding box center [892, 316] width 140 height 16
click at [856, 321] on div "Ongoing" at bounding box center [892, 316] width 140 height 16
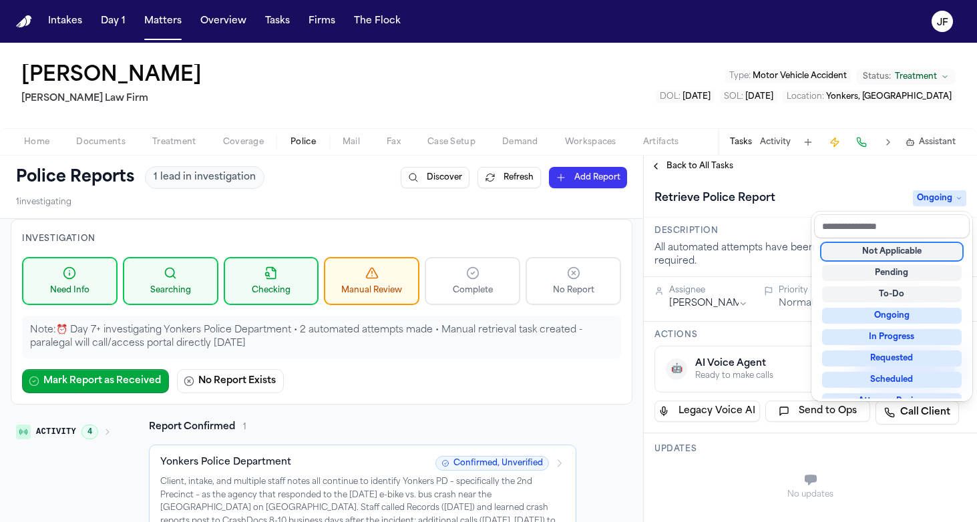
click at [849, 189] on div "Retrieve Police Report Ongoing" at bounding box center [810, 198] width 312 height 21
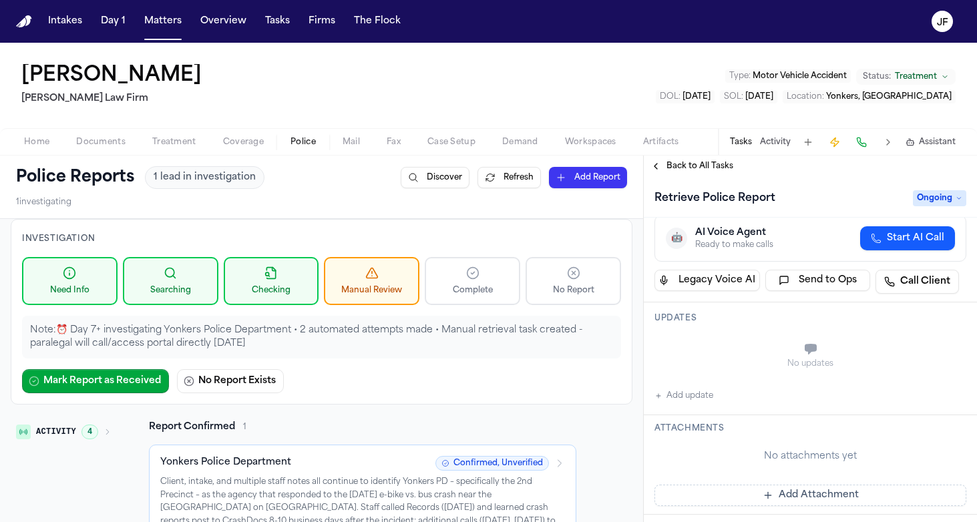
scroll to position [180, 0]
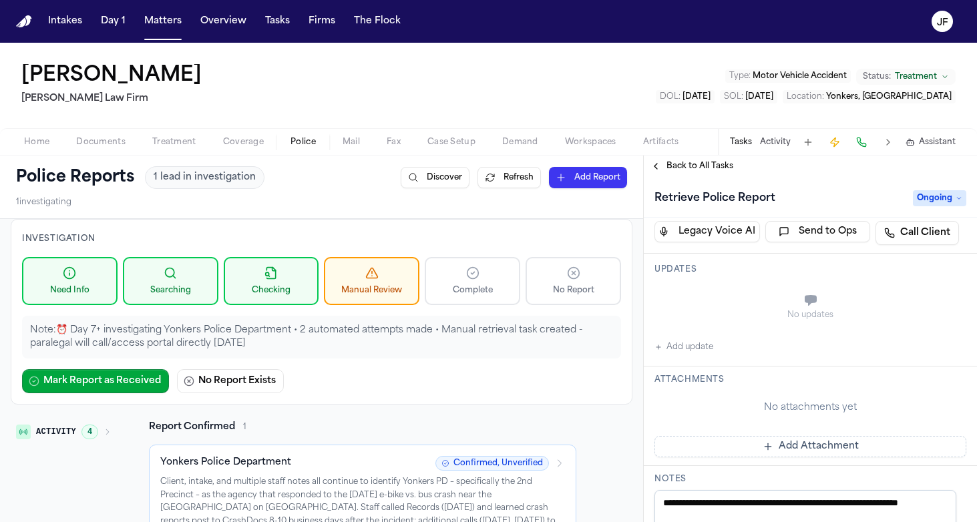
click at [673, 349] on button "Add update" at bounding box center [683, 347] width 59 height 16
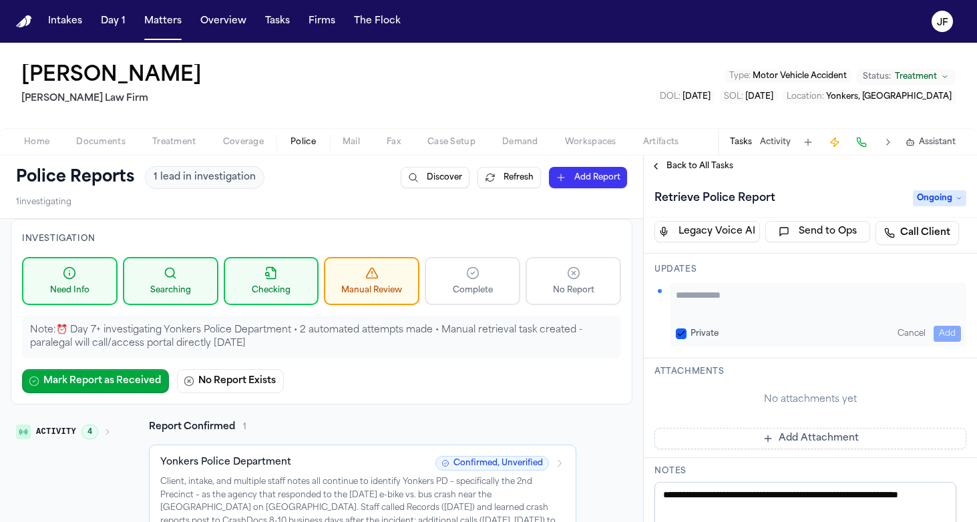
click at [742, 270] on h3 "Updates" at bounding box center [810, 269] width 312 height 11
click at [742, 296] on textarea "Add your update" at bounding box center [817, 301] width 285 height 27
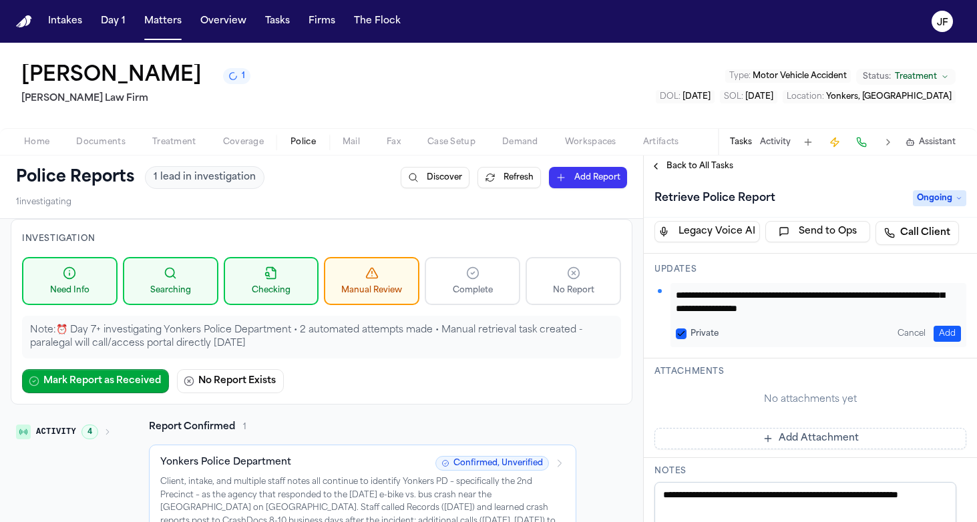
scroll to position [27, 0]
paste textarea "*********"
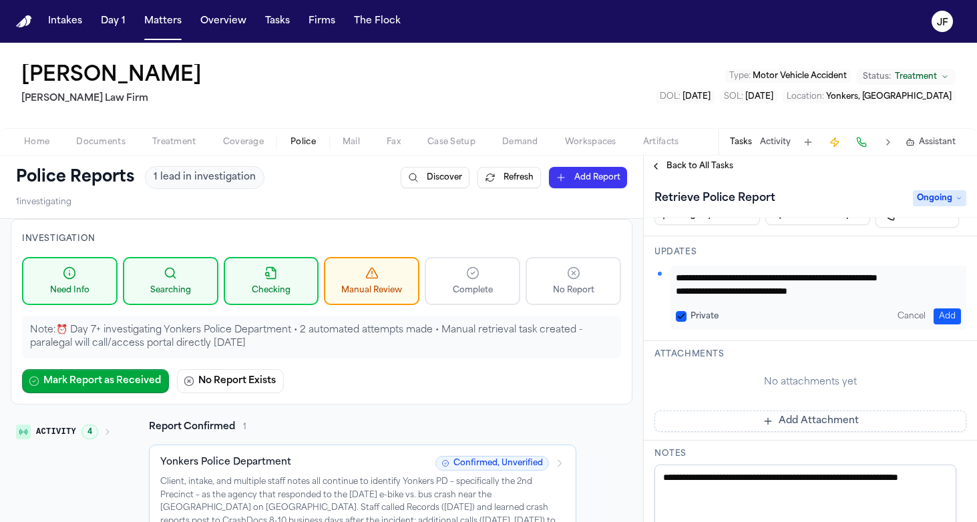
click at [859, 298] on div "**********" at bounding box center [818, 298] width 296 height 64
click at [857, 294] on textarea "**********" at bounding box center [812, 284] width 275 height 27
paste textarea "**********"
type textarea "**********"
click at [936, 313] on button "Add" at bounding box center [946, 316] width 27 height 16
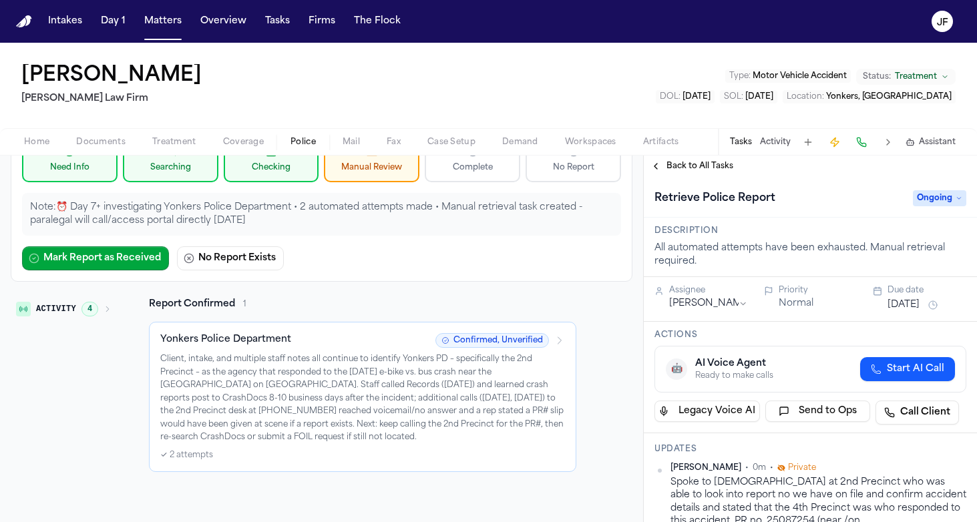
scroll to position [125, 0]
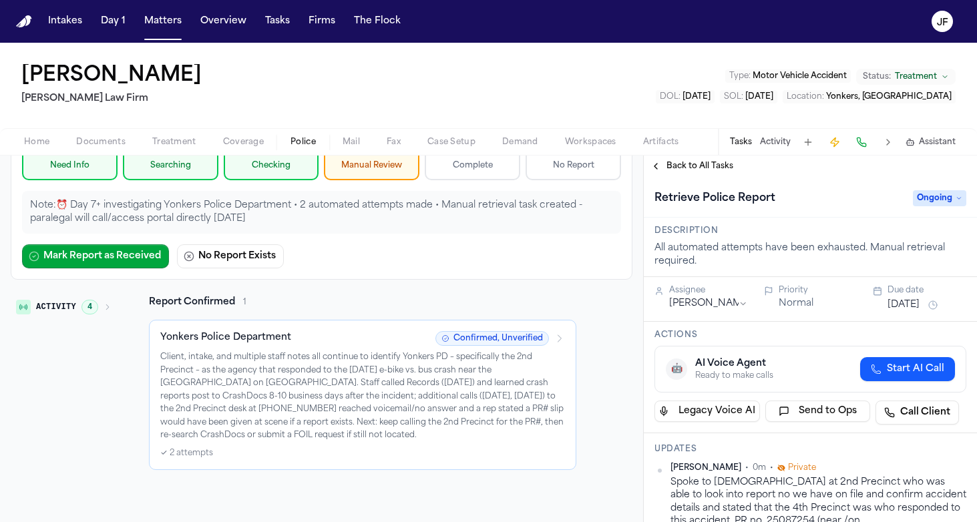
click at [621, 409] on div "Activity 4 Report Confirmed 1 Yonkers Police Department Confirmed, Unverified C…" at bounding box center [321, 383] width 621 height 174
click at [714, 170] on span "Back to All Tasks" at bounding box center [699, 166] width 67 height 11
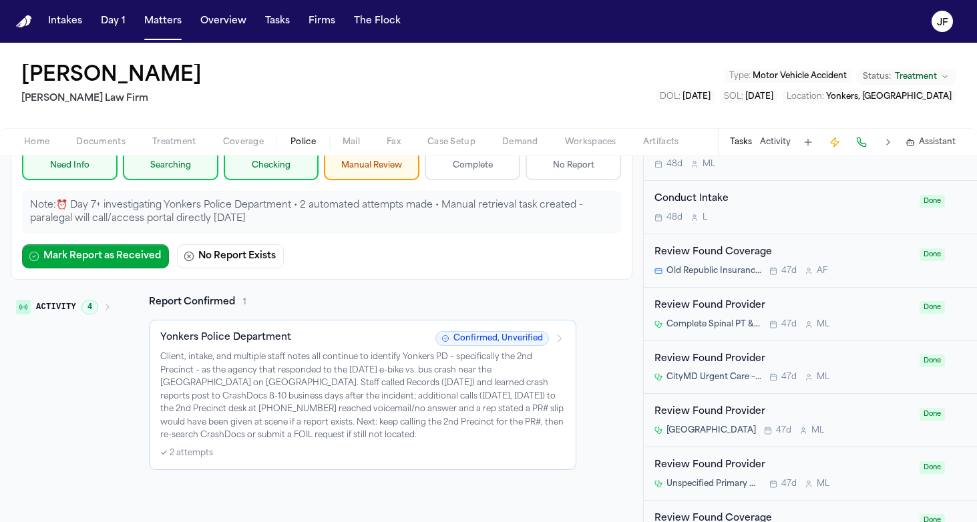
scroll to position [690, 0]
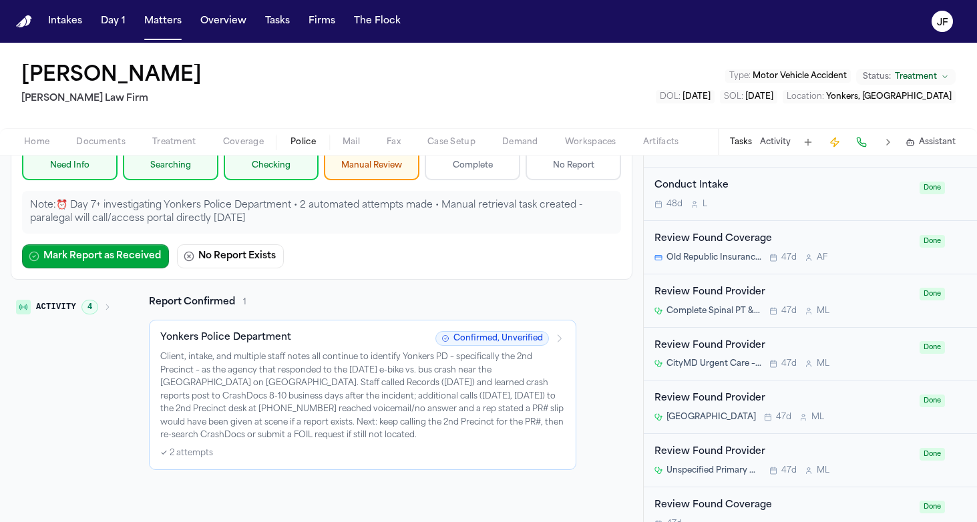
click at [409, 5] on nav "Intakes Day 1 Matters Overview Tasks Firms The [PERSON_NAME]" at bounding box center [488, 21] width 977 height 43
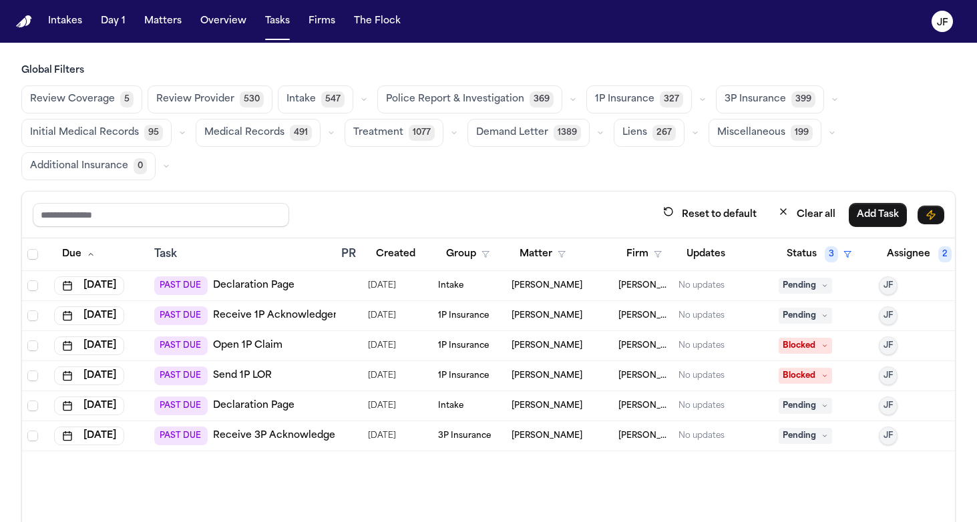
click at [499, 105] on span "Police Report & Investigation" at bounding box center [455, 99] width 138 height 13
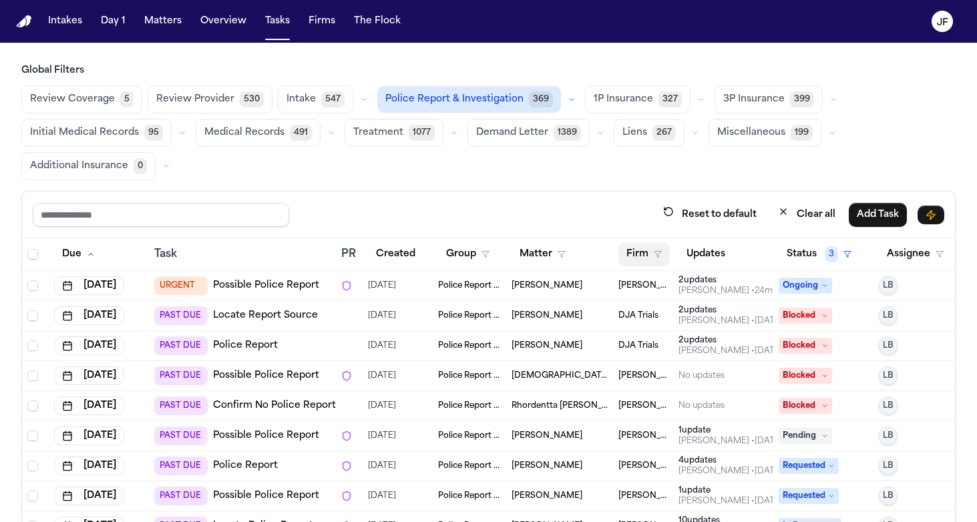
click at [652, 260] on button "Firm" at bounding box center [643, 254] width 51 height 24
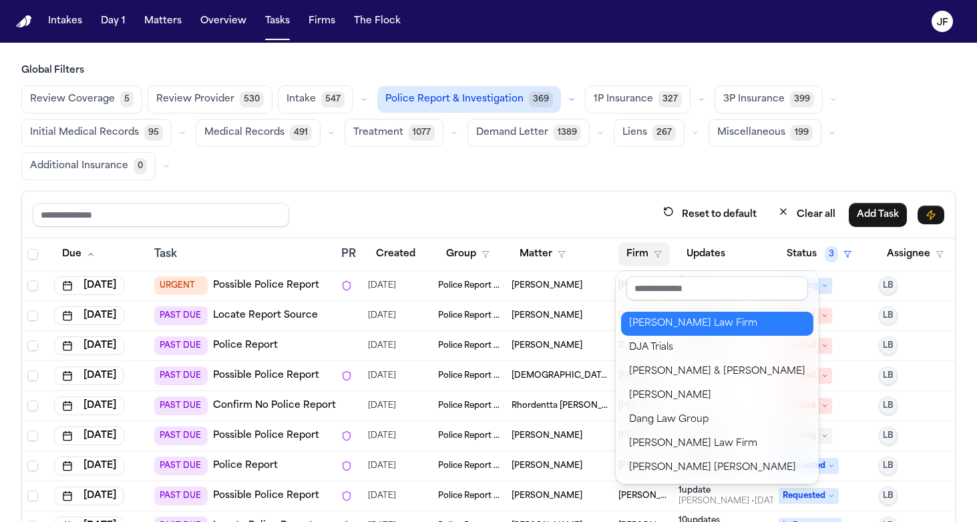
click at [660, 327] on div "[PERSON_NAME] Law Firm" at bounding box center [717, 324] width 176 height 16
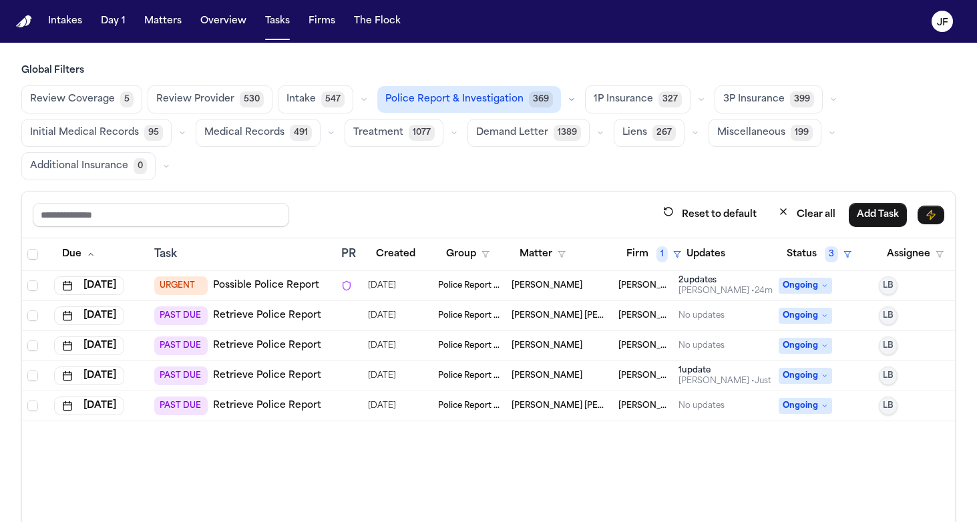
click at [515, 197] on div "Reset to default Clear all Add Task" at bounding box center [488, 215] width 932 height 47
click at [696, 211] on button "Reset to default" at bounding box center [709, 214] width 109 height 25
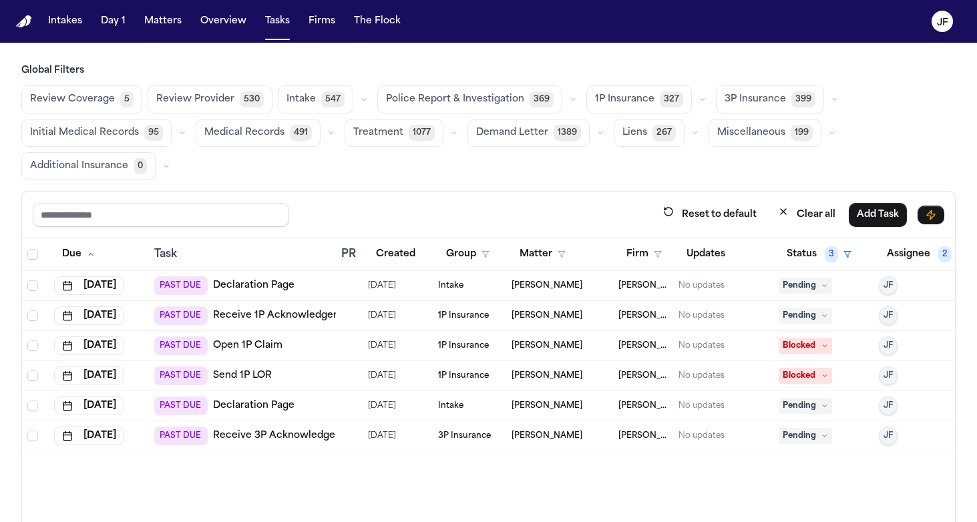
click at [510, 84] on div "Global Filters Review Coverage 5 Review Provider 530 Intake 547 Police Report &…" at bounding box center [488, 122] width 934 height 116
click at [511, 95] on span "Police Report & Investigation" at bounding box center [455, 99] width 138 height 13
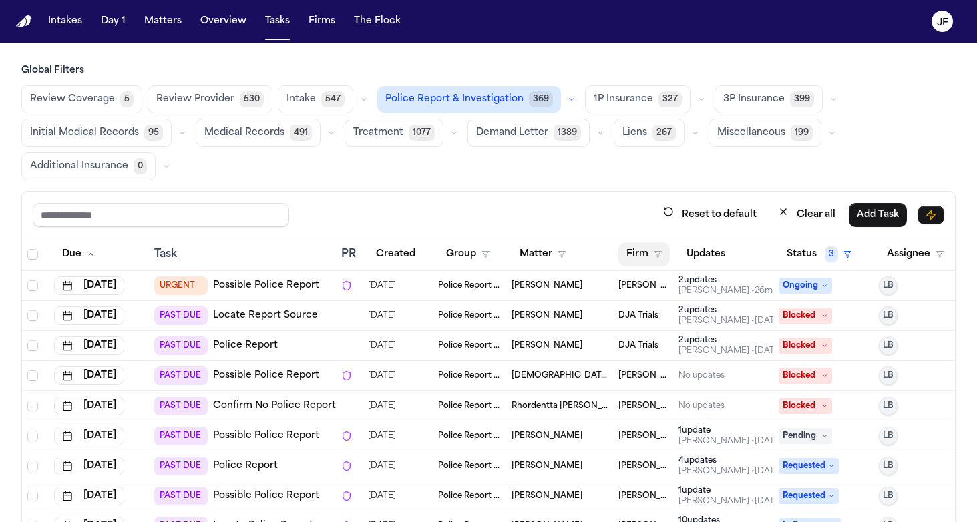
click at [658, 260] on button "Firm" at bounding box center [643, 254] width 51 height 24
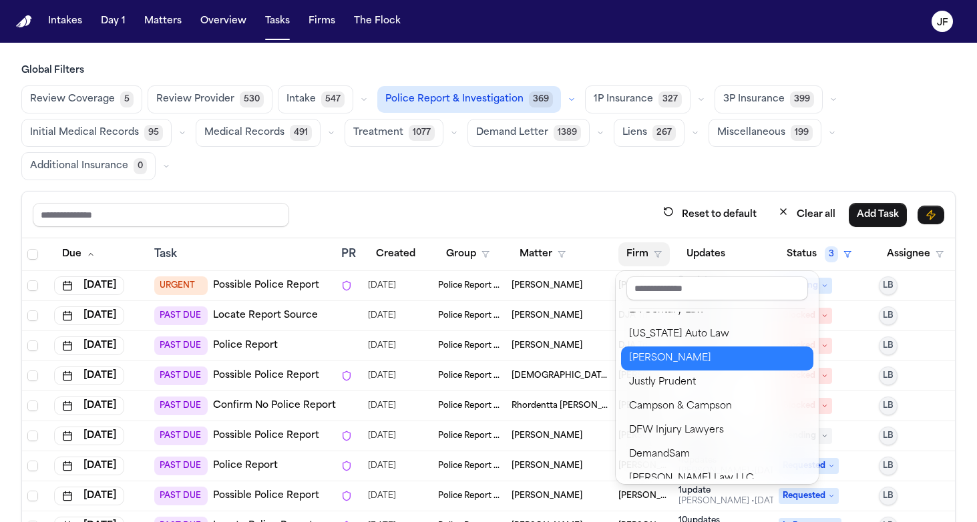
scroll to position [157, 0]
click at [659, 362] on div "[US_STATE] Auto Law" at bounding box center [717, 359] width 176 height 16
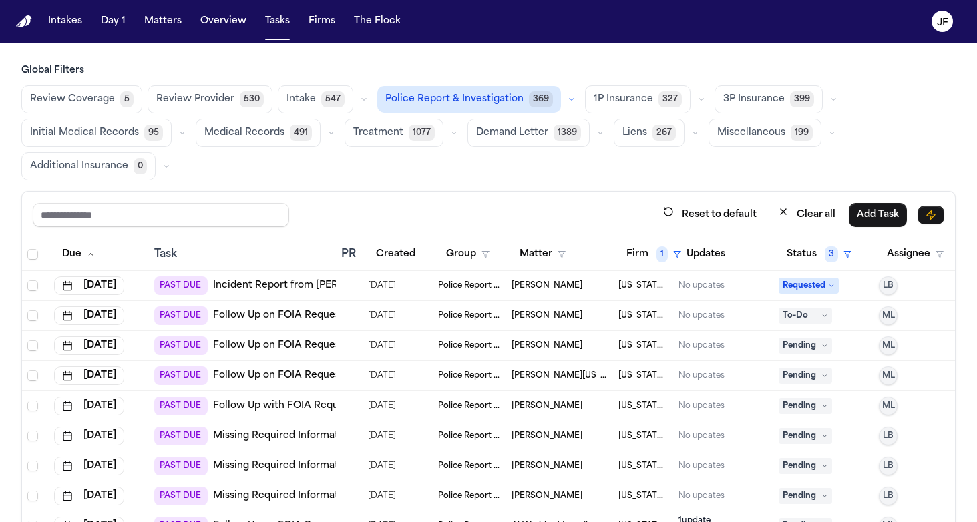
click at [587, 200] on div "Reset to default Clear all Add Task" at bounding box center [488, 215] width 932 height 47
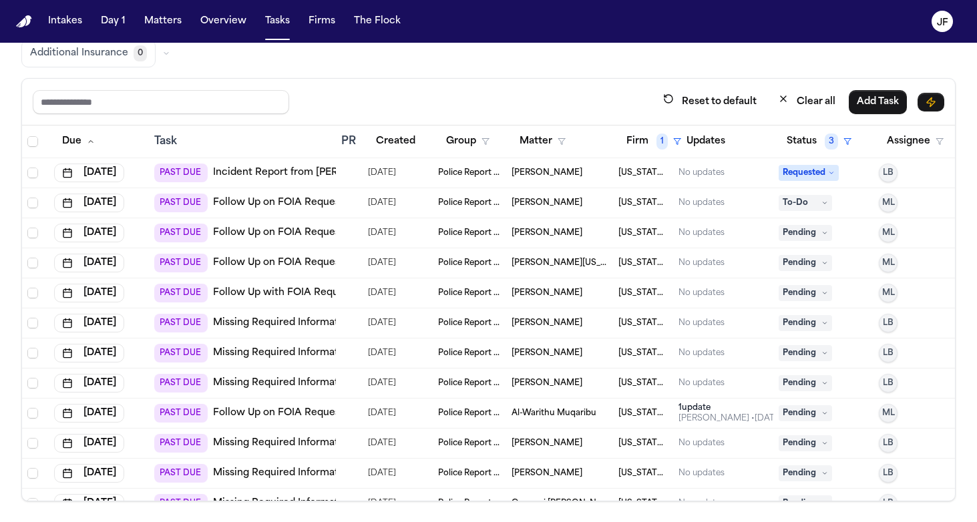
scroll to position [0, 0]
click at [290, 172] on link "Incident Report from [PERSON_NAME]'s Club" at bounding box center [321, 172] width 216 height 13
click at [263, 206] on link "Follow Up on FOIA Request" at bounding box center [278, 202] width 131 height 13
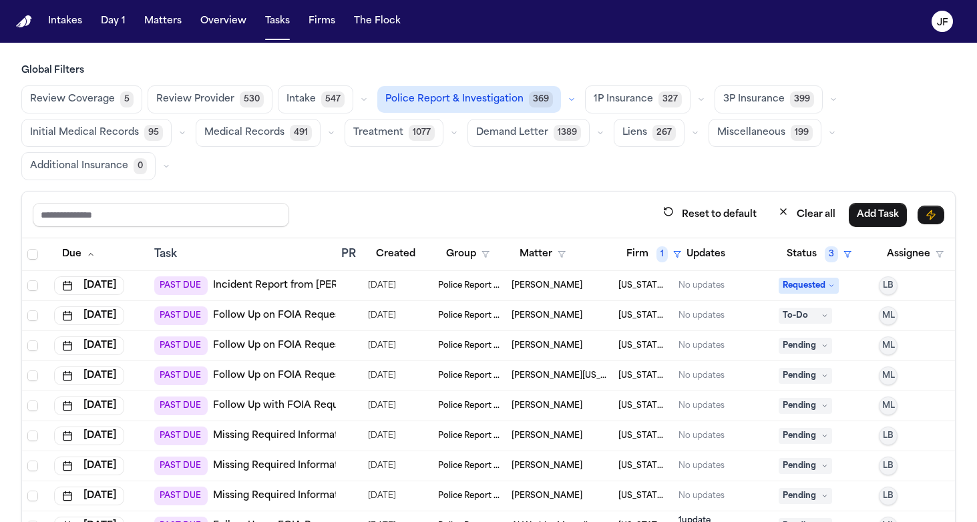
scroll to position [16, 0]
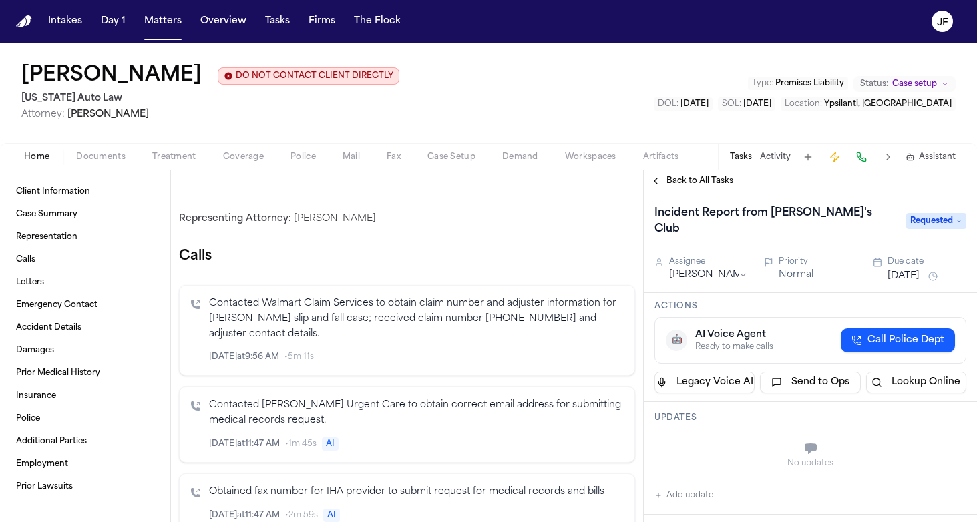
scroll to position [206, 0]
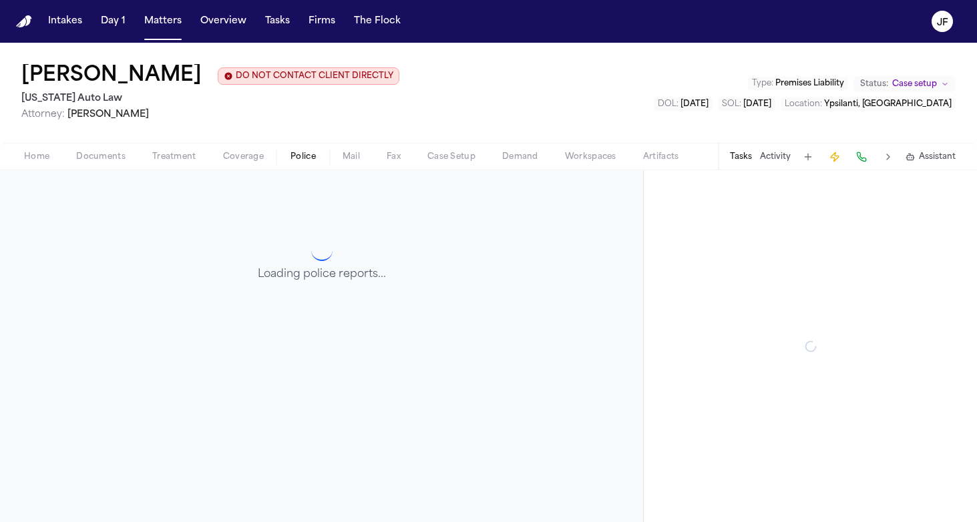
click at [295, 156] on span "Police" at bounding box center [302, 157] width 25 height 11
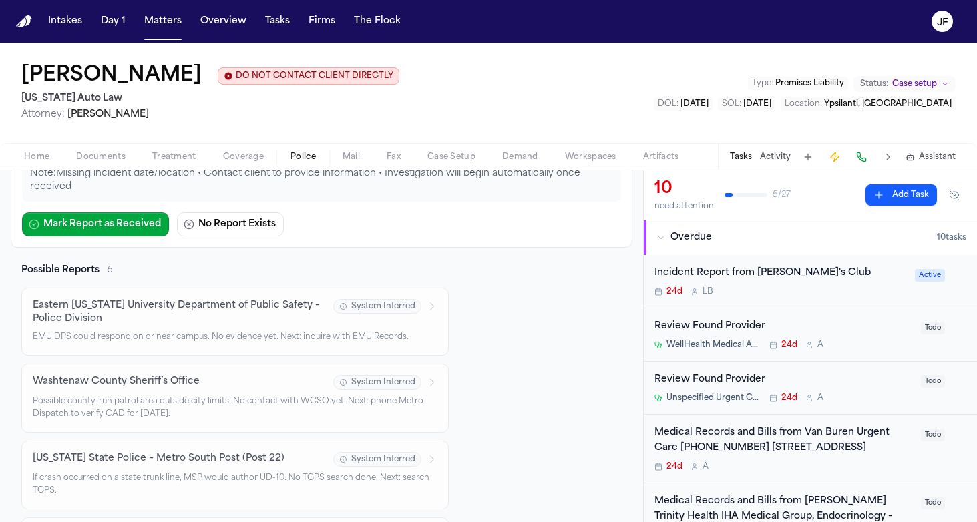
click at [36, 176] on p "Note: Missing incident date/location • Contact client to provide information • …" at bounding box center [321, 180] width 583 height 27
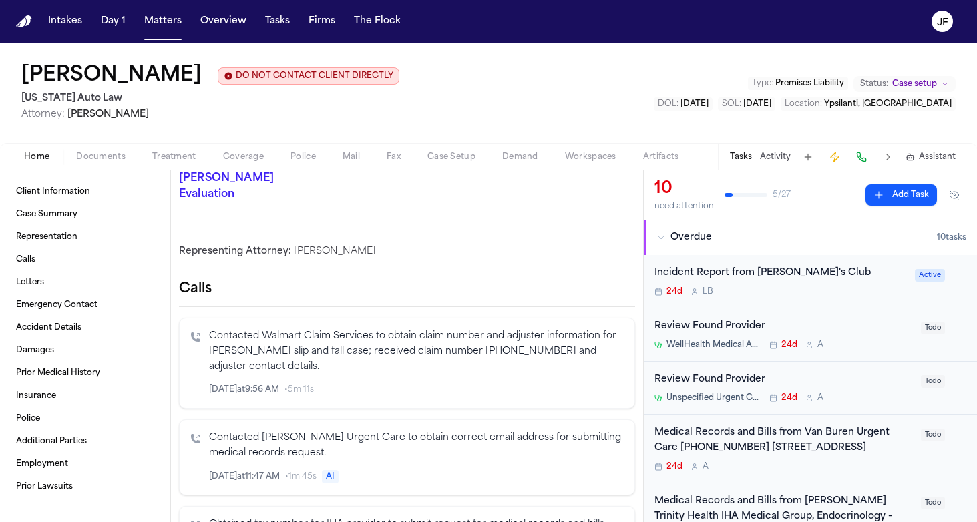
click at [36, 162] on span "Home" at bounding box center [36, 157] width 25 height 11
click at [82, 196] on span "Client Information" at bounding box center [53, 191] width 74 height 11
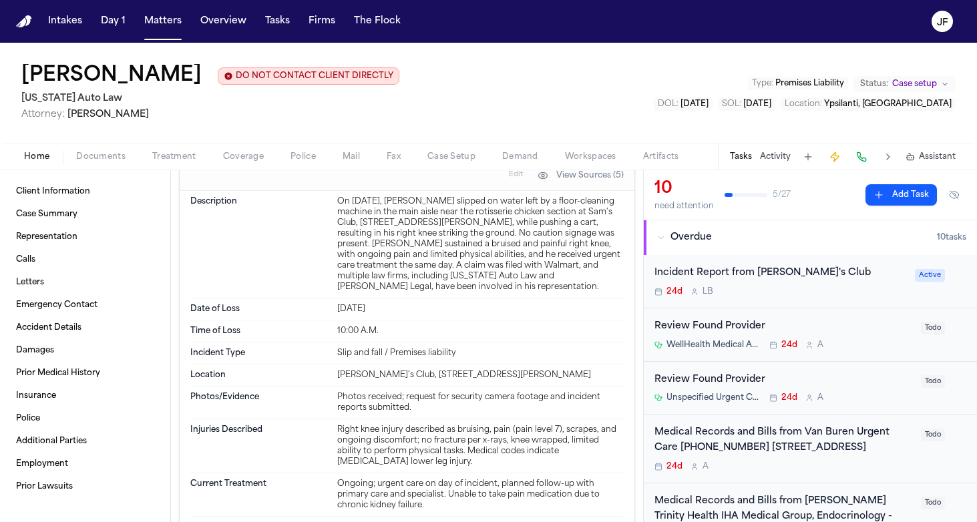
scroll to position [838, 0]
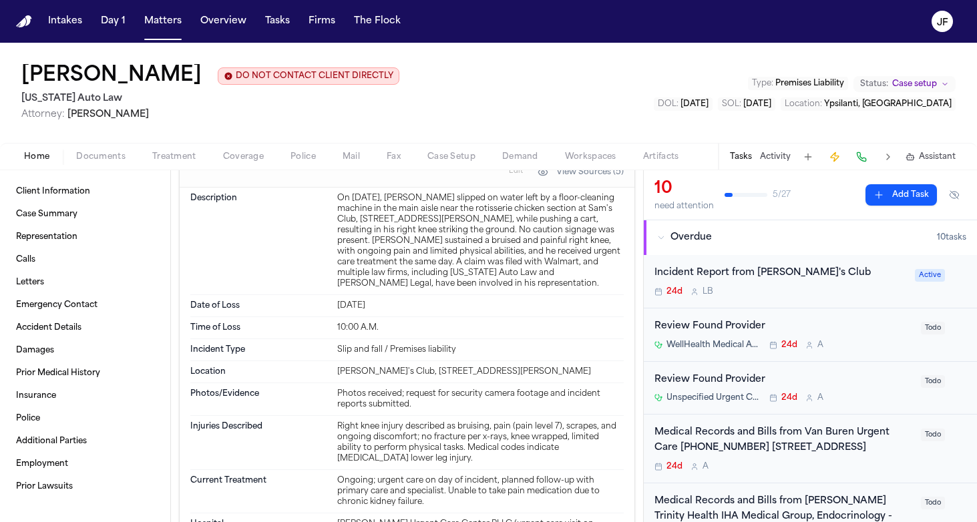
click at [730, 280] on div "Incident Report from Sam's Club" at bounding box center [780, 273] width 252 height 15
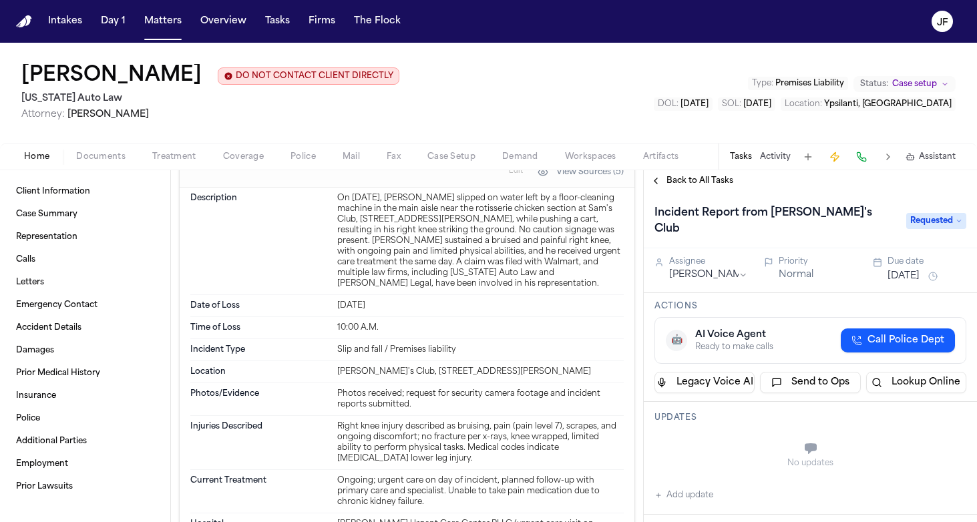
click at [770, 158] on button "Activity" at bounding box center [775, 157] width 31 height 11
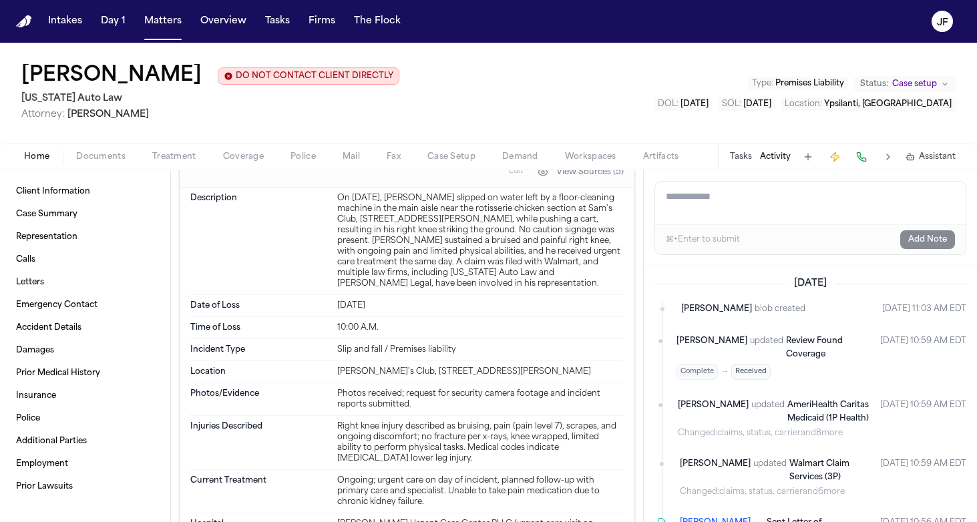
click at [744, 170] on div "Tasks Activity Assistant" at bounding box center [842, 157] width 248 height 26
click at [744, 162] on button "Tasks" at bounding box center [741, 157] width 22 height 11
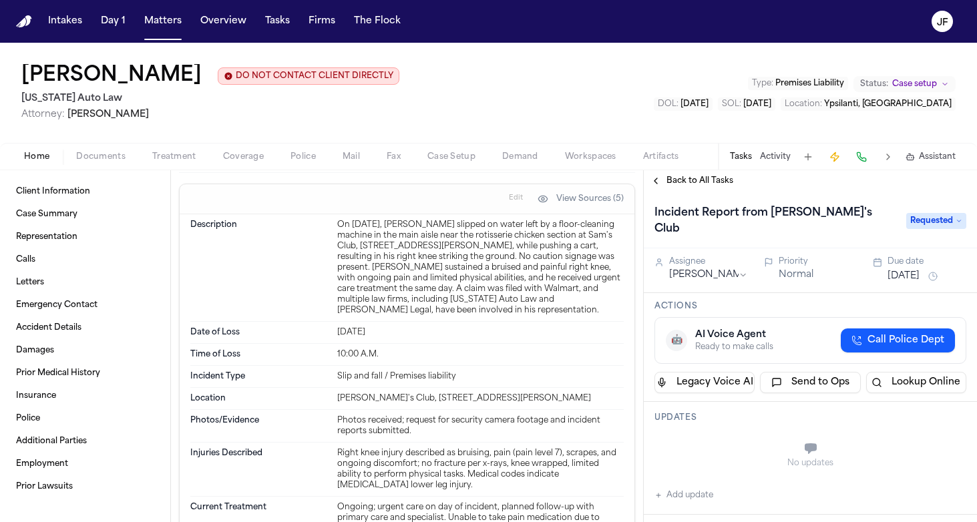
scroll to position [814, 0]
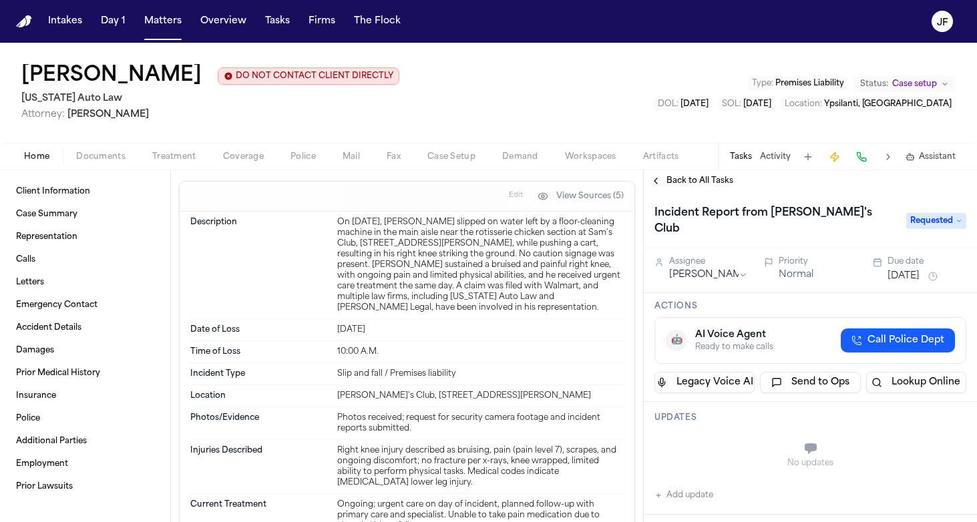
click at [71, 170] on div "Roger Johnson DO NOT CONTACT CLIENT DIRECTLY DO NOT CONTACT Michigan Auto Law A…" at bounding box center [488, 106] width 977 height 127
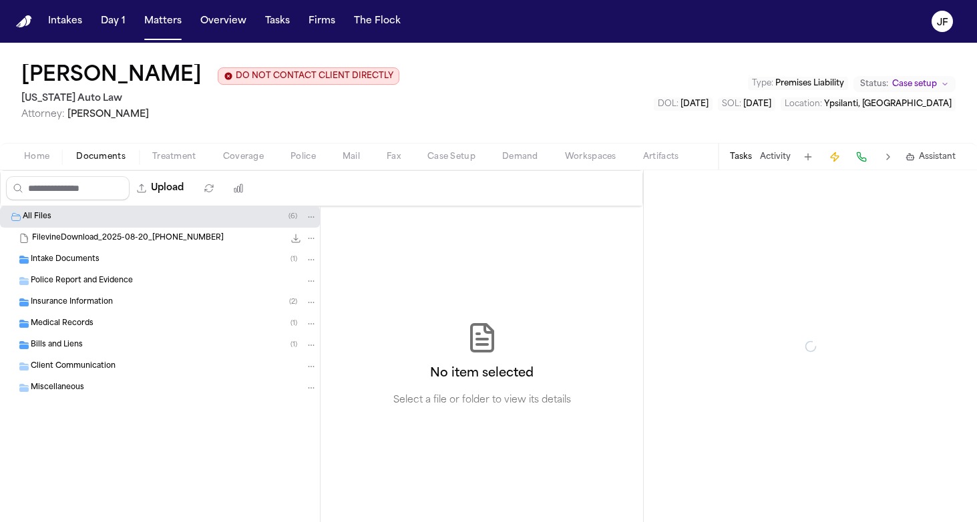
click at [87, 160] on span "Documents" at bounding box center [100, 157] width 49 height 11
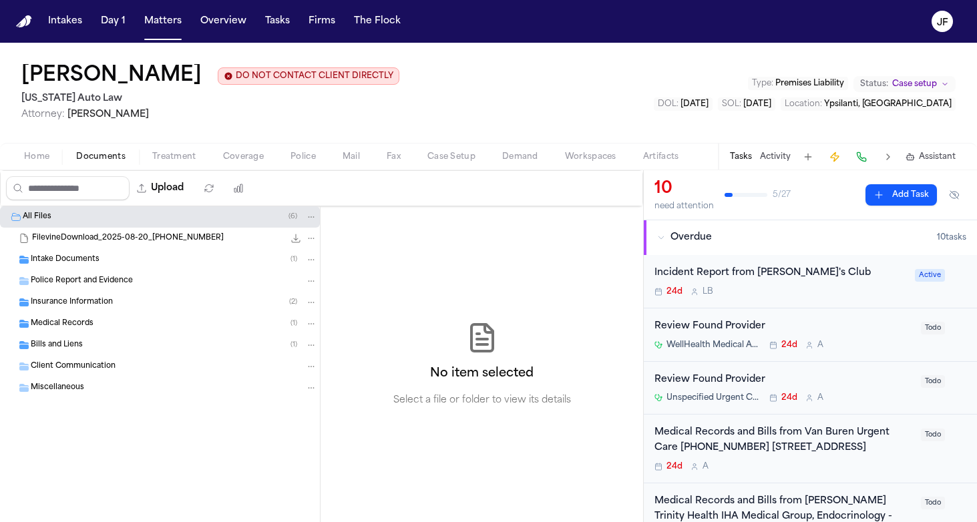
click at [97, 278] on span "Police Report and Evidence" at bounding box center [82, 281] width 102 height 11
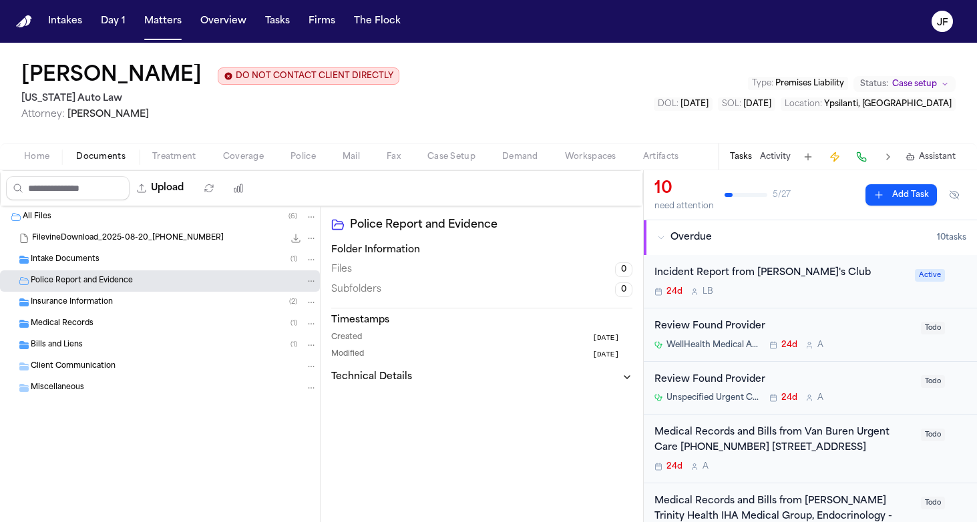
click at [97, 262] on span "Intake Documents" at bounding box center [65, 259] width 69 height 11
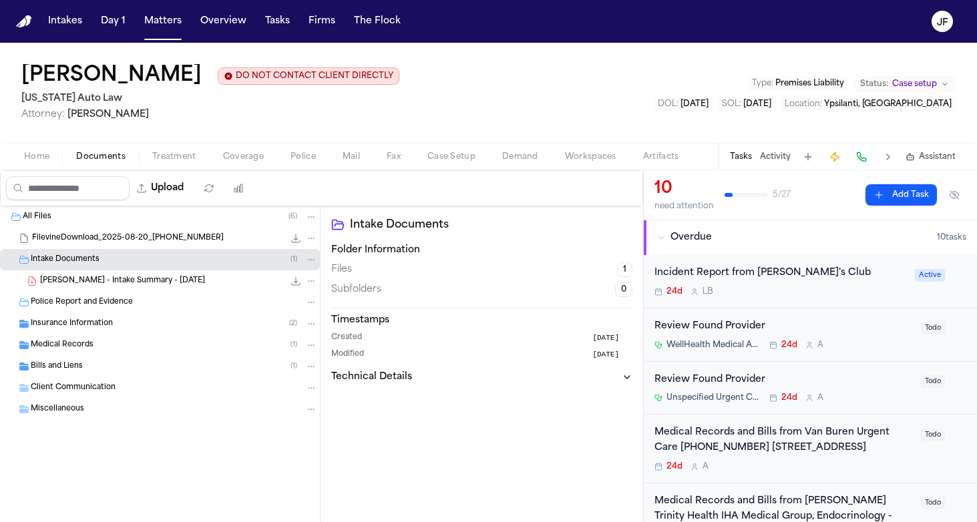
click at [104, 282] on span "R. Johnson - Intake Summary - 8.20.25" at bounding box center [122, 281] width 165 height 11
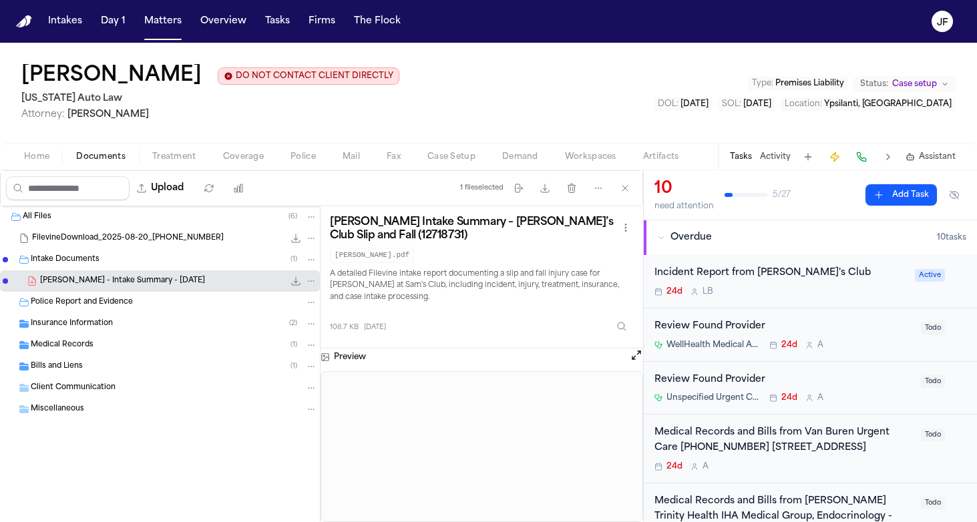
click at [301, 272] on div "R. Johnson - Intake Summary - 8.20.25 108.7 KB • PDF" at bounding box center [160, 280] width 320 height 21
click at [291, 284] on icon "File: R. Johnson - Intake Summary - 8.20.25" at bounding box center [295, 281] width 11 height 11
click at [296, 282] on icon "File: R. Johnson - Intake Summary - 8.20.25" at bounding box center [296, 281] width 9 height 9
click at [718, 279] on div "Incident Report from Sam's Club" at bounding box center [780, 273] width 252 height 15
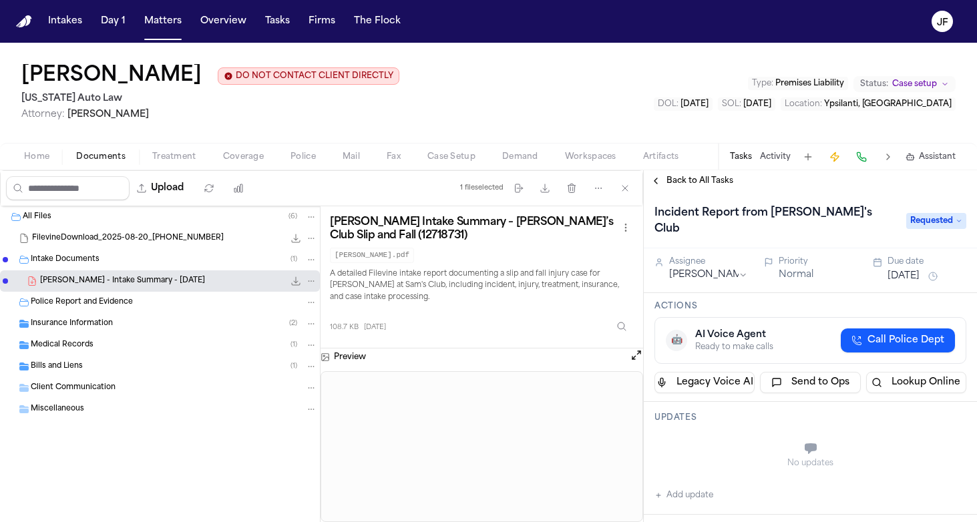
click at [683, 182] on span "Back to All Tasks" at bounding box center [699, 181] width 67 height 11
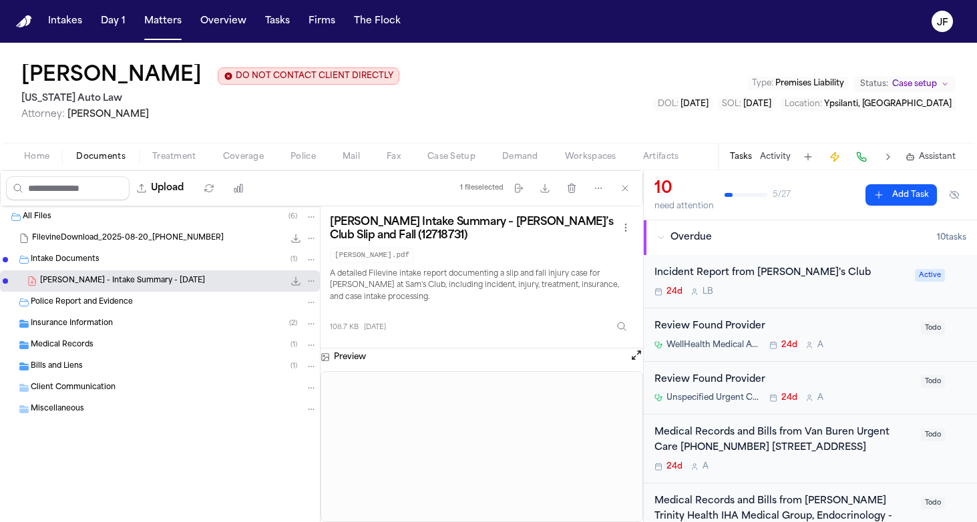
click at [135, 254] on div "Intake Documents ( 1 )" at bounding box center [160, 259] width 320 height 21
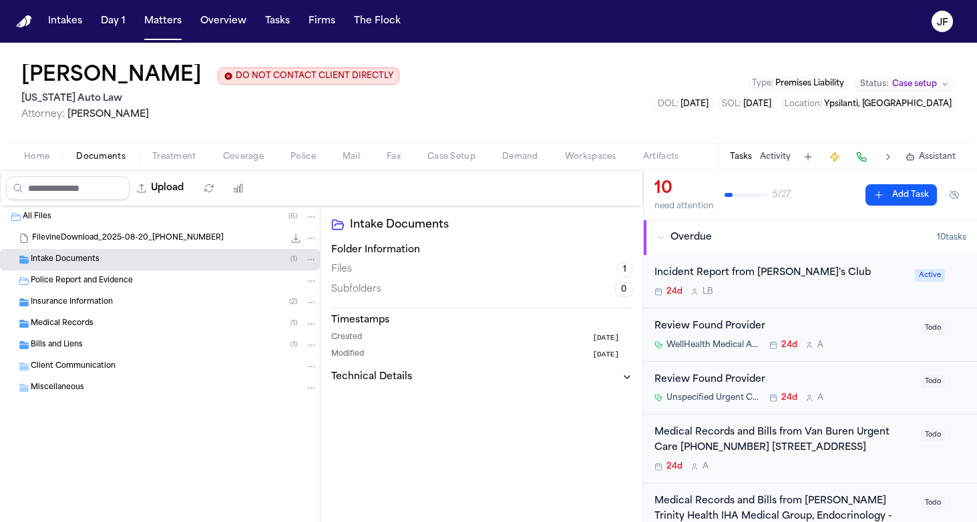
click at [138, 301] on div "Insurance Information ( 2 )" at bounding box center [174, 302] width 286 height 12
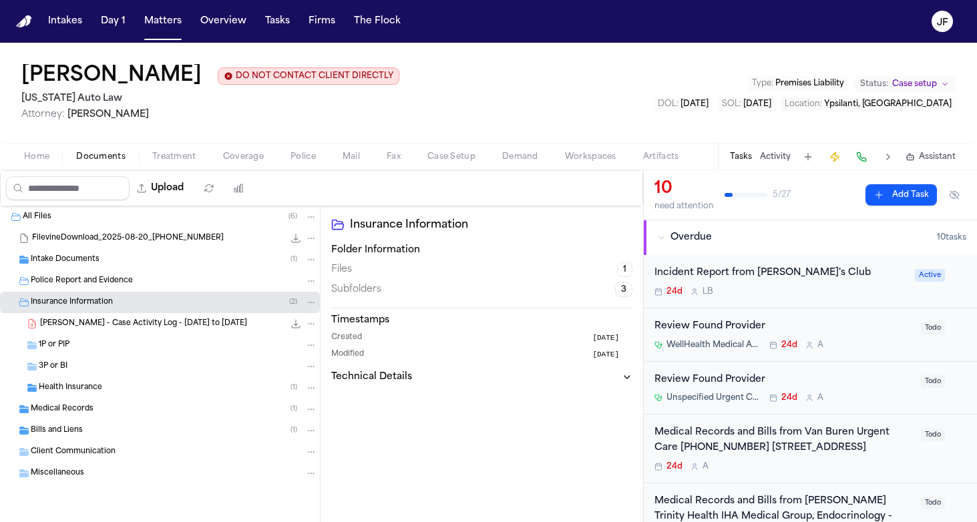
click at [148, 330] on span "R. Johnson - Case Activity Log - 7.1.25 to 8.31.25" at bounding box center [143, 323] width 207 height 11
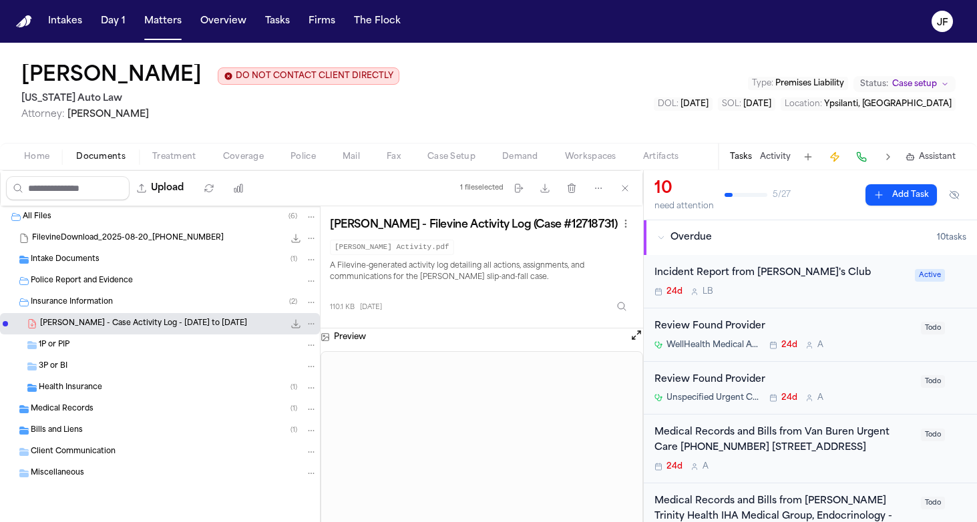
click at [154, 306] on div "Insurance Information ( 2 )" at bounding box center [174, 302] width 286 height 12
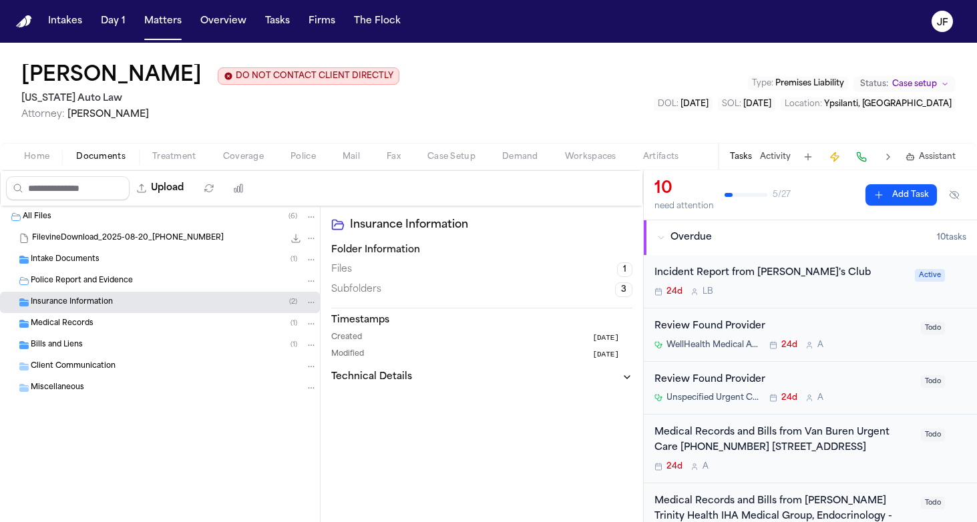
click at [149, 334] on div "Medical Records ( 1 )" at bounding box center [160, 323] width 320 height 21
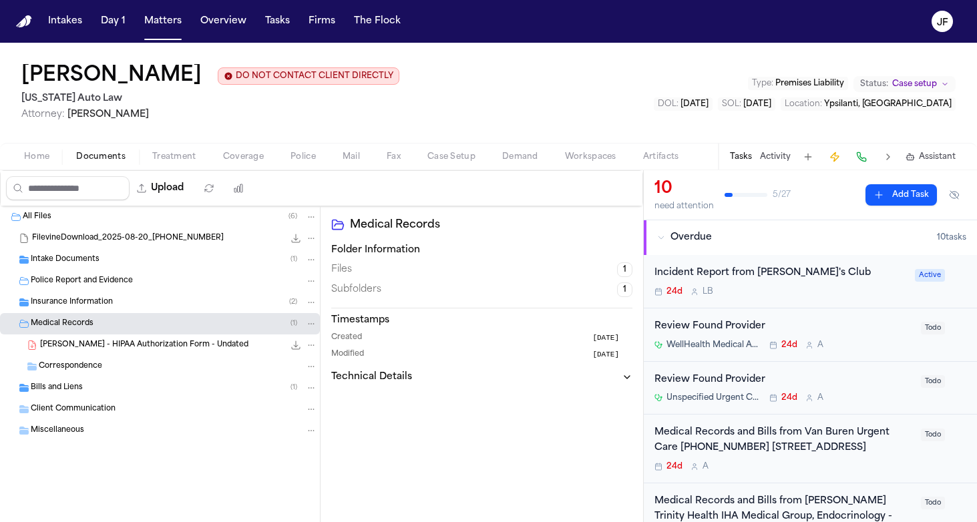
click at [149, 334] on div "Medical Records ( 1 )" at bounding box center [160, 323] width 320 height 21
click at [223, 158] on span "Coverage" at bounding box center [243, 157] width 41 height 11
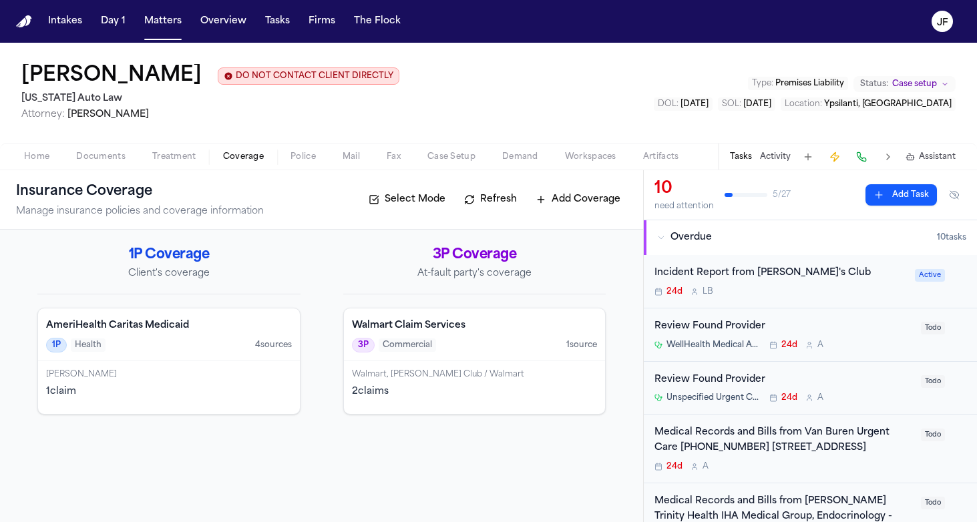
click at [463, 332] on h4 "Walmart Claim Services" at bounding box center [475, 325] width 246 height 13
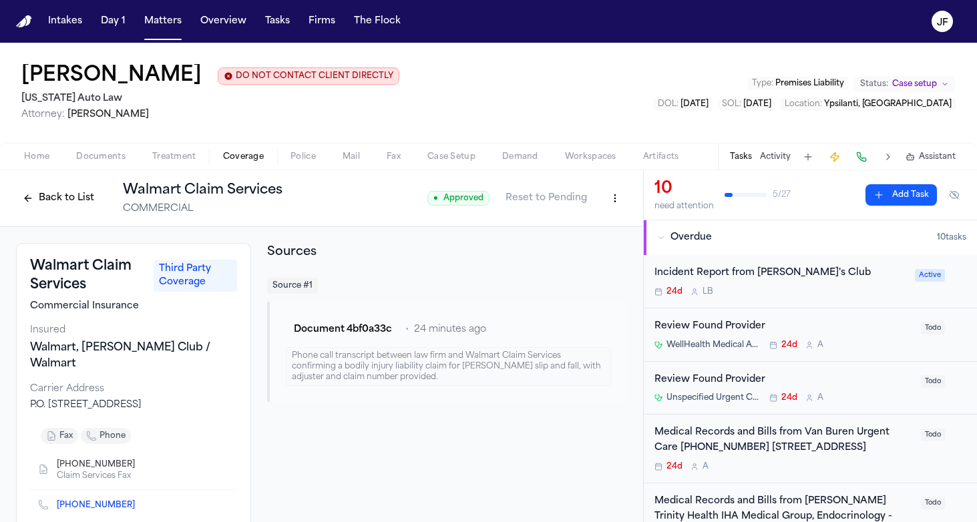
click at [100, 149] on div "Home Documents Treatment Coverage Police Mail Fax Case Setup Demand Workspaces …" at bounding box center [488, 156] width 977 height 27
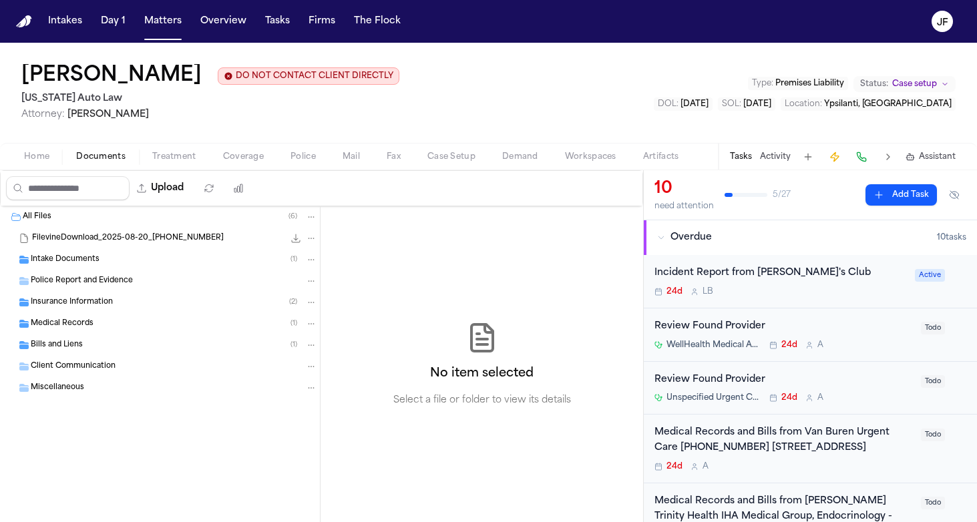
click at [100, 157] on span "Documents" at bounding box center [100, 157] width 49 height 11
click at [96, 287] on span "Police Report and Evidence" at bounding box center [82, 281] width 102 height 11
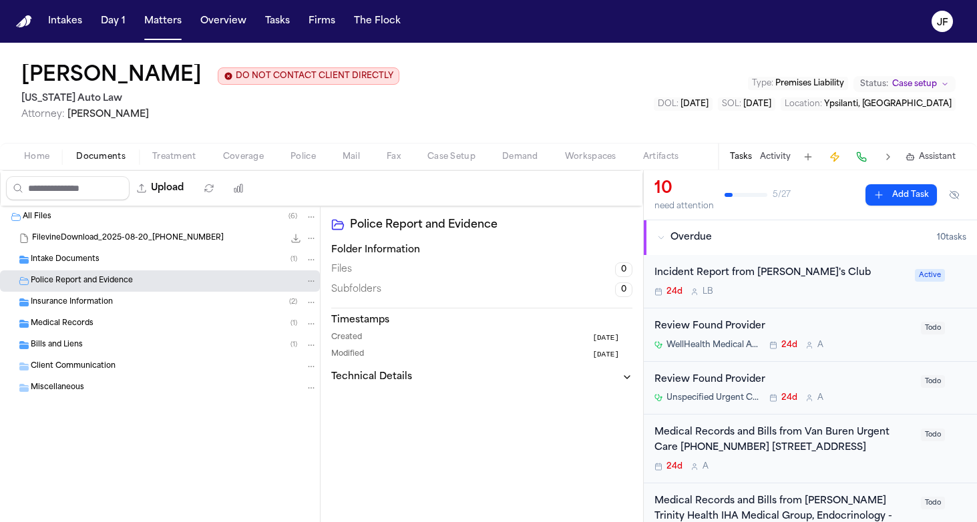
click at [96, 300] on span "Insurance Information" at bounding box center [72, 302] width 82 height 11
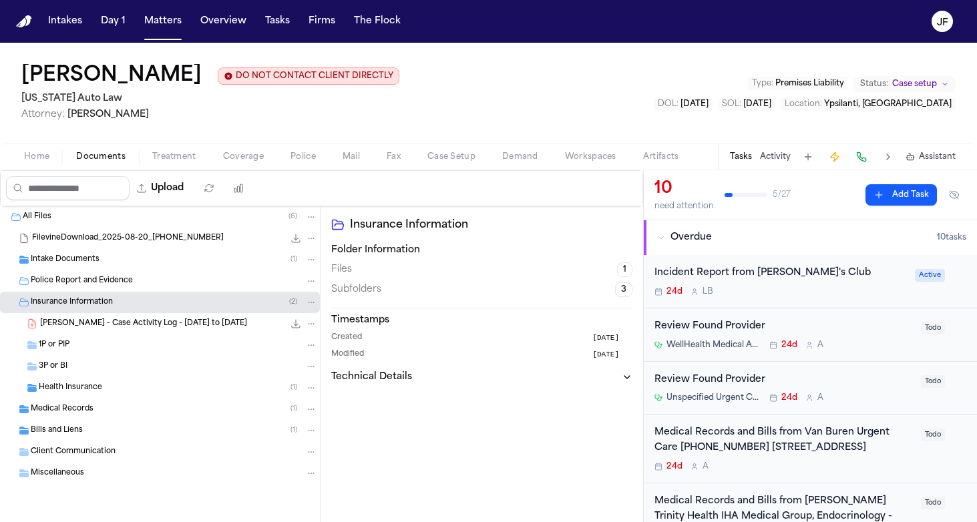
click at [105, 278] on span "Police Report and Evidence" at bounding box center [82, 281] width 102 height 11
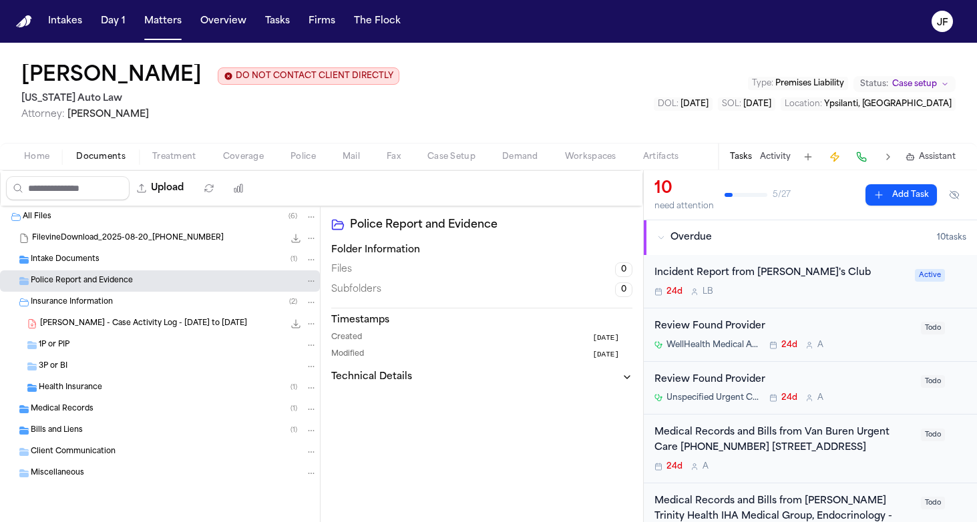
click at [85, 365] on div "3P or BI" at bounding box center [178, 366] width 278 height 12
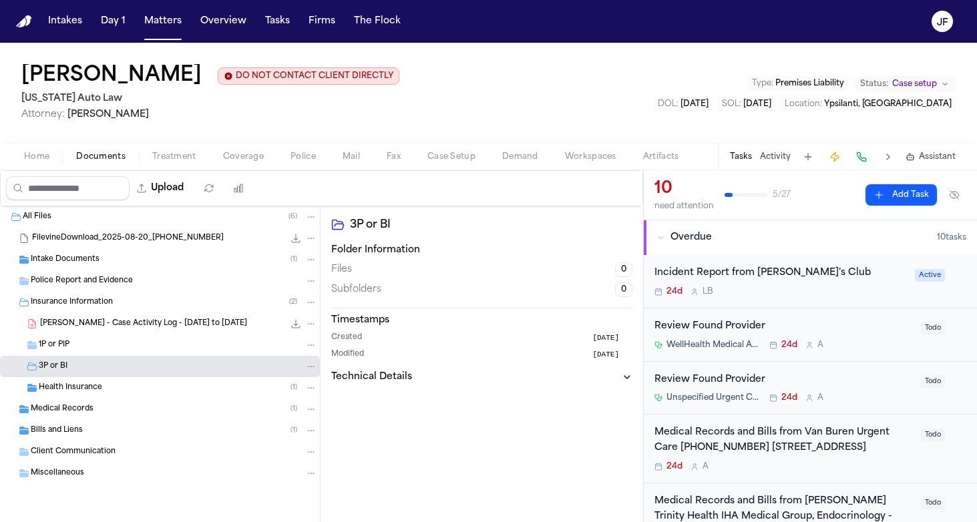
click at [112, 324] on span "R. Johnson - Case Activity Log - 7.1.25 to 8.31.25" at bounding box center [143, 323] width 207 height 11
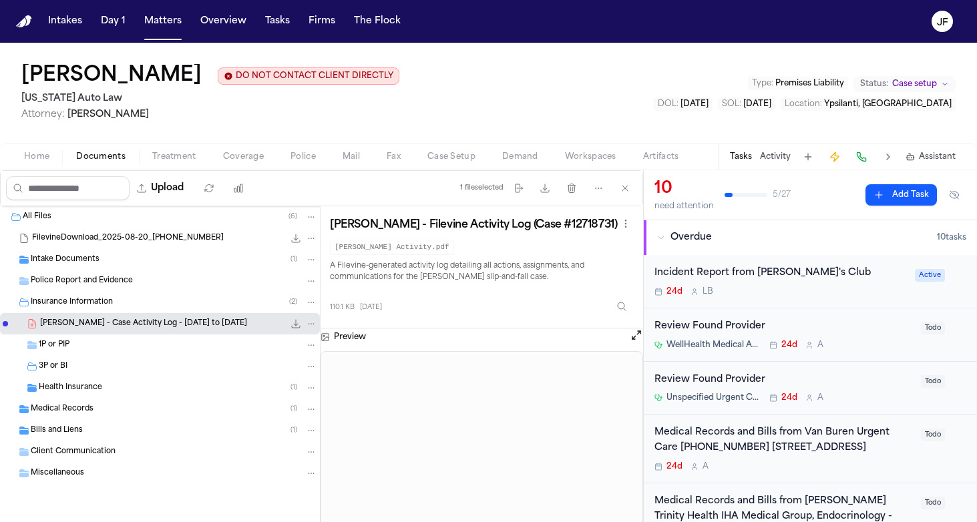
click at [186, 262] on div "Intake Documents ( 1 )" at bounding box center [174, 260] width 286 height 12
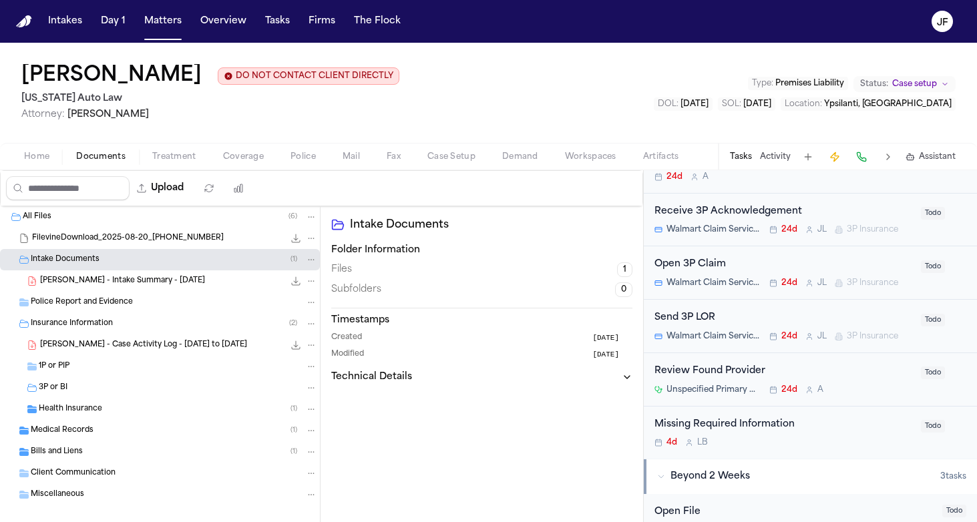
scroll to position [411, 0]
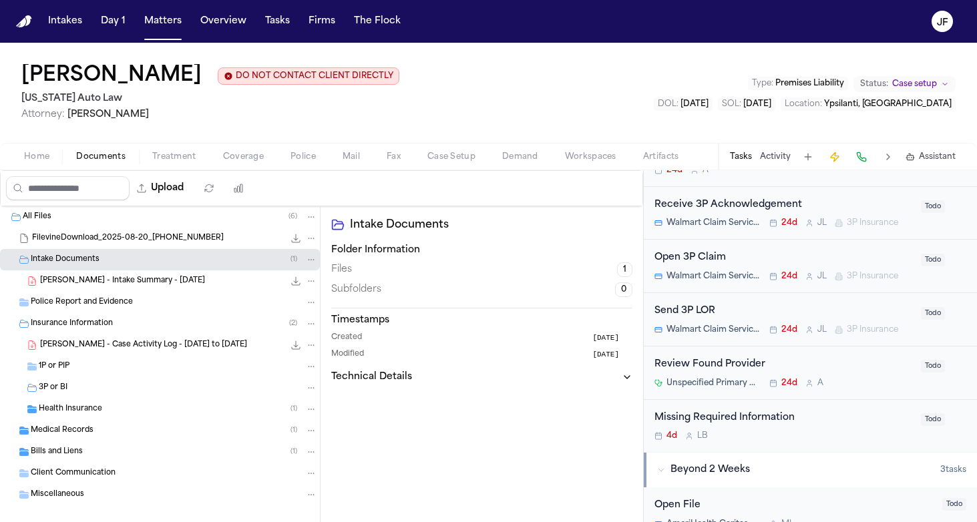
click at [255, 157] on span "Coverage" at bounding box center [243, 157] width 41 height 11
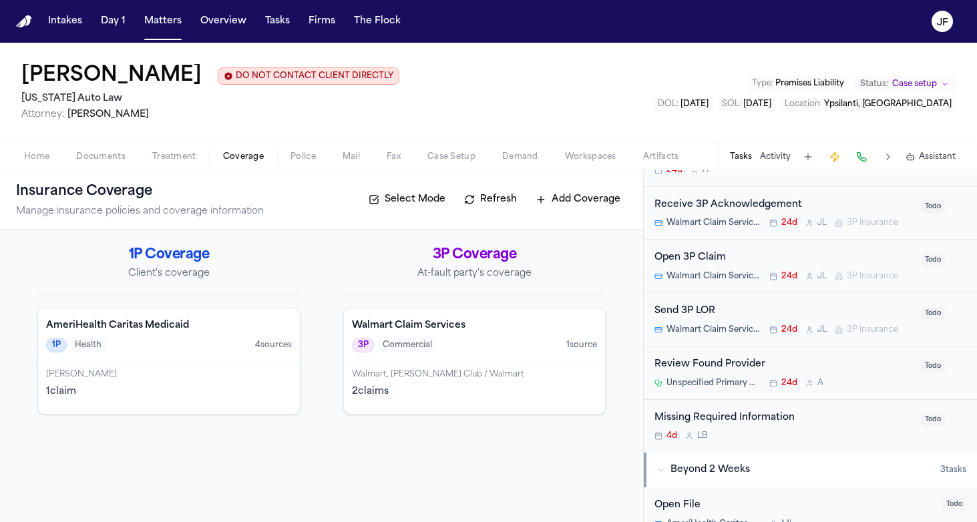
click at [513, 356] on div "Walmart Claim Services 3P Commercial 1 source" at bounding box center [475, 334] width 262 height 53
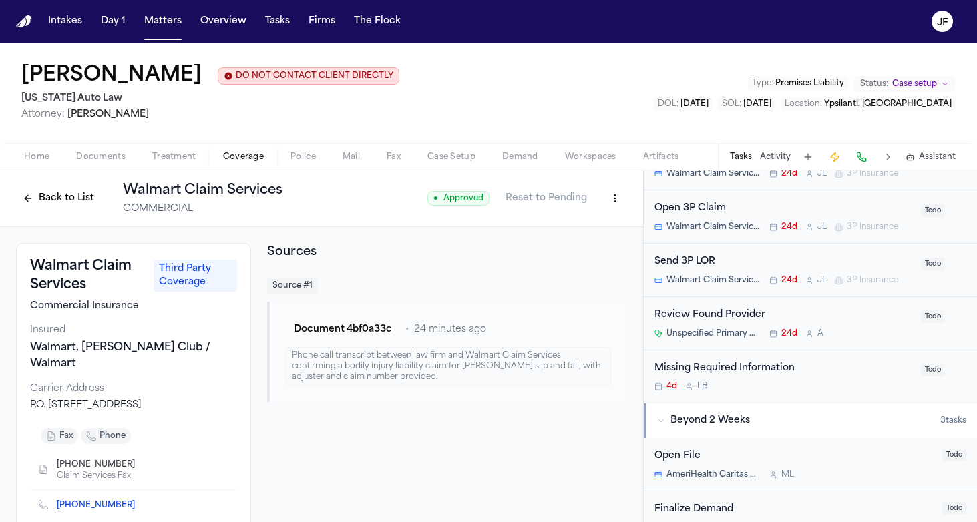
scroll to position [462, 0]
click at [690, 366] on div "Missing Required Information" at bounding box center [783, 366] width 258 height 15
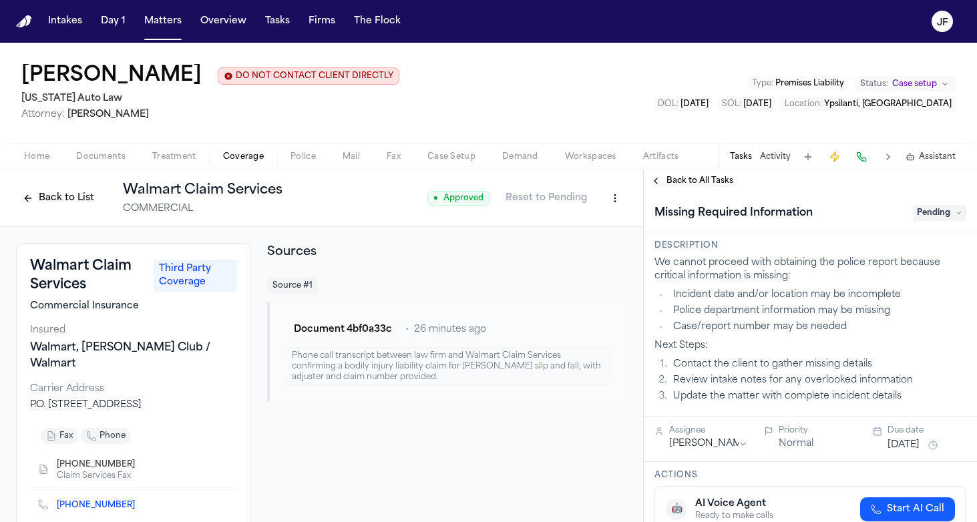
click at [956, 220] on span "Pending" at bounding box center [938, 213] width 53 height 16
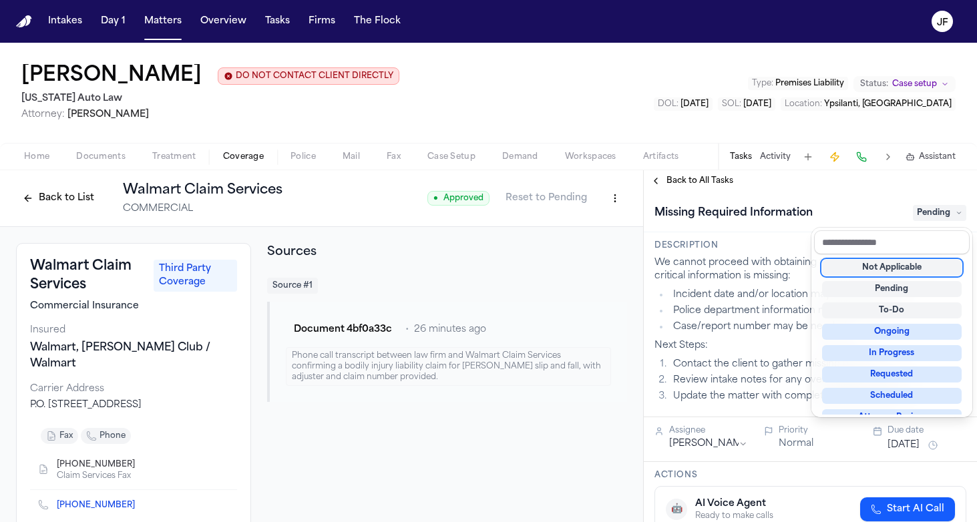
click at [873, 266] on div "Not Applicable" at bounding box center [892, 268] width 140 height 16
click at [879, 203] on div "Missing Required Information Not Applicable" at bounding box center [809, 212] width 333 height 41
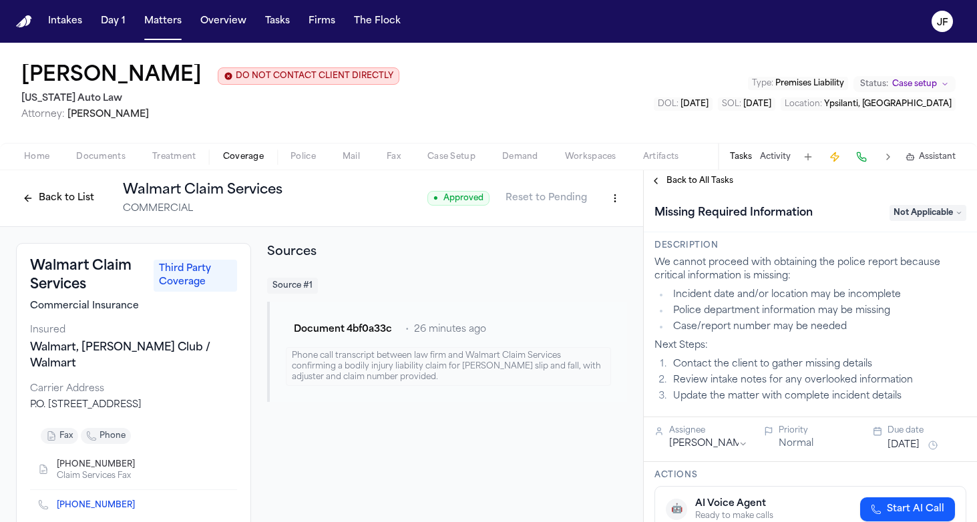
click at [690, 174] on div "Back to All Tasks" at bounding box center [809, 180] width 333 height 21
click at [690, 186] on span "Back to All Tasks" at bounding box center [699, 181] width 67 height 11
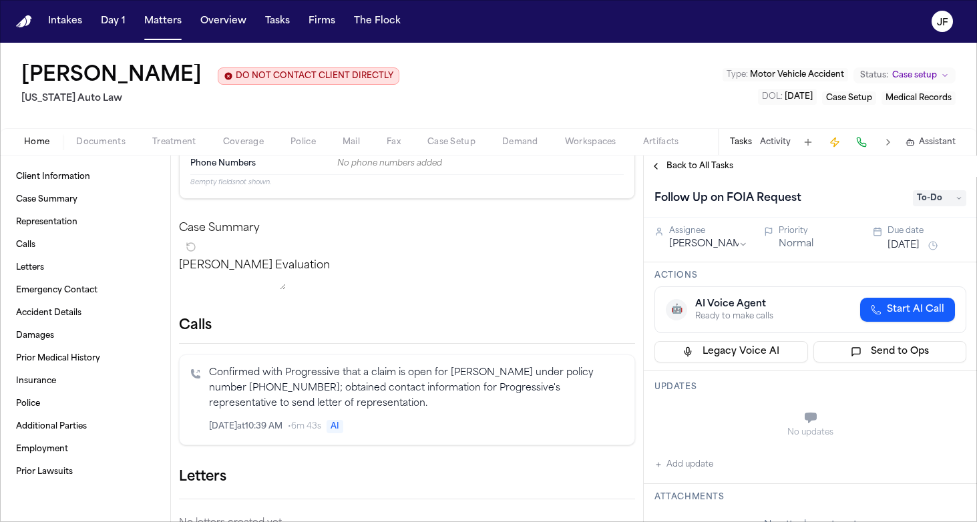
scroll to position [115, 0]
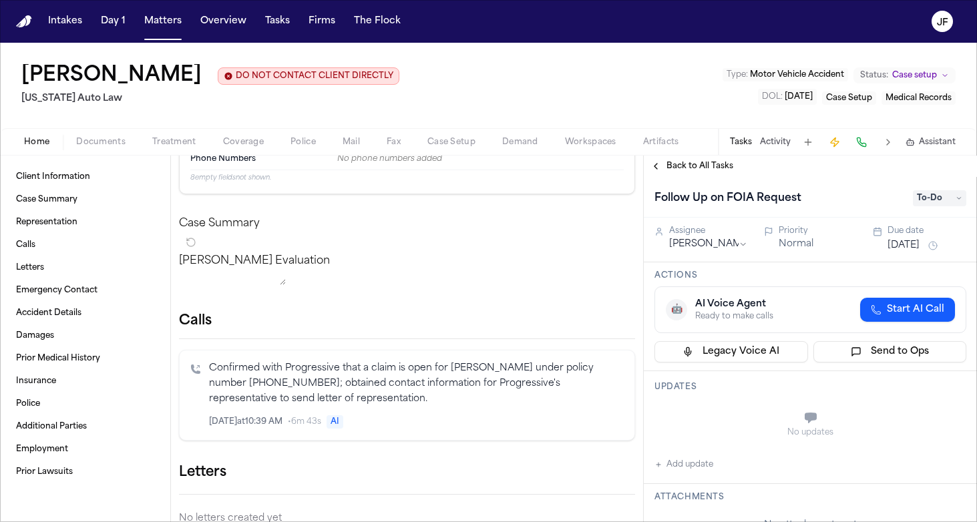
click at [99, 146] on span "Documents" at bounding box center [100, 142] width 49 height 11
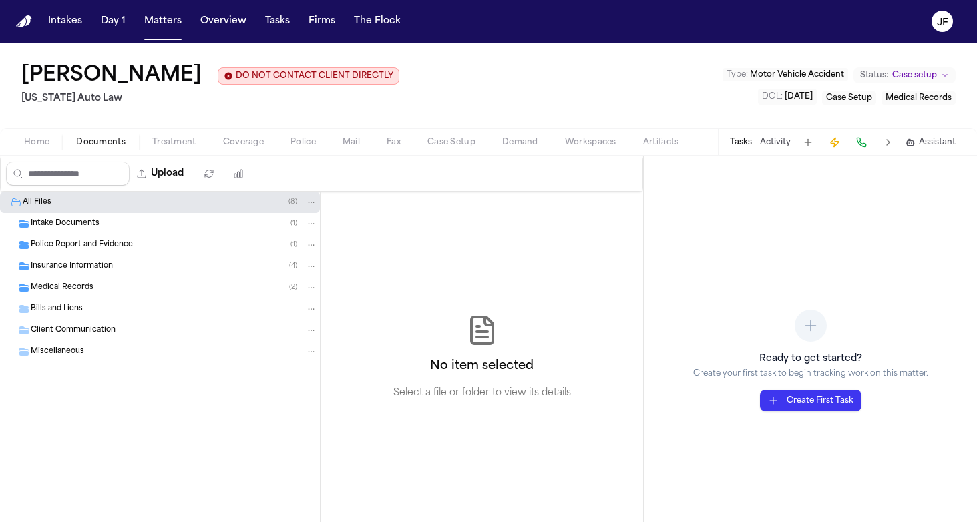
click at [97, 249] on span "Police Report and Evidence" at bounding box center [82, 245] width 102 height 11
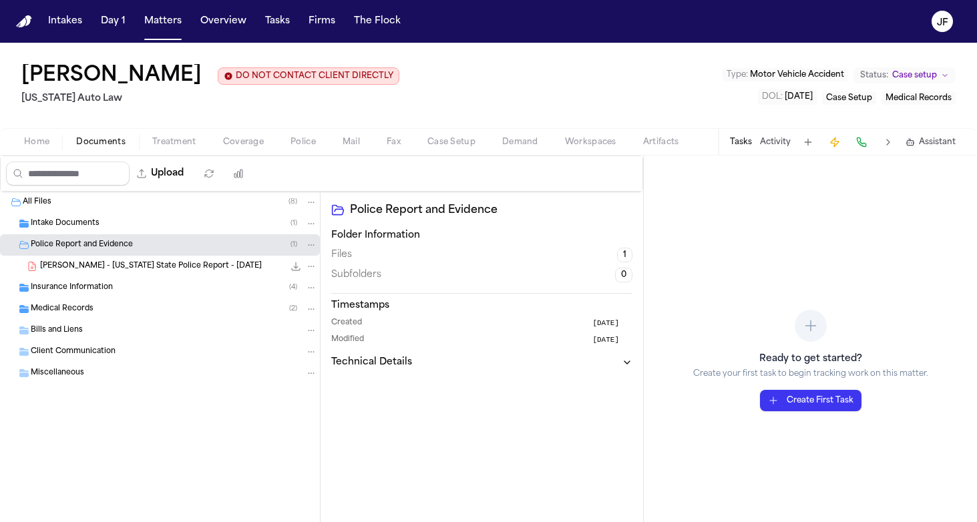
click at [115, 268] on span "[PERSON_NAME] - [US_STATE] State Police Report - [DATE]" at bounding box center [151, 266] width 222 height 11
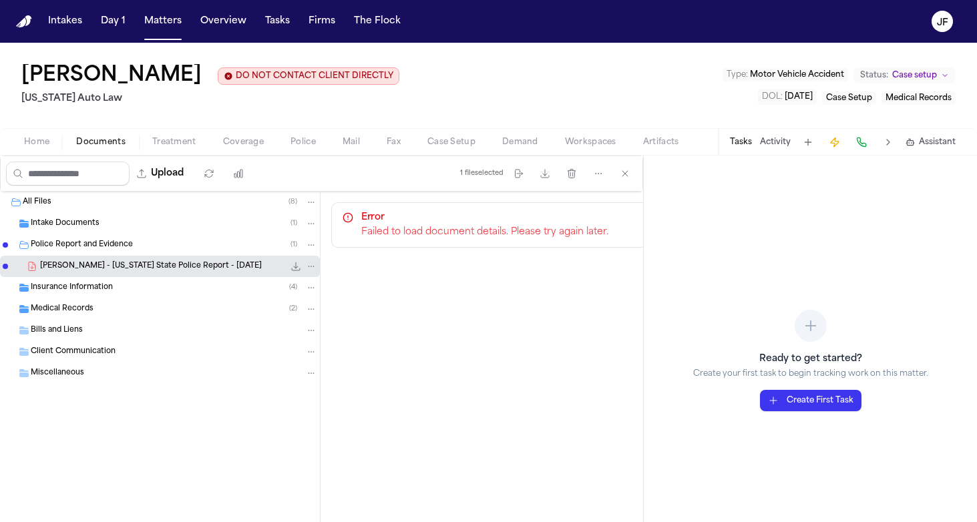
click at [159, 255] on div "Police Report and Evidence ( 1 )" at bounding box center [160, 244] width 320 height 21
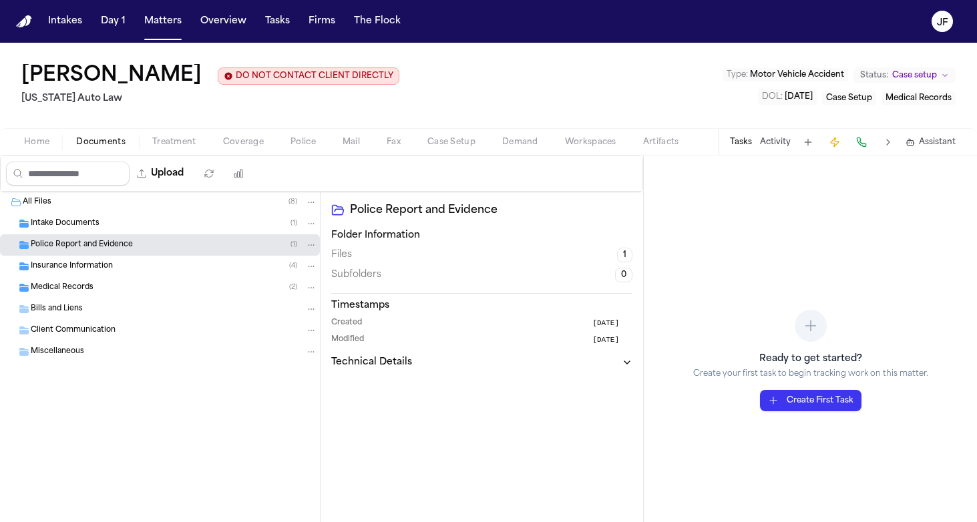
click at [159, 265] on div "Insurance Information ( 4 )" at bounding box center [174, 266] width 286 height 12
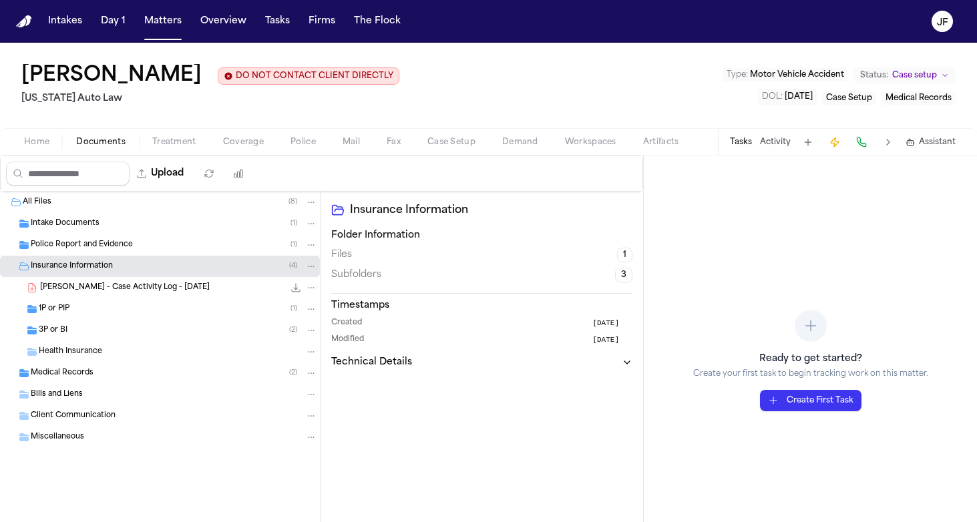
click at [154, 297] on div "[PERSON_NAME] - Case Activity Log - [DATE] 93.9 KB • PDF" at bounding box center [160, 287] width 320 height 21
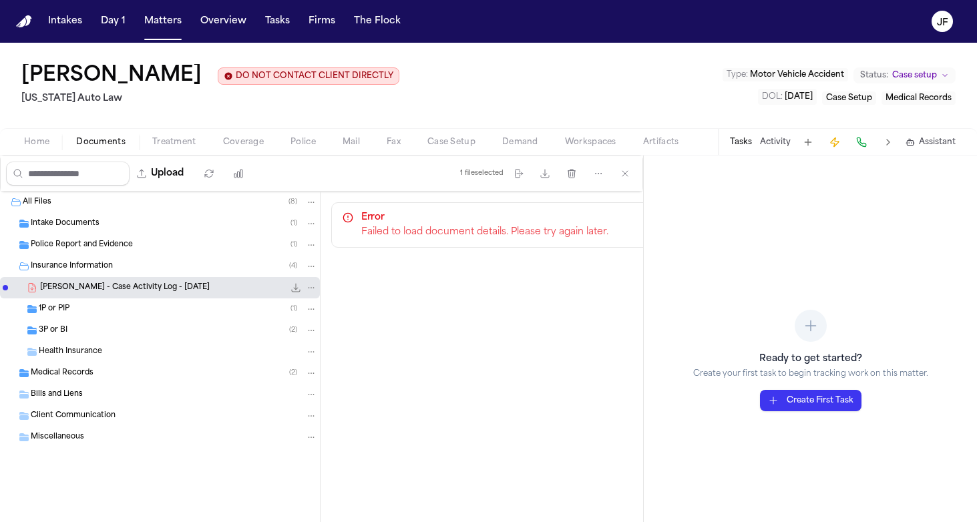
click at [154, 297] on div "[PERSON_NAME] - Case Activity Log - [DATE] 93.9 KB • PDF" at bounding box center [160, 287] width 320 height 21
click at [154, 268] on div "Insurance Information ( 4 )" at bounding box center [174, 266] width 286 height 12
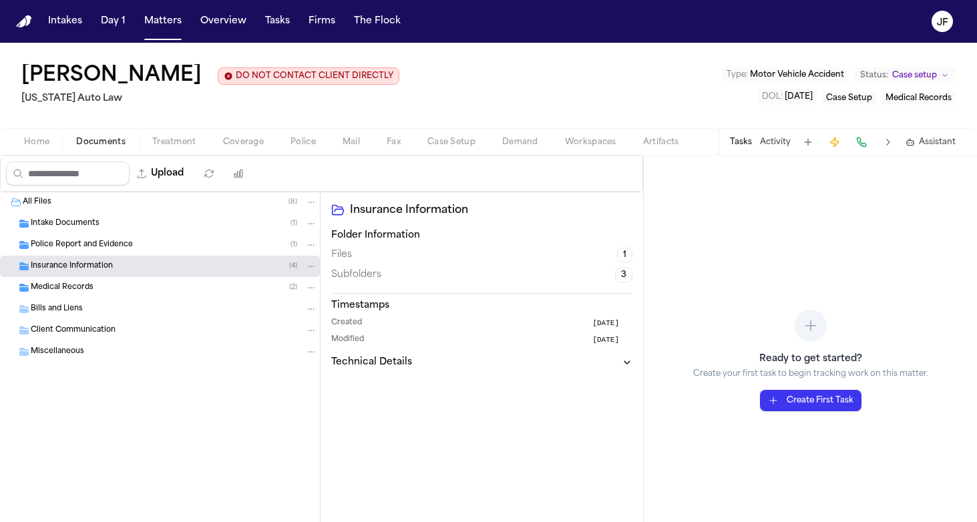
click at [154, 257] on div "Insurance Information ( 4 )" at bounding box center [160, 266] width 320 height 21
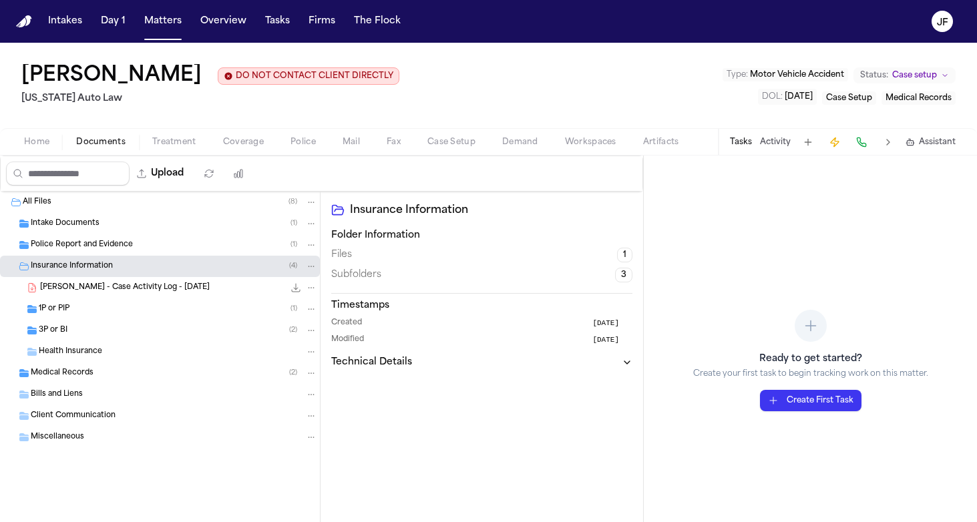
click at [157, 240] on div "Police Report and Evidence ( 1 )" at bounding box center [174, 245] width 286 height 12
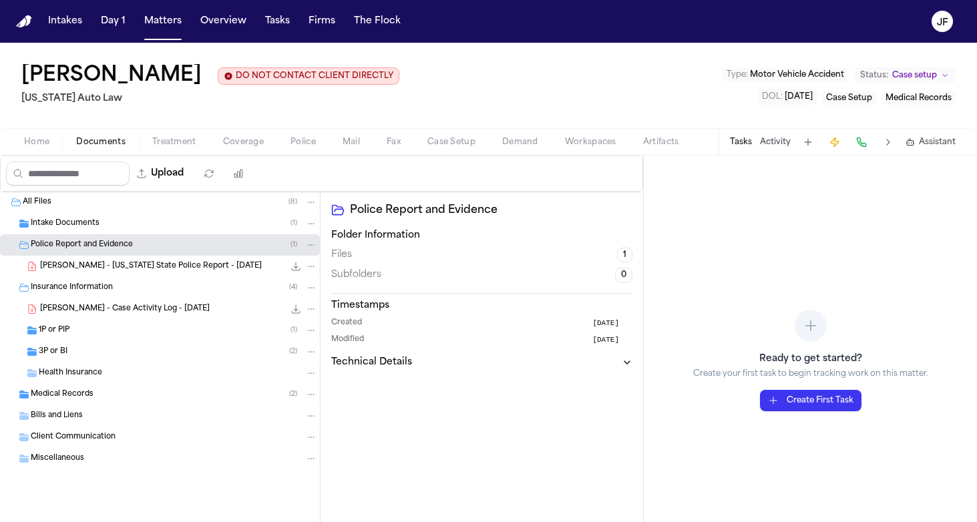
click at [157, 265] on span "[PERSON_NAME] - [US_STATE] State Police Report - [DATE]" at bounding box center [151, 266] width 222 height 11
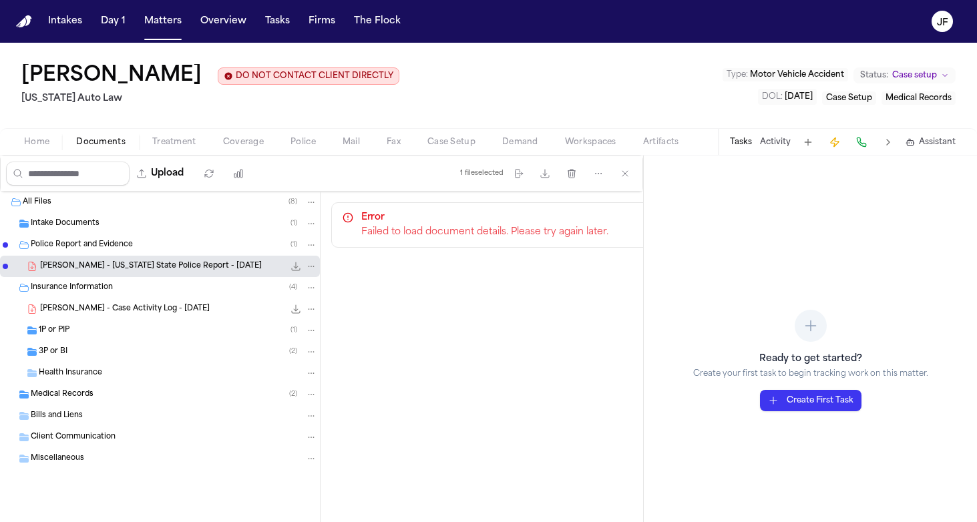
click at [137, 294] on div "Insurance Information ( 4 )" at bounding box center [174, 288] width 286 height 12
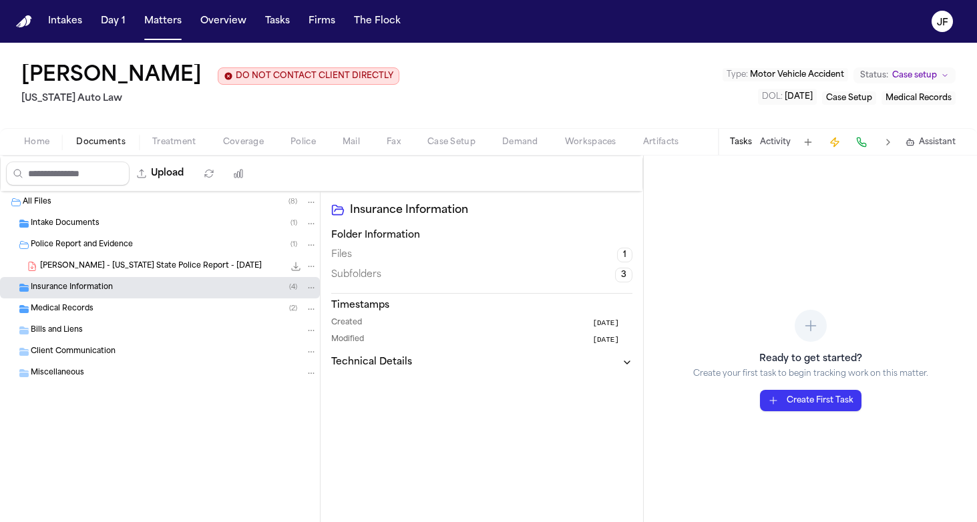
click at [181, 262] on span "[PERSON_NAME] - [US_STATE] State Police Report - [DATE]" at bounding box center [151, 266] width 222 height 11
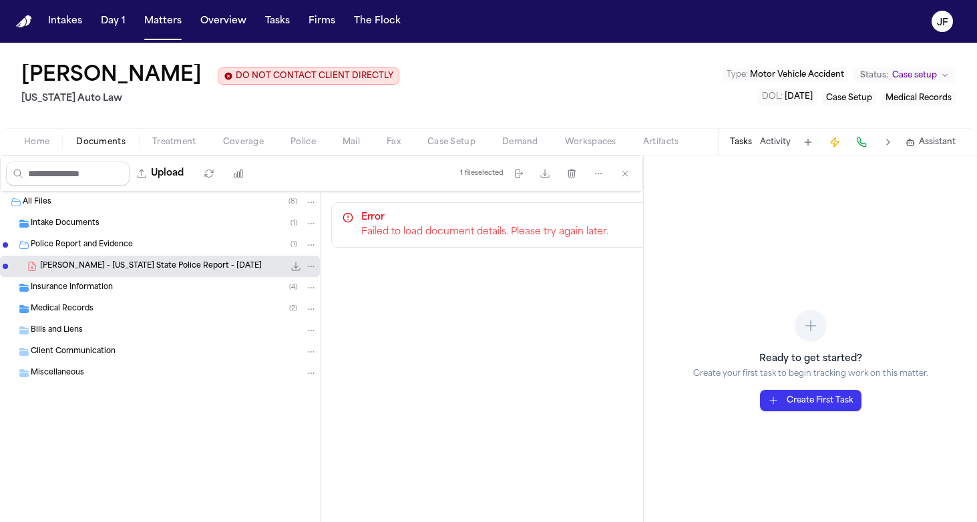
click at [521, 235] on div "Failed to load document details. Please try again later." at bounding box center [501, 232] width 281 height 13
click at [127, 254] on div "Police Report and Evidence ( 1 )" at bounding box center [160, 244] width 320 height 21
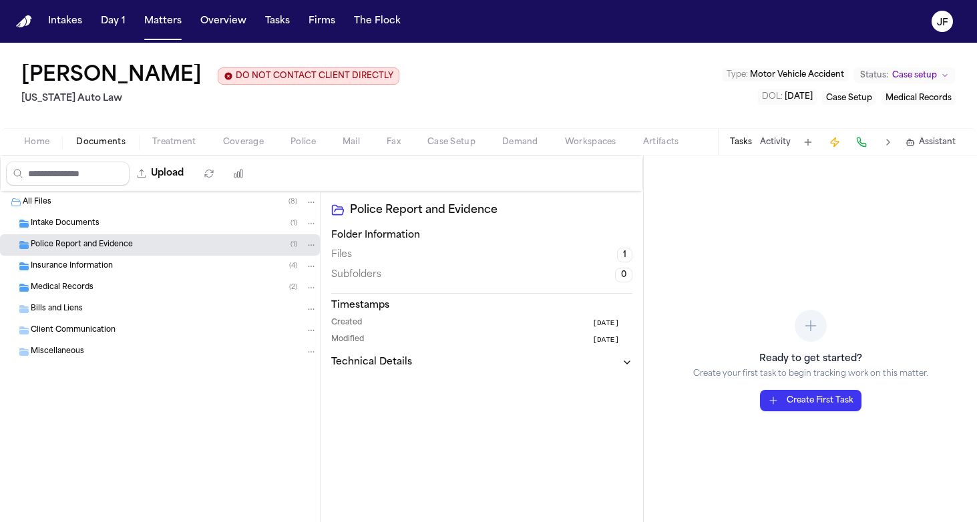
click at [127, 270] on div "Insurance Information ( 4 )" at bounding box center [174, 266] width 286 height 12
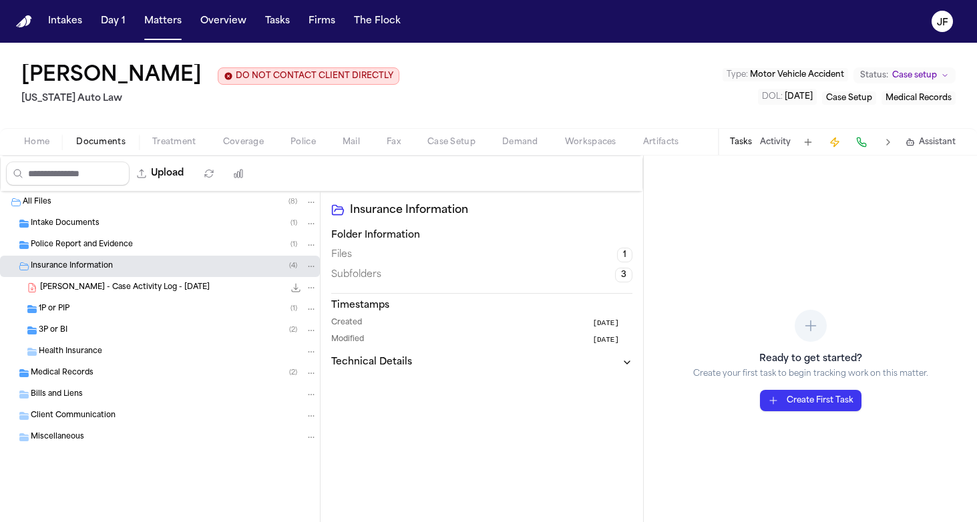
click at [116, 244] on span "Police Report and Evidence" at bounding box center [82, 245] width 102 height 11
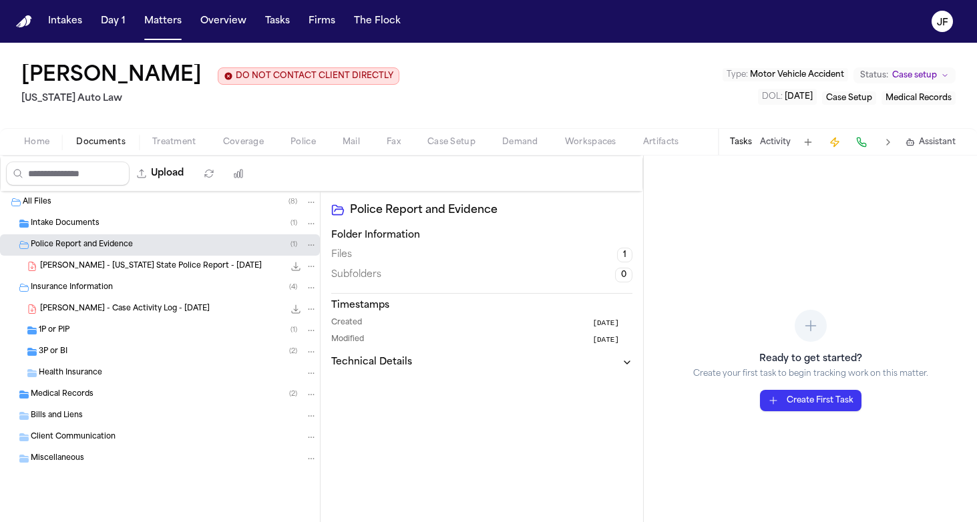
click at [294, 269] on icon "File: C. Palmer - Michigan State Police Report - 5.30.25" at bounding box center [295, 266] width 11 height 11
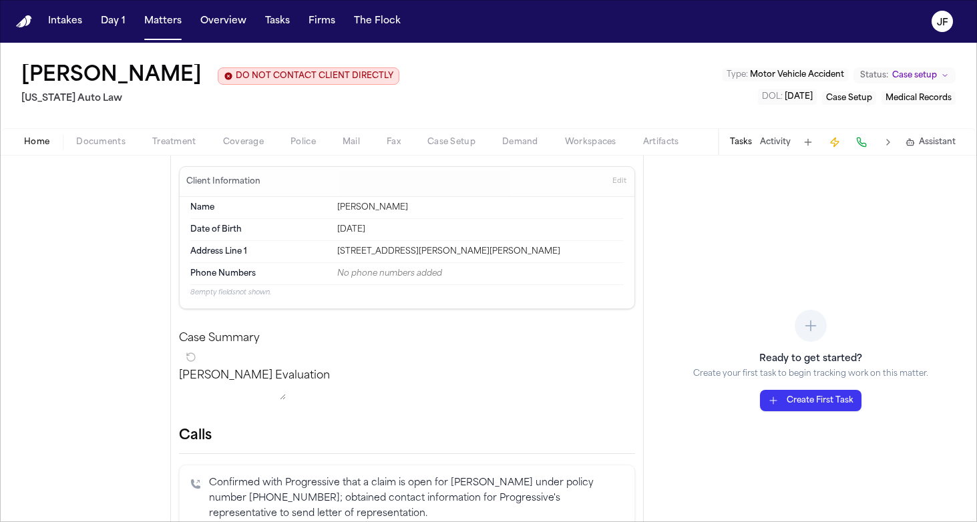
click at [48, 148] on span "Home" at bounding box center [36, 142] width 25 height 11
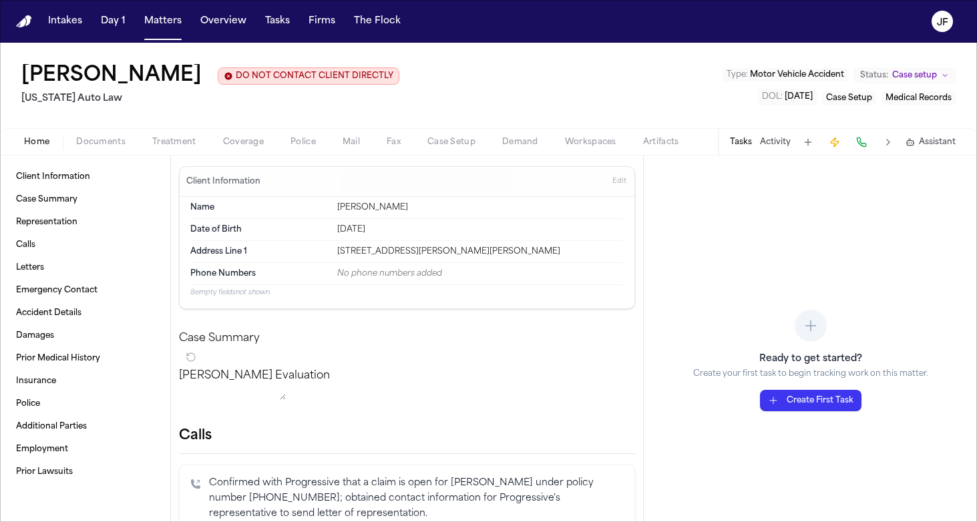
click at [774, 147] on button "Activity" at bounding box center [775, 142] width 31 height 11
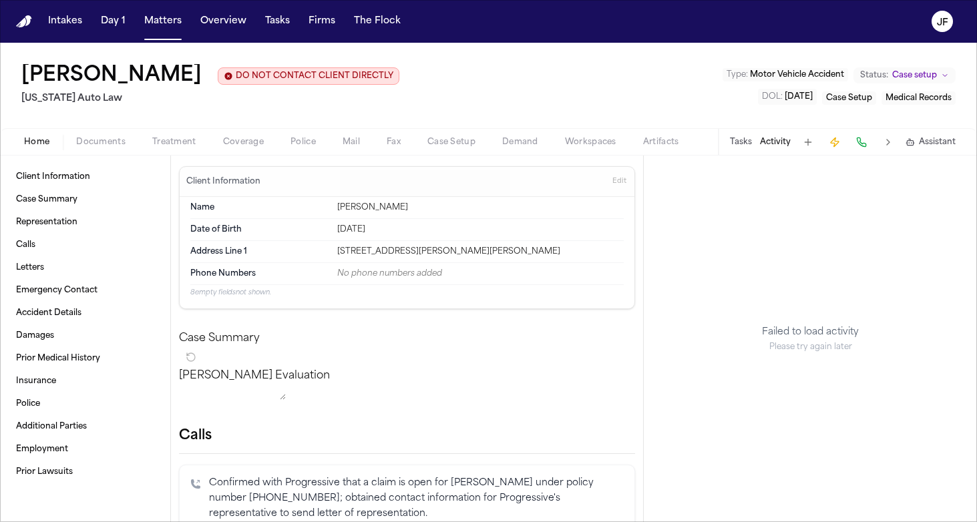
click at [738, 148] on button "Tasks" at bounding box center [741, 142] width 22 height 11
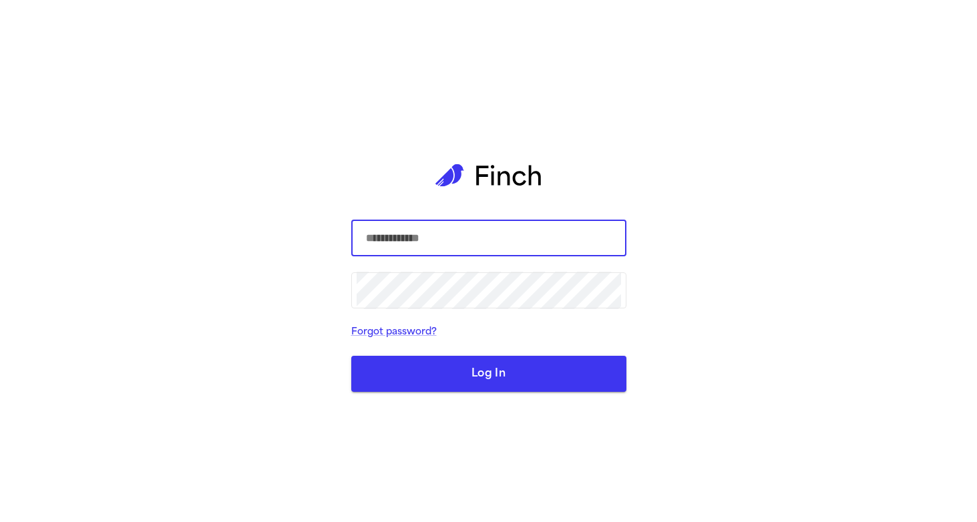
click at [710, 254] on div "​ ​ Forgot password? Log In" at bounding box center [488, 261] width 977 height 522
click at [519, 250] on input "text" at bounding box center [488, 238] width 264 height 37
type input "**********"
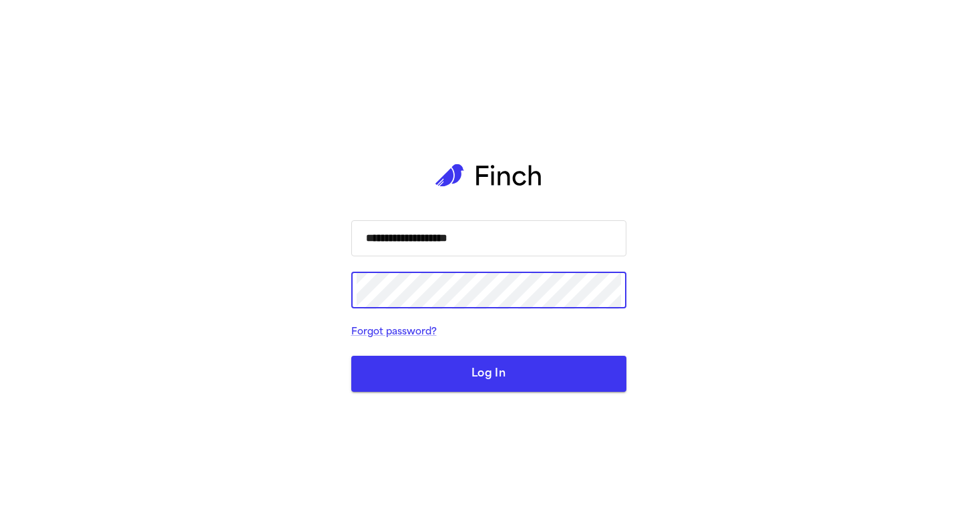
click at [488, 374] on button "Log In" at bounding box center [488, 374] width 275 height 36
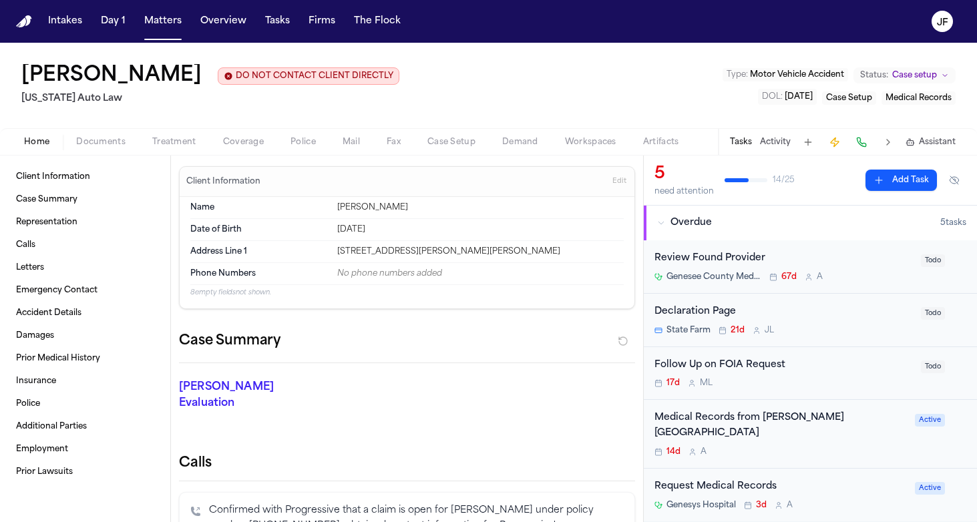
click at [124, 133] on div "Home Documents Treatment Coverage Police Mail Fax Case Setup Demand Workspaces …" at bounding box center [488, 141] width 977 height 27
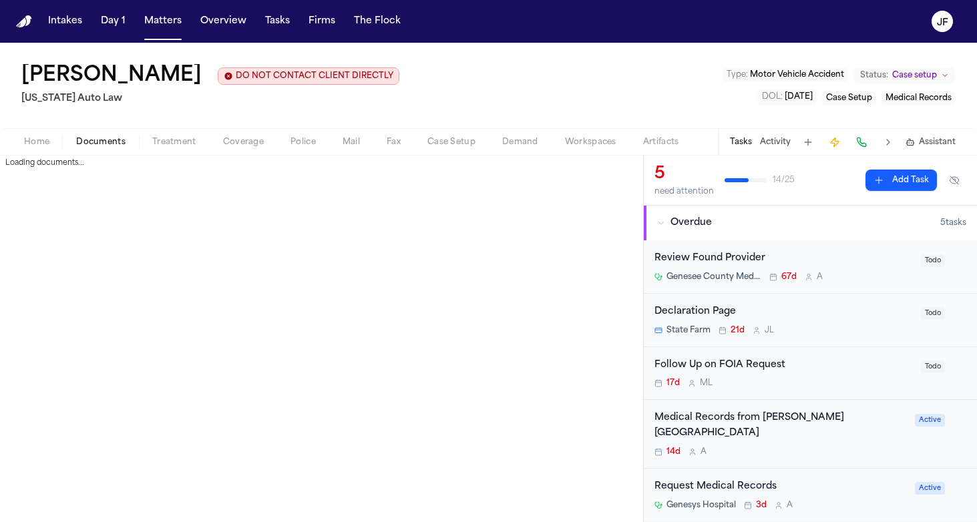
click at [111, 138] on span "Documents" at bounding box center [100, 142] width 49 height 11
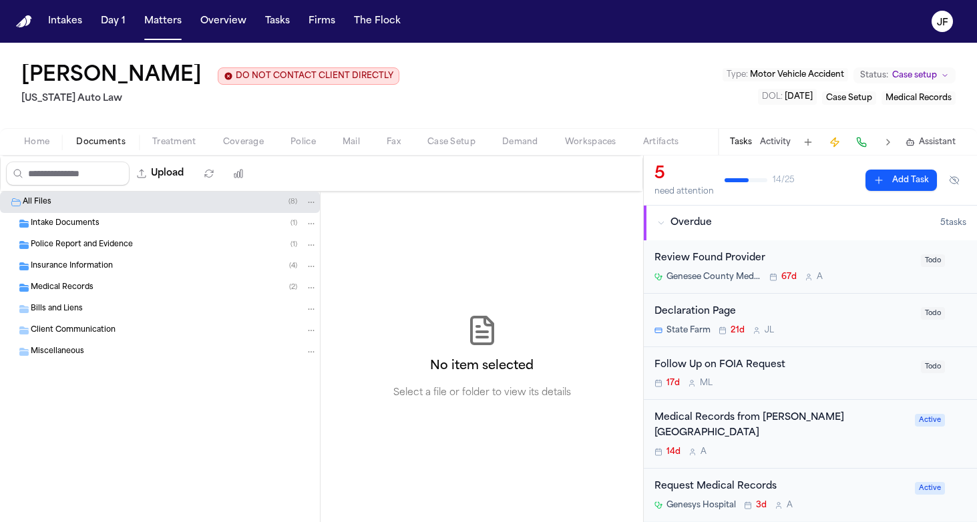
click at [116, 243] on span "Police Report and Evidence" at bounding box center [82, 245] width 102 height 11
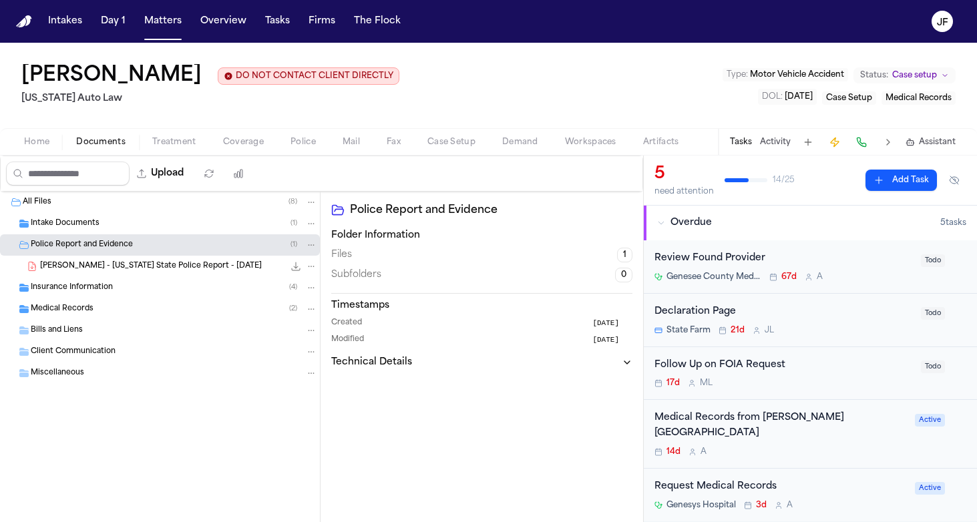
click at [113, 266] on span "[PERSON_NAME] - [US_STATE] State Police Report - [DATE]" at bounding box center [151, 266] width 222 height 11
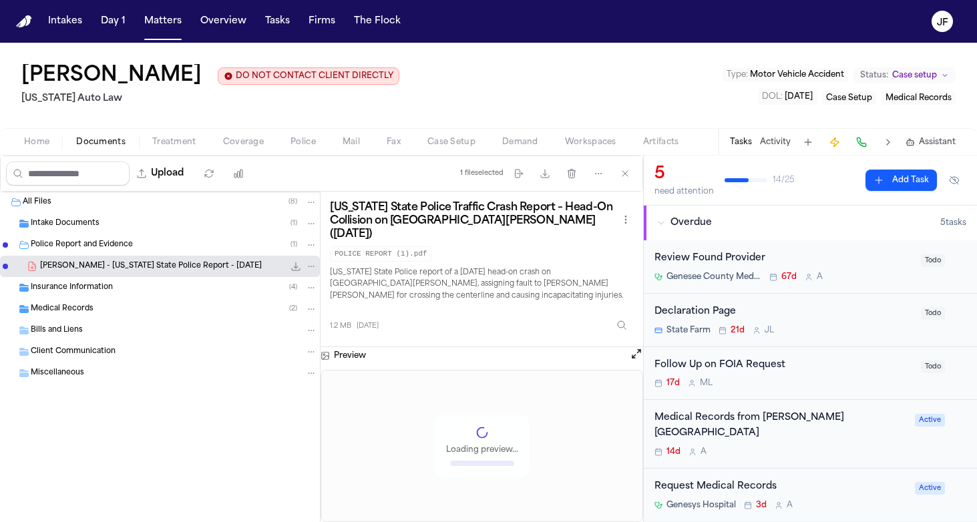
click at [119, 249] on span "Police Report and Evidence" at bounding box center [82, 245] width 102 height 11
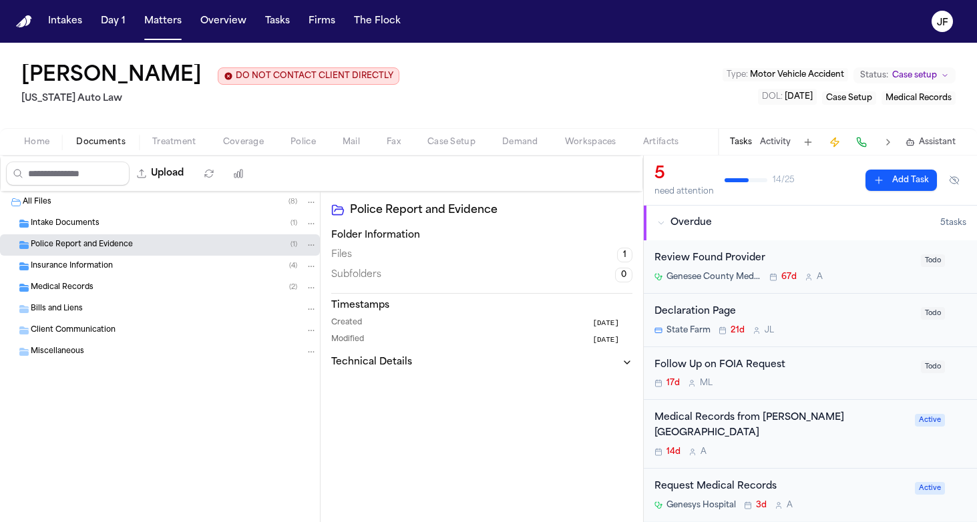
click at [121, 200] on div "All Files ( 8 )" at bounding box center [170, 202] width 294 height 12
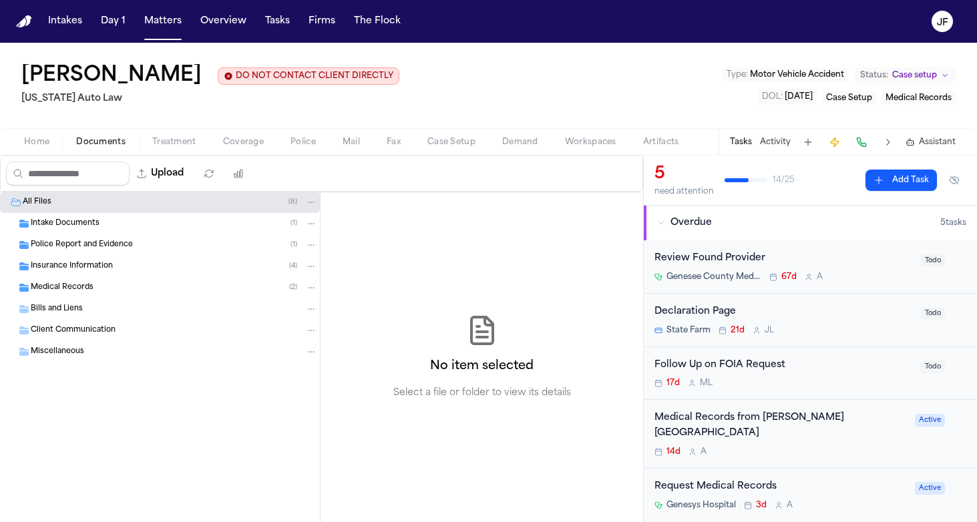
click at [172, 133] on div "Home Documents Treatment Coverage Police Mail Fax Case Setup Demand Workspaces …" at bounding box center [488, 141] width 977 height 27
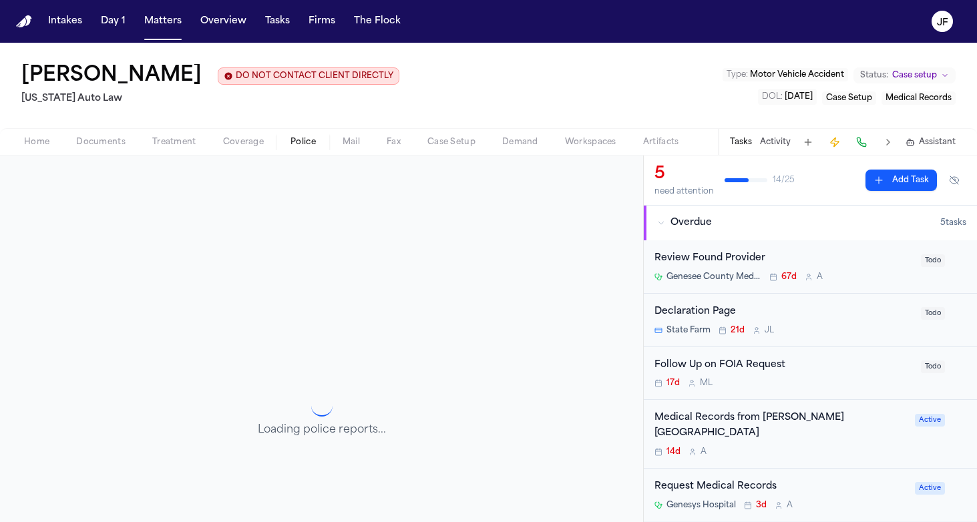
click at [286, 150] on button "Police" at bounding box center [303, 142] width 52 height 16
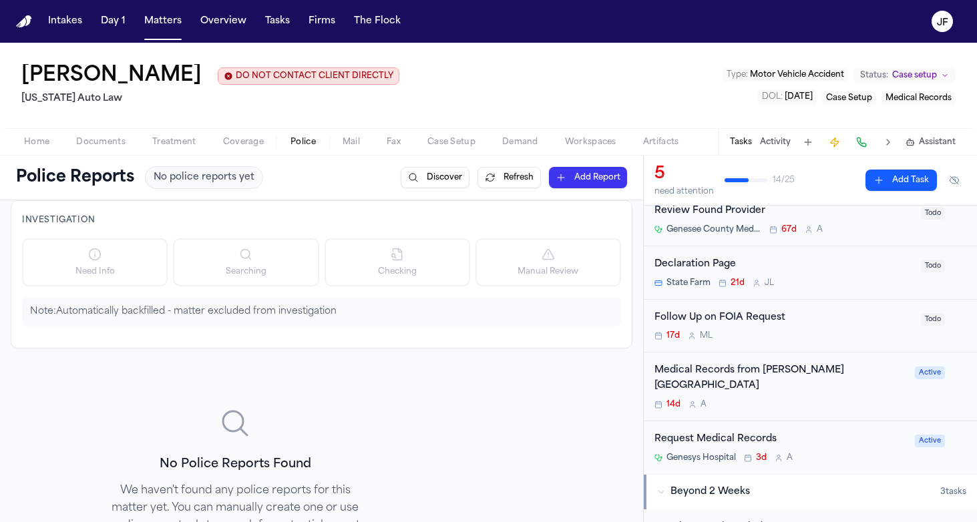
scroll to position [48, 0]
click at [726, 322] on div "Follow Up on FOIA Request" at bounding box center [783, 317] width 258 height 15
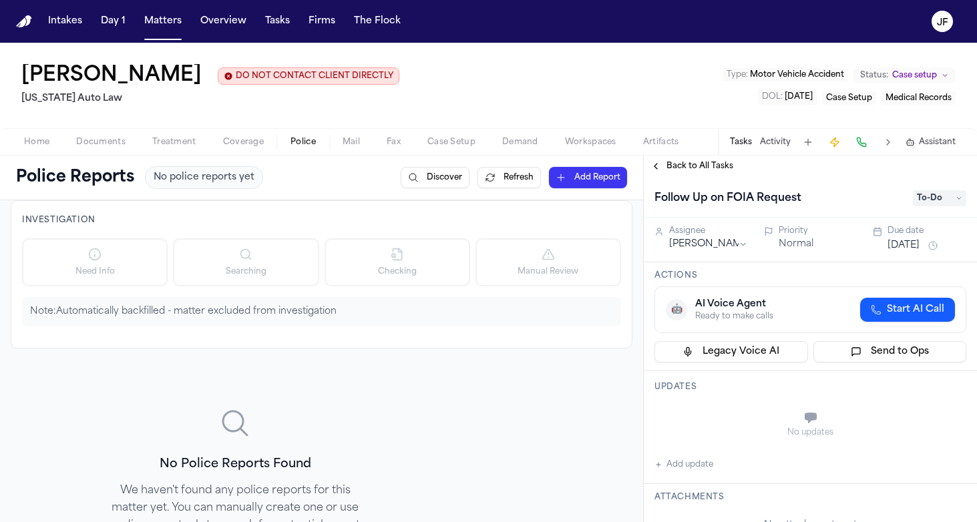
click at [41, 142] on span "Home" at bounding box center [36, 142] width 25 height 11
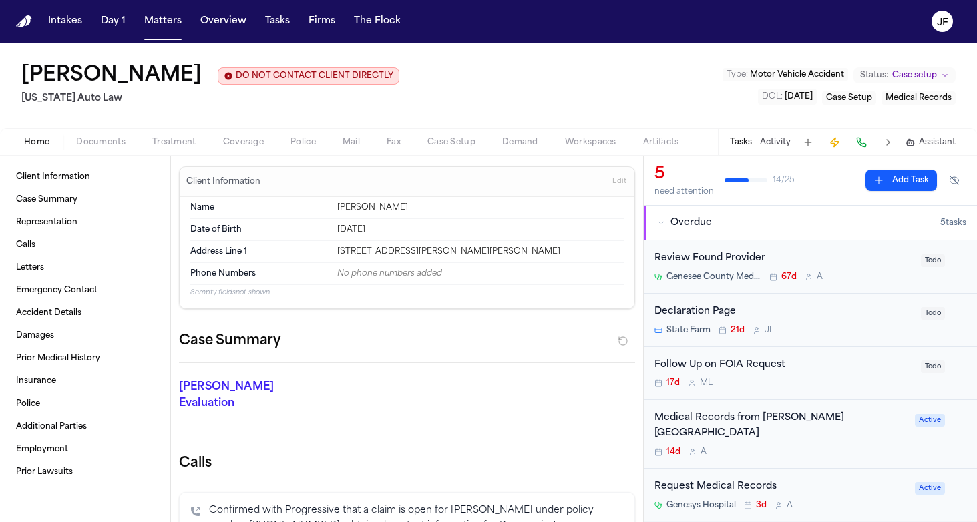
click at [102, 143] on span "Documents" at bounding box center [100, 142] width 49 height 11
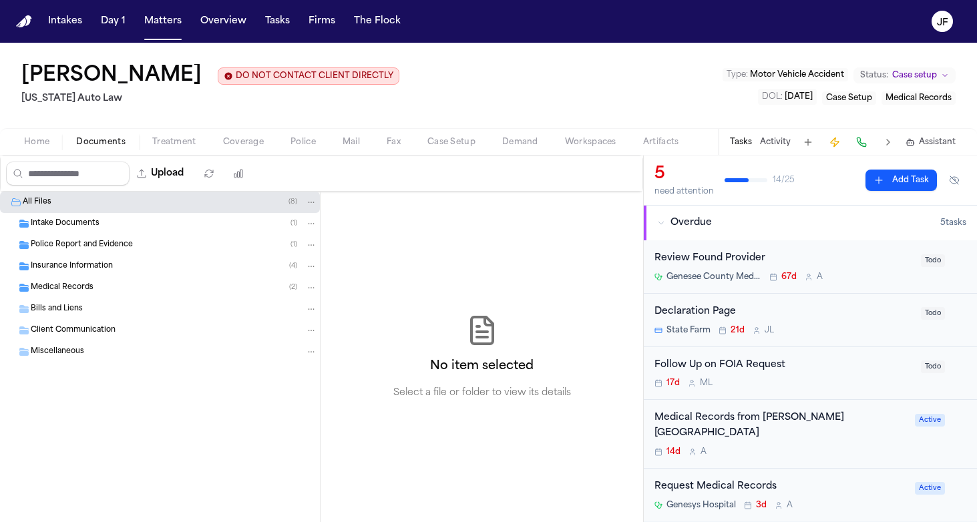
click at [104, 240] on div "Police Report and Evidence ( 1 )" at bounding box center [174, 245] width 286 height 12
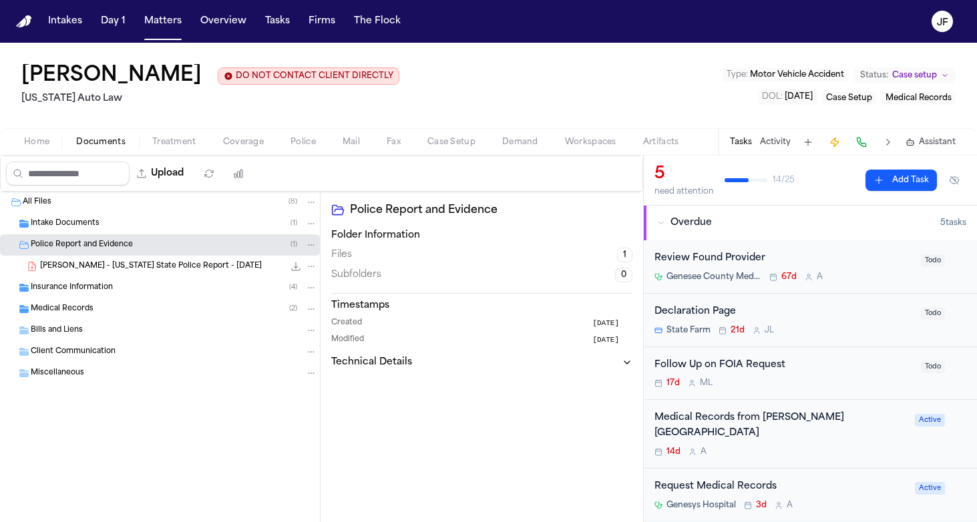
click at [108, 226] on div "Intake Documents ( 1 )" at bounding box center [174, 224] width 286 height 12
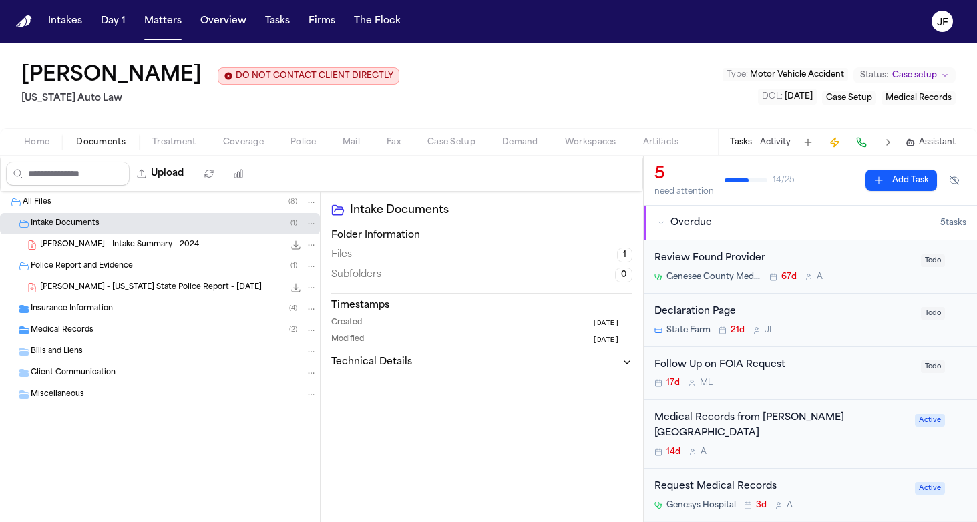
click at [108, 213] on div "All Files ( 8 )" at bounding box center [160, 202] width 320 height 21
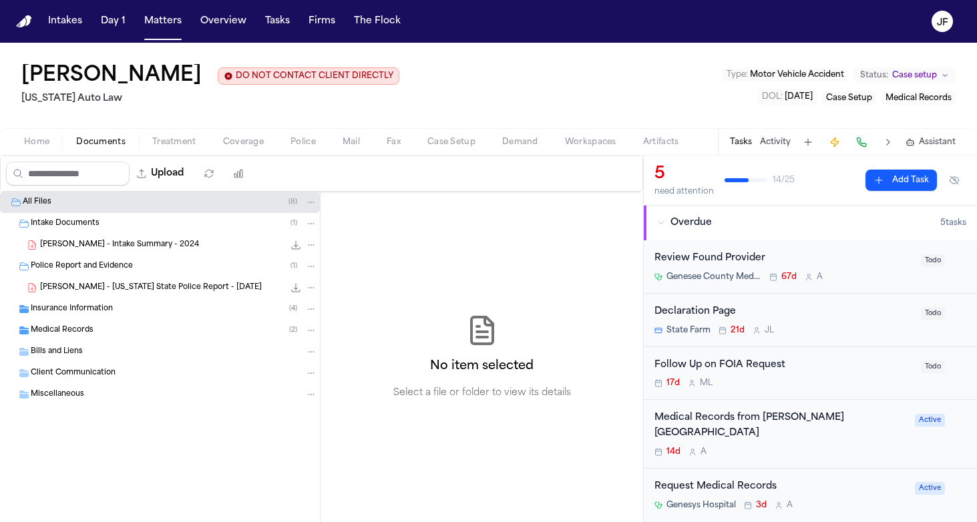
click at [25, 157] on div "Upload 0 files selected Move files Download files Delete files More actions Cle…" at bounding box center [321, 174] width 643 height 36
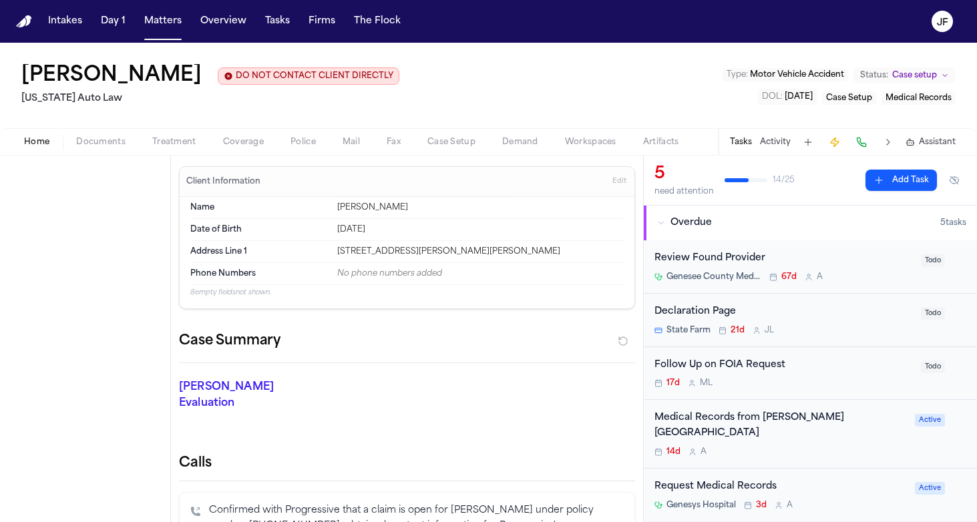
click at [27, 137] on span "Home" at bounding box center [36, 142] width 25 height 11
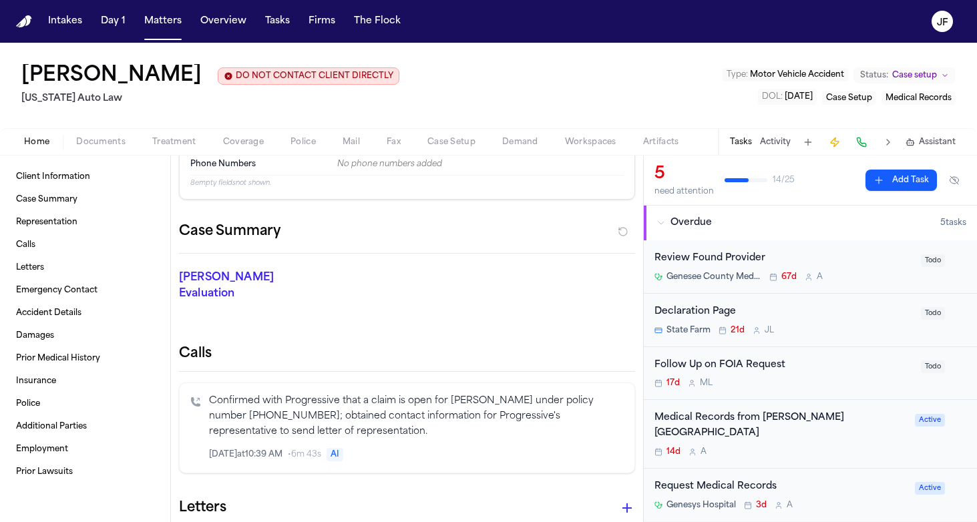
scroll to position [113, 0]
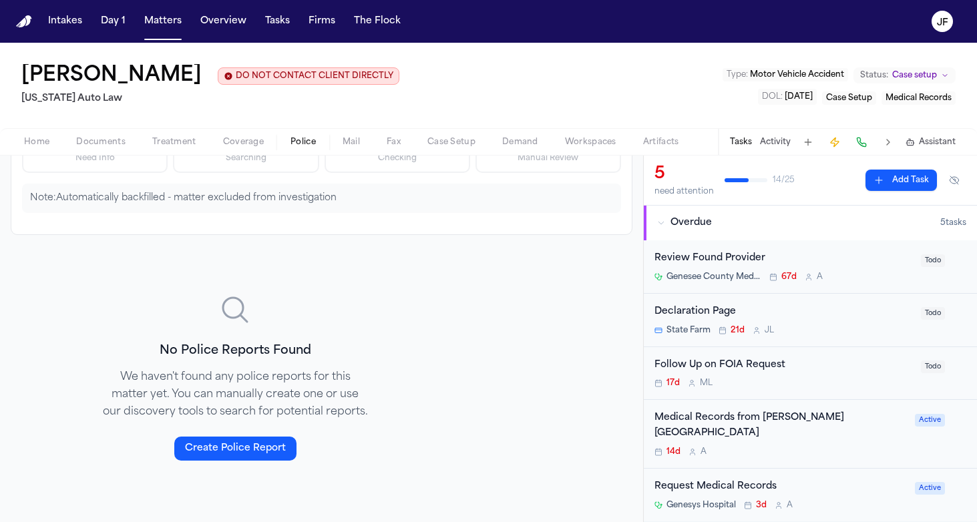
click at [303, 148] on span "Police" at bounding box center [302, 142] width 25 height 11
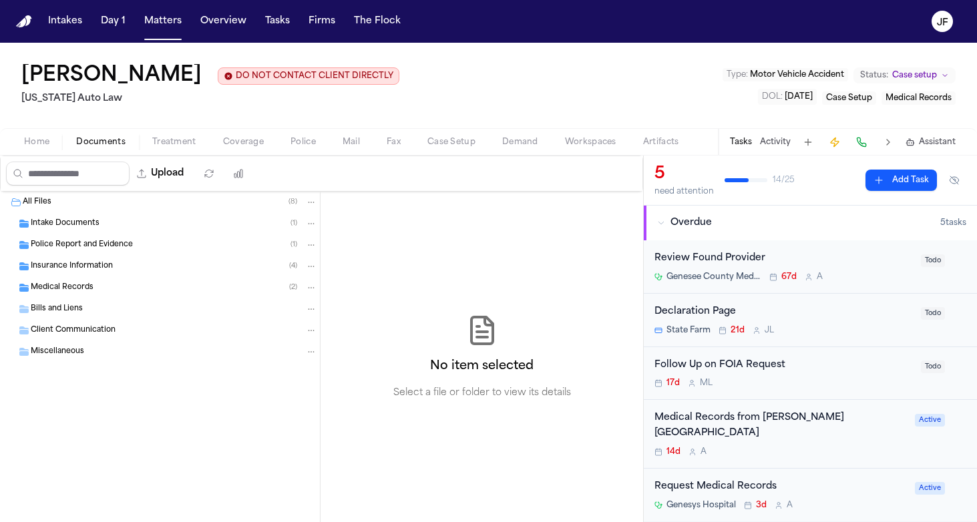
click at [103, 144] on span "Documents" at bounding box center [100, 142] width 49 height 11
click at [85, 247] on span "Police Report and Evidence" at bounding box center [82, 245] width 102 height 11
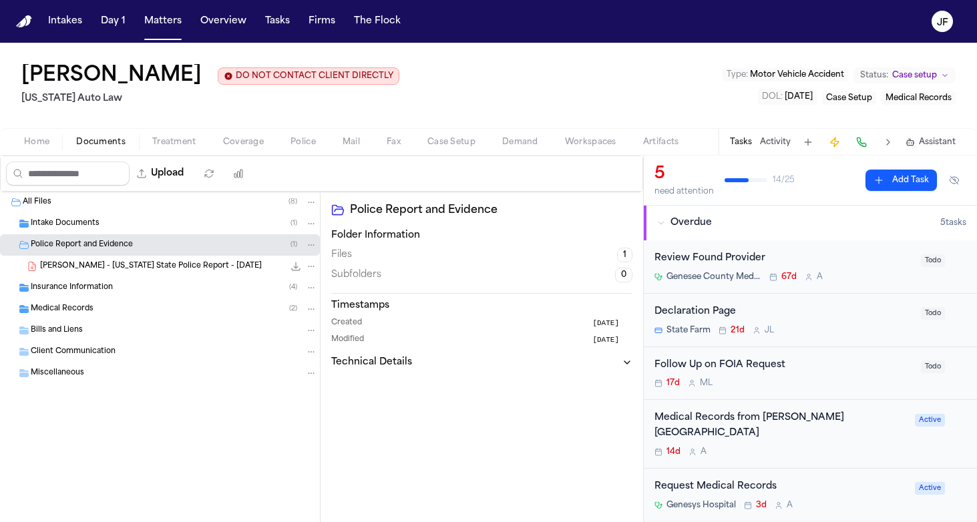
click at [102, 272] on span "[PERSON_NAME] - [US_STATE] State Police Report - [DATE]" at bounding box center [151, 266] width 222 height 11
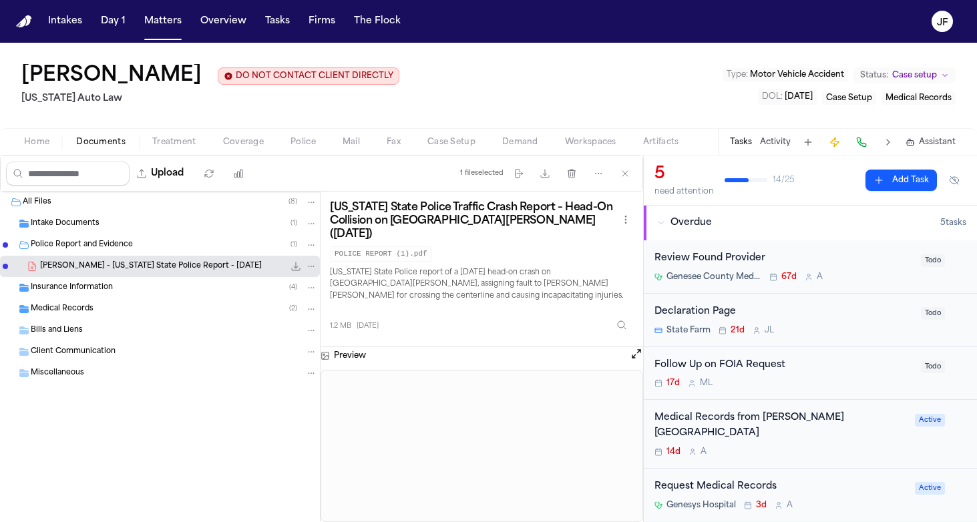
click at [764, 2] on nav "Intakes Day 1 Matters Overview Tasks Firms The [PERSON_NAME]" at bounding box center [488, 21] width 977 height 43
